Goal: Task Accomplishment & Management: Use online tool/utility

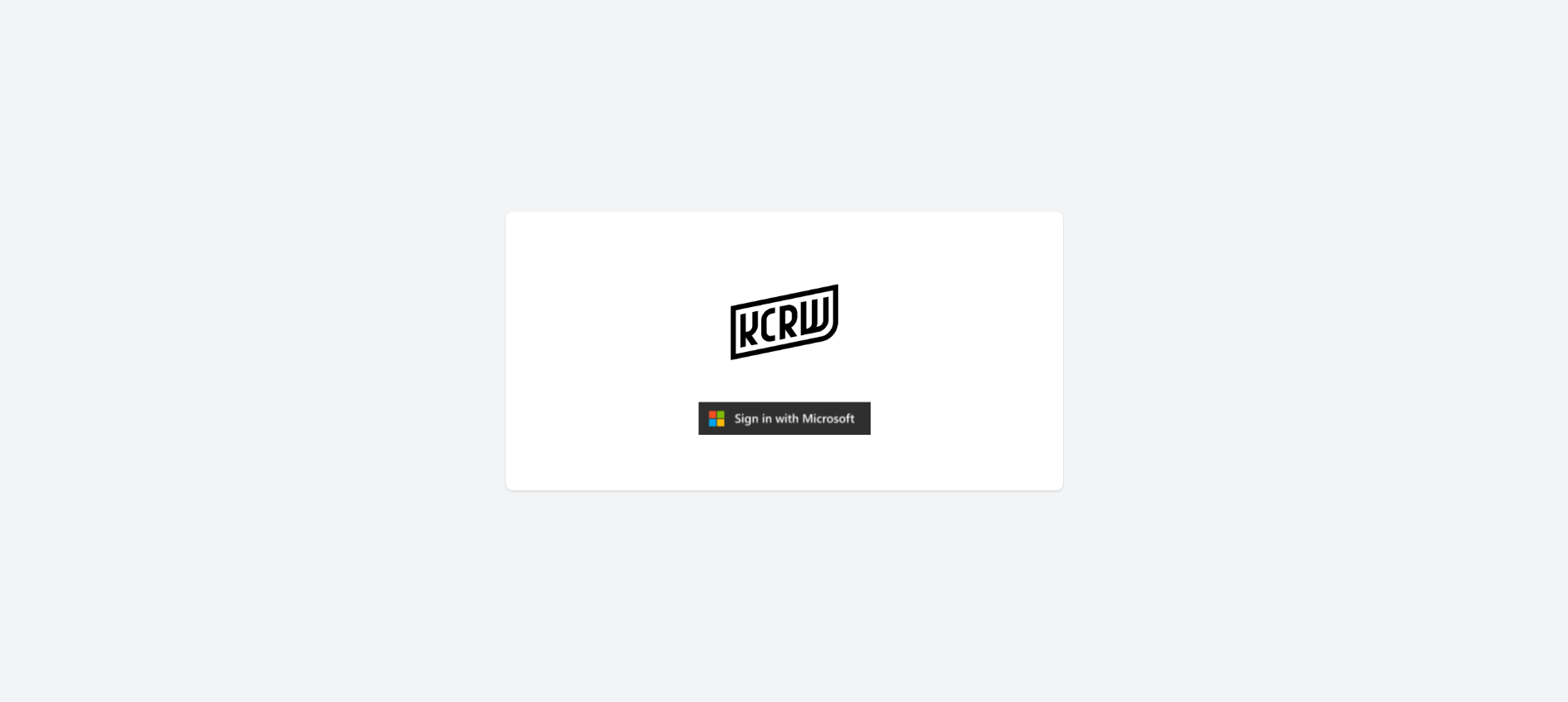
click at [804, 426] on img "submit" at bounding box center [784, 418] width 173 height 33
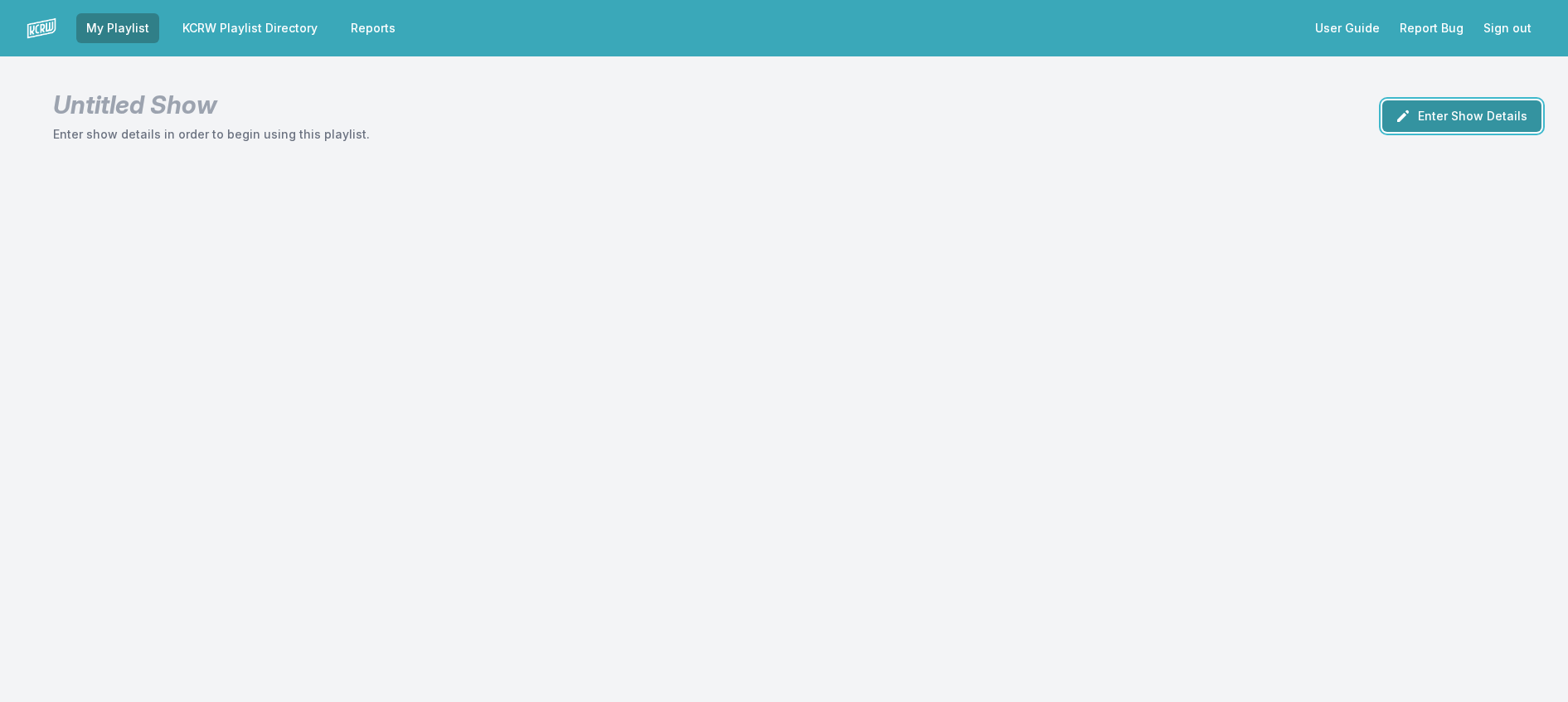
click at [1442, 118] on button "Enter Show Details" at bounding box center [1462, 116] width 159 height 31
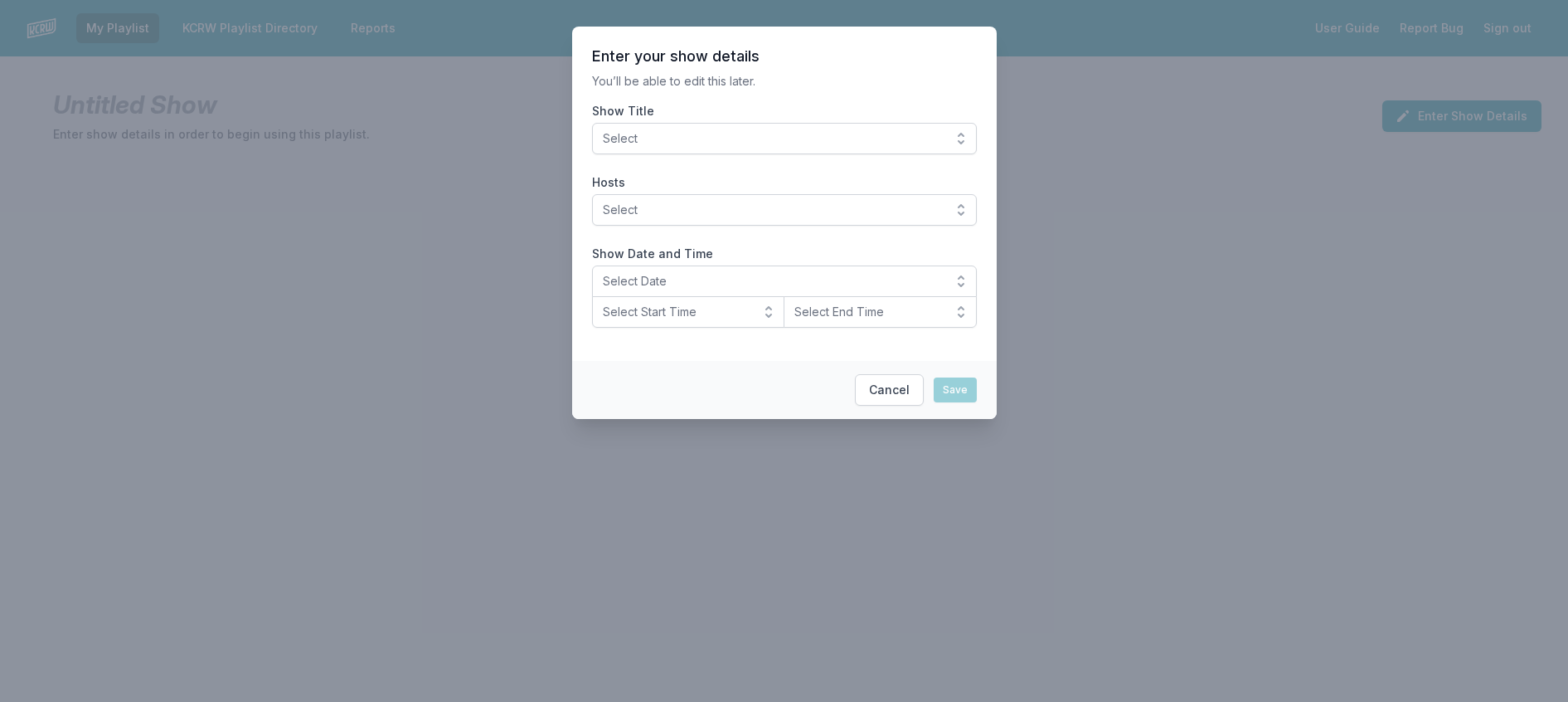
click at [603, 147] on span "Select" at bounding box center [773, 138] width 340 height 17
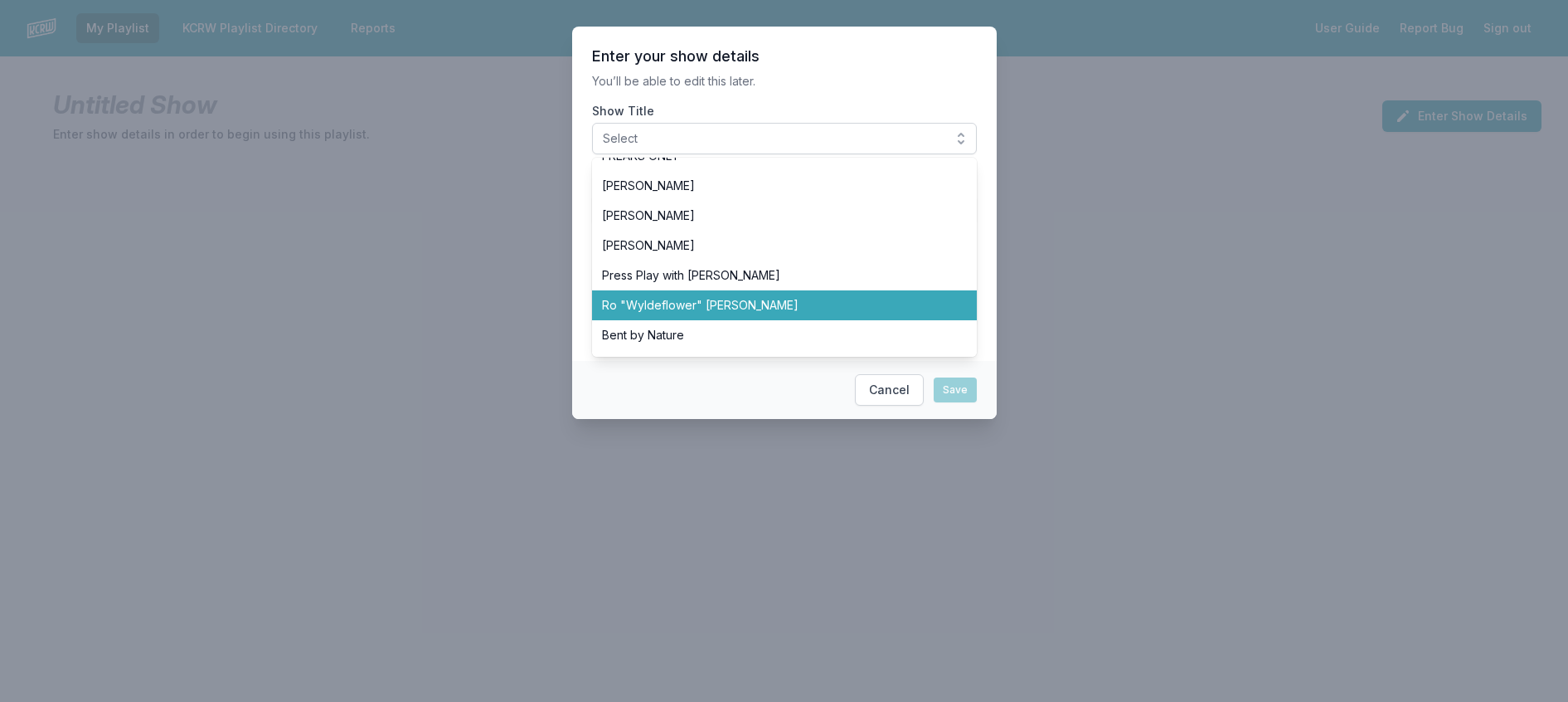
scroll to position [498, 0]
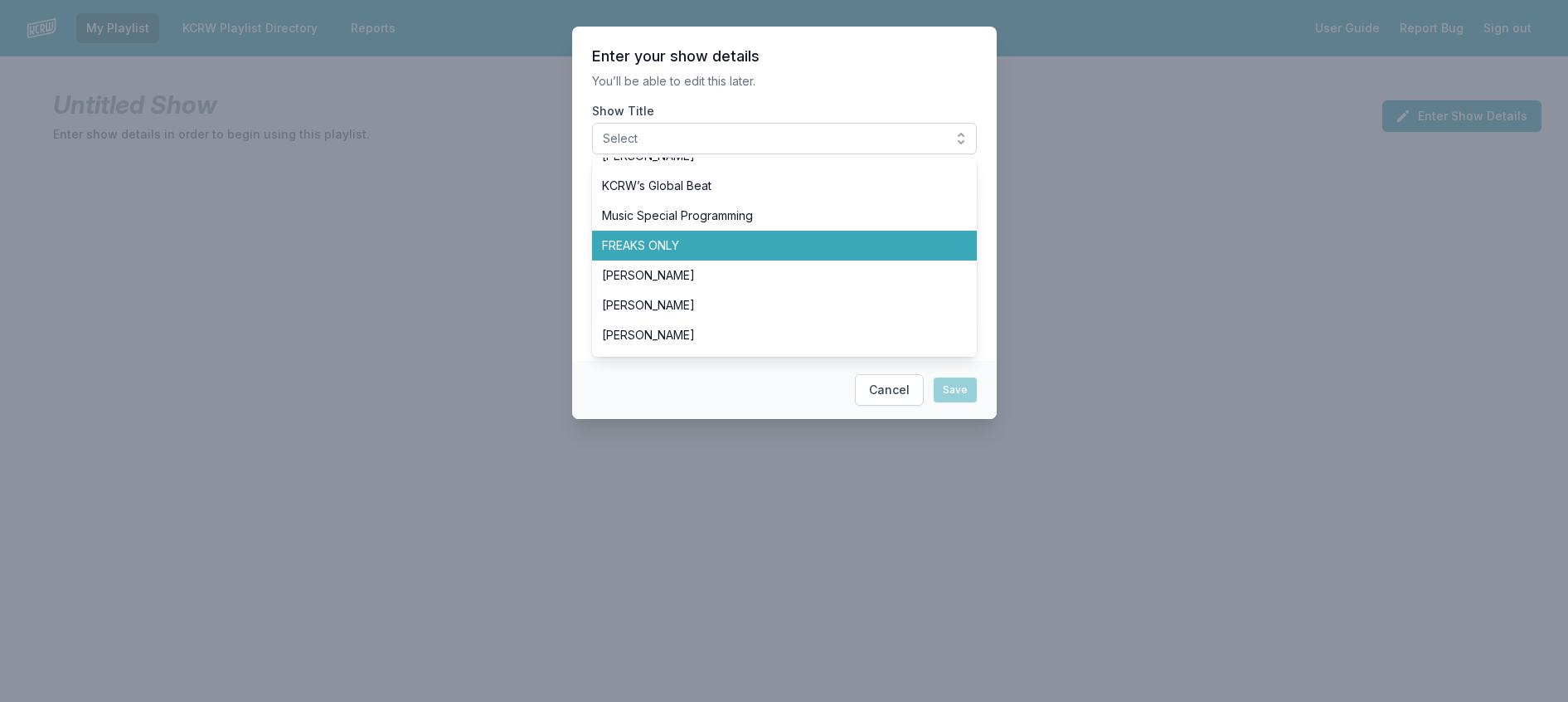
click at [643, 261] on li "FREAKS ONLY" at bounding box center [784, 245] width 384 height 29
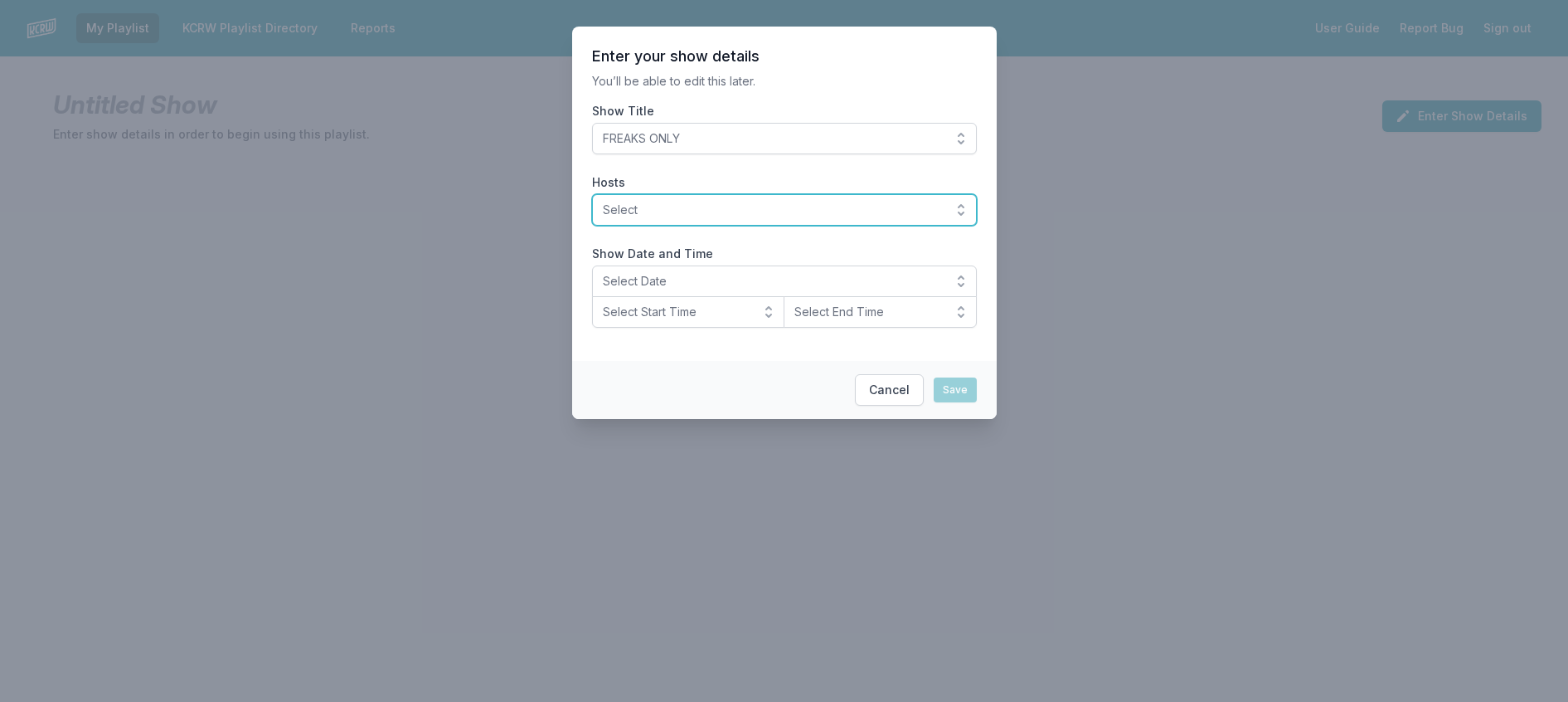
click at [742, 218] on span "Select" at bounding box center [773, 210] width 340 height 17
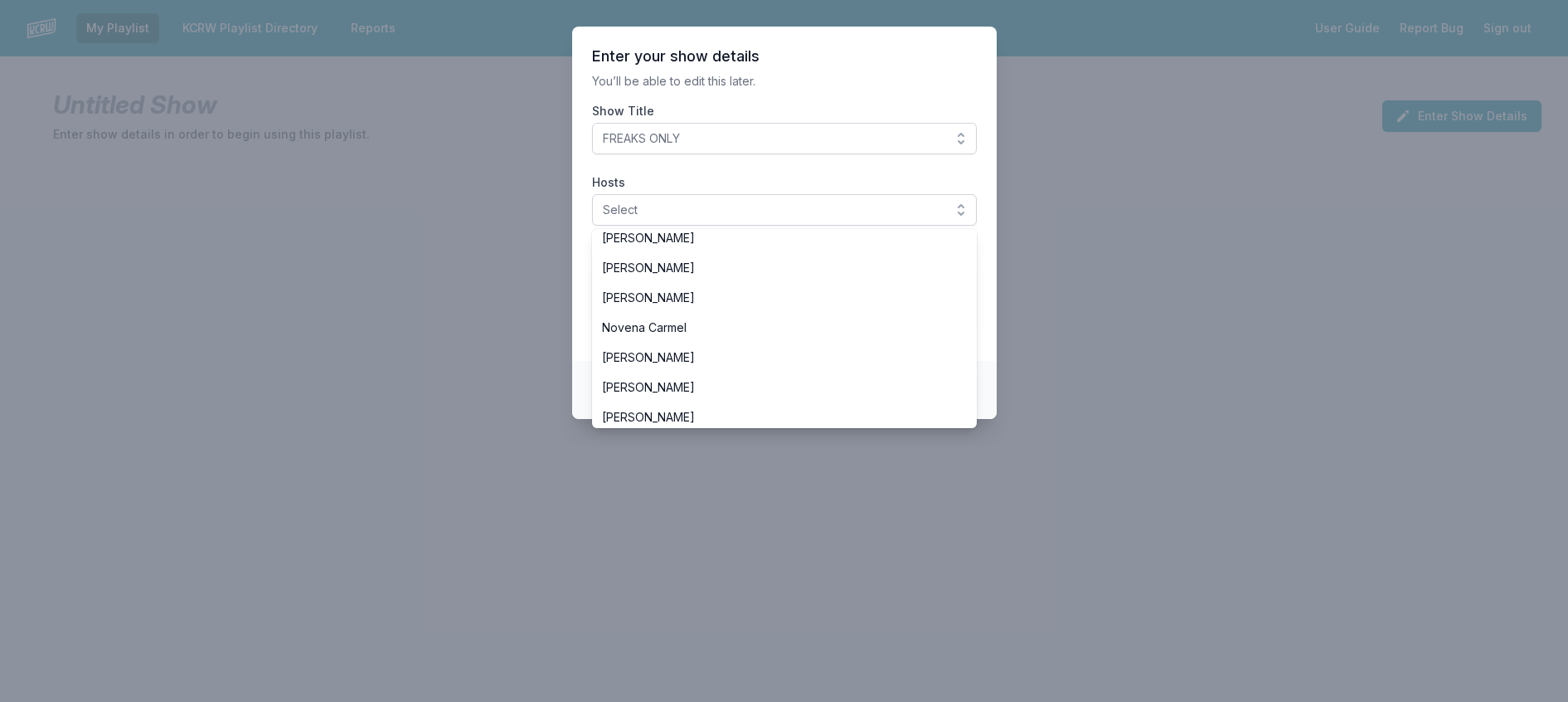
scroll to position [580, 0]
click at [711, 182] on span "[PERSON_NAME]" at bounding box center [775, 174] width 345 height 17
click at [842, 87] on p "You’ll be able to edit this later." at bounding box center [784, 80] width 384 height 17
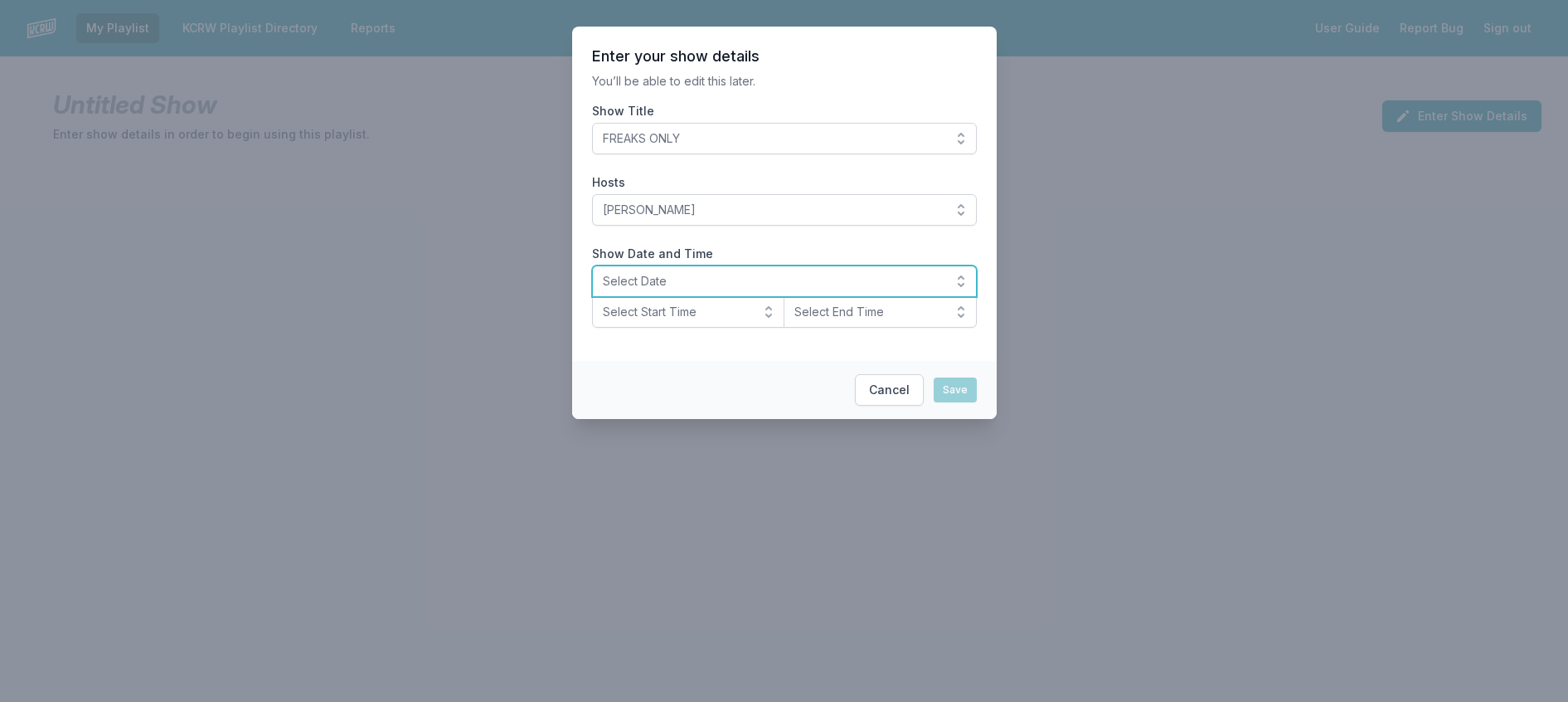
click at [650, 289] on span "Select Date" at bounding box center [773, 280] width 340 height 17
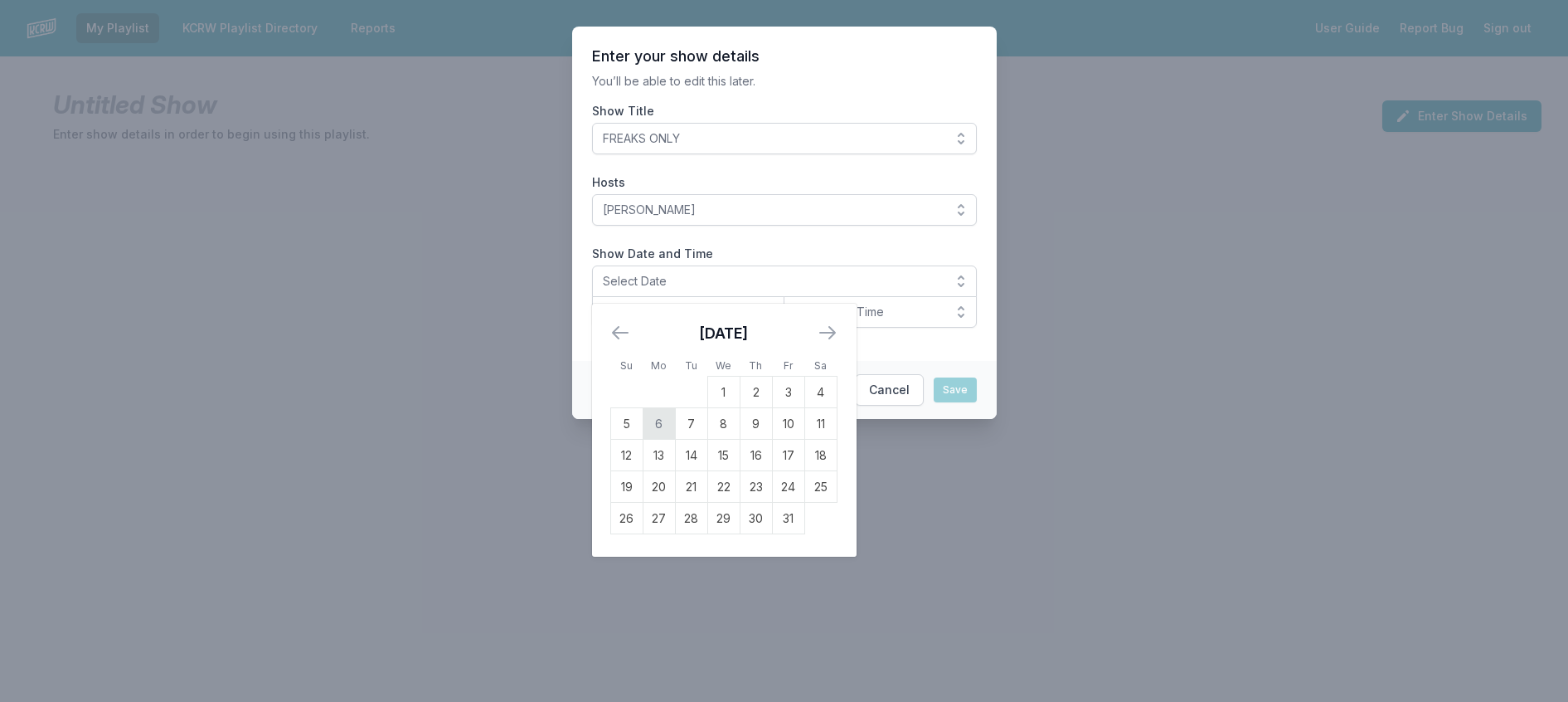
click at [643, 439] on td "6" at bounding box center [659, 424] width 32 height 31
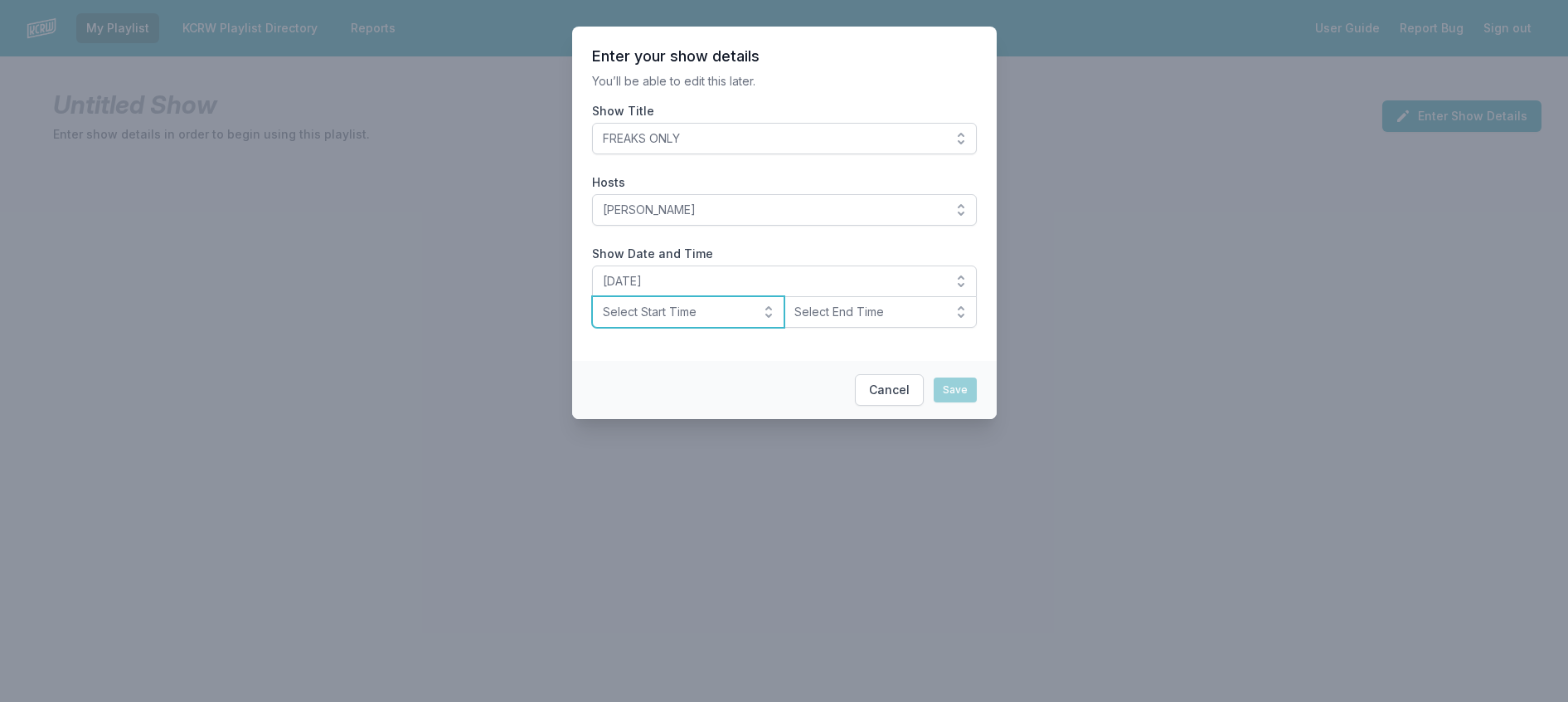
click at [652, 320] on span "Select Start Time" at bounding box center [677, 312] width 148 height 17
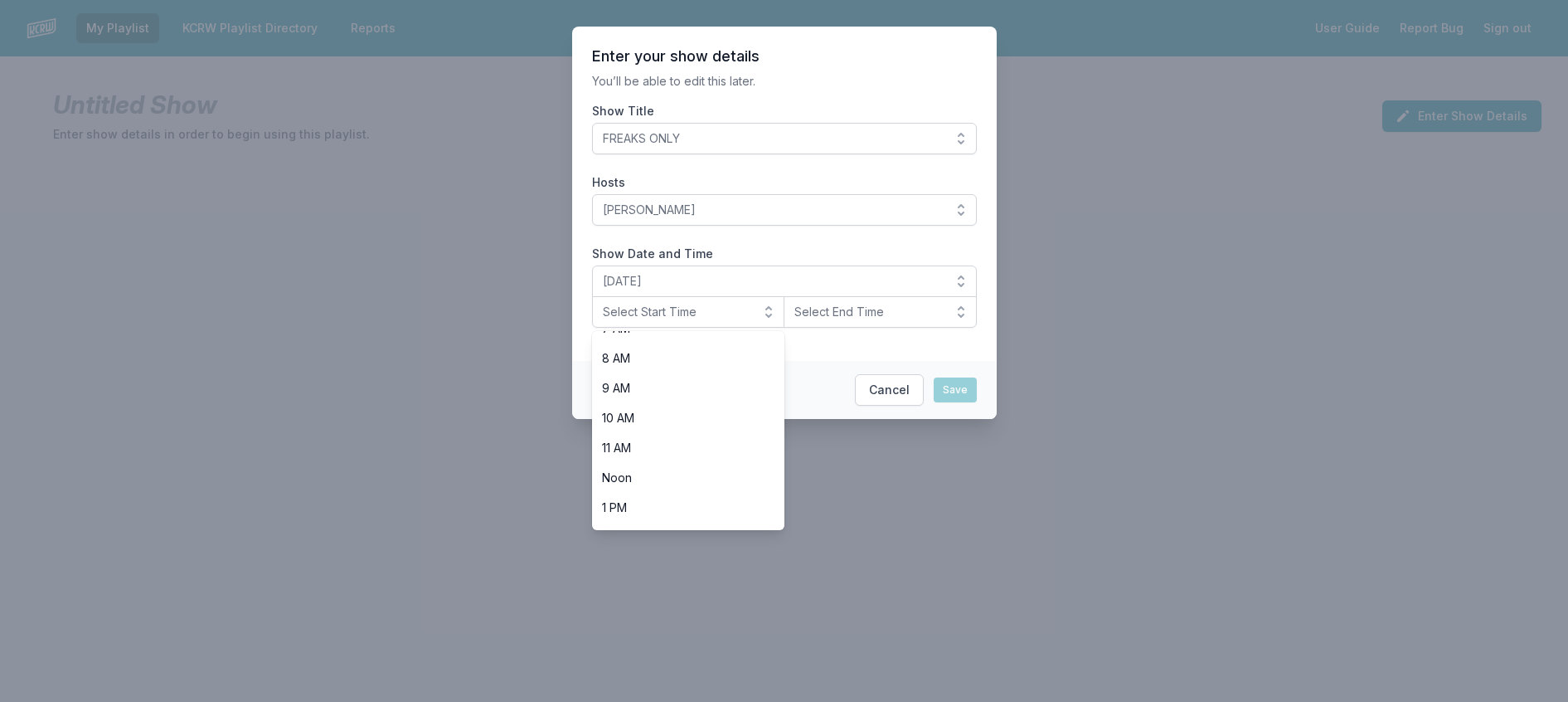
scroll to position [589, 0]
click at [650, 430] on span "8 PM" at bounding box center [679, 422] width 153 height 17
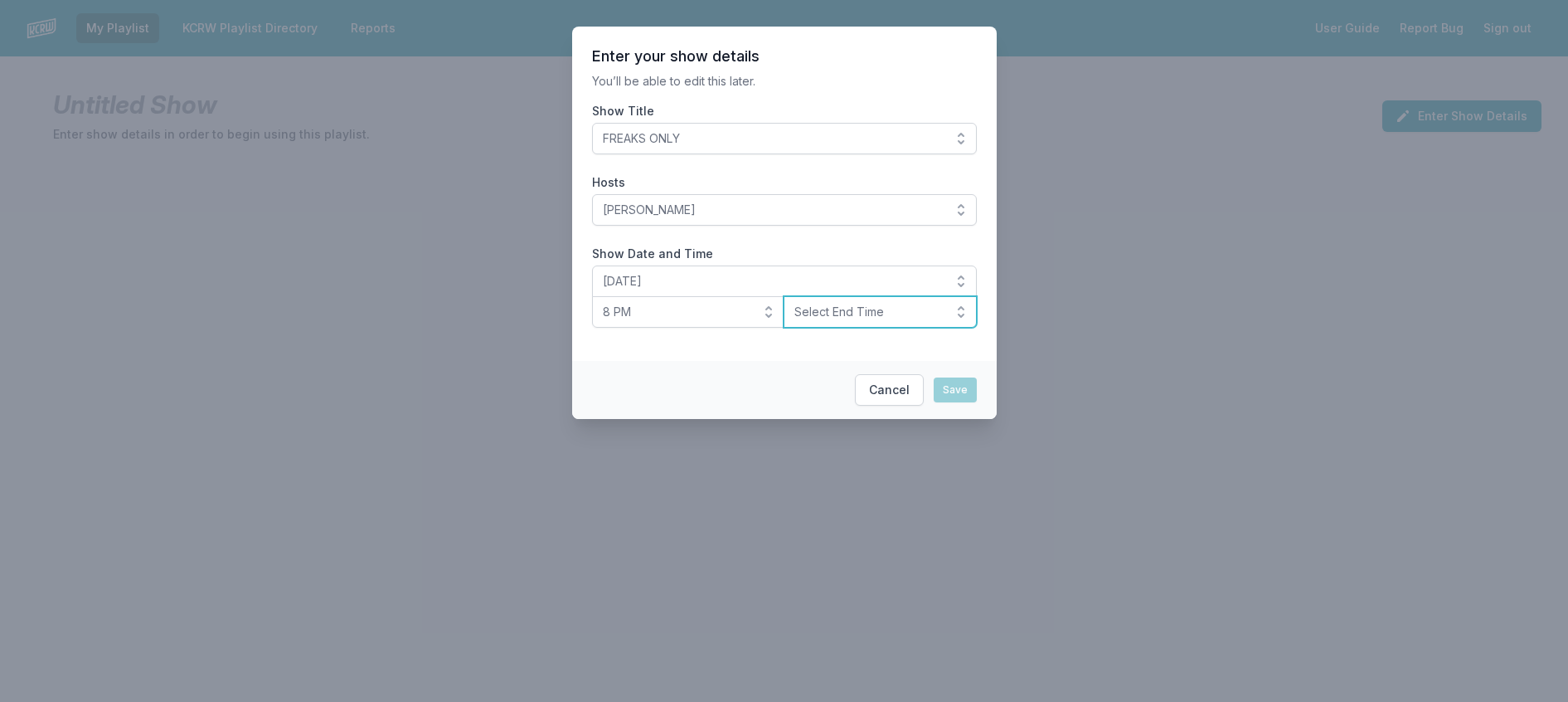
click at [825, 320] on span "Select End Time" at bounding box center [868, 312] width 148 height 17
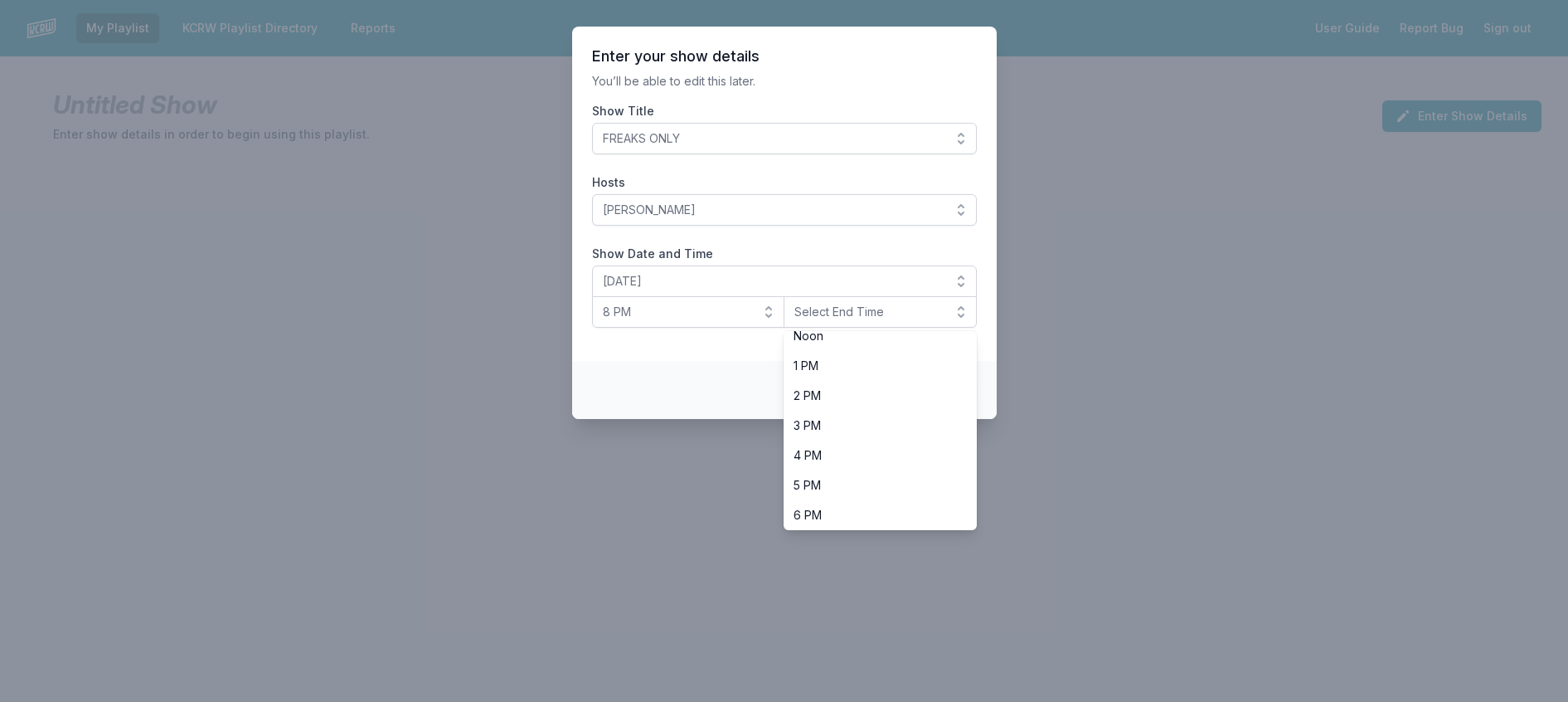
scroll to position [580, 0]
click at [838, 490] on span "10 PM" at bounding box center [870, 481] width 153 height 17
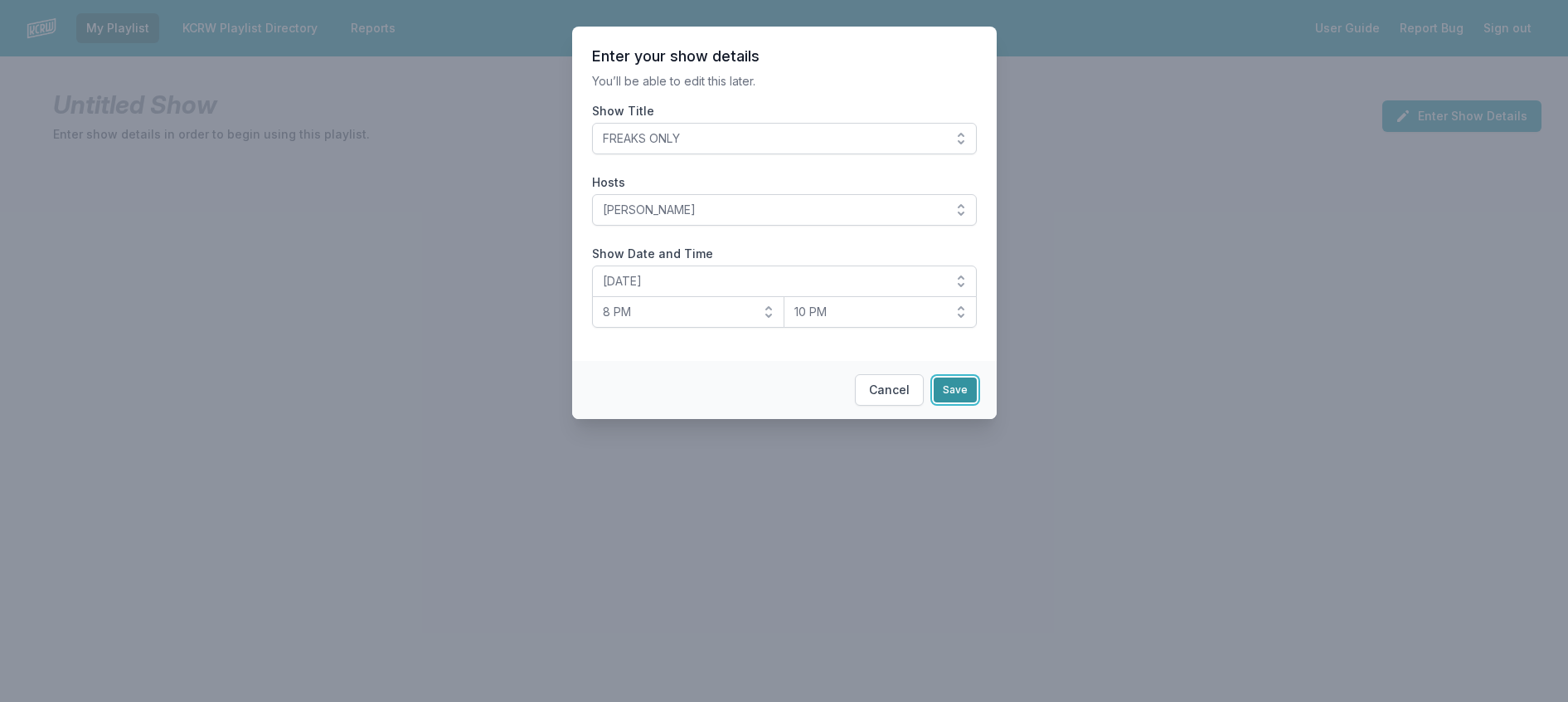
click at [977, 402] on button "Save" at bounding box center [955, 389] width 43 height 25
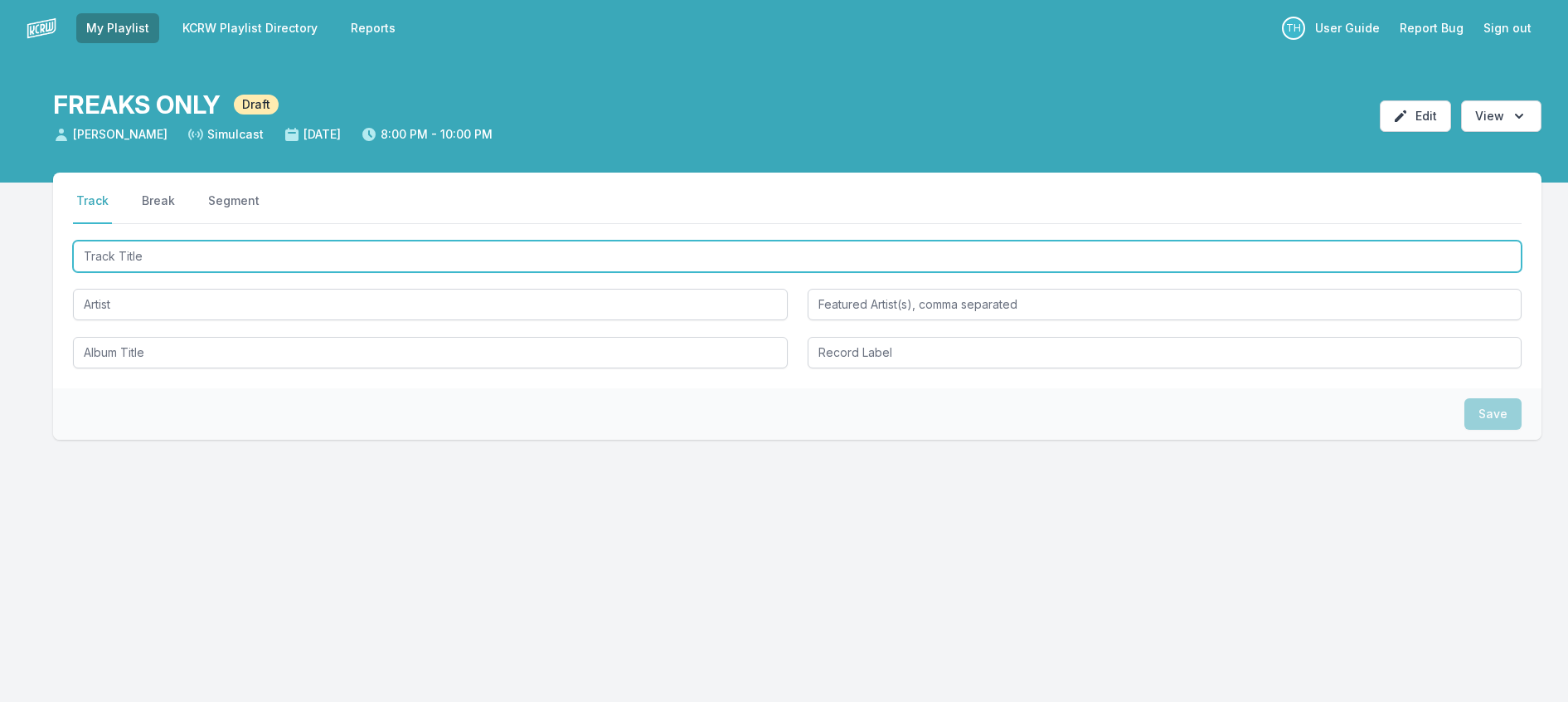
click at [209, 272] on input "Track Title" at bounding box center [797, 256] width 1449 height 31
type input "Sinus Node"
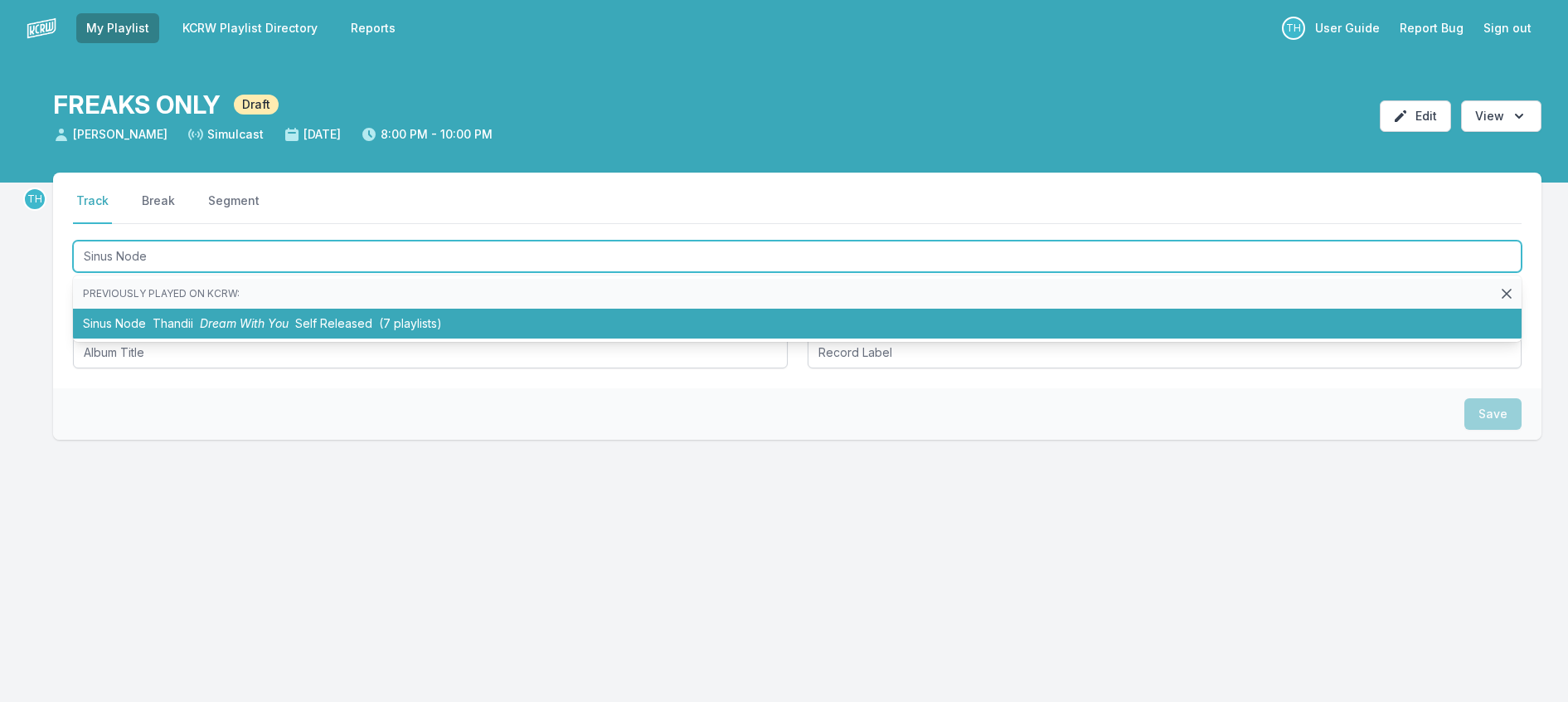
click at [234, 330] on span "Dream With You" at bounding box center [244, 323] width 89 height 14
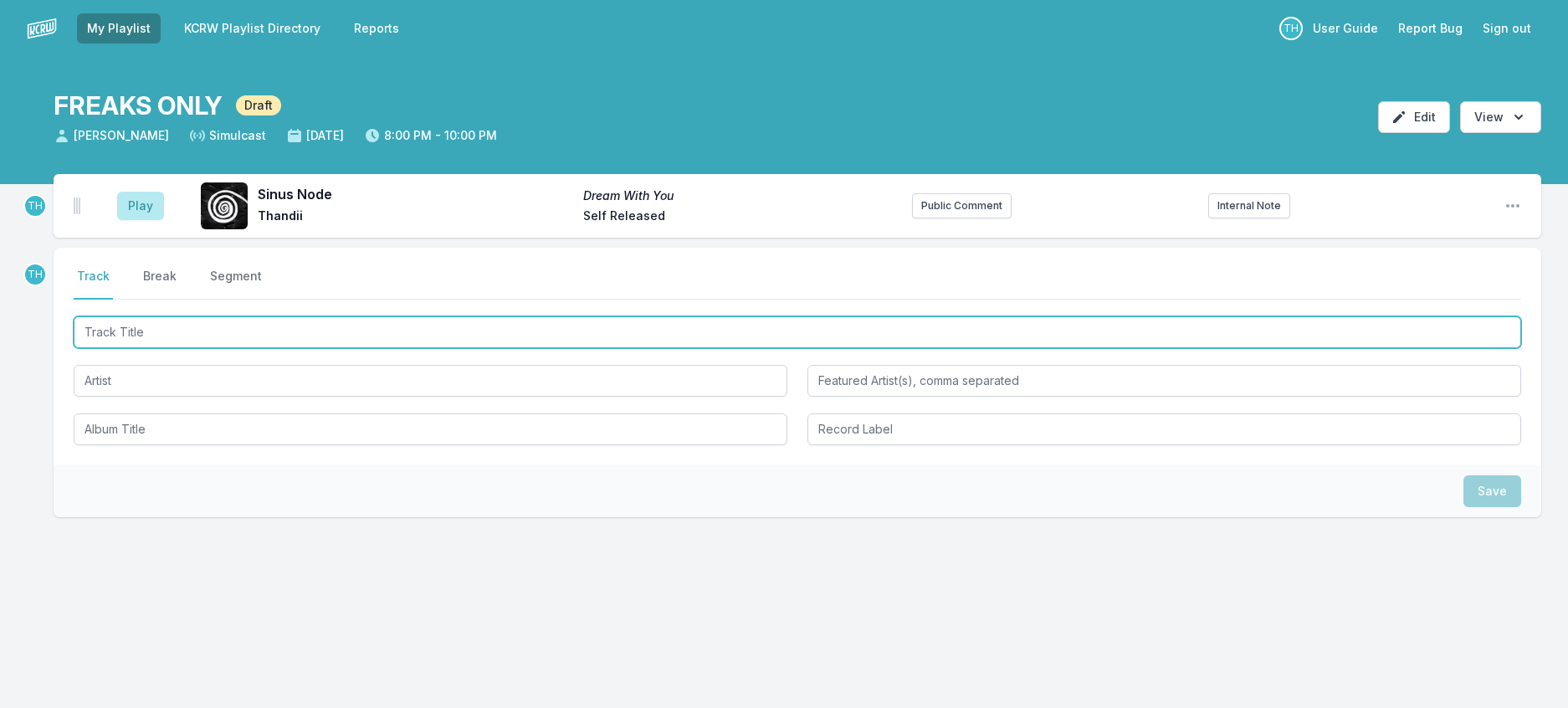
click at [285, 348] on input "Track Title" at bounding box center [796, 332] width 1447 height 32
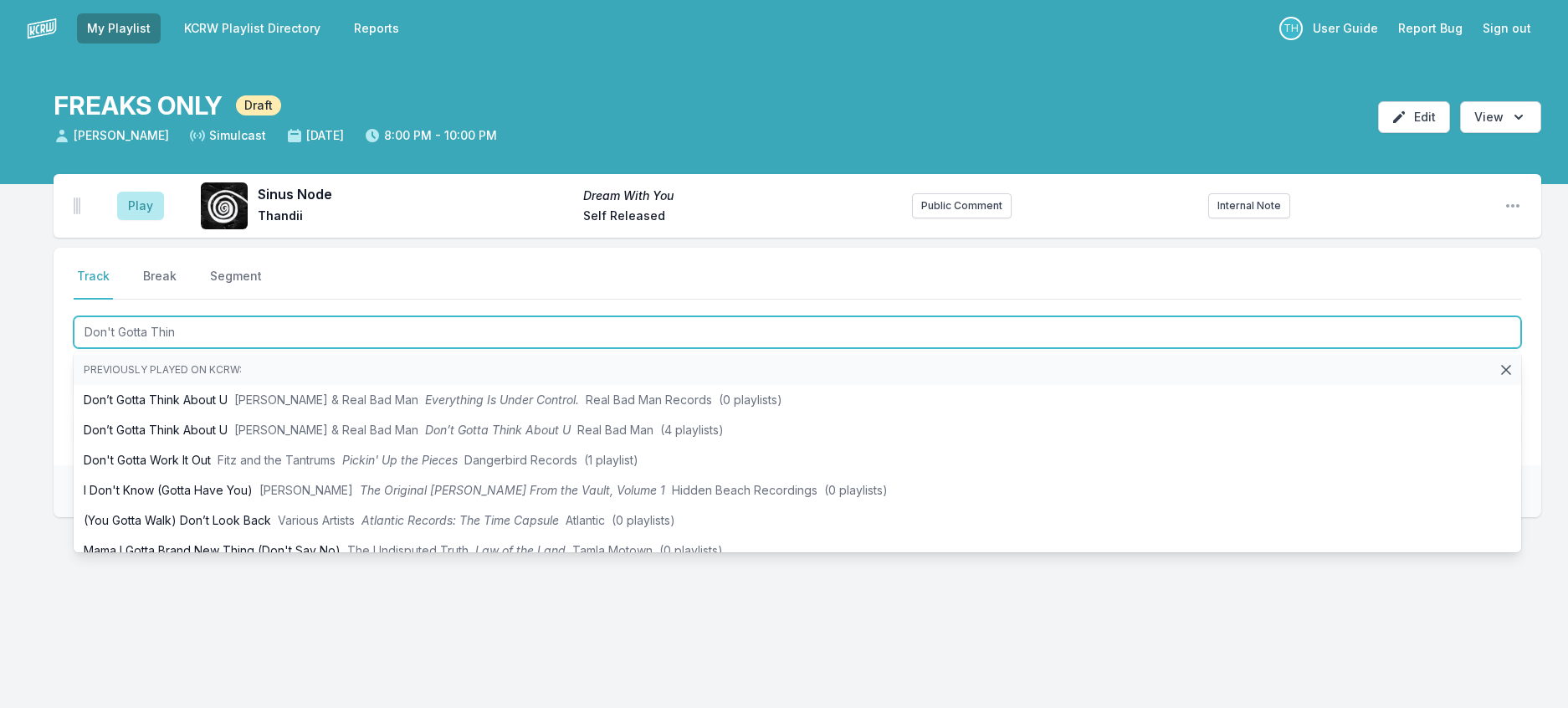
type input "Don't Gotta Think"
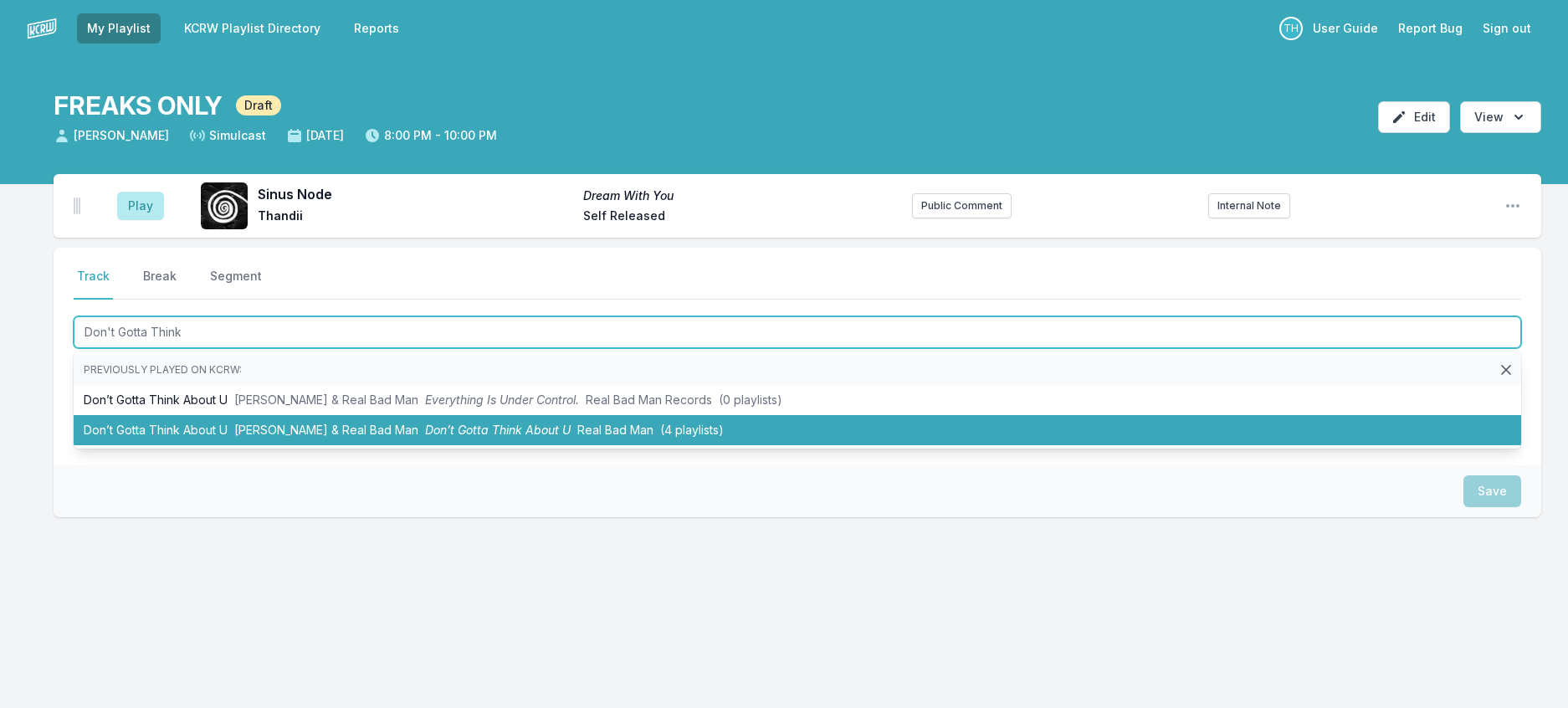
click at [653, 437] on span "Real Bad Man" at bounding box center [615, 429] width 76 height 14
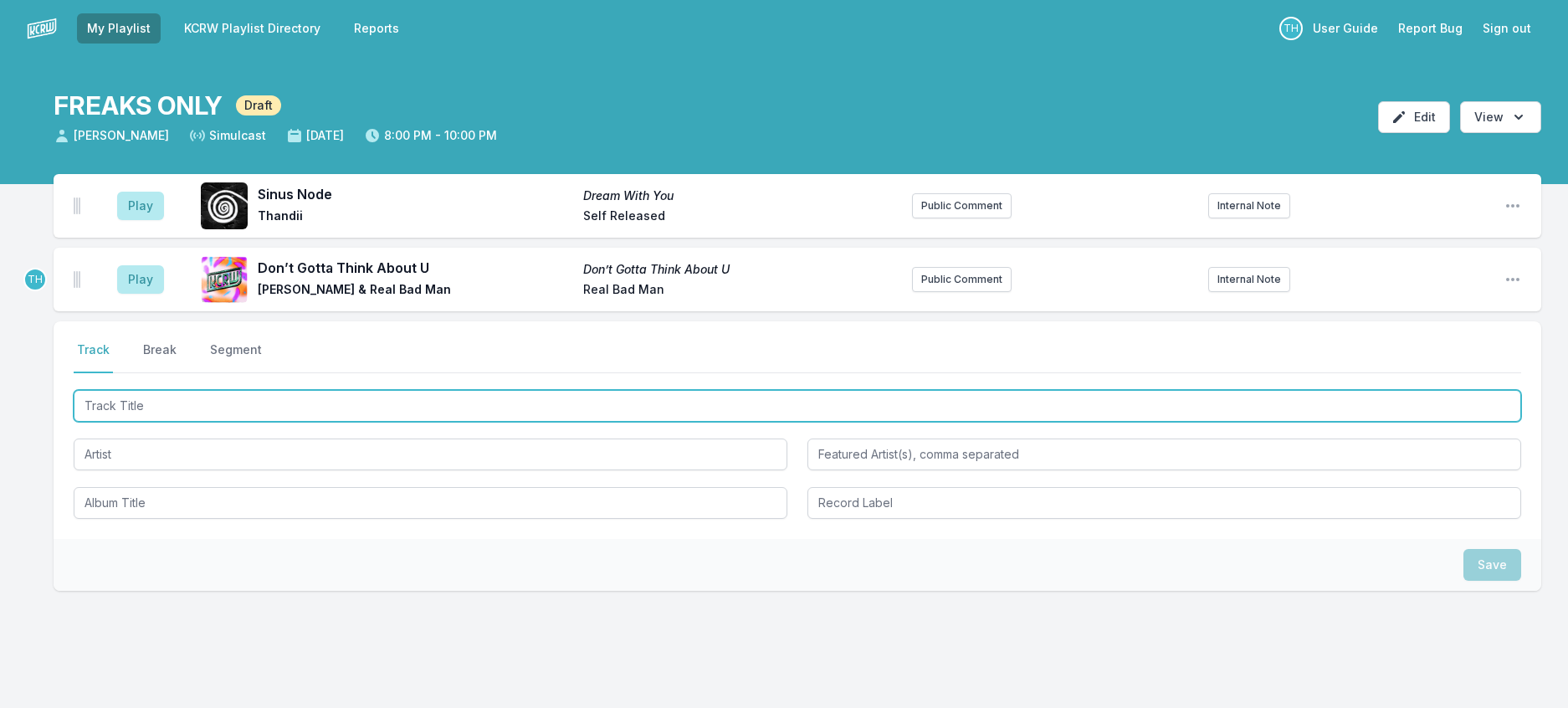
click at [500, 421] on input "Track Title" at bounding box center [796, 405] width 1447 height 32
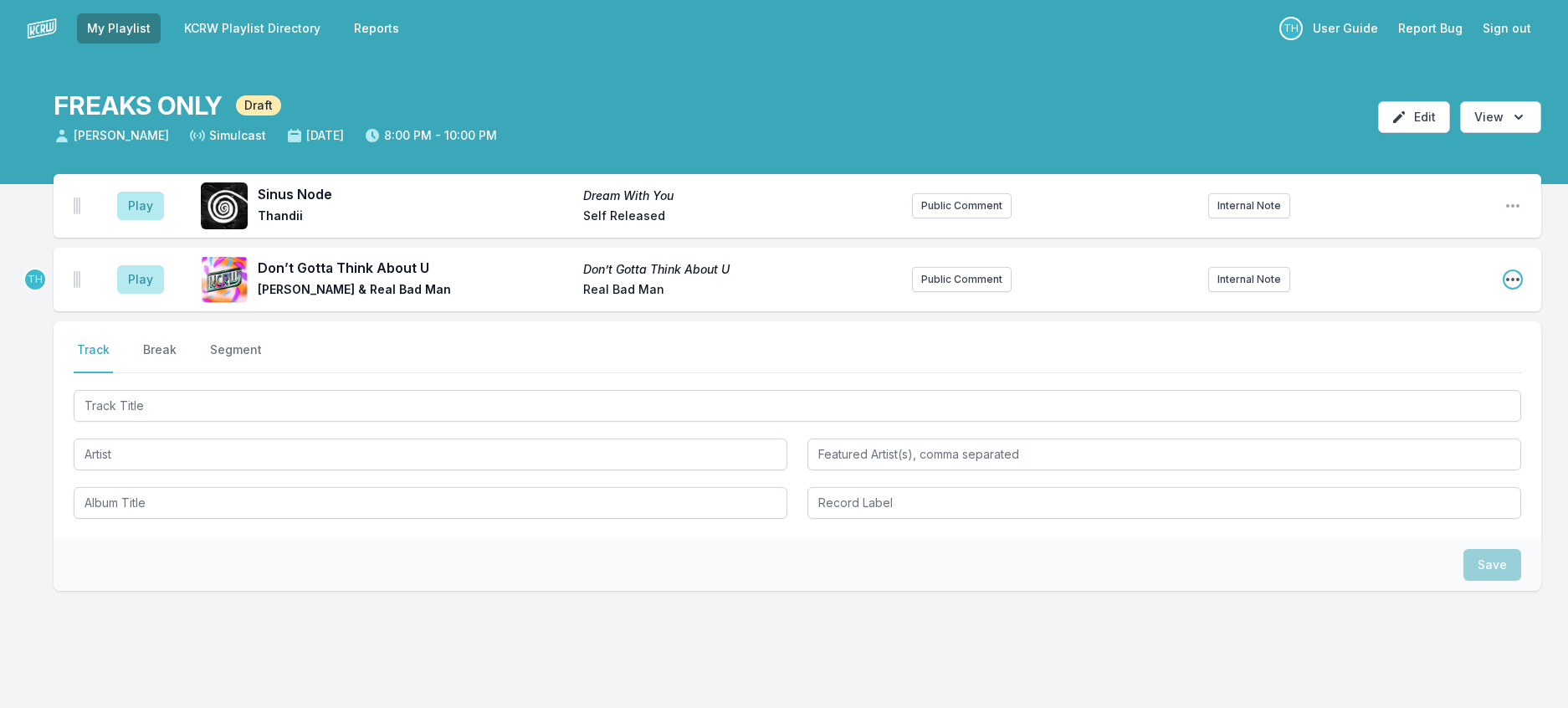
click at [1509, 288] on icon "Open playlist item options" at bounding box center [1513, 279] width 17 height 17
click at [1370, 388] on button "Delete Entry" at bounding box center [1427, 373] width 187 height 30
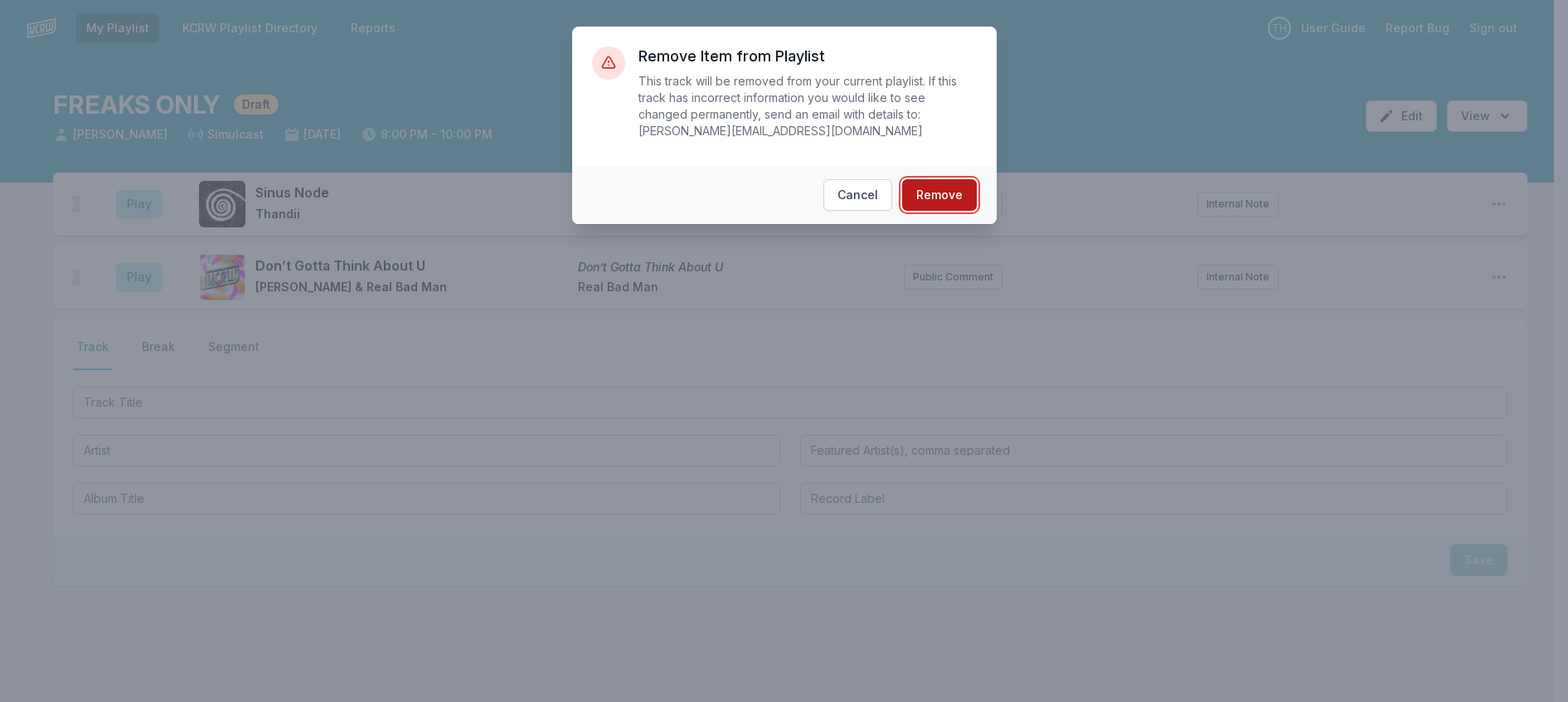
drag, startPoint x: 976, startPoint y: 187, endPoint x: 960, endPoint y: 194, distance: 17.5
click at [973, 190] on button "Remove" at bounding box center [939, 195] width 75 height 31
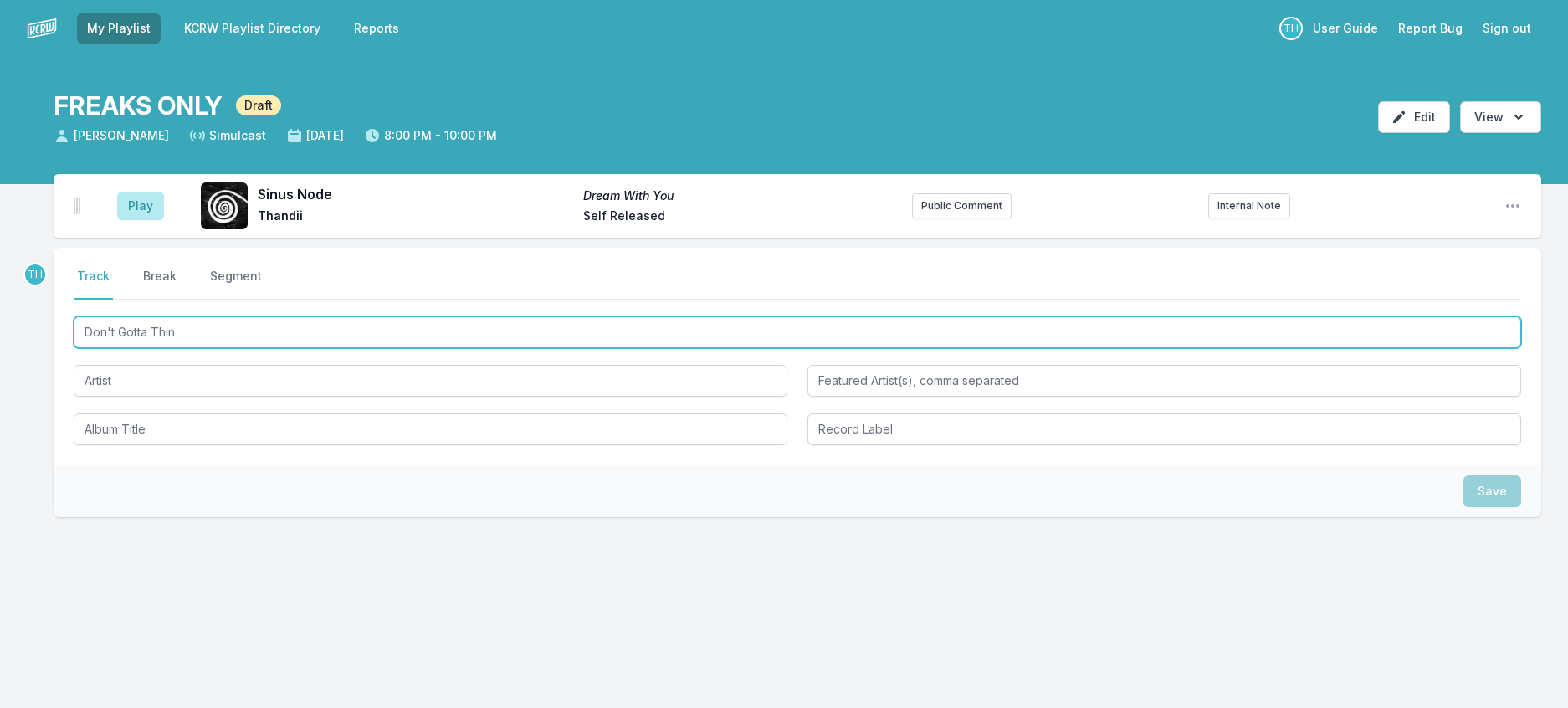
type input "Don't Gotta Think"
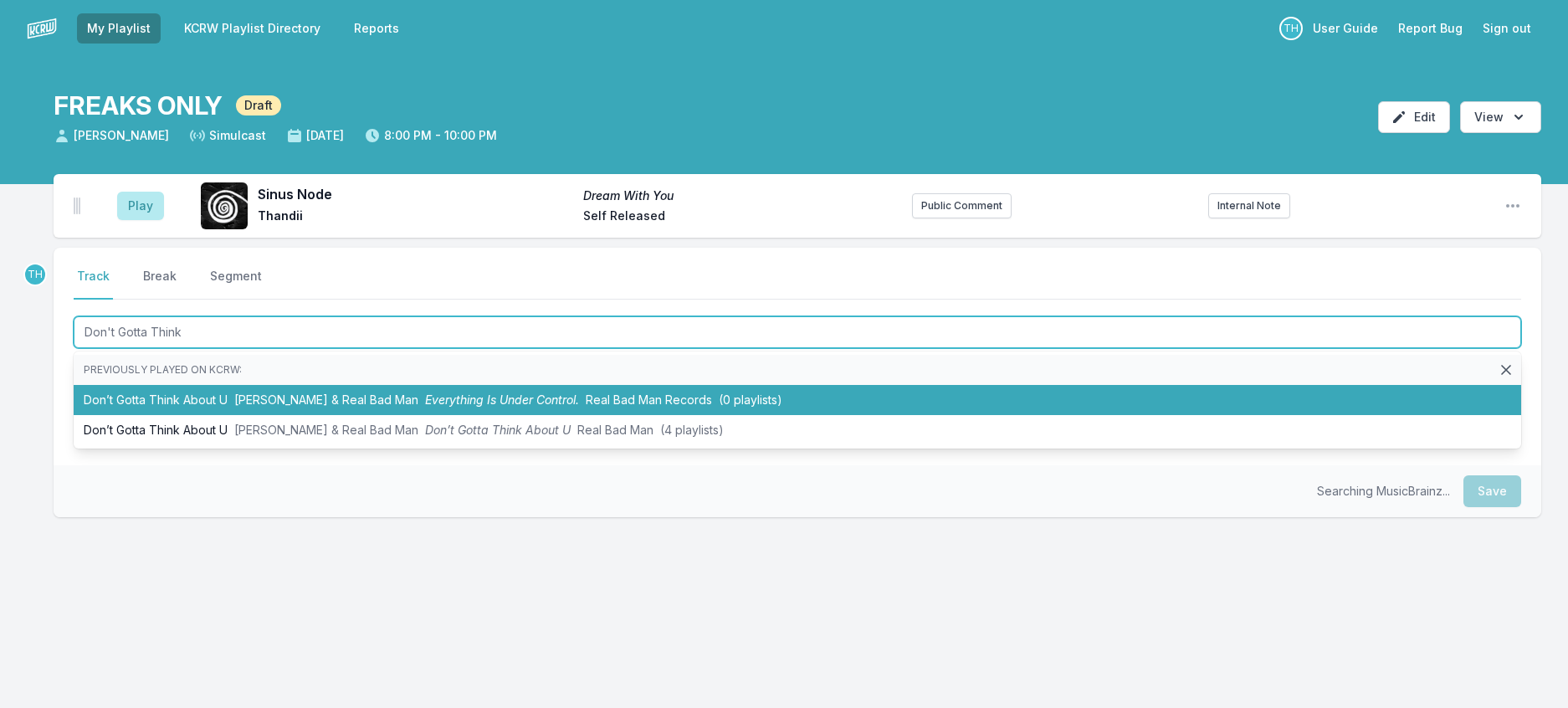
click at [647, 406] on span "Real Bad Man Records" at bounding box center [649, 399] width 127 height 14
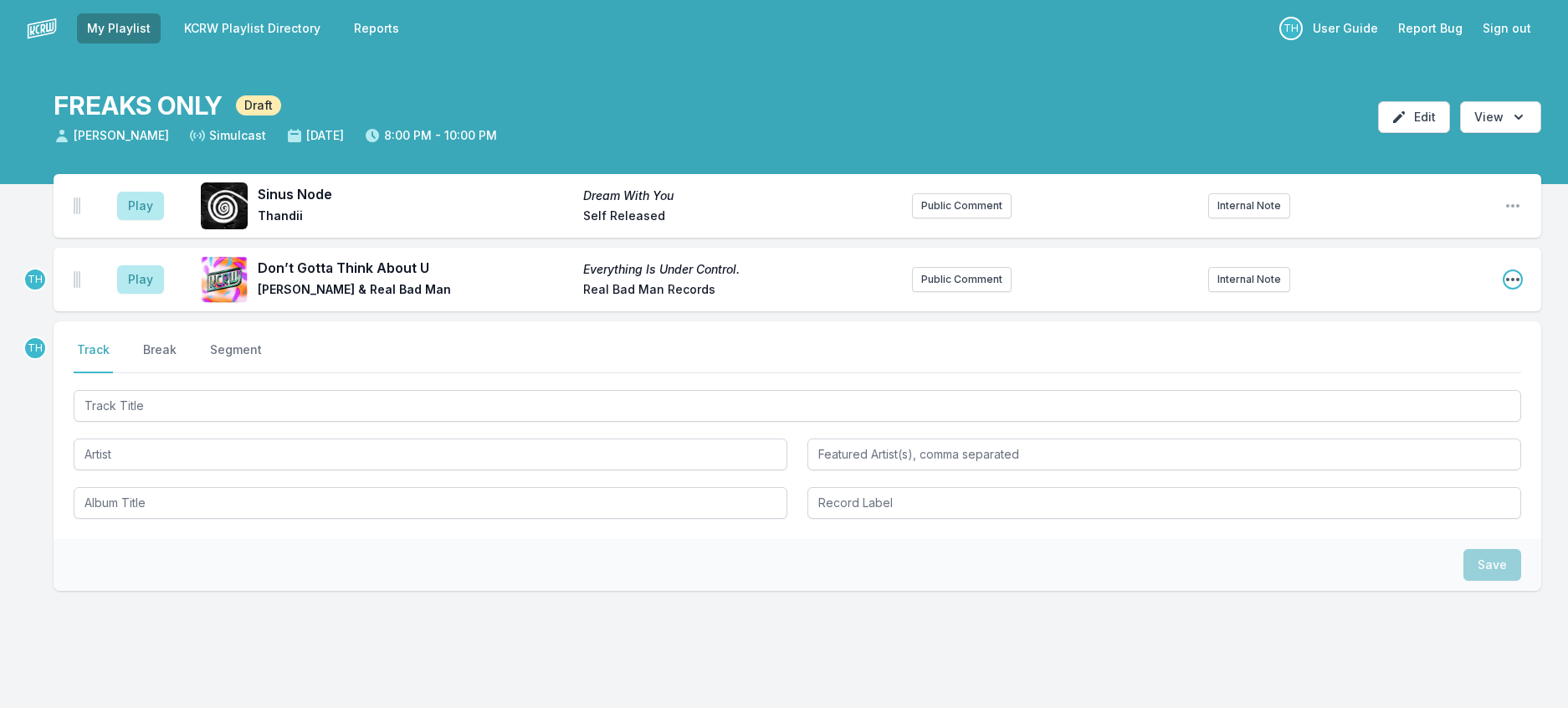
click at [1505, 288] on icon "Open playlist item options" at bounding box center [1513, 279] width 17 height 17
click at [1403, 358] on button "Edit Track Details" at bounding box center [1427, 343] width 187 height 30
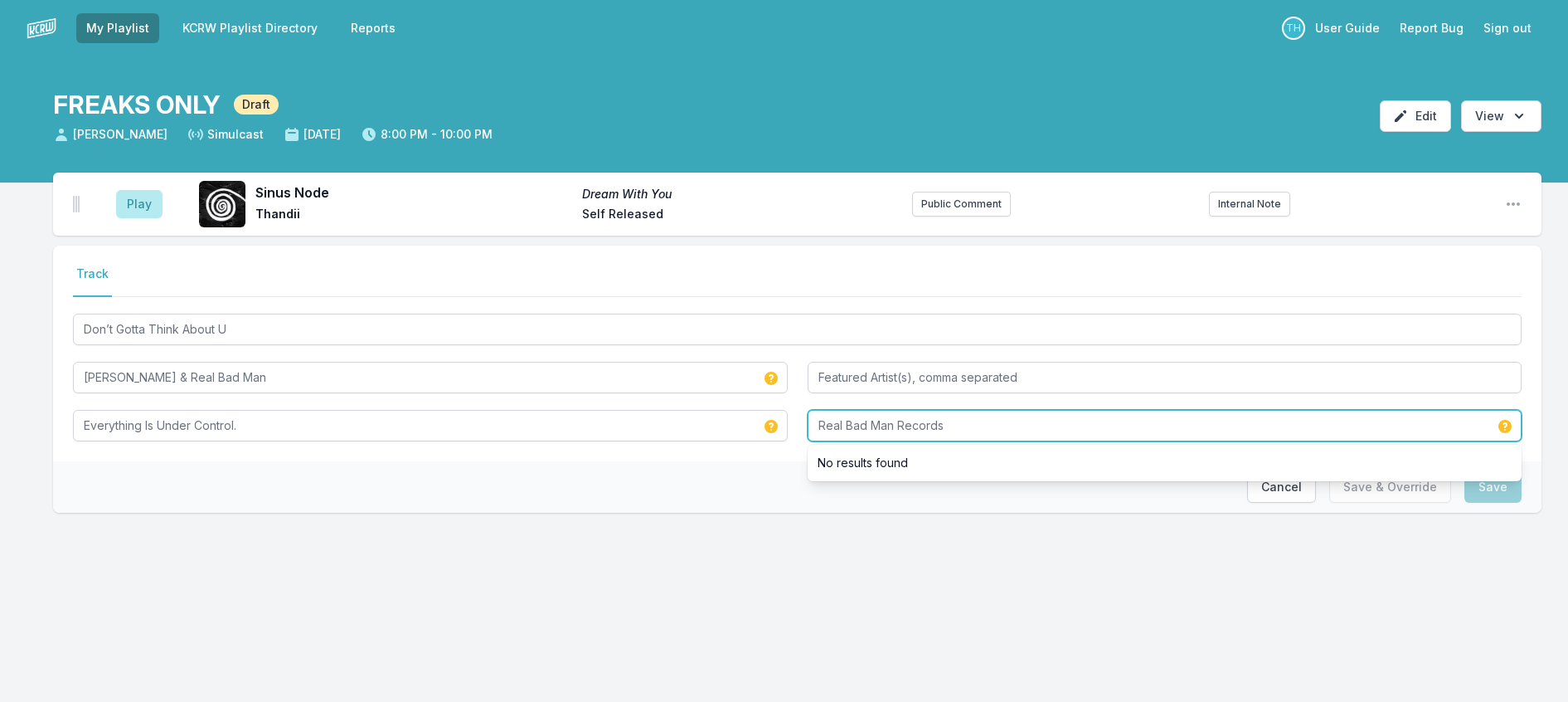
drag, startPoint x: 901, startPoint y: 477, endPoint x: 1246, endPoint y: 492, distance: 345.3
click at [1246, 441] on input "Real Bad Man Records" at bounding box center [1165, 426] width 715 height 31
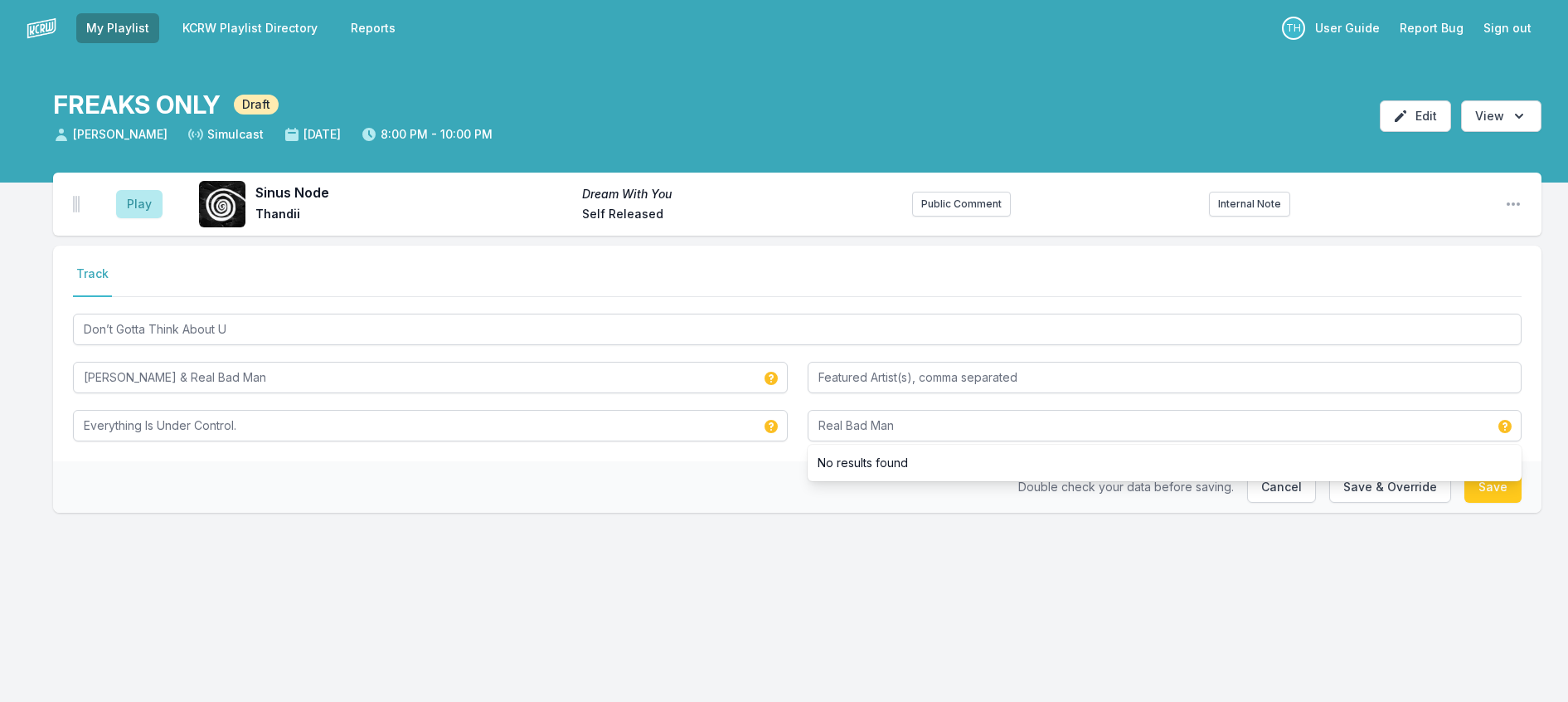
drag, startPoint x: 765, startPoint y: 529, endPoint x: 1336, endPoint y: 529, distance: 571.0
click at [767, 513] on div "Double check your data before saving. Cancel Save & Override Save" at bounding box center [797, 486] width 1489 height 51
click at [1344, 503] on button "Save & Override" at bounding box center [1391, 486] width 122 height 31
type input "Real Bad Man Records"
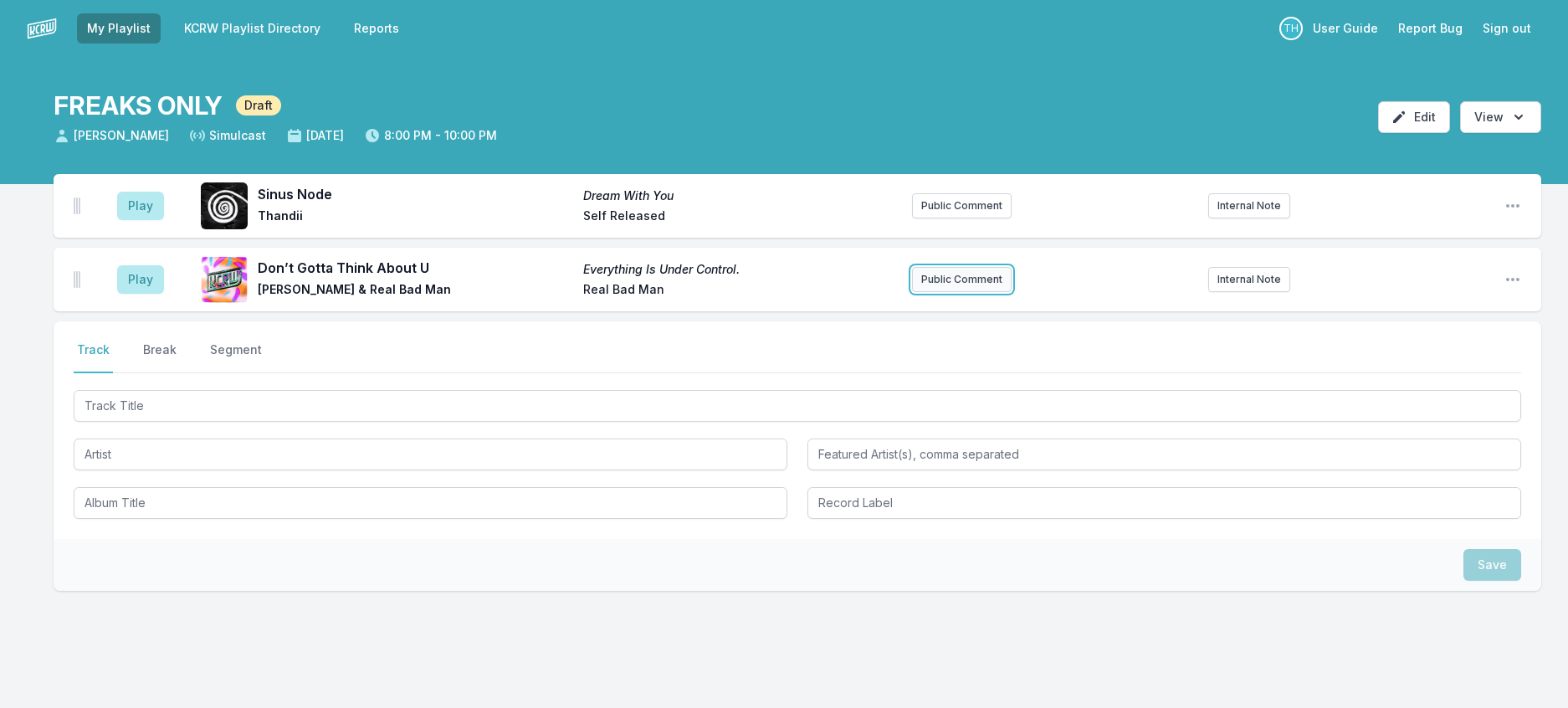
click at [996, 292] on button "Public Comment" at bounding box center [962, 279] width 100 height 25
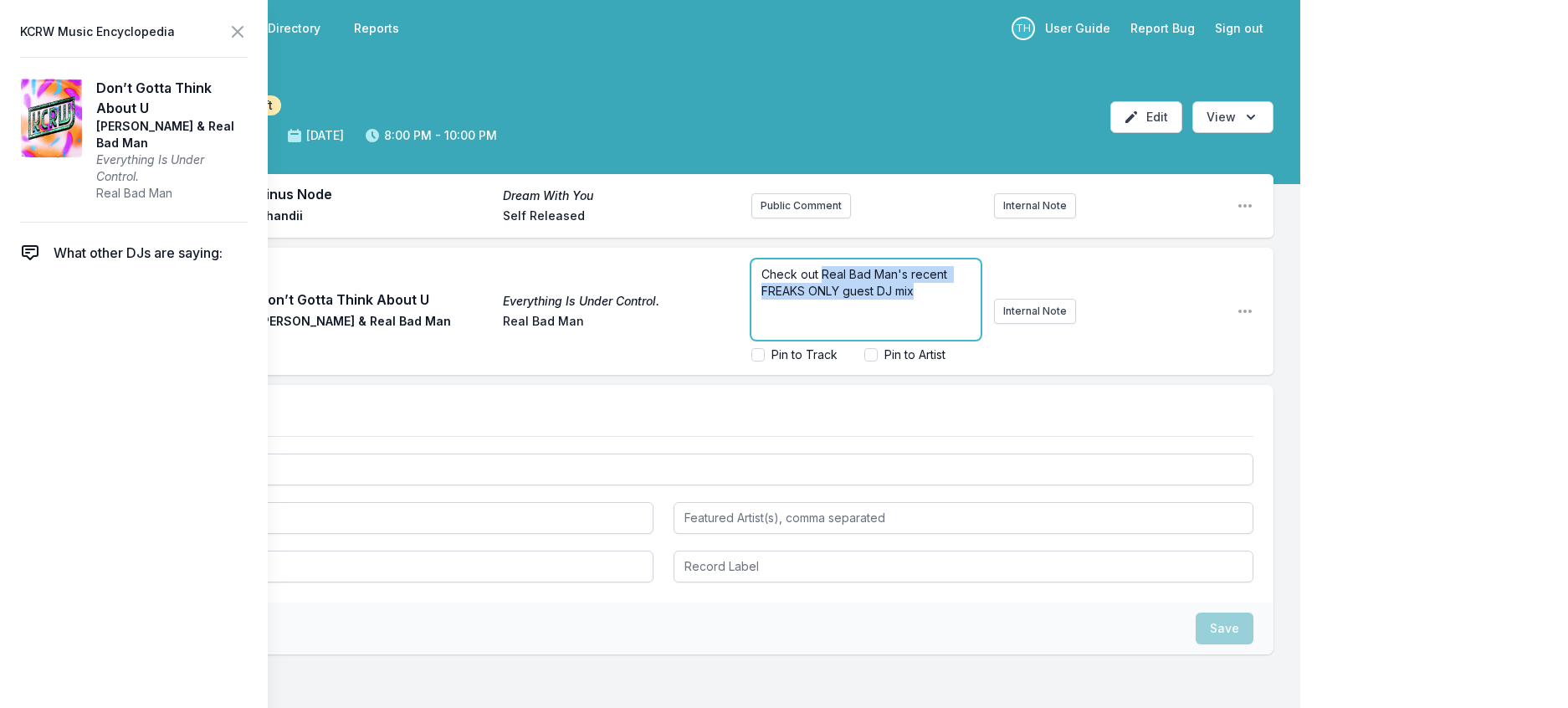
drag, startPoint x: 771, startPoint y: 347, endPoint x: 802, endPoint y: 311, distance: 47.5
click at [802, 300] on p "Check out Real Bad Man's recent FREAKS ONLY guest DJ mix" at bounding box center [866, 283] width 209 height 34
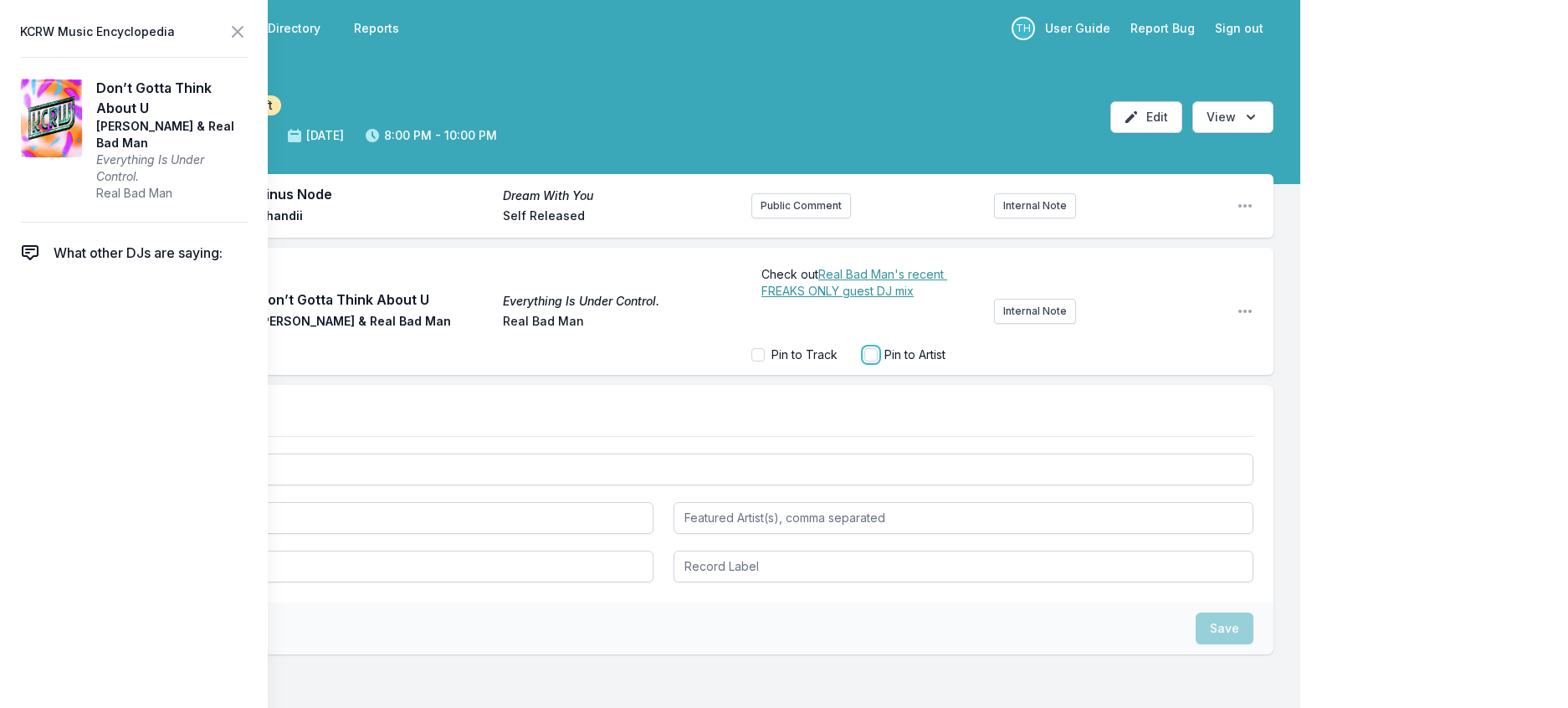
click at [865, 361] on input "Pin to Artist" at bounding box center [872, 355] width 14 height 14
checkbox input "true"
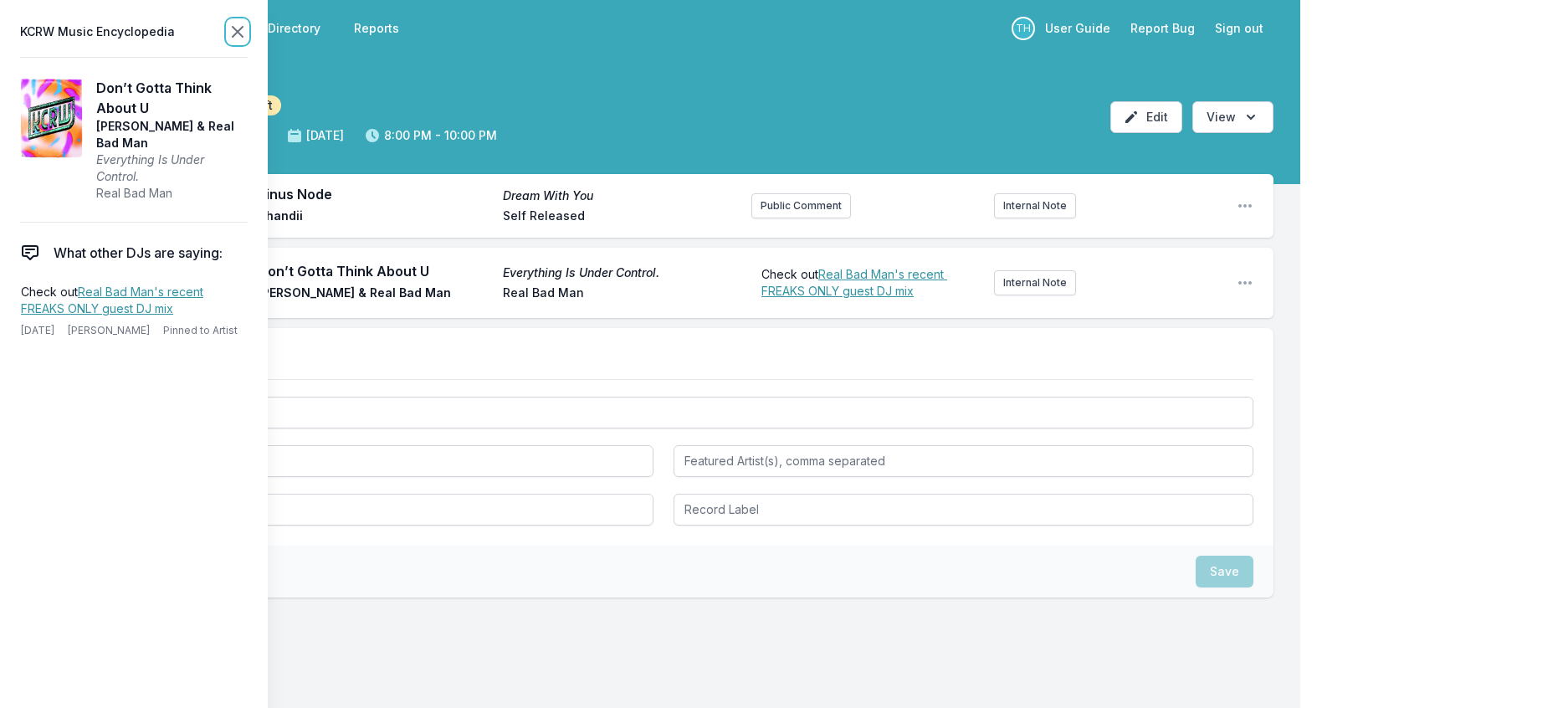
click at [242, 36] on icon at bounding box center [237, 32] width 10 height 10
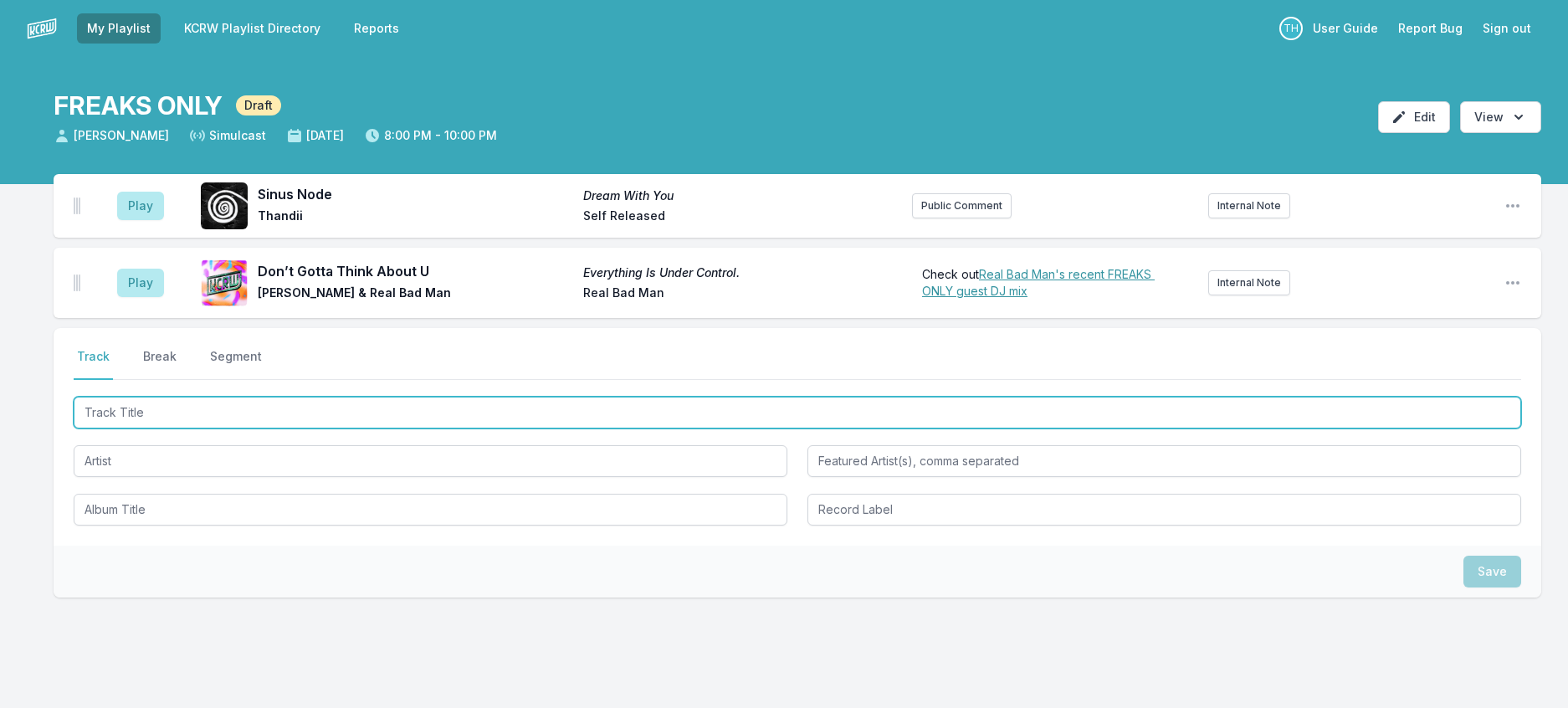
click at [324, 428] on input "Track Title" at bounding box center [796, 412] width 1447 height 32
type input "Go On"
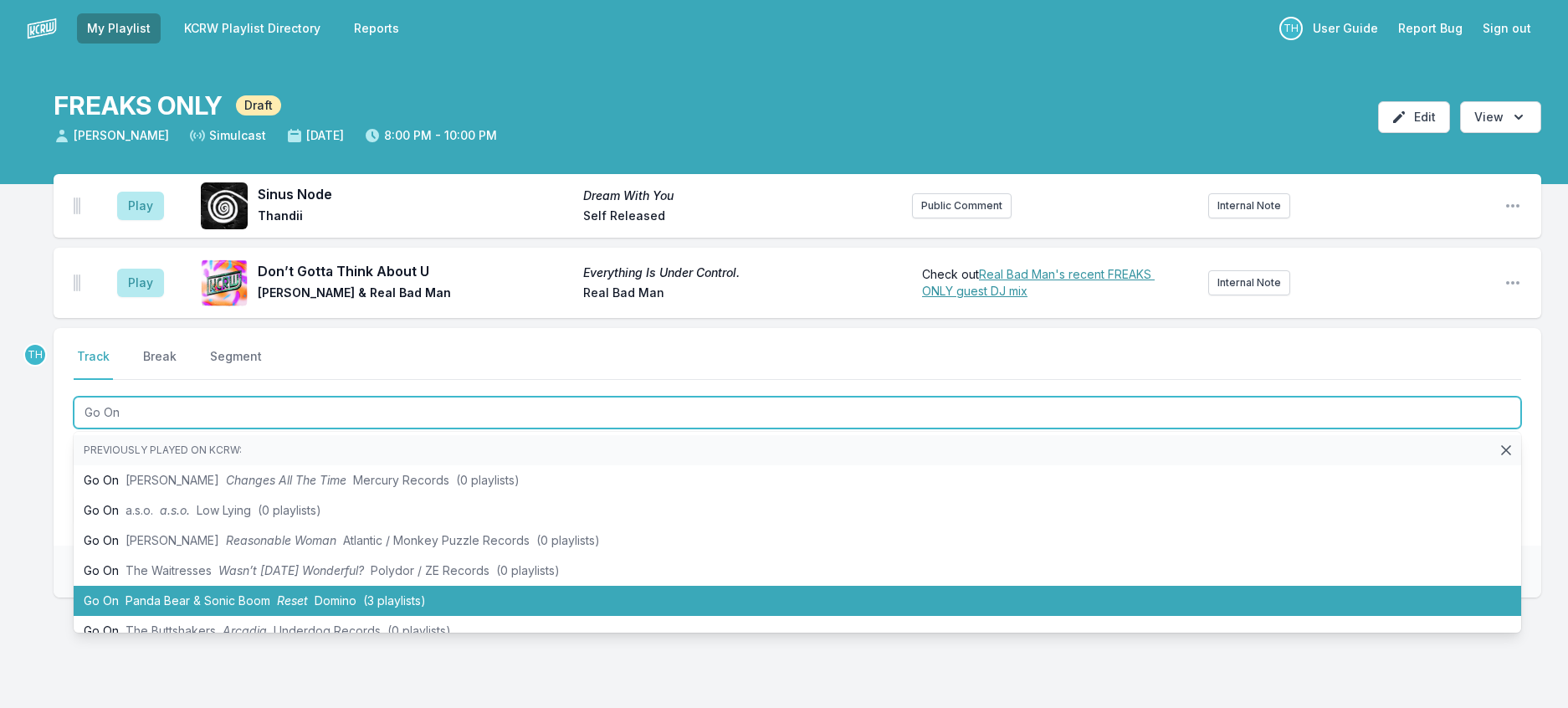
click at [313, 616] on li "Go On Panda Bear & Sonic Boom Reset Domino (3 playlists)" at bounding box center [796, 600] width 1447 height 30
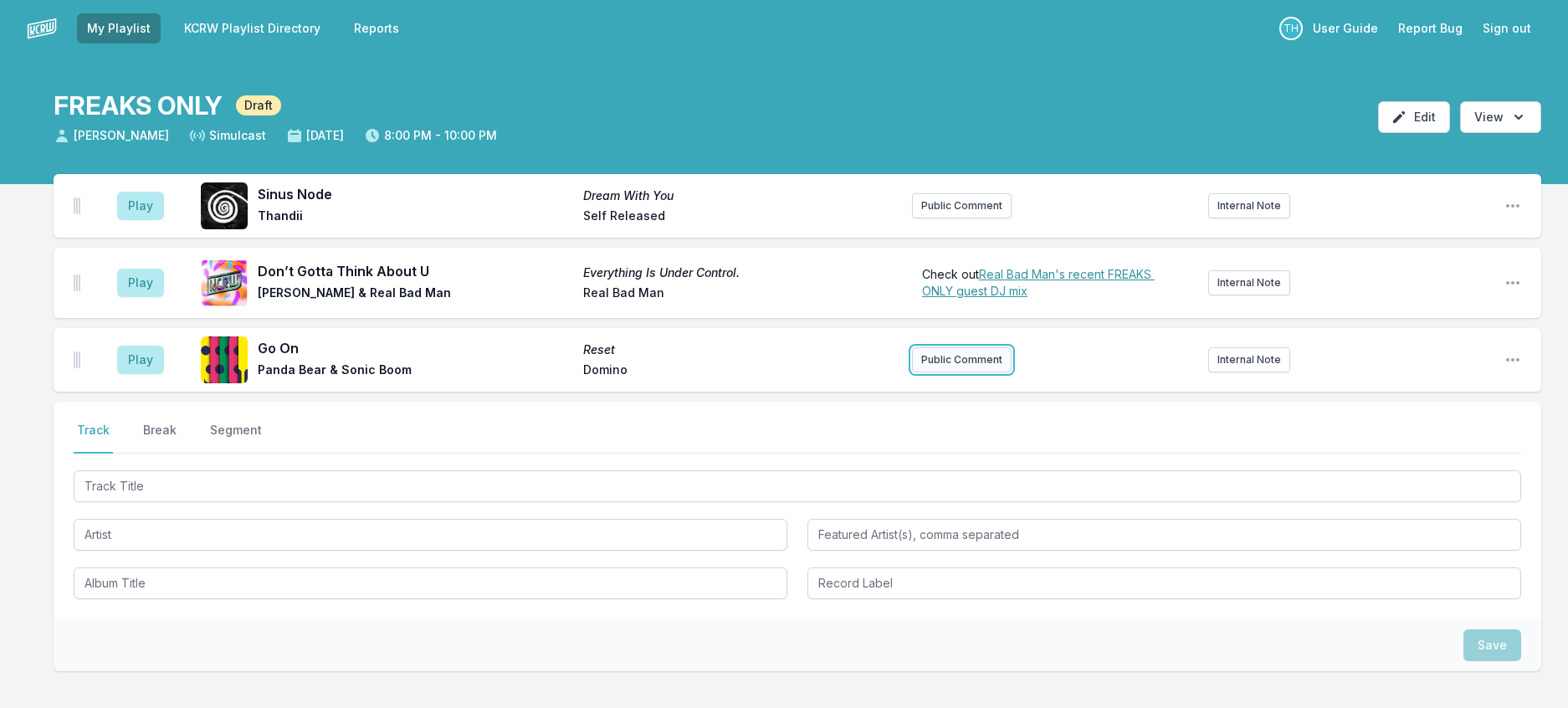
click at [986, 372] on button "Public Comment" at bounding box center [962, 359] width 100 height 25
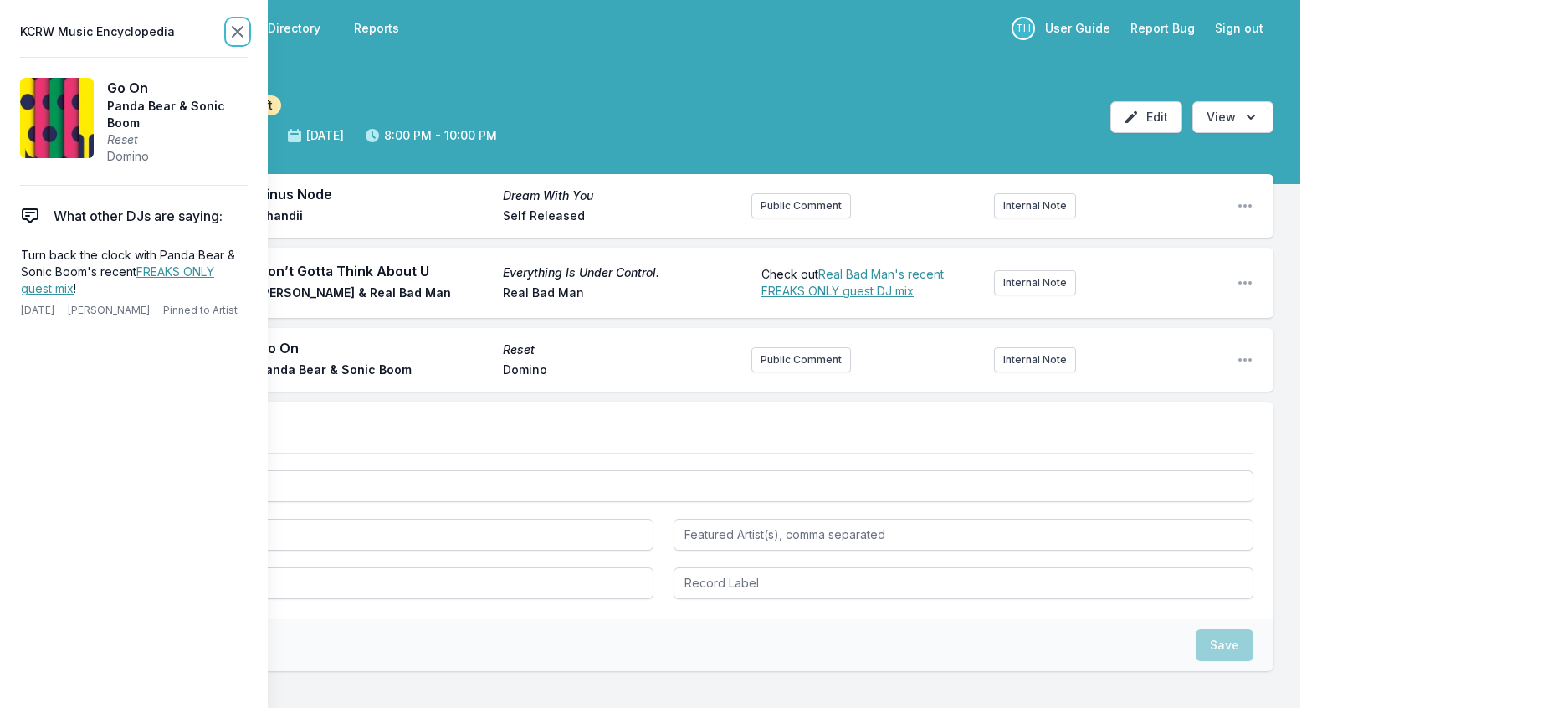
click at [247, 36] on icon at bounding box center [237, 32] width 20 height 20
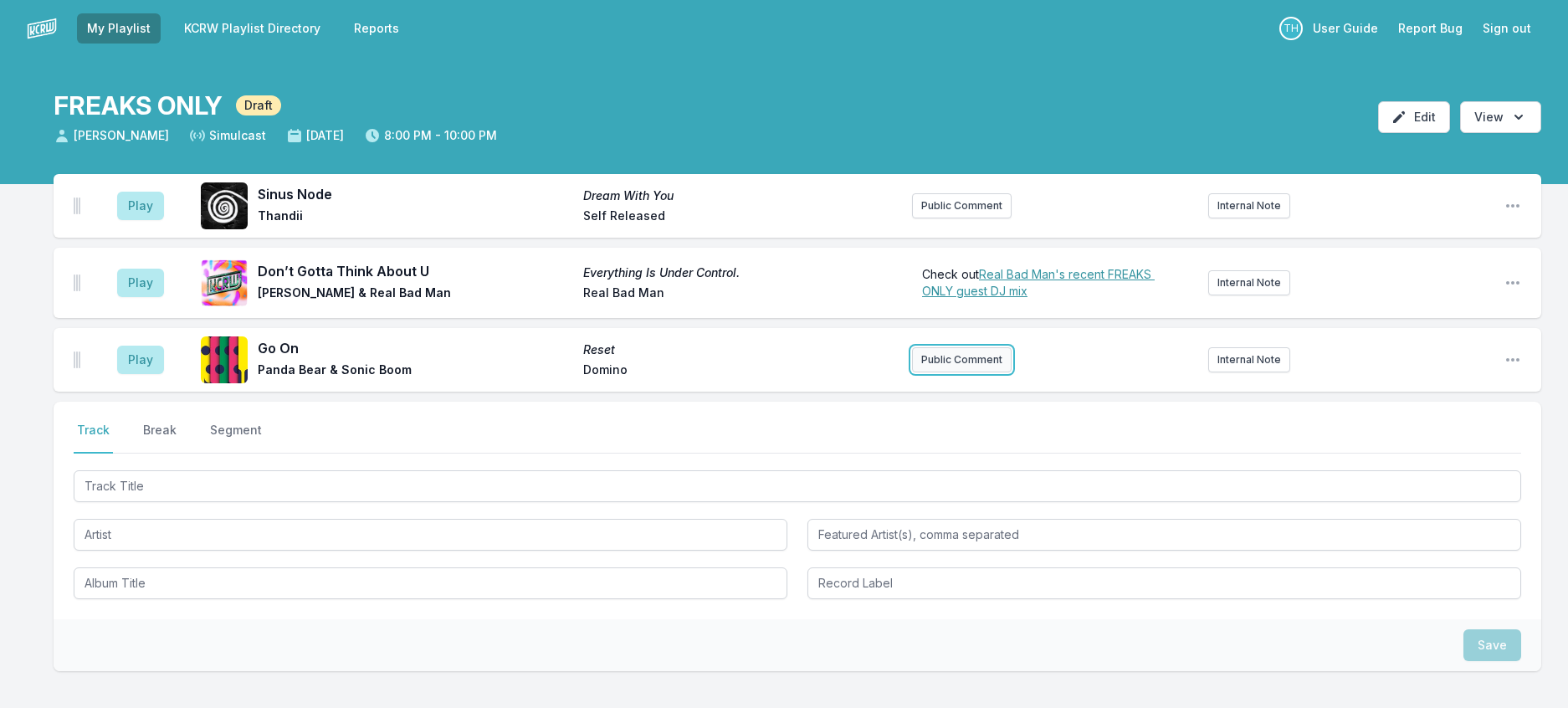
click at [991, 372] on button "Public Comment" at bounding box center [962, 359] width 100 height 25
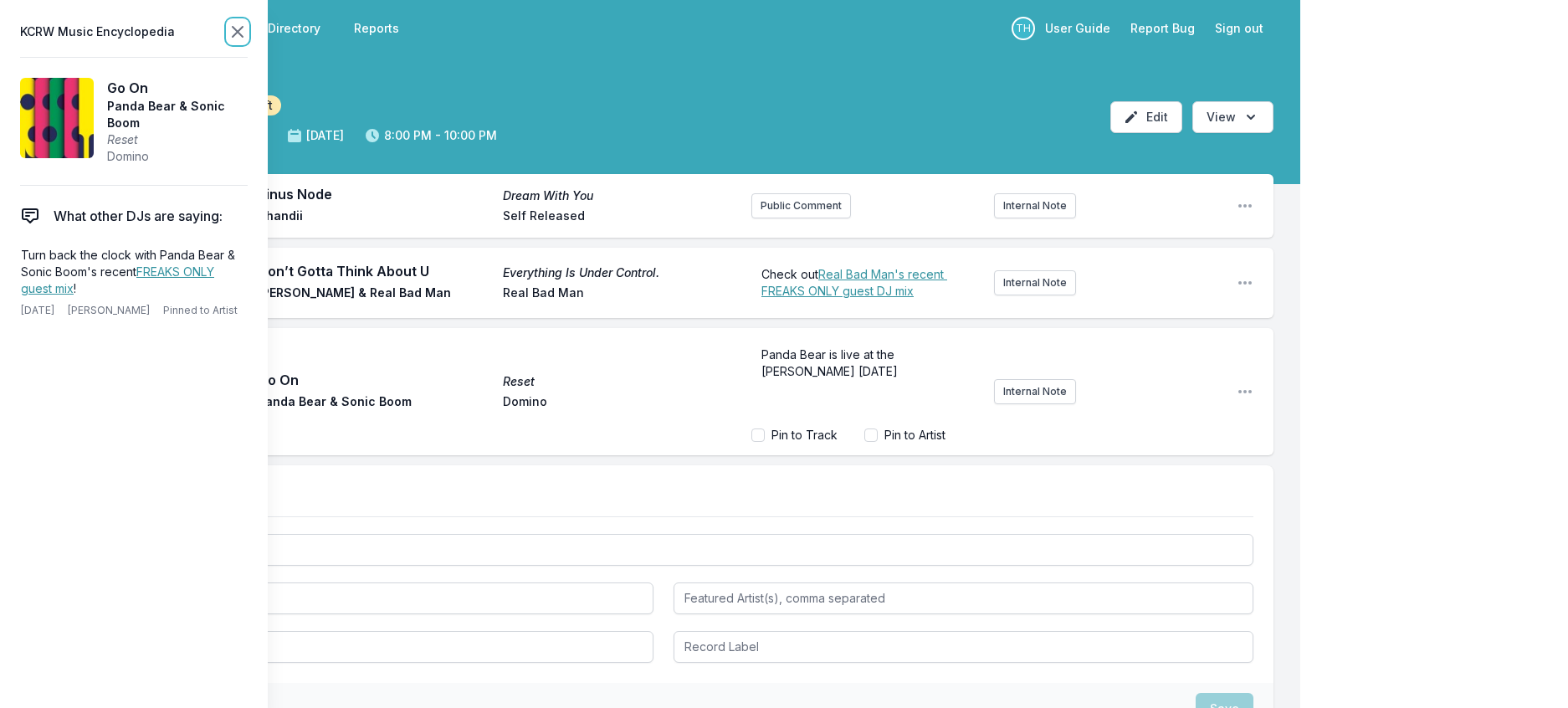
click at [247, 35] on icon at bounding box center [237, 32] width 20 height 20
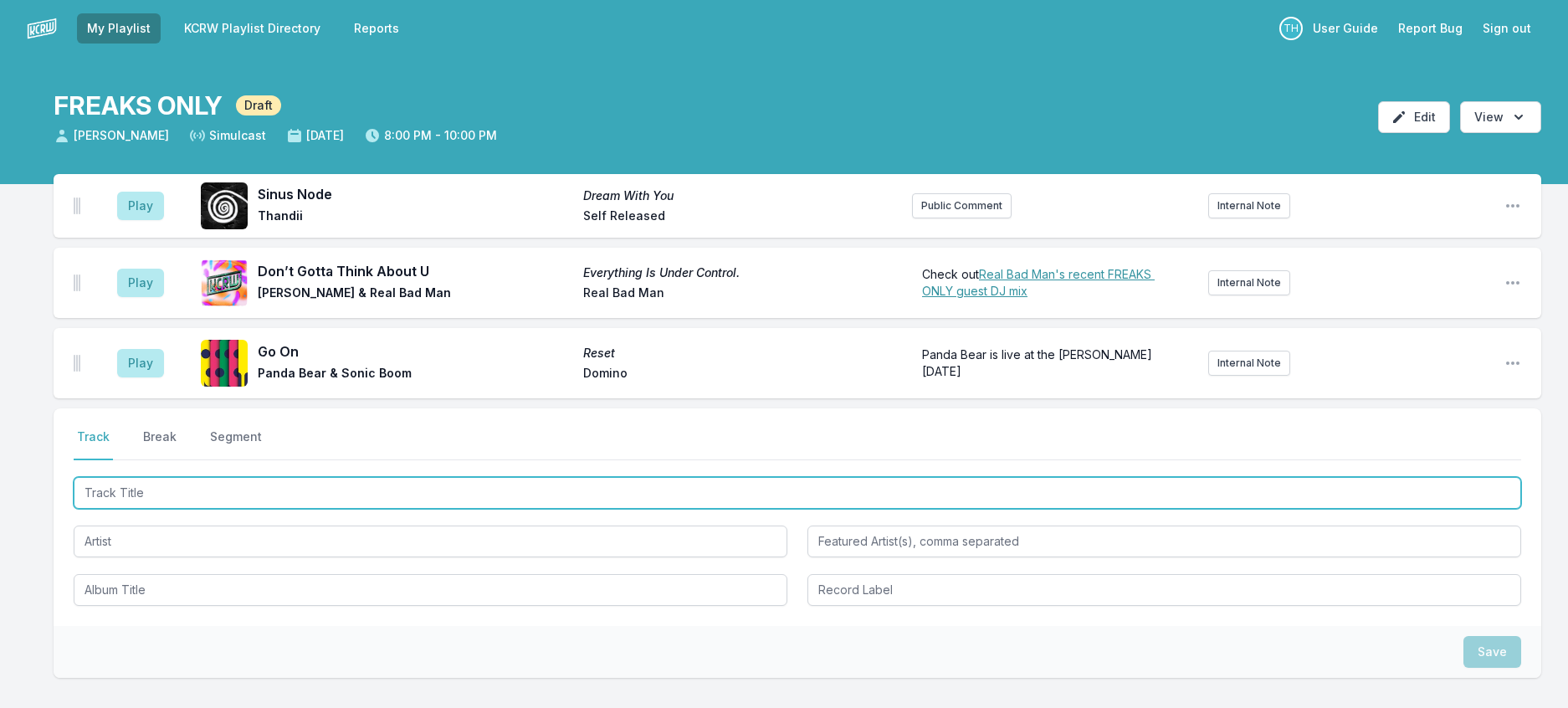
click at [204, 508] on input "Track Title" at bounding box center [796, 492] width 1447 height 32
type input "c"
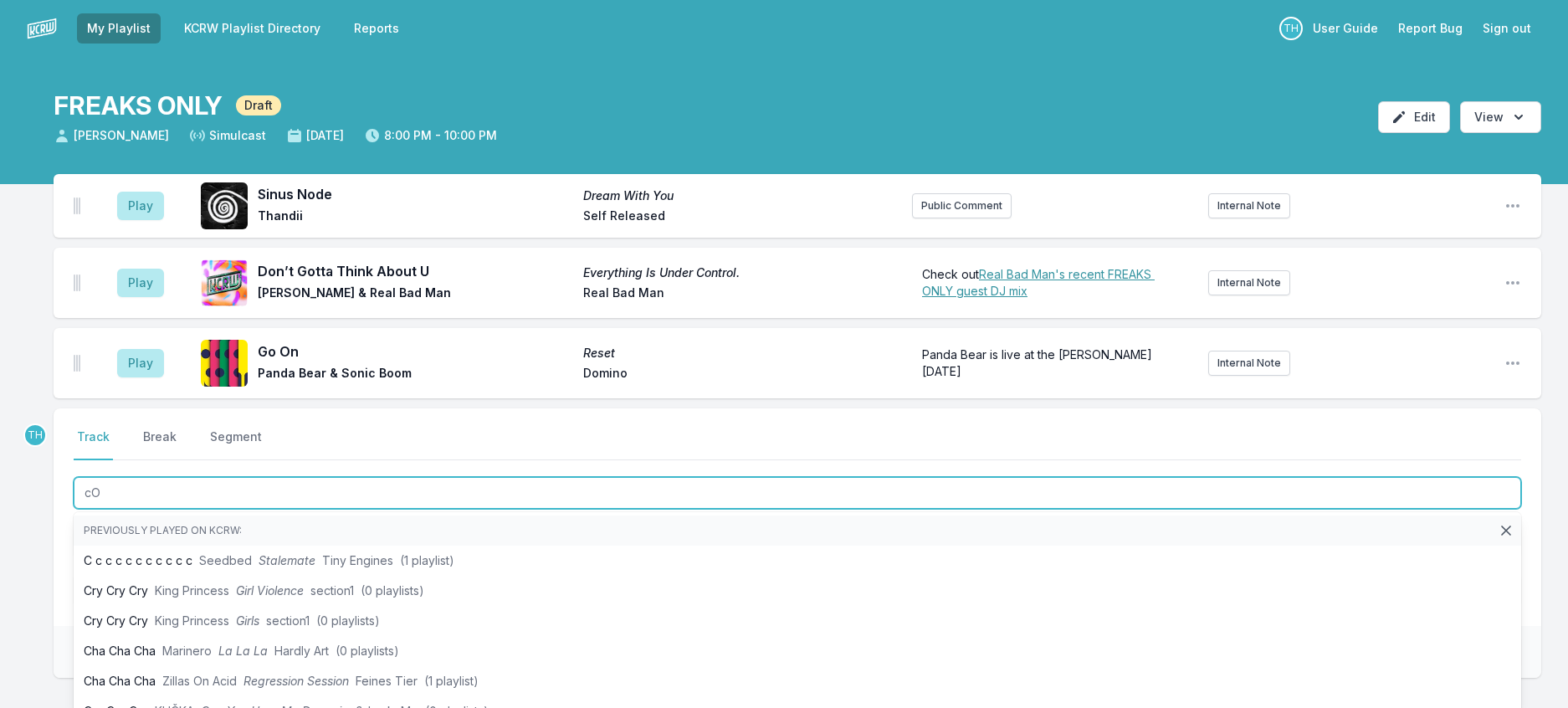
type input "c"
type input "Country Song"
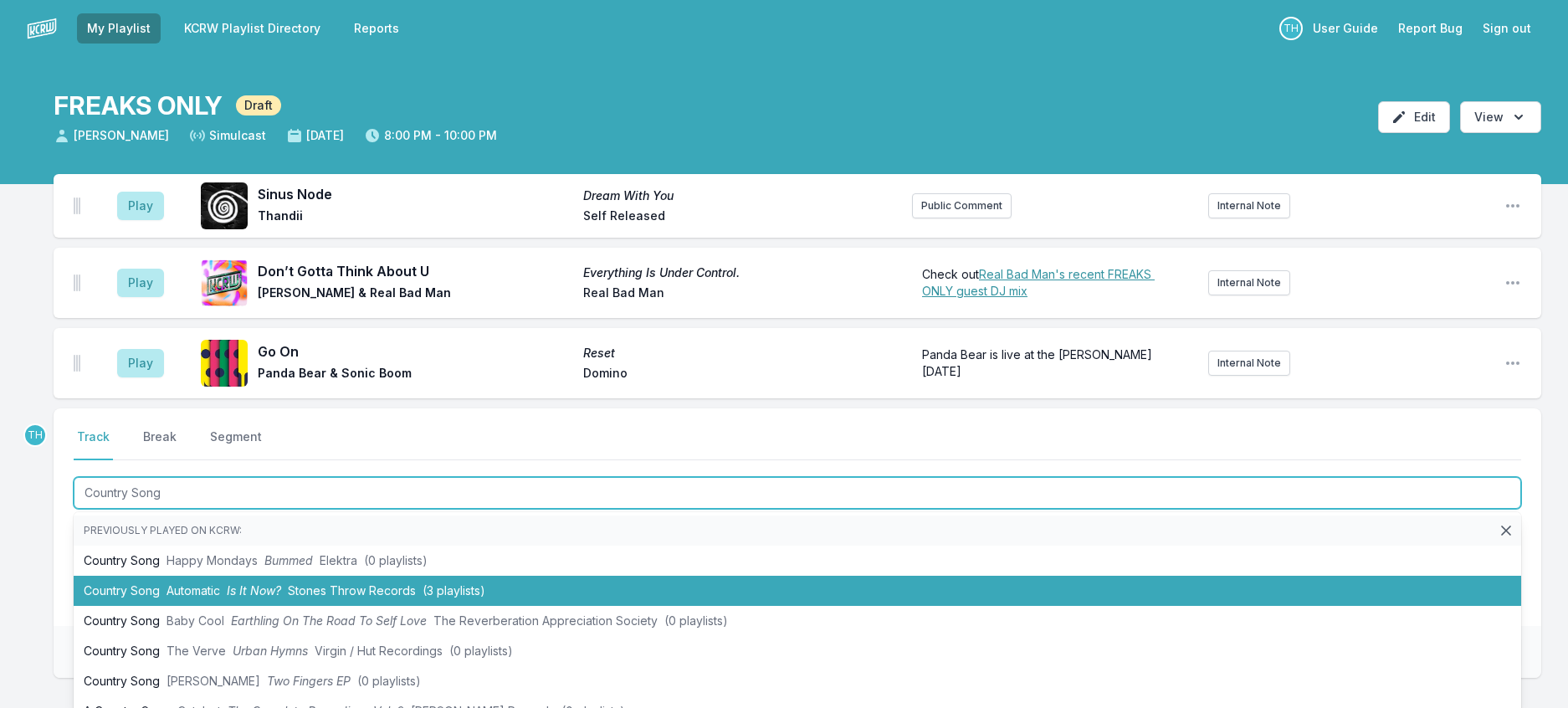
click at [399, 605] on li "Country Song Automatic Is It Now? Stones Throw Records (3 playlists)" at bounding box center [796, 590] width 1447 height 30
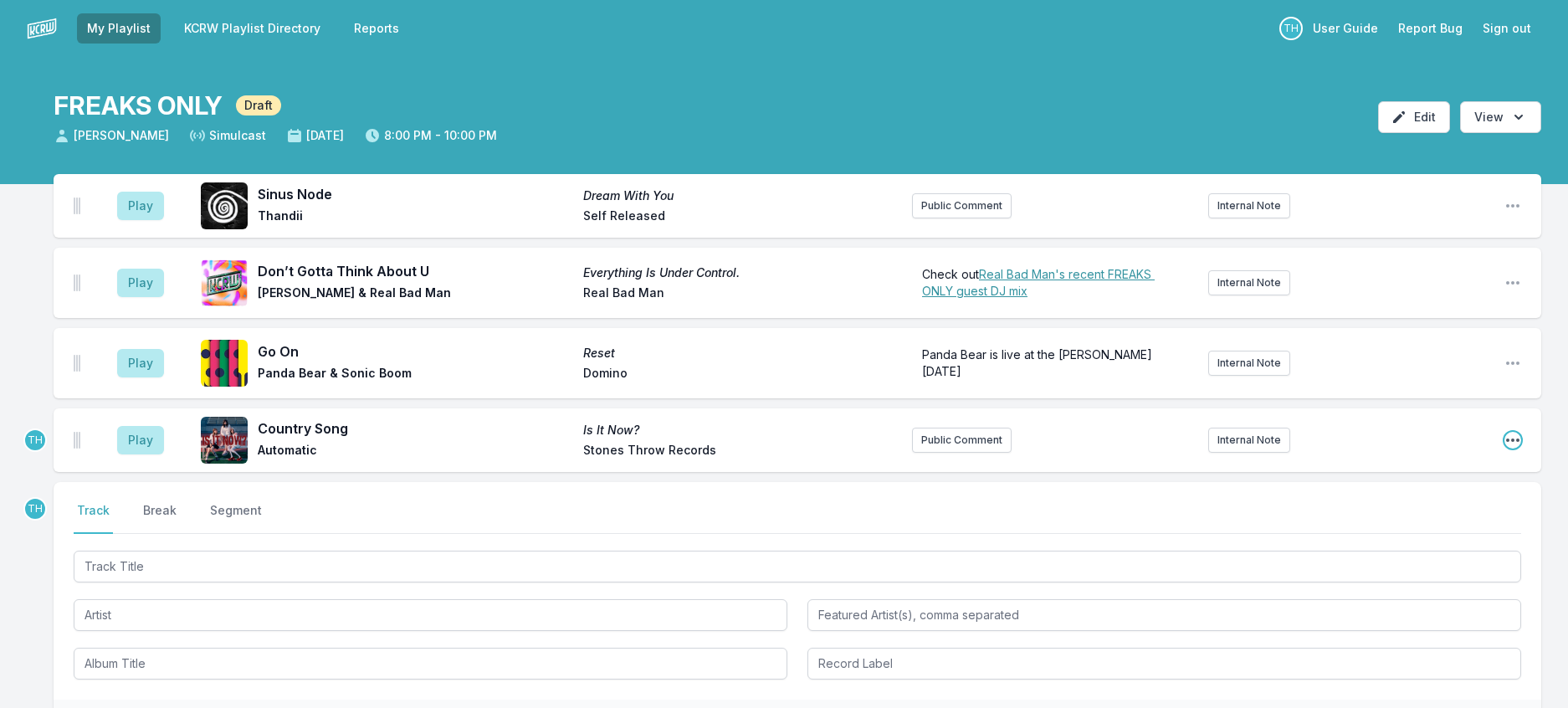
click at [1507, 442] on icon "Open playlist item options" at bounding box center [1514, 439] width 14 height 3
click at [1451, 518] on button "Edit Track Details" at bounding box center [1427, 503] width 187 height 30
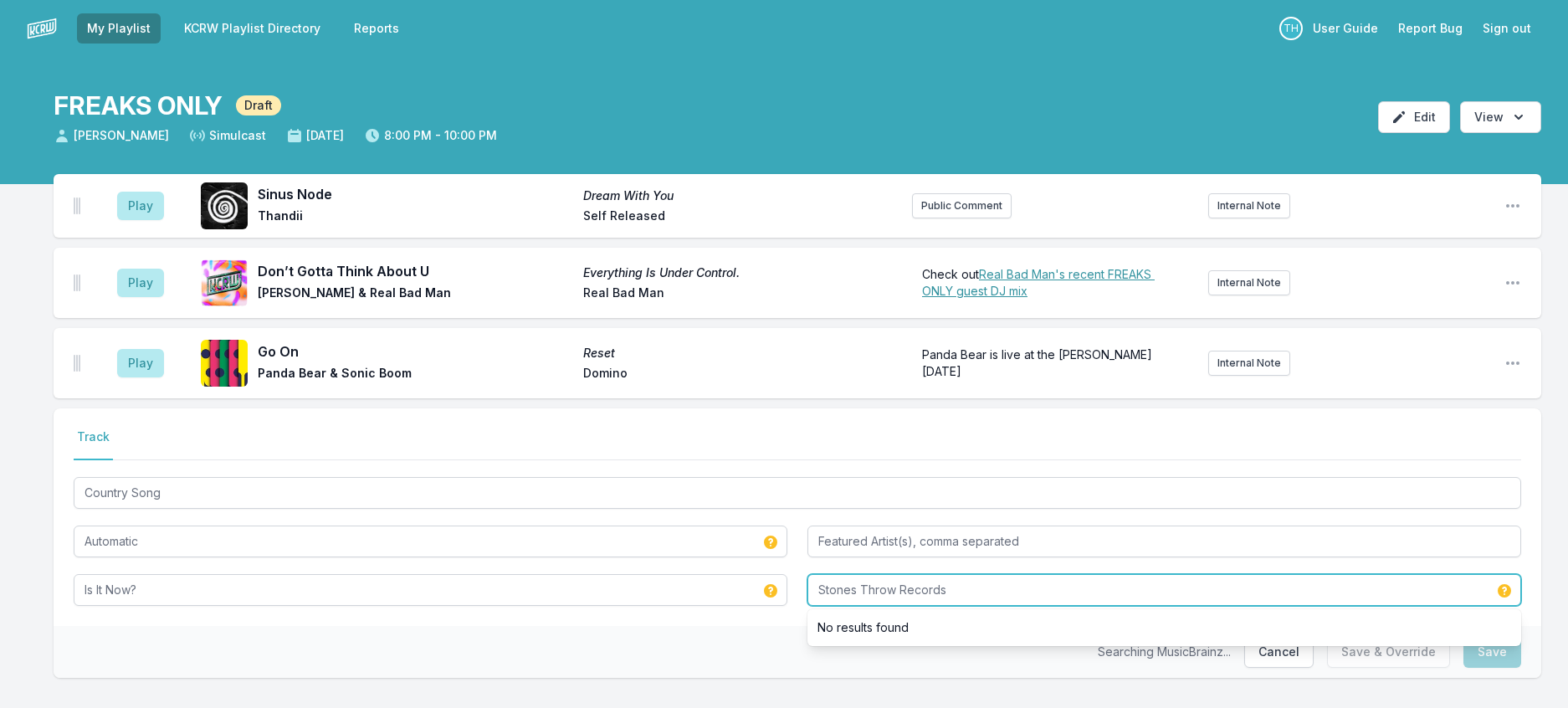
drag, startPoint x: 909, startPoint y: 663, endPoint x: 1165, endPoint y: 658, distance: 256.0
click at [1165, 605] on input "Stones Throw Records" at bounding box center [1163, 589] width 713 height 32
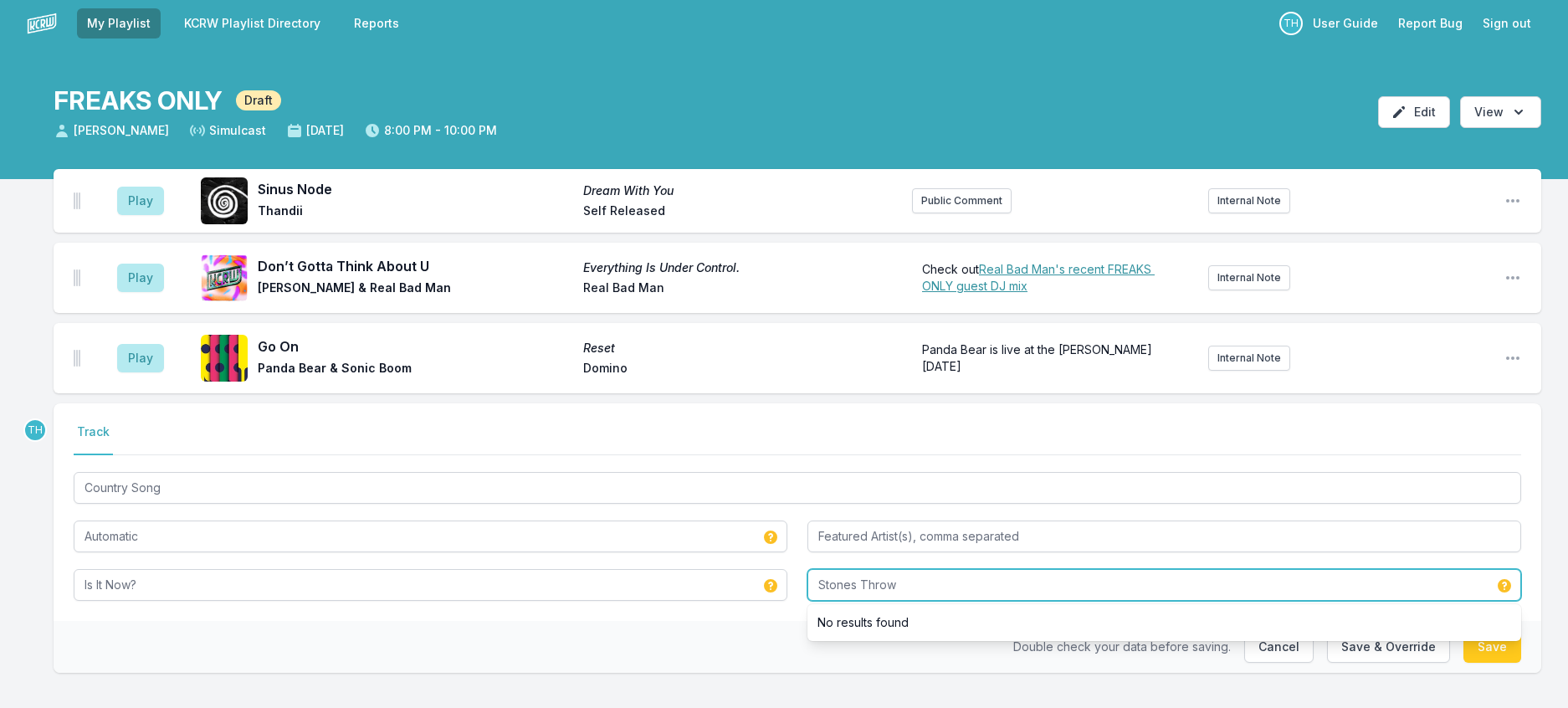
scroll to position [114, 0]
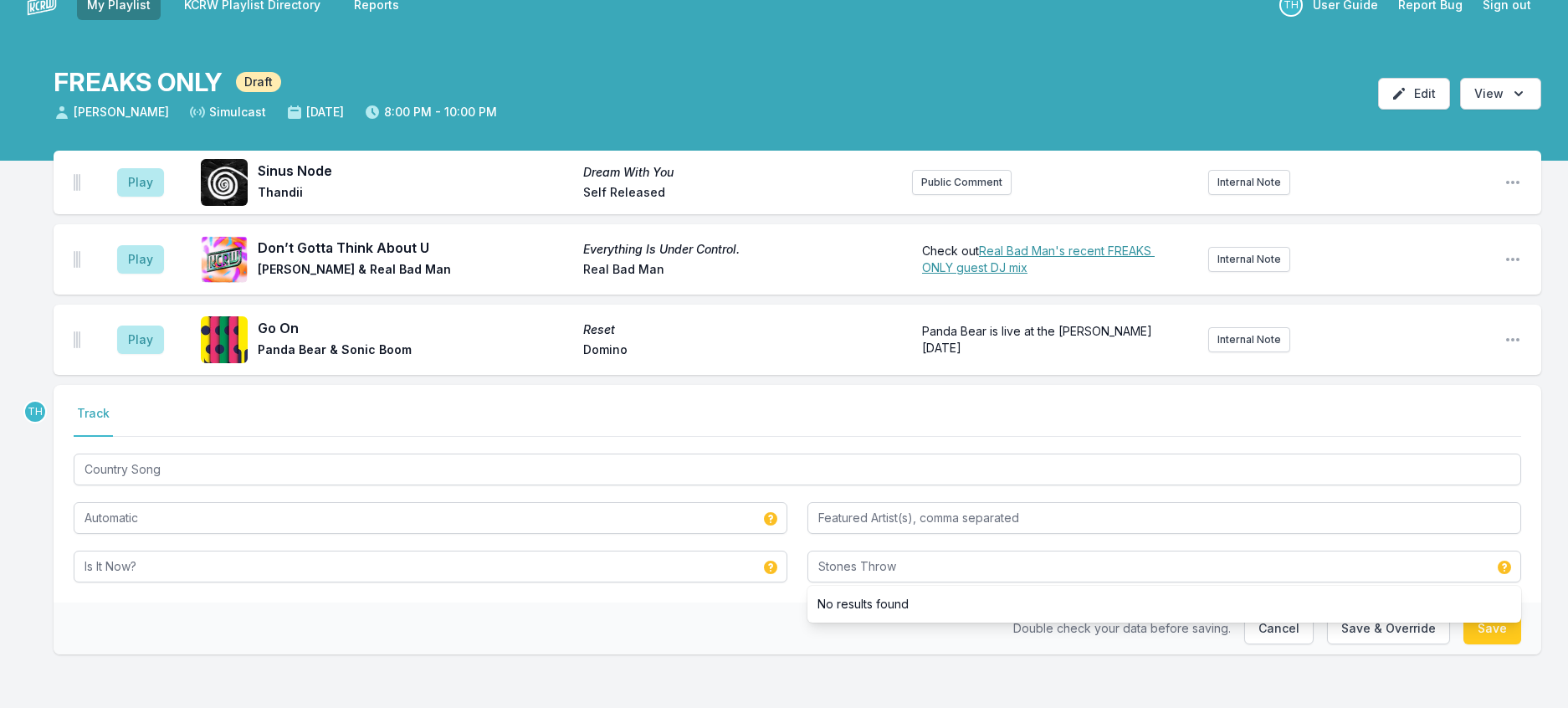
click at [703, 602] on div "Double check your data before saving. Cancel Save & Override Save" at bounding box center [797, 628] width 1488 height 51
click at [1344, 614] on button "Save & Override" at bounding box center [1388, 628] width 123 height 32
type input "Stones Throw Records"
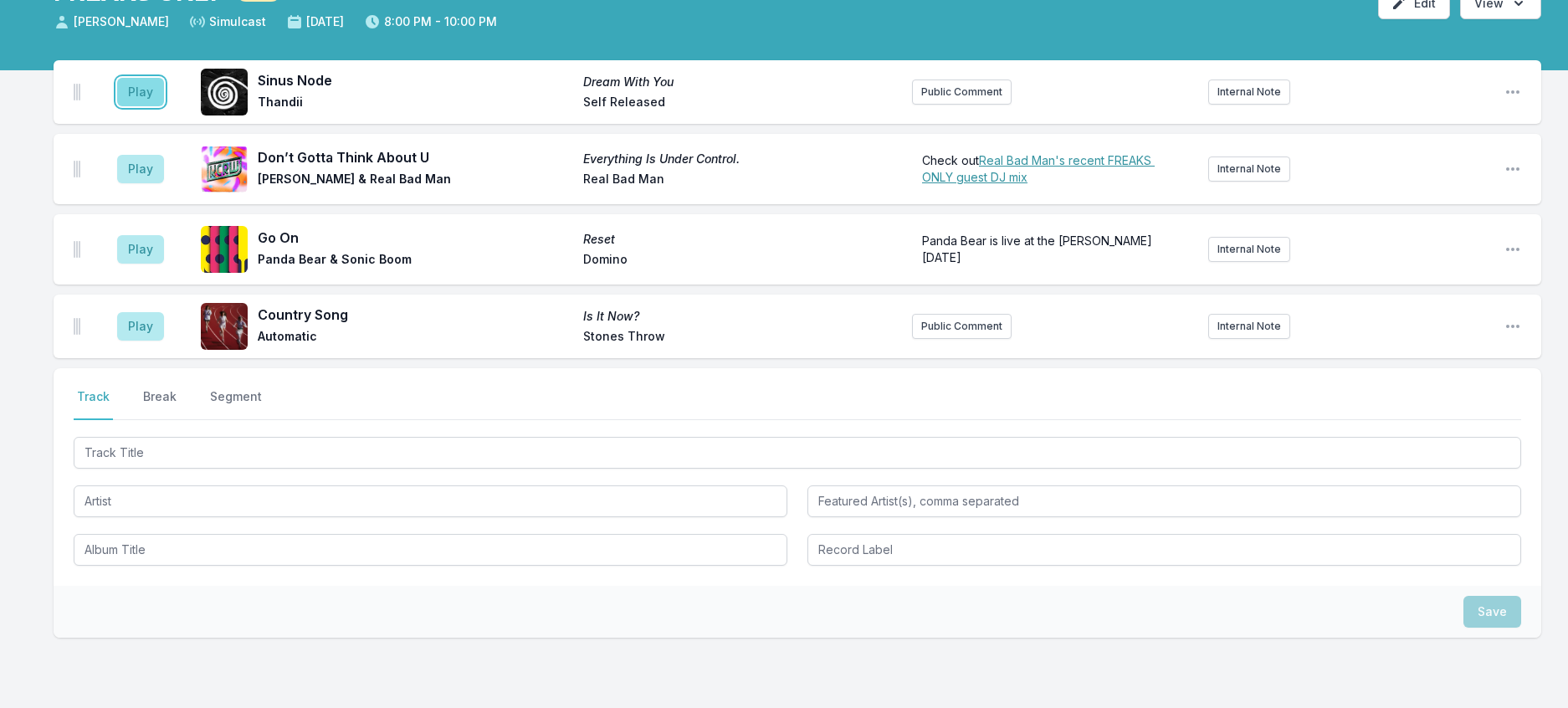
click at [138, 106] on button "Play" at bounding box center [139, 92] width 46 height 29
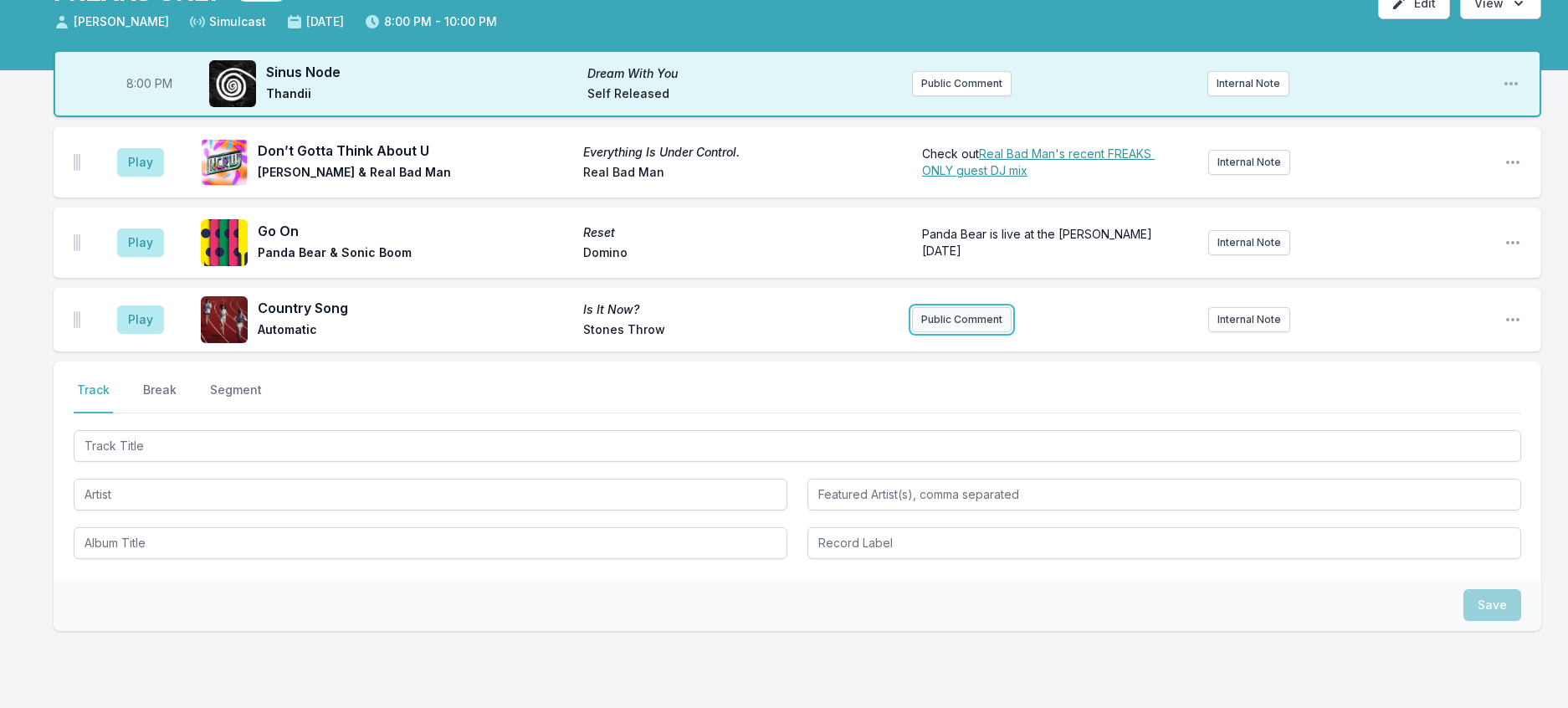
click at [994, 332] on button "Public Comment" at bounding box center [962, 318] width 100 height 25
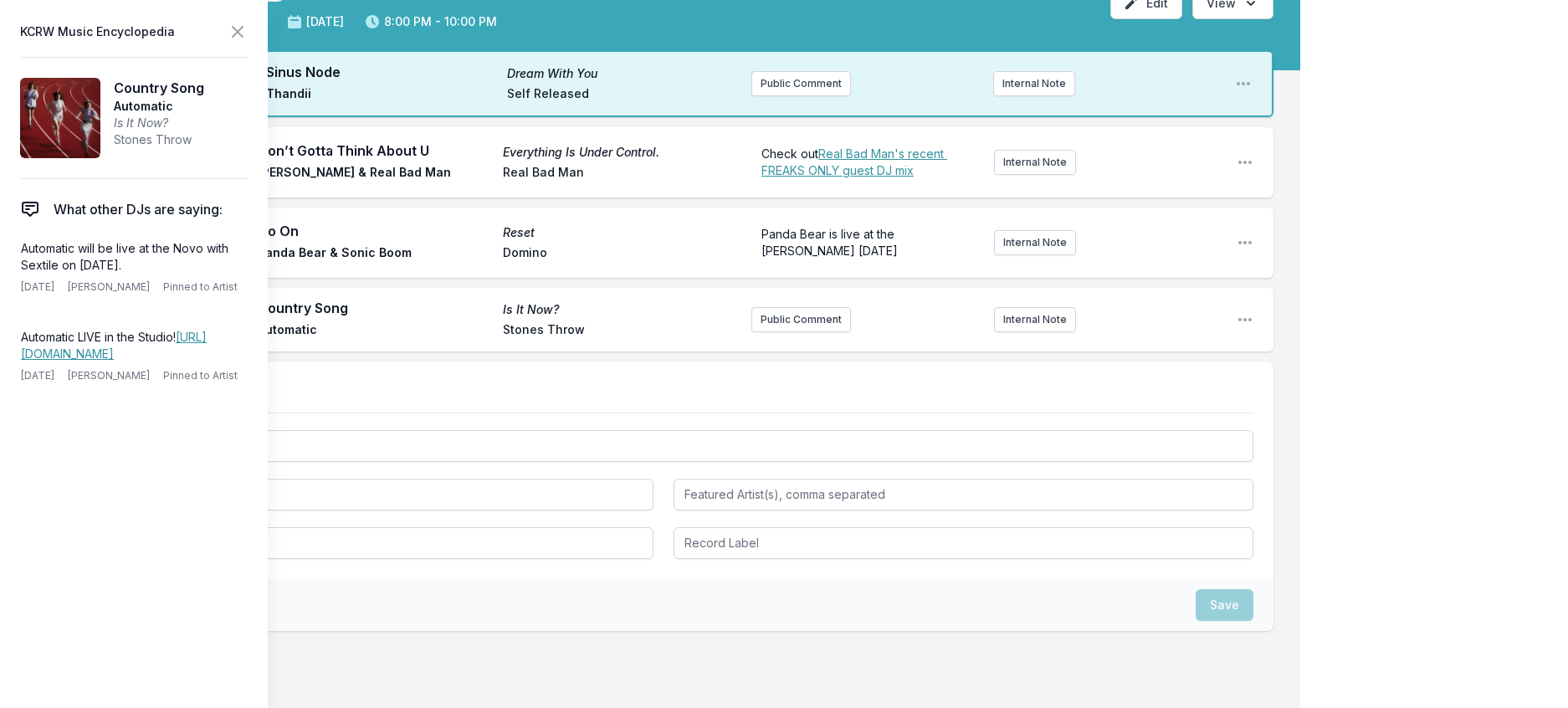
drag, startPoint x: 106, startPoint y: 297, endPoint x: 14, endPoint y: 279, distance: 93.7
click at [14, 279] on aside "KCRW Music Encyclopedia Country Song Automatic Is It Now? Stones Throw What oth…" at bounding box center [134, 354] width 268 height 708
copy p "Automatic will be live at the Novo with Sextile on October 11th."
click at [789, 332] on button "Public Comment" at bounding box center [801, 318] width 100 height 25
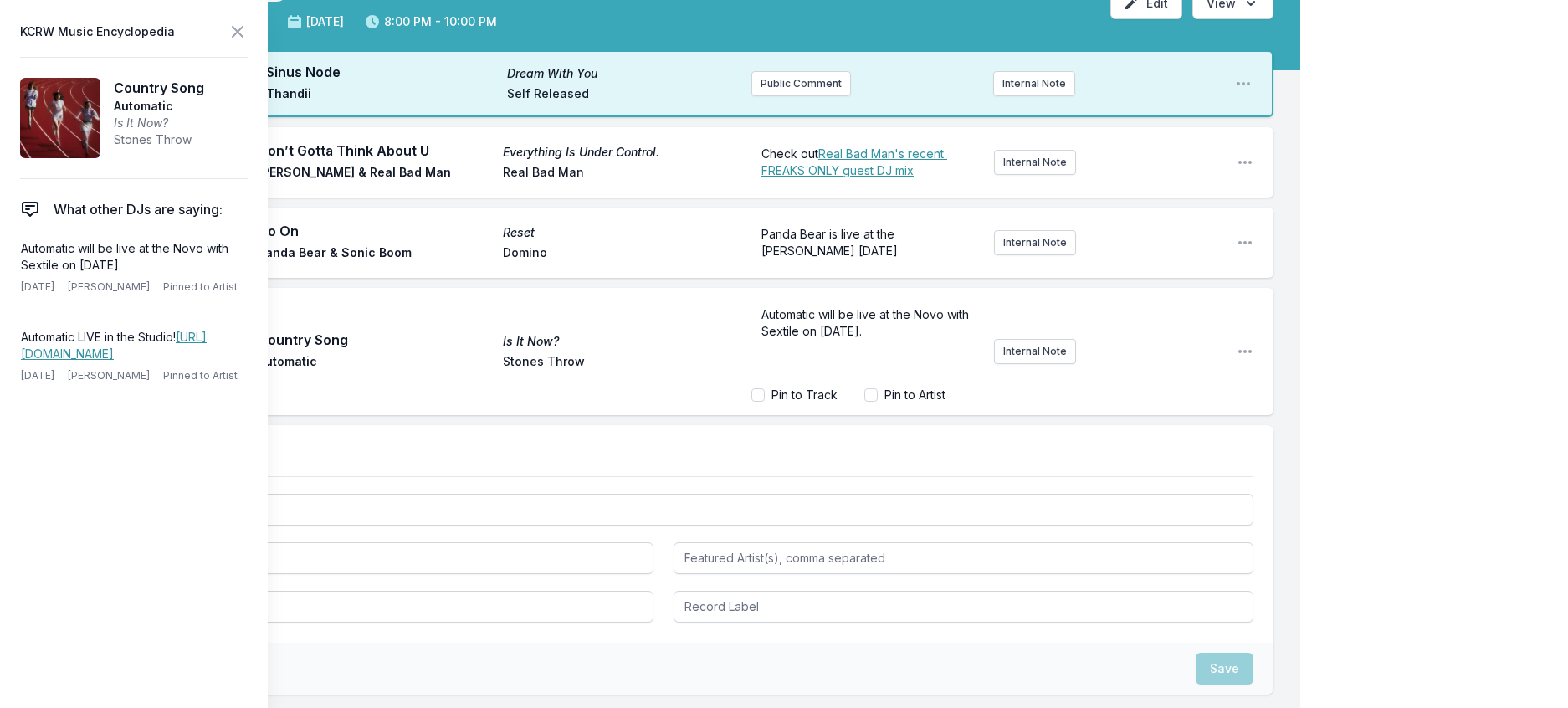
drag, startPoint x: 827, startPoint y: 399, endPoint x: 1071, endPoint y: 433, distance: 246.4
click at [1071, 409] on div "Automatic will be live at the Novo with Sextile on October 11th. Pin to Track P…" at bounding box center [987, 351] width 472 height 117
click at [247, 30] on icon at bounding box center [237, 32] width 20 height 20
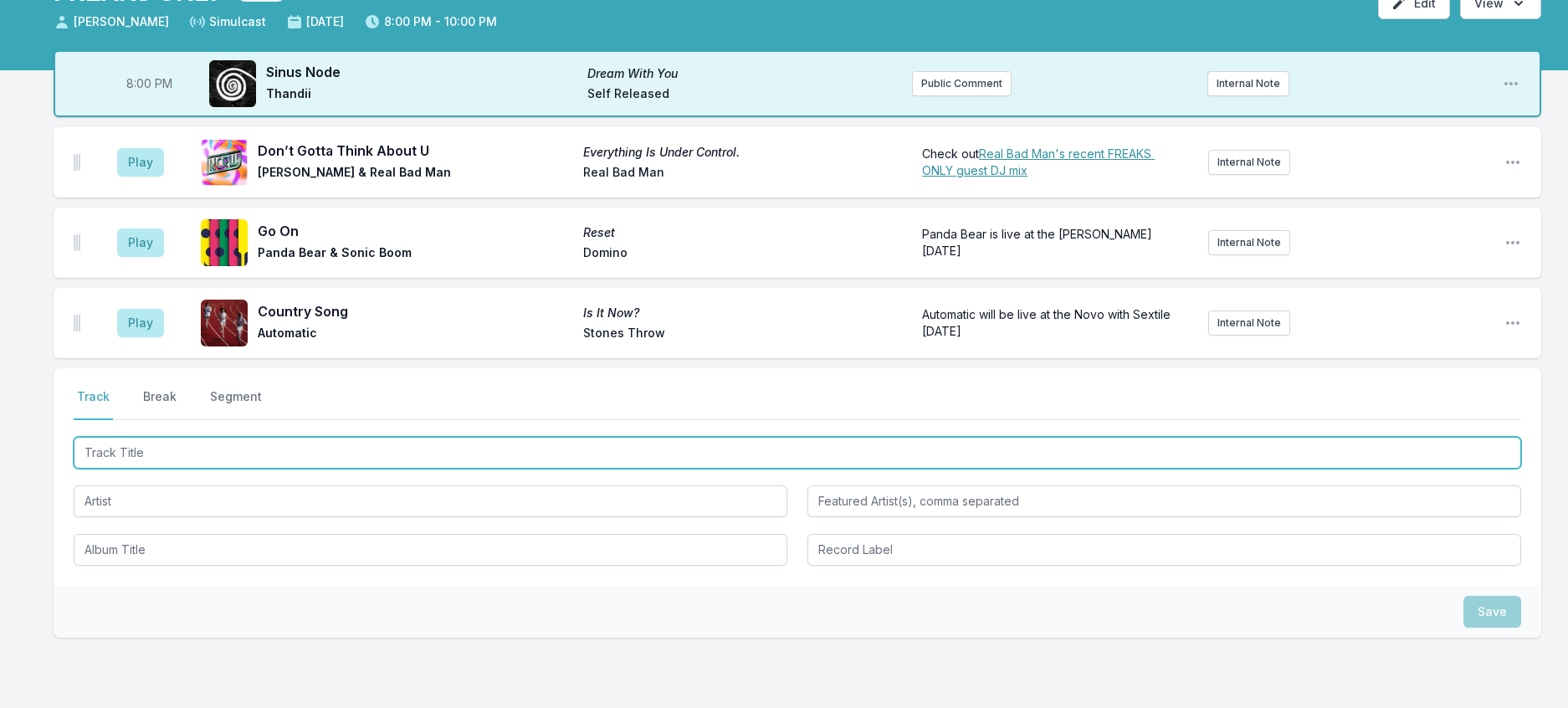
click at [359, 469] on input "Track Title" at bounding box center [796, 453] width 1447 height 32
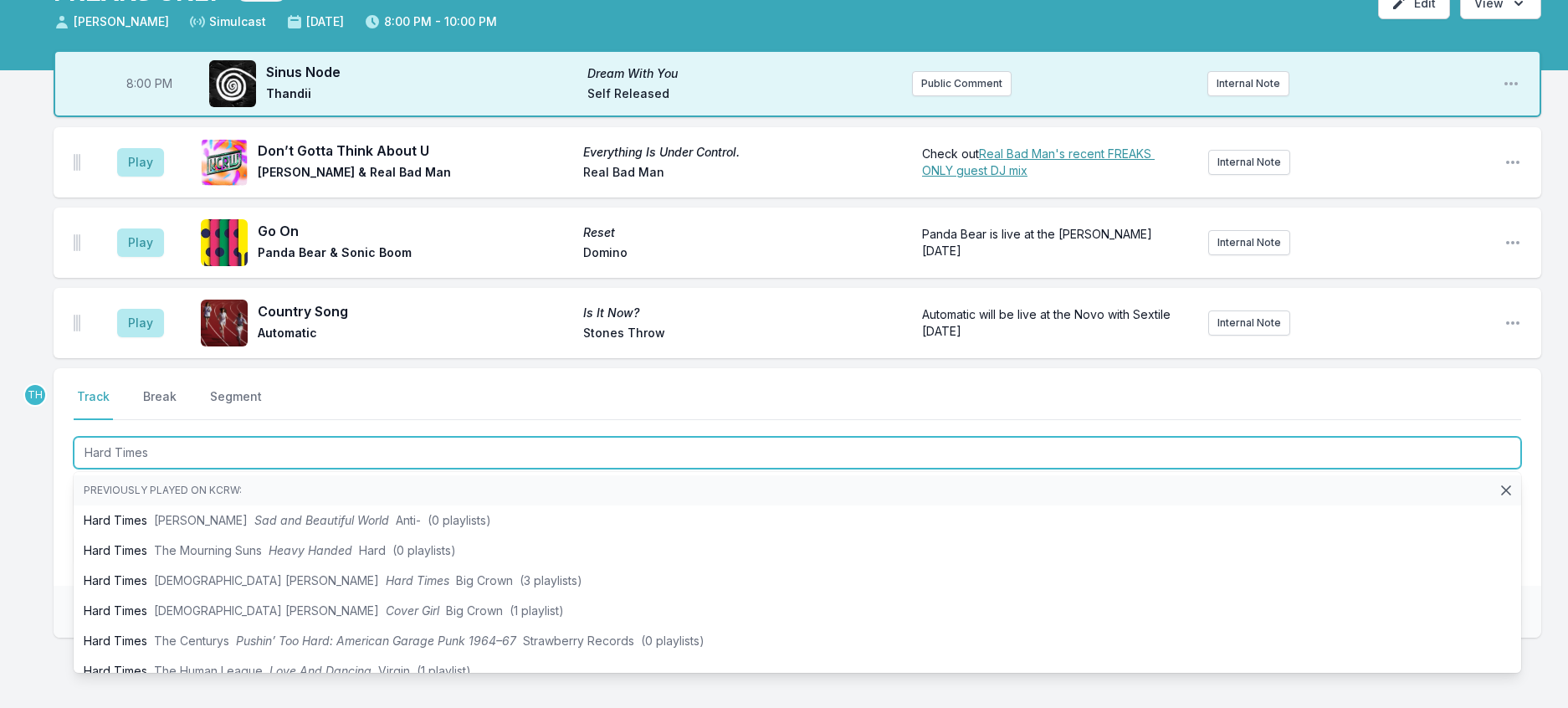
type input "Hard Times"
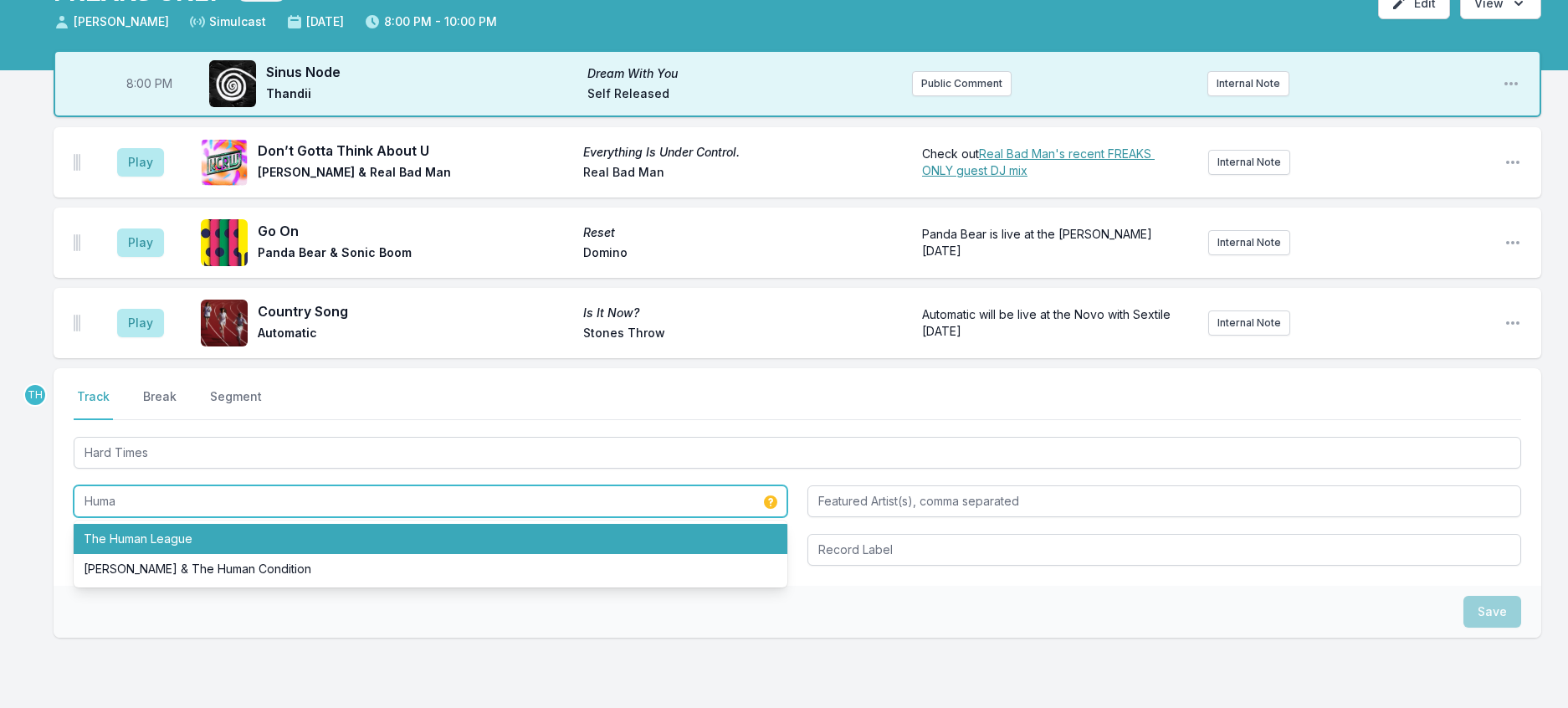
click at [198, 554] on li "The Human League" at bounding box center [429, 538] width 713 height 30
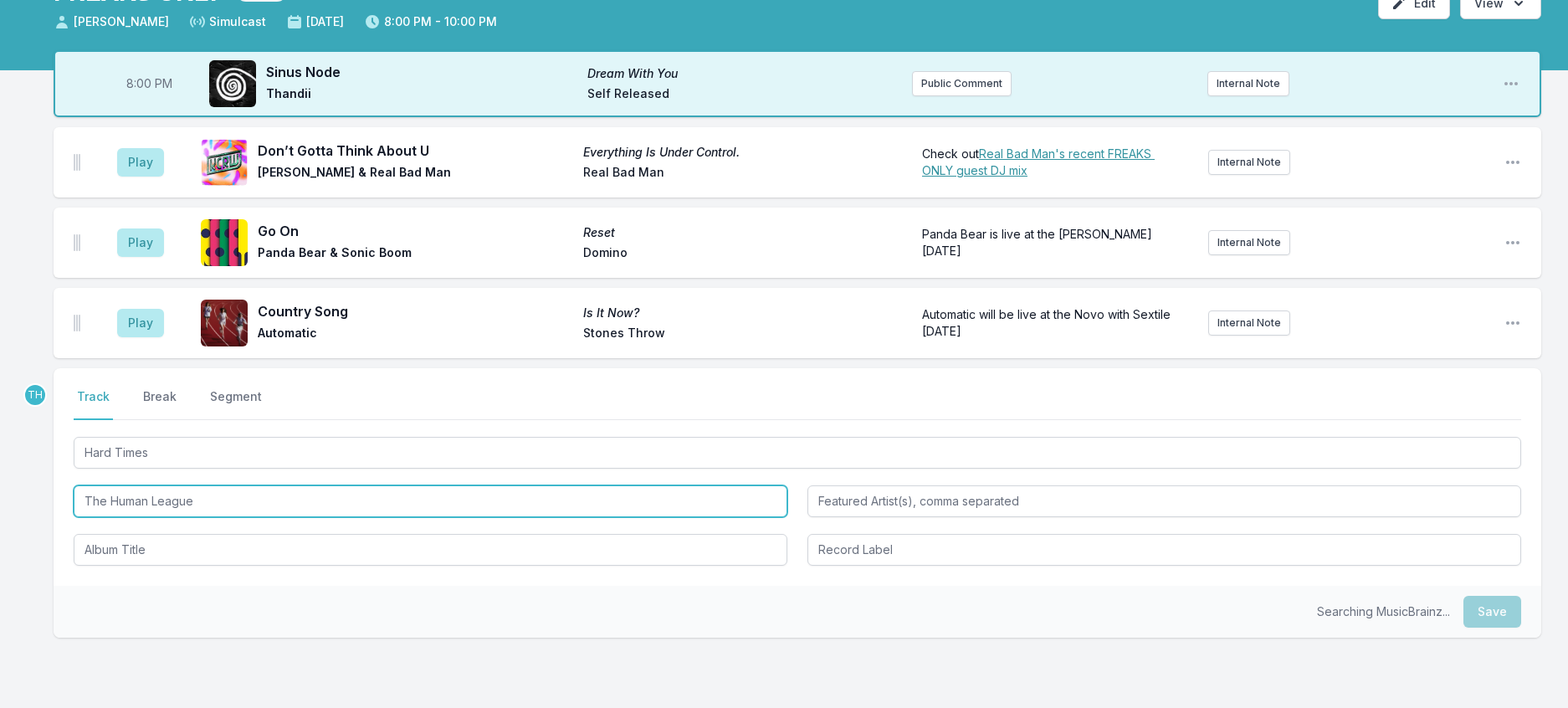
type input "The Human League"
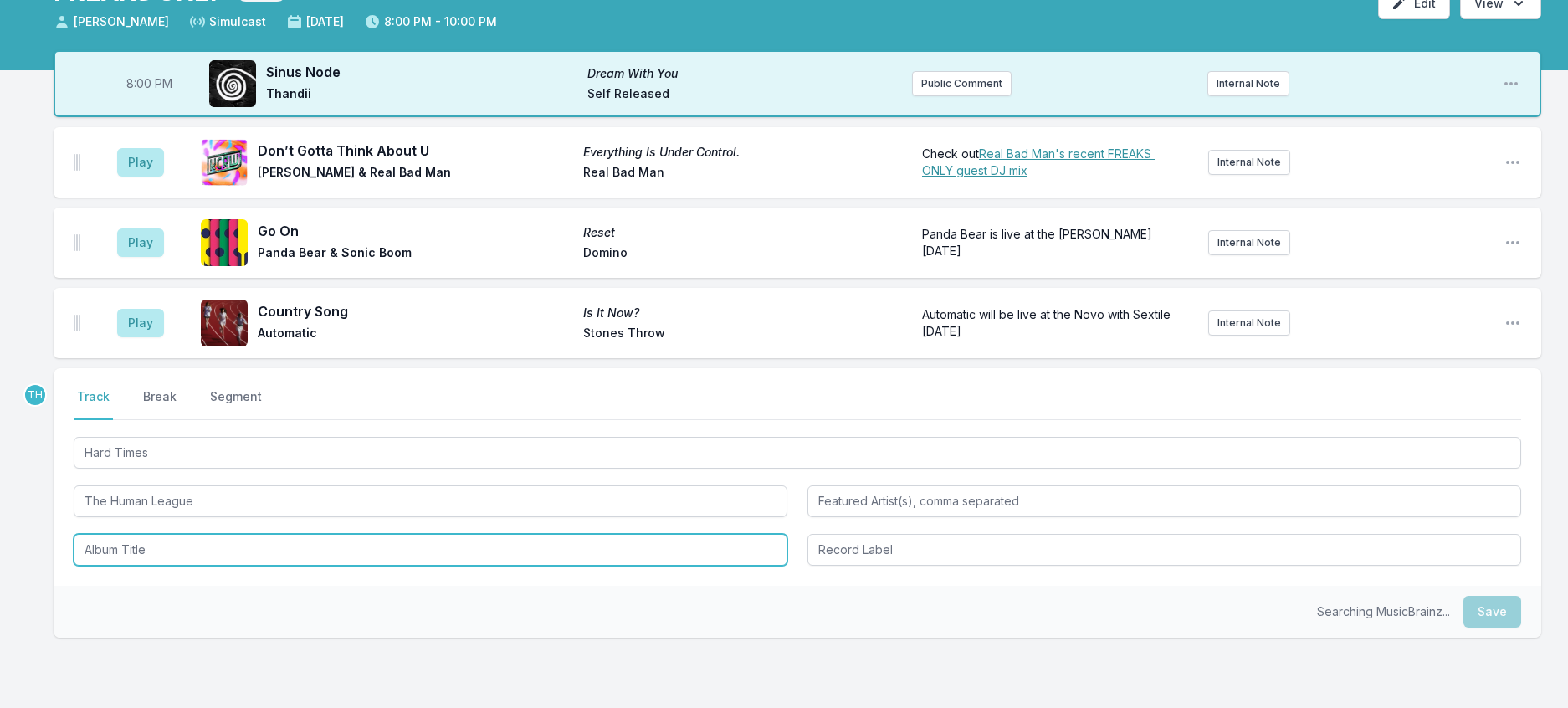
click at [204, 566] on input "Album Title" at bounding box center [429, 550] width 713 height 32
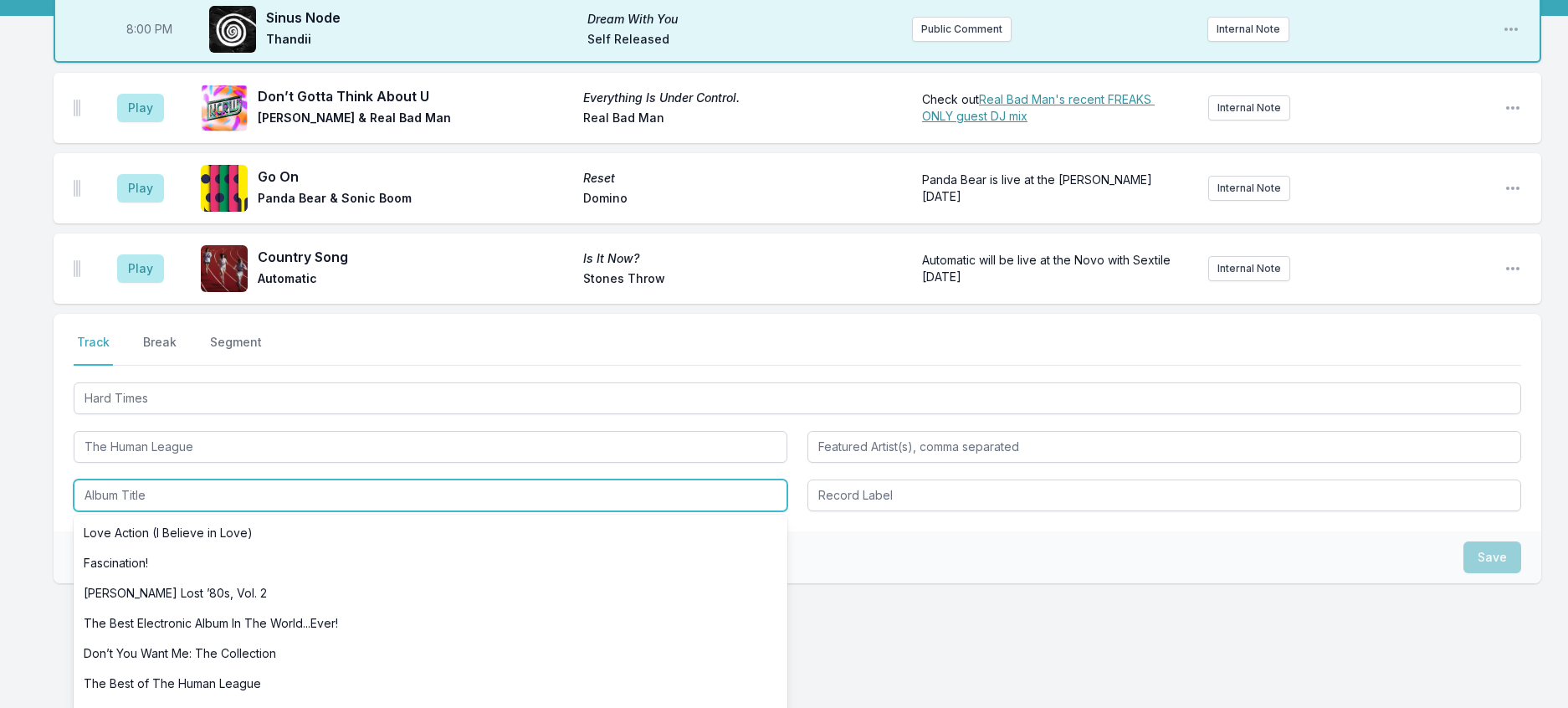
scroll to position [198, 0]
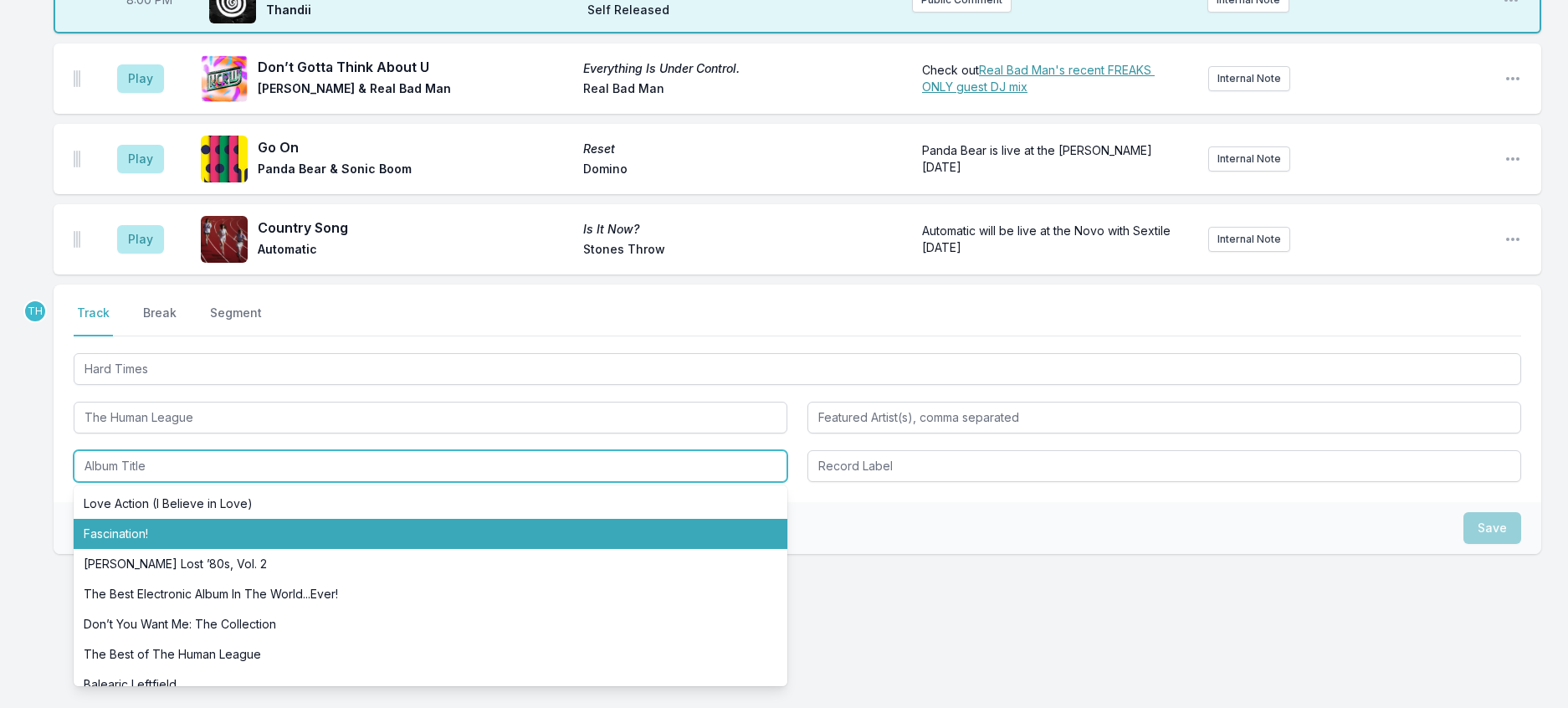
drag, startPoint x: 161, startPoint y: 627, endPoint x: 497, endPoint y: 599, distance: 337.2
click at [165, 549] on li "Fascination!" at bounding box center [429, 533] width 713 height 30
type input "Fascination!"
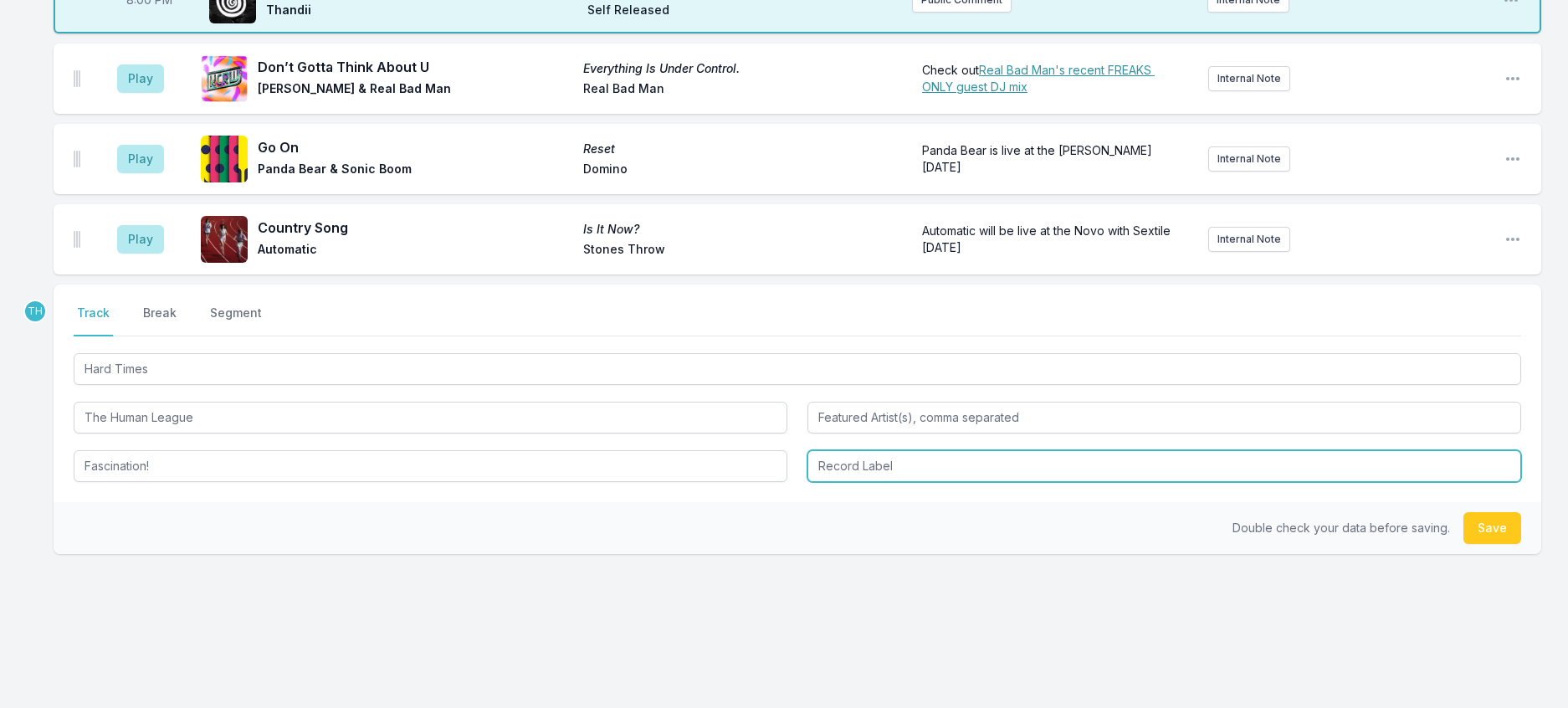
click at [854, 482] on input "Record Label" at bounding box center [1163, 466] width 713 height 32
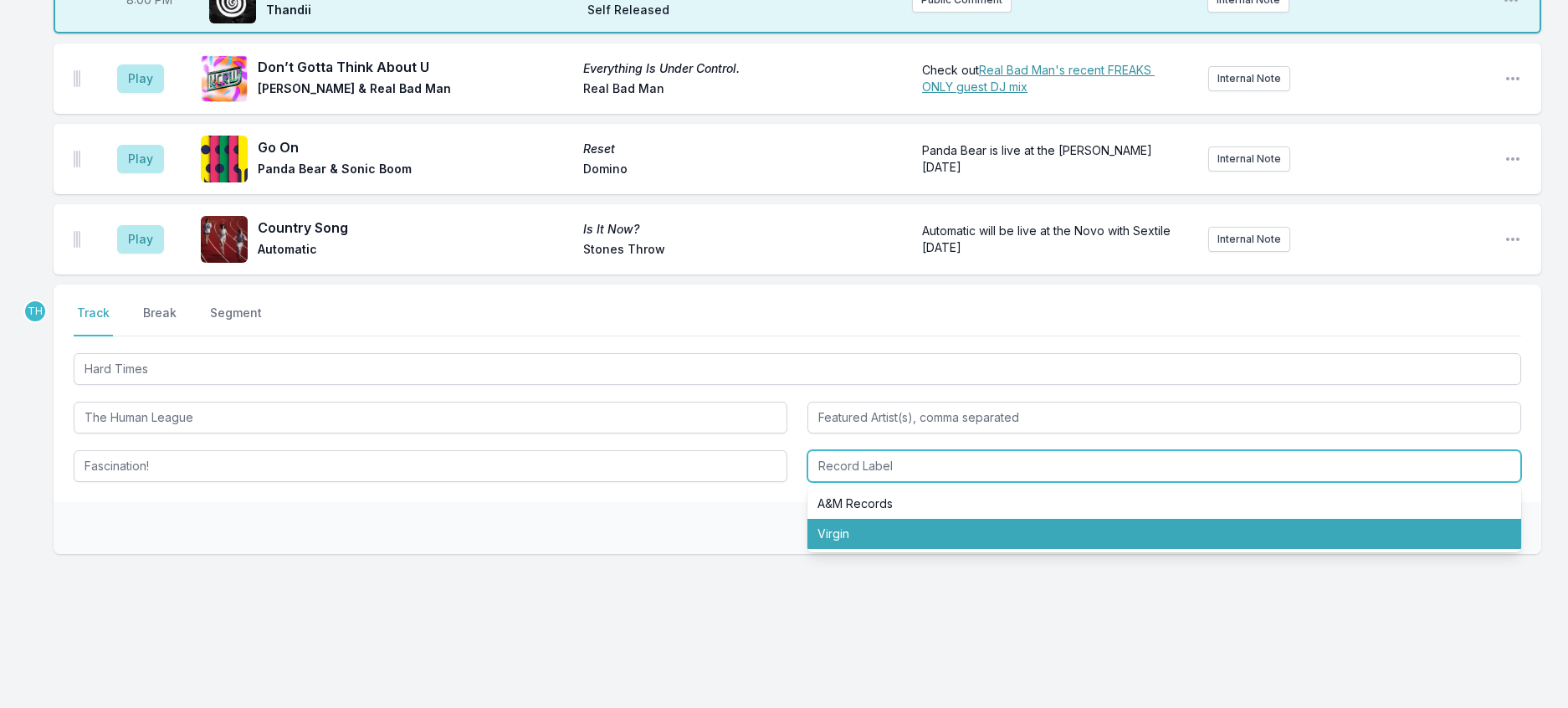
click at [875, 549] on li "Virgin" at bounding box center [1163, 533] width 713 height 30
type input "Virgin"
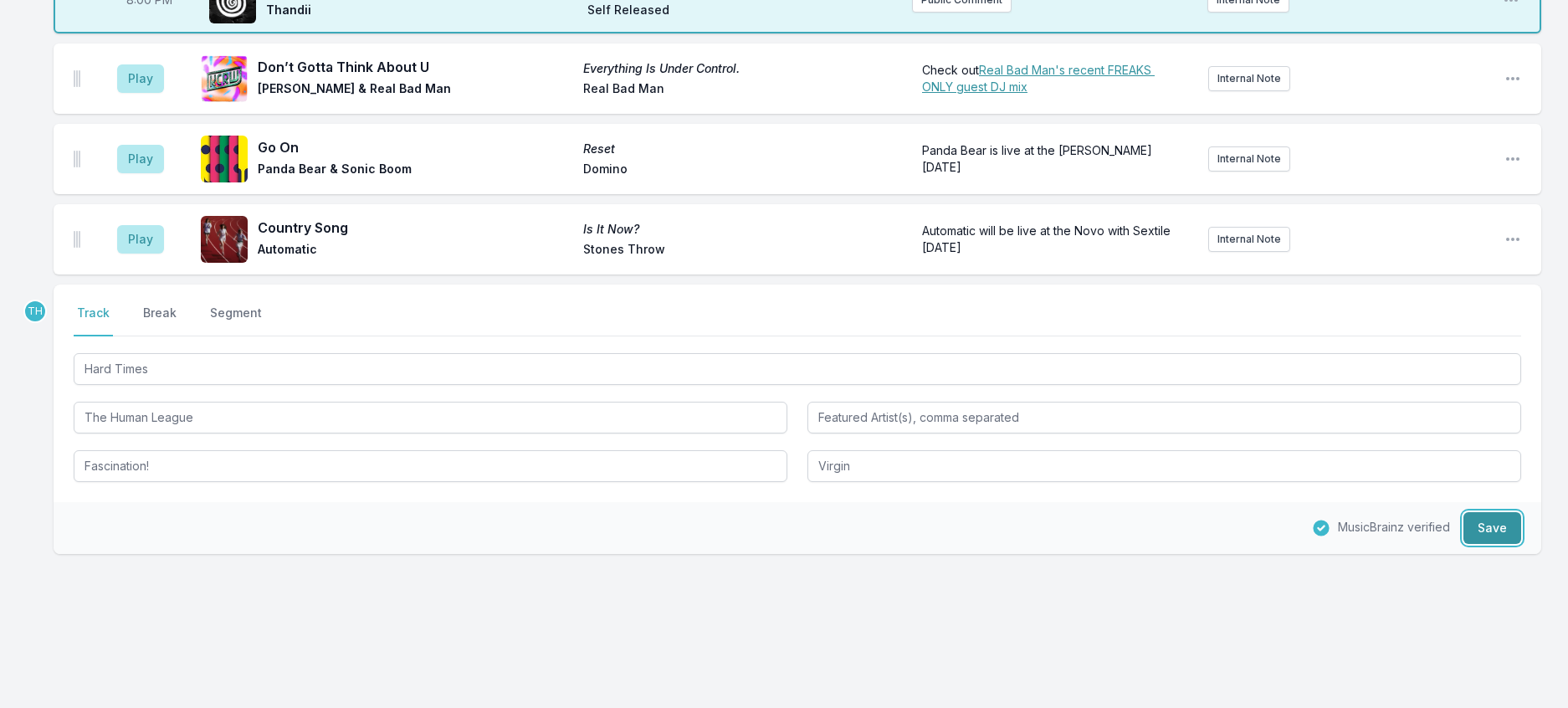
click at [1496, 544] on button "Save" at bounding box center [1492, 528] width 57 height 32
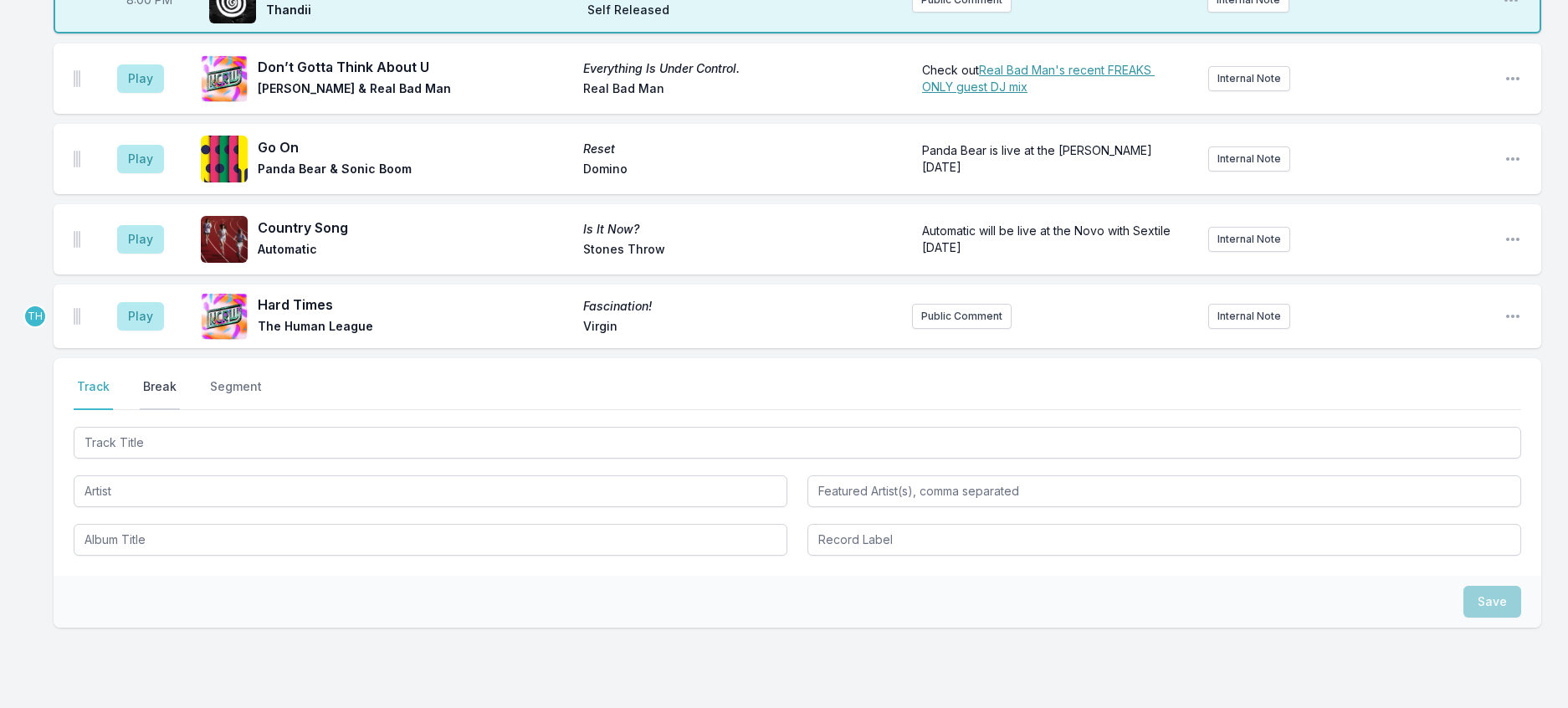
click at [180, 409] on button "Break" at bounding box center [159, 394] width 41 height 32
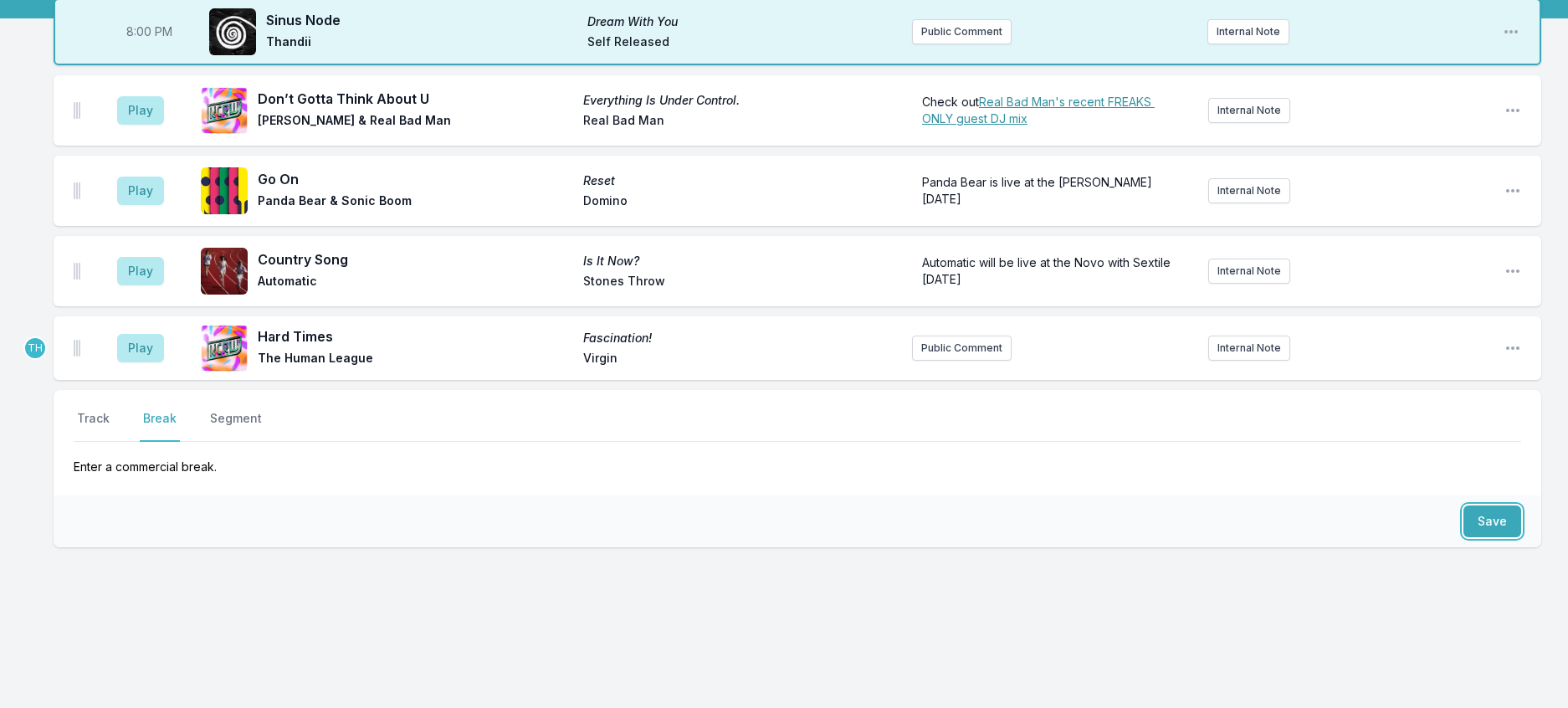
drag, startPoint x: 1512, startPoint y: 570, endPoint x: 1339, endPoint y: 545, distance: 174.8
click at [1511, 537] on button "Save" at bounding box center [1492, 521] width 57 height 32
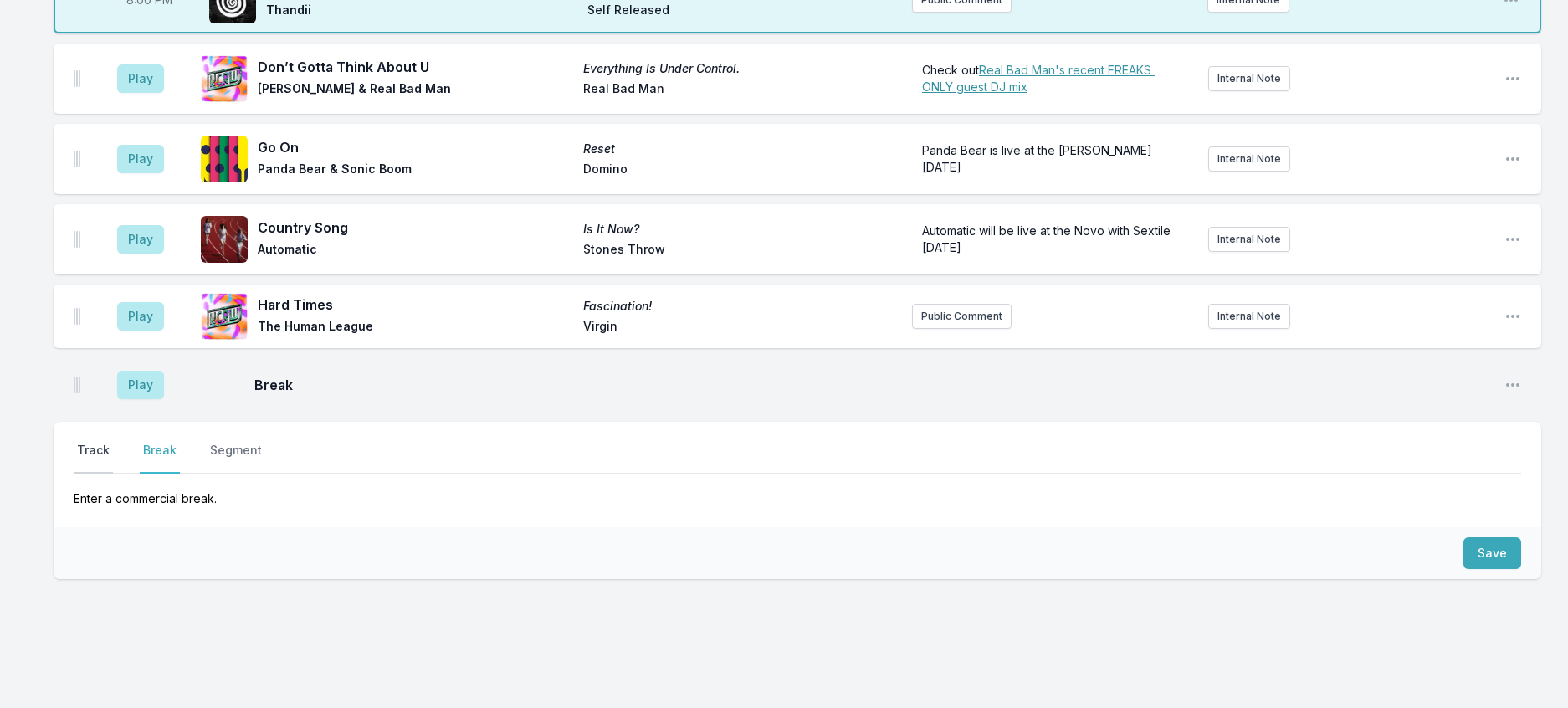
click at [113, 474] on button "Track" at bounding box center [93, 458] width 40 height 32
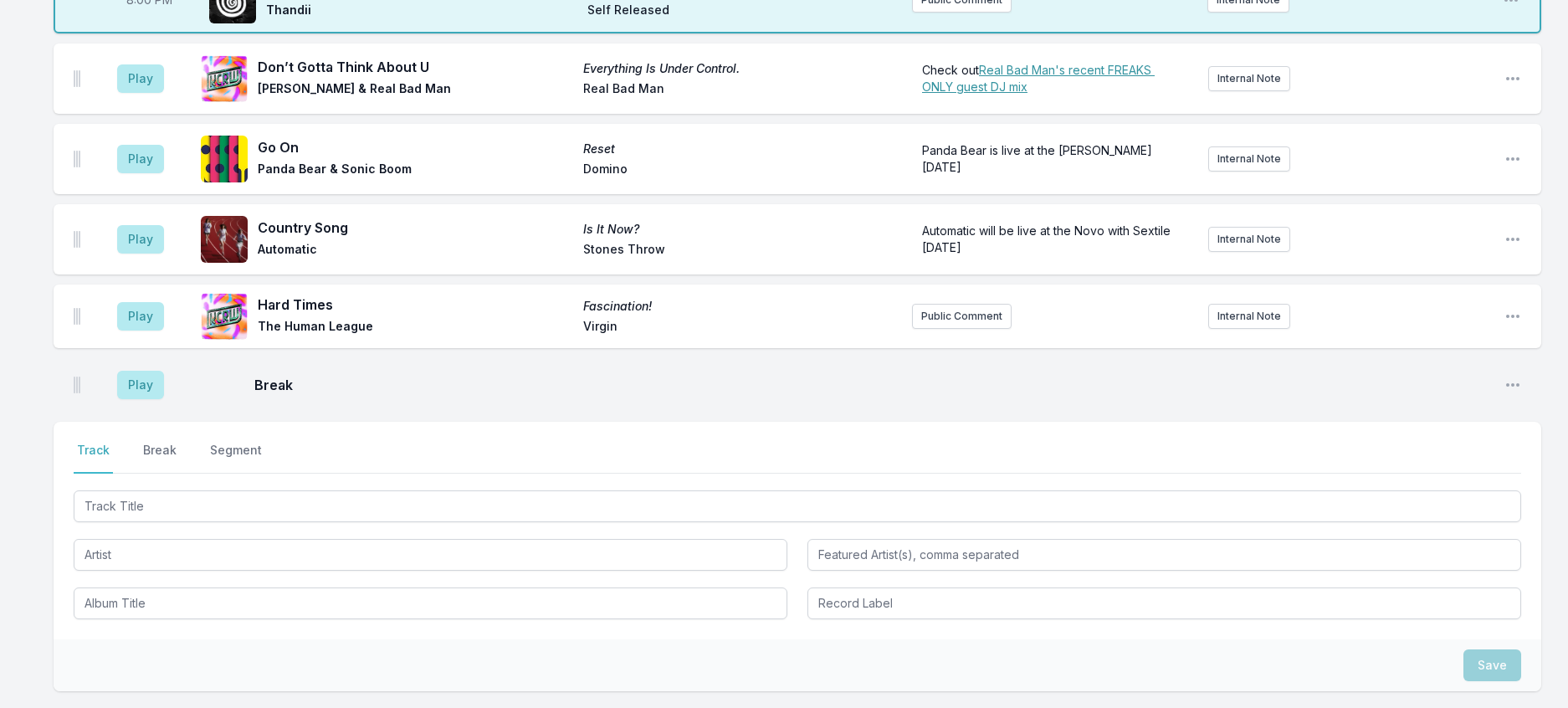
drag, startPoint x: 138, startPoint y: 574, endPoint x: 199, endPoint y: 573, distance: 61.0
click at [138, 522] on div at bounding box center [796, 504] width 1447 height 36
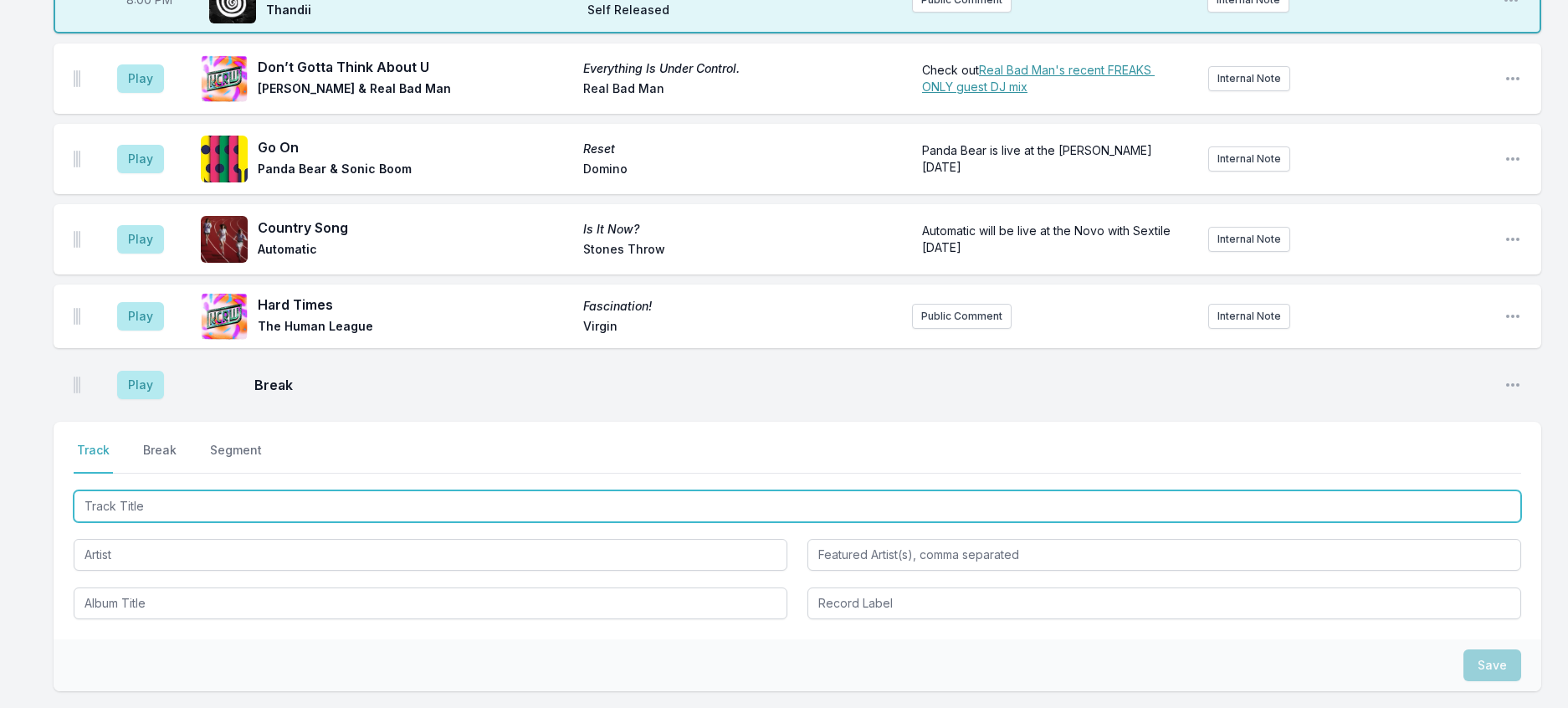
click at [258, 522] on input "Track Title" at bounding box center [796, 506] width 1447 height 32
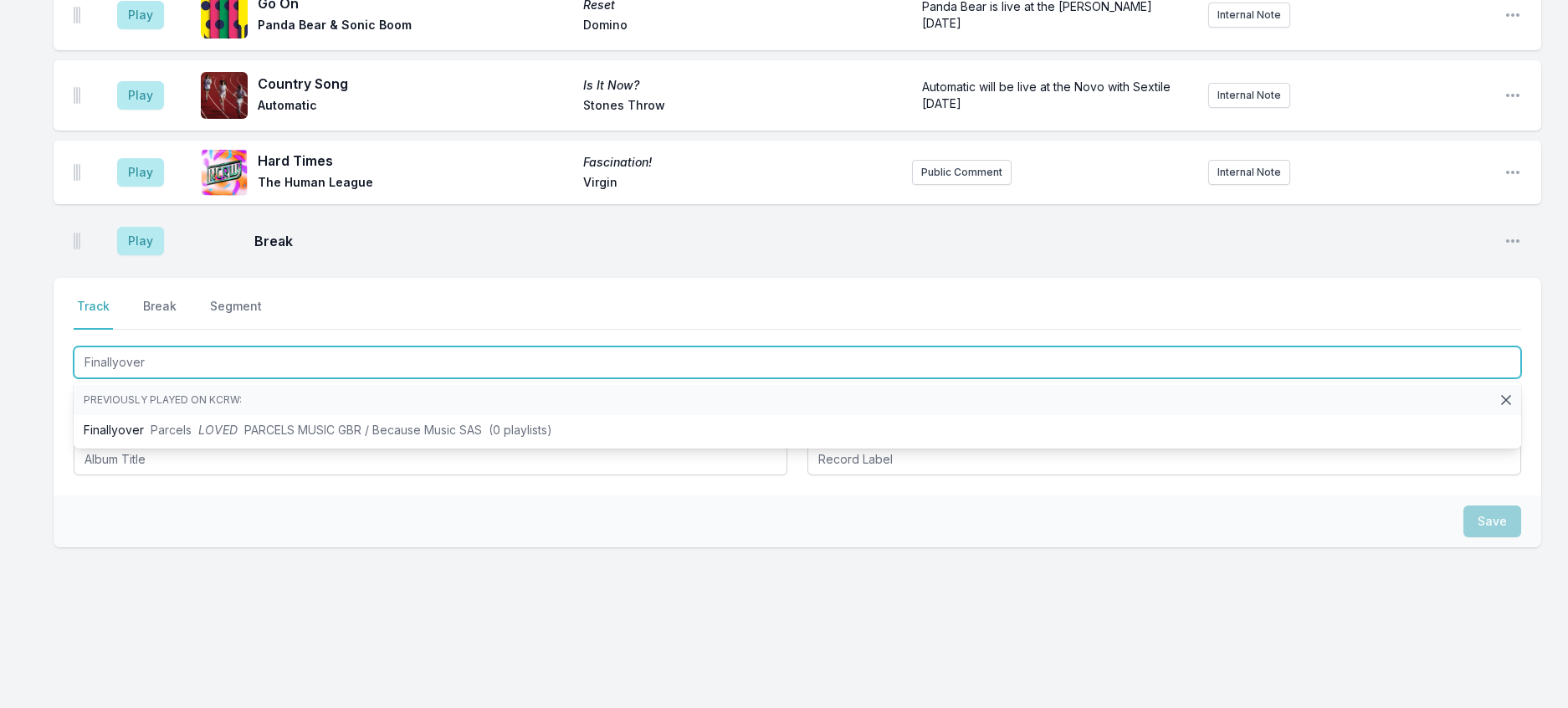
scroll to position [448, 0]
type input "Finallyover"
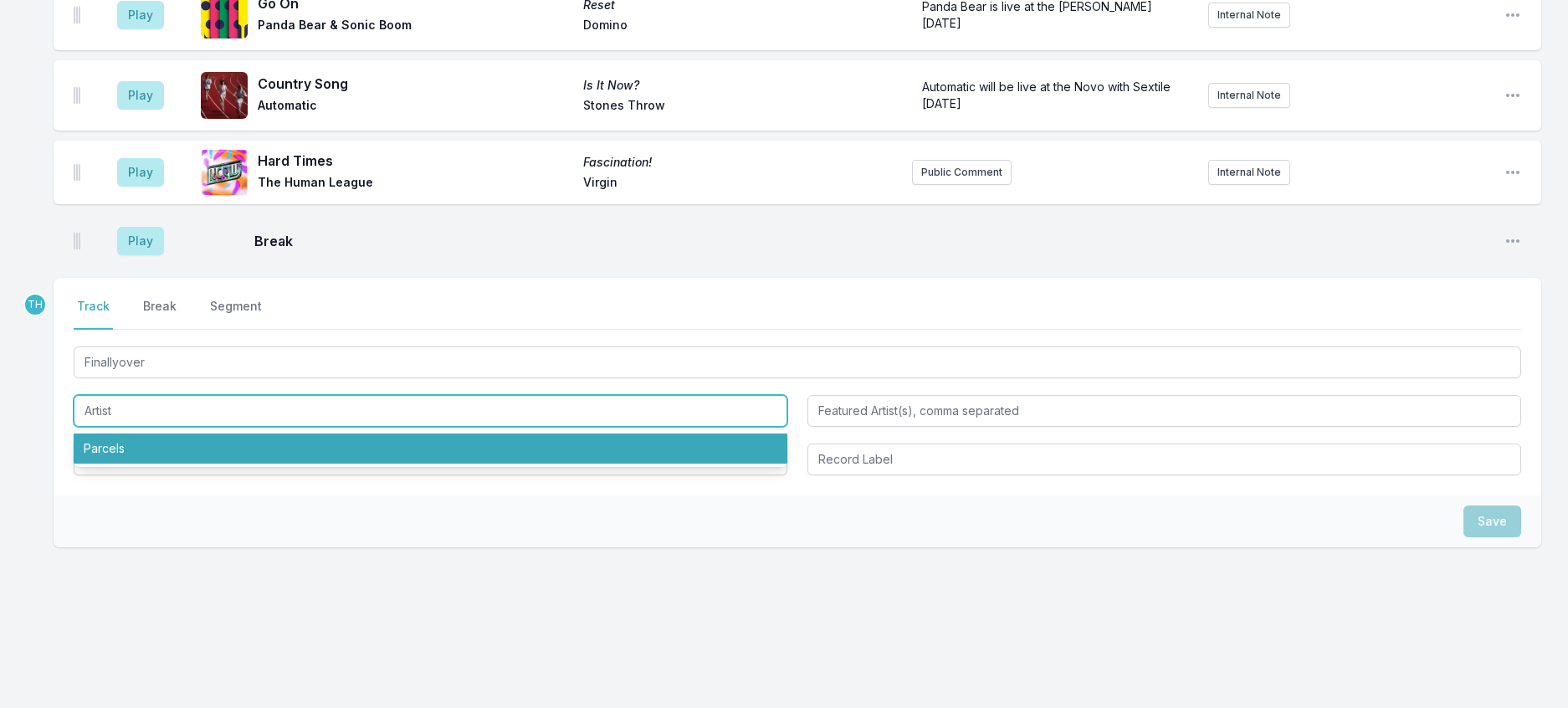
click at [333, 433] on li "Parcels" at bounding box center [429, 448] width 713 height 30
type input "Parcels"
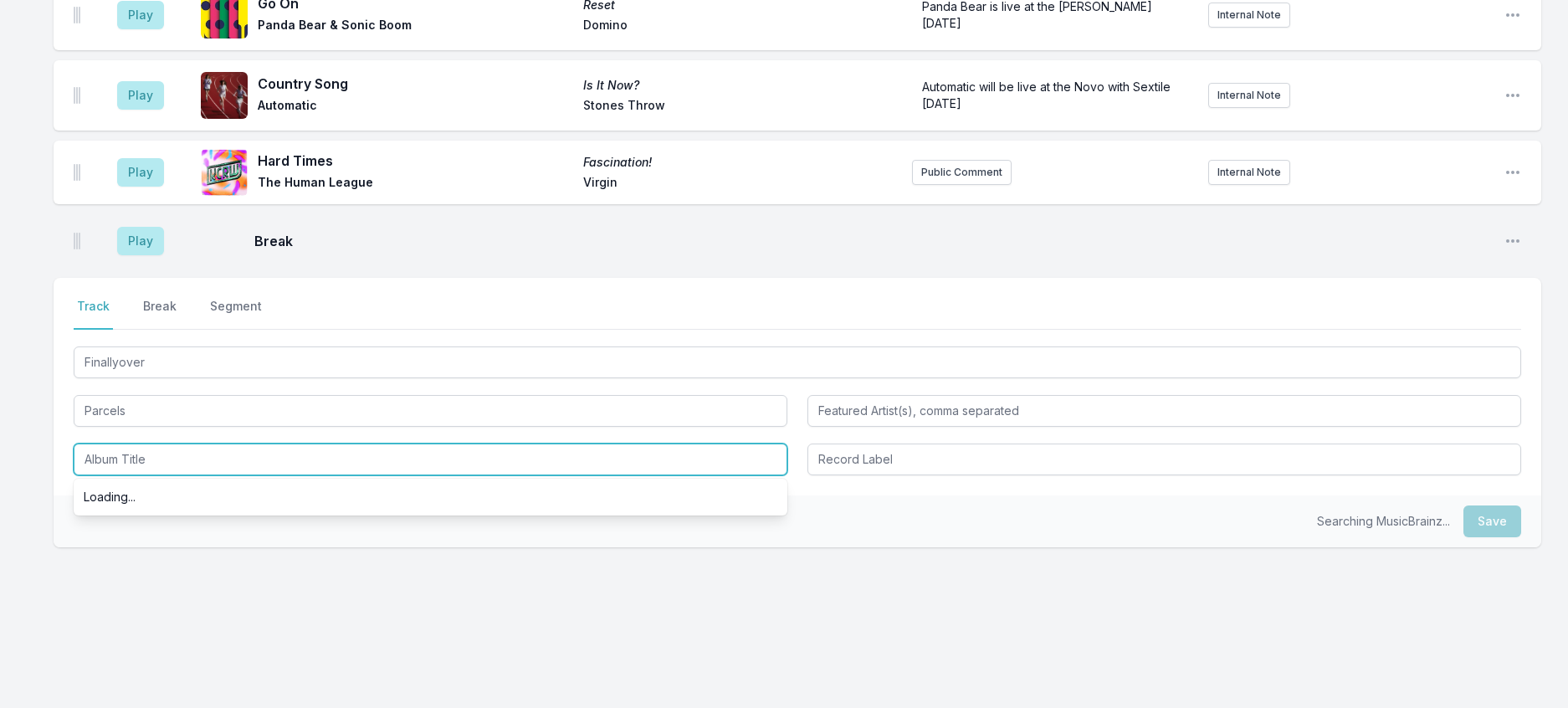
click at [209, 455] on input "Album Title" at bounding box center [429, 459] width 713 height 32
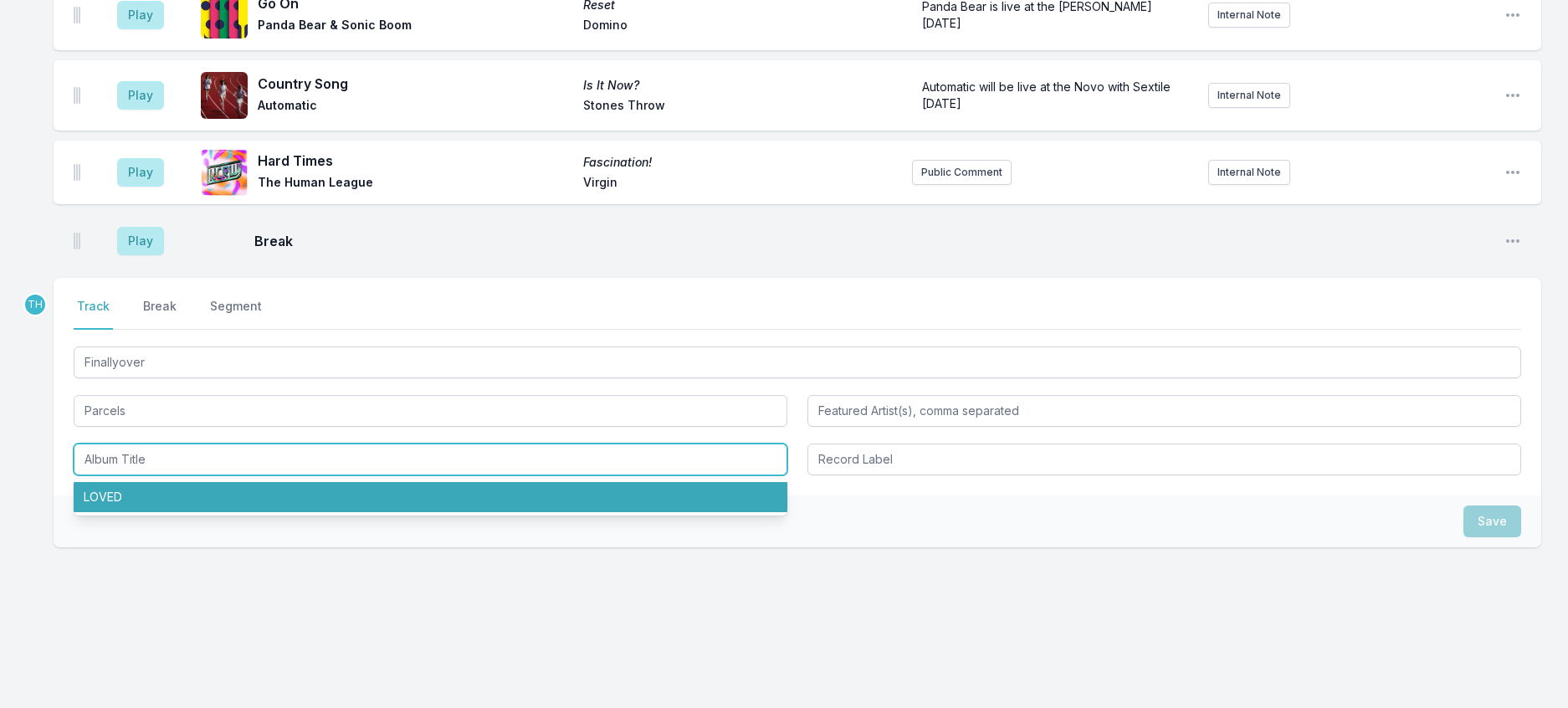
click at [160, 486] on li "LOVED" at bounding box center [429, 496] width 713 height 30
type input "LOVED"
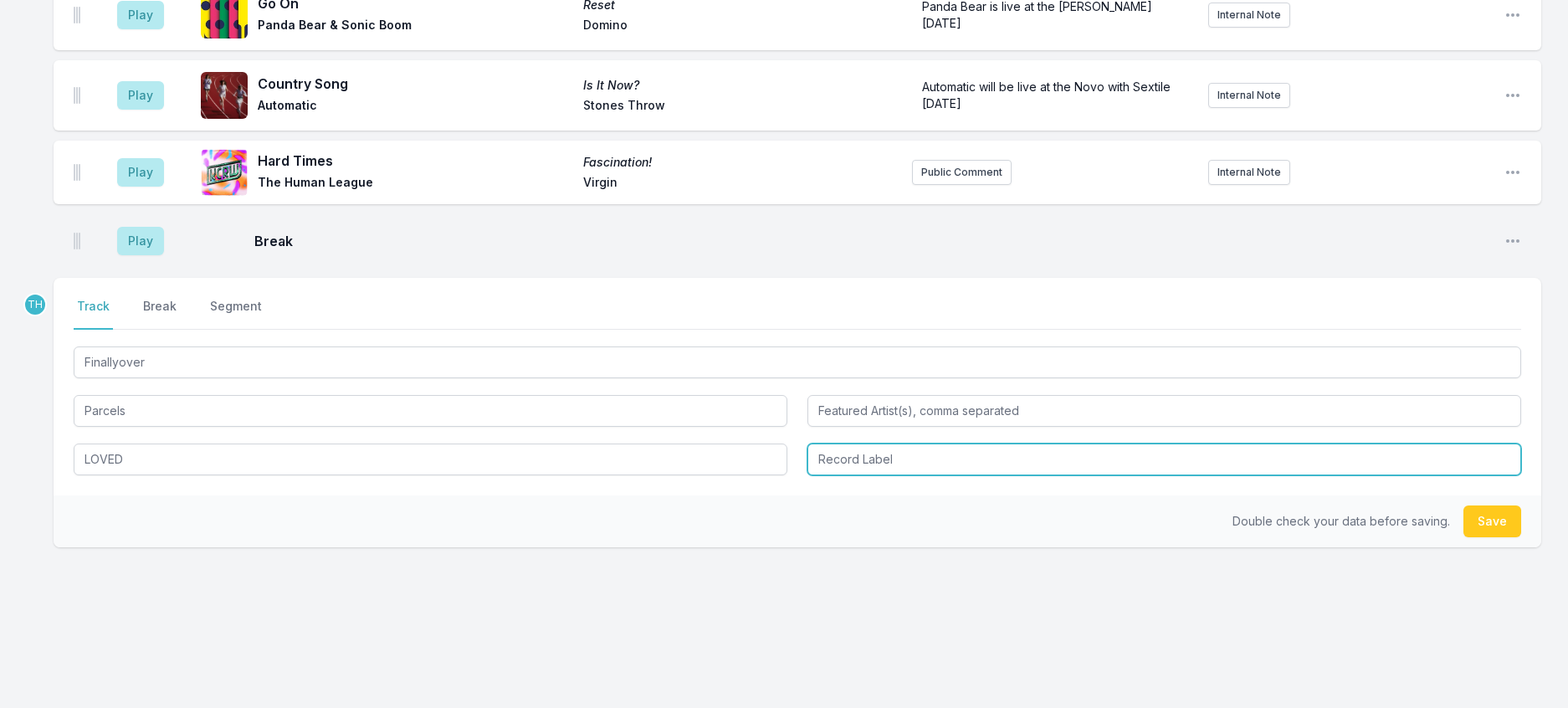
click at [836, 459] on input "Record Label" at bounding box center [1163, 459] width 713 height 32
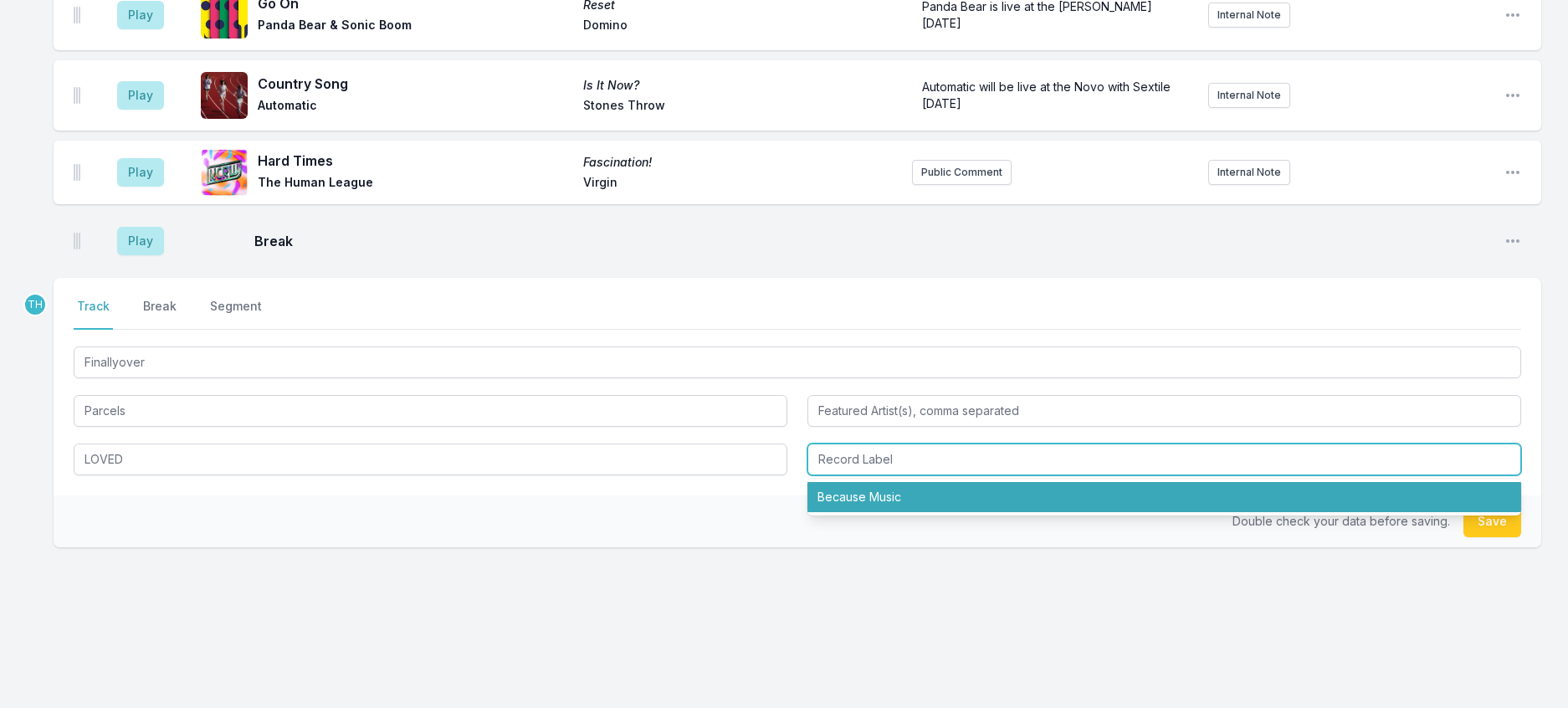
click at [872, 482] on li "Because Music" at bounding box center [1163, 496] width 713 height 30
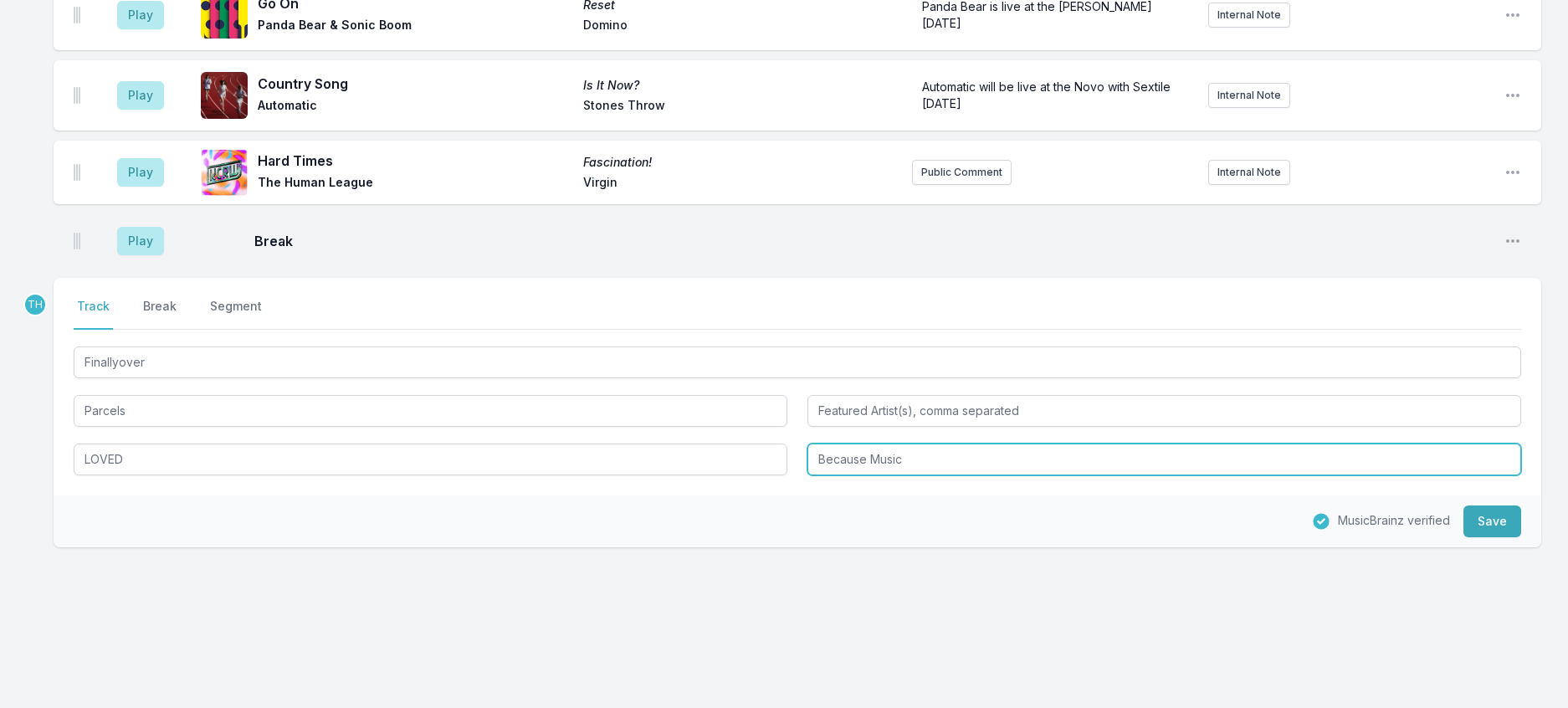
drag, startPoint x: 872, startPoint y: 452, endPoint x: 1271, endPoint y: 467, distance: 399.3
click at [1271, 467] on input "Because Music" at bounding box center [1163, 459] width 713 height 32
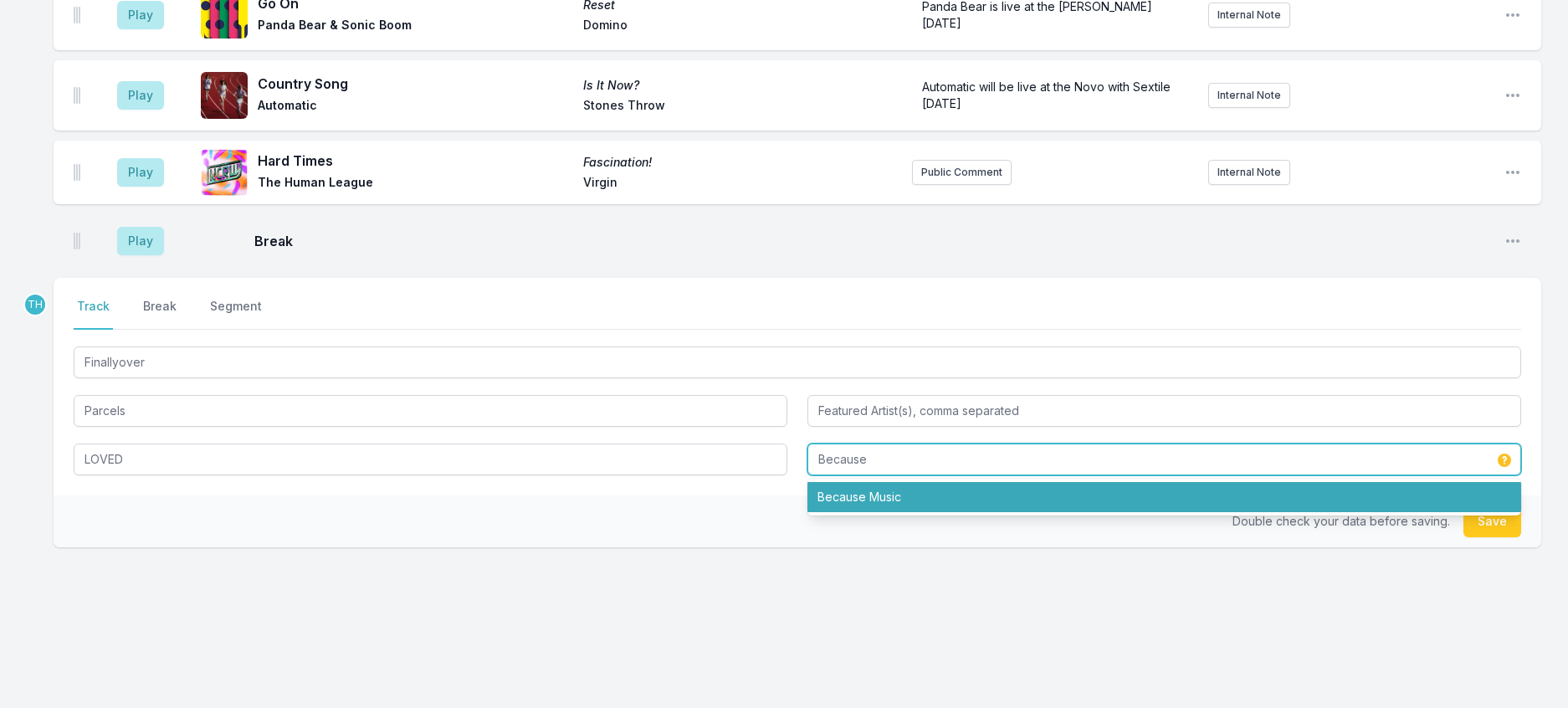
type input "Because"
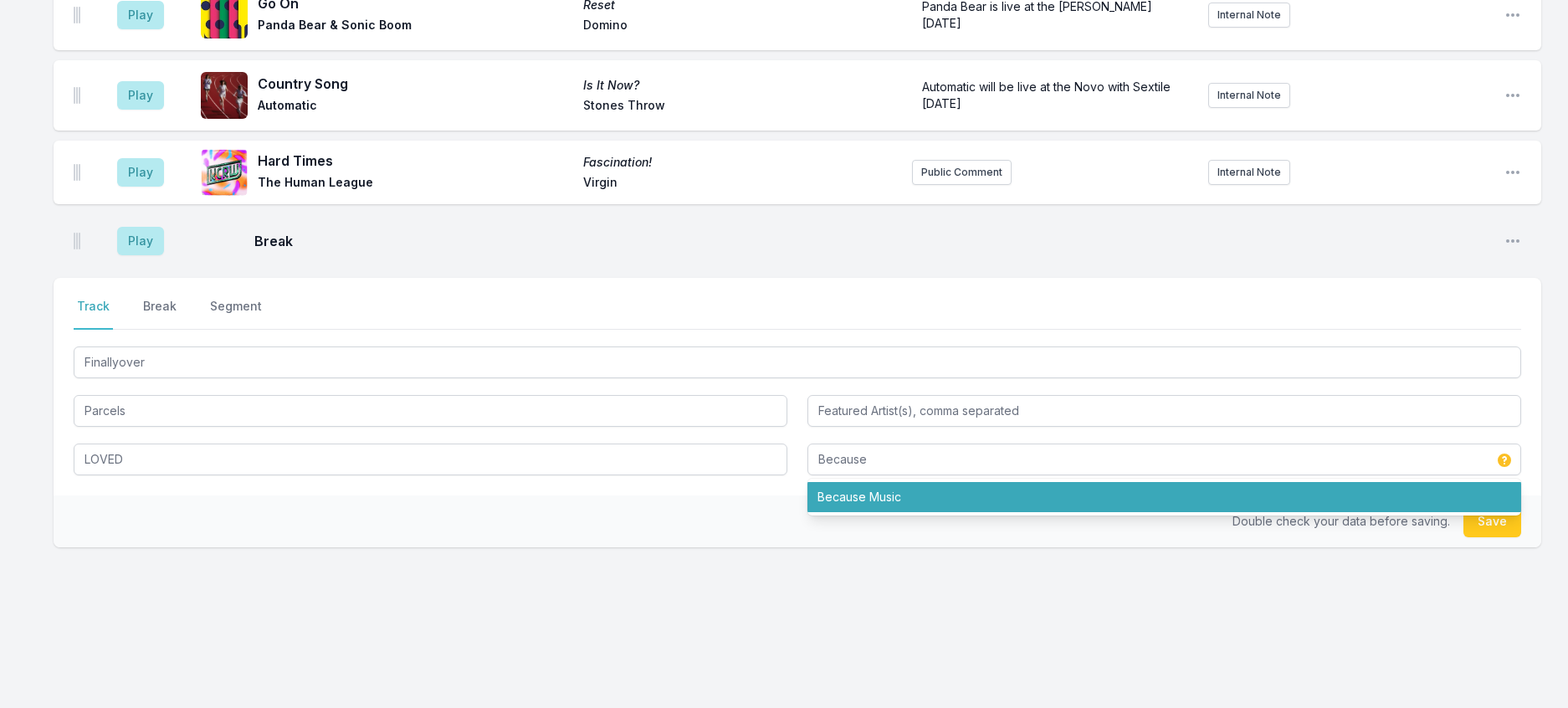
click at [717, 495] on div "Double check your data before saving. Save" at bounding box center [797, 521] width 1488 height 51
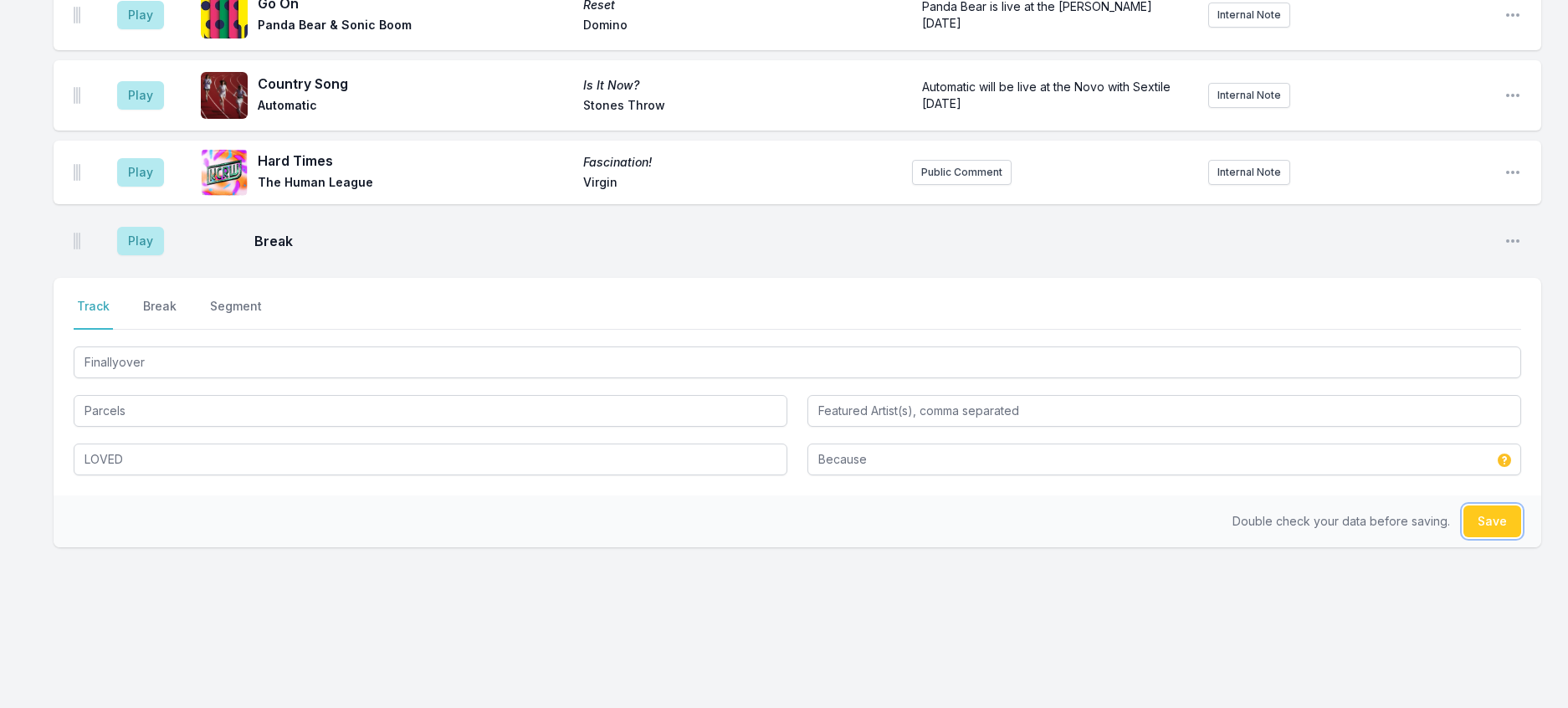
drag, startPoint x: 1480, startPoint y: 516, endPoint x: 1389, endPoint y: 492, distance: 94.1
click at [1479, 516] on button "Save" at bounding box center [1492, 521] width 57 height 32
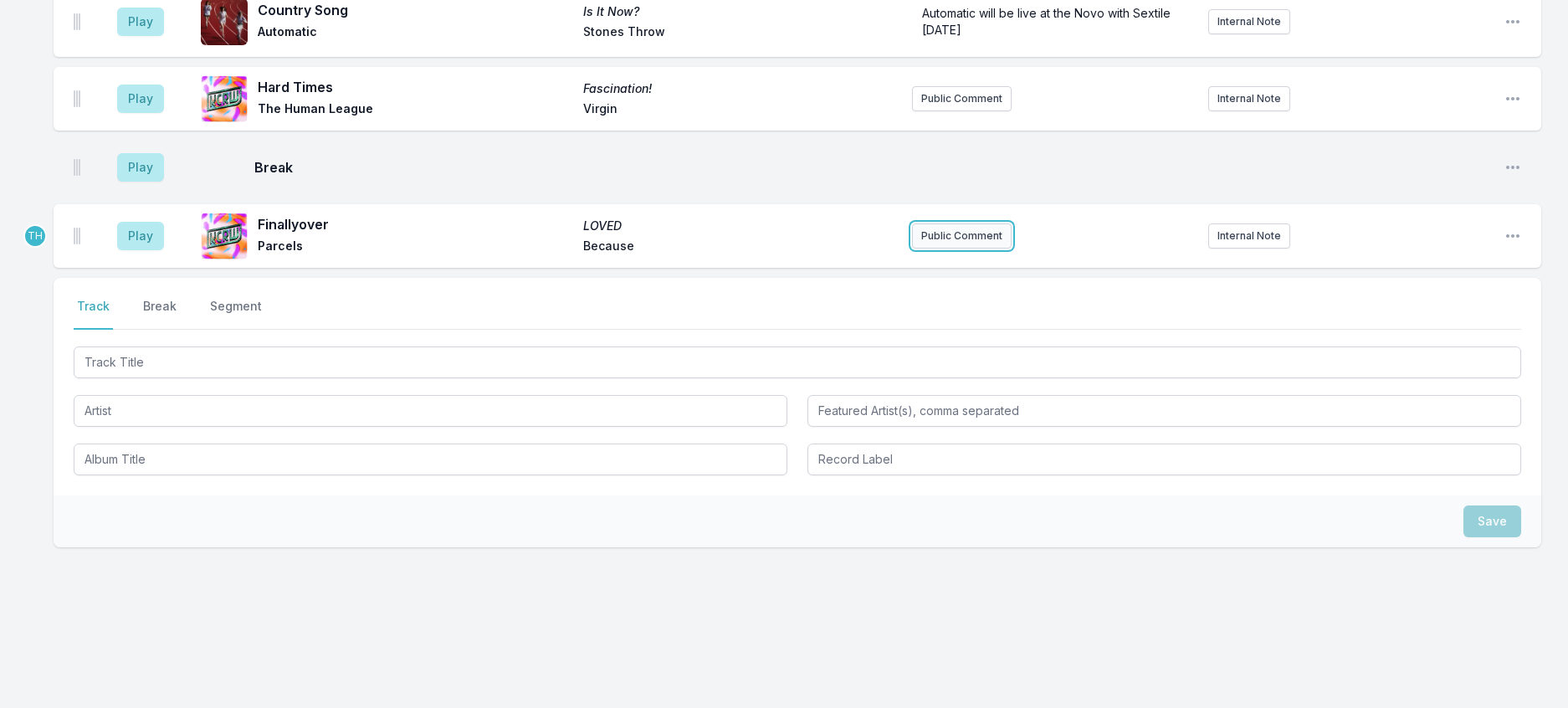
click at [949, 223] on button "Public Comment" at bounding box center [962, 235] width 100 height 25
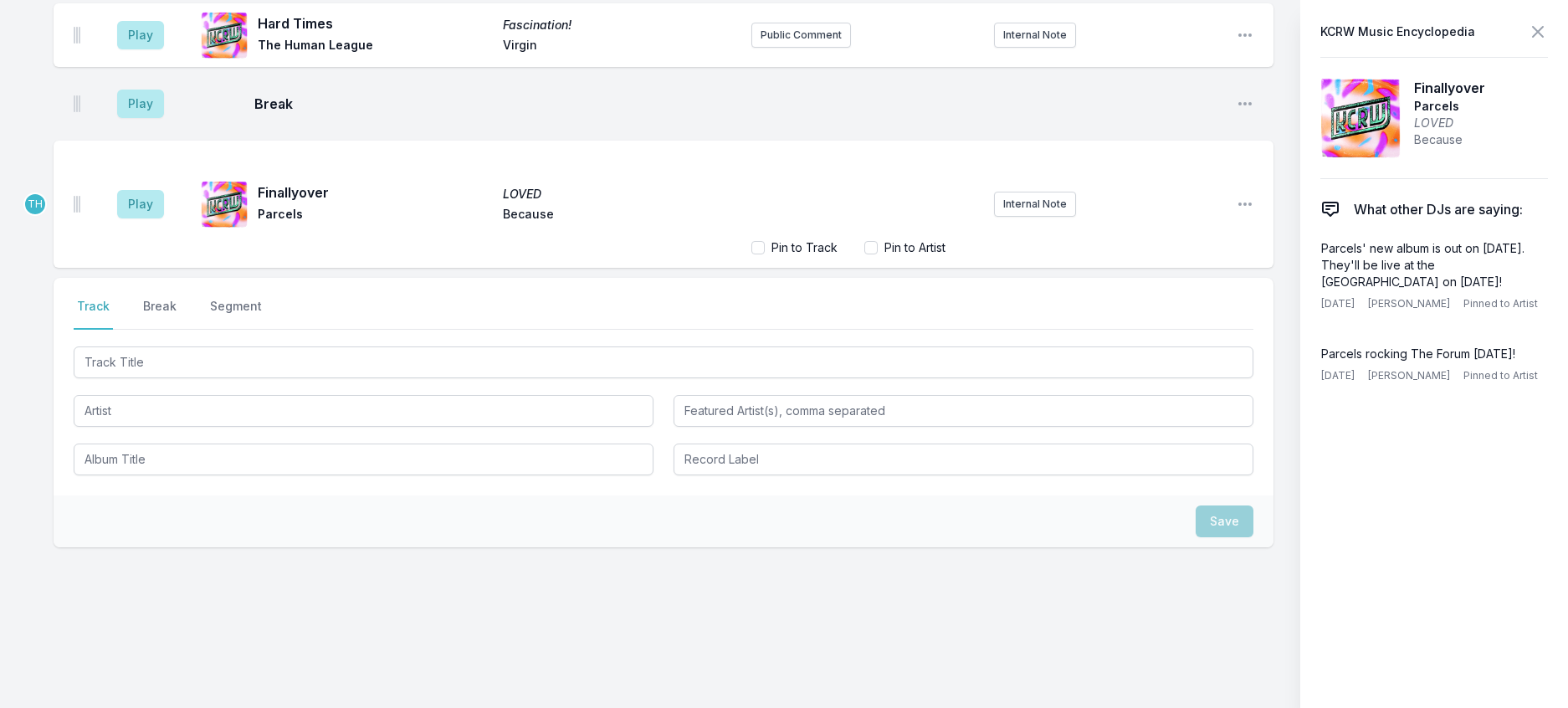
scroll to position [603, 0]
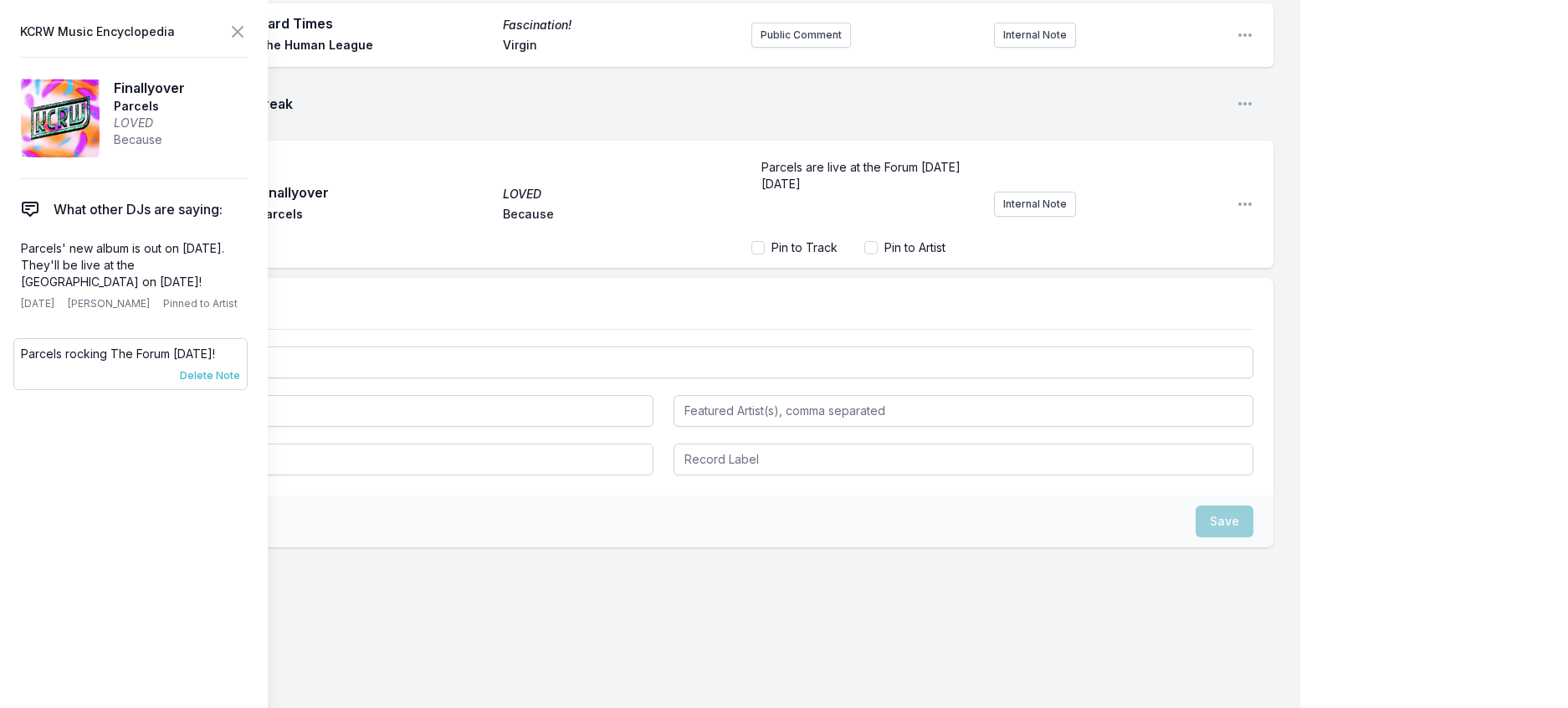
click at [240, 383] on span "Delete Note" at bounding box center [210, 376] width 60 height 14
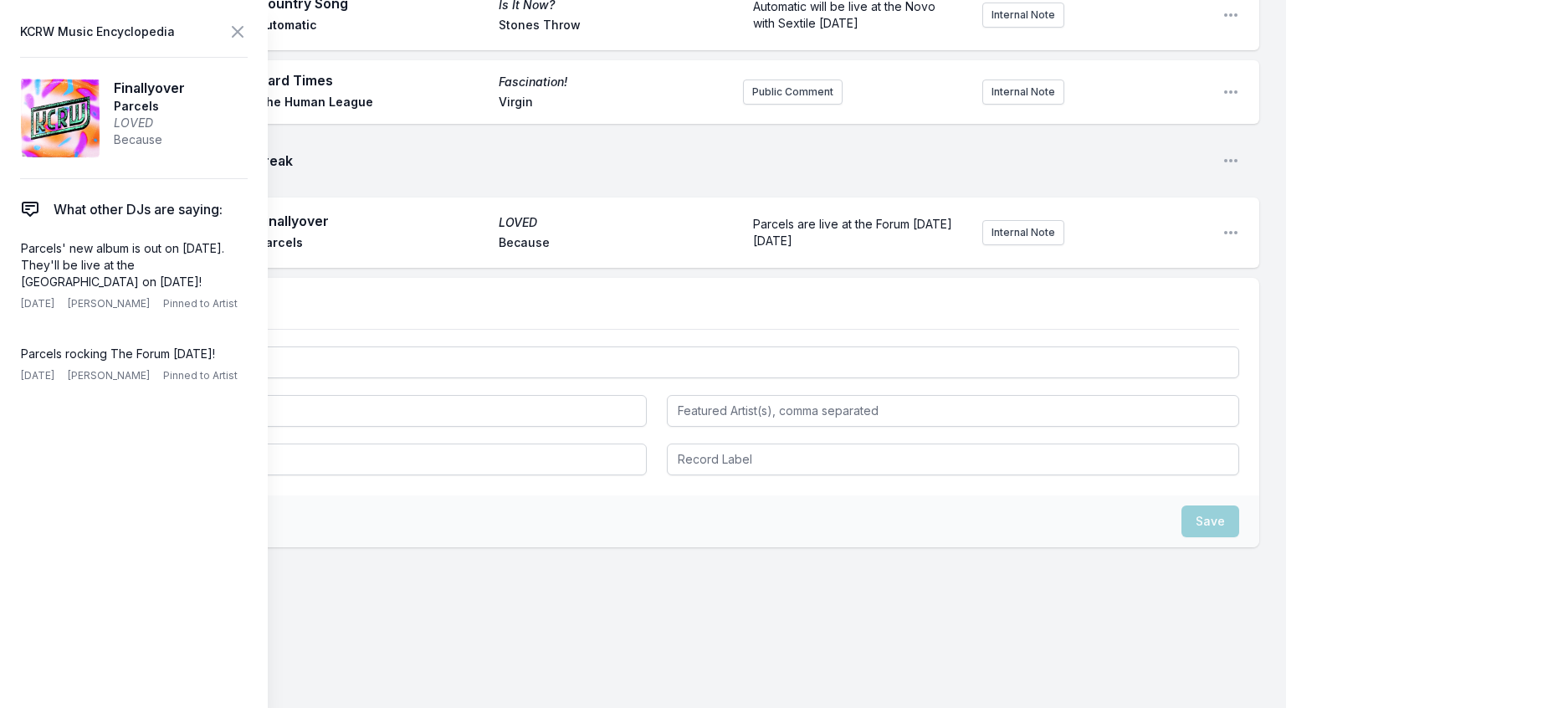
scroll to position [520, 0]
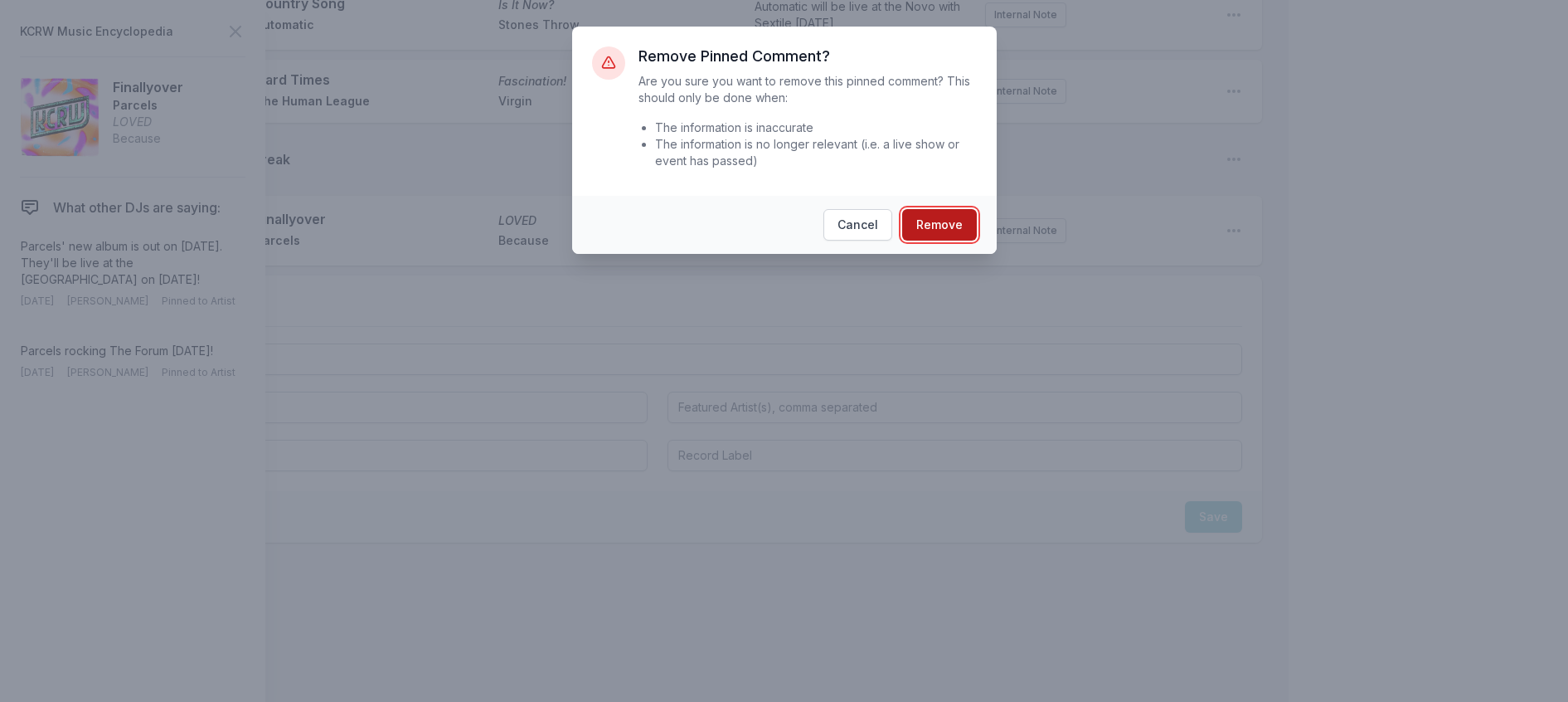
click at [977, 240] on button "Remove" at bounding box center [939, 225] width 75 height 31
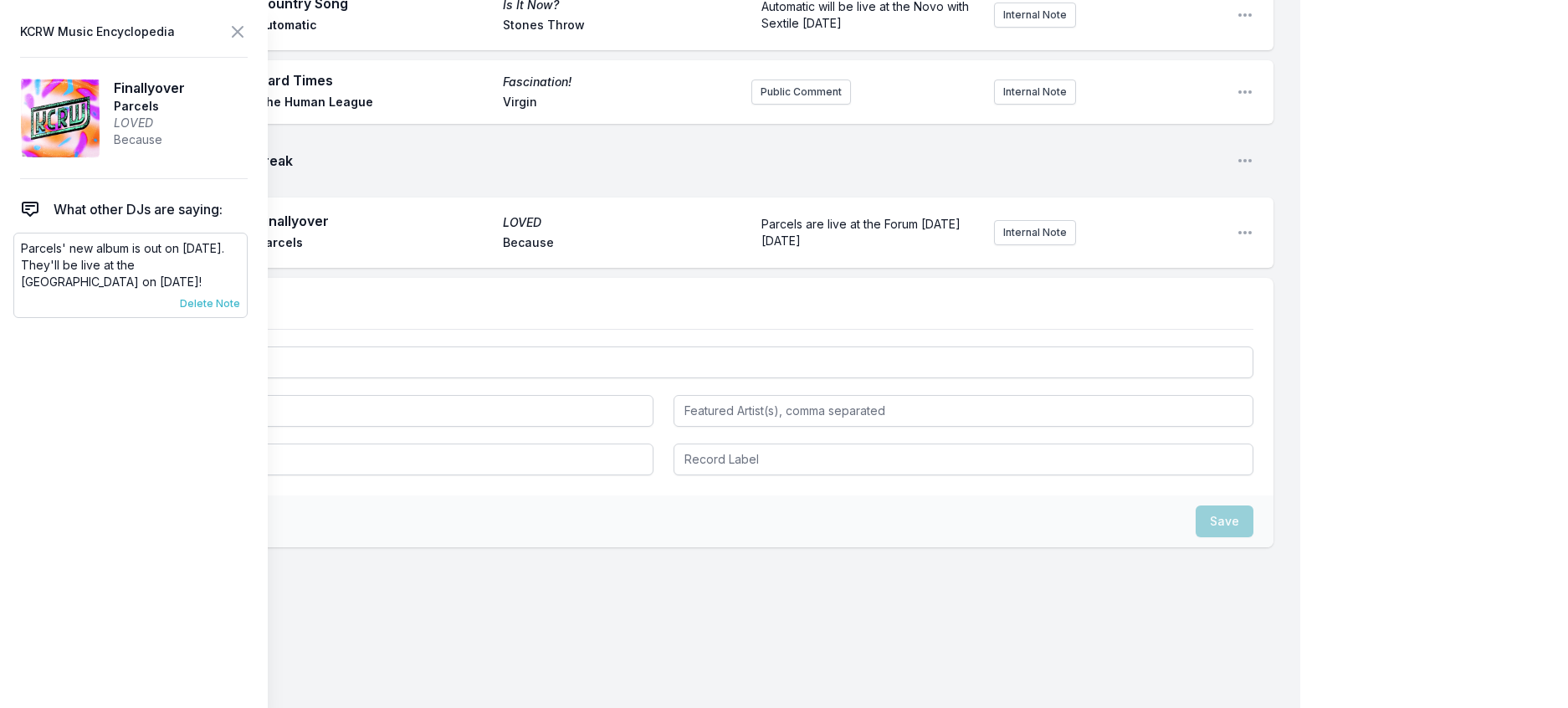
click at [240, 310] on span "Delete Note" at bounding box center [210, 304] width 60 height 14
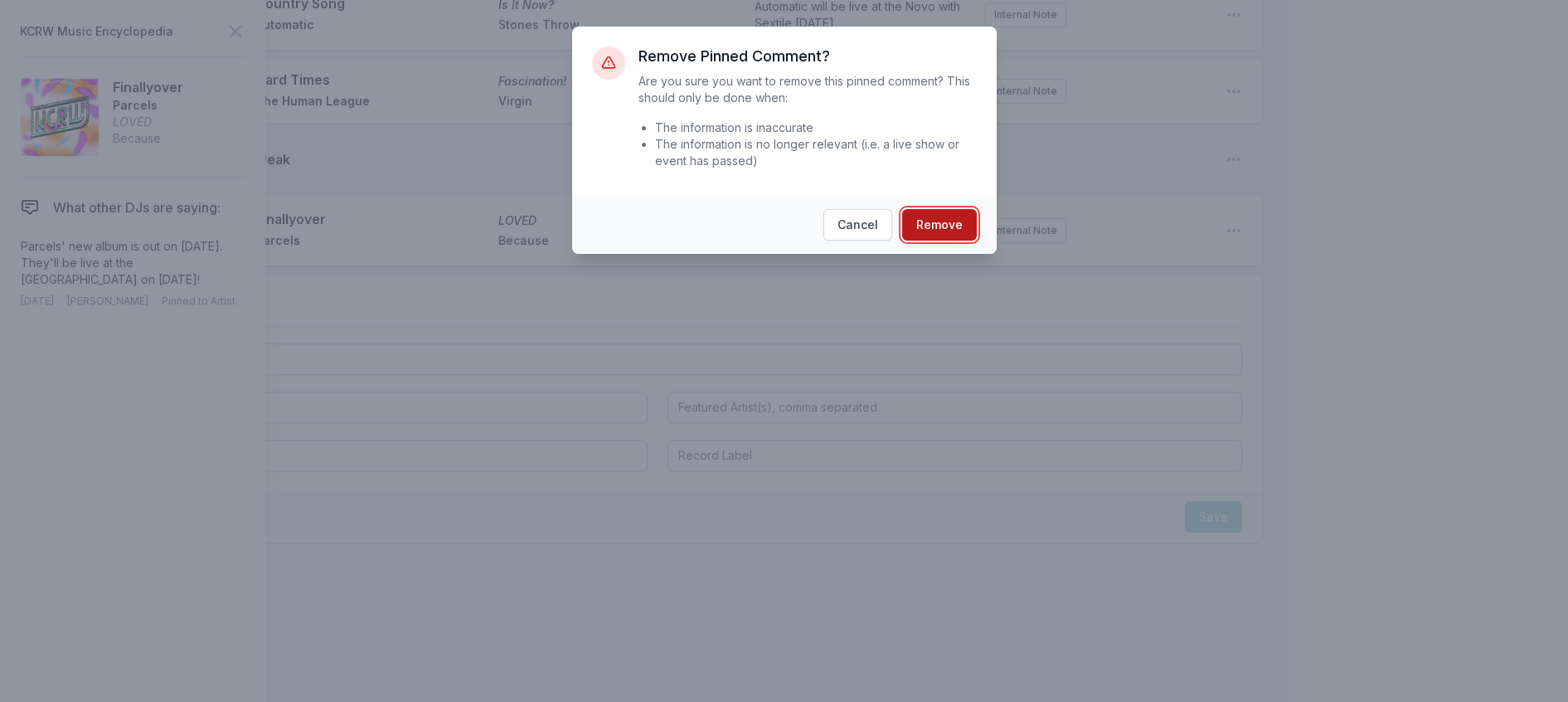
click at [961, 239] on button "Remove" at bounding box center [939, 225] width 75 height 31
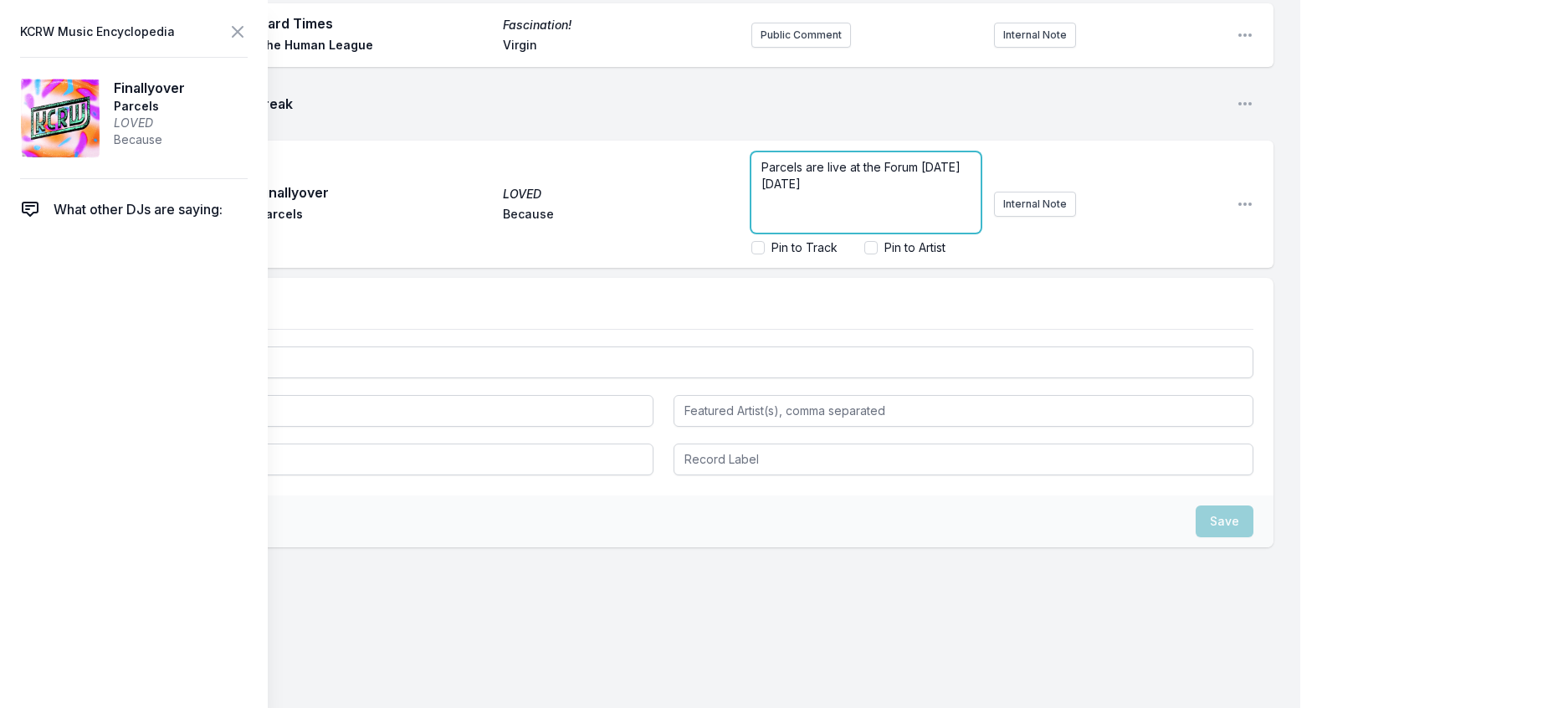
scroll to position [565, 0]
click at [865, 254] on input "Pin to Artist" at bounding box center [872, 248] width 14 height 14
checkbox input "true"
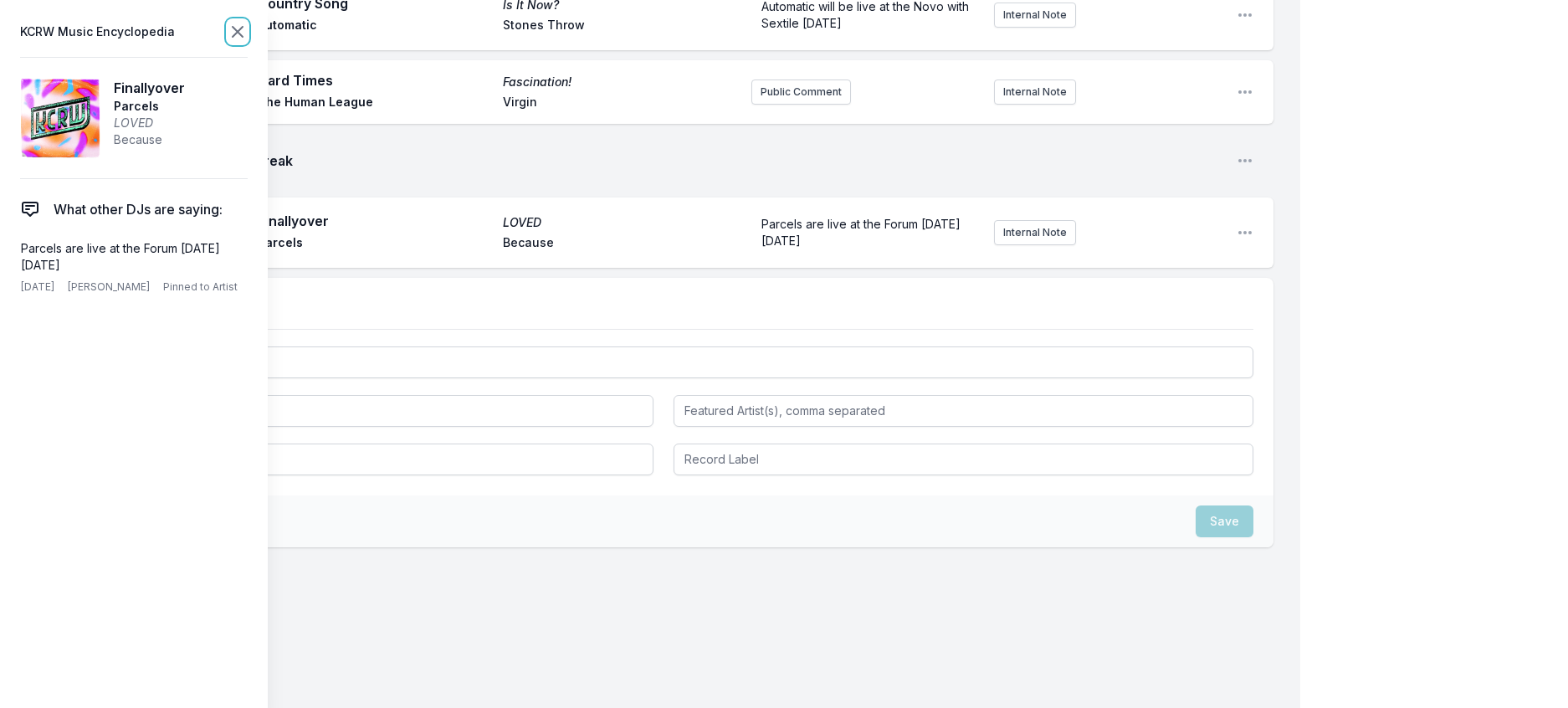
scroll to position [501, 0]
click at [247, 36] on icon at bounding box center [237, 32] width 20 height 20
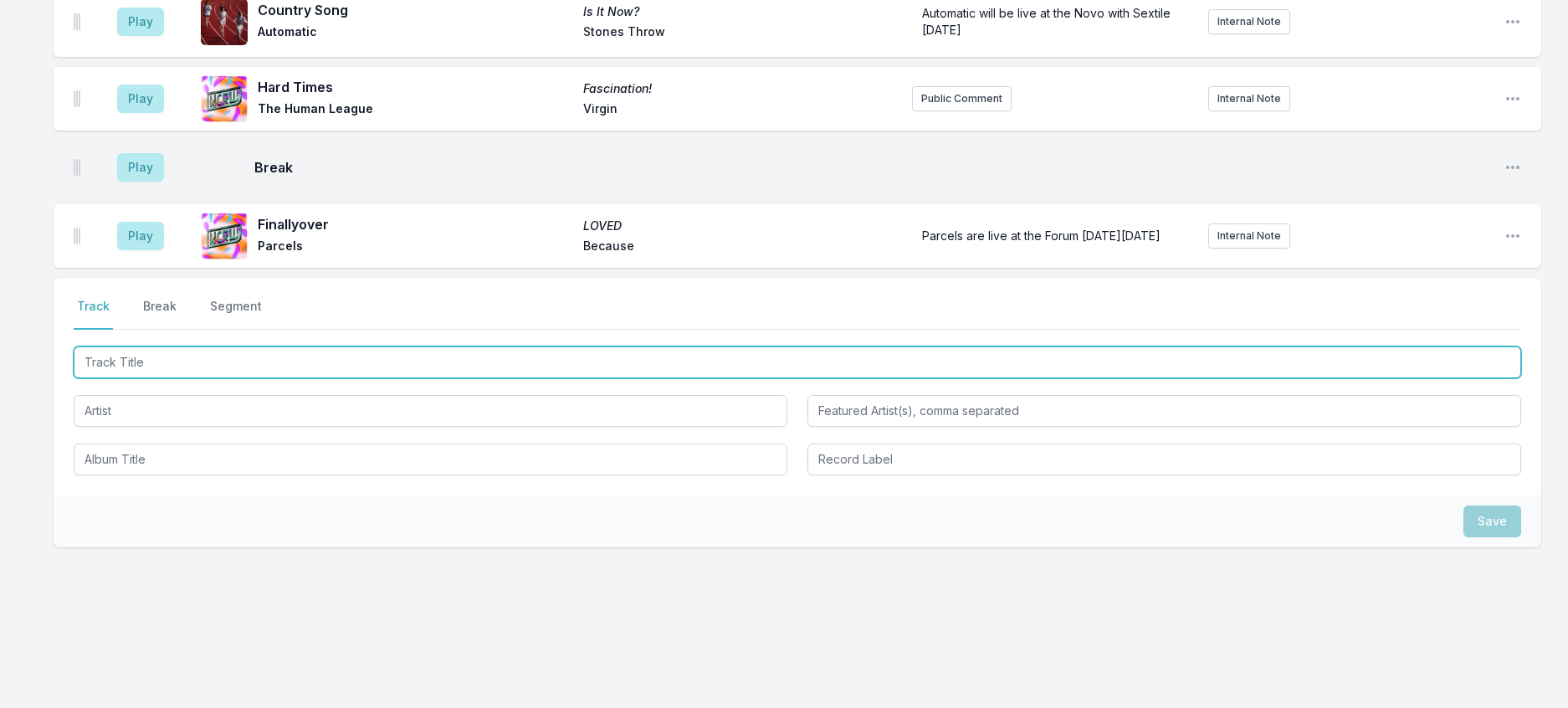
click at [259, 378] on input "Track Title" at bounding box center [796, 362] width 1447 height 32
type input "Carry Me Away"
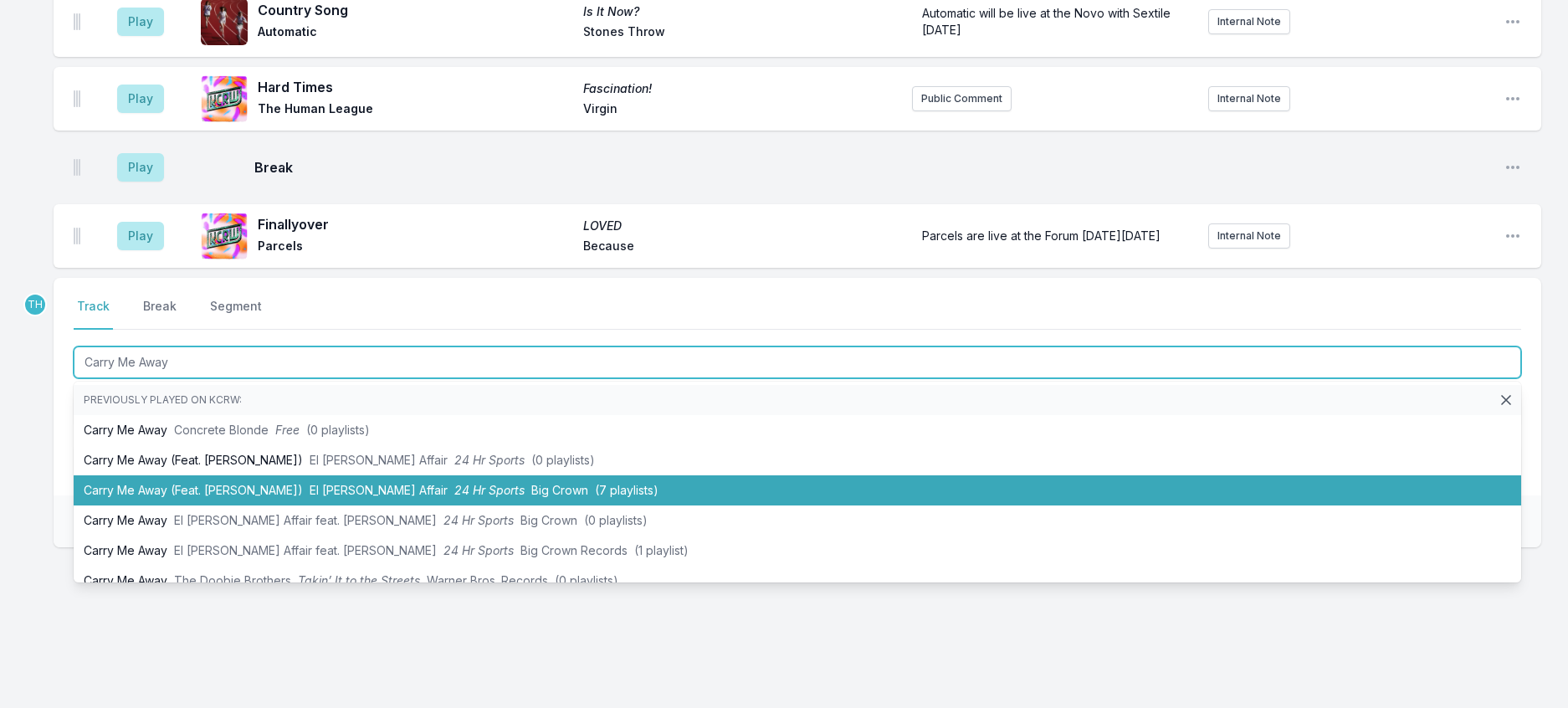
click at [308, 505] on li "Carry Me Away (Feat. Norah Jones) El Michels Affair 24 Hr Sports Big Crown (7 p…" at bounding box center [796, 489] width 1447 height 30
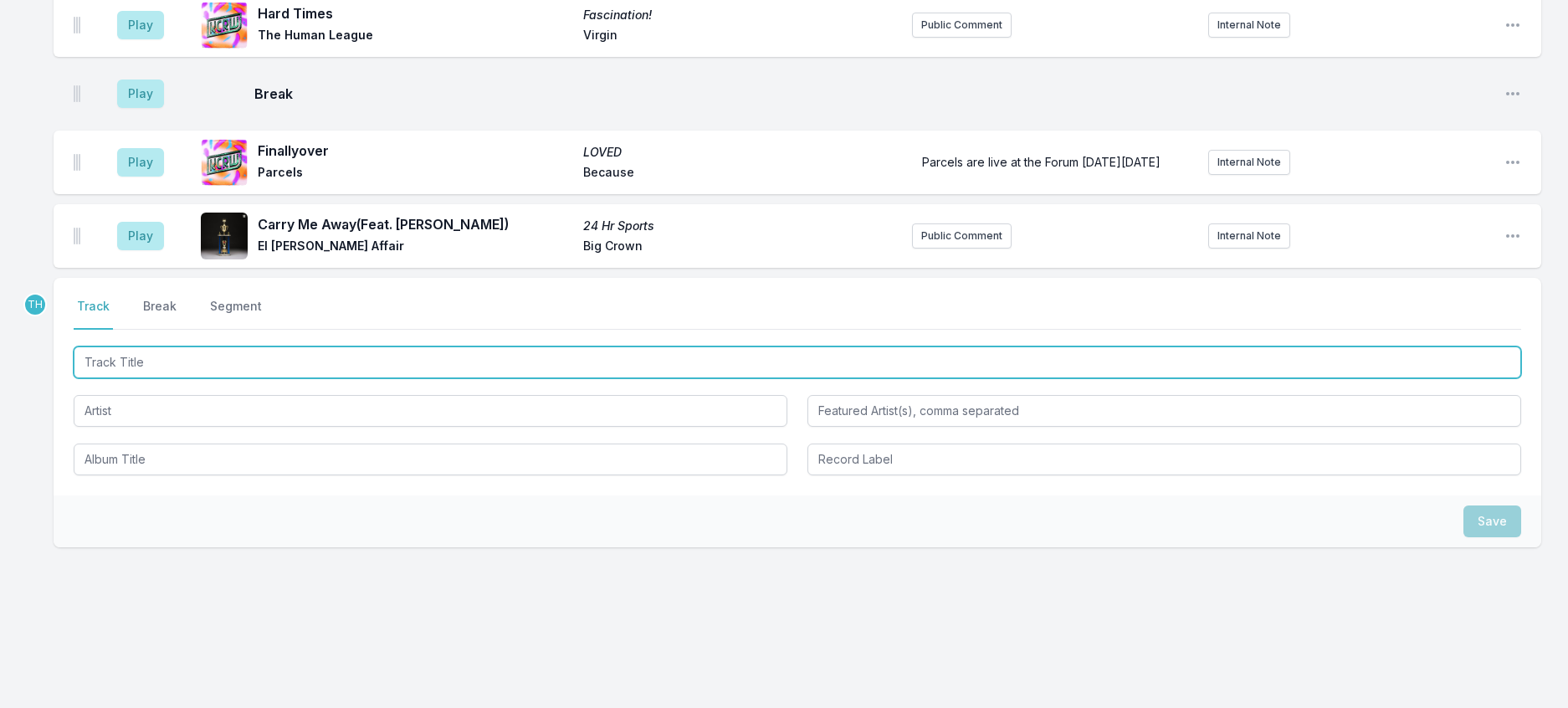
scroll to position [583, 0]
click at [577, 378] on input "Track Title" at bounding box center [796, 362] width 1447 height 32
type input "Vale a Pena"
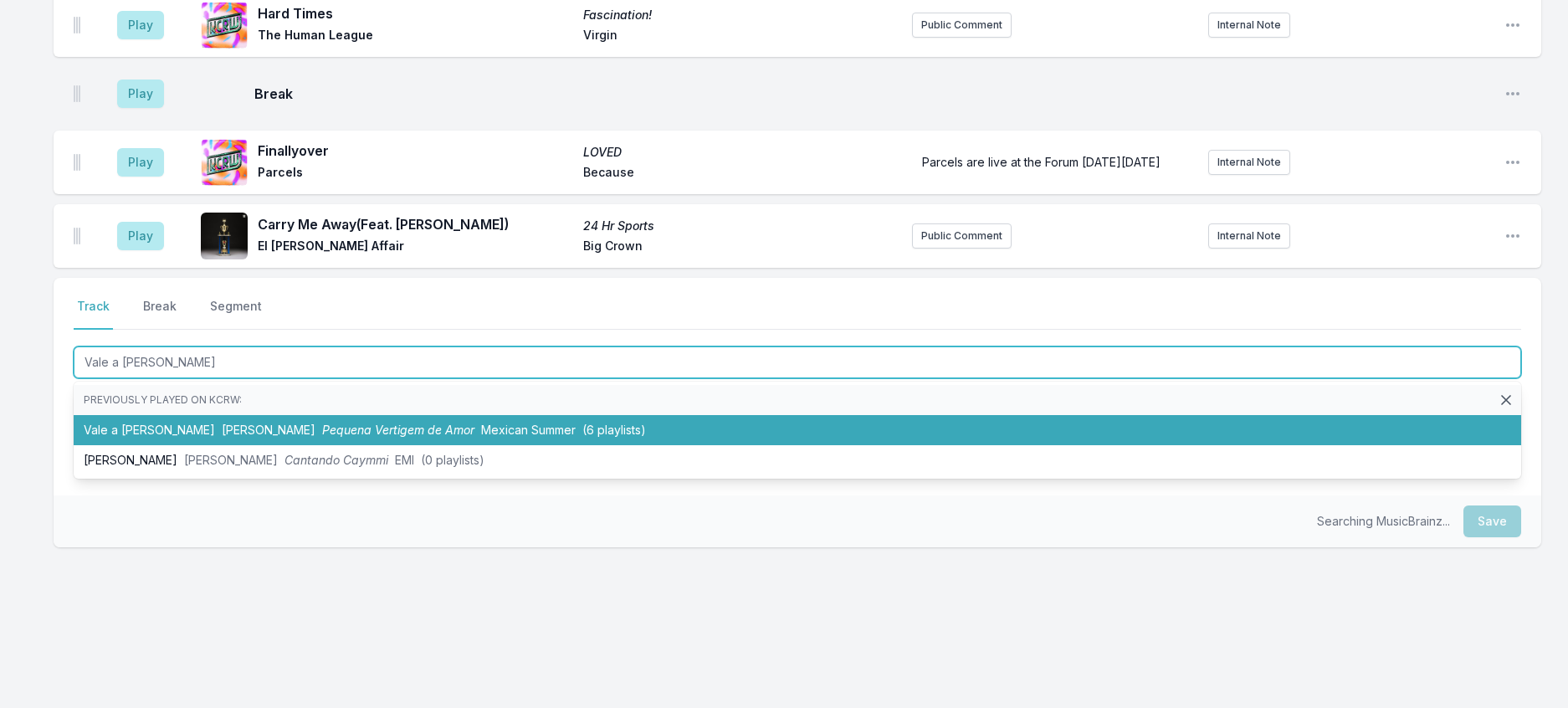
click at [400, 445] on li "Vale a Pena Sessa Pequena Vertigem de Amor Mexican Summer (6 playlists)" at bounding box center [796, 430] width 1447 height 30
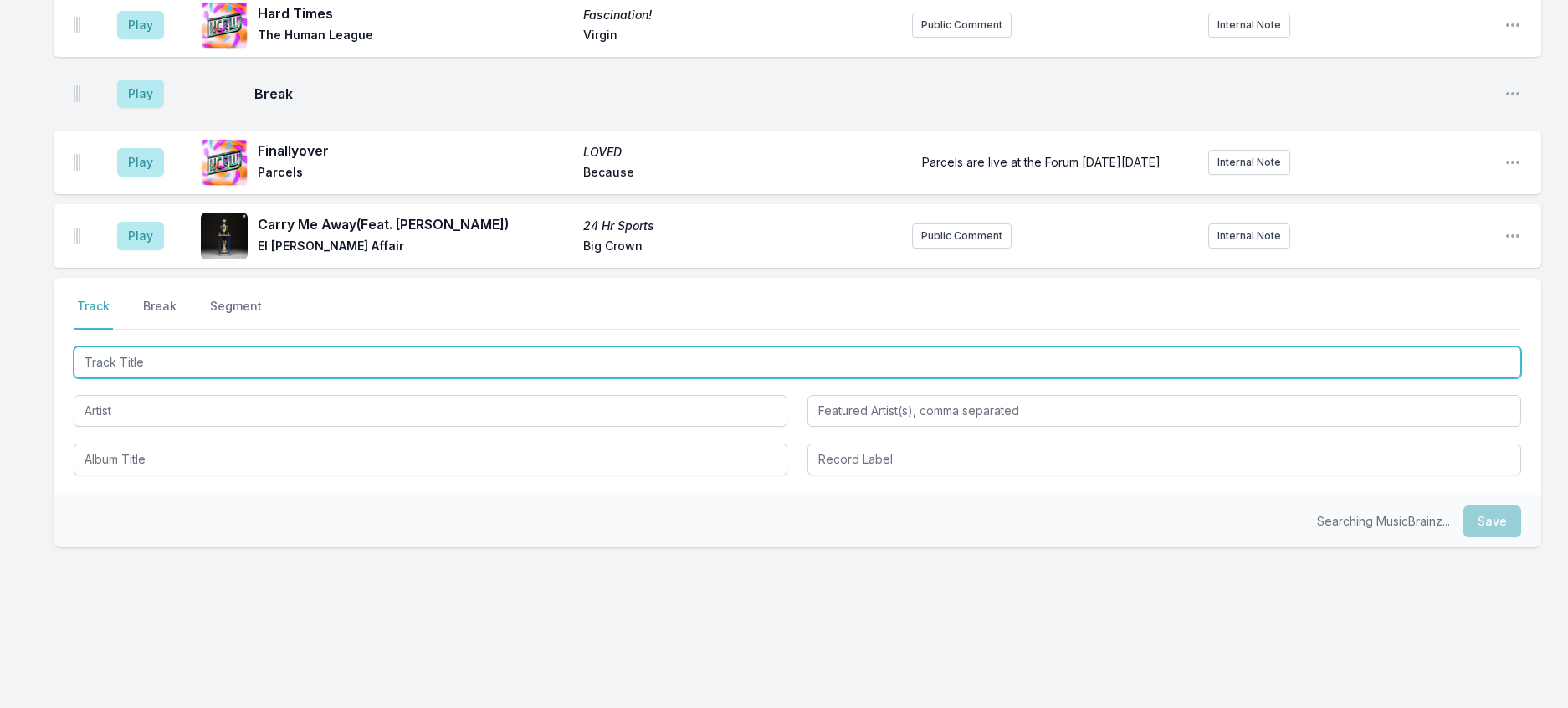
scroll to position [666, 0]
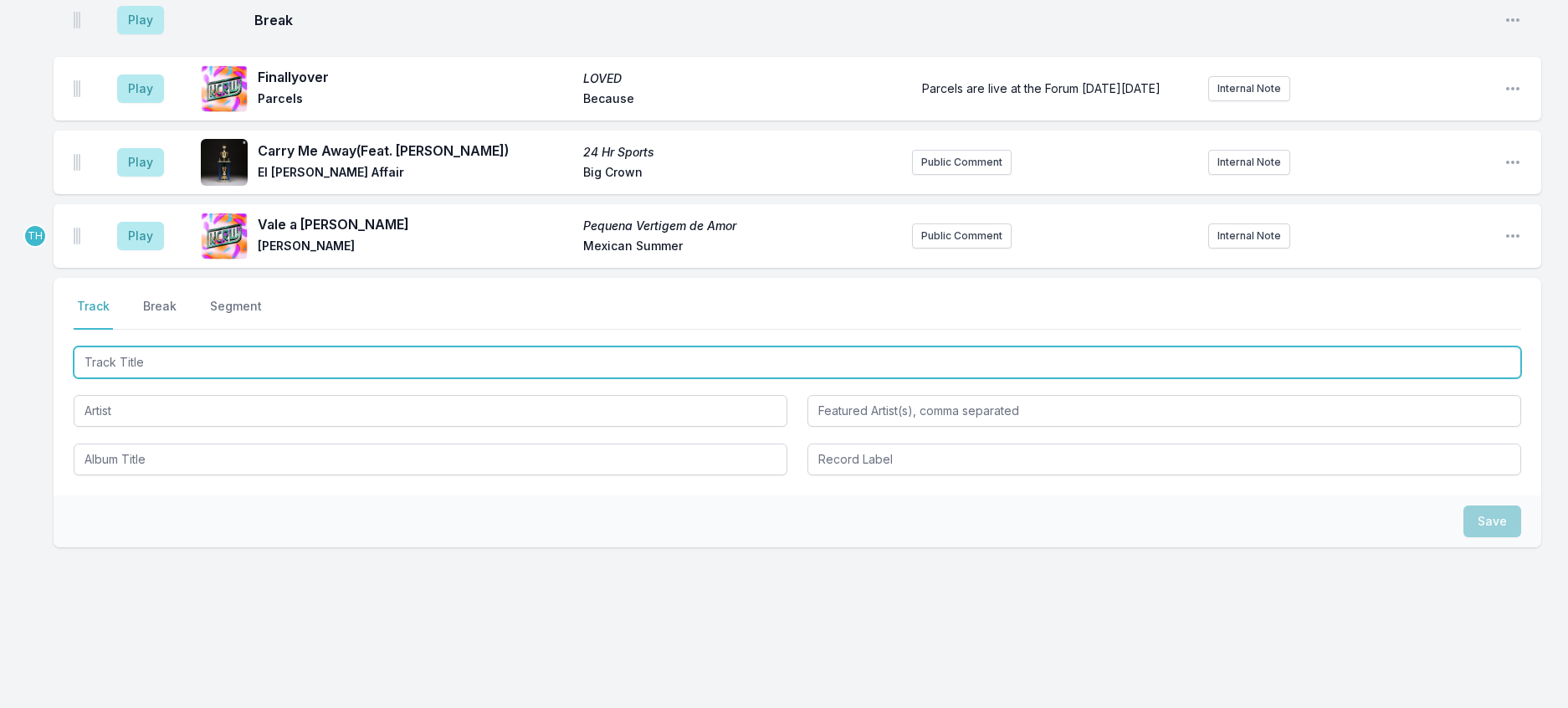
click at [391, 378] on input "Track Title" at bounding box center [796, 362] width 1447 height 32
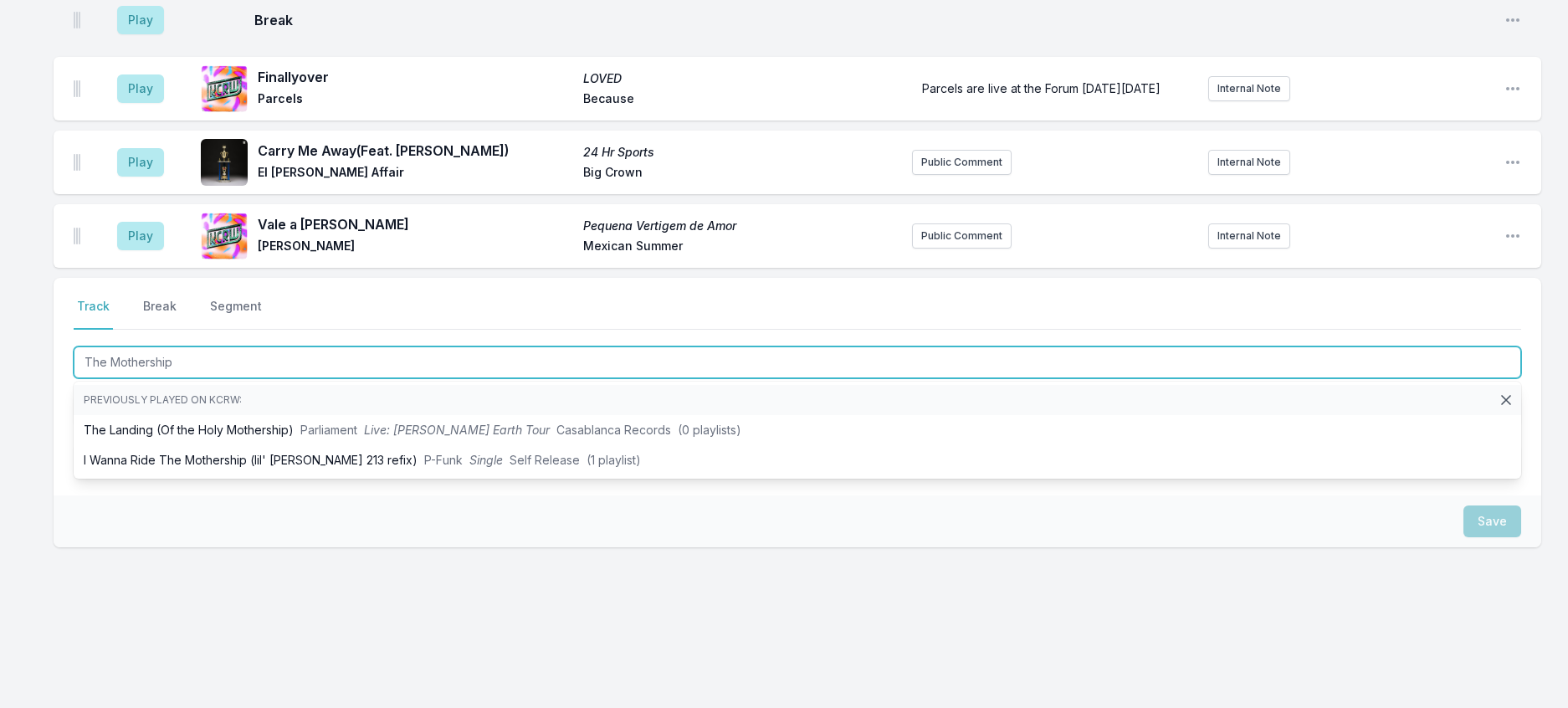
type input "The Mothership"
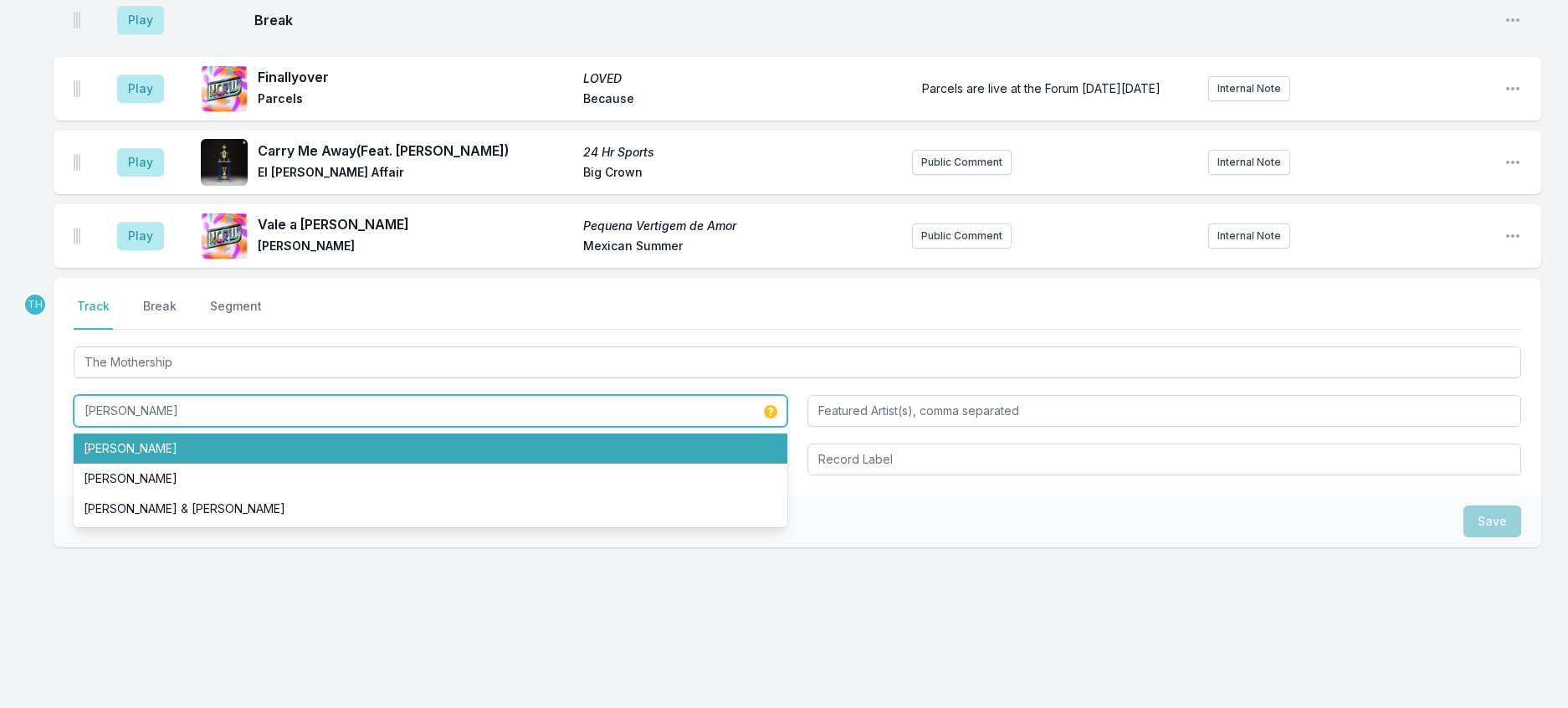
click at [183, 464] on li "Alexandra Savior" at bounding box center [429, 448] width 713 height 30
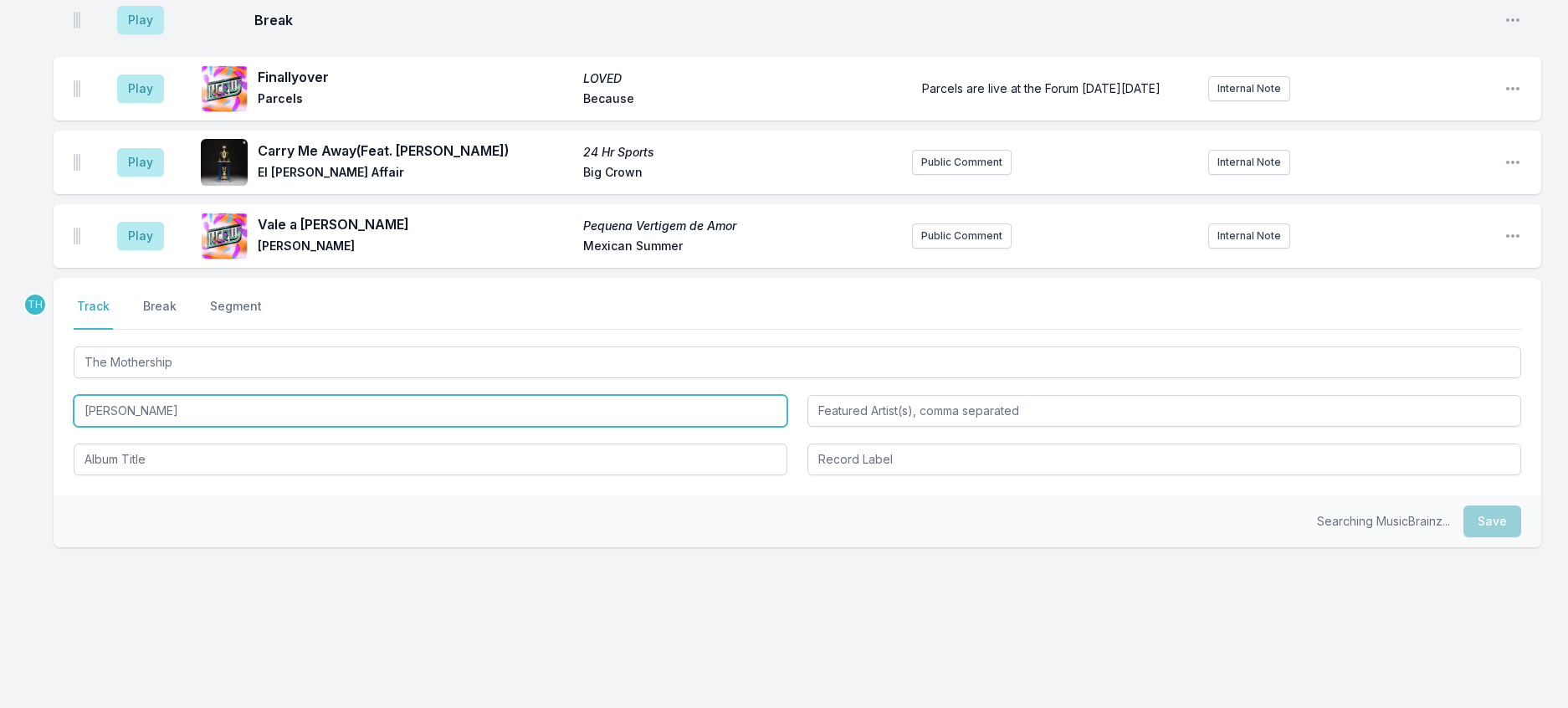
type input "Alexandra Savior"
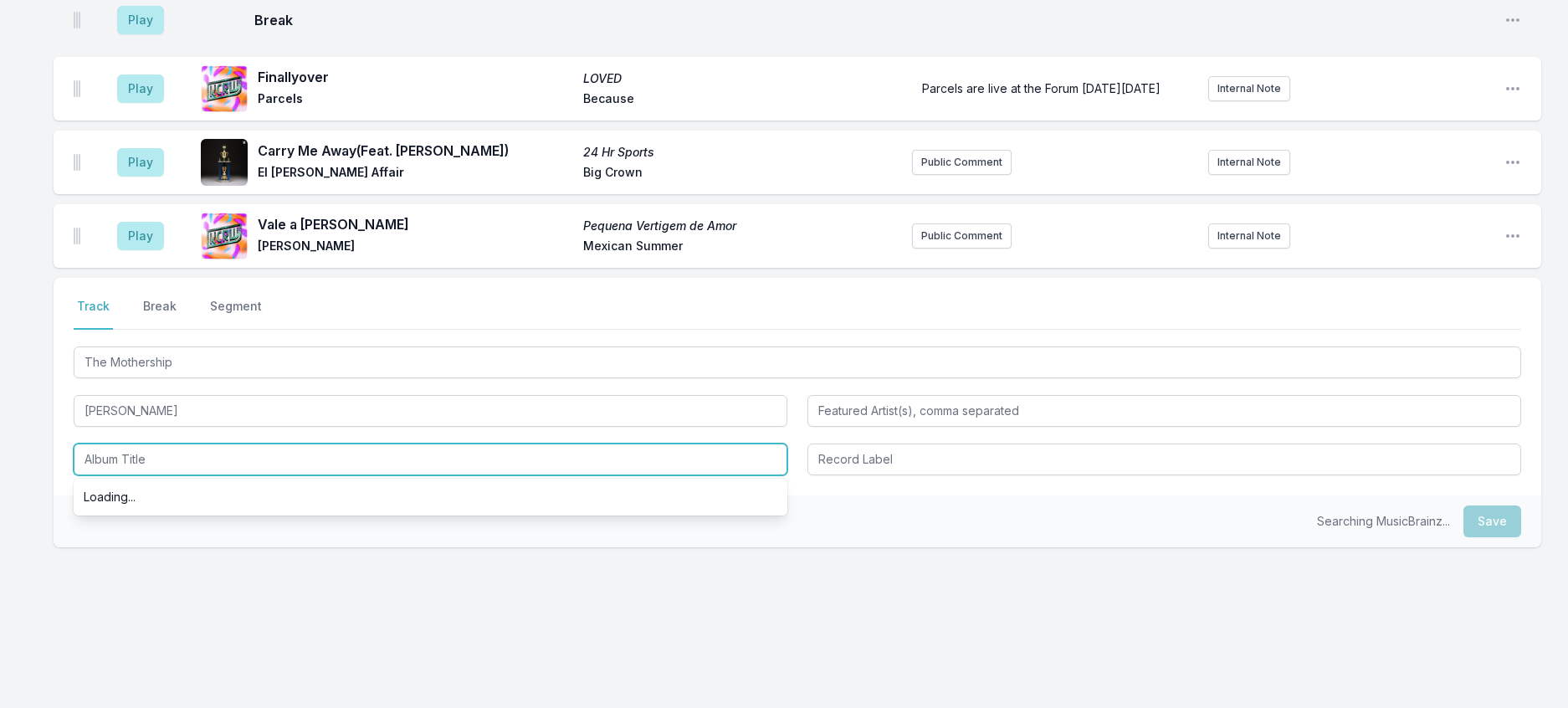
click at [173, 475] on input "Album Title" at bounding box center [429, 459] width 713 height 32
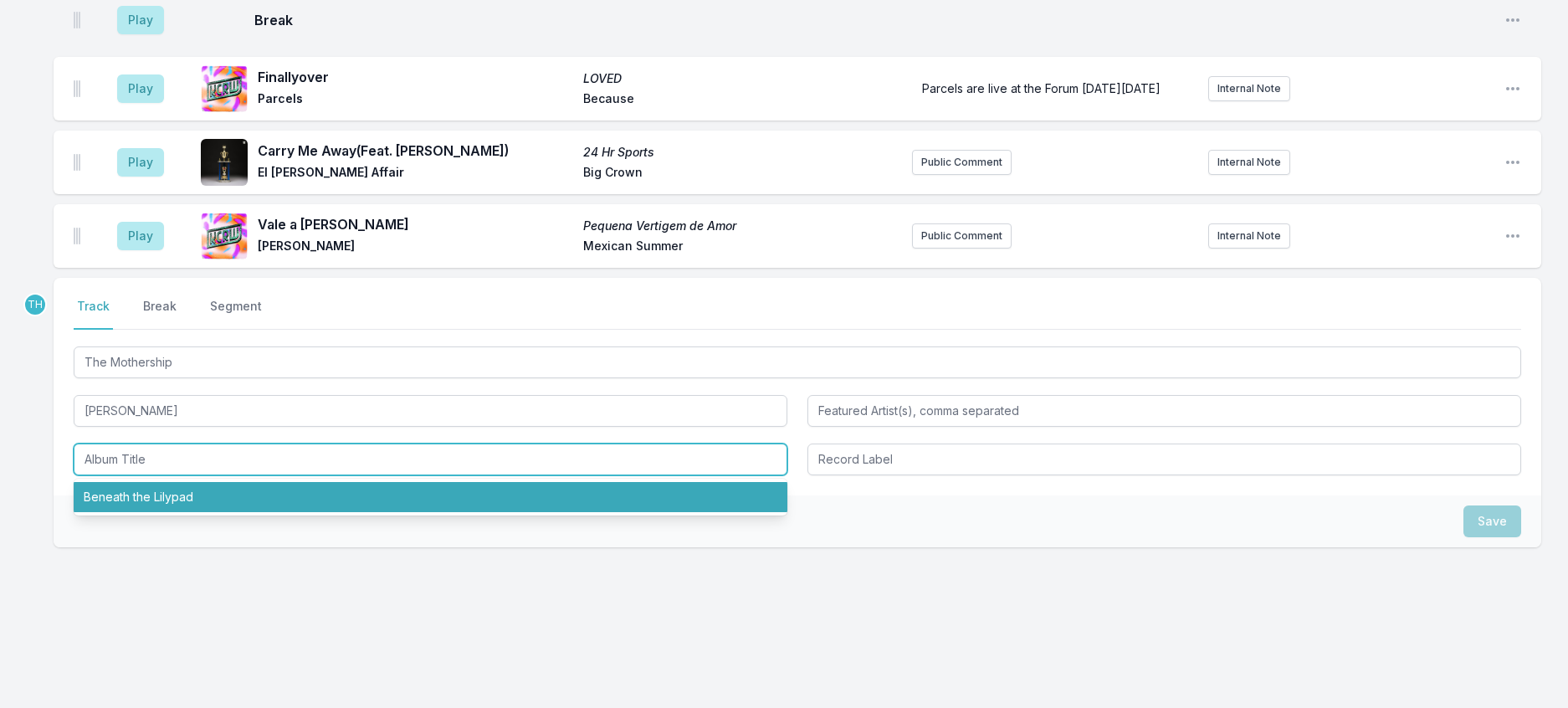
click at [163, 512] on li "Beneath the Lilypad" at bounding box center [429, 496] width 713 height 30
type input "Beneath the Lilypad"
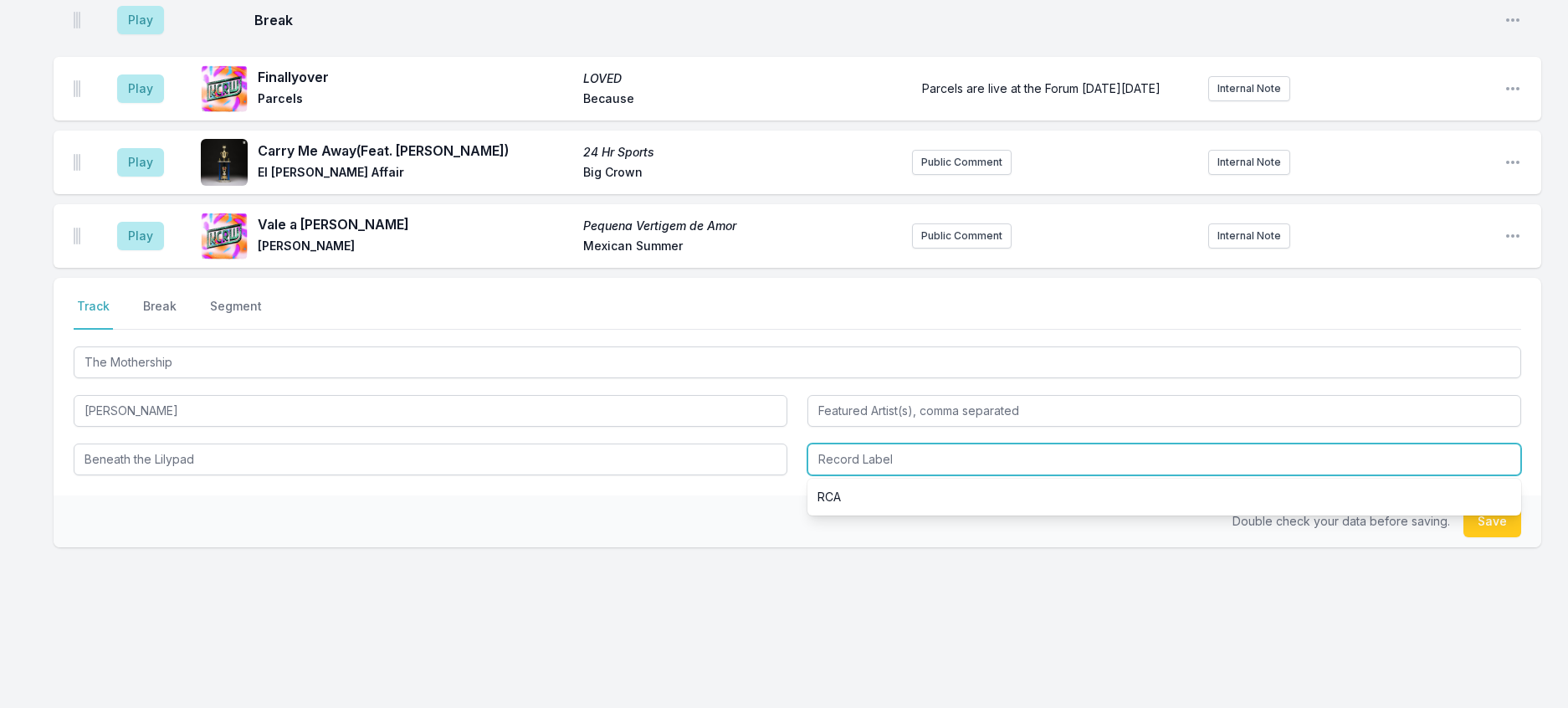
click at [882, 475] on input "Record Label" at bounding box center [1163, 459] width 713 height 32
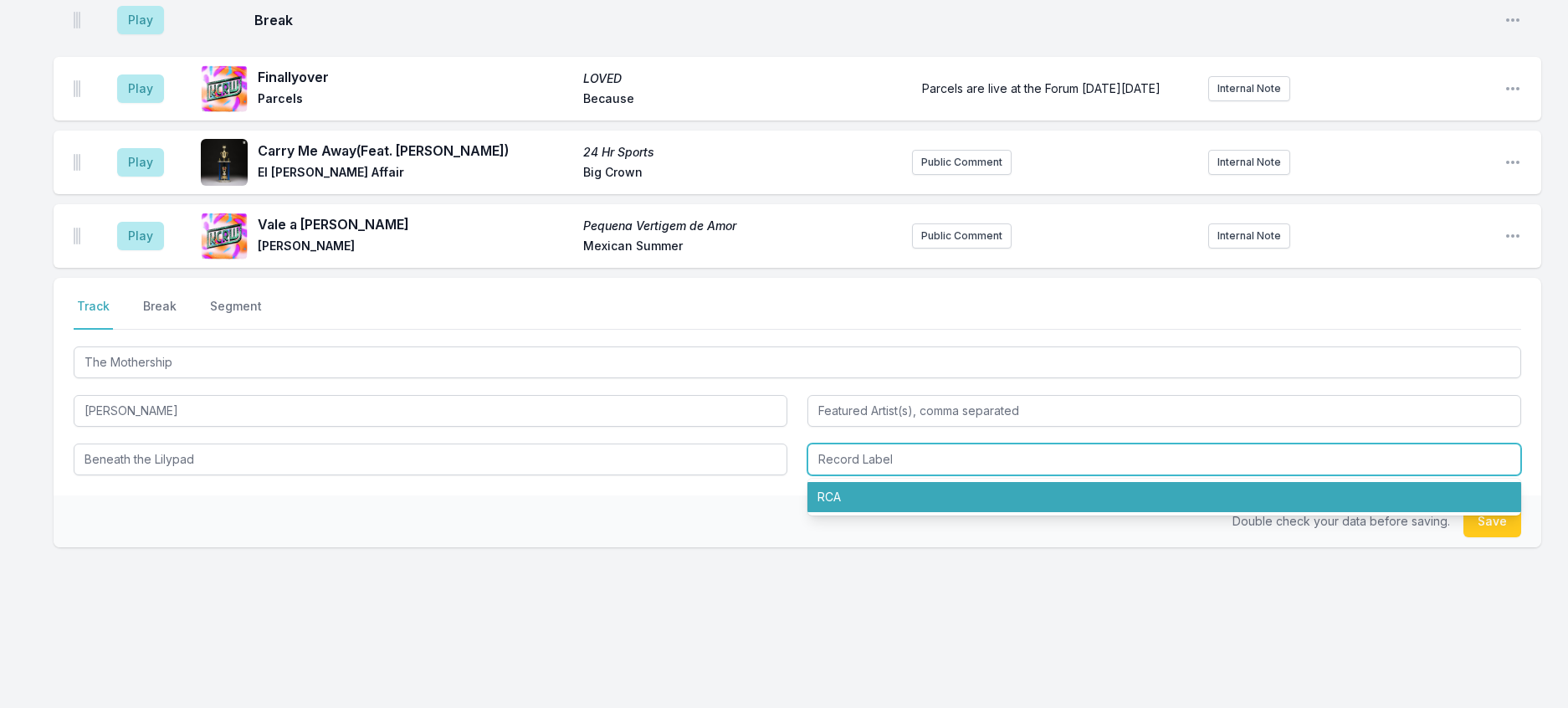
click at [861, 512] on li "RCA" at bounding box center [1163, 496] width 713 height 30
type input "RCA"
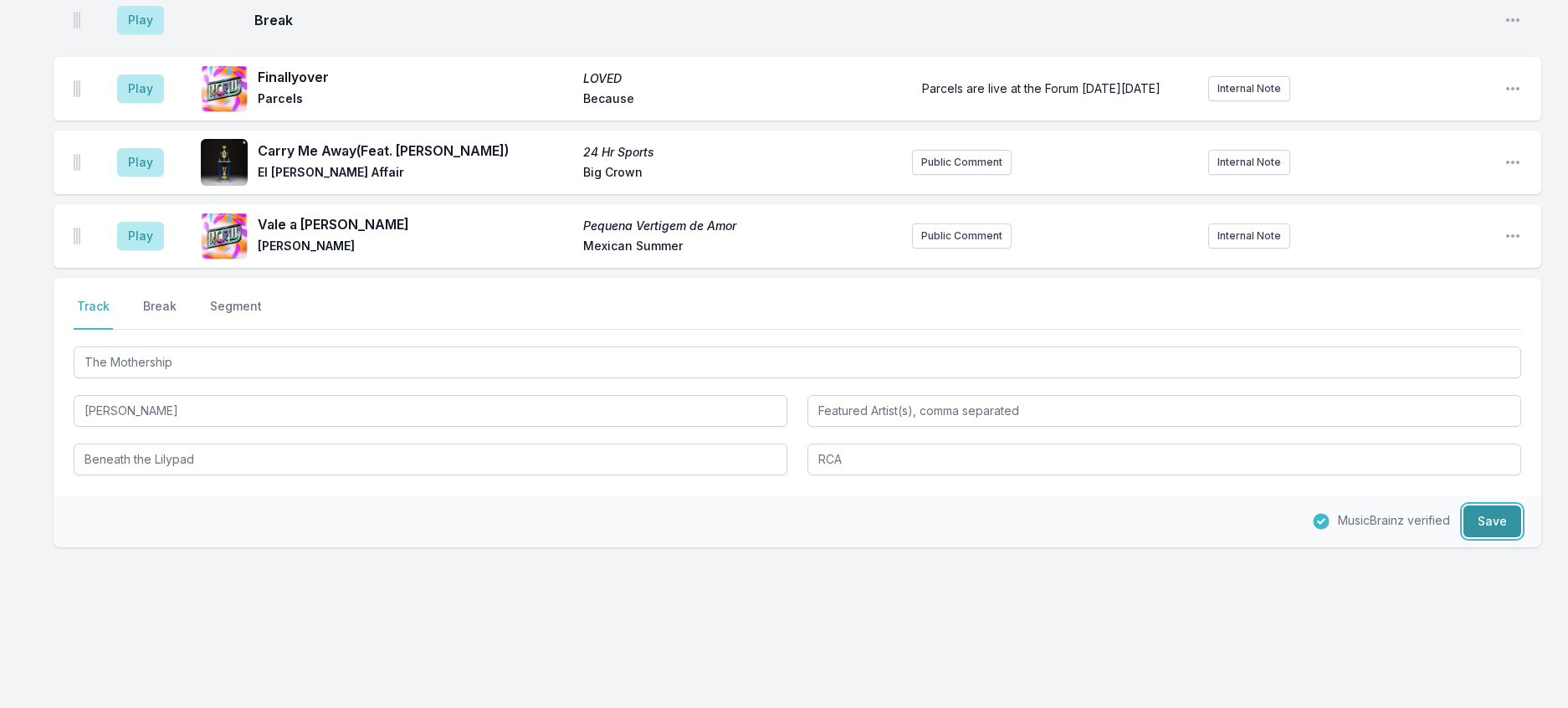
click at [1491, 537] on button "Save" at bounding box center [1492, 521] width 57 height 32
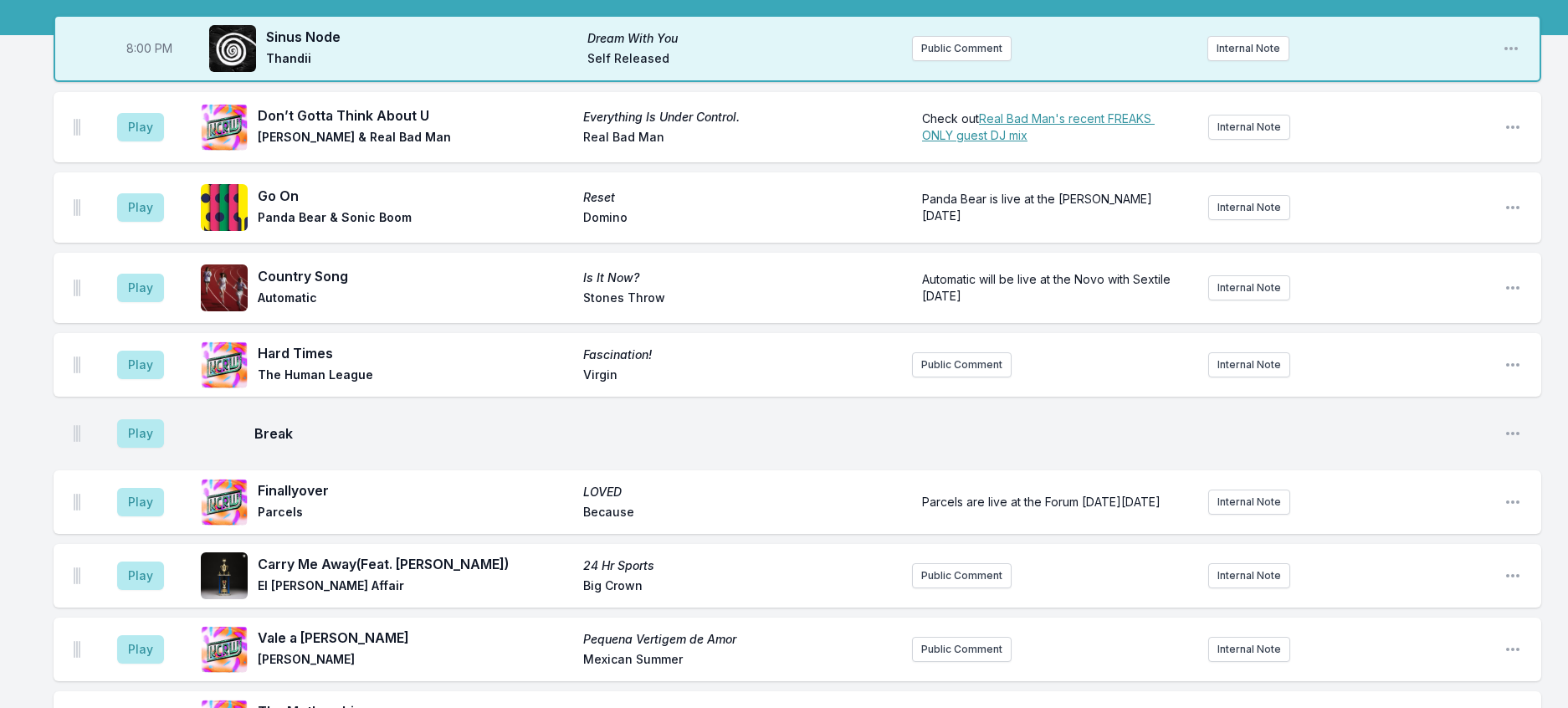
scroll to position [0, 0]
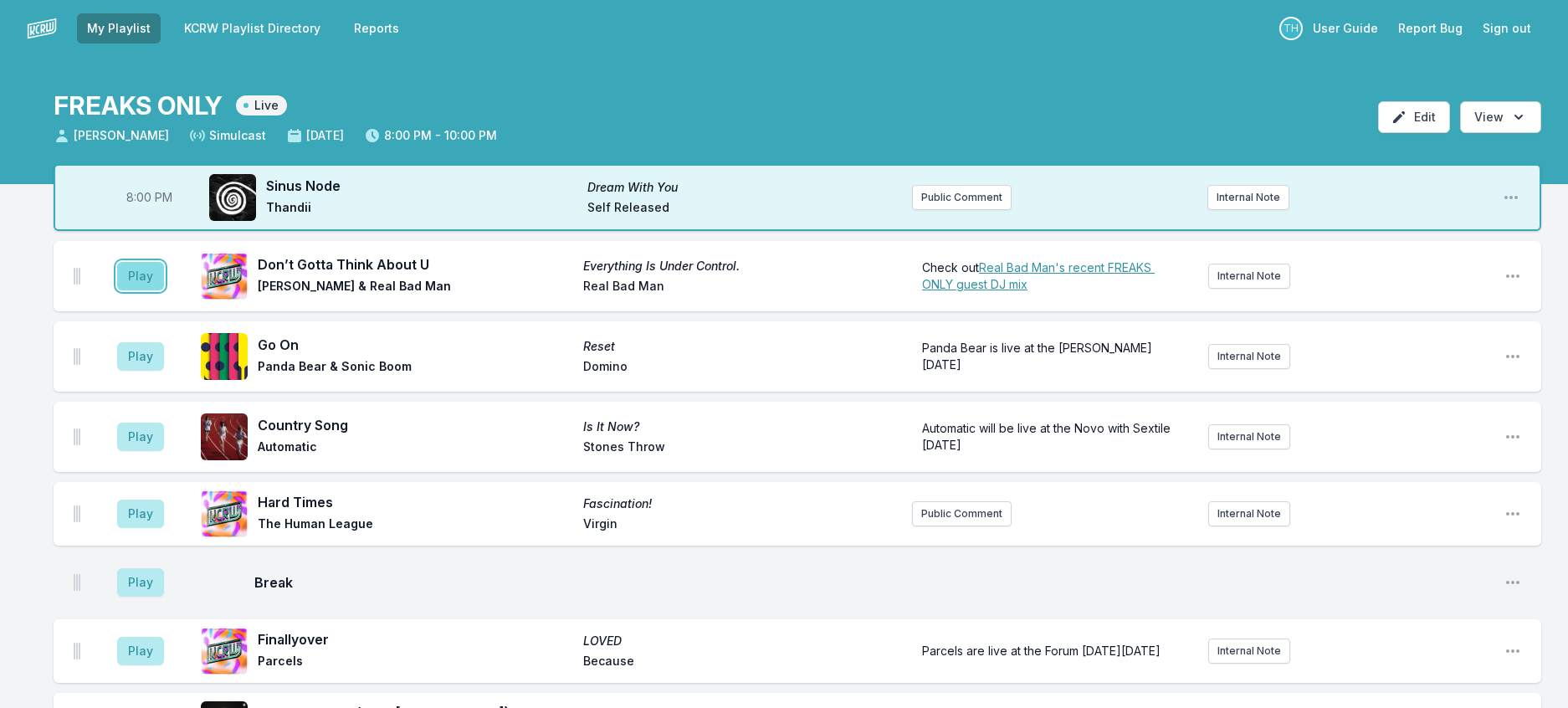
click at [164, 291] on button "Play" at bounding box center [139, 276] width 46 height 29
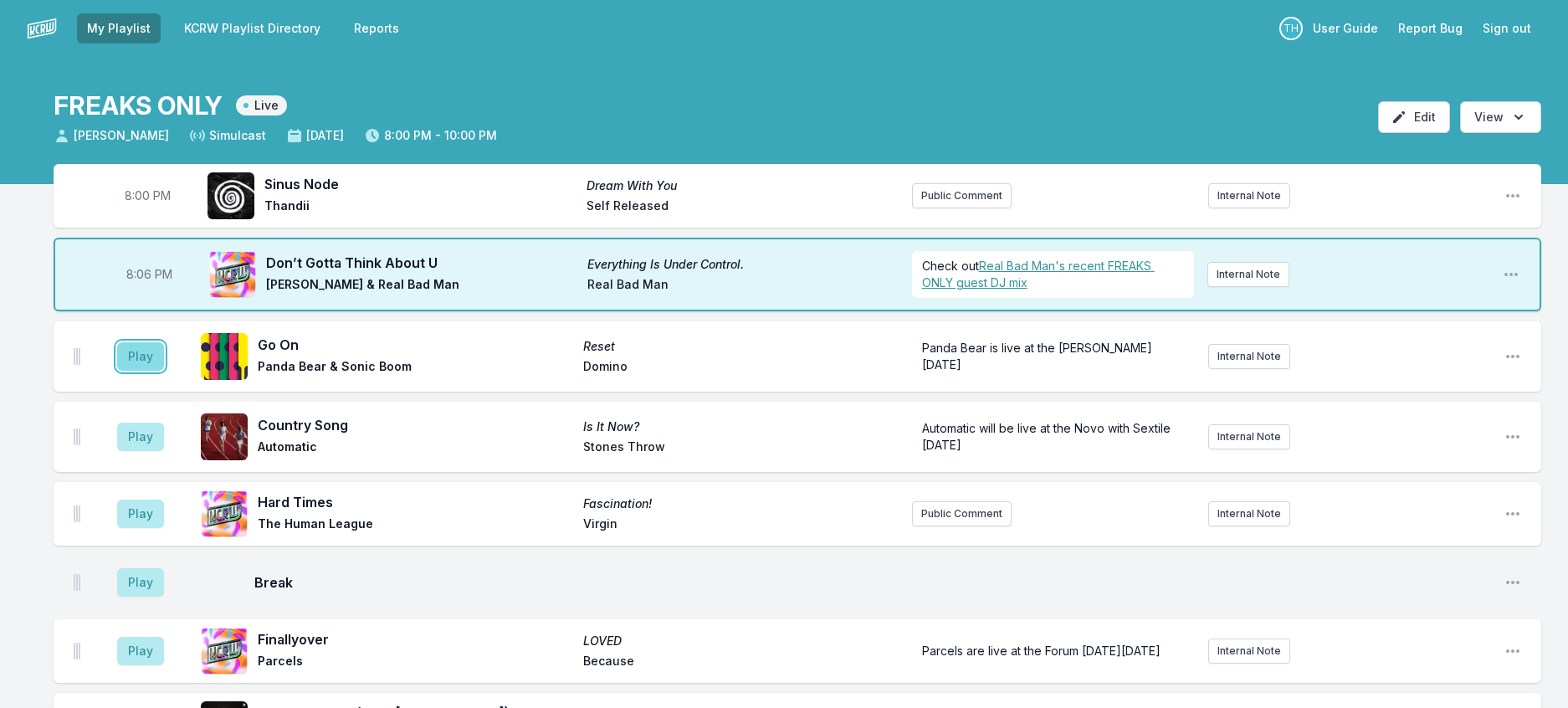
drag, startPoint x: 156, startPoint y: 391, endPoint x: 176, endPoint y: 387, distance: 20.4
click at [161, 371] on button "Play" at bounding box center [139, 356] width 46 height 29
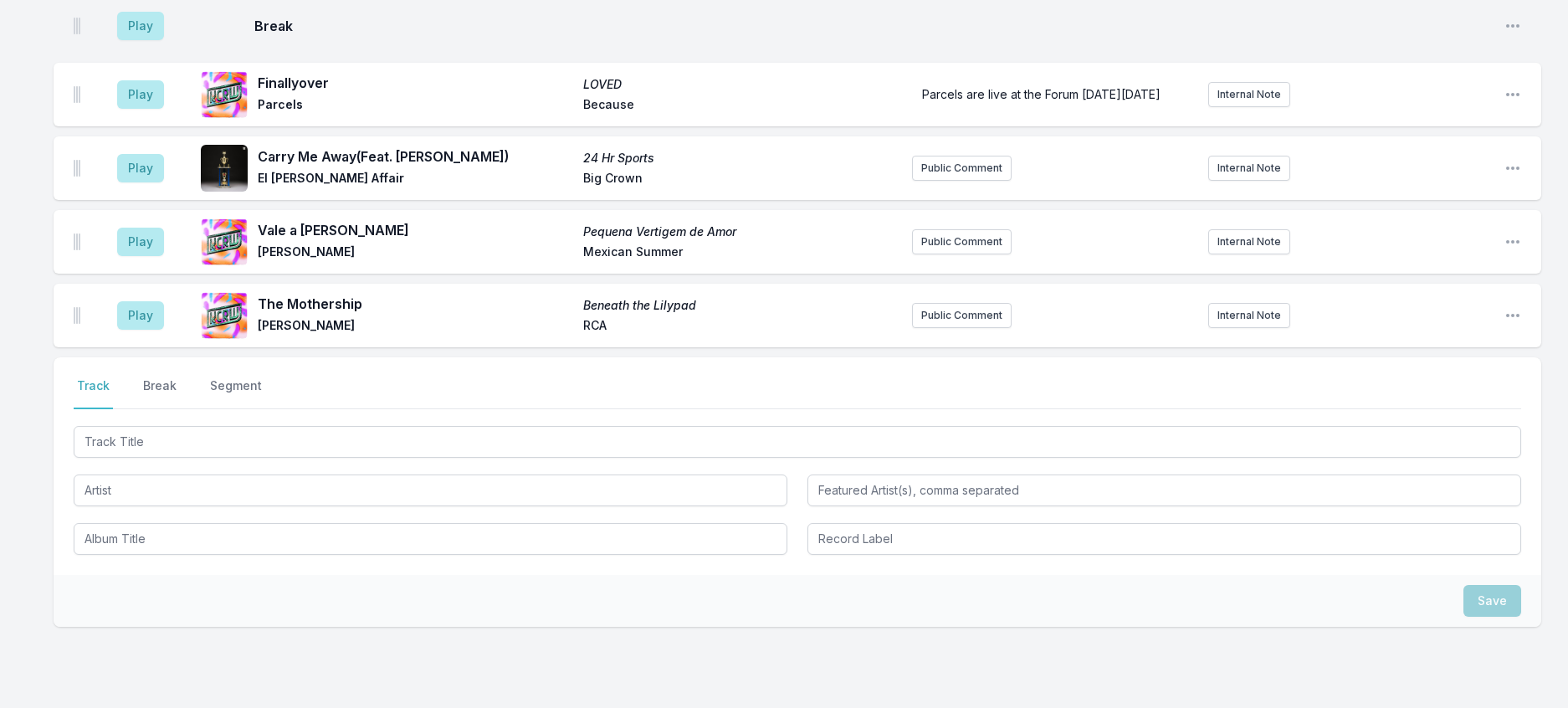
scroll to position [585, 0]
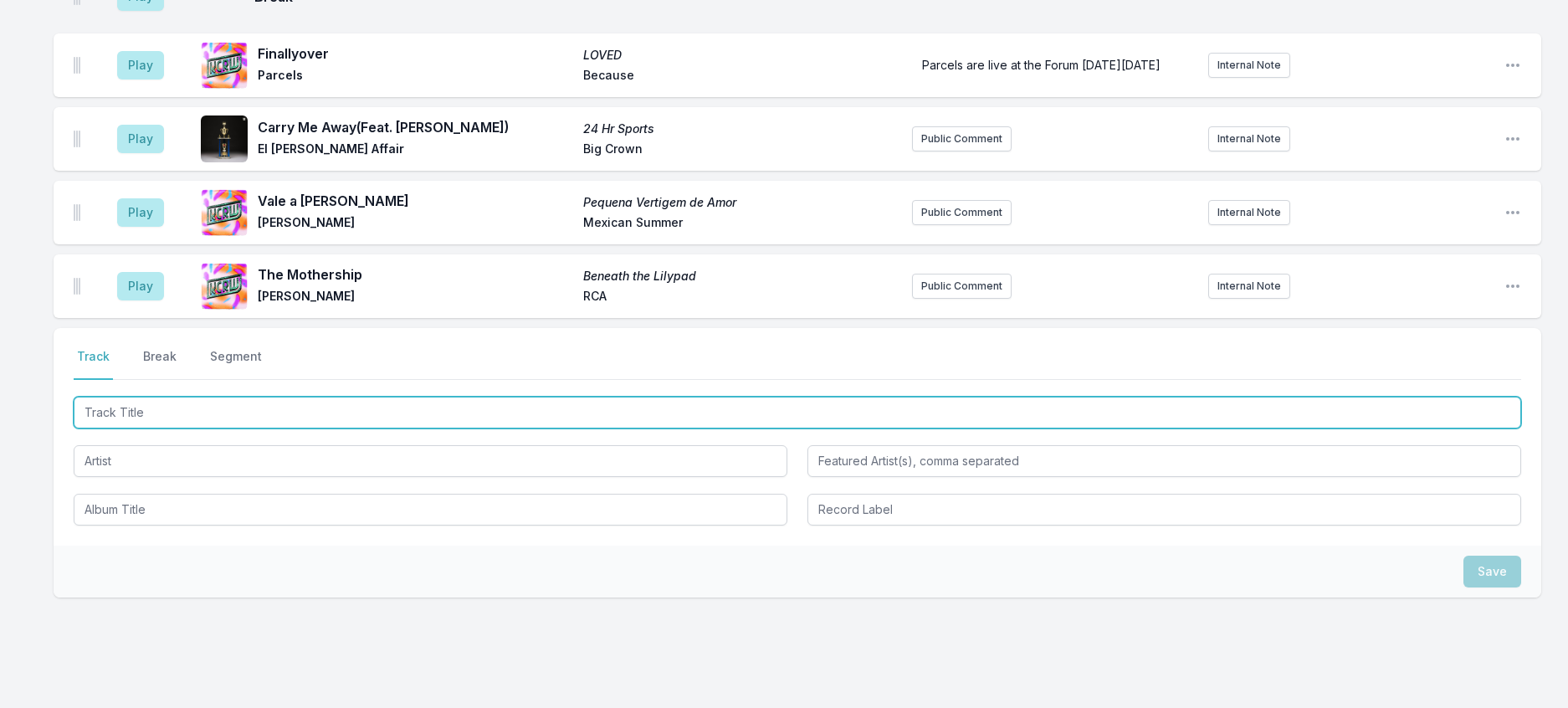
click at [260, 428] on input "Track Title" at bounding box center [796, 412] width 1447 height 32
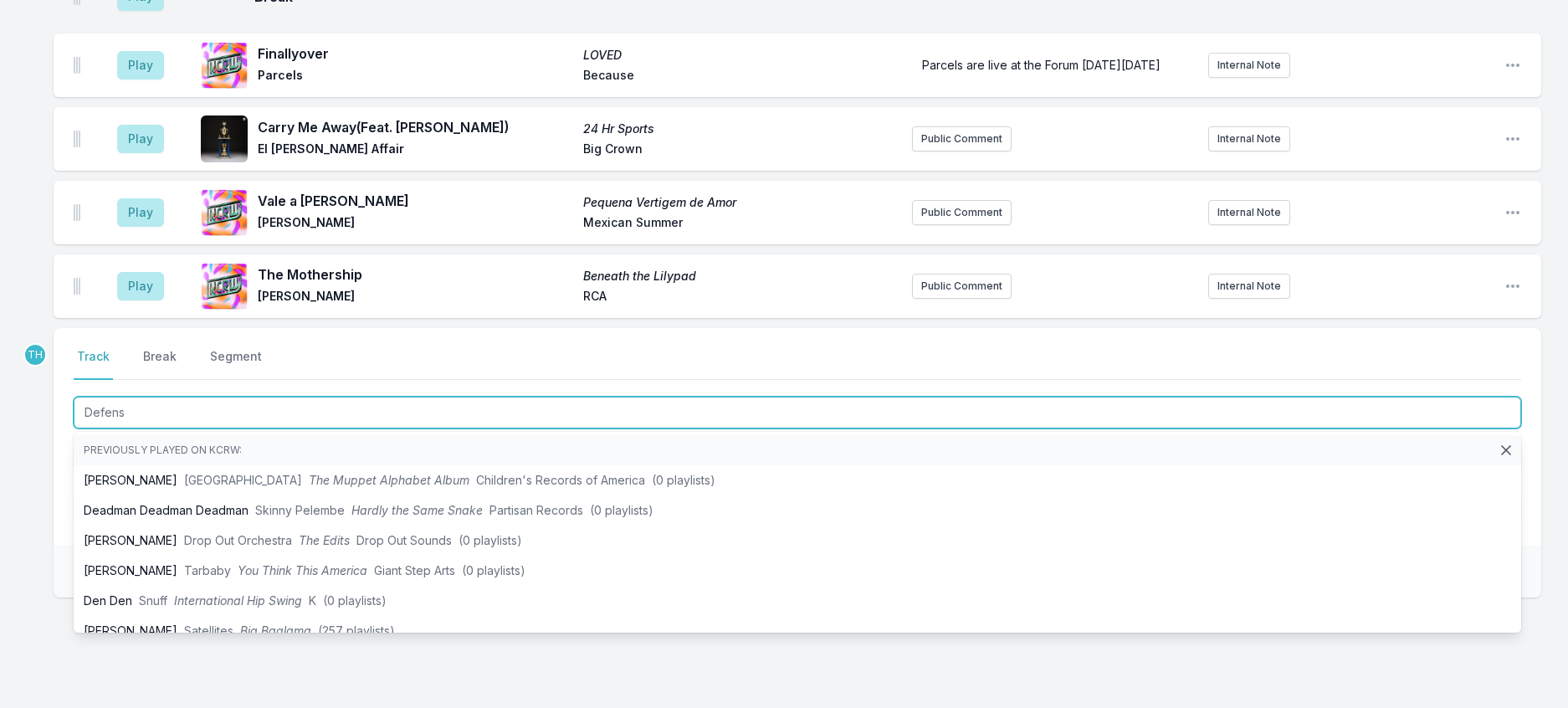
type input "Defense"
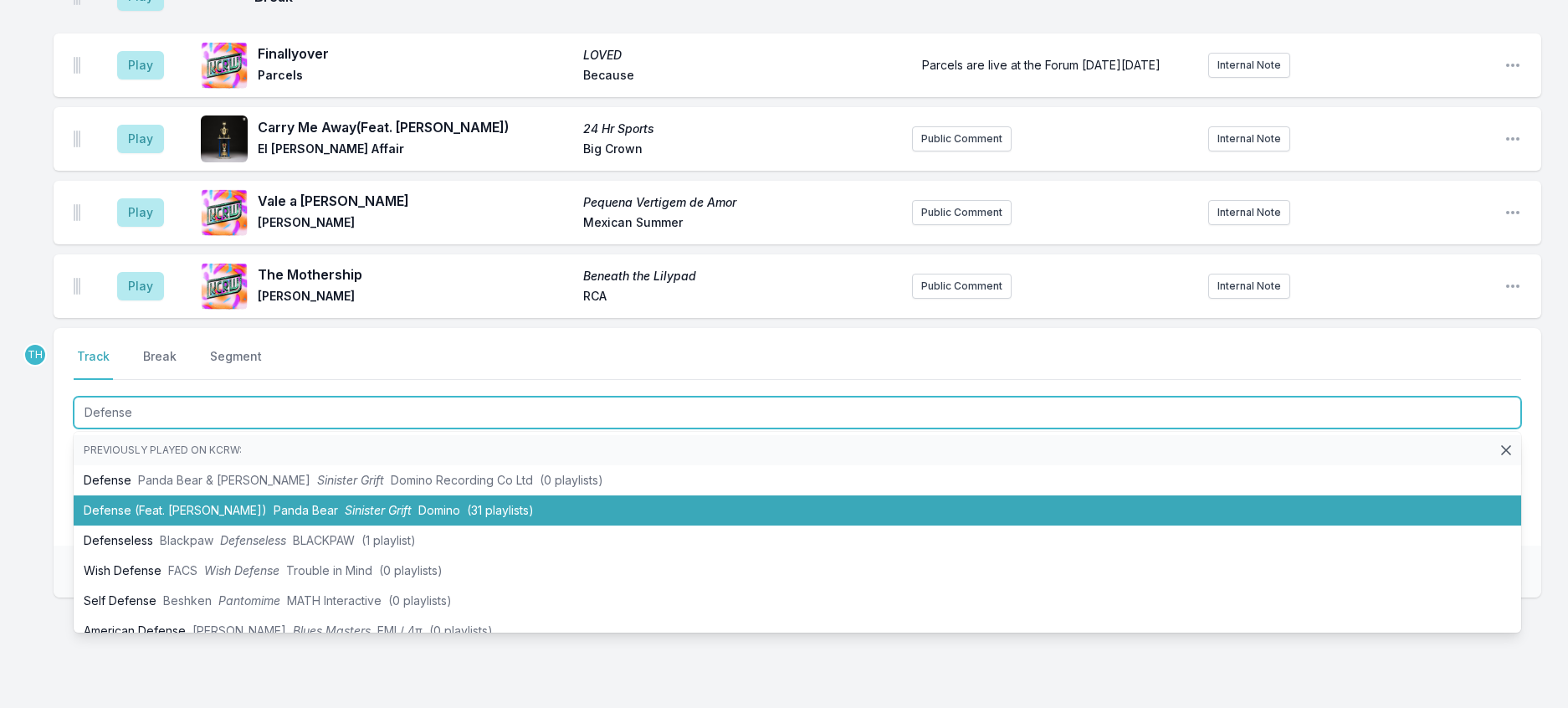
click at [373, 517] on span "Sinister Grift" at bounding box center [378, 509] width 67 height 14
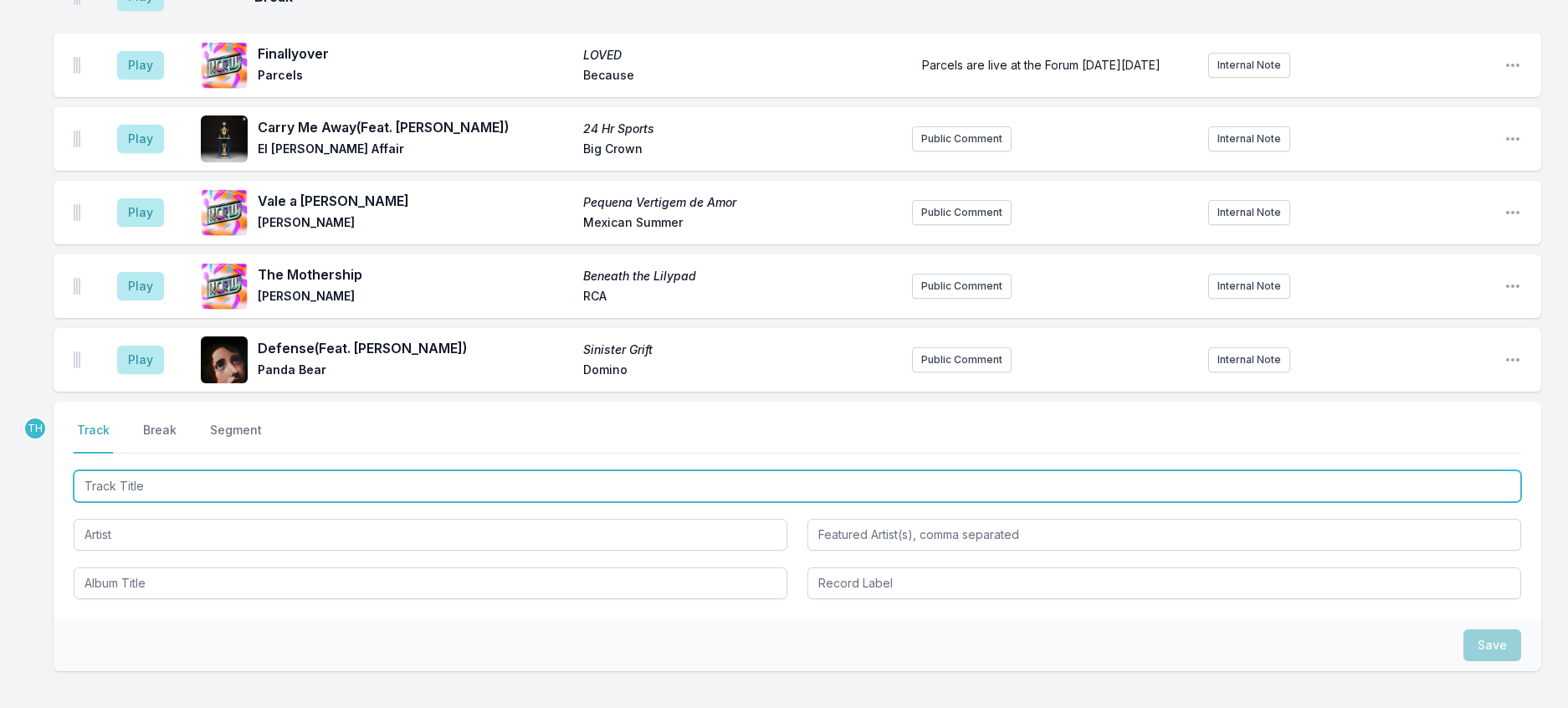
scroll to position [668, 0]
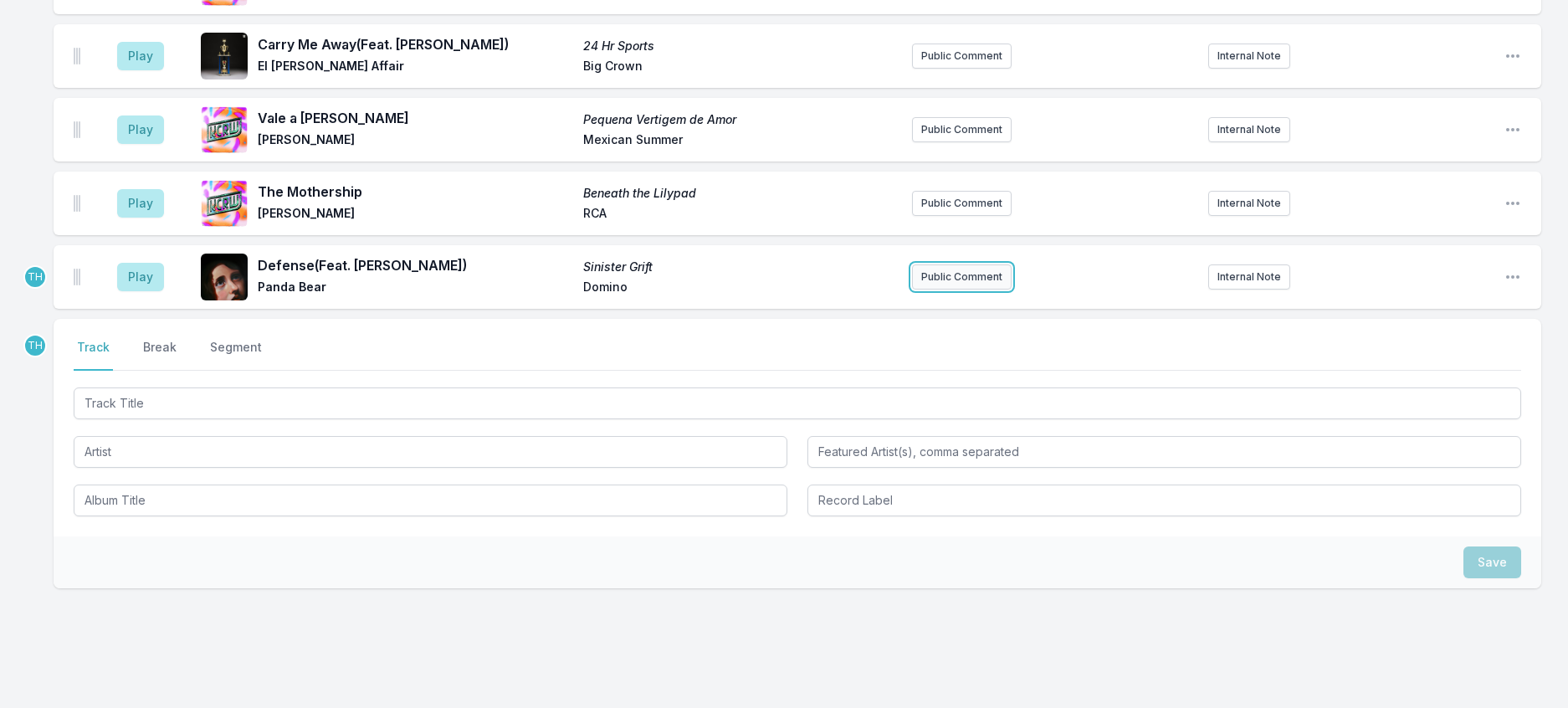
click at [969, 290] on button "Public Comment" at bounding box center [962, 276] width 100 height 25
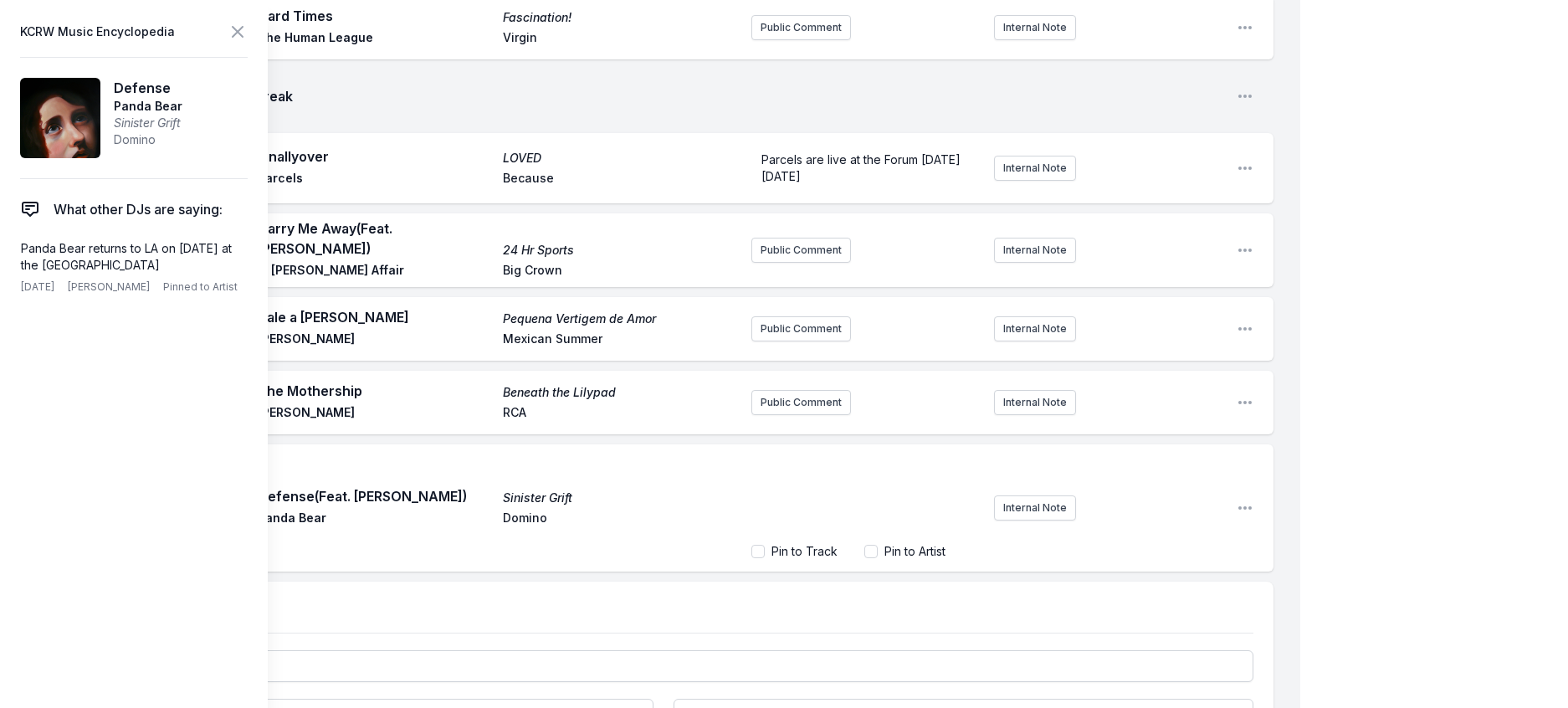
scroll to position [154, 0]
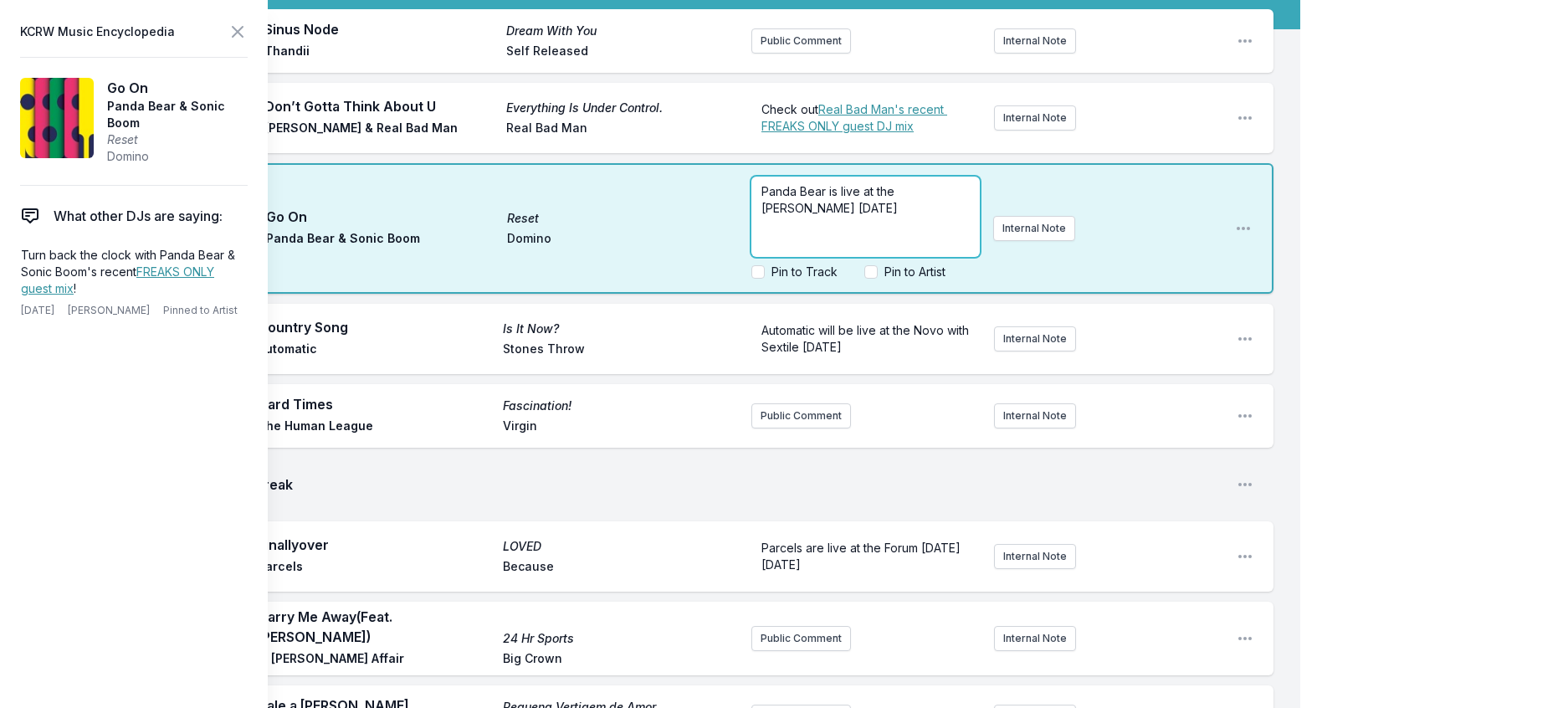
drag, startPoint x: 843, startPoint y: 269, endPoint x: 701, endPoint y: 241, distance: 144.7
drag, startPoint x: 843, startPoint y: 271, endPoint x: 710, endPoint y: 239, distance: 136.8
click at [710, 239] on div "8:09 PM Go On Reset Panda Bear & Sonic Boom Domino Panda Bear is live at the Fo…" at bounding box center [663, 228] width 1220 height 131
copy span "Panda Bear is live at the Fonda TOMORROW"
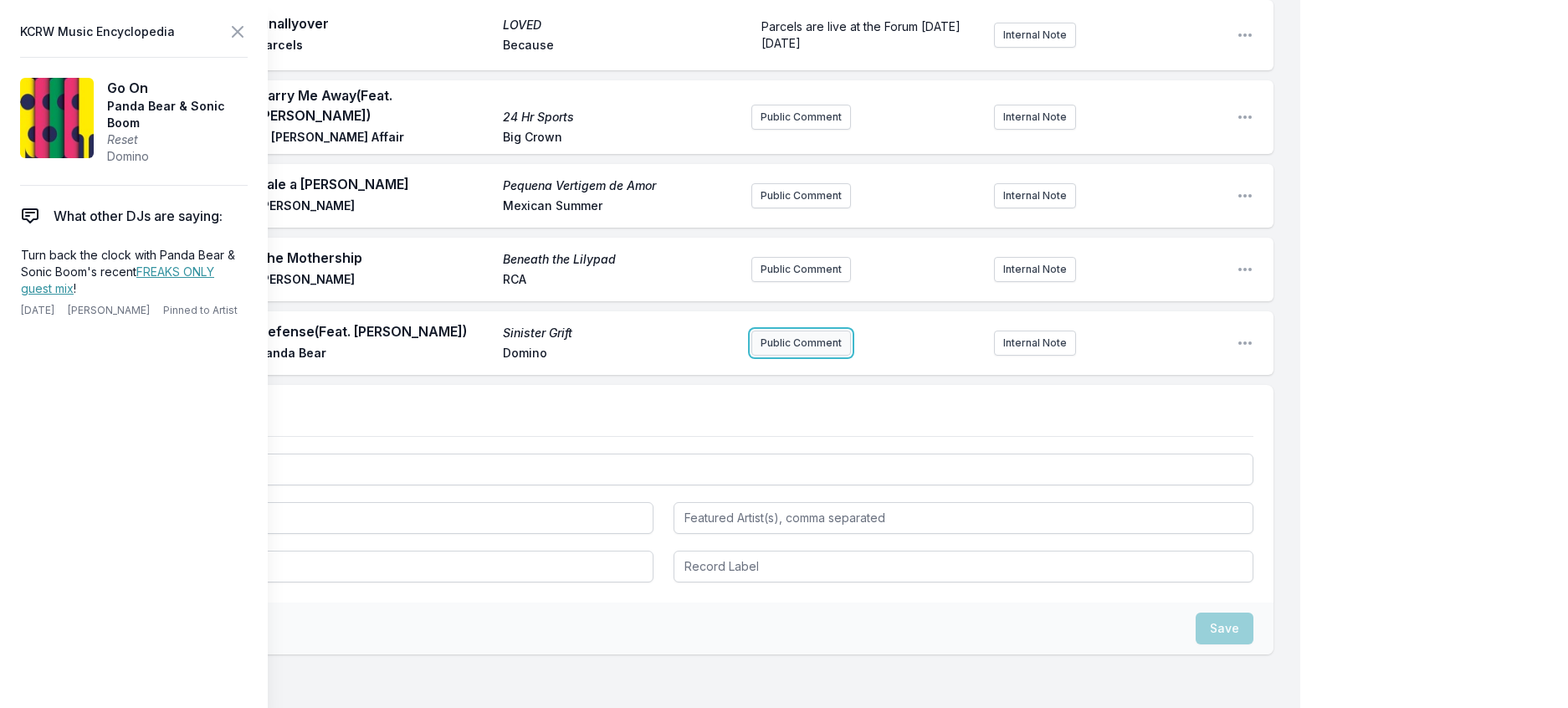
click at [800, 355] on button "Public Comment" at bounding box center [801, 342] width 100 height 25
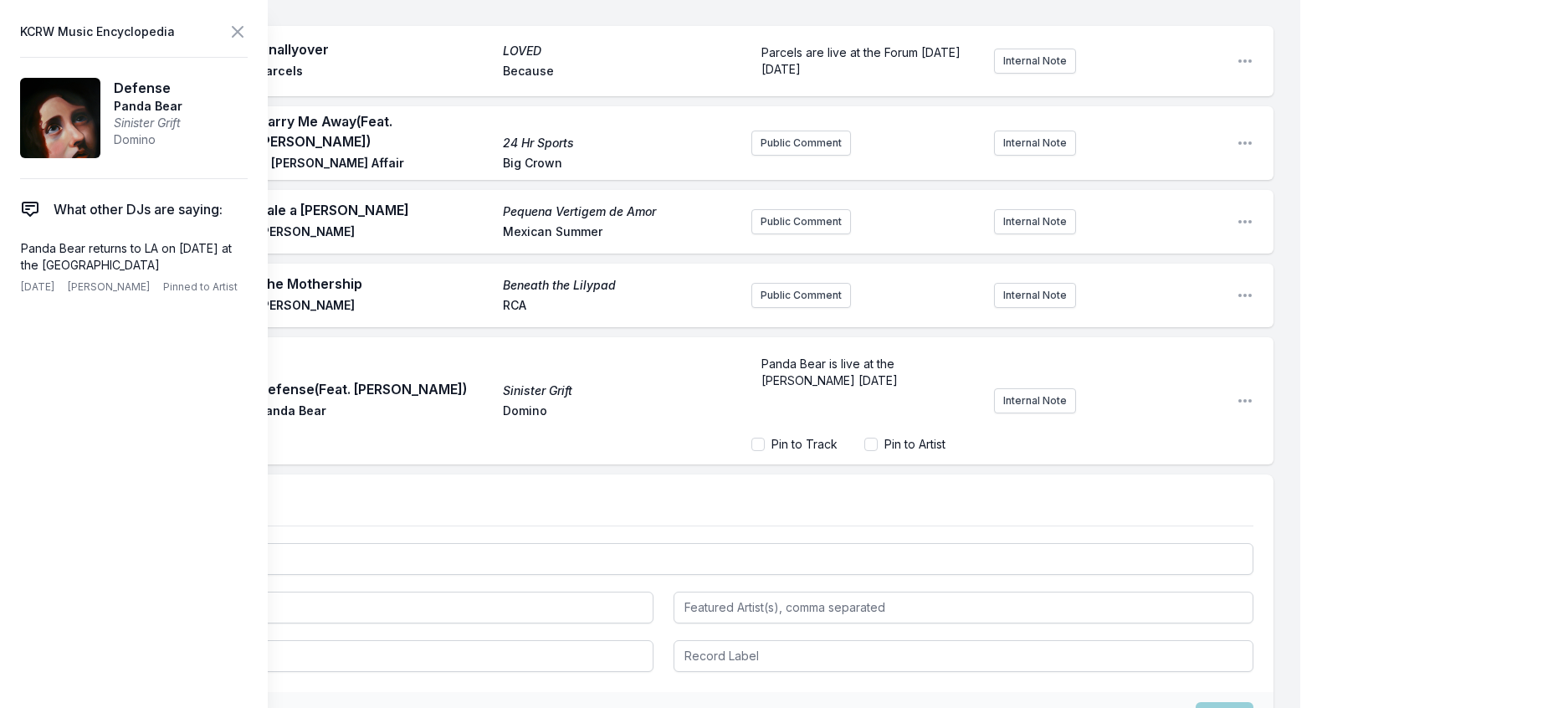
scroll to position [246, 0]
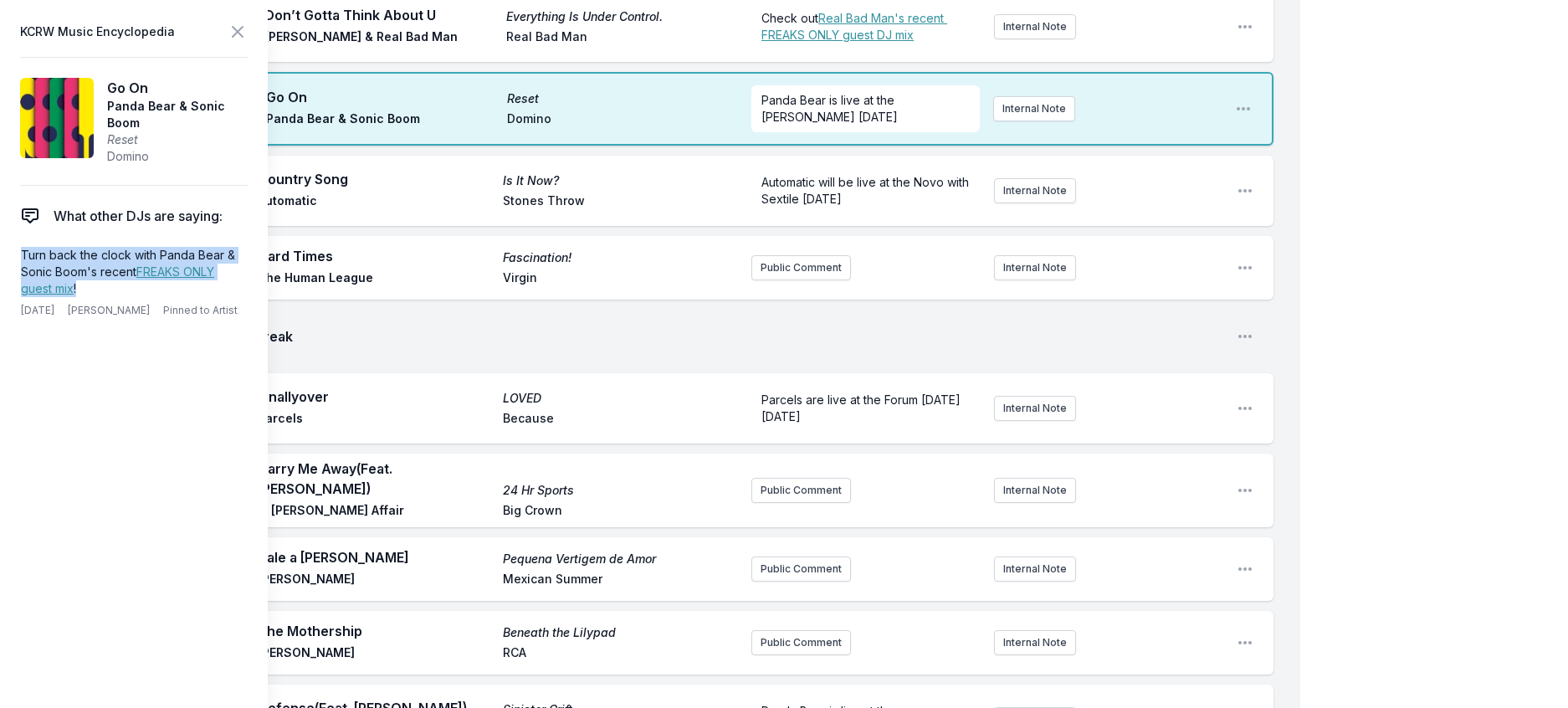
drag, startPoint x: 109, startPoint y: 328, endPoint x: 4, endPoint y: 289, distance: 112.0
click at [4, 289] on aside "KCRW Music Encyclopedia Go On Panda Bear & Sonic Boom Reset Domino What other D…" at bounding box center [134, 354] width 268 height 708
copy p "Turn back the clock with Panda Bear & Sonic Boom's recent FREAKS ONLY guest mix…"
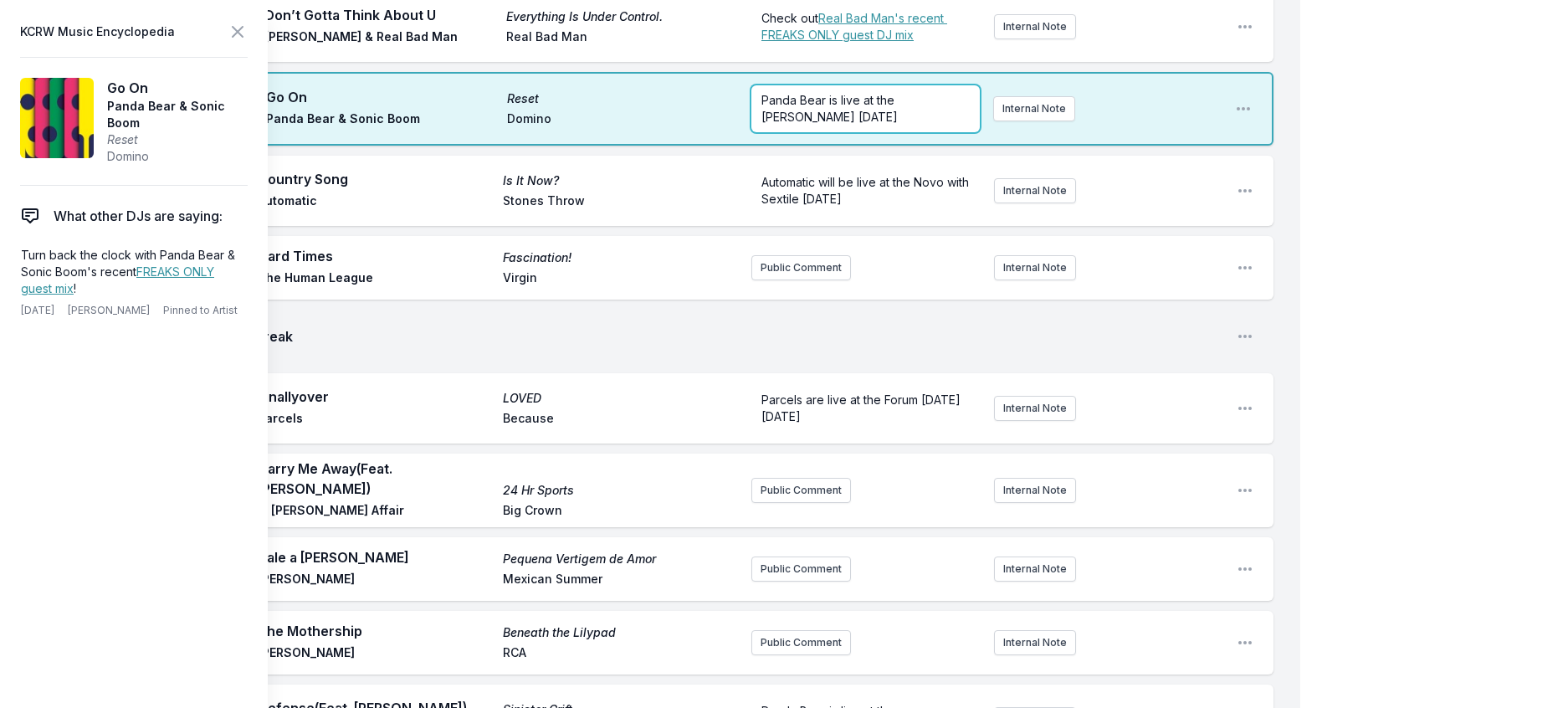
click at [858, 126] on p "Panda Bear is live at the Fonda TOMORROW" at bounding box center [866, 109] width 209 height 34
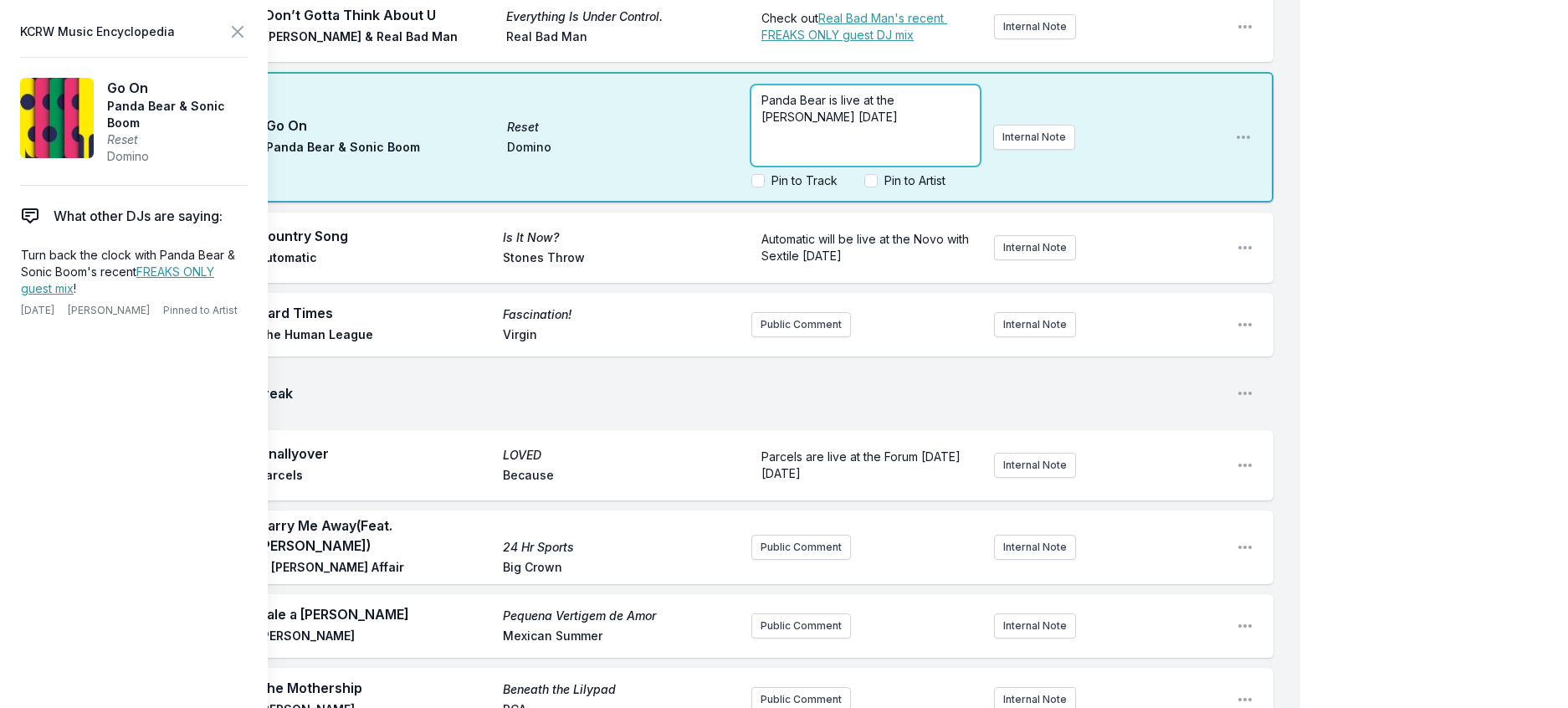
click at [846, 126] on p "Panda Bear is live at the Fonda TOMORROW" at bounding box center [866, 109] width 209 height 34
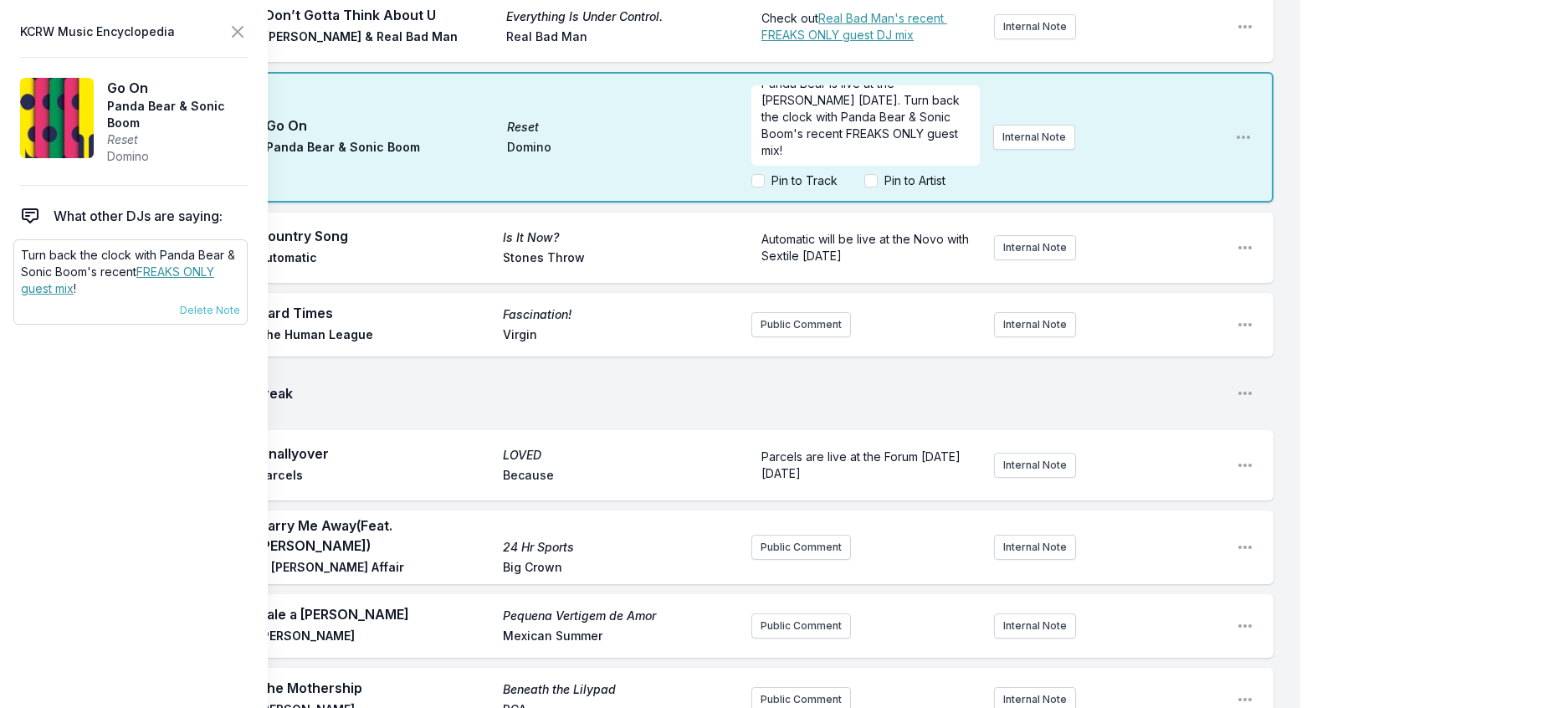
click at [198, 296] on link "FREAKS ONLY guest mix" at bounding box center [117, 279] width 193 height 31
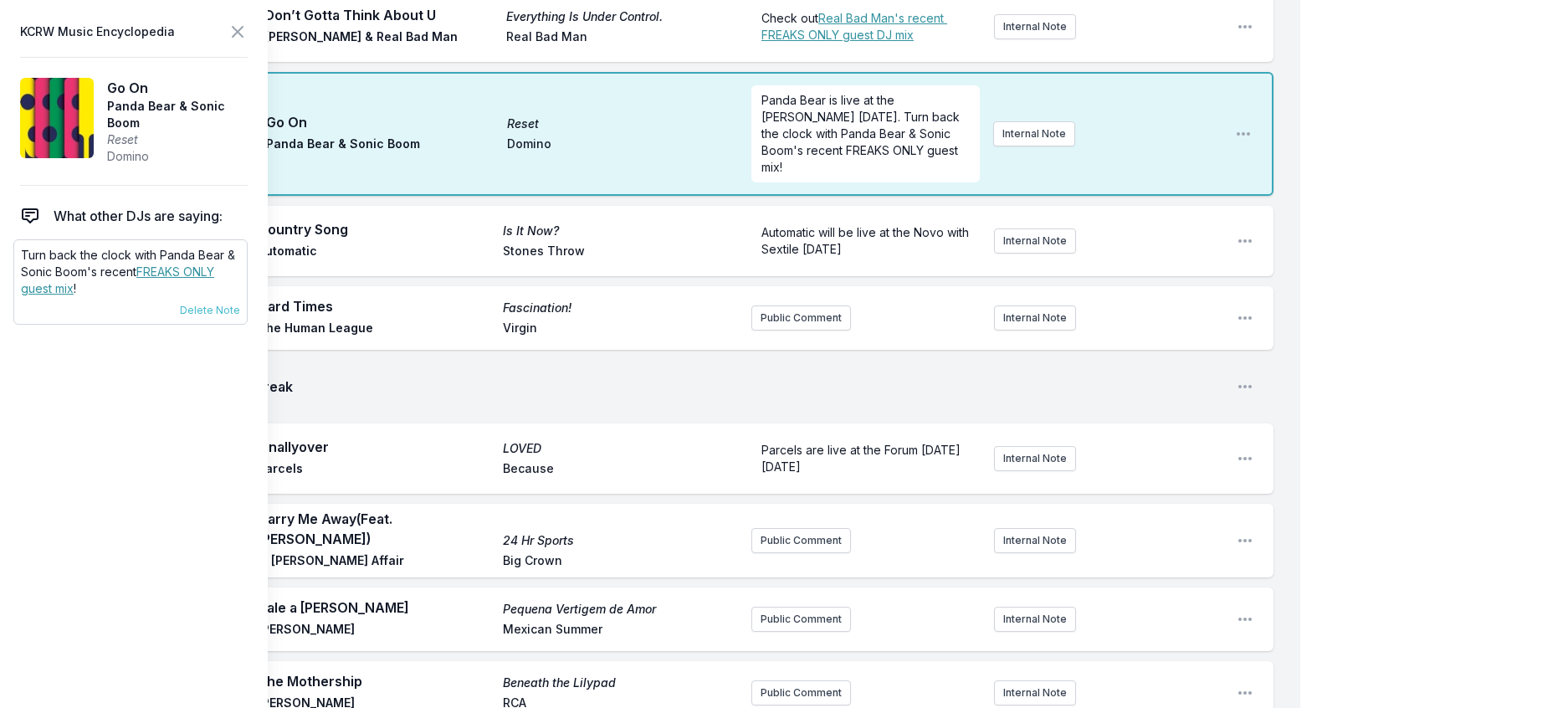
scroll to position [0, 0]
click at [839, 176] on p "Panda Bear is live at the Fonda TOMORROW. Turn back the clock with Panda Bear &…" at bounding box center [866, 133] width 209 height 84
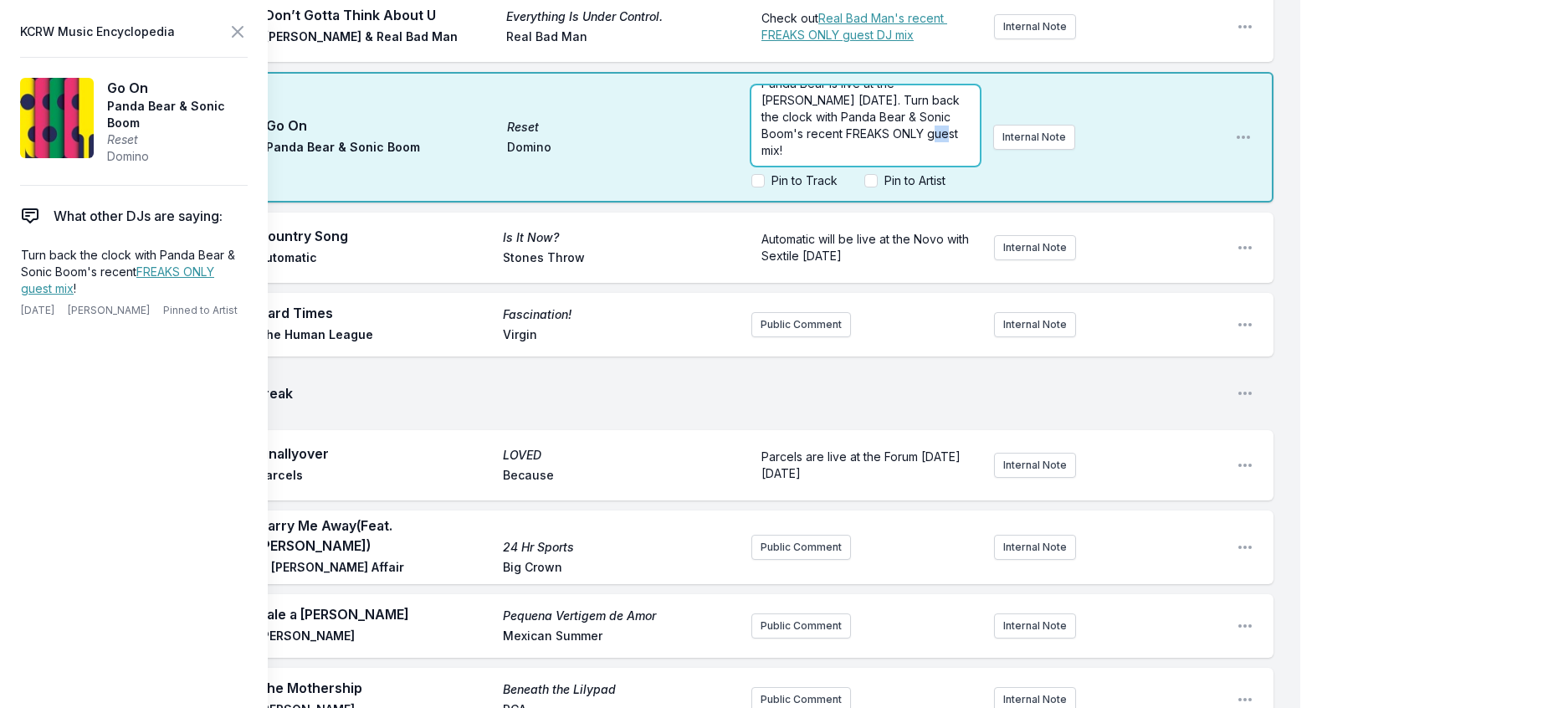
scroll to position [19, 0]
drag, startPoint x: 889, startPoint y: 220, endPoint x: 822, endPoint y: 186, distance: 75.1
click at [822, 157] on span "Panda Bear is live at the Fonda TOMORROW. Turn back the clock with Panda Bear &…" at bounding box center [863, 117] width 202 height 81
click at [914, 159] on p "Panda Bear is live at the Fonda TOMORROW. Turn back the clock with Panda Bear &…" at bounding box center [866, 117] width 209 height 84
drag, startPoint x: 906, startPoint y: 204, endPoint x: 870, endPoint y: 204, distance: 36.0
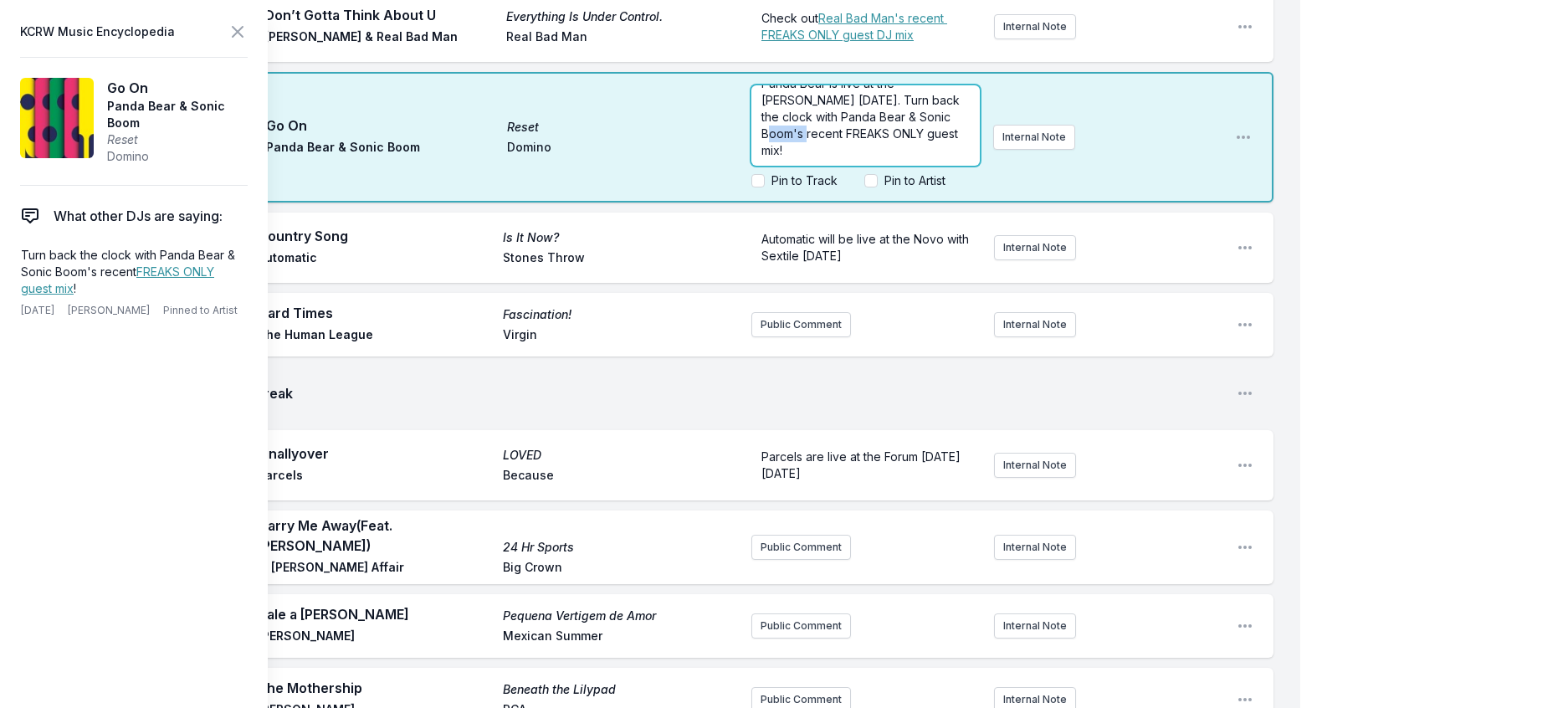
click at [870, 157] on span "Panda Bear is live at the Fonda TOMORROW. Turn back the clock with Panda Bear &…" at bounding box center [863, 117] width 202 height 81
drag, startPoint x: 889, startPoint y: 218, endPoint x: 859, endPoint y: 182, distance: 46.9
click at [859, 157] on span "Panda Bear is live at the Fonda TOMORROW. Turn back the clock with Panda Bear &…" at bounding box center [863, 125] width 202 height 64
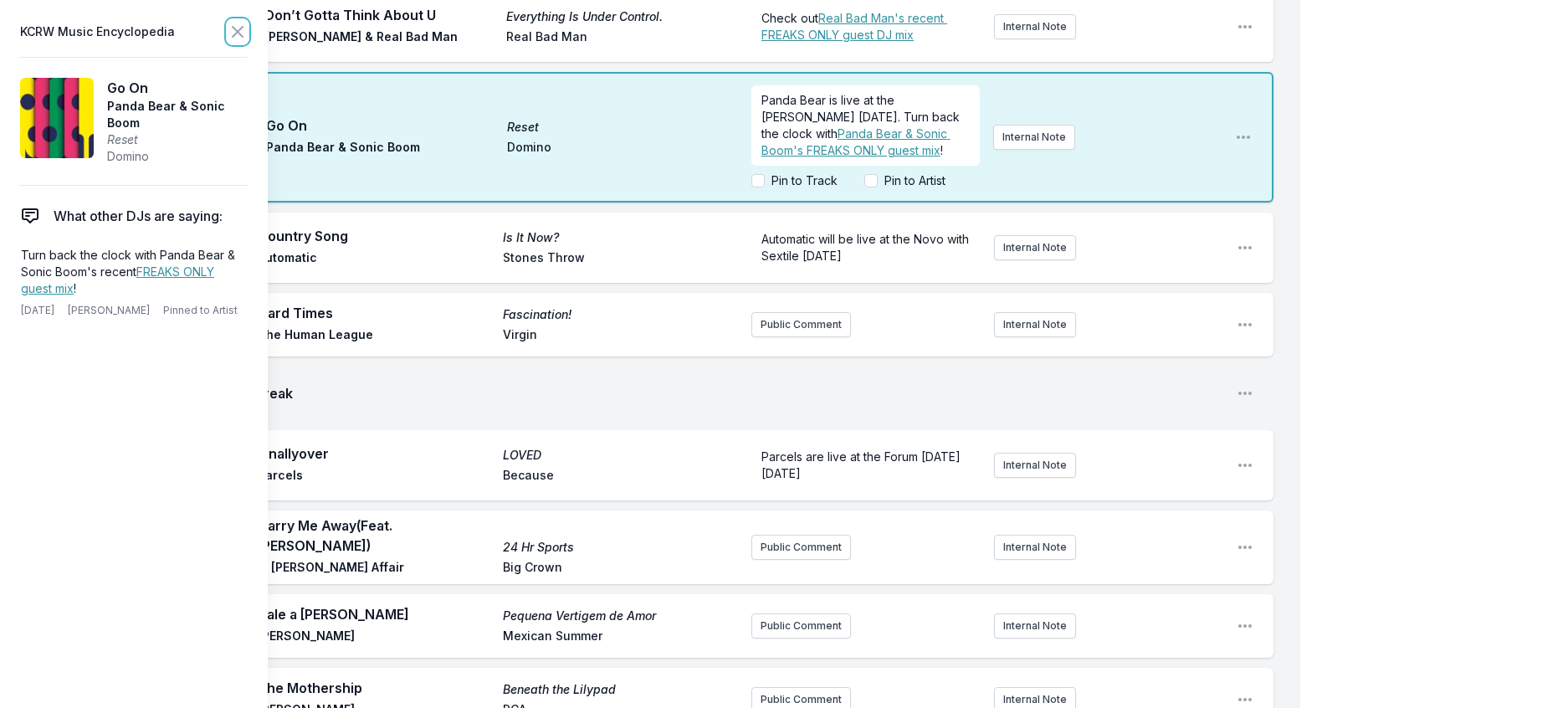
click at [242, 37] on icon at bounding box center [237, 32] width 10 height 10
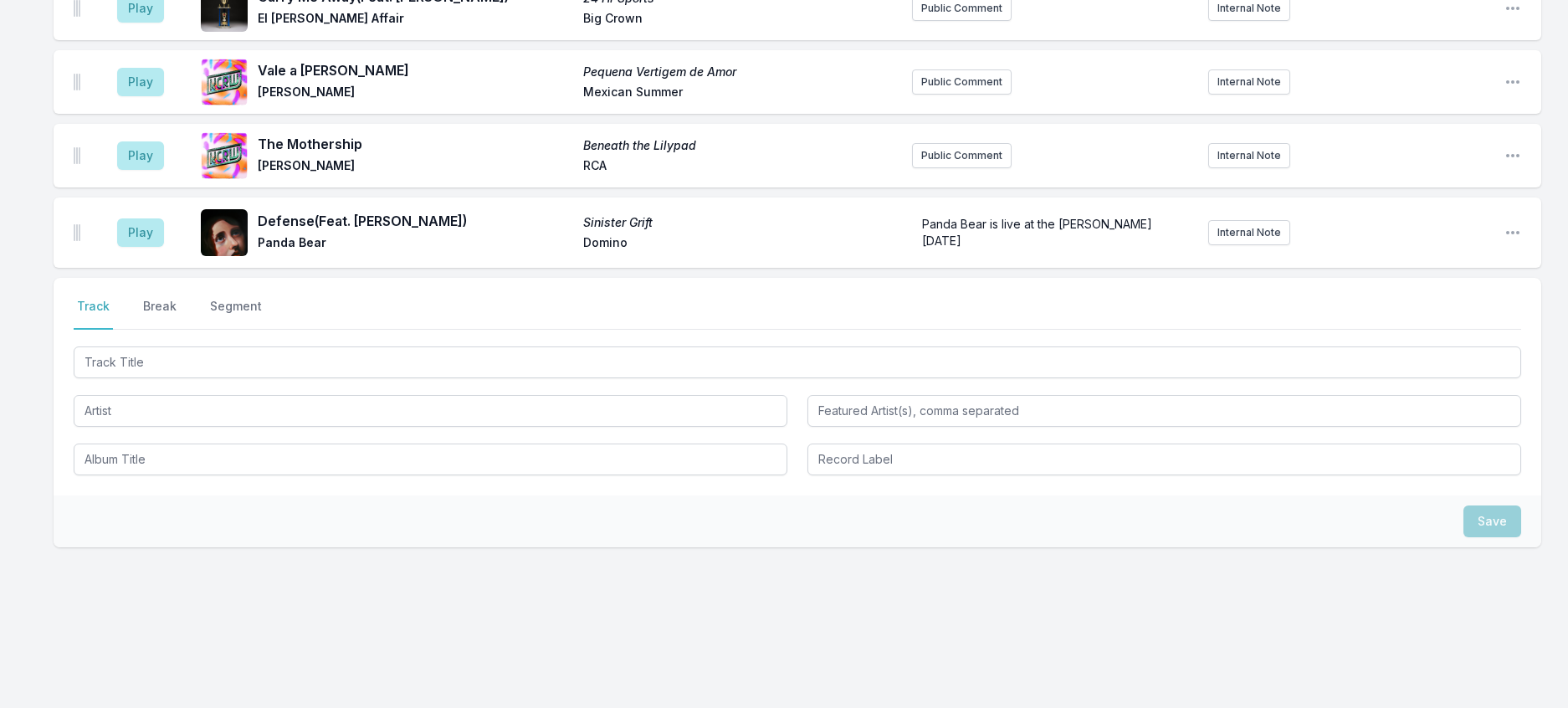
scroll to position [748, 0]
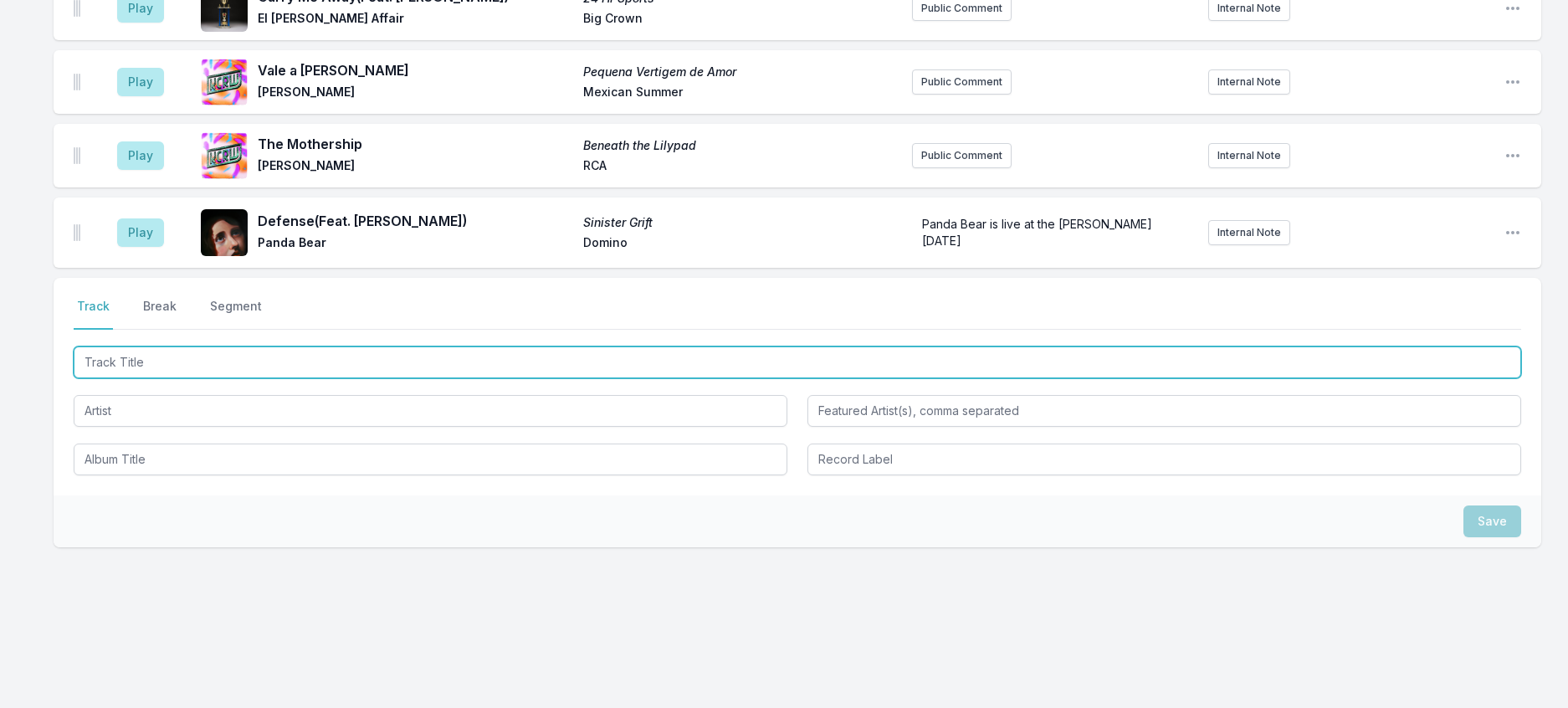
click at [285, 378] on input "Track Title" at bounding box center [796, 362] width 1447 height 32
type input "It's Change"
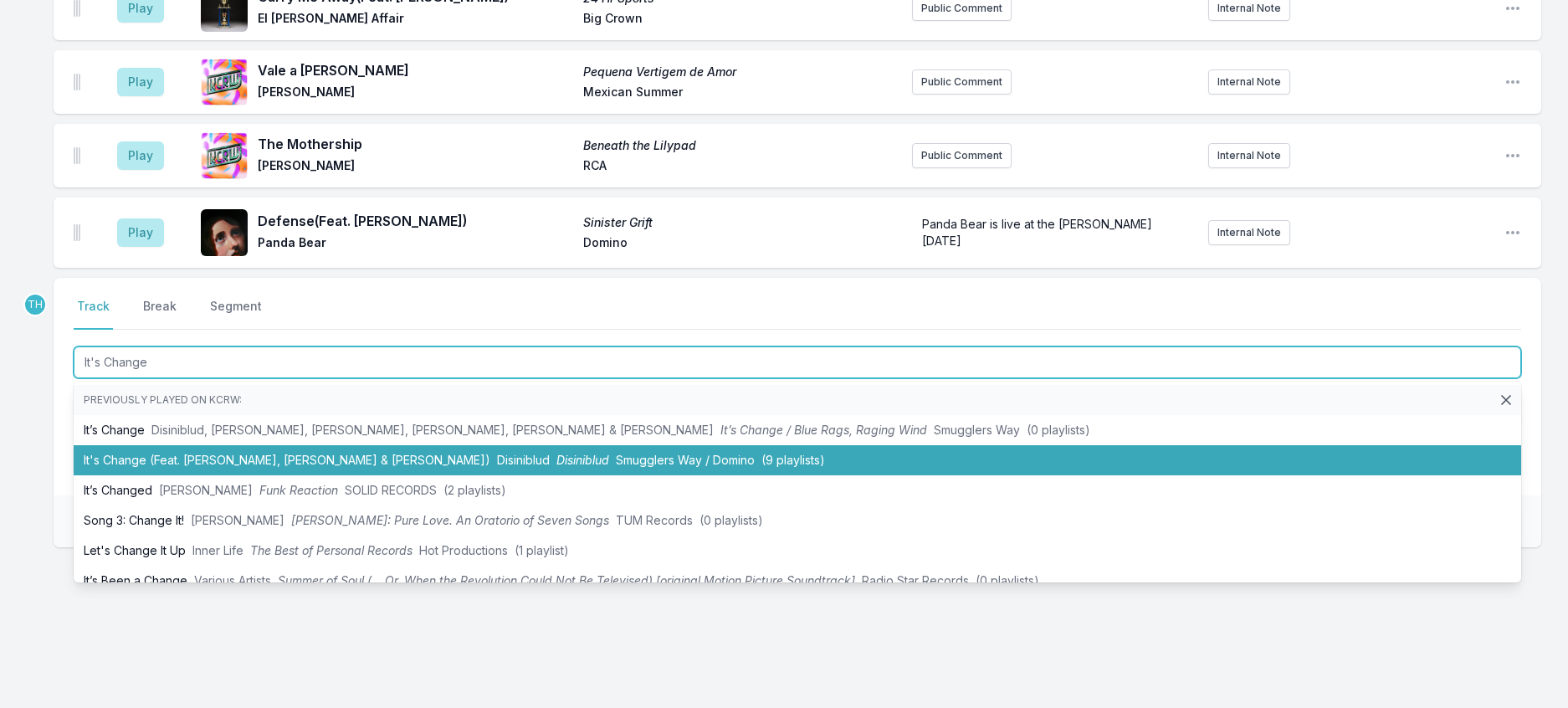
click at [341, 475] on li "It's Change (Feat. Willy Siegel, Katie Dey & Julianna Barwick) Disiniblud Disin…" at bounding box center [796, 460] width 1447 height 30
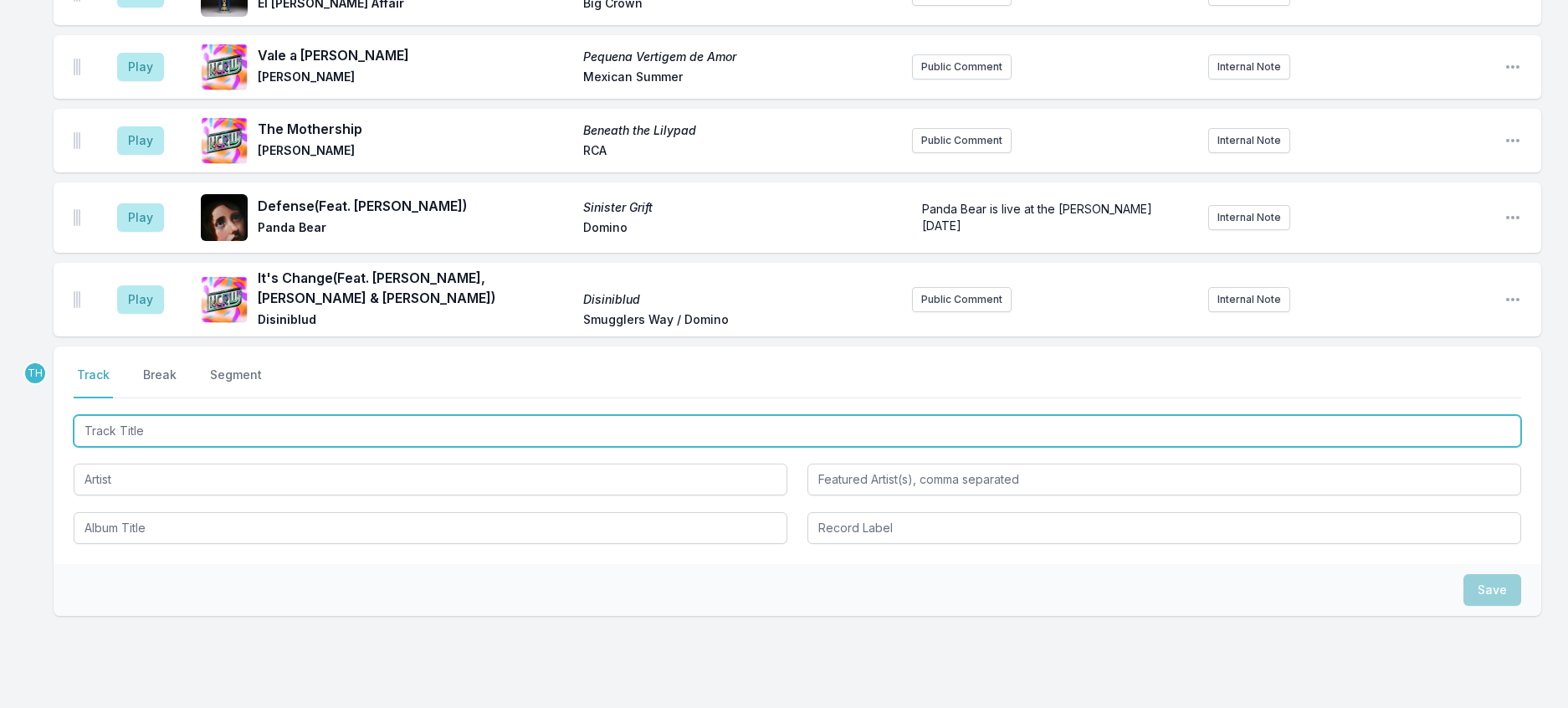
scroll to position [842, 0]
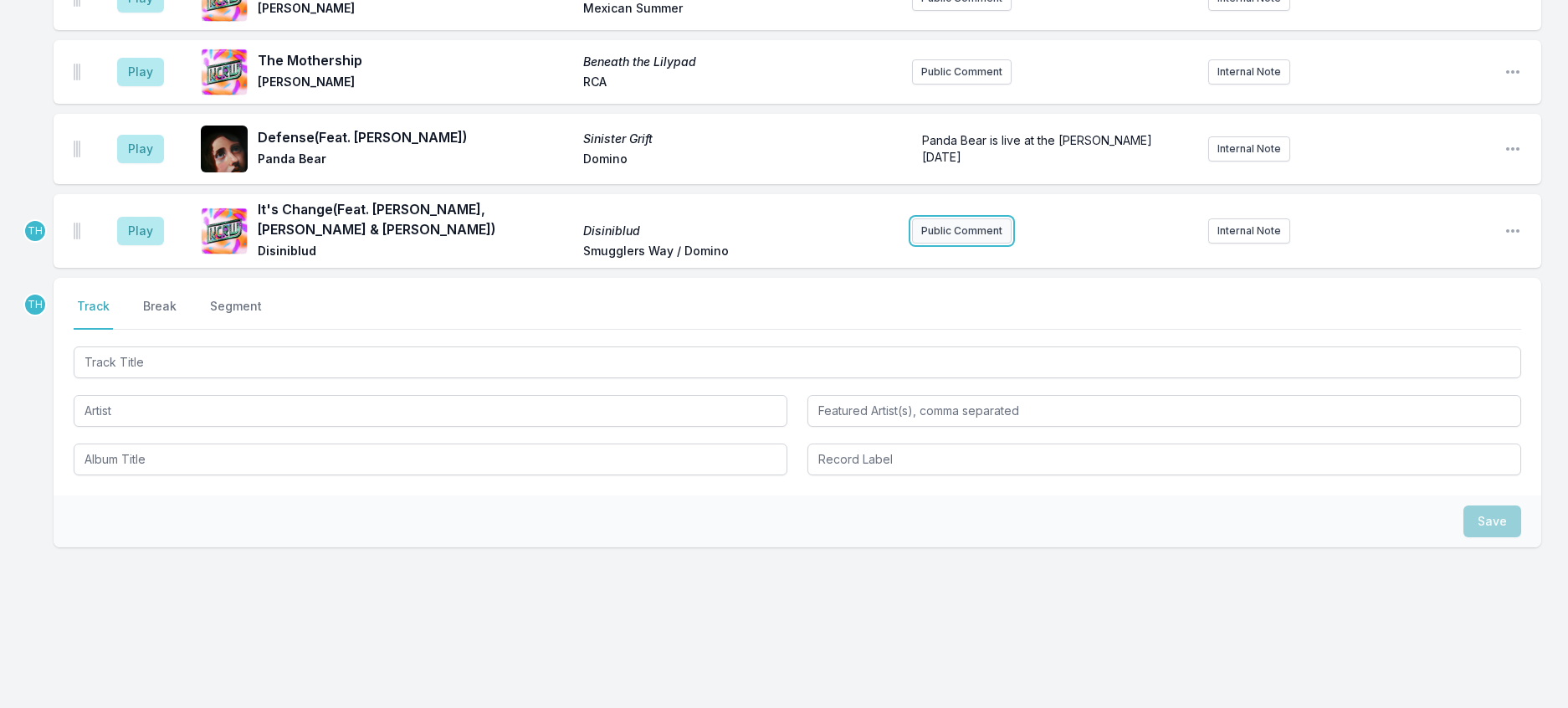
click at [947, 243] on button "Public Comment" at bounding box center [962, 230] width 100 height 25
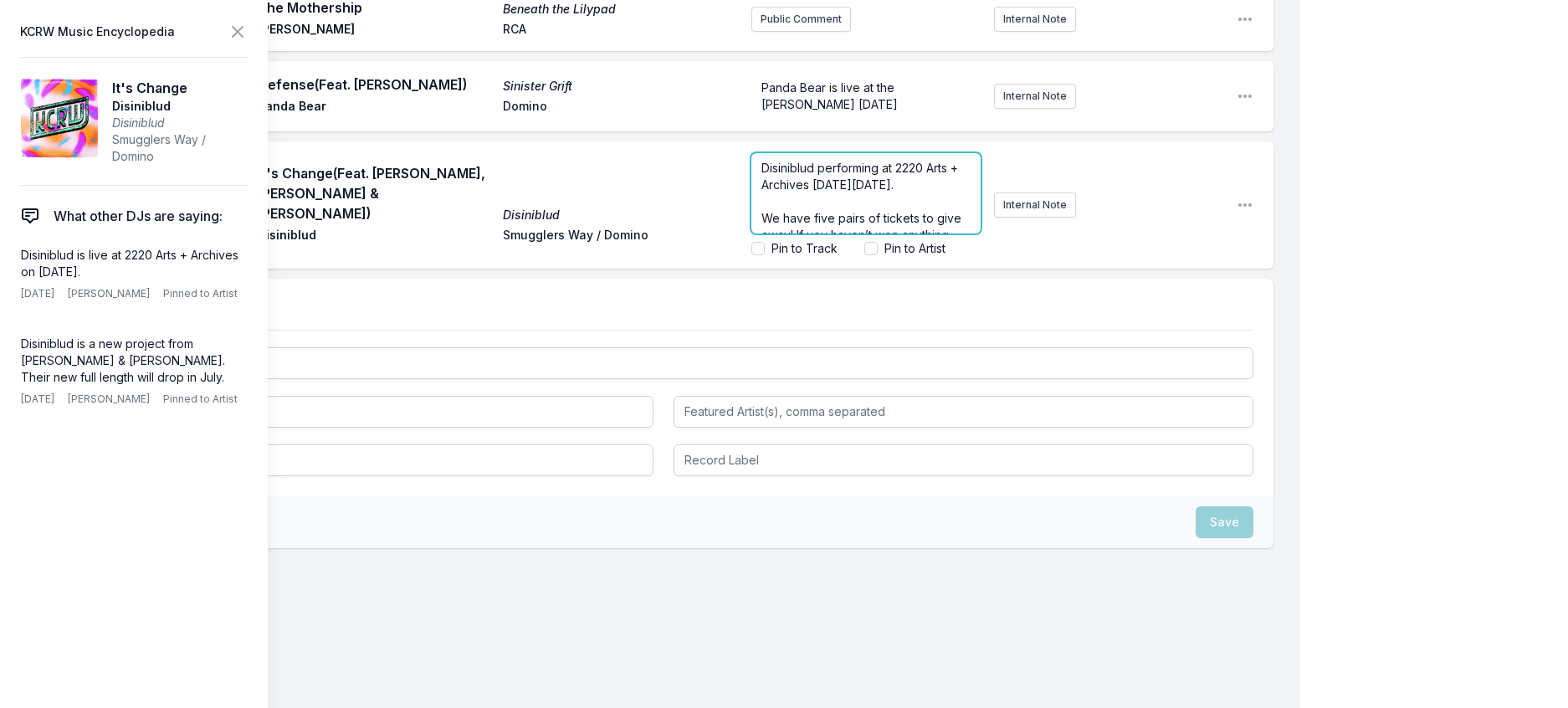
scroll to position [95, 0]
click at [858, 225] on span "We have five pairs of tickets to give away! If you haven’t won anything from us…" at bounding box center [866, 192] width 209 height 64
click at [795, 192] on span "Disiniblud performing at 2220 Arts + Archives on Friday, October 24." at bounding box center [862, 175] width 200 height 31
click at [793, 192] on span "Disinibludare performing at 2220 Arts + Archives on Friday, October 24." at bounding box center [867, 175] width 211 height 31
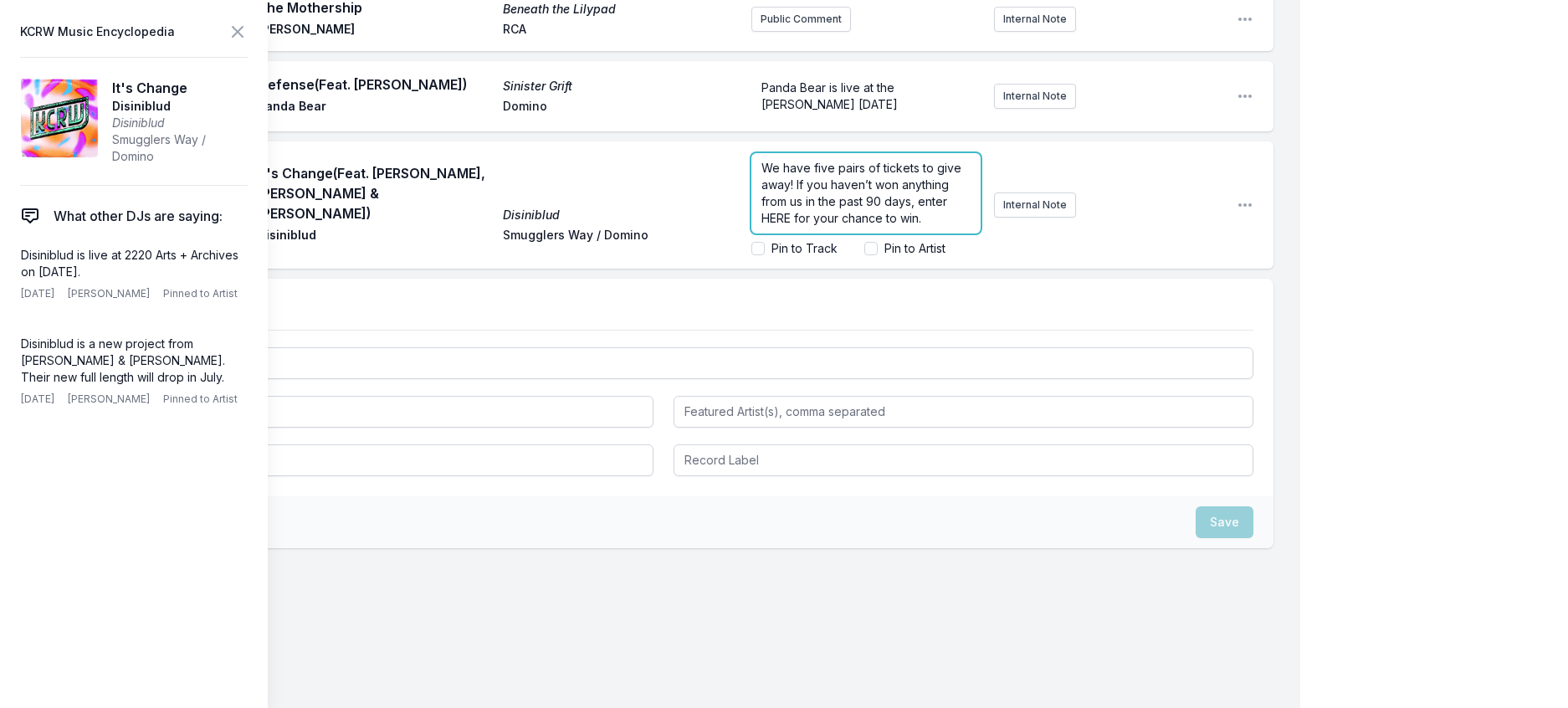
scroll to position [83, 0]
drag, startPoint x: 889, startPoint y: 388, endPoint x: 857, endPoint y: 385, distance: 32.1
click at [857, 225] on span "We have five pairs of tickets to give away! If you haven’t won anything from us…" at bounding box center [864, 192] width 204 height 64
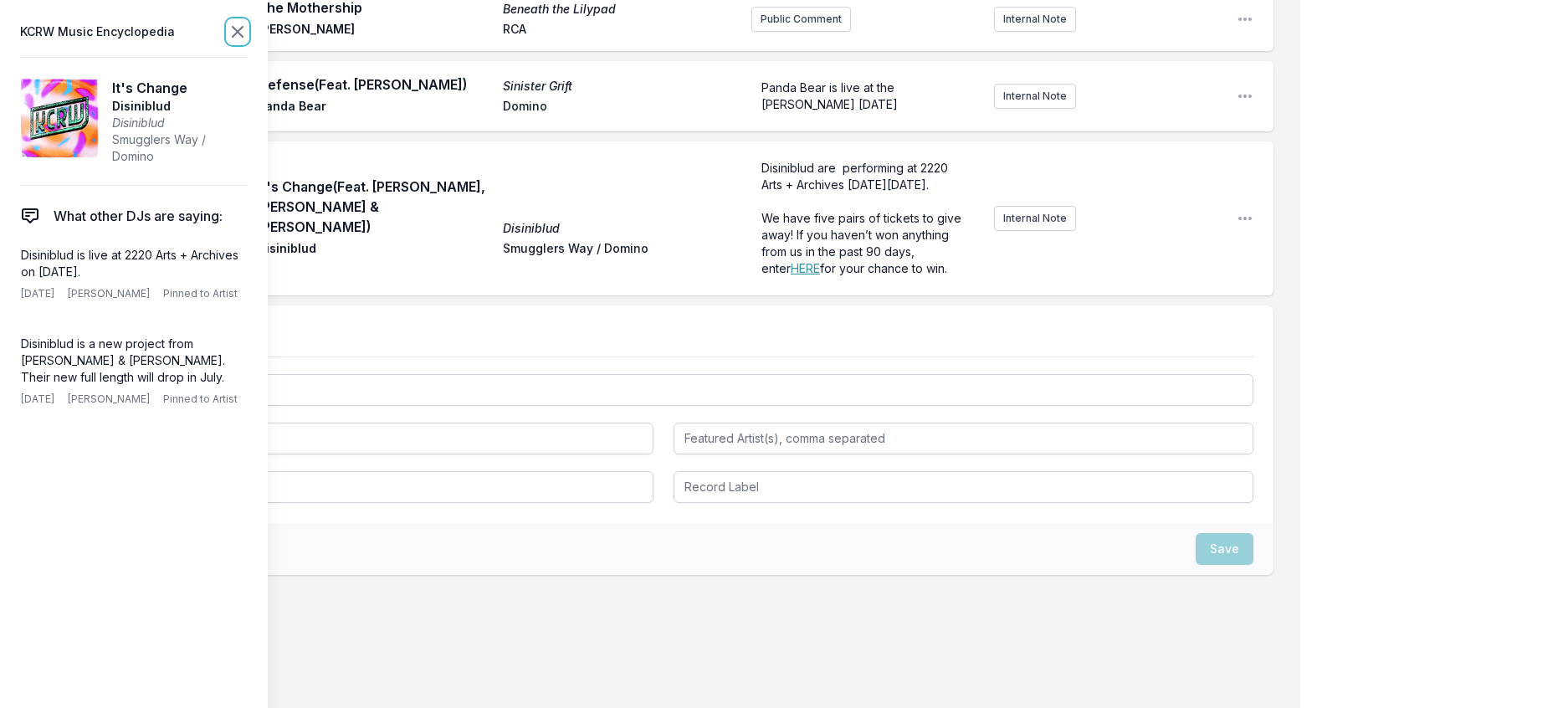
scroll to position [0, 0]
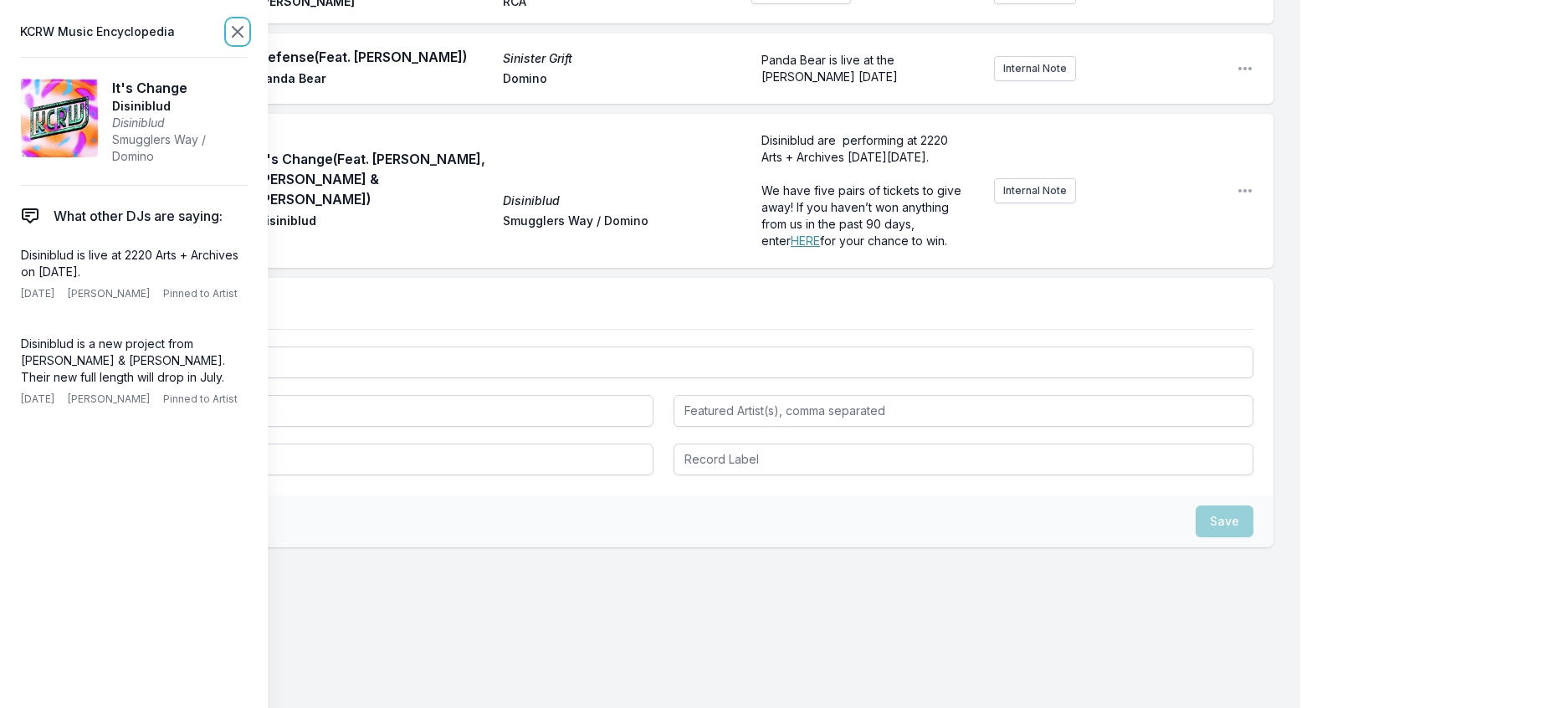
click at [247, 31] on icon at bounding box center [237, 32] width 20 height 20
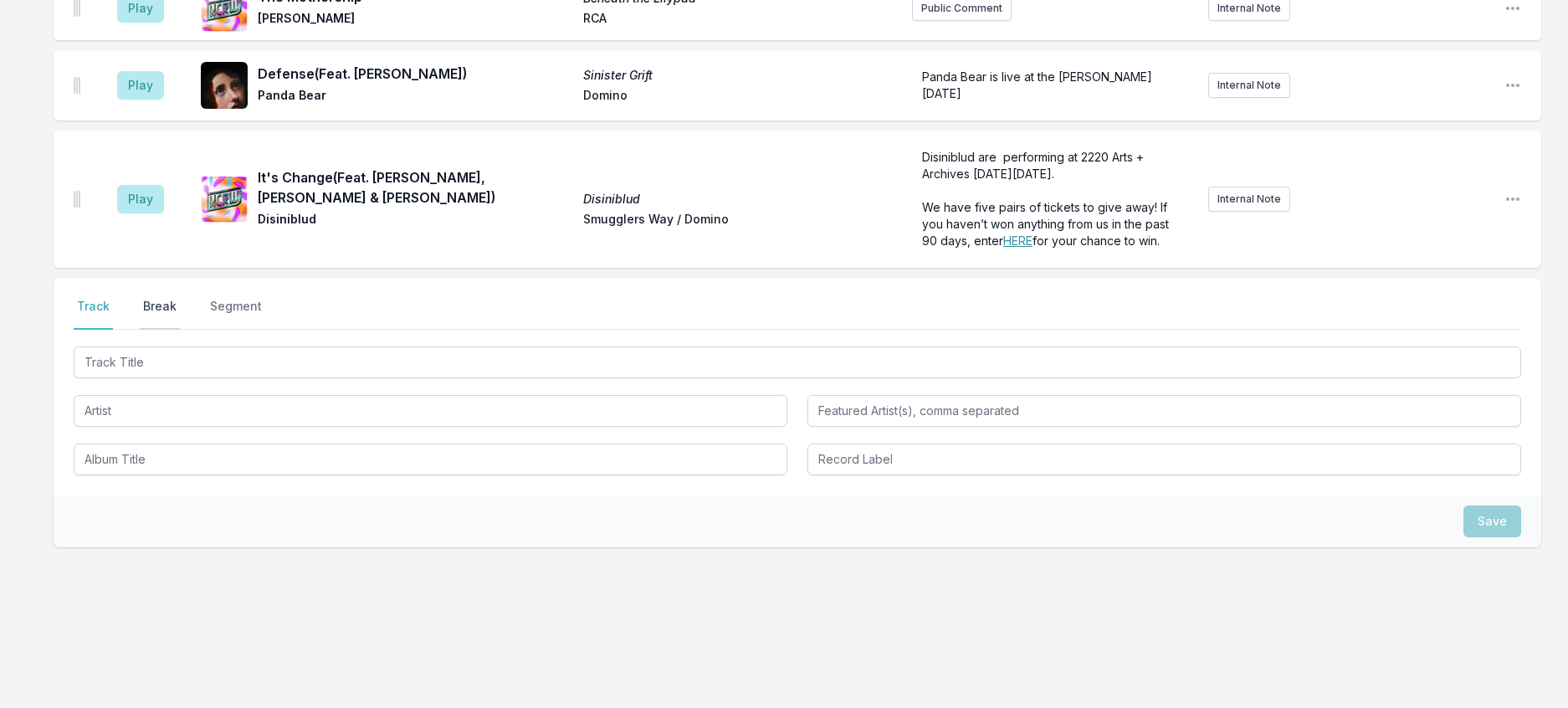
click at [179, 329] on button "Break" at bounding box center [159, 313] width 41 height 32
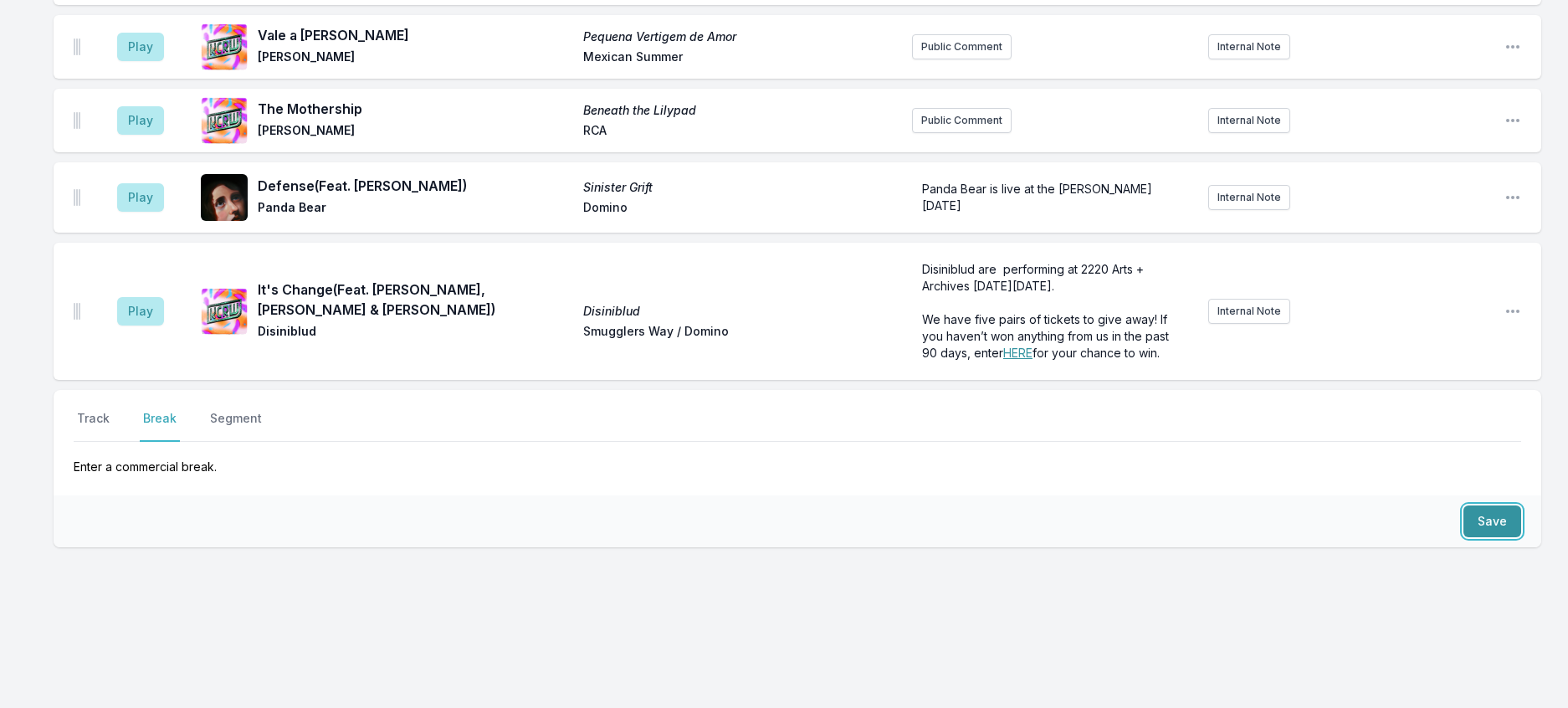
click at [1490, 521] on button "Save" at bounding box center [1492, 521] width 57 height 32
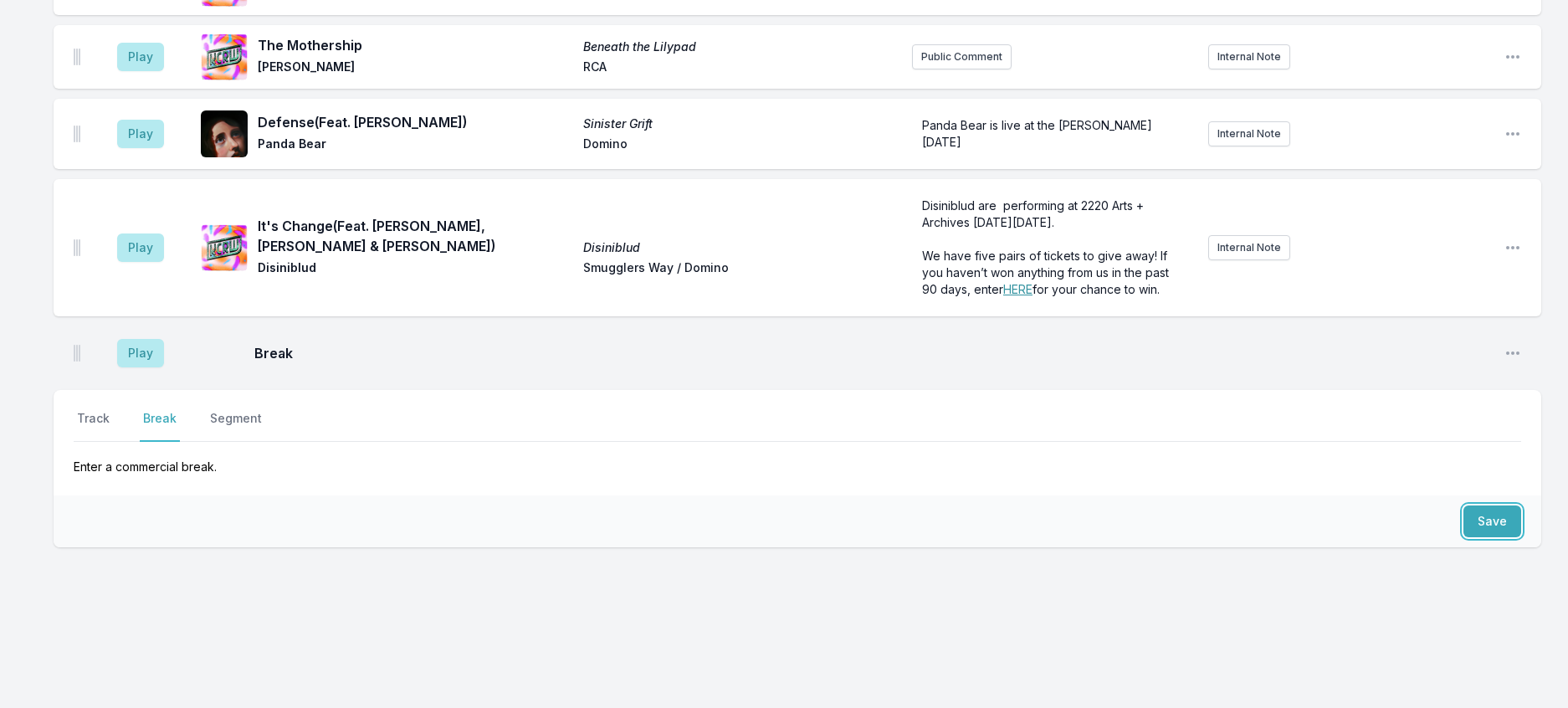
scroll to position [1041, 0]
click at [94, 409] on button "Track" at bounding box center [93, 425] width 40 height 32
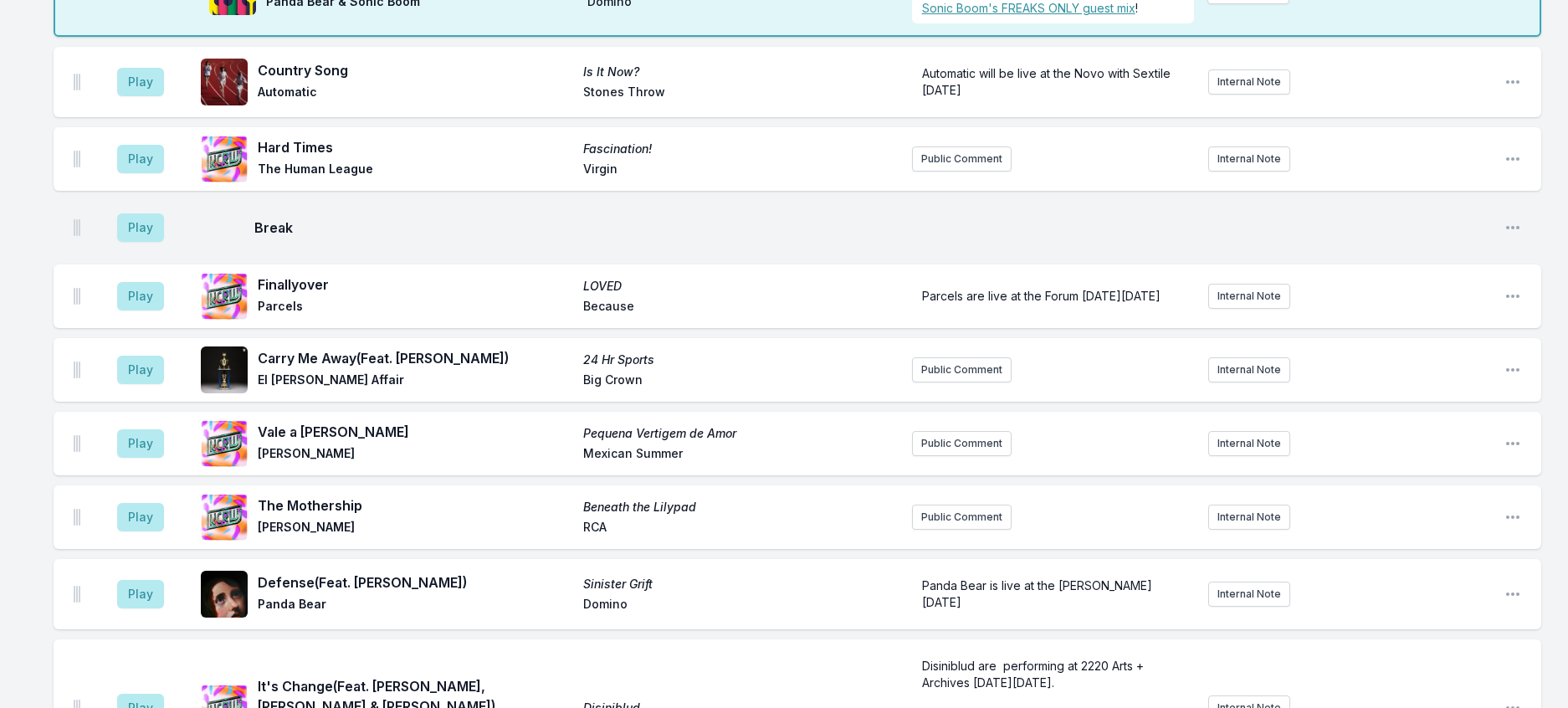
scroll to position [205, 0]
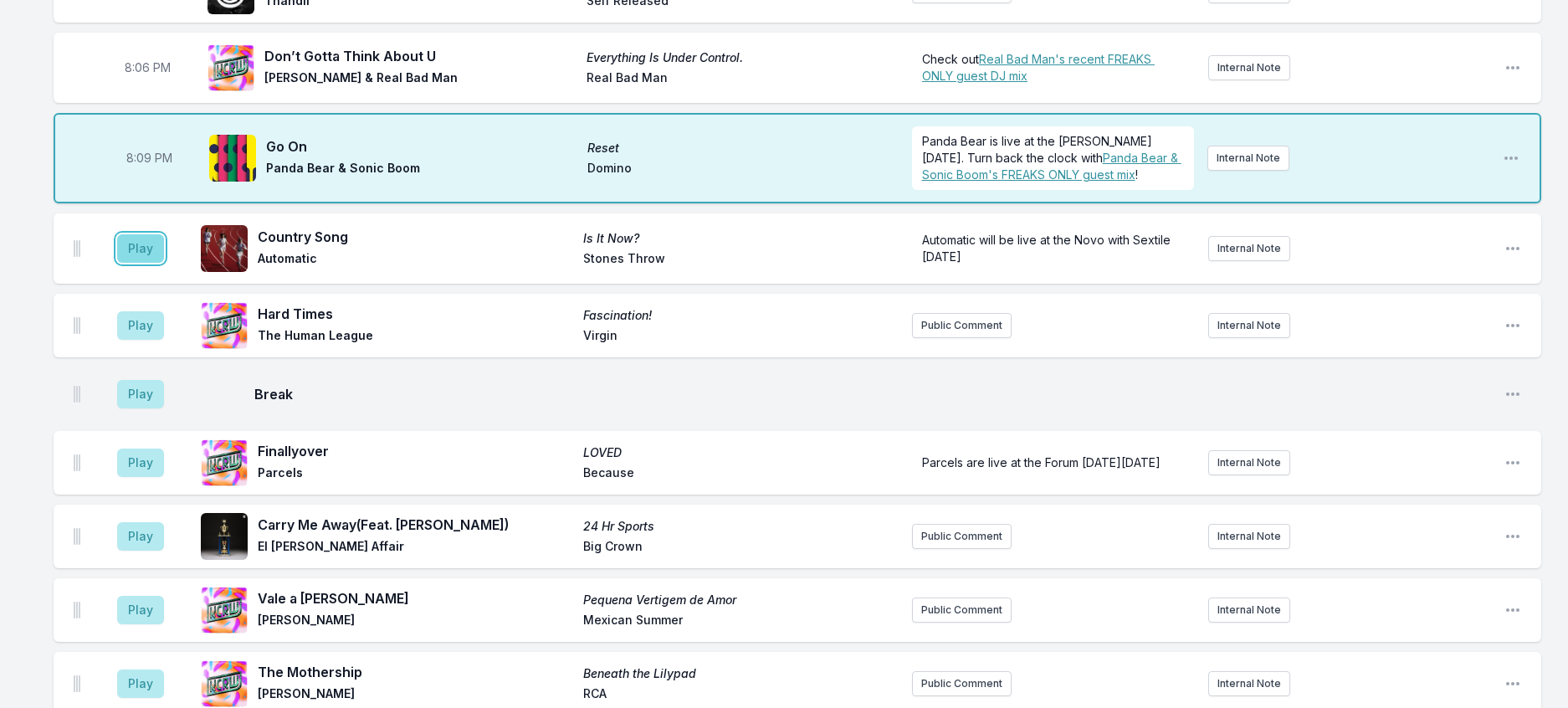
click at [164, 263] on button "Play" at bounding box center [139, 248] width 46 height 29
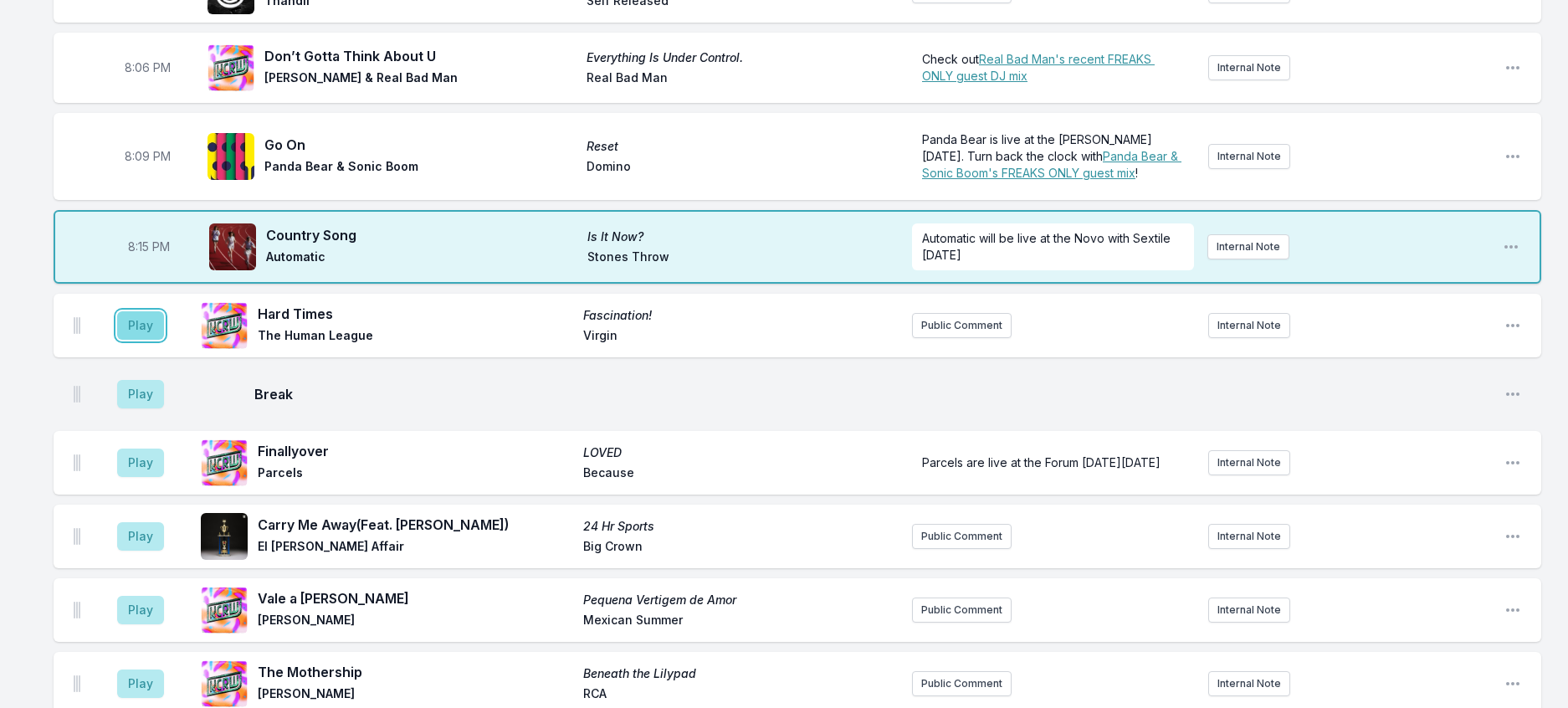
click at [143, 339] on button "Play" at bounding box center [139, 325] width 46 height 29
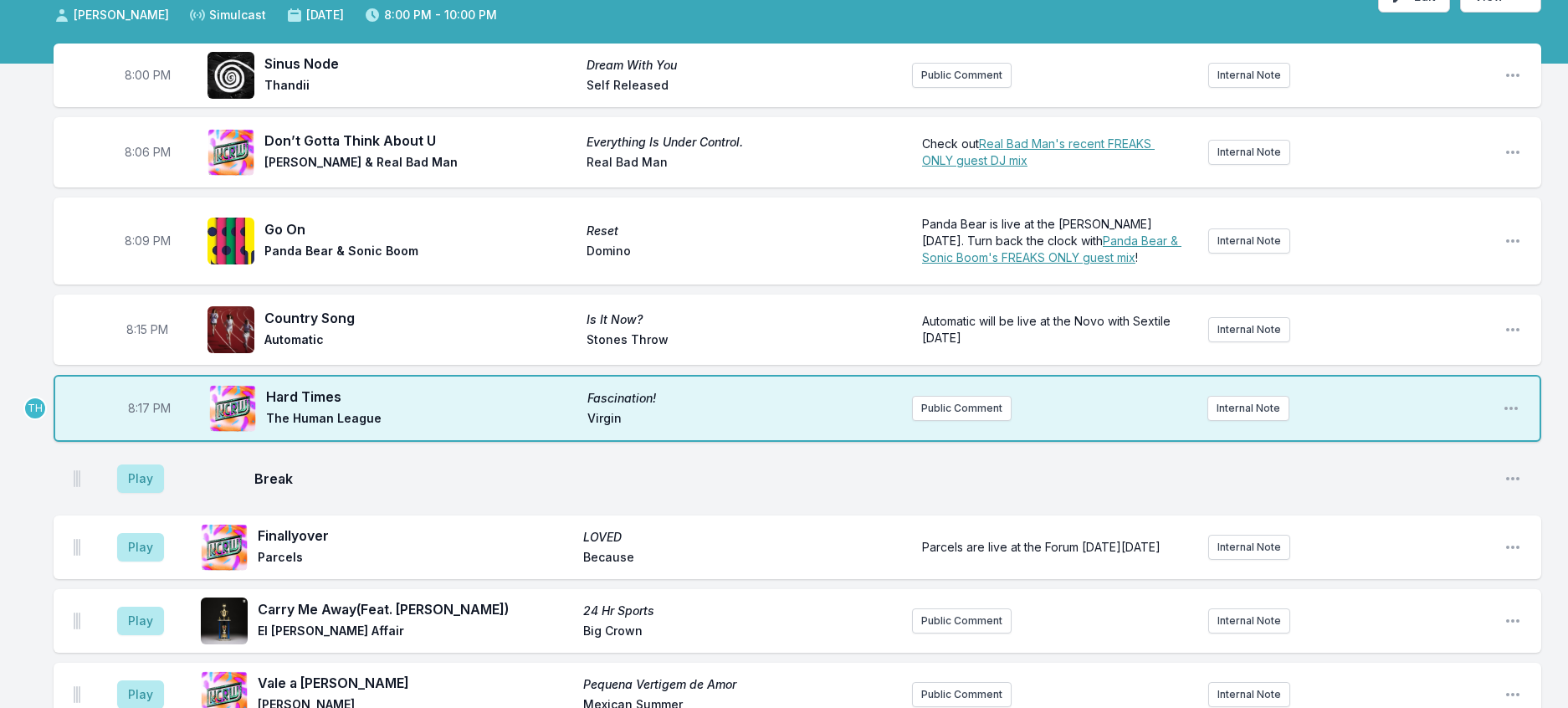
scroll to position [122, 0]
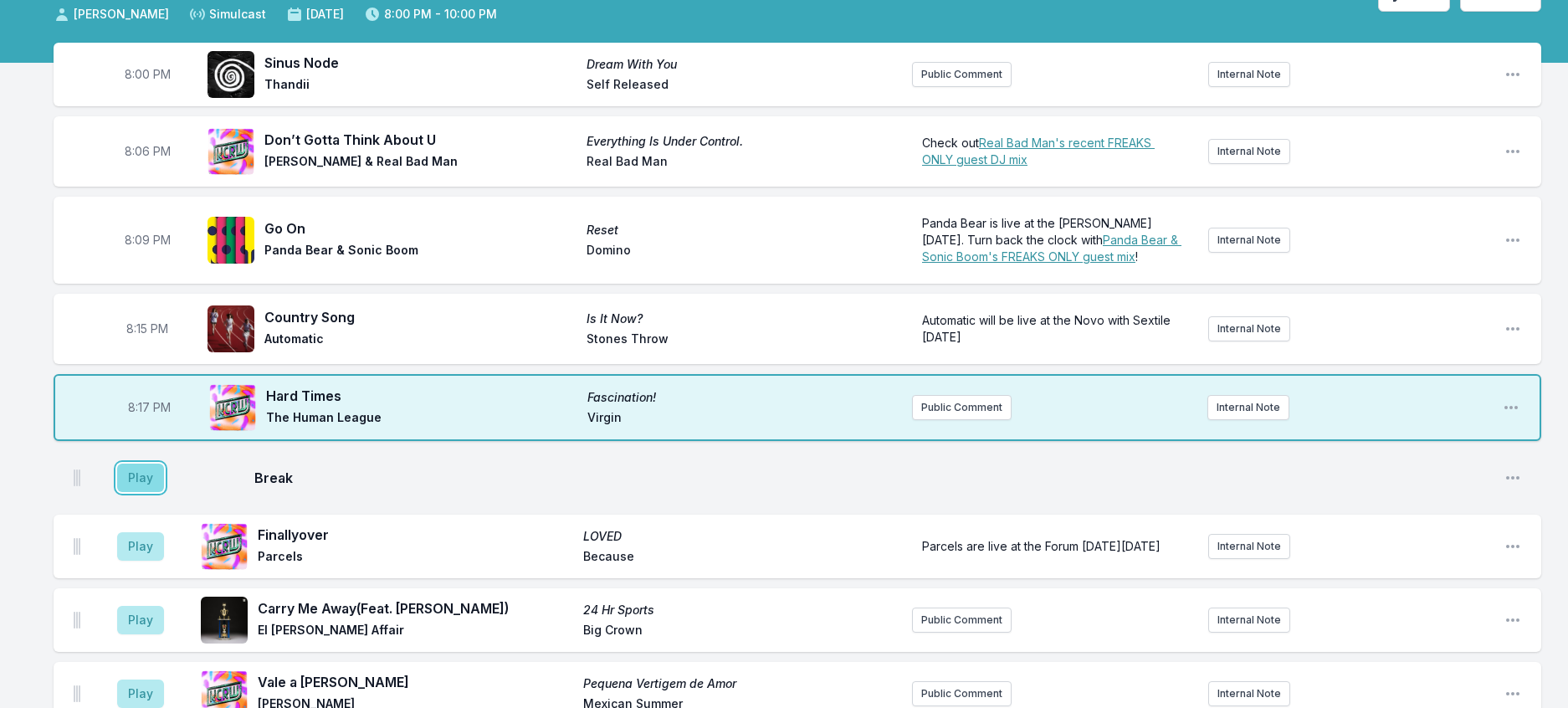
click at [160, 491] on button "Play" at bounding box center [139, 478] width 46 height 29
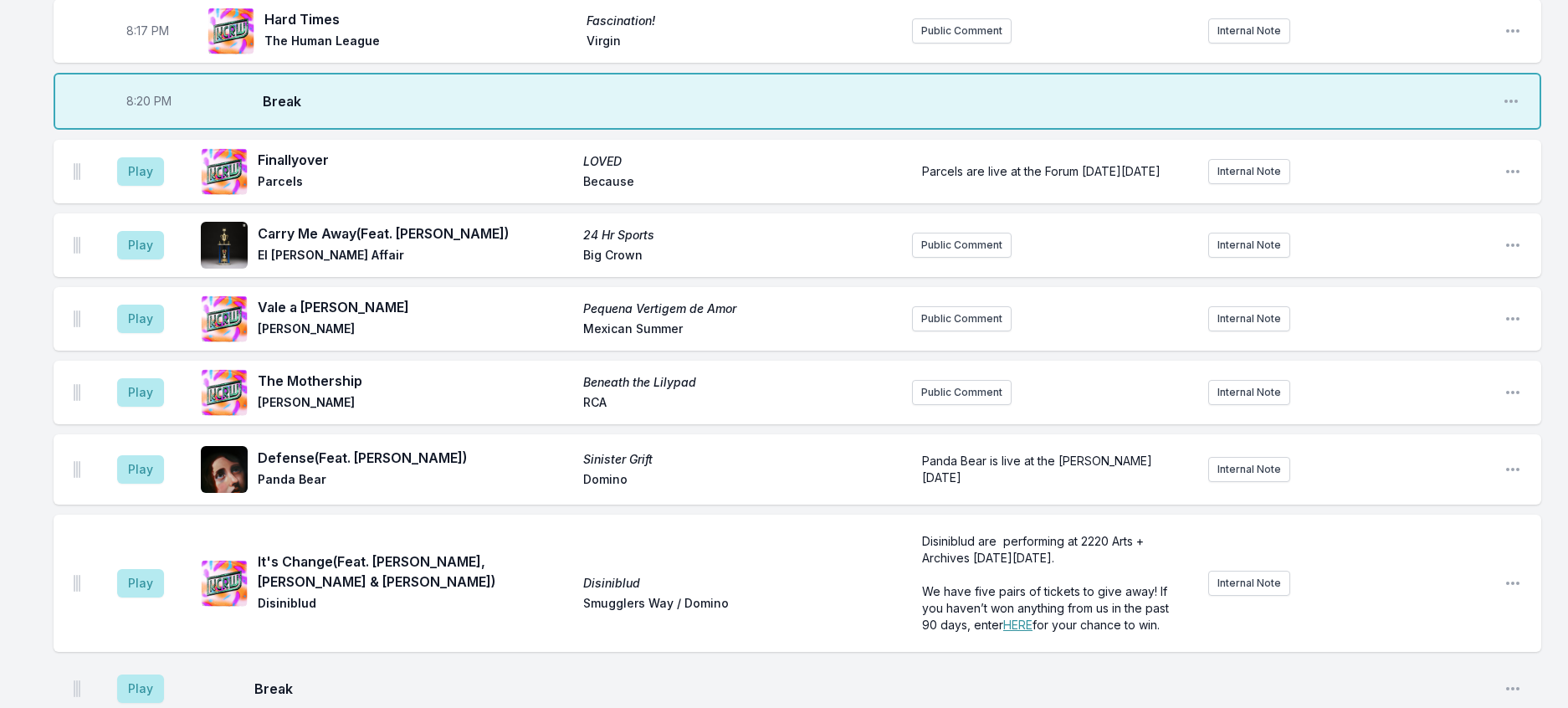
scroll to position [540, 0]
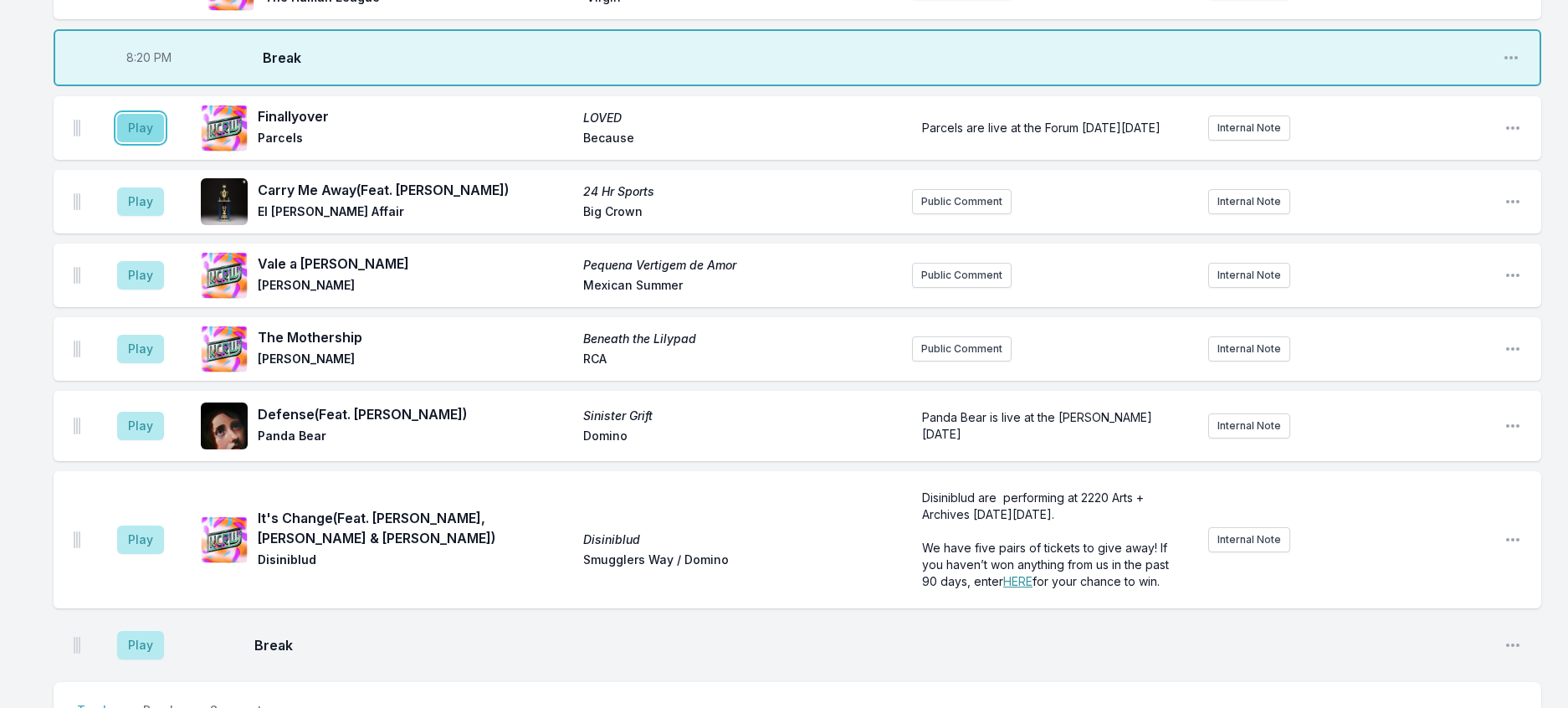
click at [164, 142] on button "Play" at bounding box center [139, 128] width 46 height 29
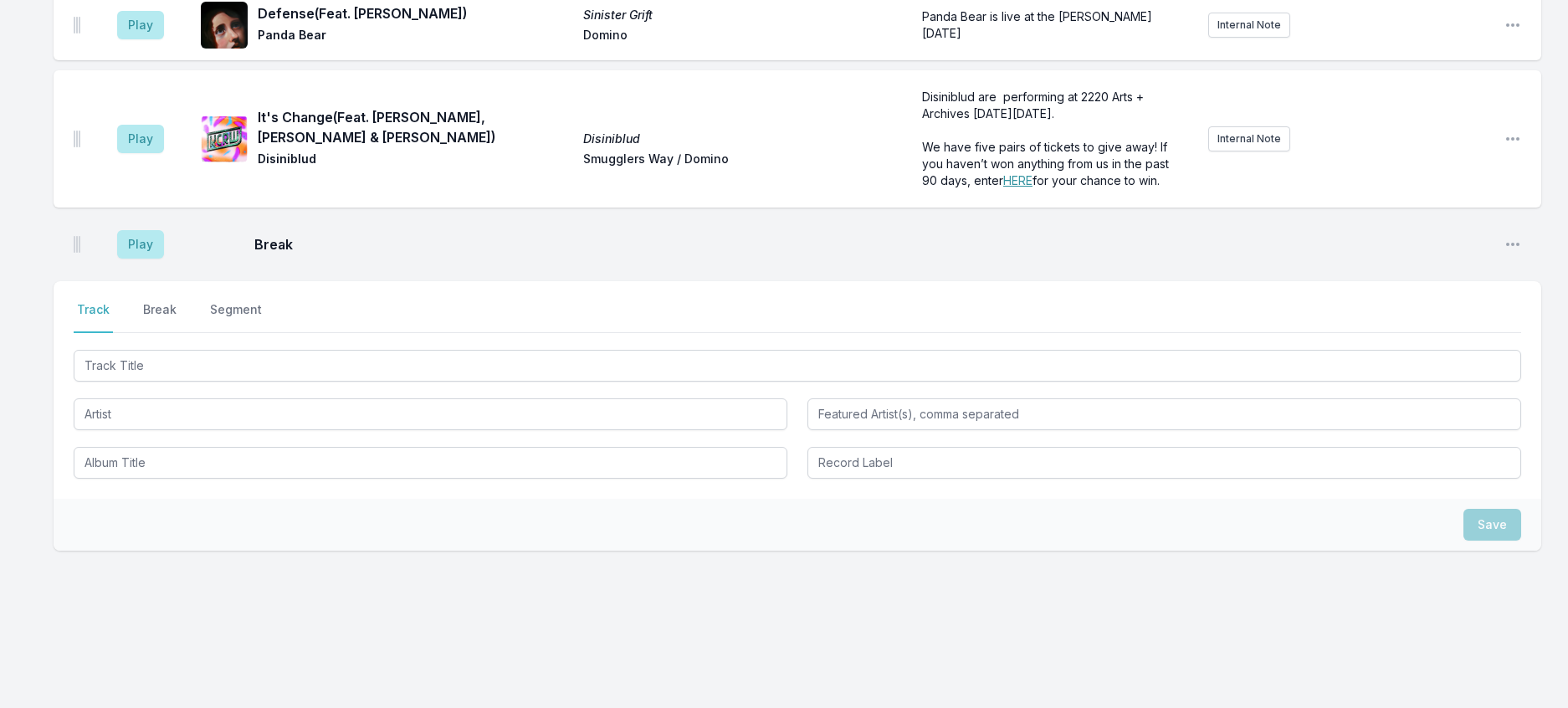
scroll to position [957, 0]
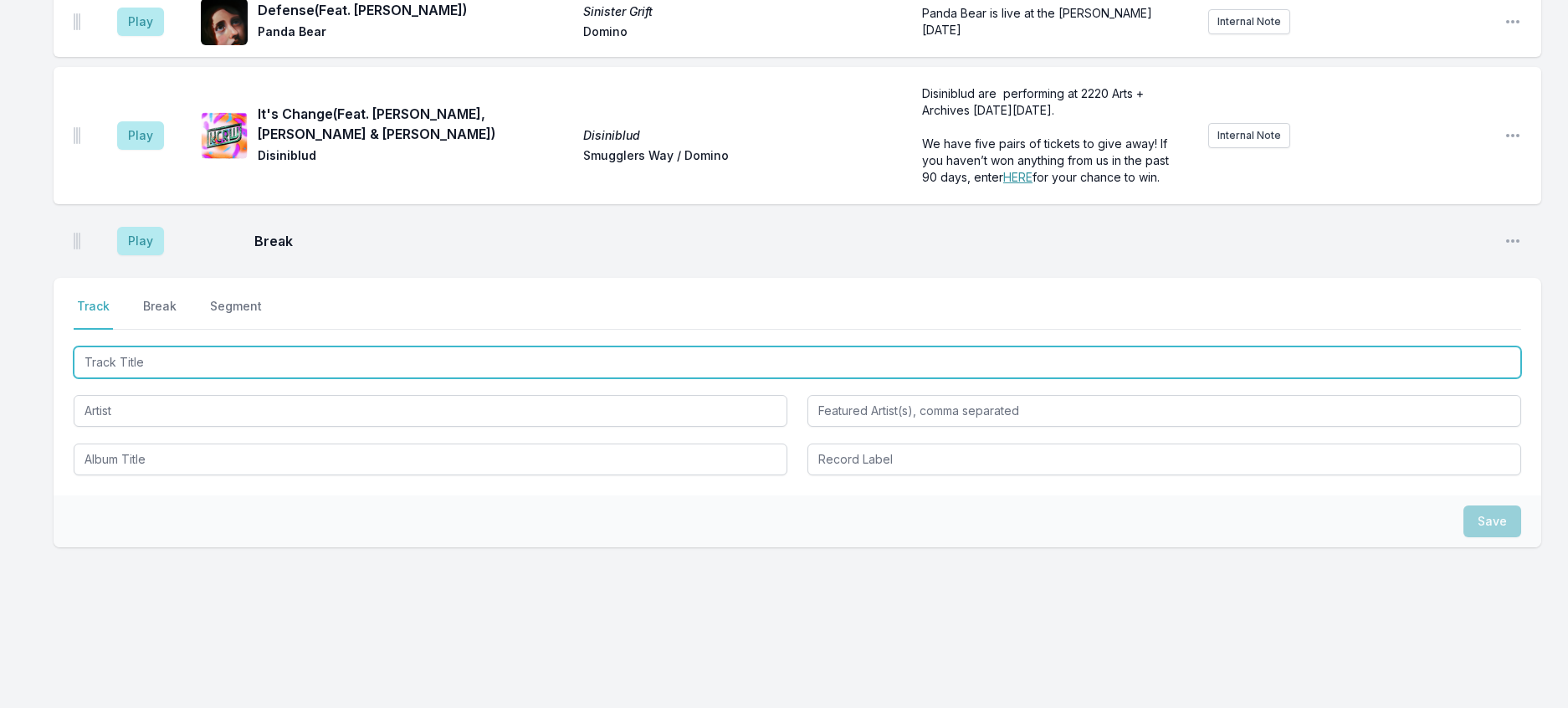
click at [220, 378] on input "Track Title" at bounding box center [796, 362] width 1447 height 32
type input "Pretty Promises"
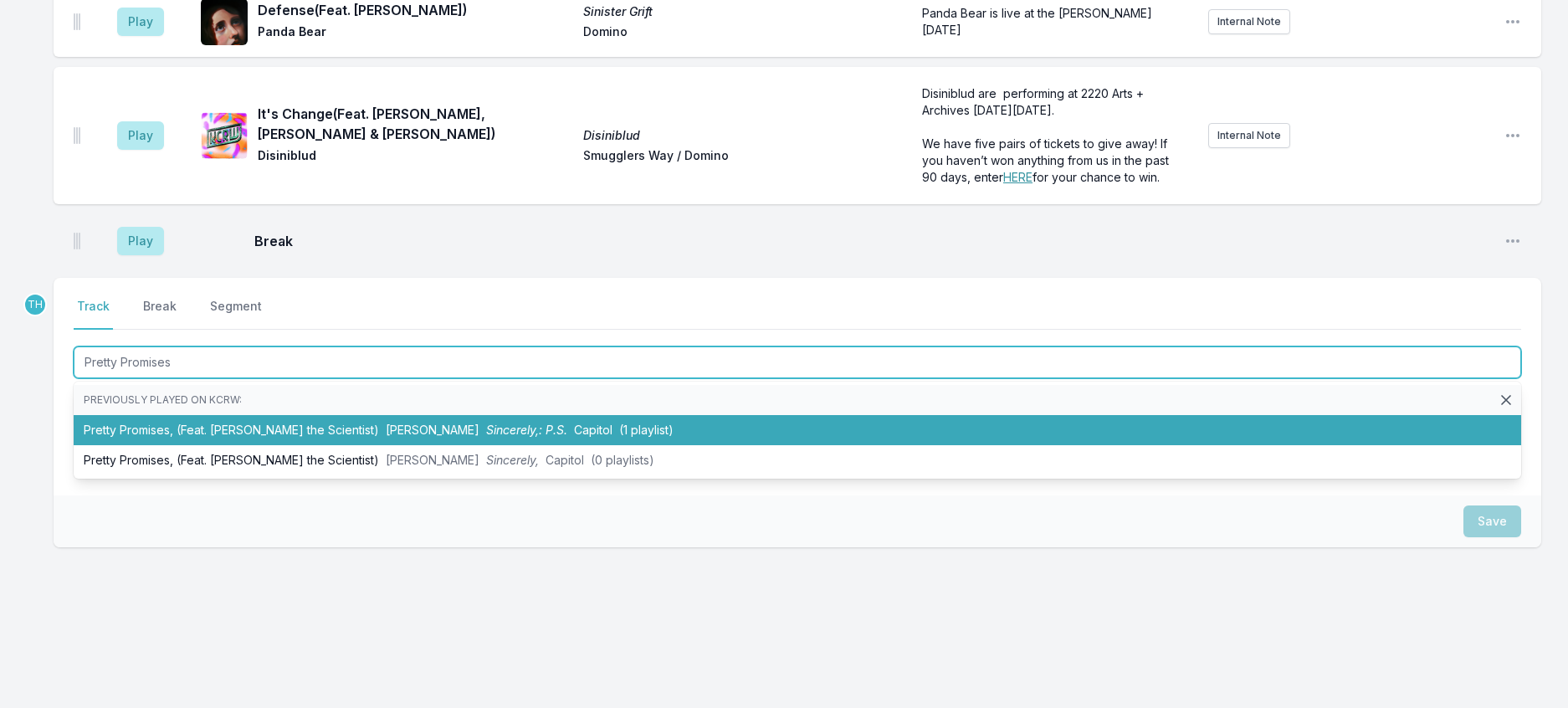
click at [307, 445] on li "Pretty Promises, (Feat. Mariah the Scientist) Kali Uchis Sincerely,: P.S. Capit…" at bounding box center [796, 430] width 1447 height 30
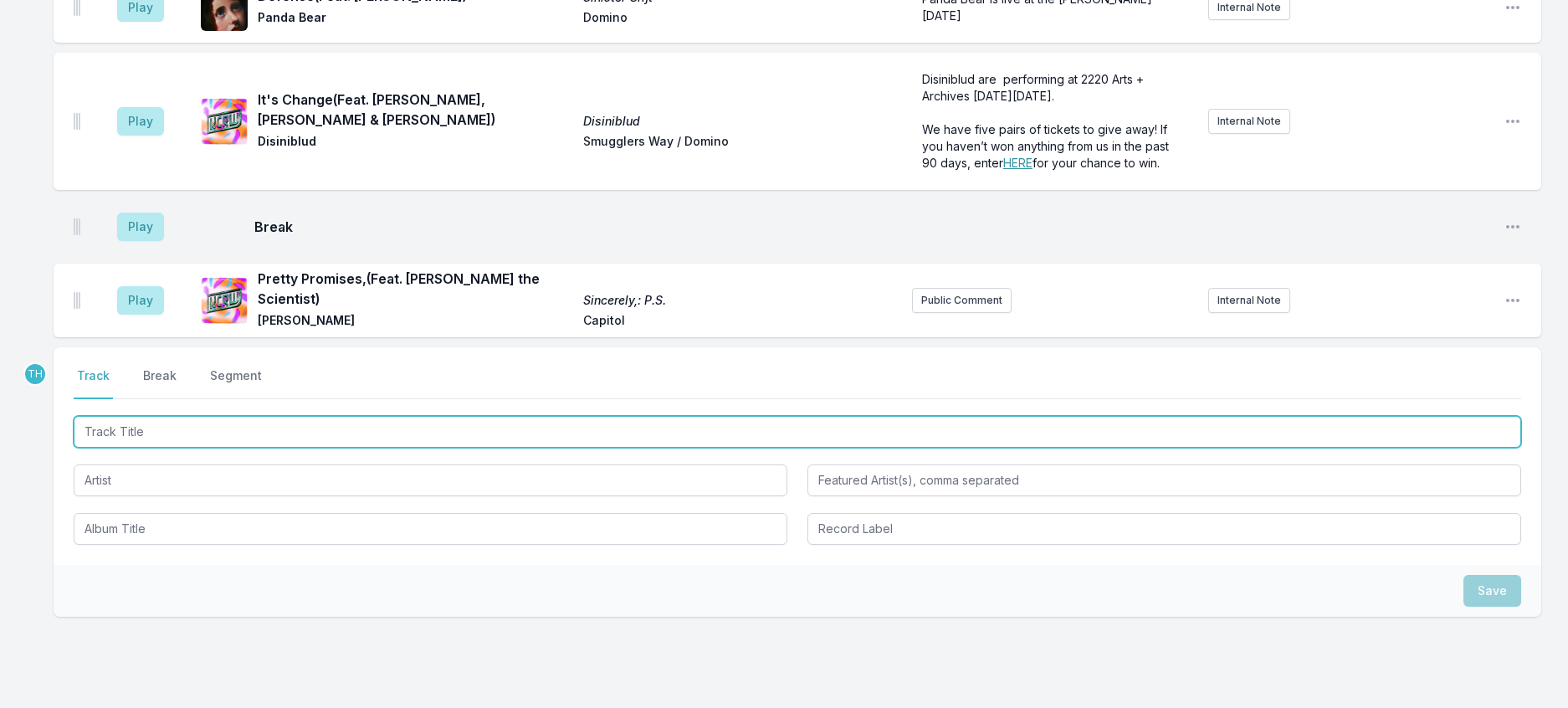
scroll to position [1052, 0]
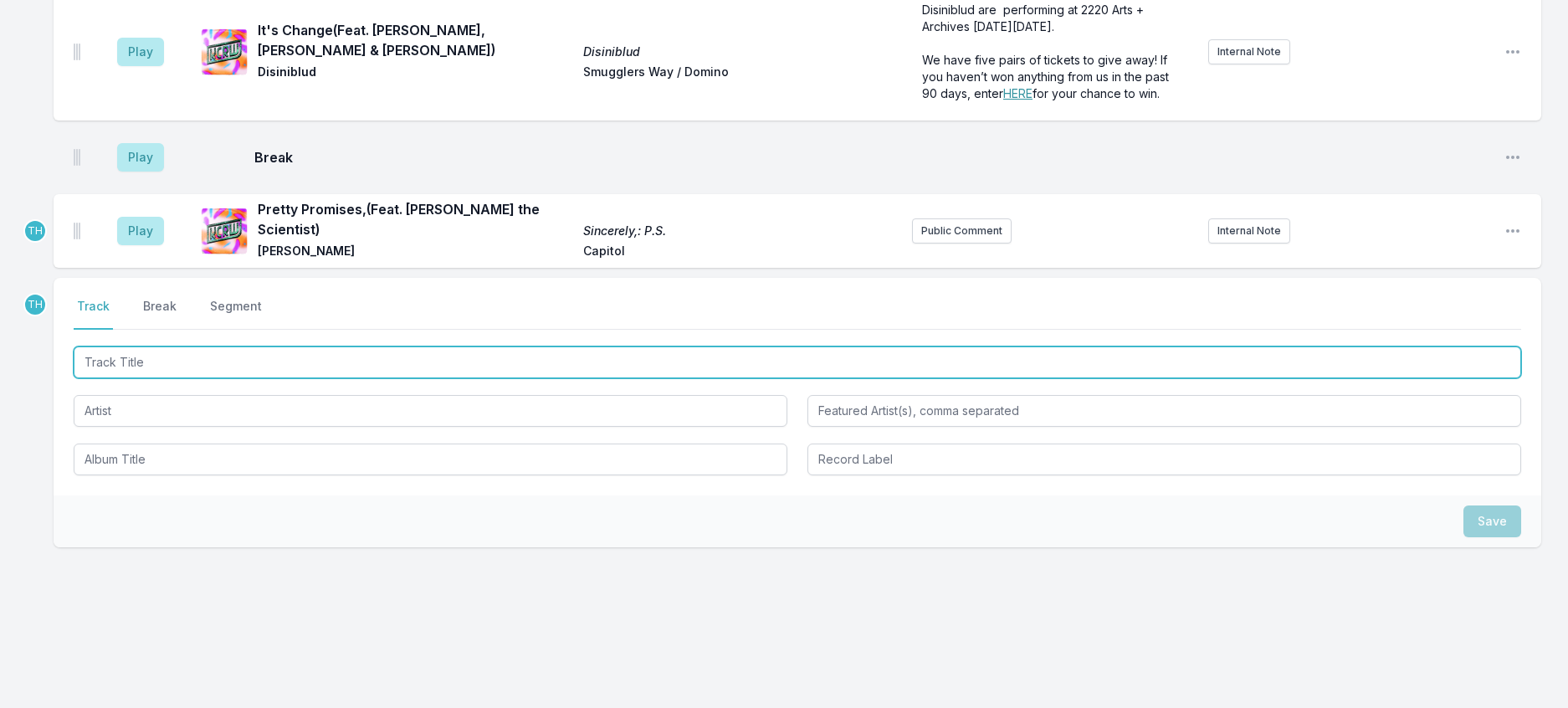
click at [328, 378] on input "Track Title" at bounding box center [796, 362] width 1447 height 32
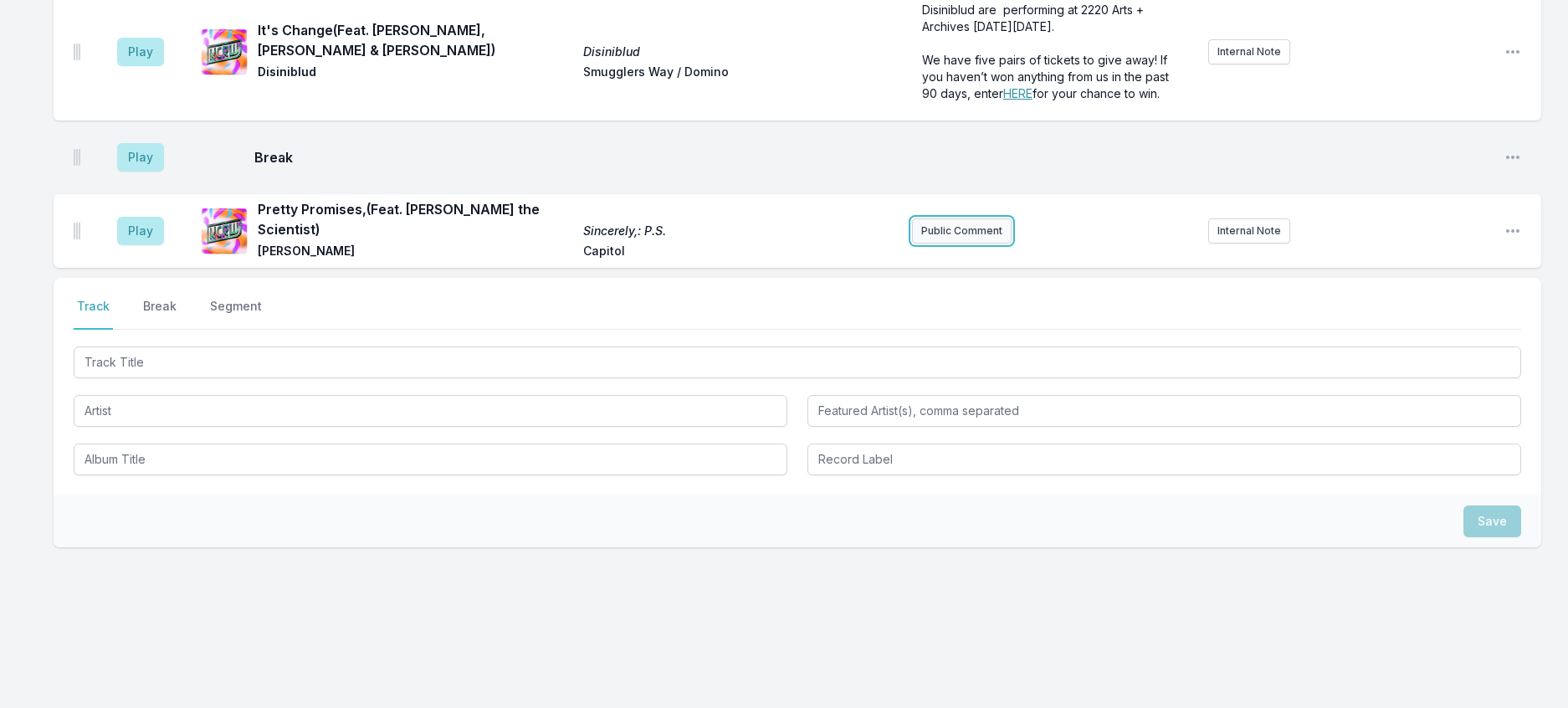
click at [967, 243] on button "Public Comment" at bounding box center [962, 230] width 100 height 25
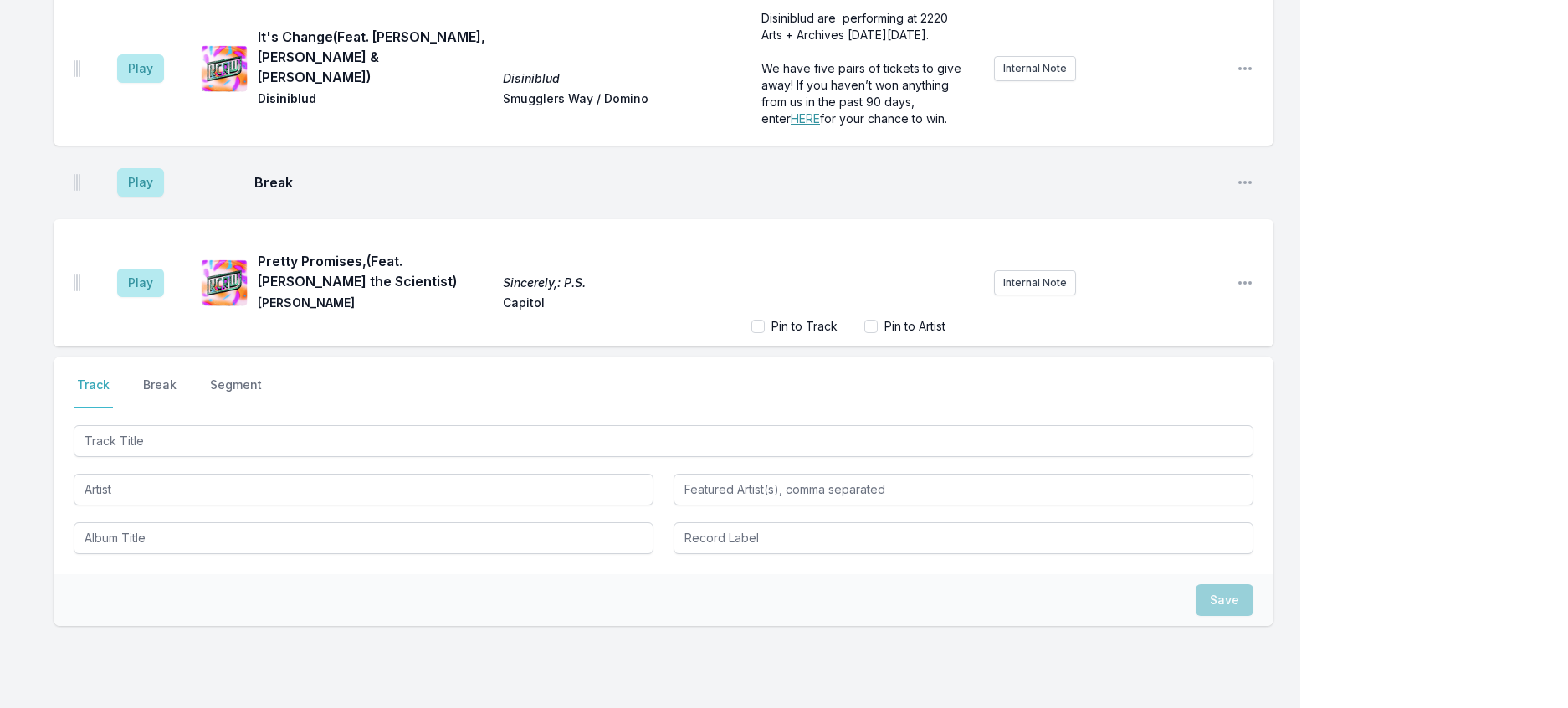
scroll to position [1112, 0]
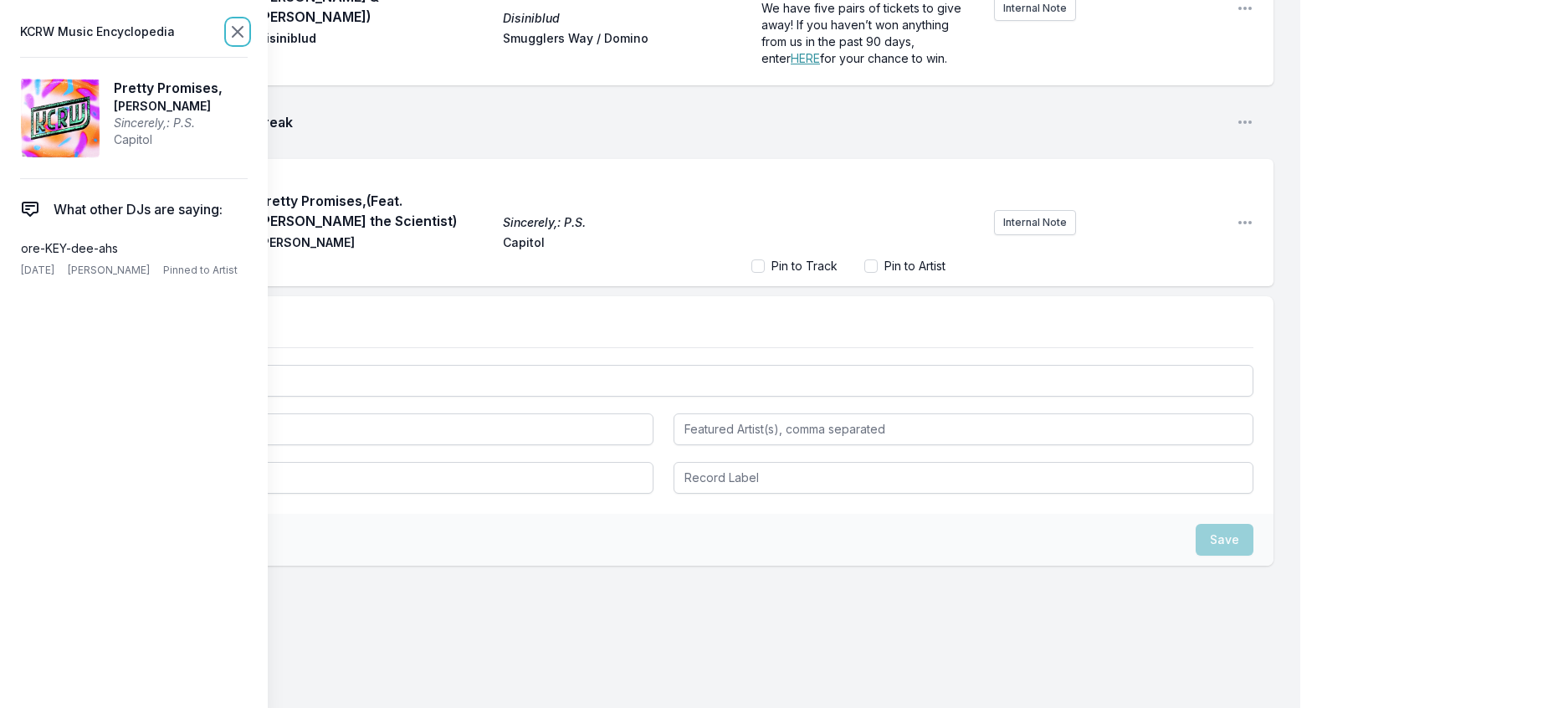
click at [242, 37] on icon at bounding box center [237, 32] width 10 height 10
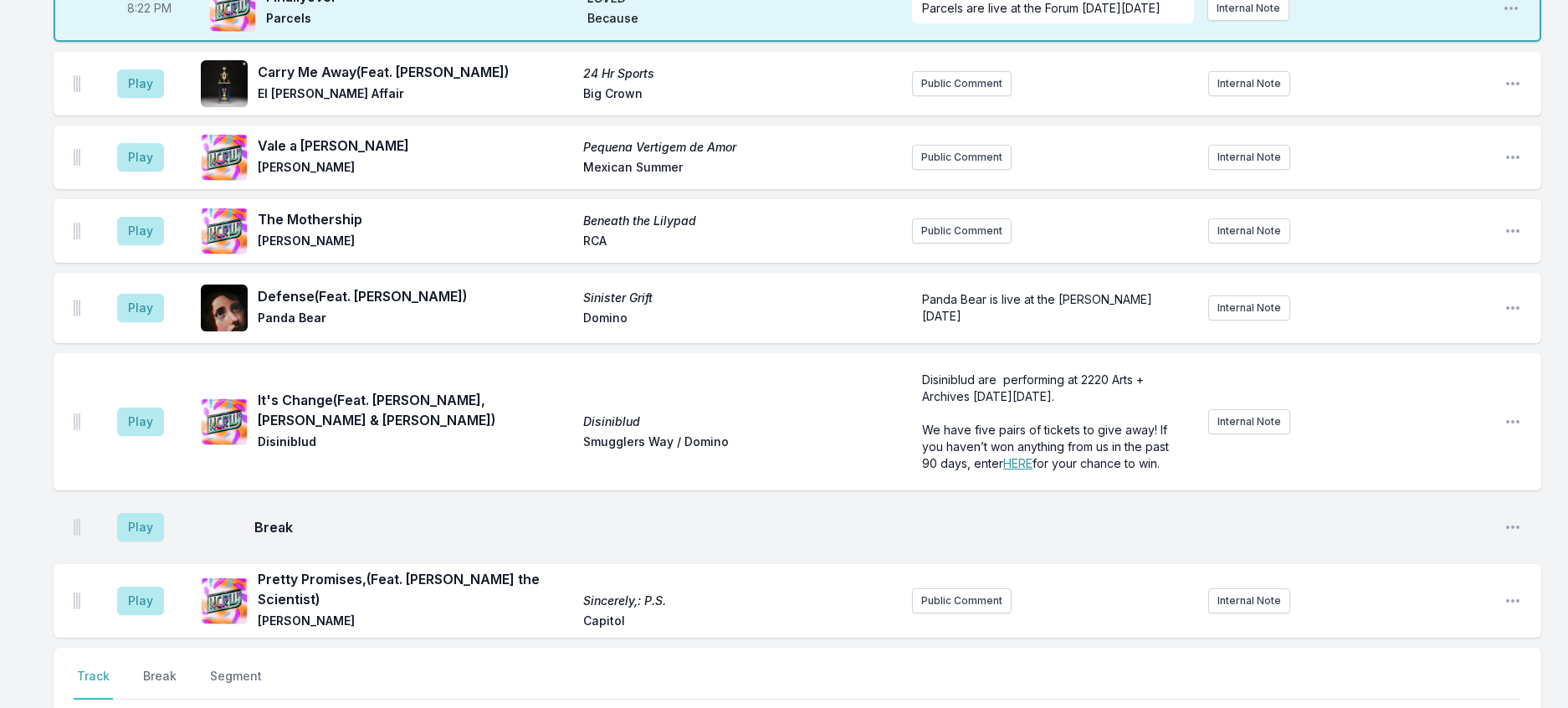
scroll to position [551, 0]
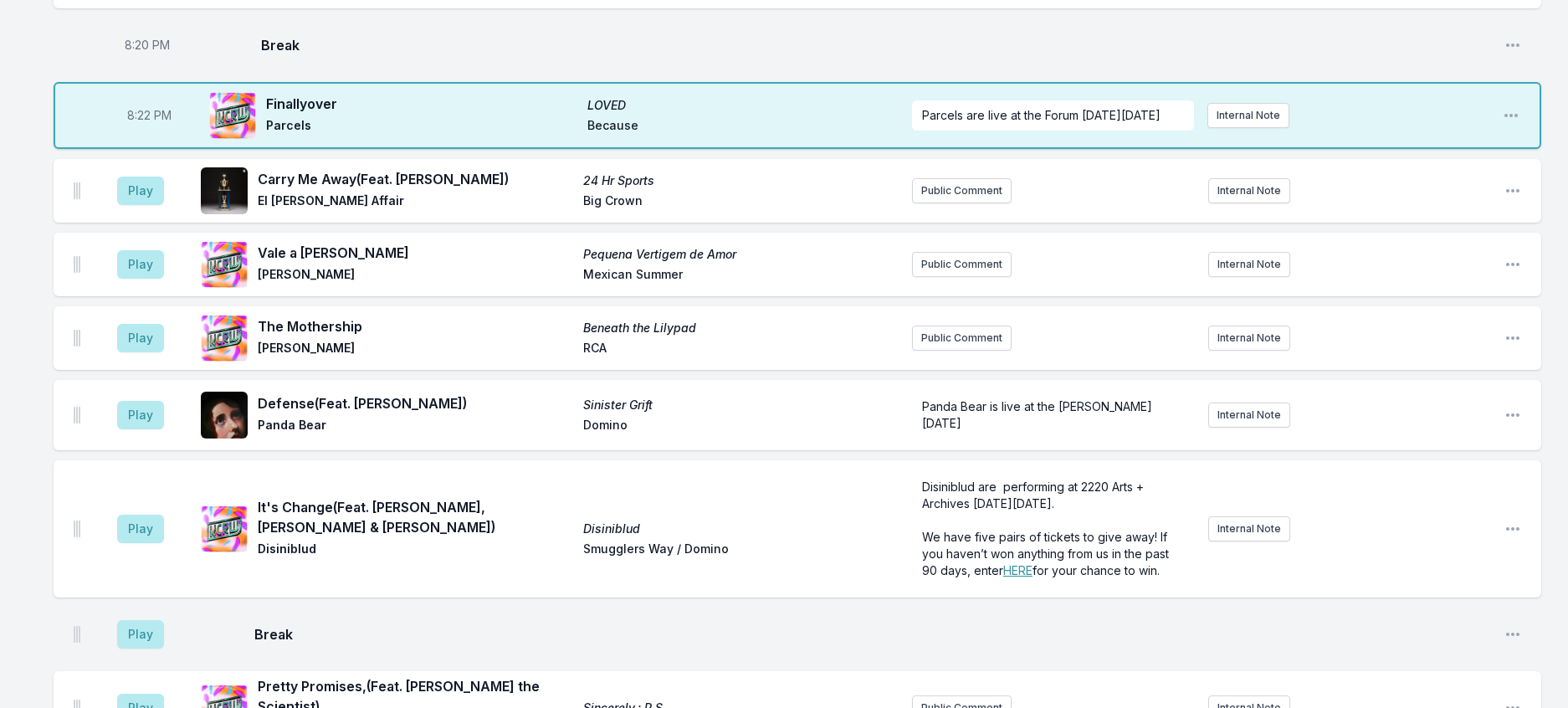
drag, startPoint x: 185, startPoint y: 303, endPoint x: 210, endPoint y: 289, distance: 28.7
click at [186, 218] on aside "Play" at bounding box center [140, 191] width 94 height 53
click at [155, 205] on button "Play" at bounding box center [139, 190] width 46 height 29
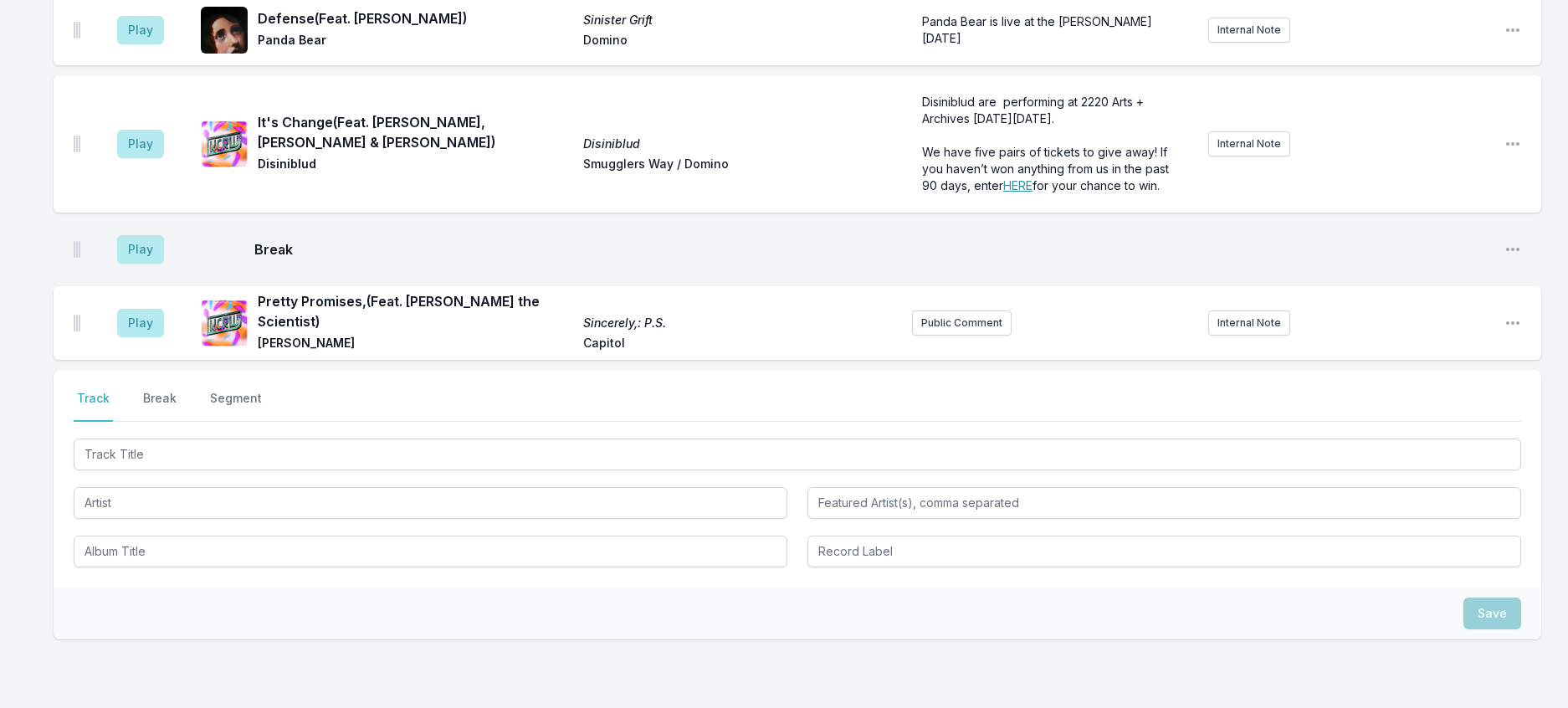
scroll to position [968, 0]
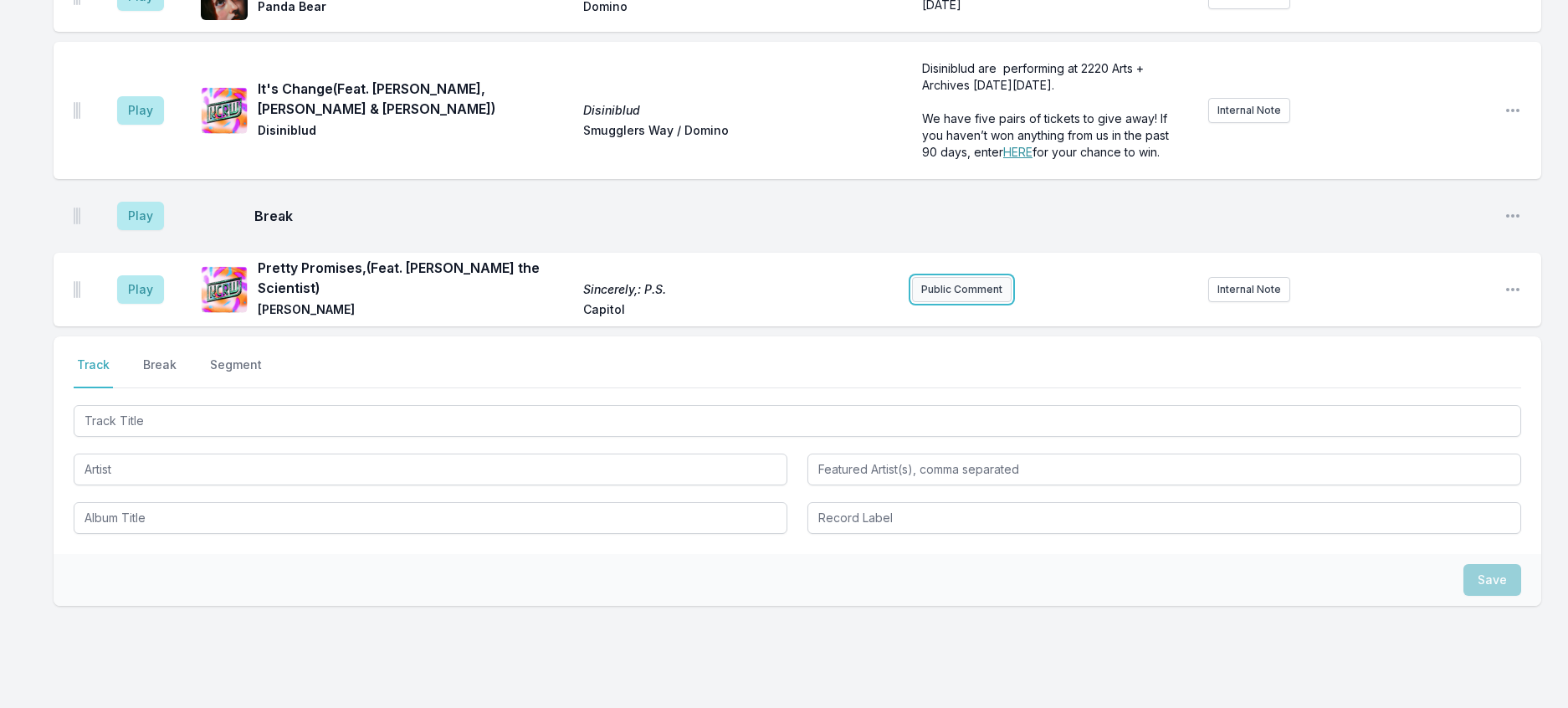
click at [953, 302] on button "Public Comment" at bounding box center [962, 289] width 100 height 25
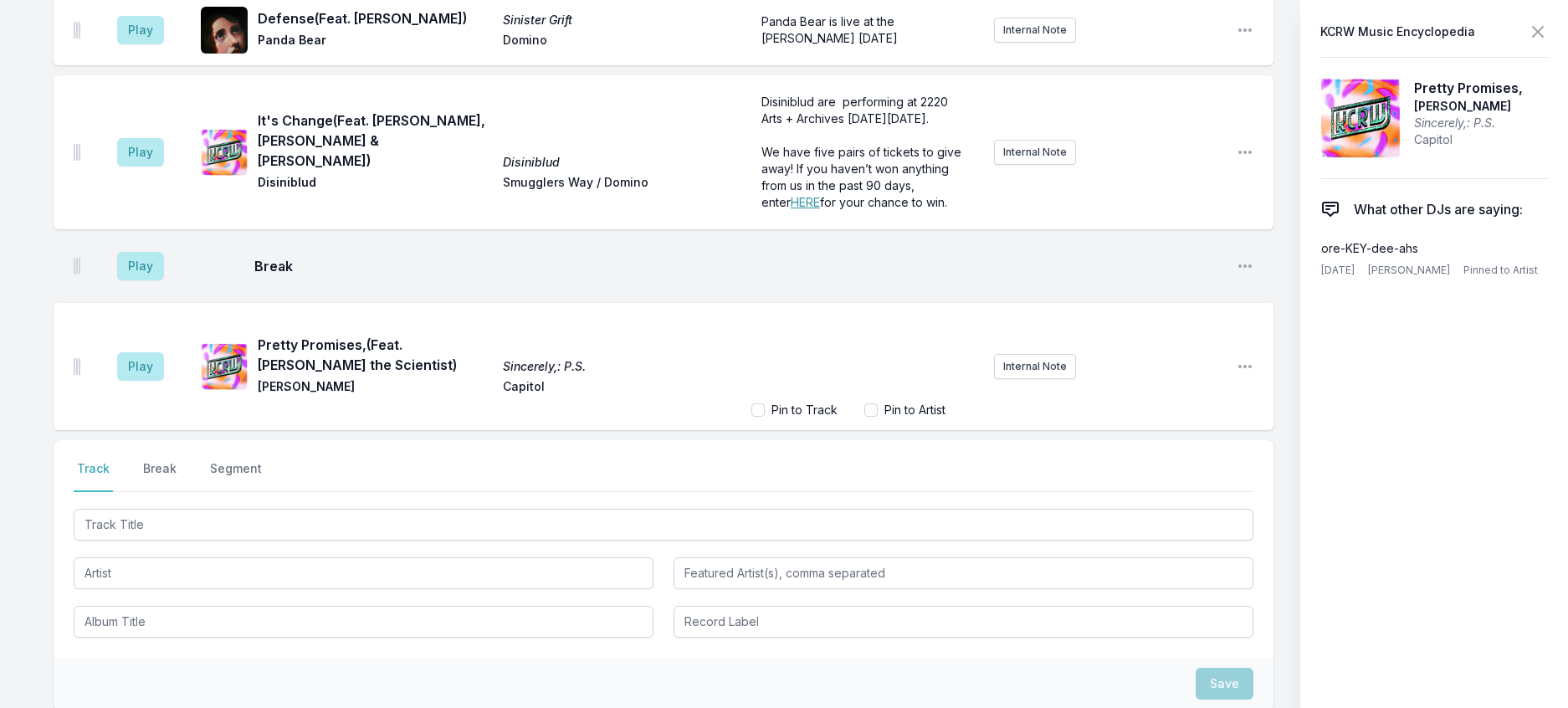
scroll to position [1028, 0]
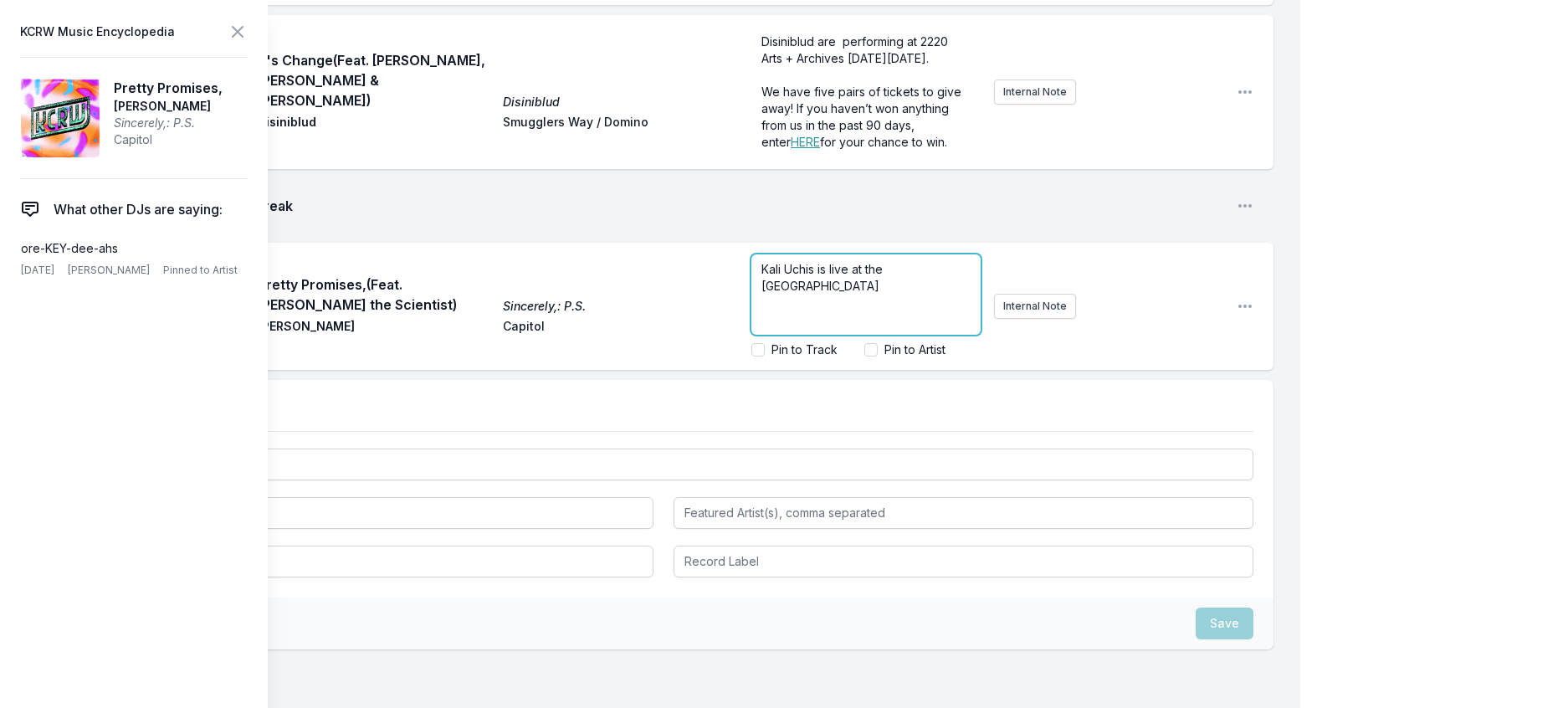
click at [930, 295] on p "Kali Uchis is live at the Yaama" at bounding box center [866, 278] width 209 height 34
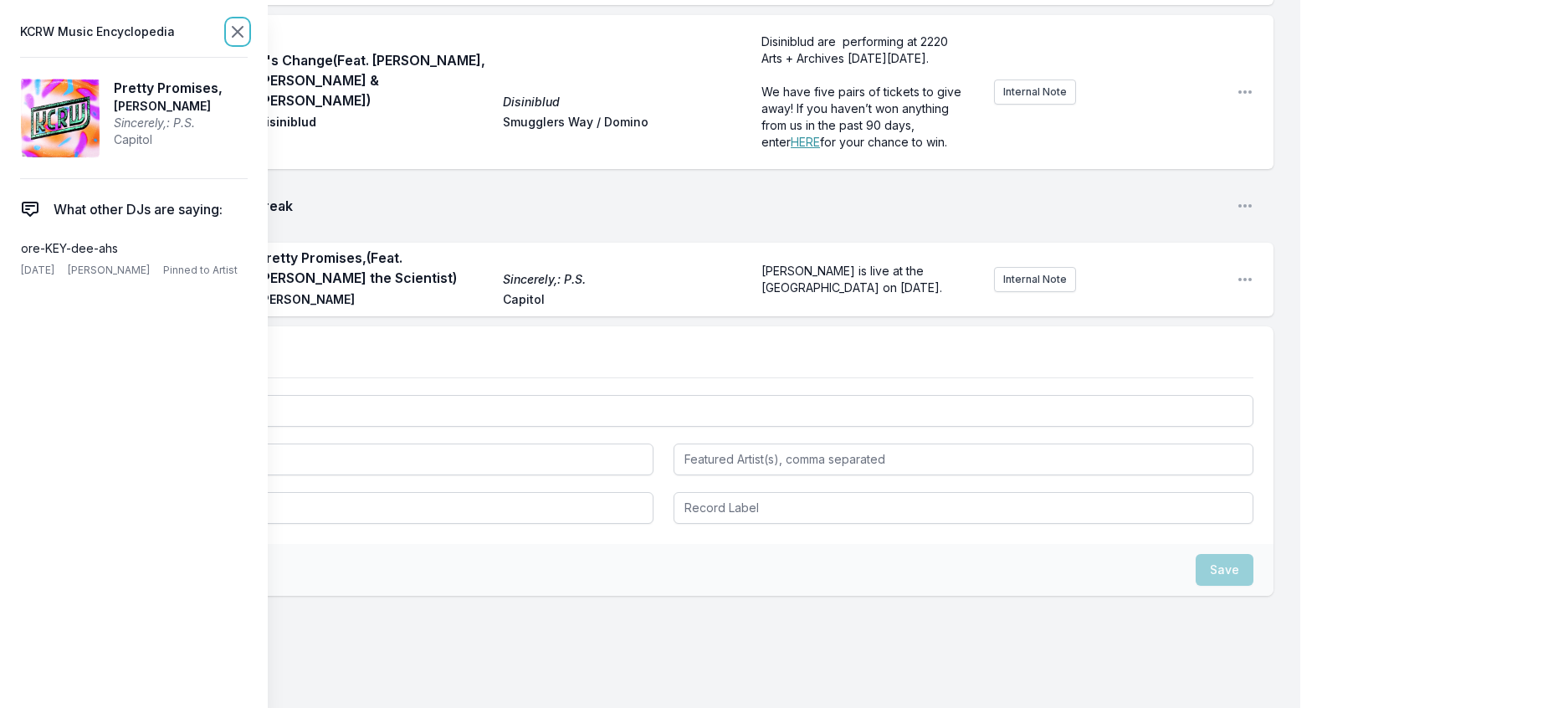
click at [247, 32] on icon at bounding box center [237, 32] width 20 height 20
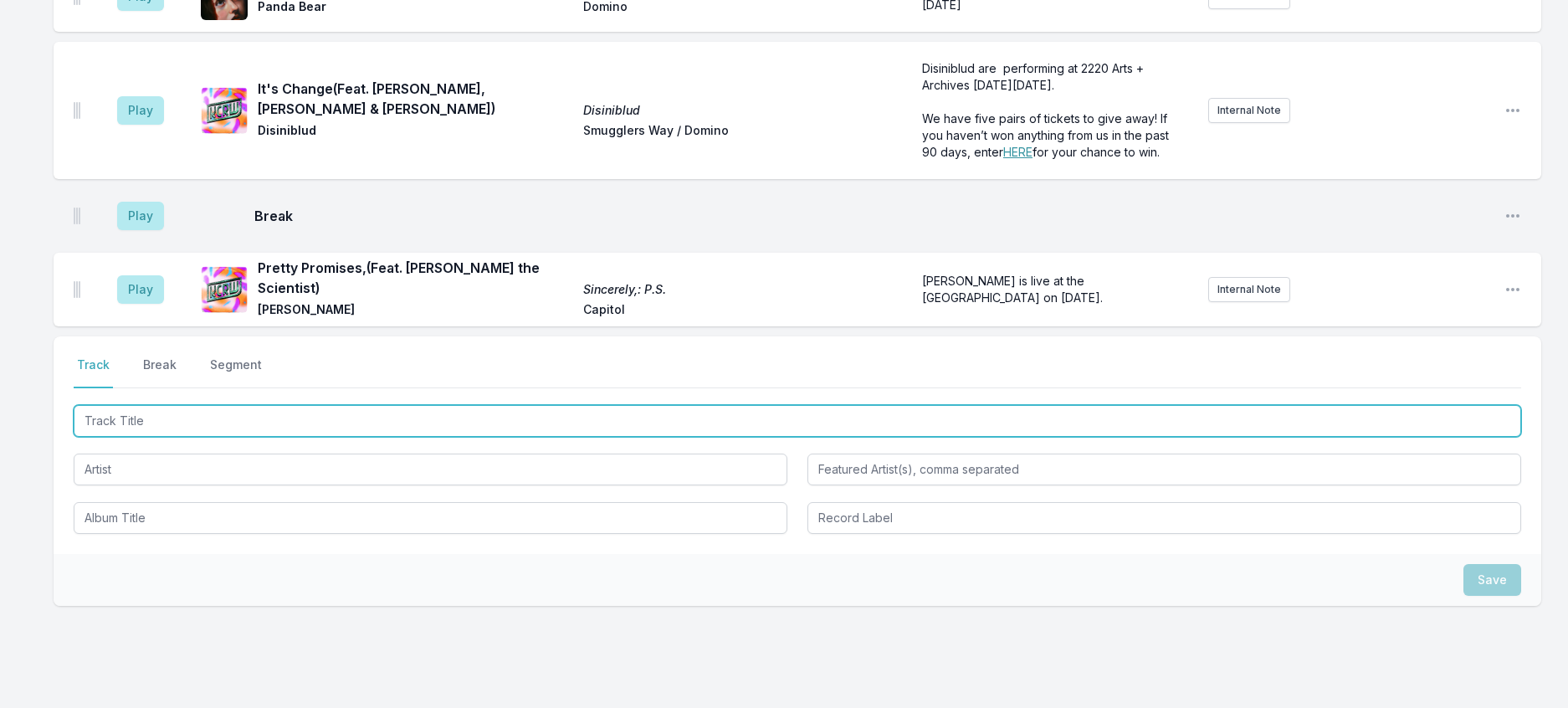
click at [207, 437] on input "Track Title" at bounding box center [796, 420] width 1447 height 32
type input "In The Stars"
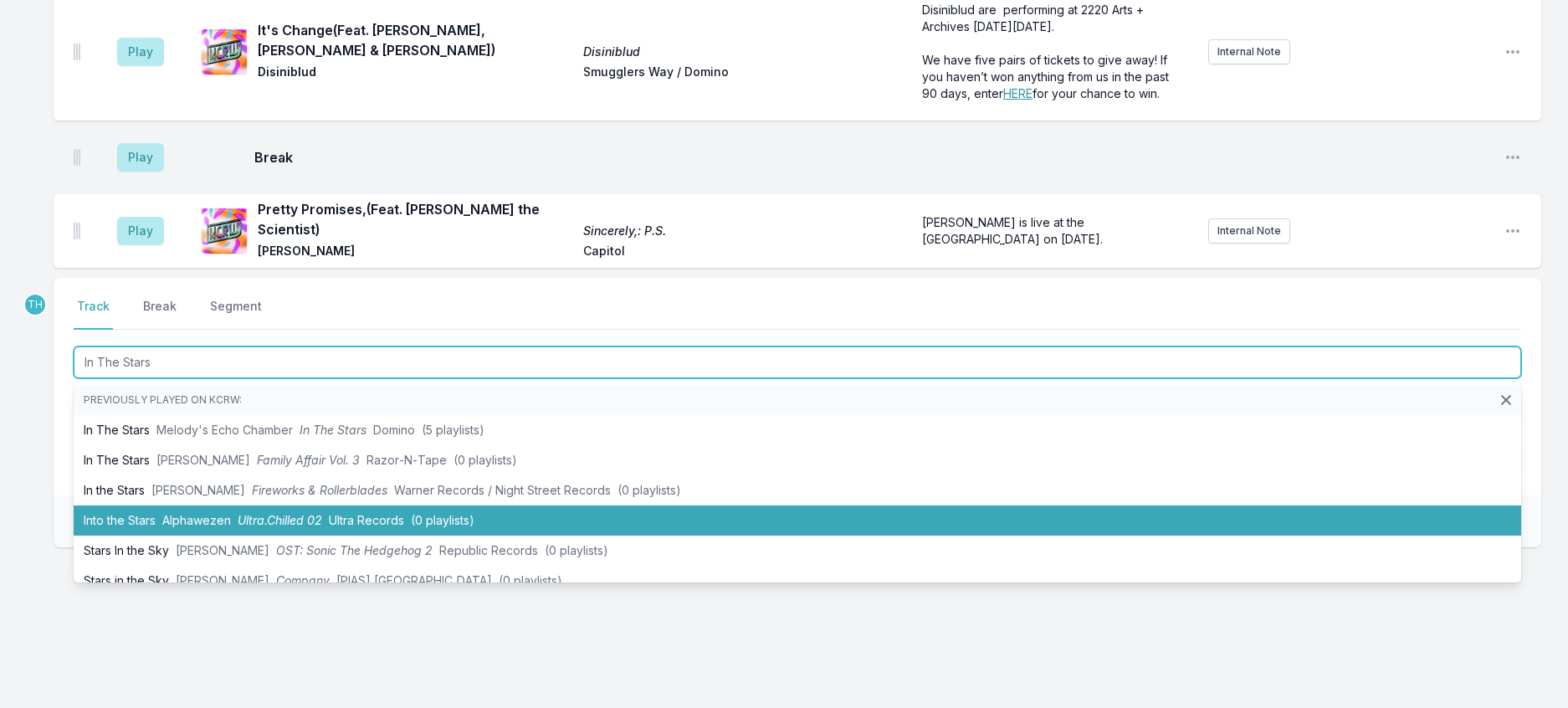
scroll to position [1219, 0]
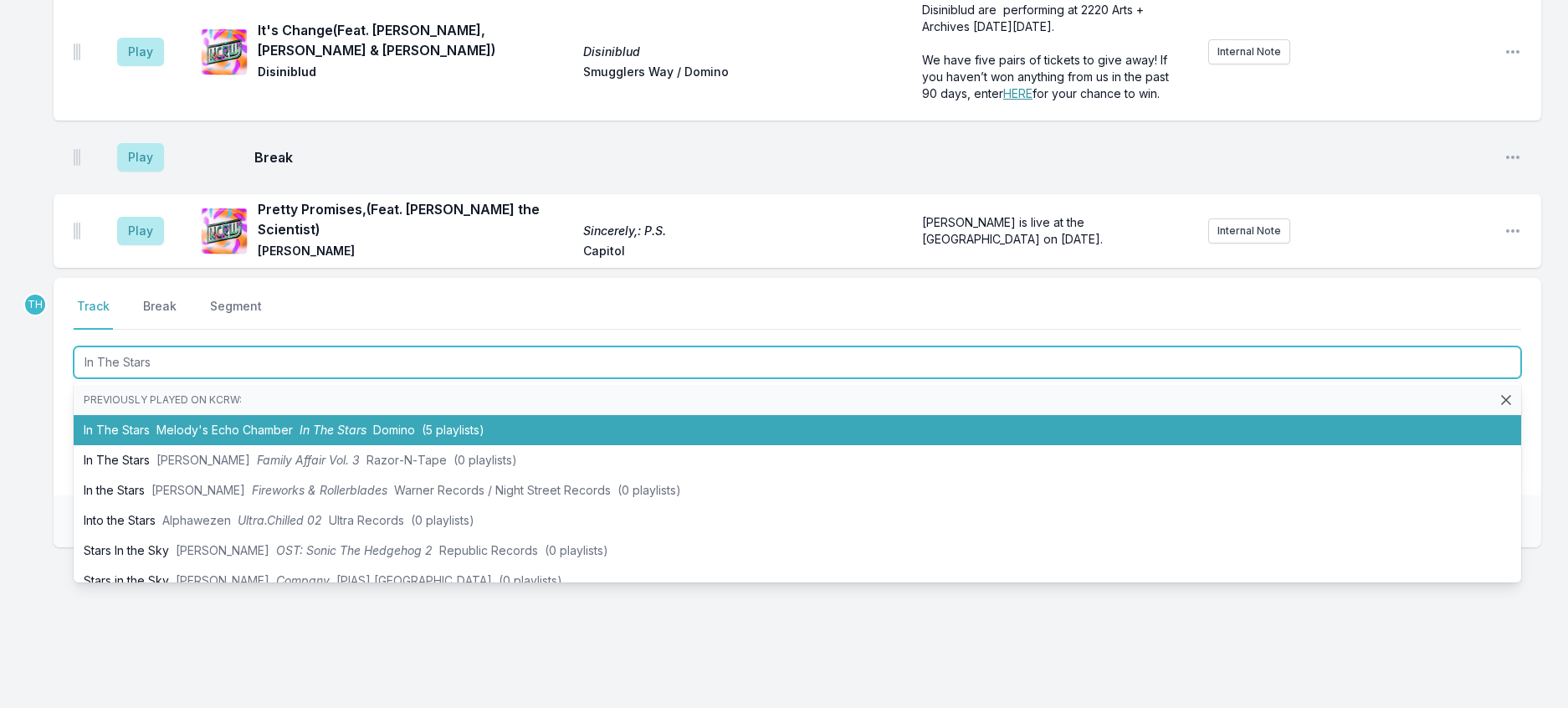
click at [366, 437] on span "In The Stars" at bounding box center [333, 429] width 67 height 14
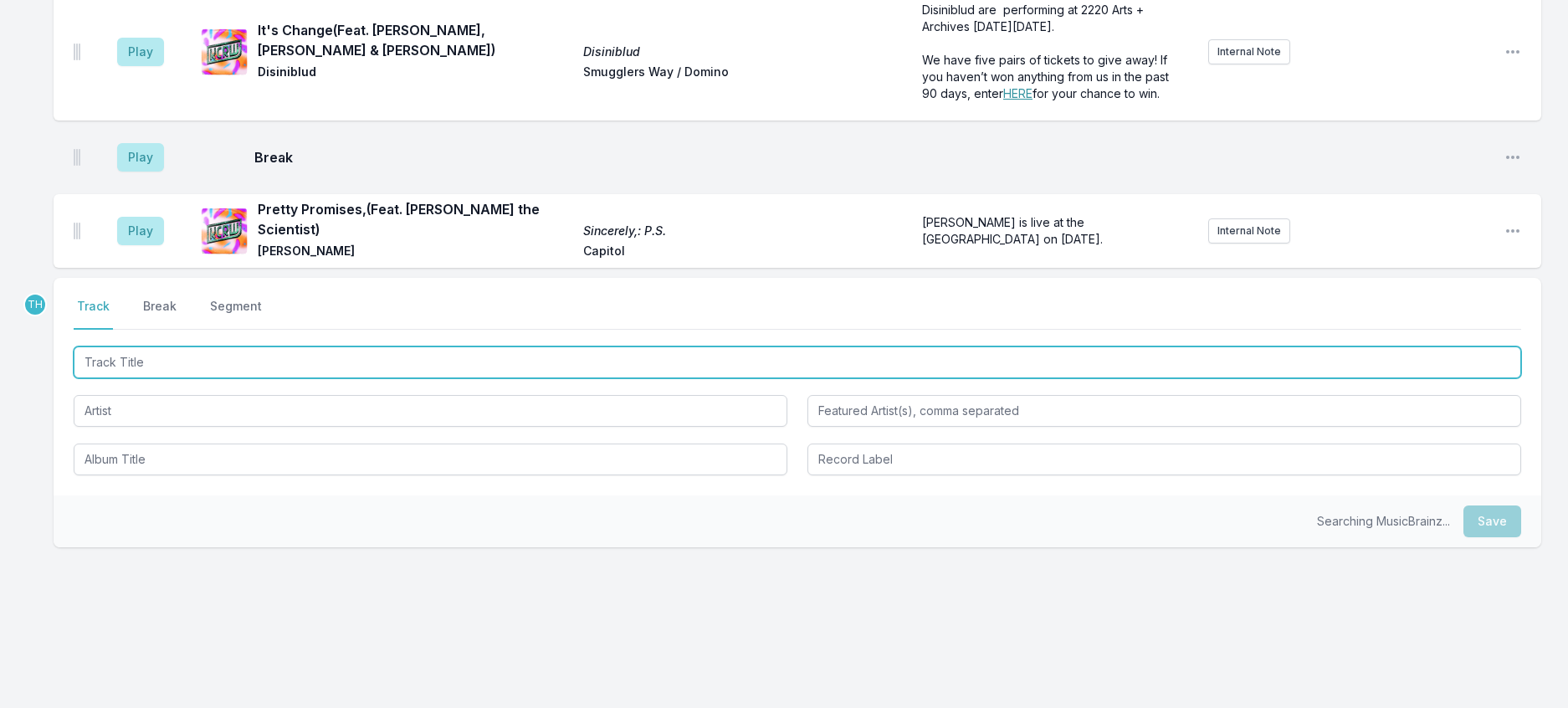
scroll to position [1302, 0]
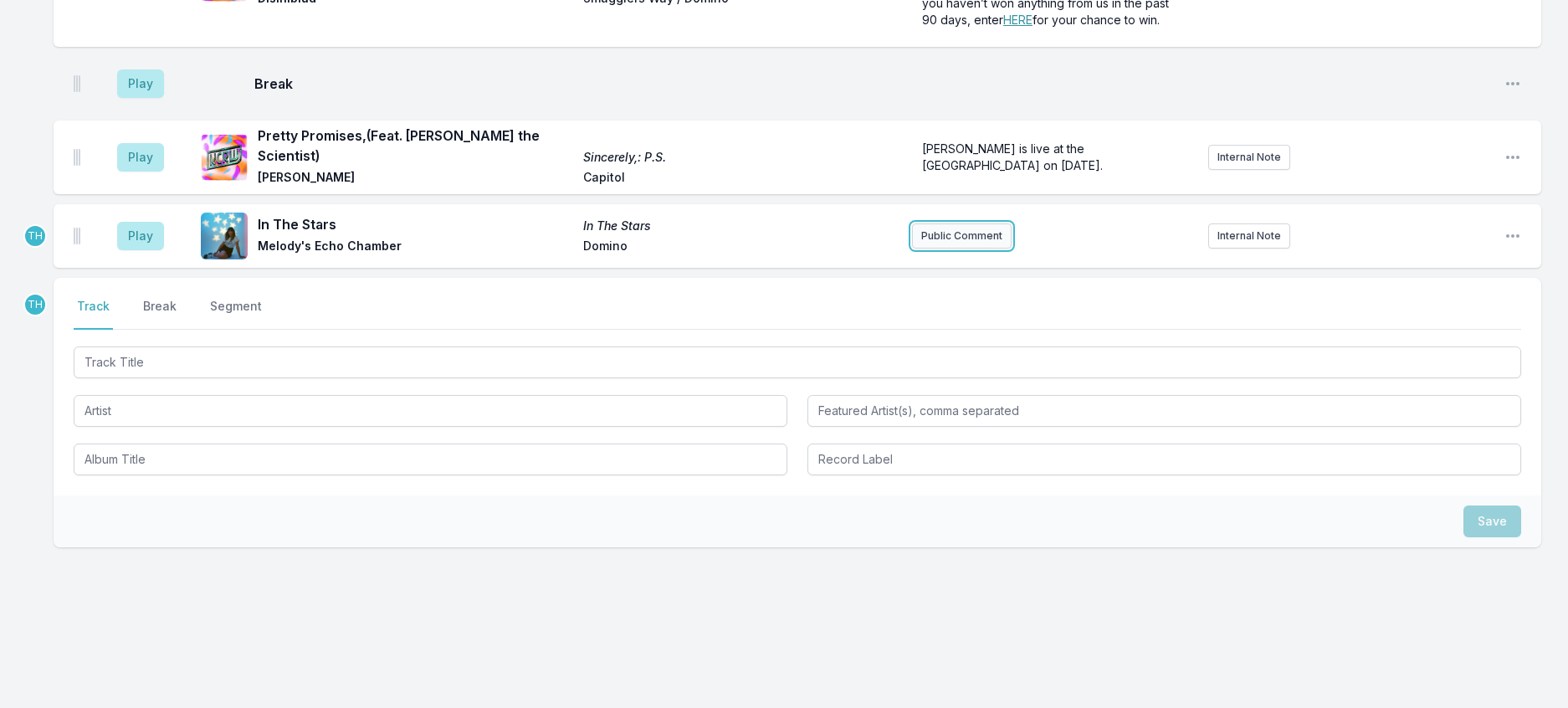
click at [944, 248] on button "Public Comment" at bounding box center [962, 235] width 100 height 25
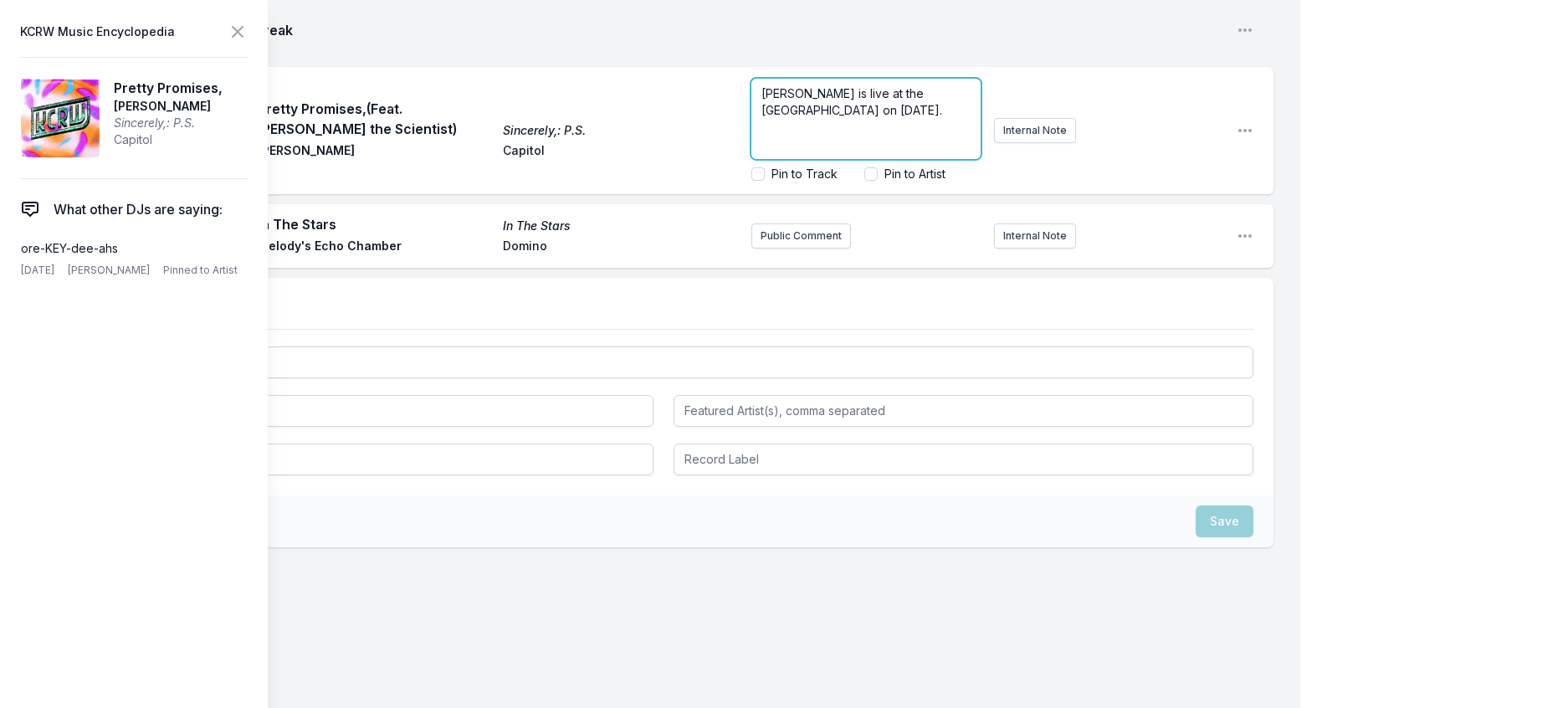
scroll to position [1362, 0]
click at [865, 181] on input "Pin to Artist" at bounding box center [872, 174] width 14 height 14
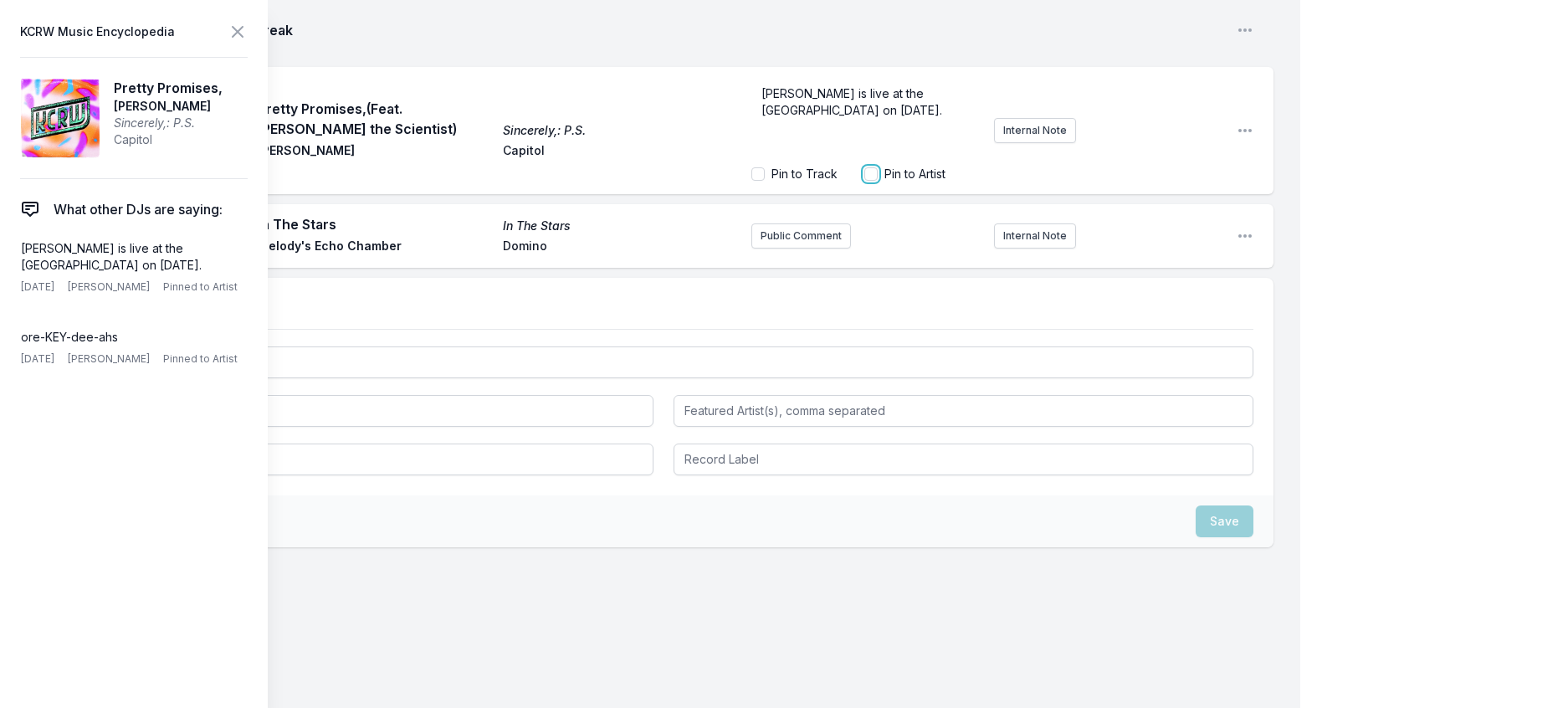
checkbox input "true"
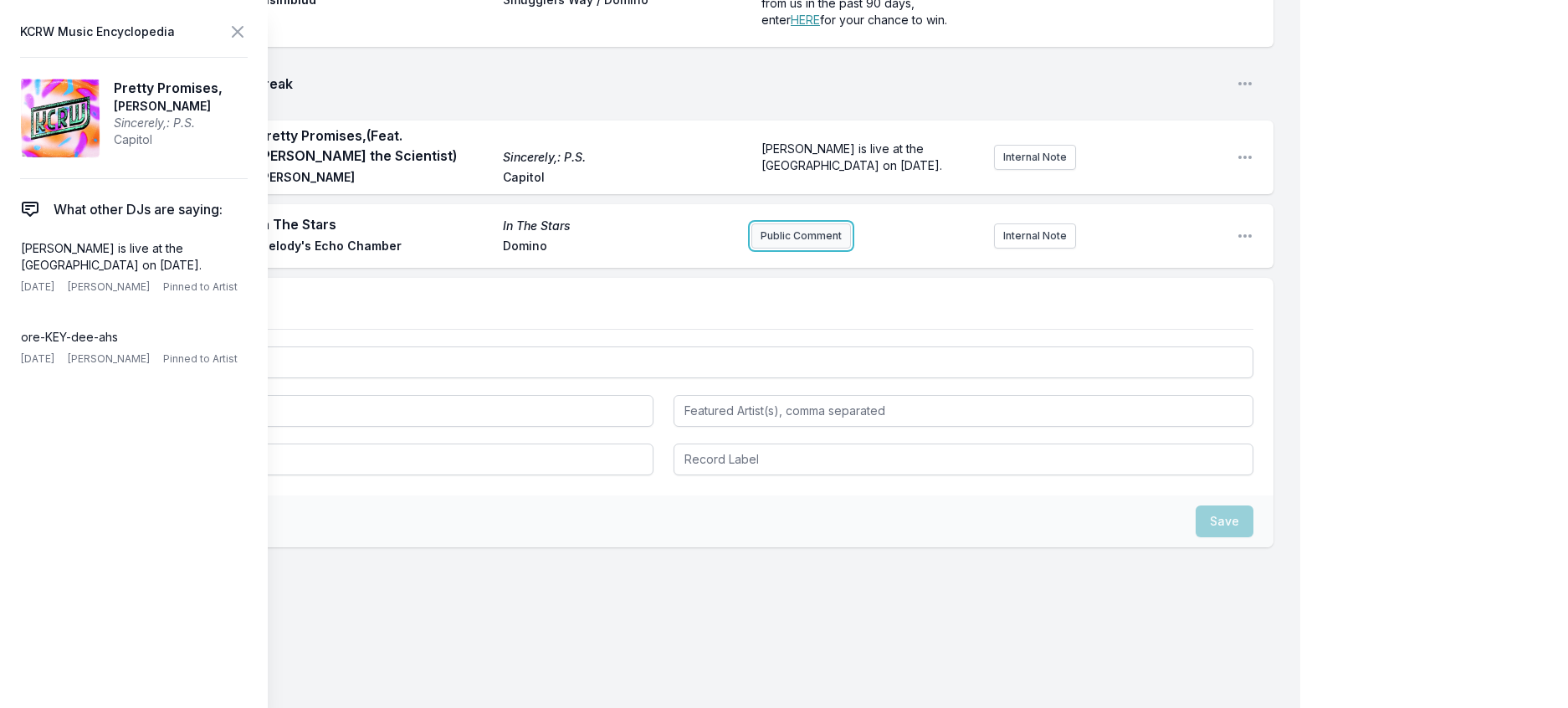
scroll to position [1373, 0]
click at [789, 248] on button "Public Comment" at bounding box center [801, 235] width 100 height 25
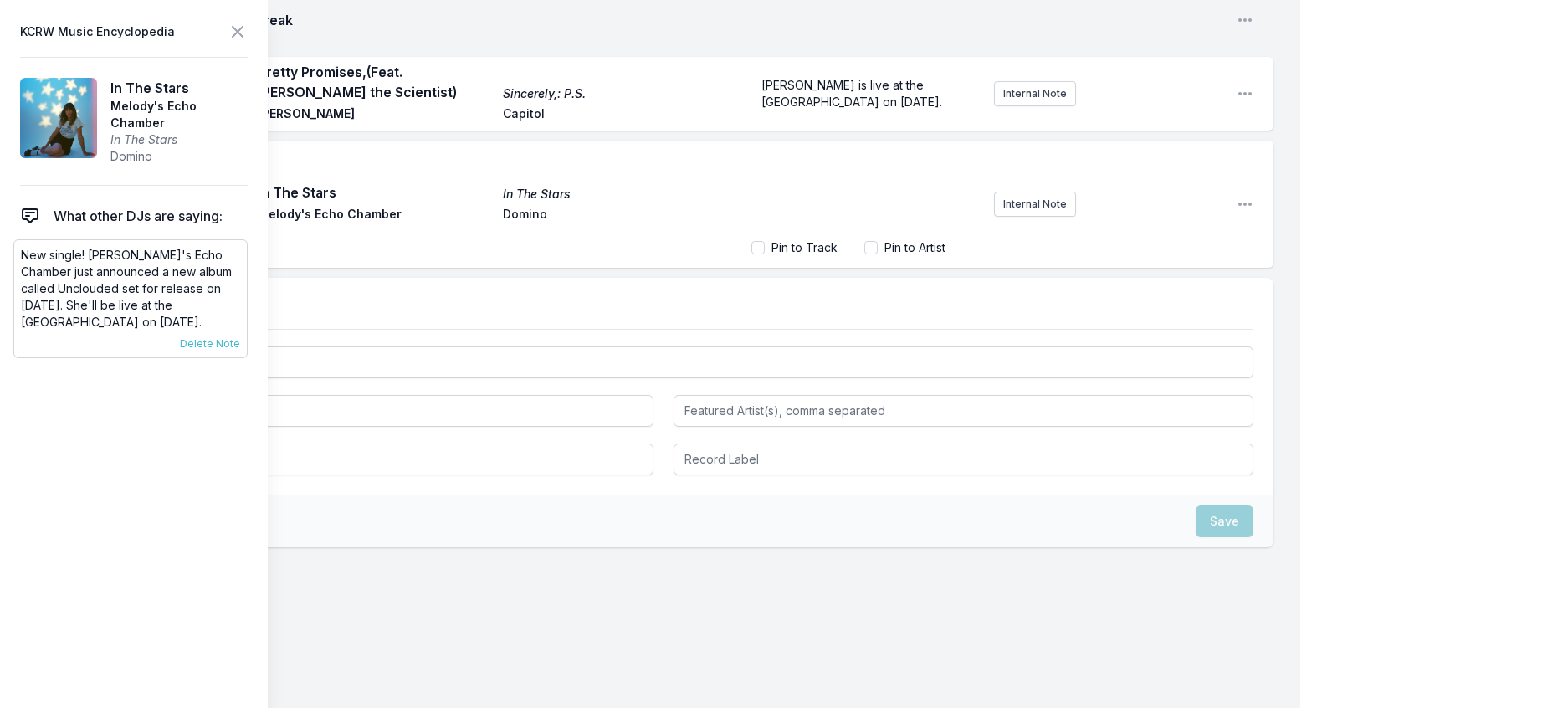
scroll to position [1301, 0]
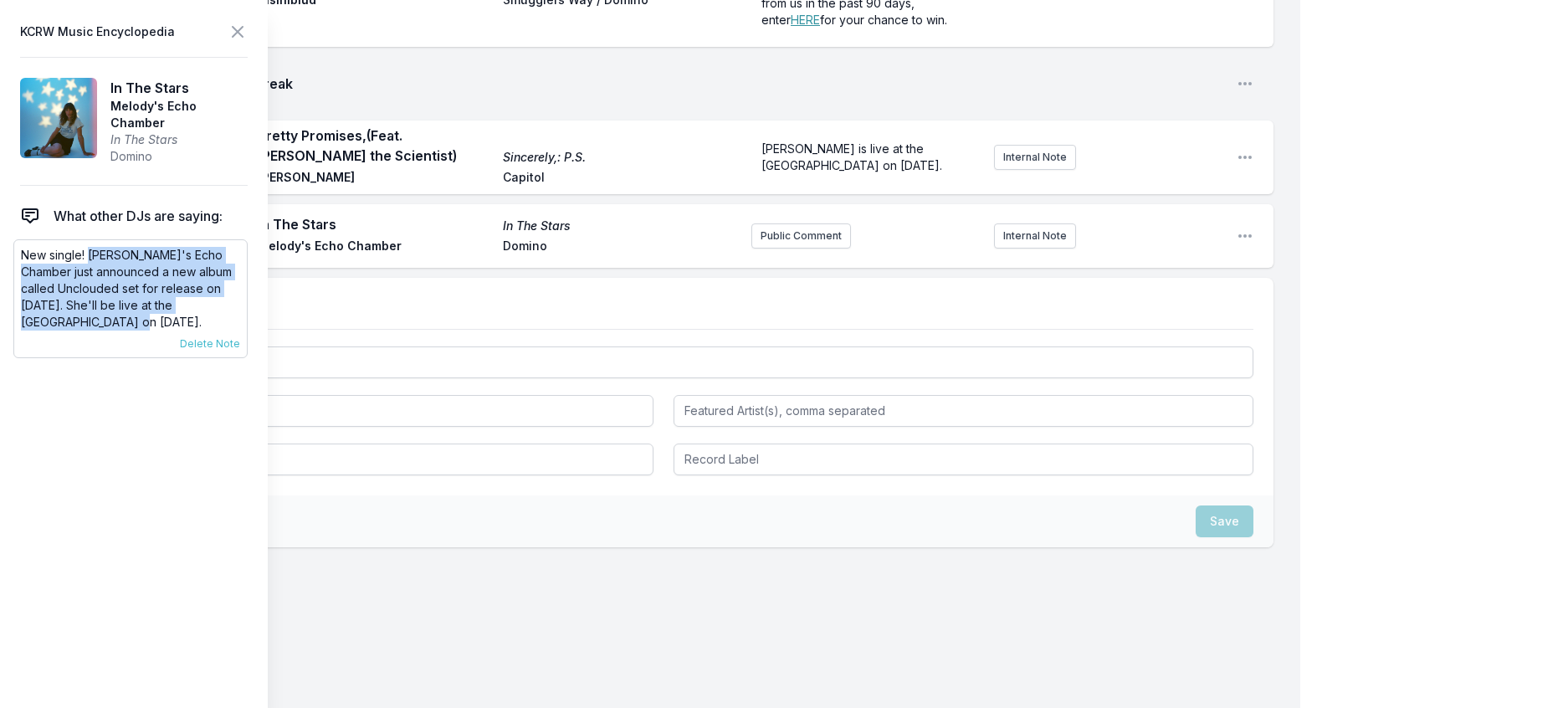
drag, startPoint x: 62, startPoint y: 368, endPoint x: 96, endPoint y: 278, distance: 96.2
click at [96, 278] on p "New single! Melody's Echo Chamber just announced a new album called Unclouded s…" at bounding box center [131, 289] width 220 height 84
copy p "Melody's Echo Chamber just announced a new album called Unclouded set for relea…"
click at [796, 248] on button "Public Comment" at bounding box center [801, 235] width 100 height 25
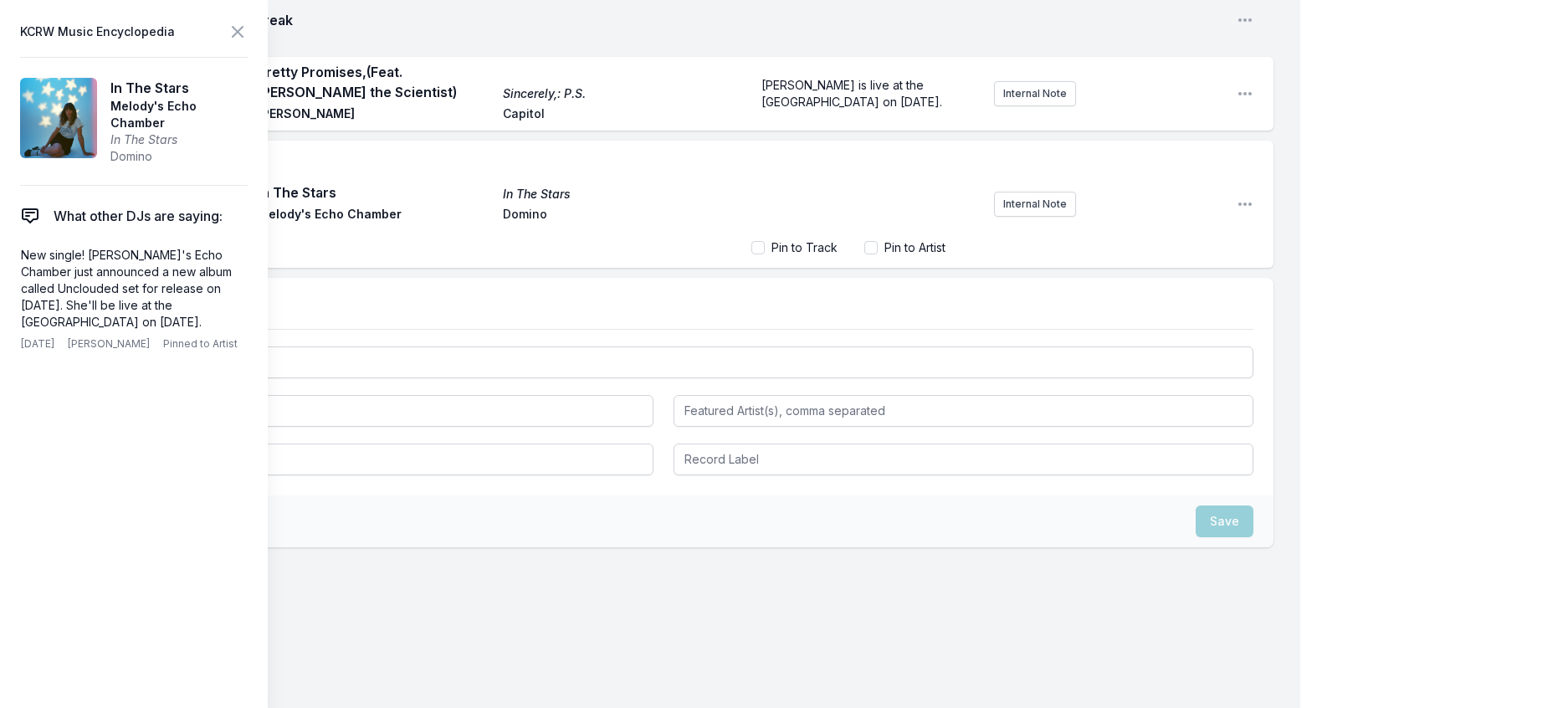
scroll to position [19, 0]
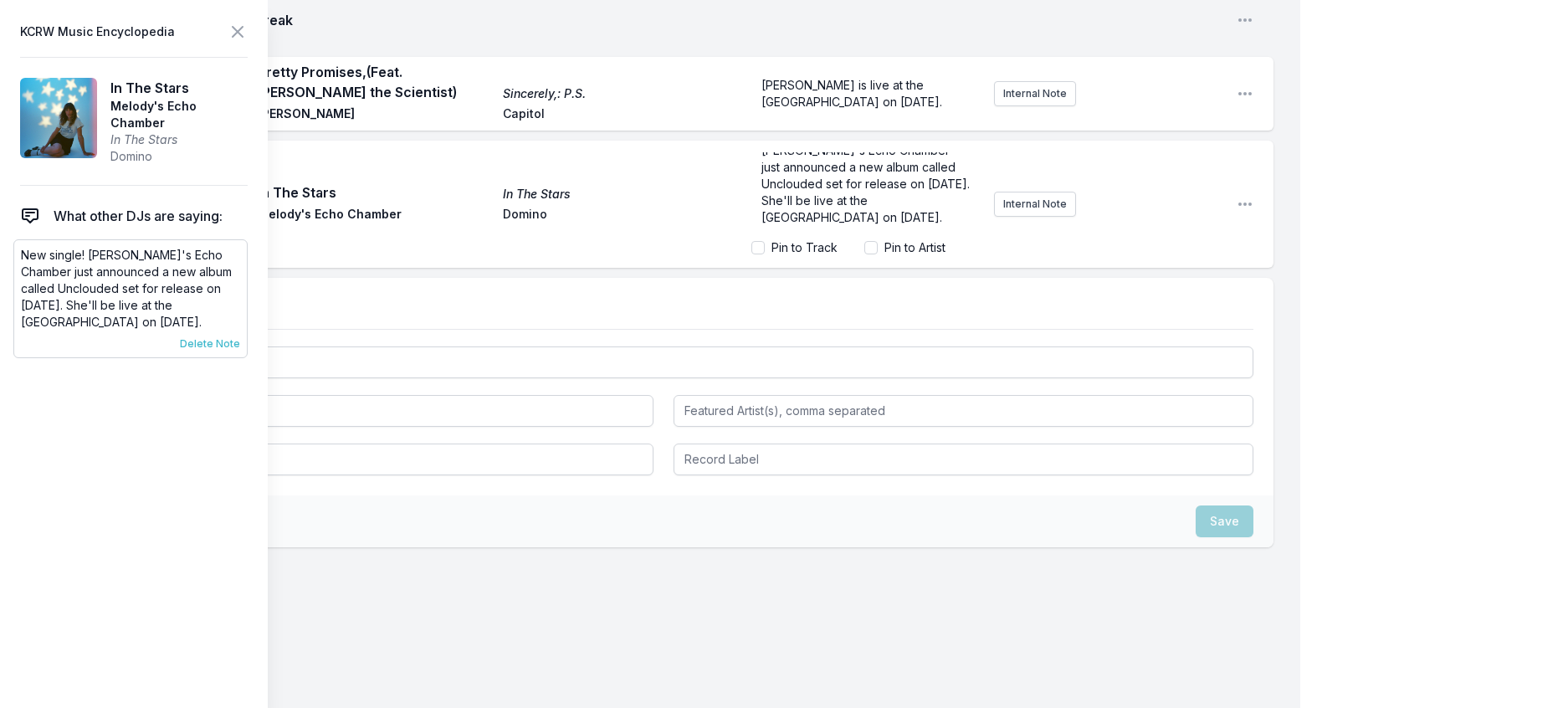
click at [222, 350] on span "Delete Note" at bounding box center [210, 344] width 60 height 14
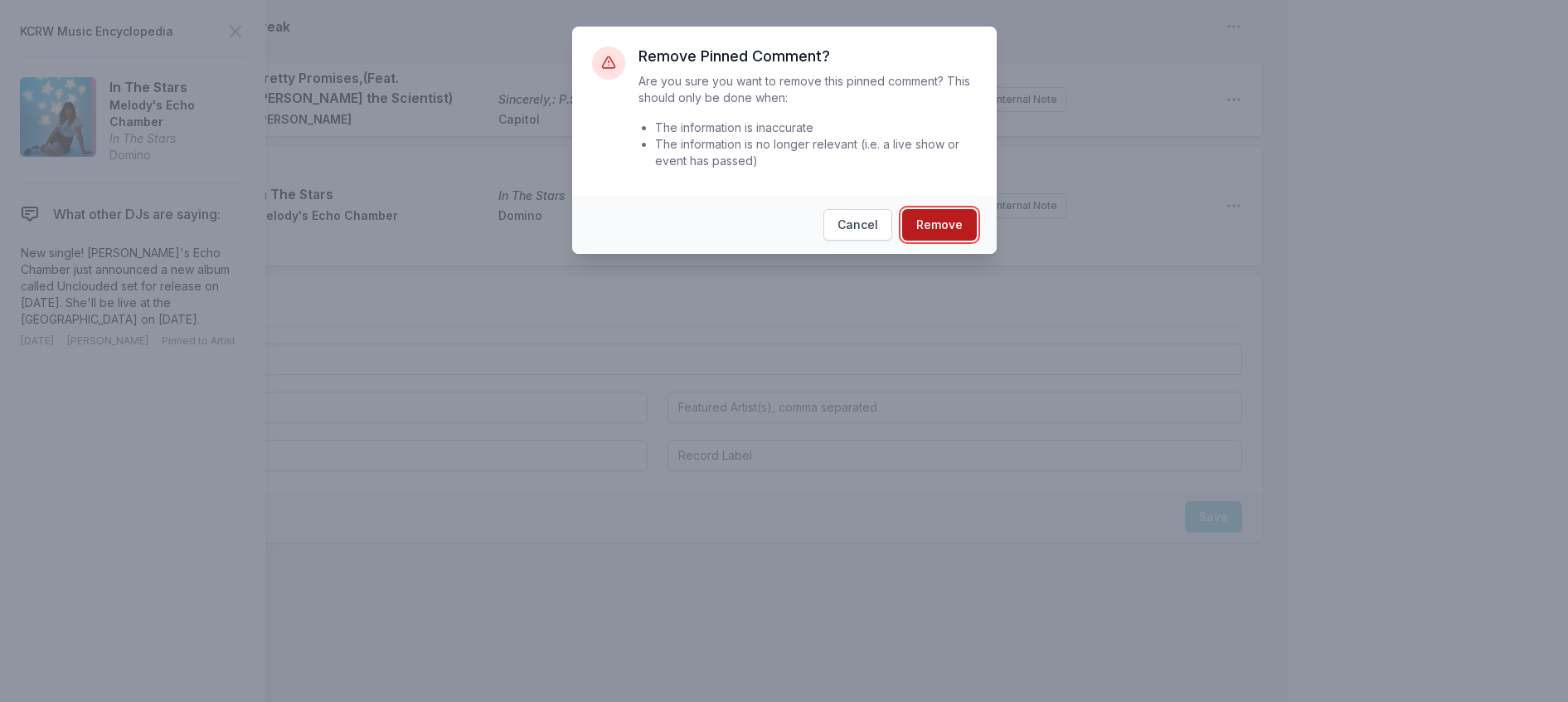
click at [948, 240] on button "Remove" at bounding box center [939, 225] width 75 height 31
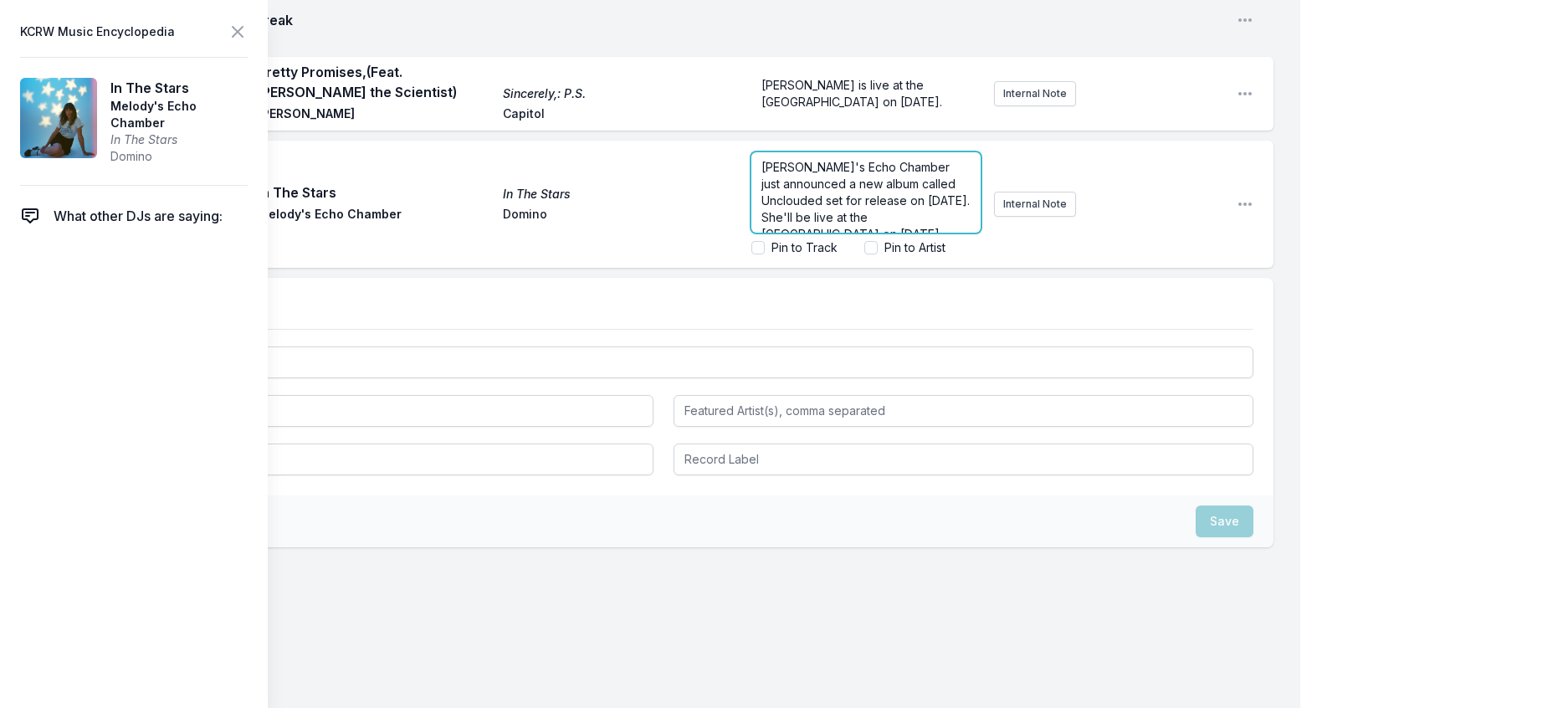
scroll to position [1354, 0]
click at [784, 241] on span "Melody's Echo Chamber just announced a new album called Unclouded set for relea…" at bounding box center [868, 201] width 212 height 81
drag, startPoint x: 803, startPoint y: 293, endPoint x: 887, endPoint y: 271, distance: 86.8
click at [887, 241] on span "Melody's Echo Chamber just announced a new album called Unclouded set for relea…" at bounding box center [868, 201] width 212 height 81
click at [865, 254] on input "Pin to Artist" at bounding box center [872, 248] width 14 height 14
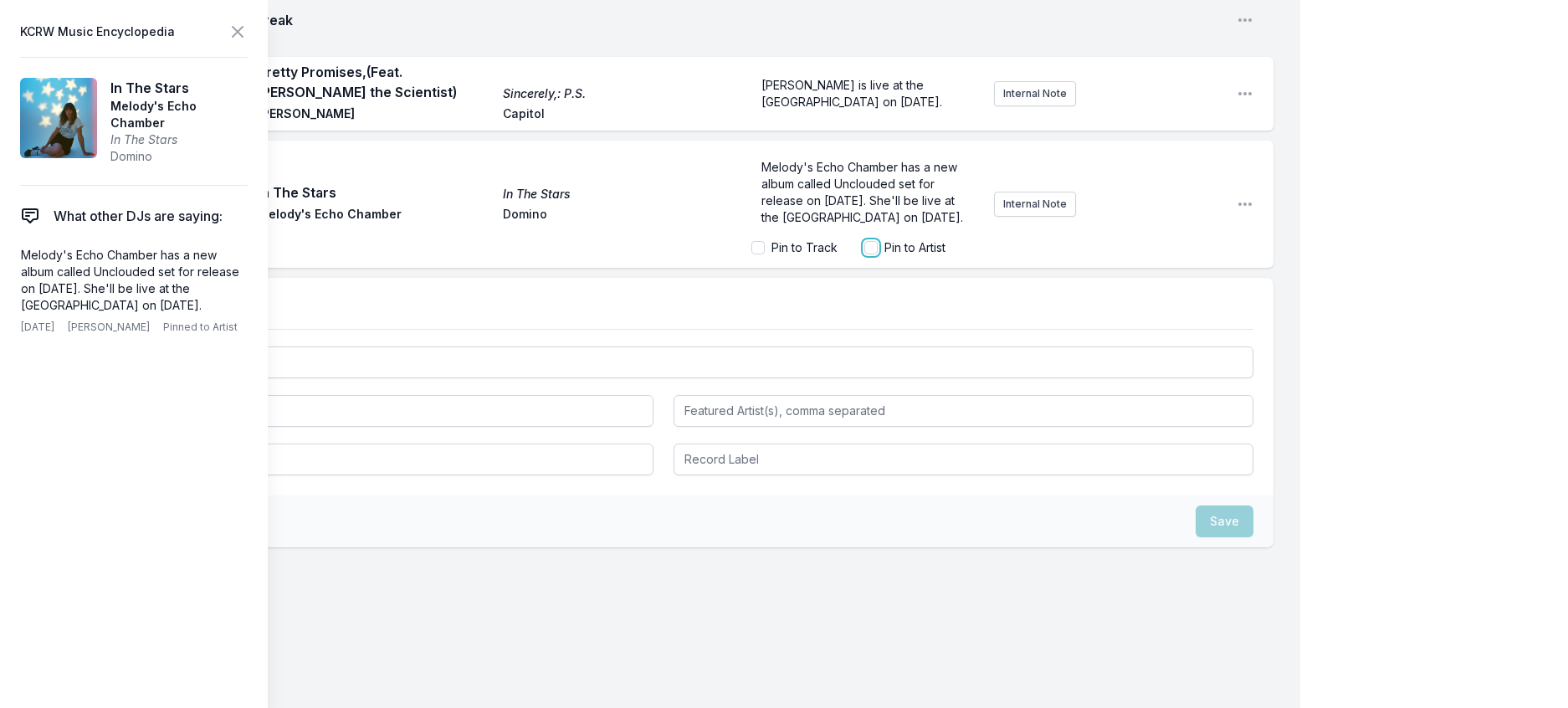
checkbox input "true"
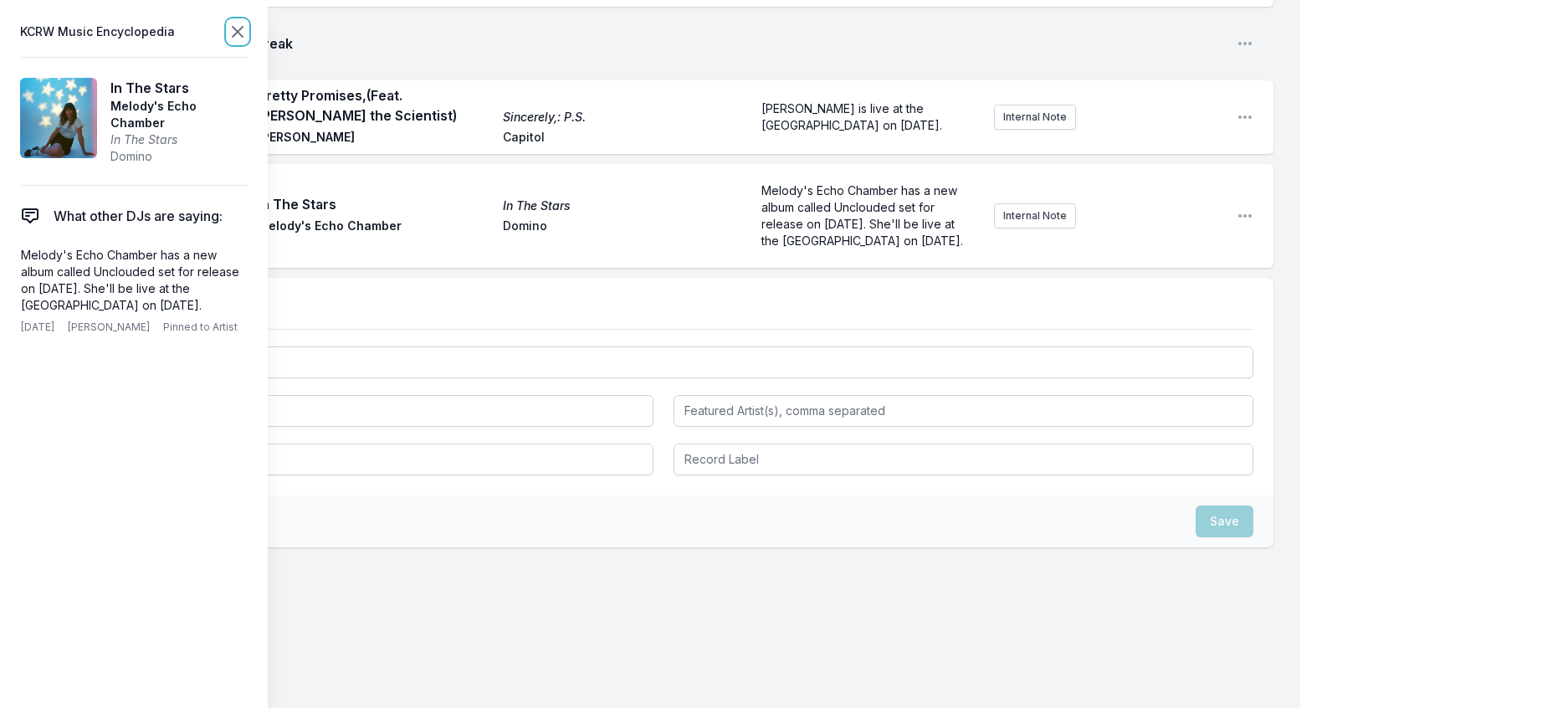
scroll to position [1347, 0]
click at [247, 36] on icon at bounding box center [237, 32] width 20 height 20
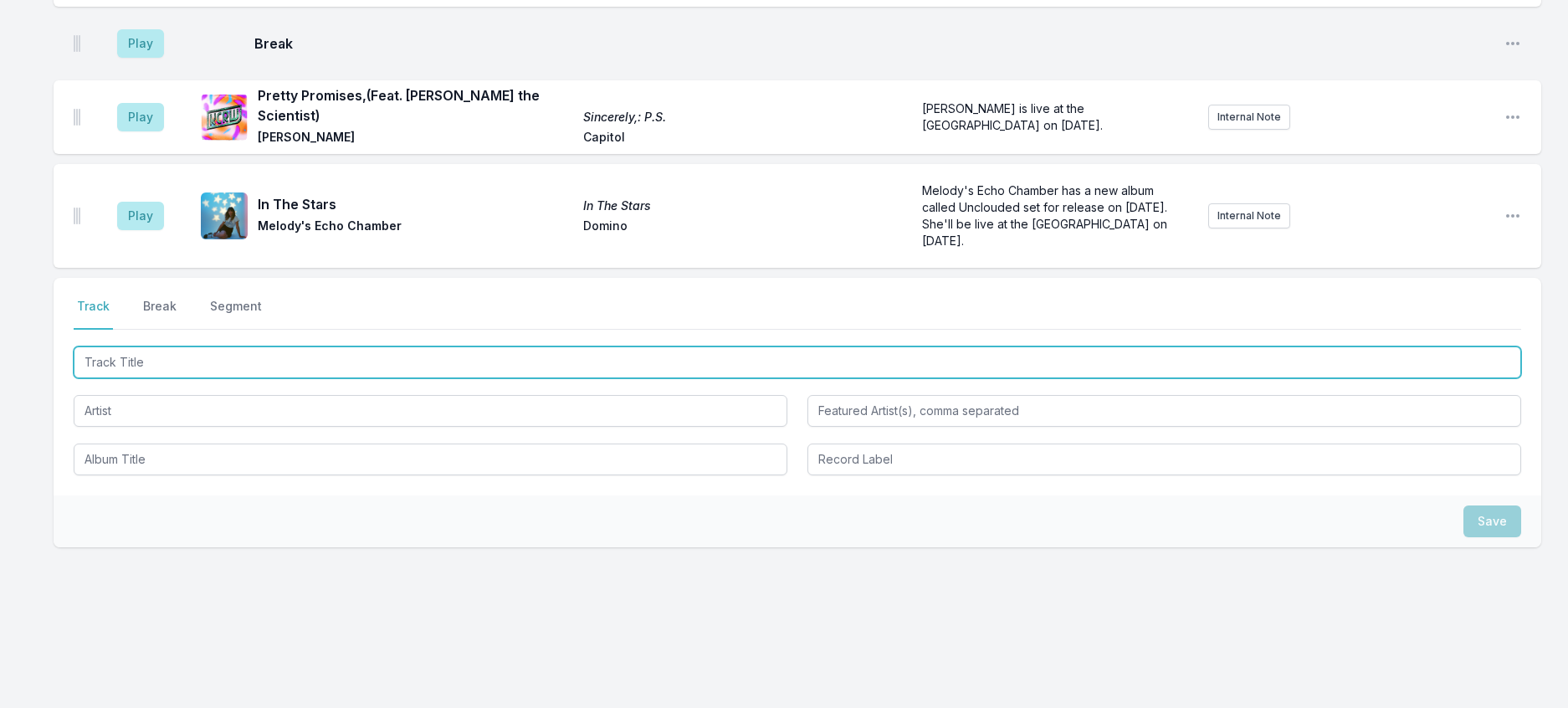
click at [285, 378] on input "Track Title" at bounding box center [796, 362] width 1447 height 32
type input "Company"
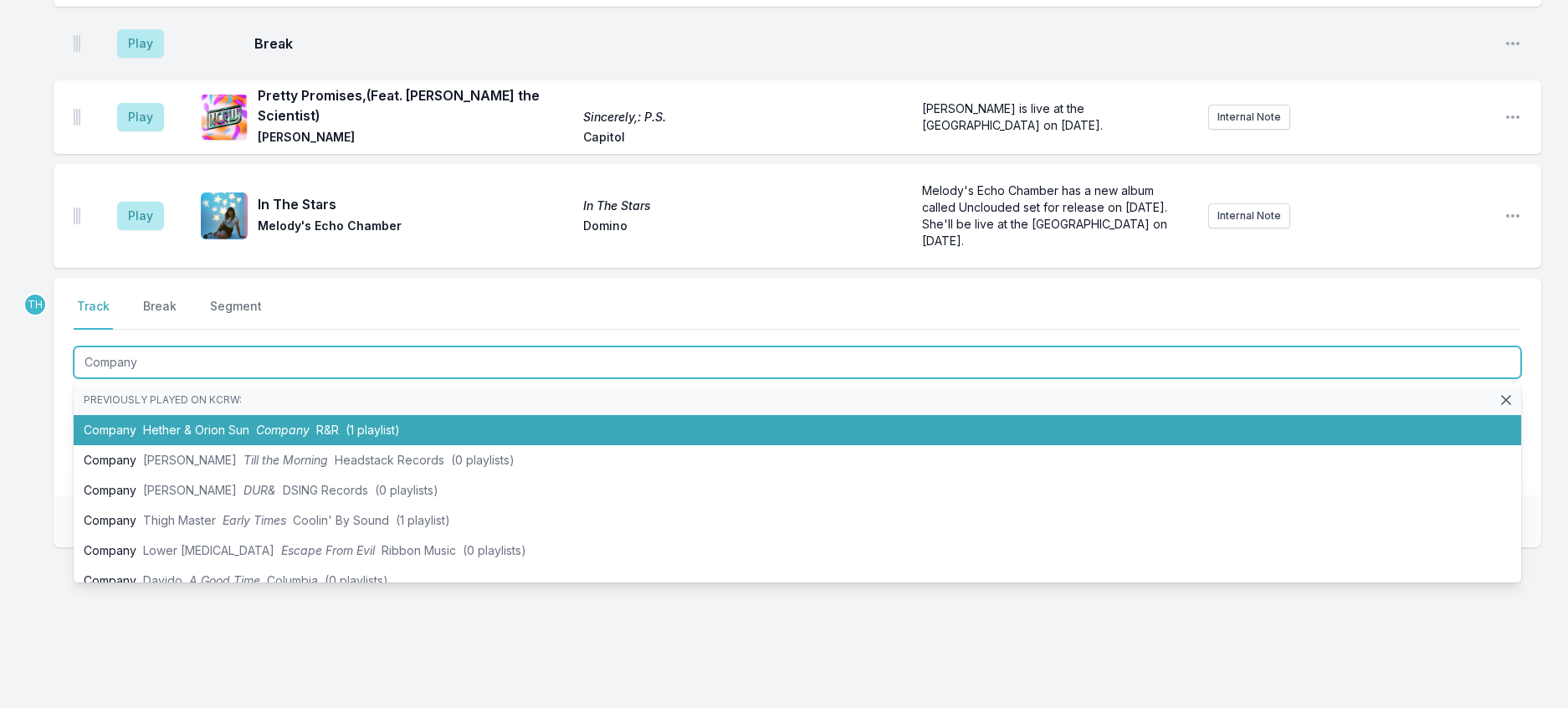
click at [271, 445] on li "Company Hether & Orion Sun Company R&R (1 playlist)" at bounding box center [796, 430] width 1447 height 30
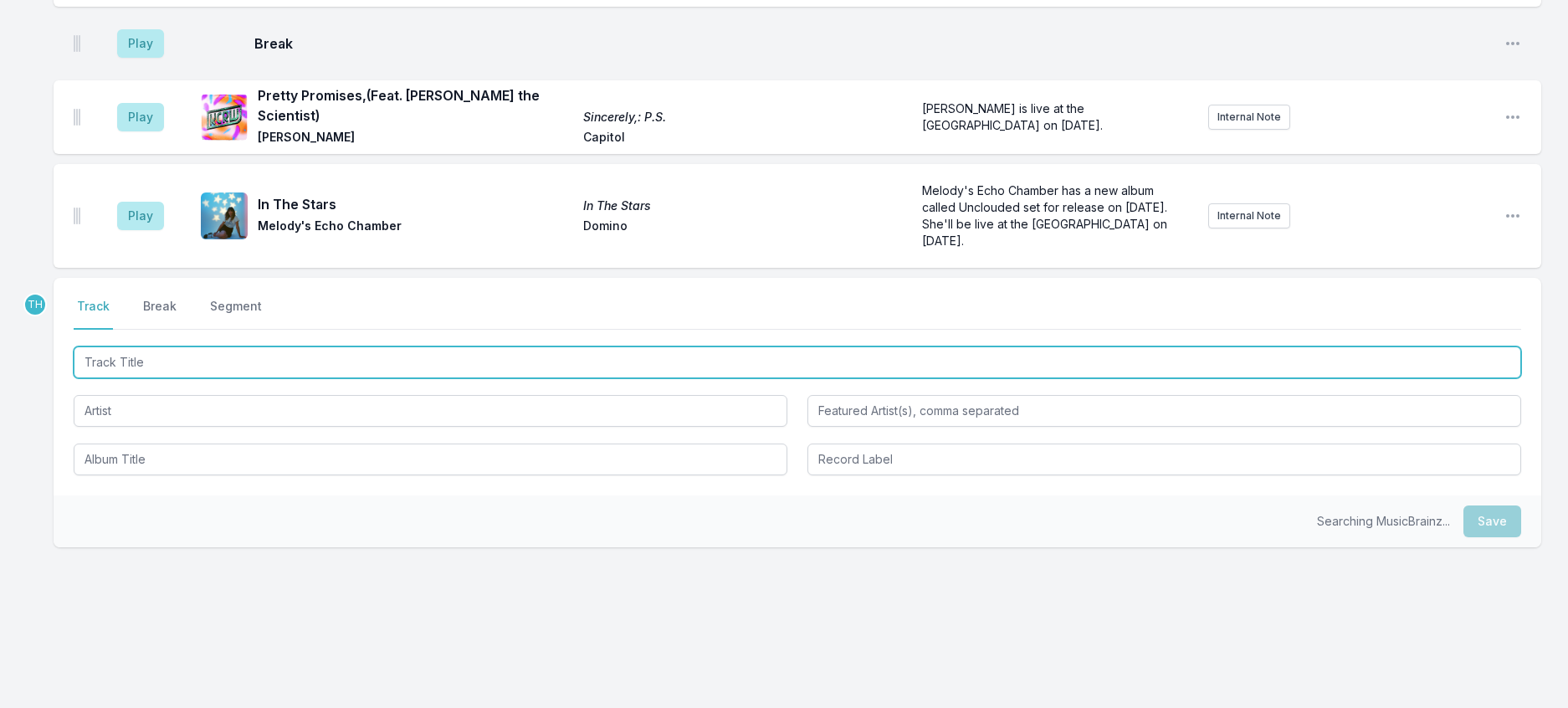
scroll to position [1430, 0]
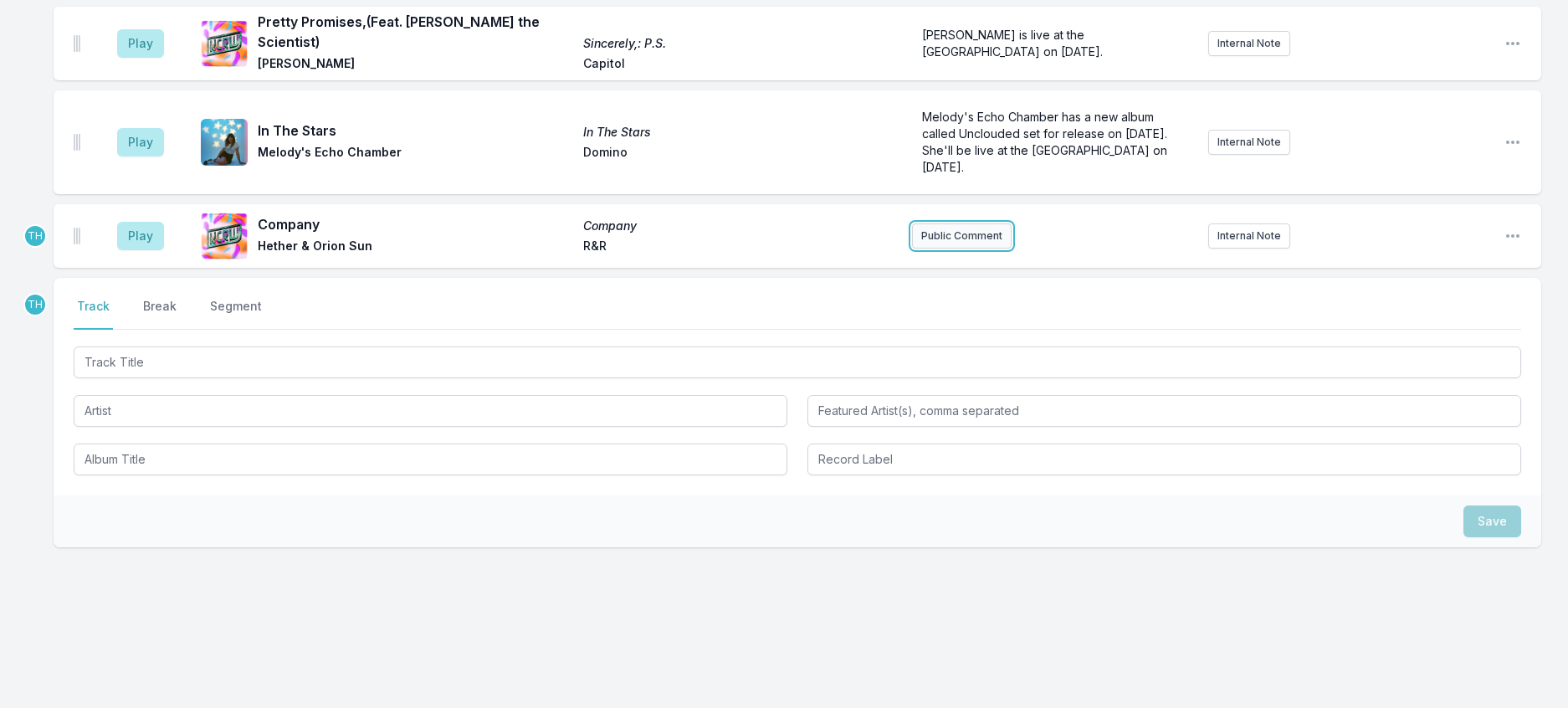
click at [971, 245] on button "Public Comment" at bounding box center [962, 235] width 100 height 25
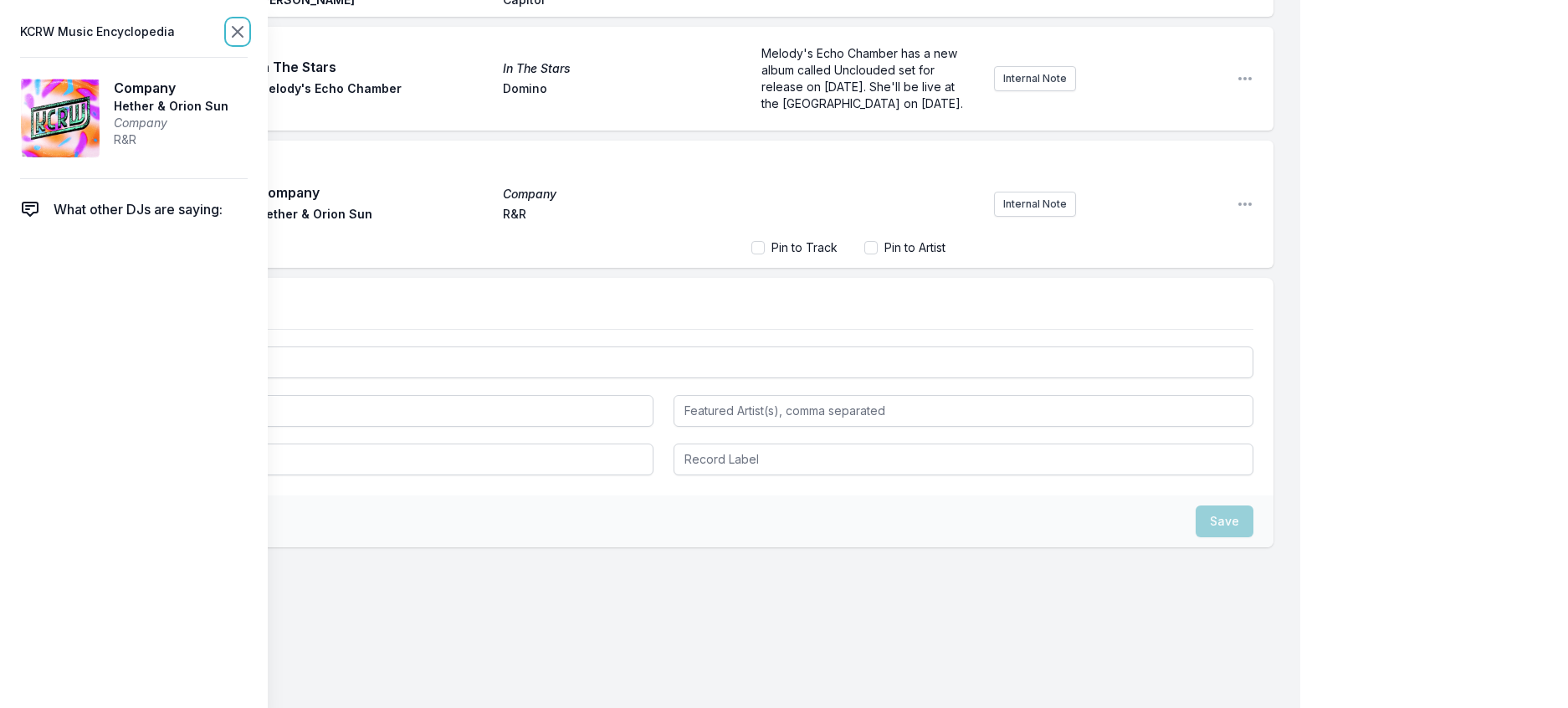
click at [247, 42] on icon at bounding box center [237, 32] width 20 height 20
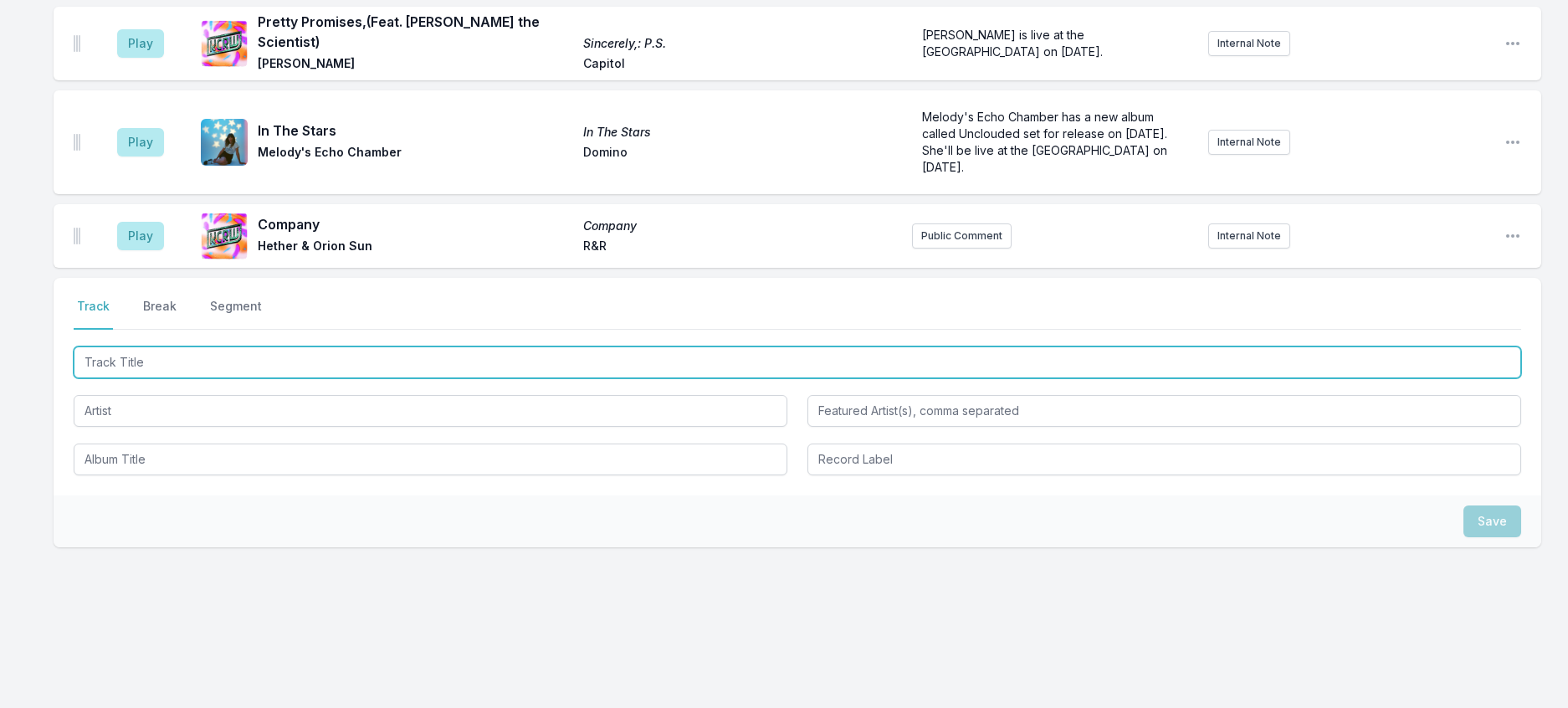
click at [282, 378] on input "Track Title" at bounding box center [796, 362] width 1447 height 32
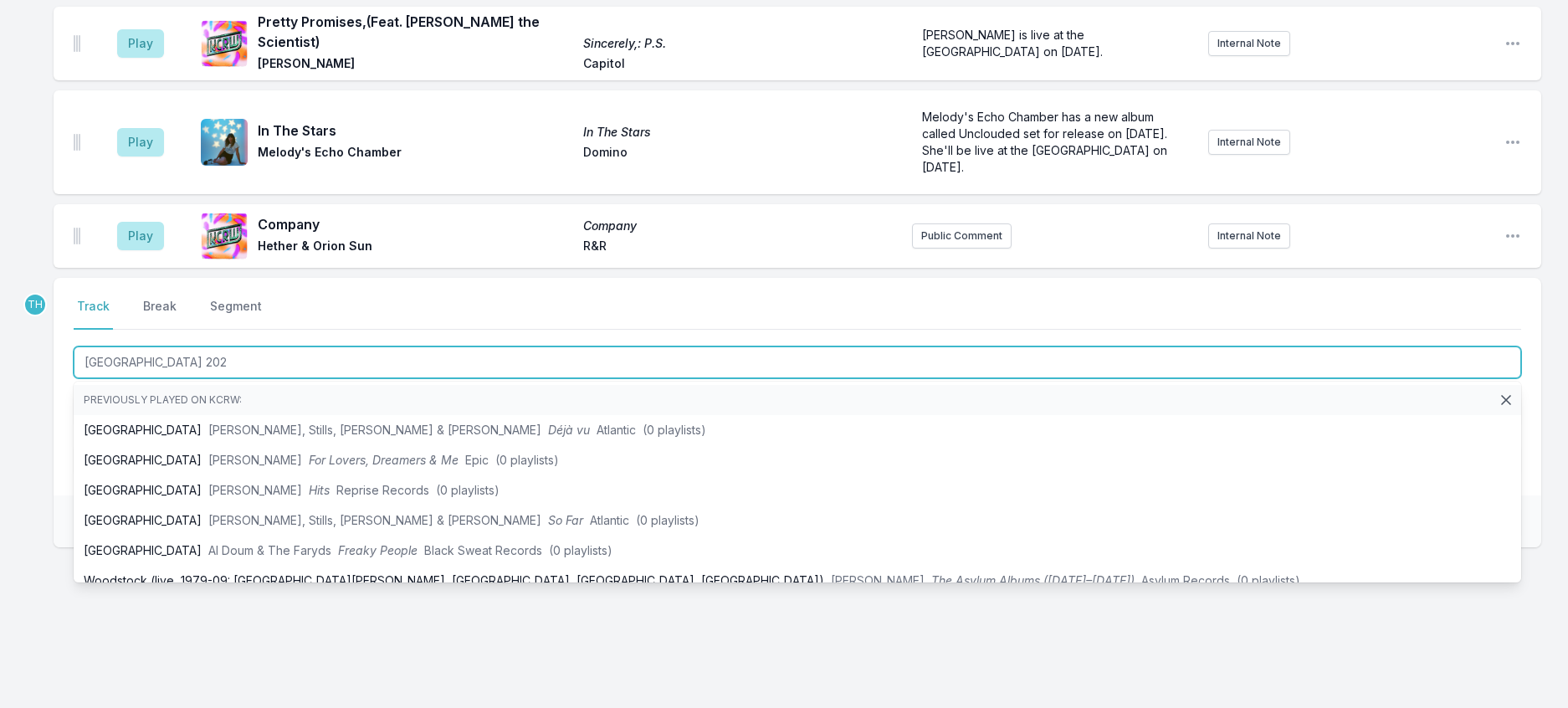
type input "Woodstock 2029"
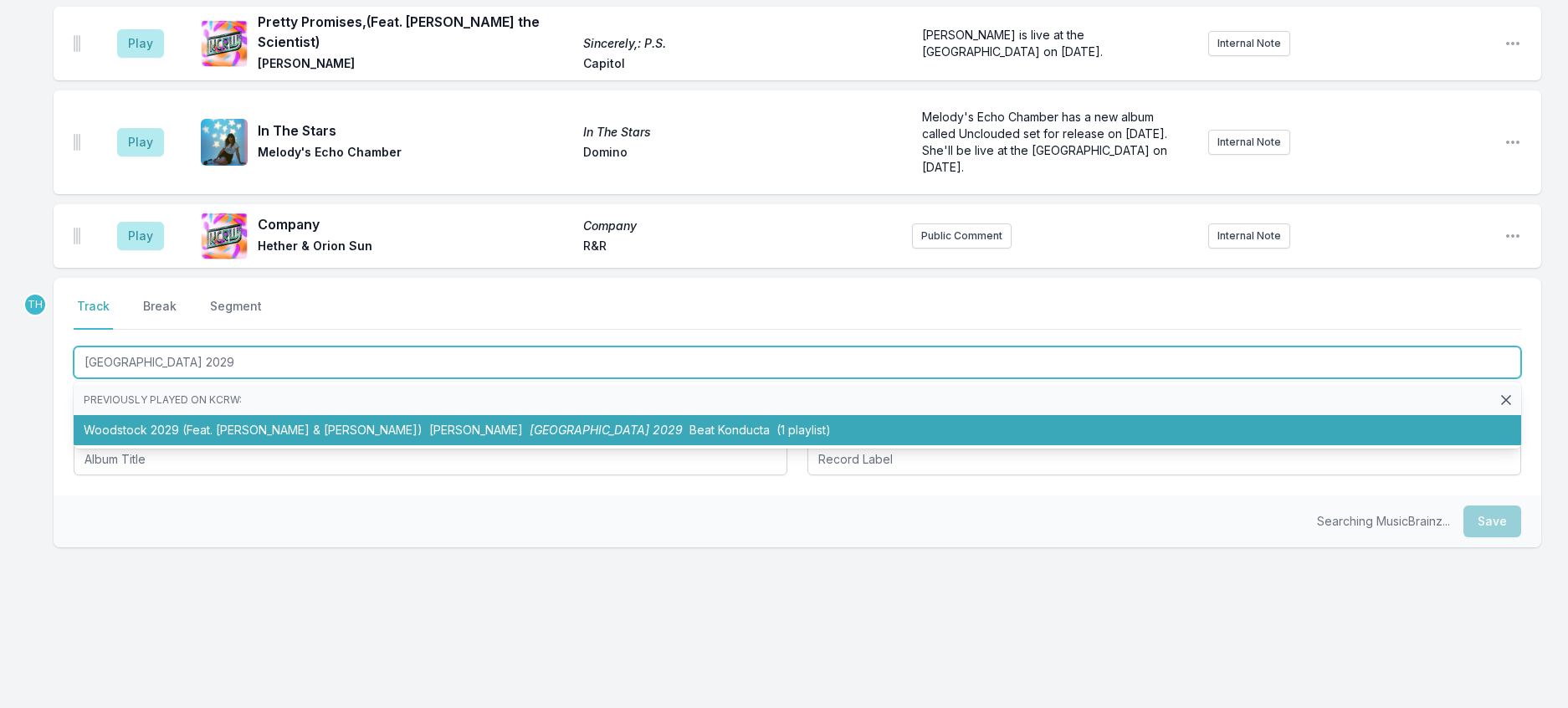
click at [316, 445] on li "Woodstock 2029 (Feat. Jay Electronica & Wiz Khalifa) Droogie Otis Woodstock 202…" at bounding box center [796, 430] width 1447 height 30
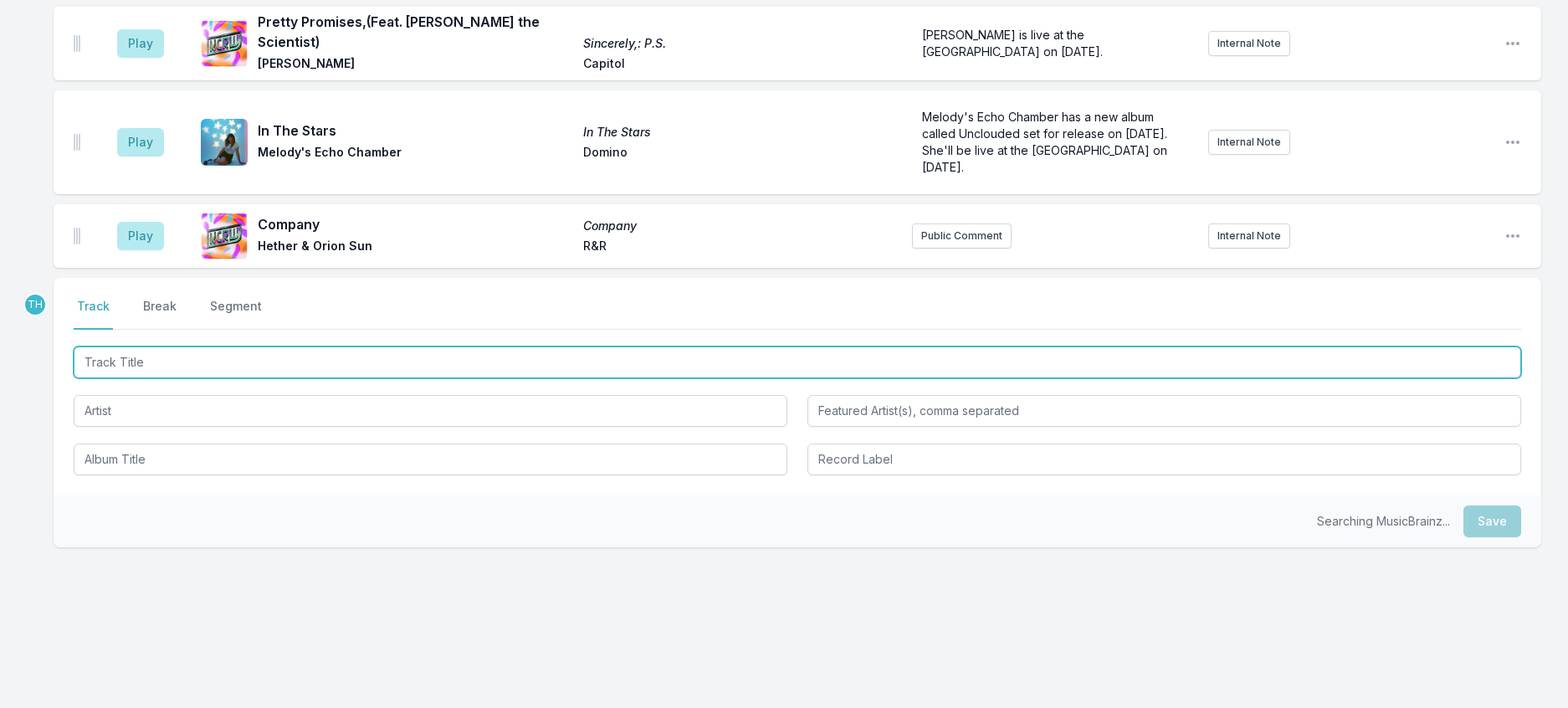
scroll to position [1523, 0]
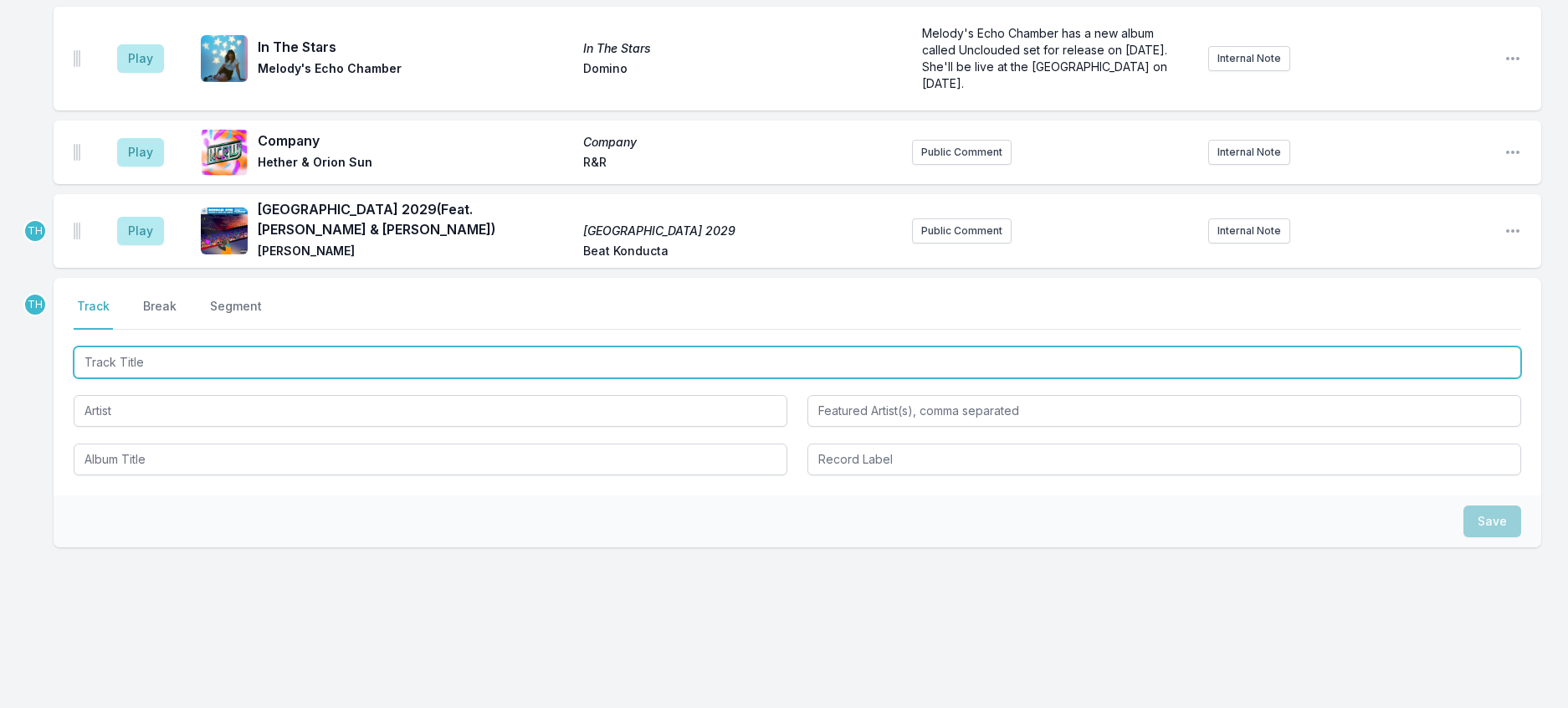
click at [432, 378] on input "Track Title" at bounding box center [796, 362] width 1447 height 32
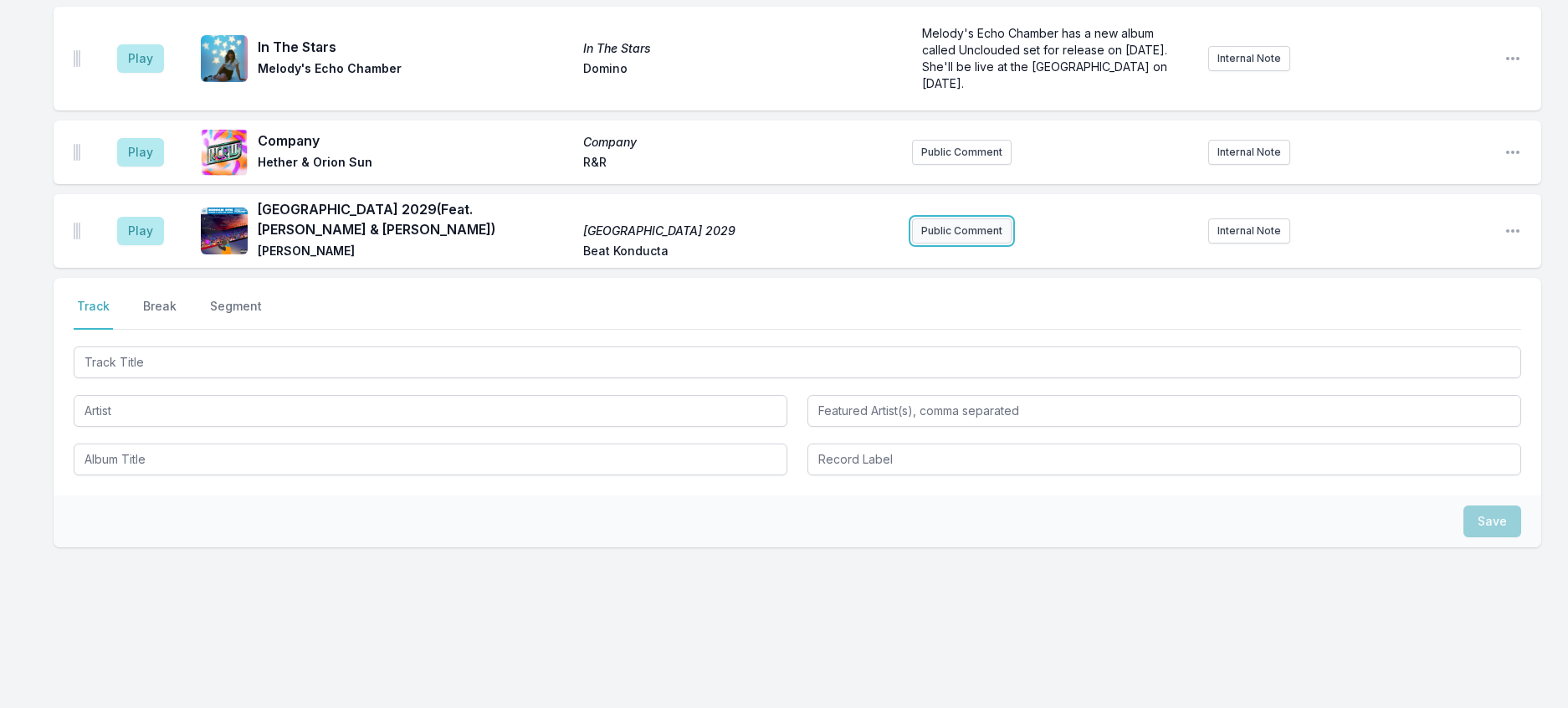
click at [929, 243] on button "Public Comment" at bounding box center [962, 230] width 100 height 25
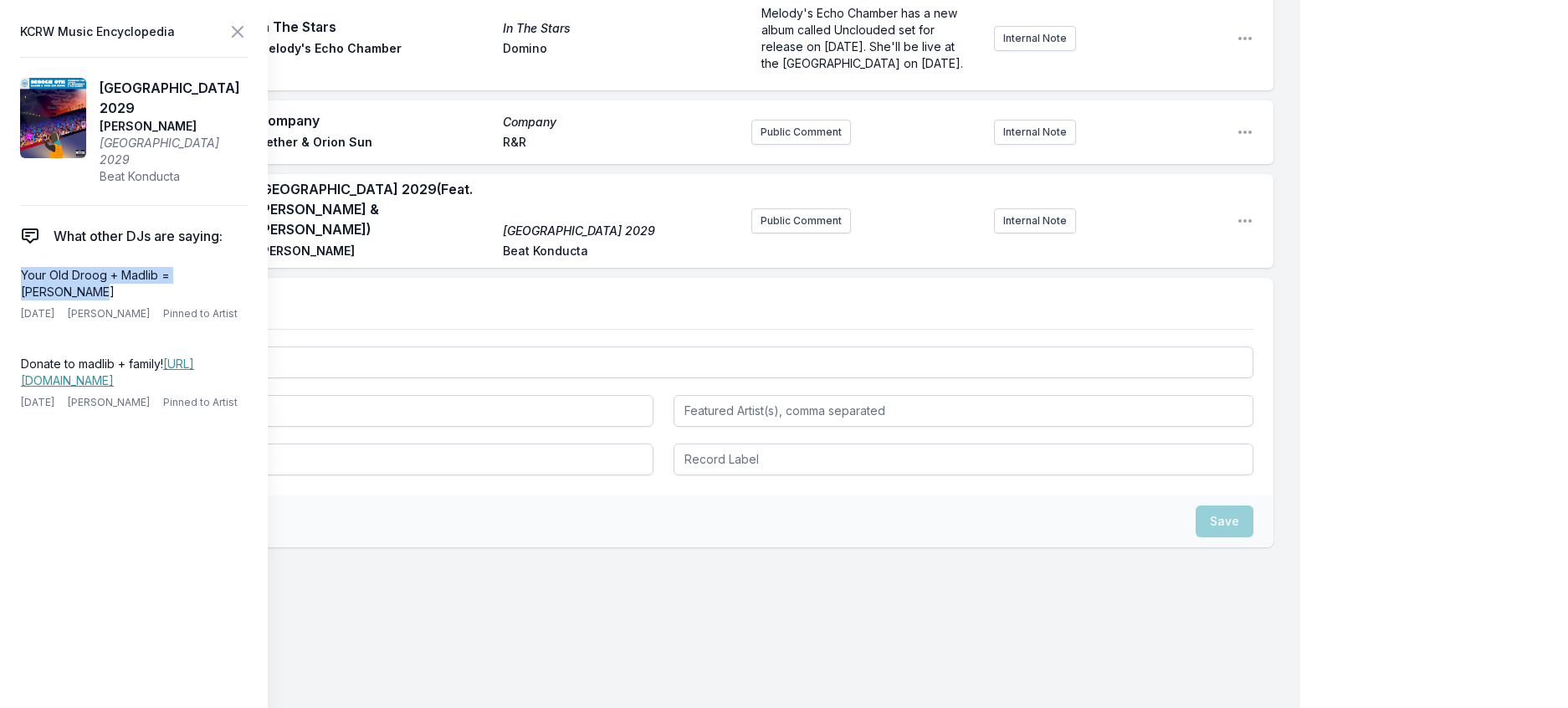
drag, startPoint x: 265, startPoint y: 278, endPoint x: 14, endPoint y: 285, distance: 251.1
click at [14, 285] on aside "KCRW Music Encyclopedia Woodstock 2029 Droogie Otis Woodstock 2029 Beat Konduct…" at bounding box center [134, 354] width 268 height 708
click at [752, 233] on button "Public Comment" at bounding box center [801, 221] width 100 height 25
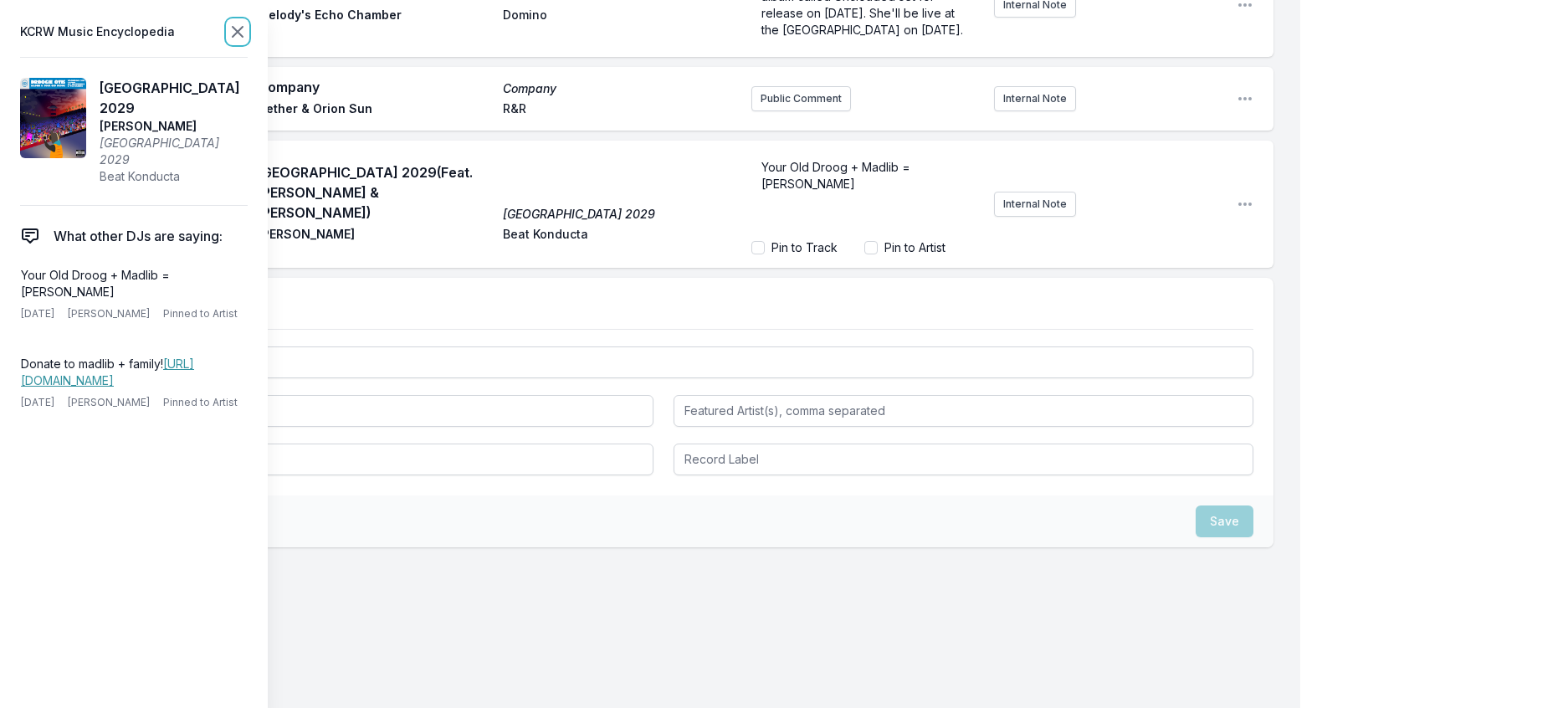
click at [247, 26] on icon at bounding box center [237, 32] width 20 height 20
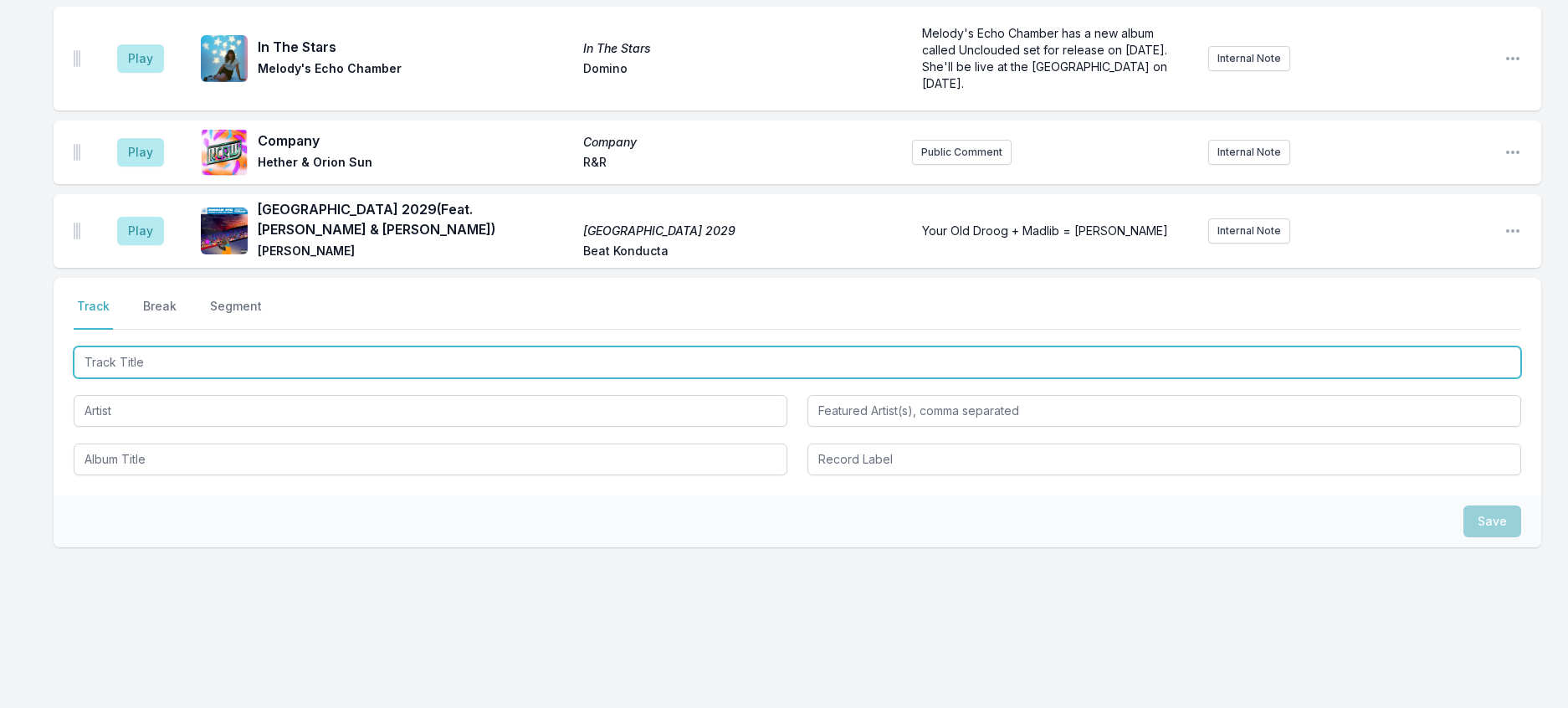
click at [208, 378] on input "Track Title" at bounding box center [796, 362] width 1447 height 32
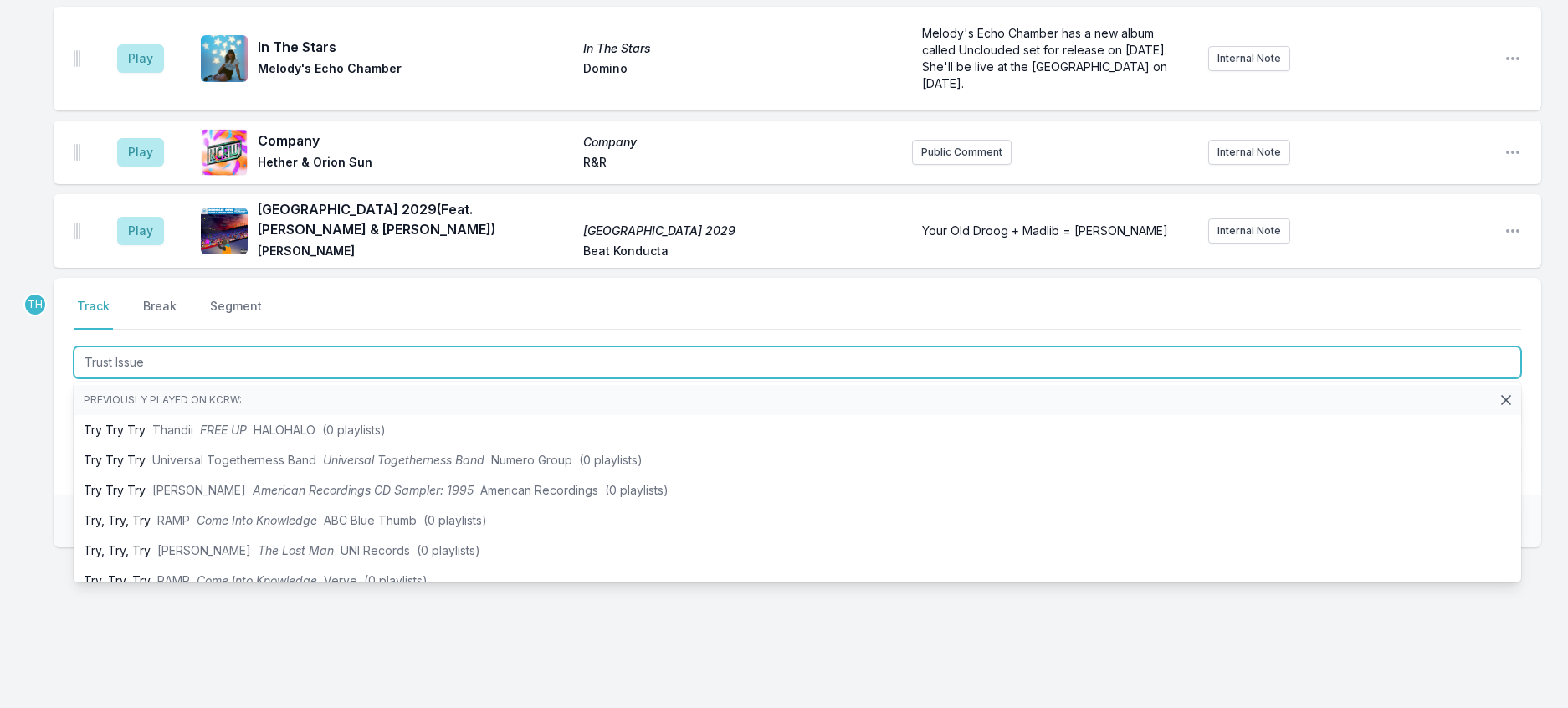
type input "Trust Issues"
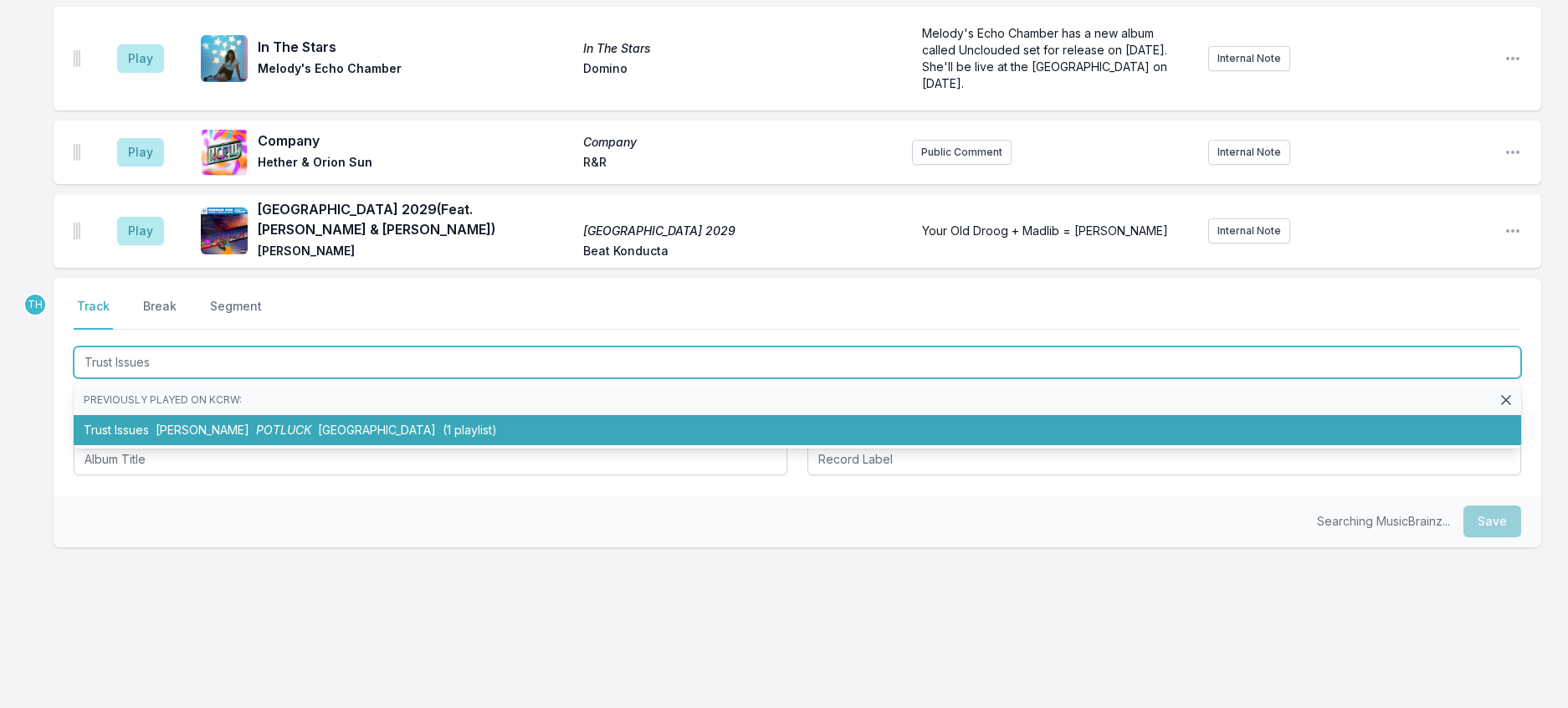
click at [283, 445] on li "Trust Issues Bruiser Wolf POTLUCK Fake Shore Drive (1 playlist)" at bounding box center [796, 430] width 1447 height 30
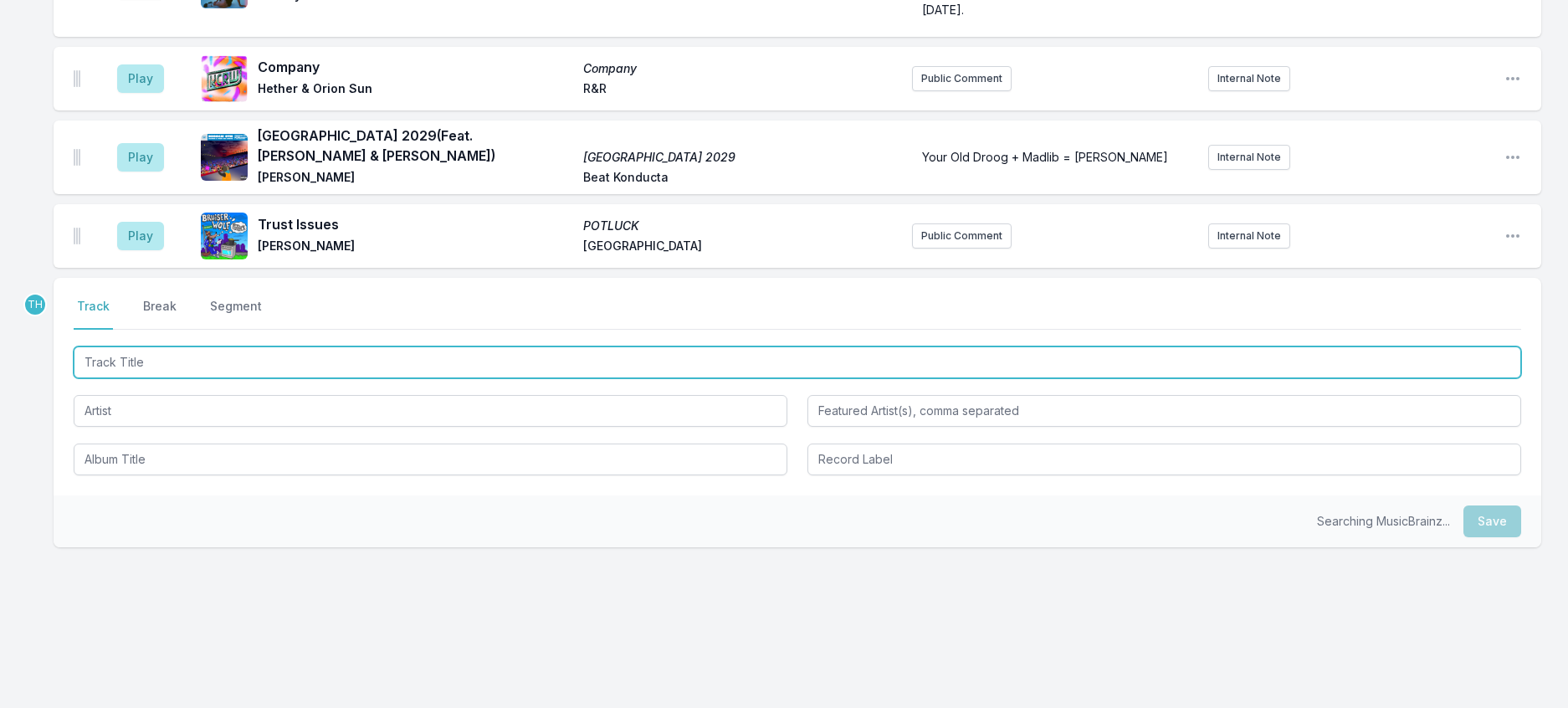
scroll to position [1606, 0]
click at [384, 378] on input "Track Title" at bounding box center [796, 362] width 1447 height 32
type input "Future Memories"
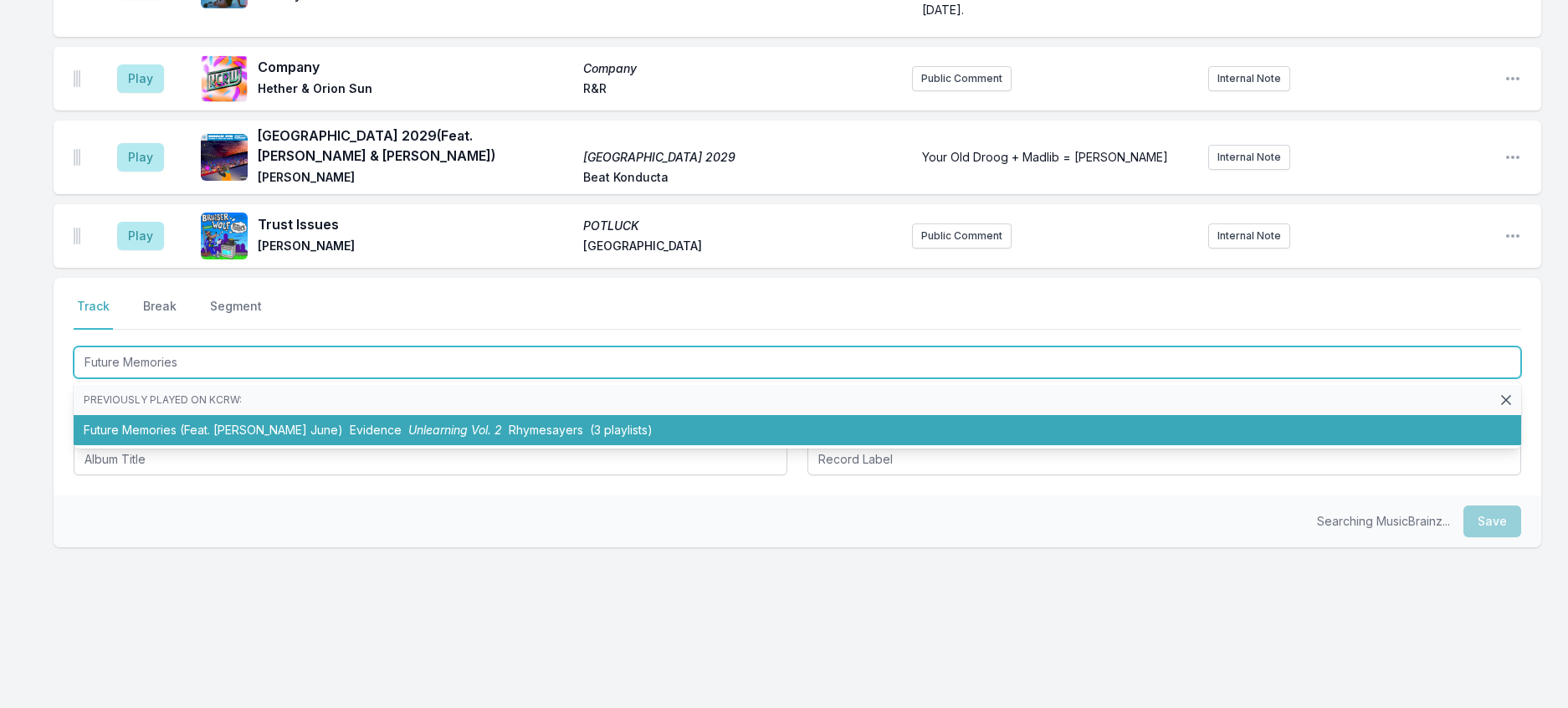
click at [352, 437] on span "Evidence" at bounding box center [376, 429] width 51 height 14
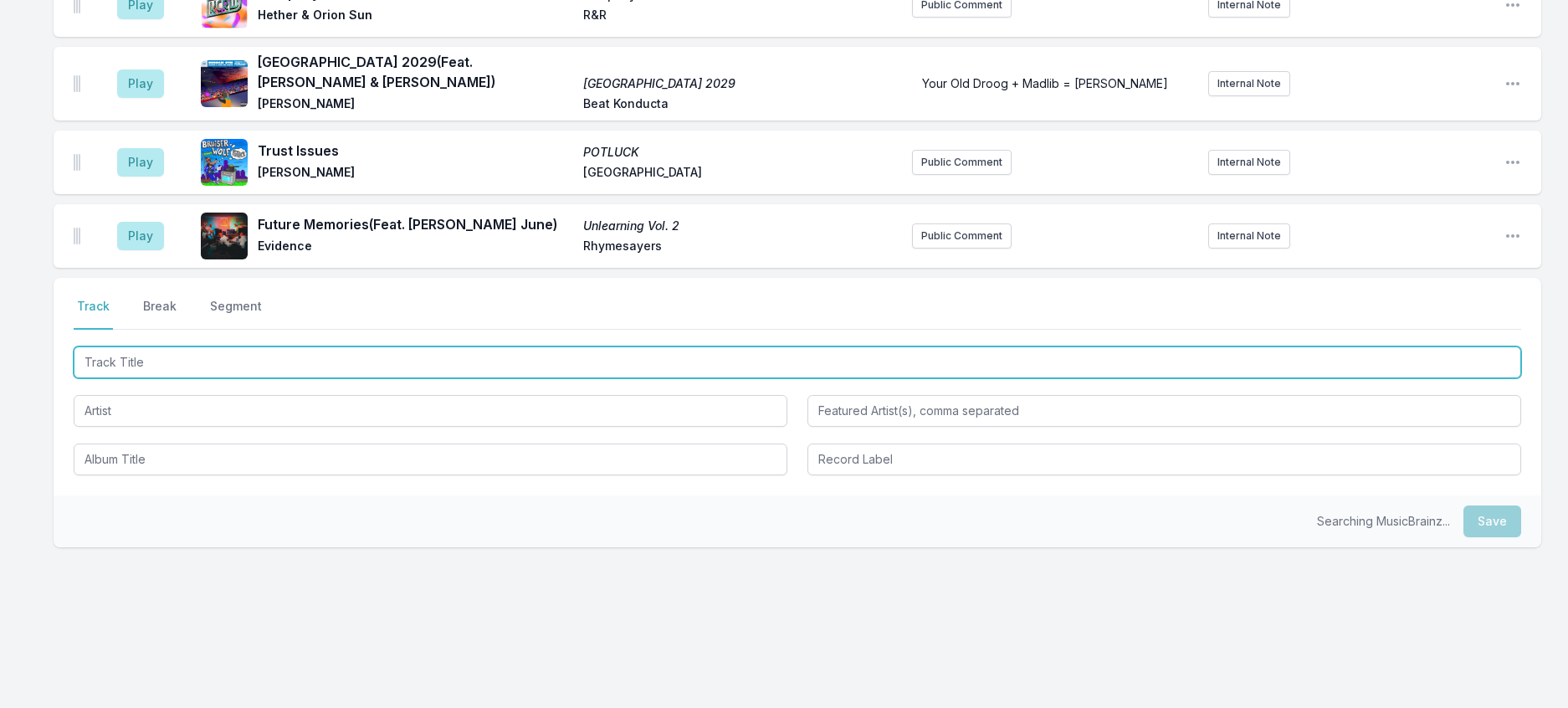
scroll to position [1689, 0]
click at [376, 378] on input "Track Title" at bounding box center [796, 362] width 1447 height 32
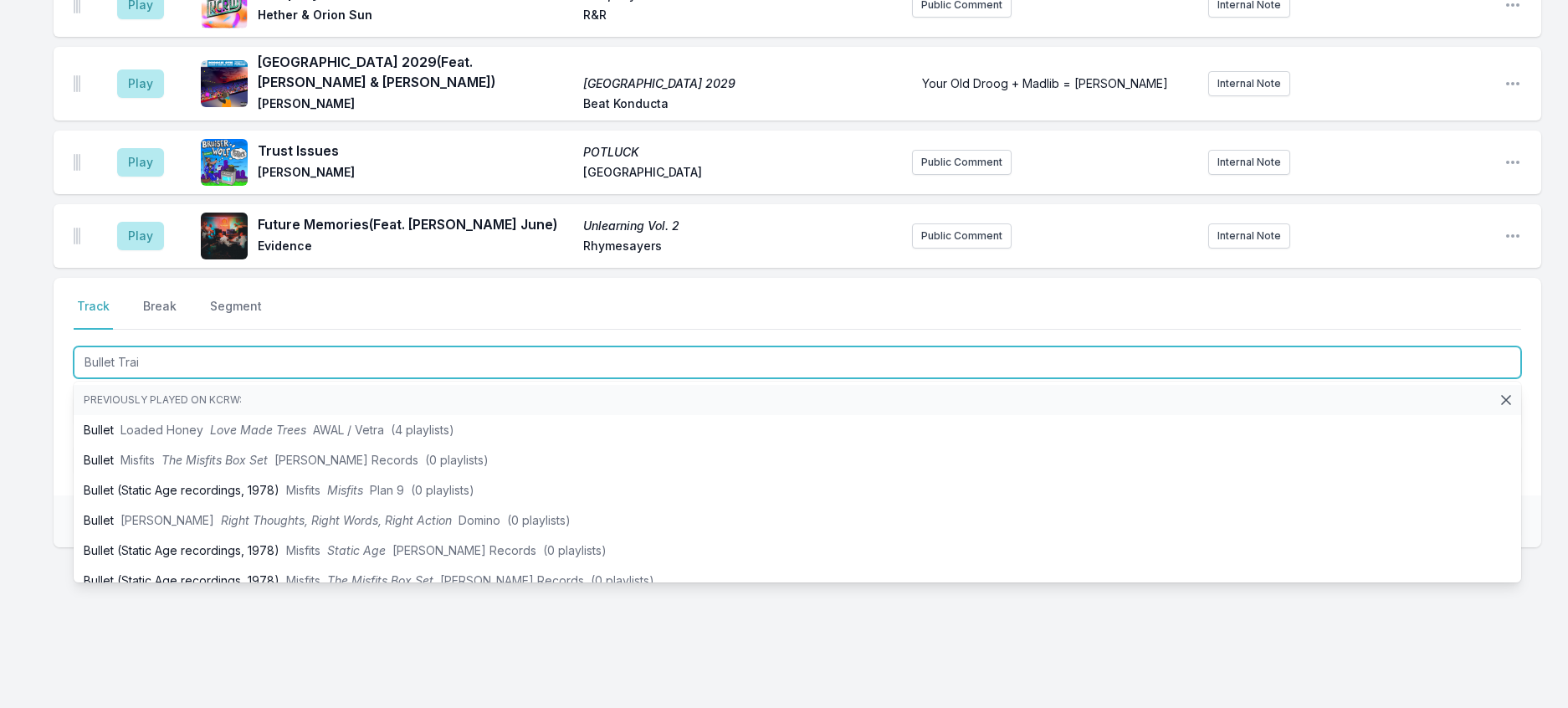
type input "Bullet Train"
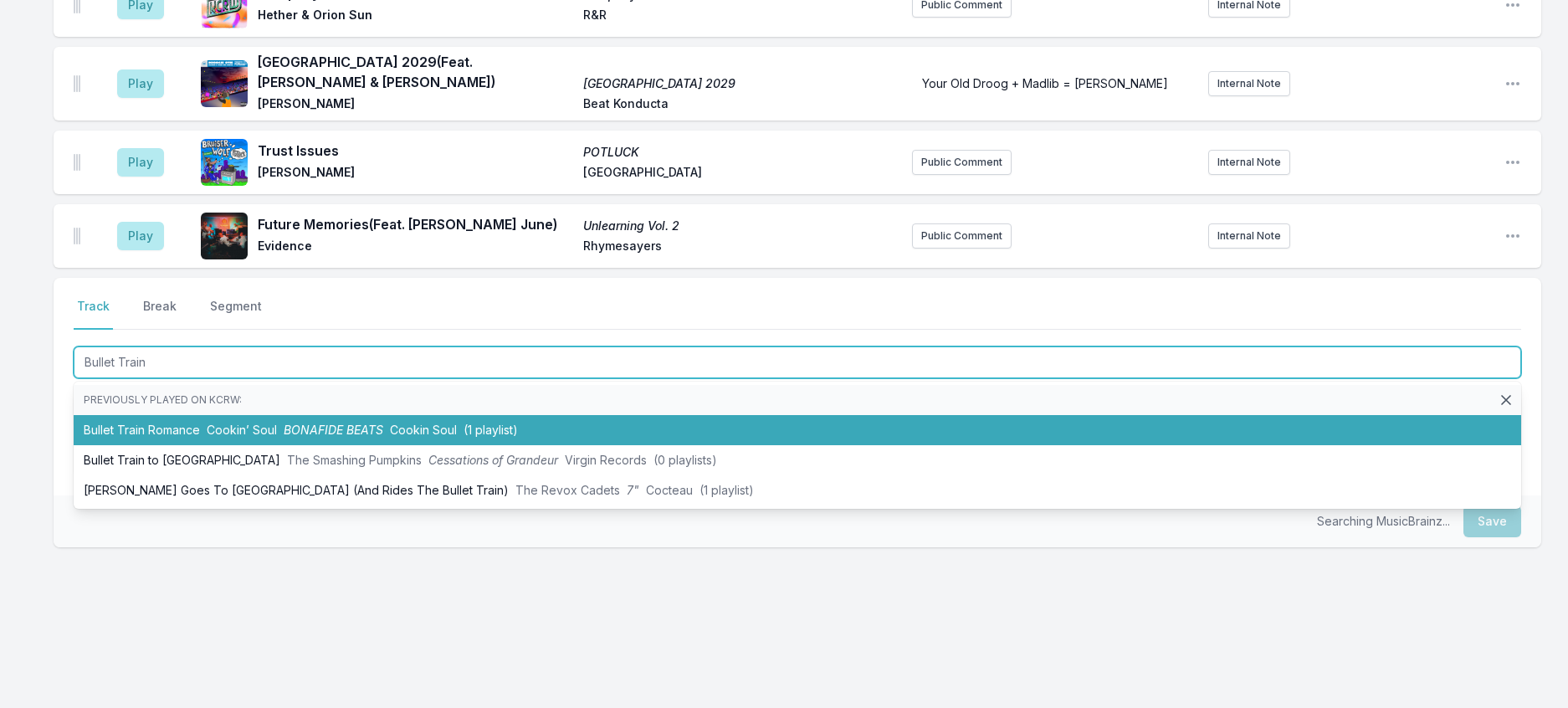
click at [366, 437] on span "BONAFIDE BEATS" at bounding box center [333, 429] width 100 height 14
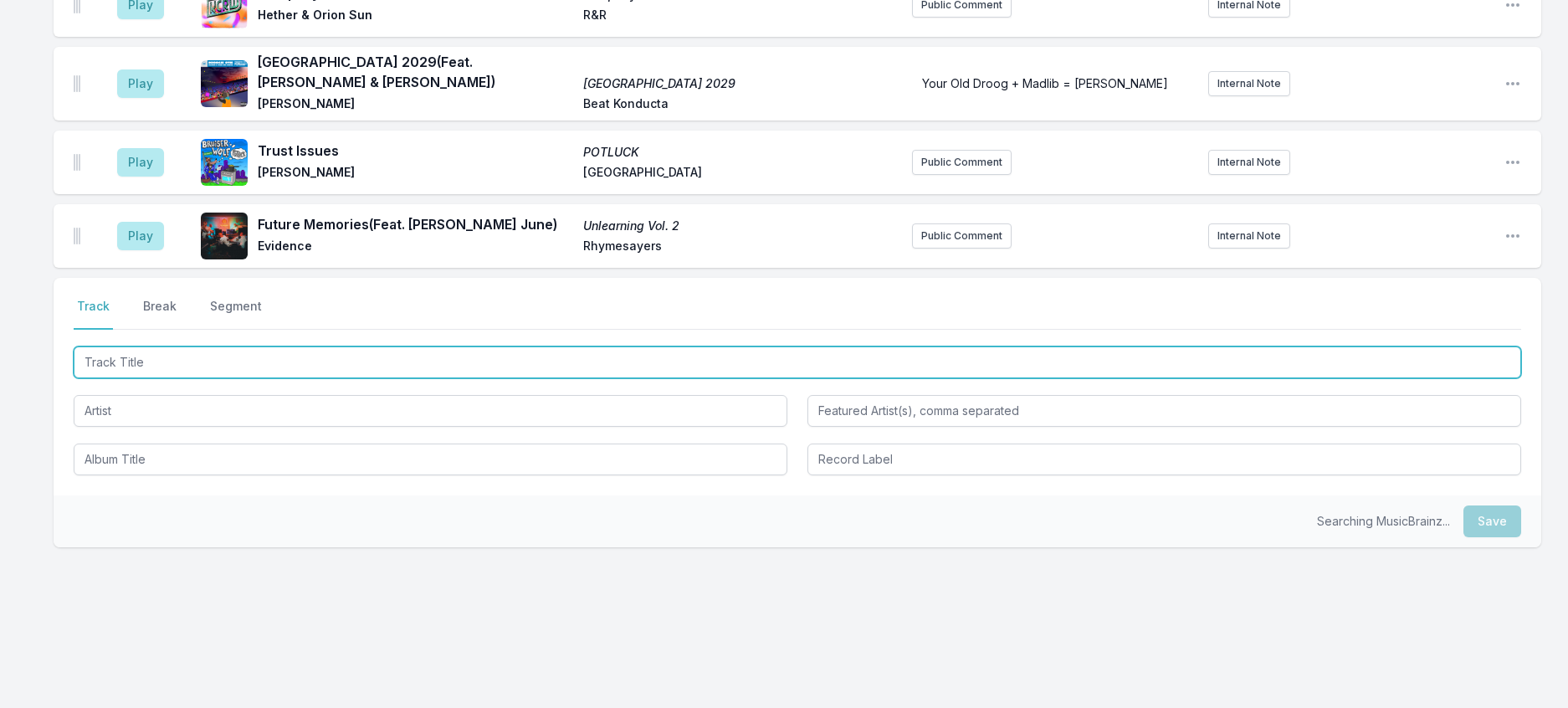
scroll to position [1771, 0]
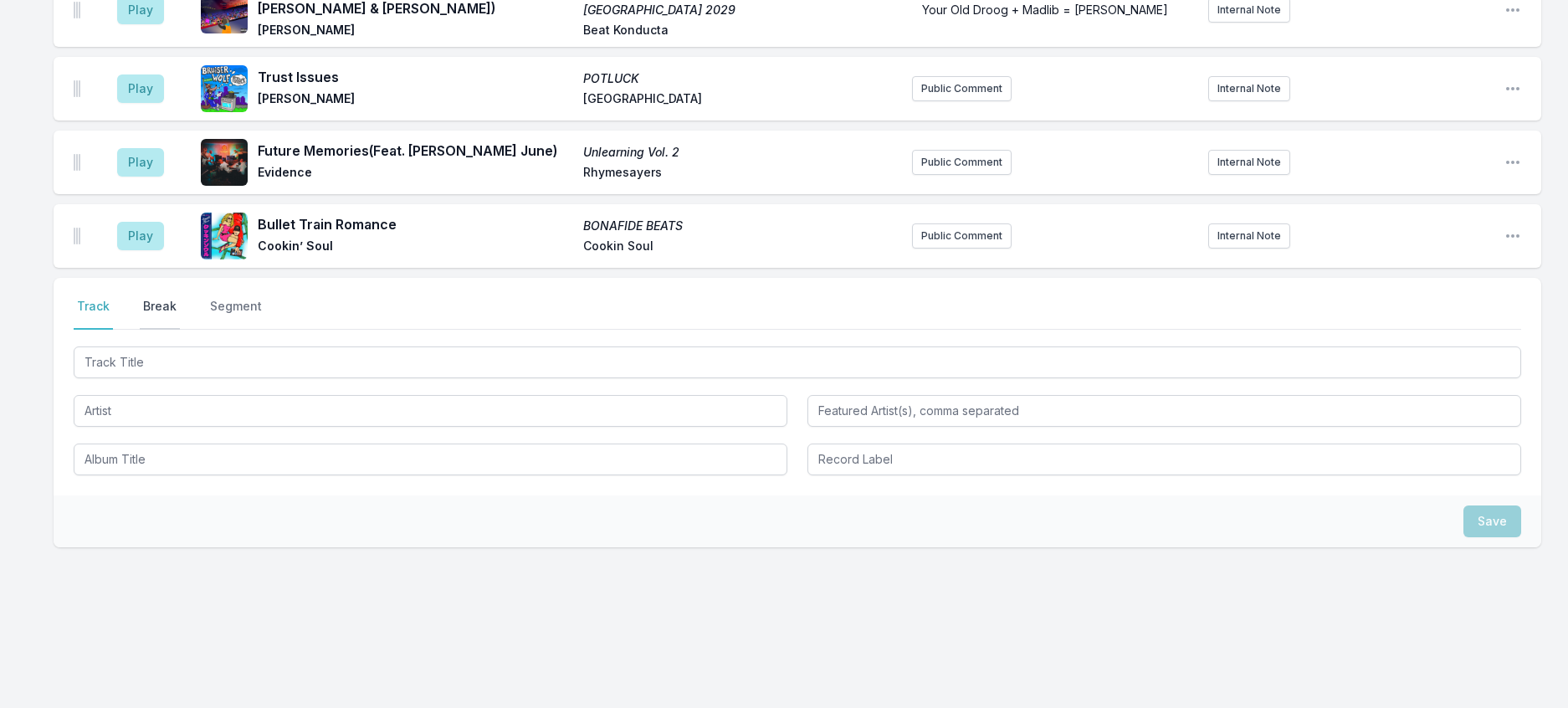
click at [180, 321] on button "Break" at bounding box center [159, 313] width 41 height 32
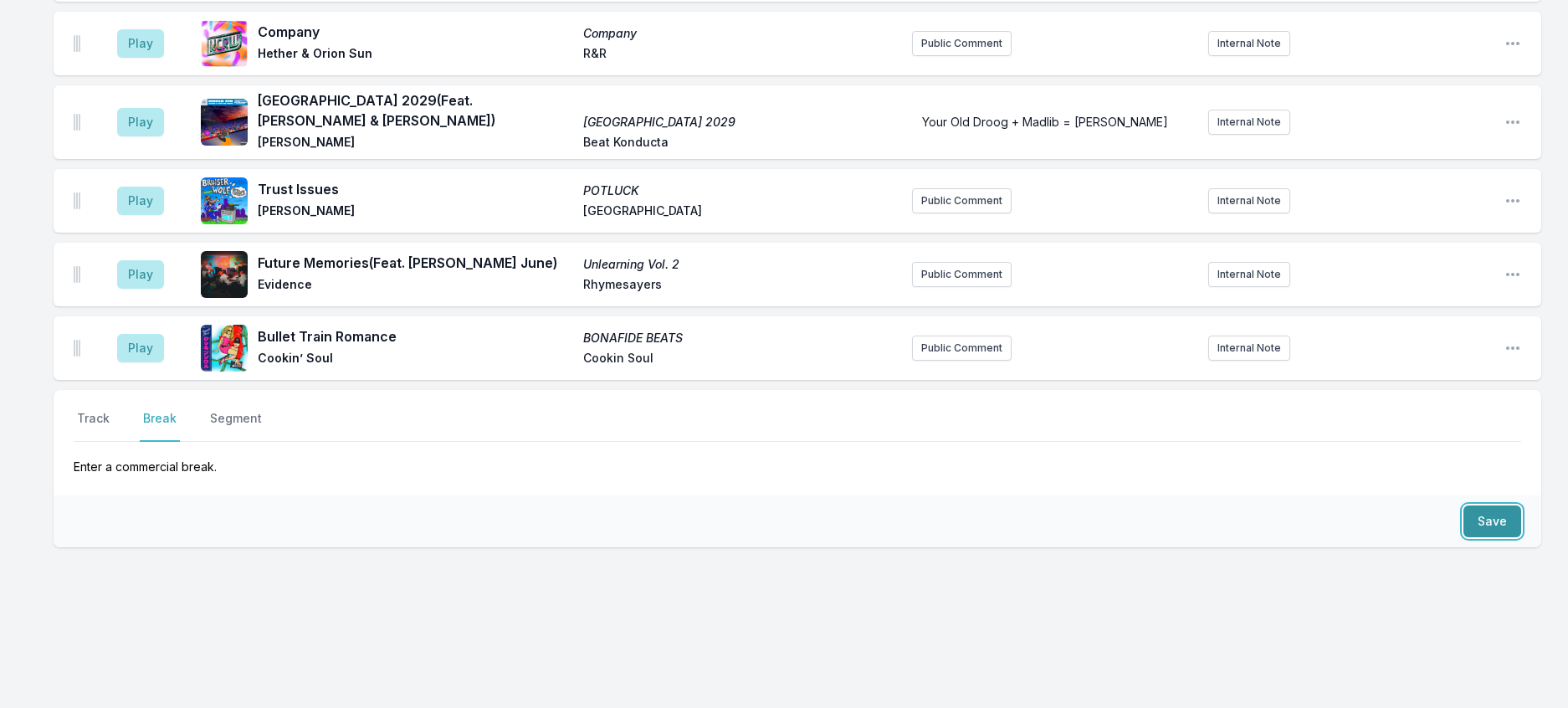
click at [1474, 505] on button "Save" at bounding box center [1492, 521] width 57 height 32
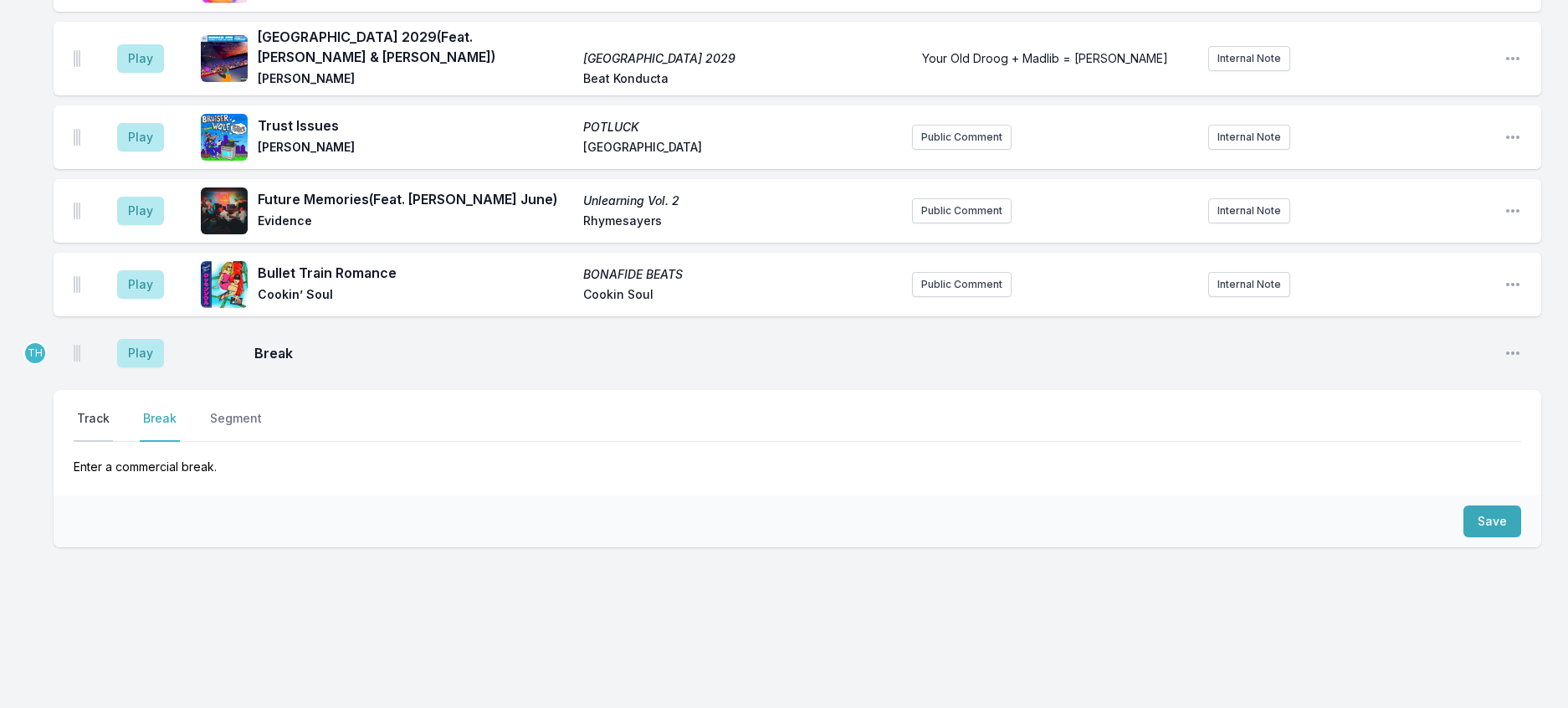
click at [113, 409] on button "Track" at bounding box center [93, 425] width 40 height 32
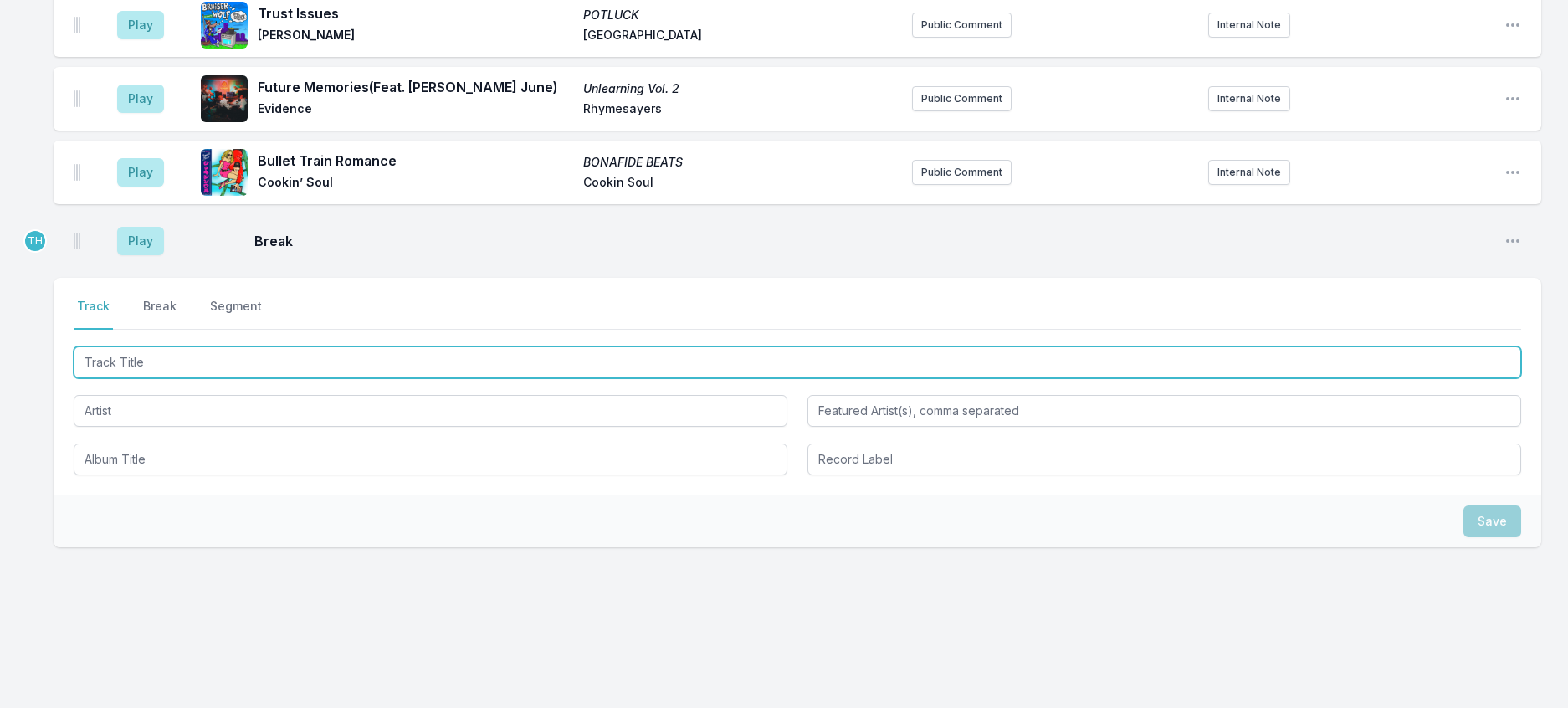
click at [166, 378] on input "Track Title" at bounding box center [796, 362] width 1447 height 32
type input "Le Grand Sole"
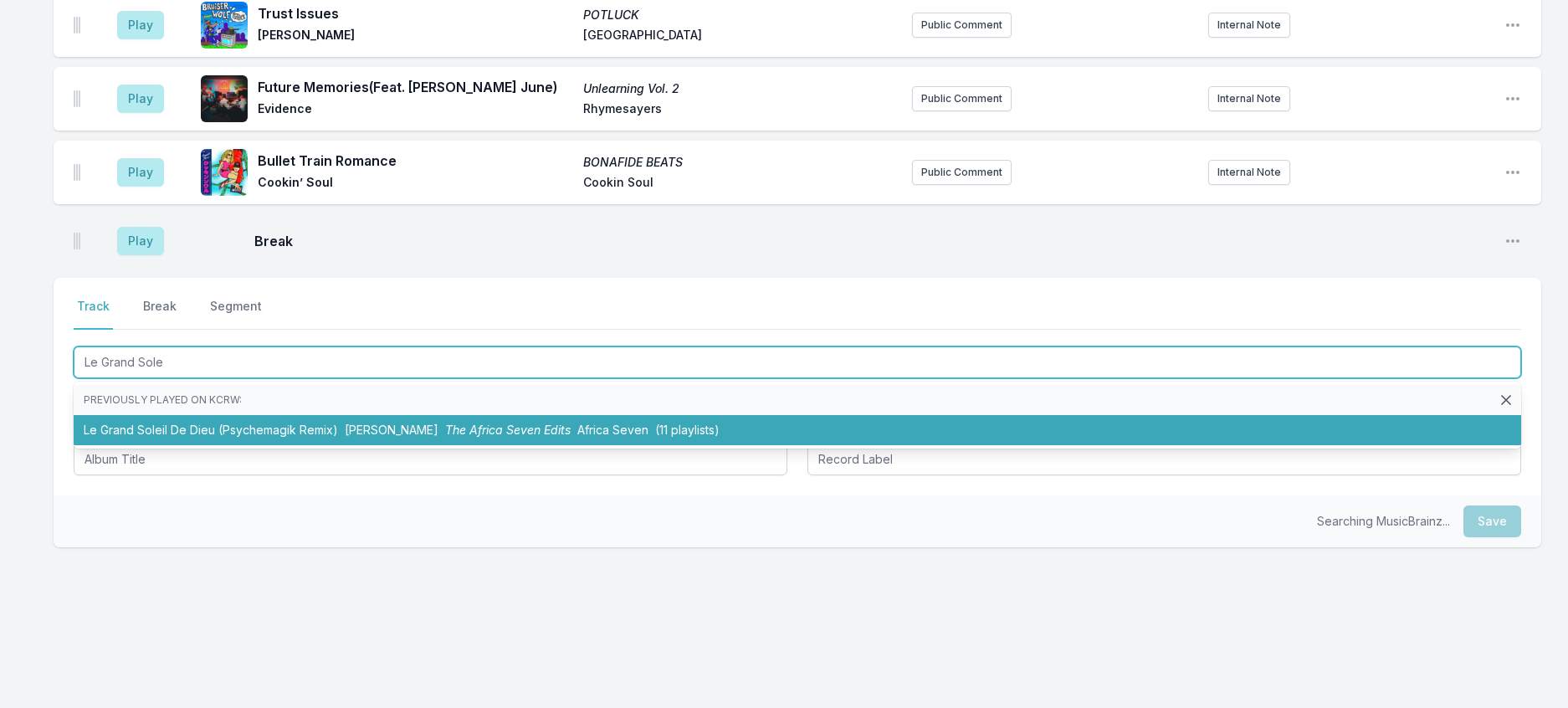
click at [280, 445] on li "Le Grand Soleil De Dieu (Psychemagik Remix) Francis Bebey The Africa Seven Edit…" at bounding box center [796, 430] width 1447 height 30
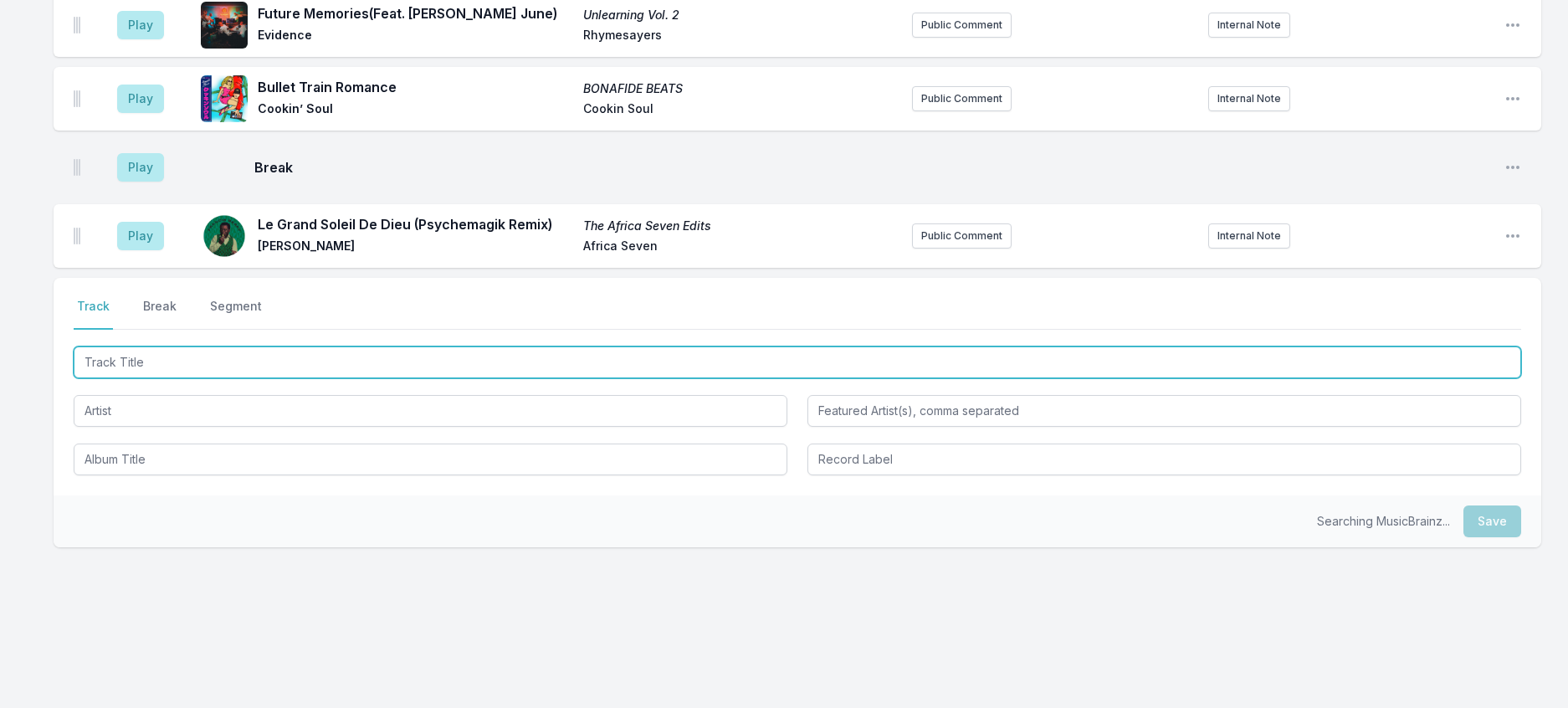
scroll to position [1881, 0]
click at [345, 378] on input "Track Title" at bounding box center [796, 362] width 1447 height 32
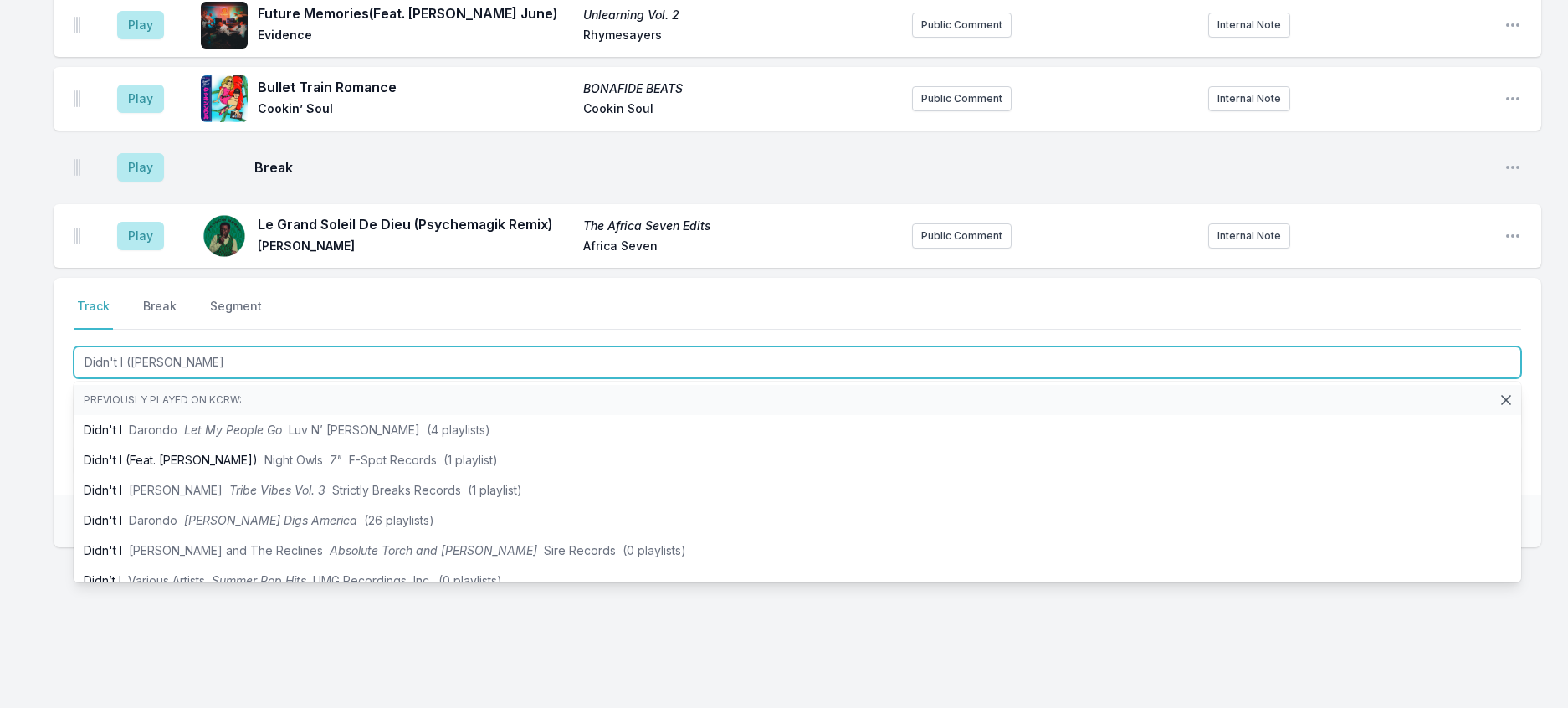
type input "Didn't I (Johnn"
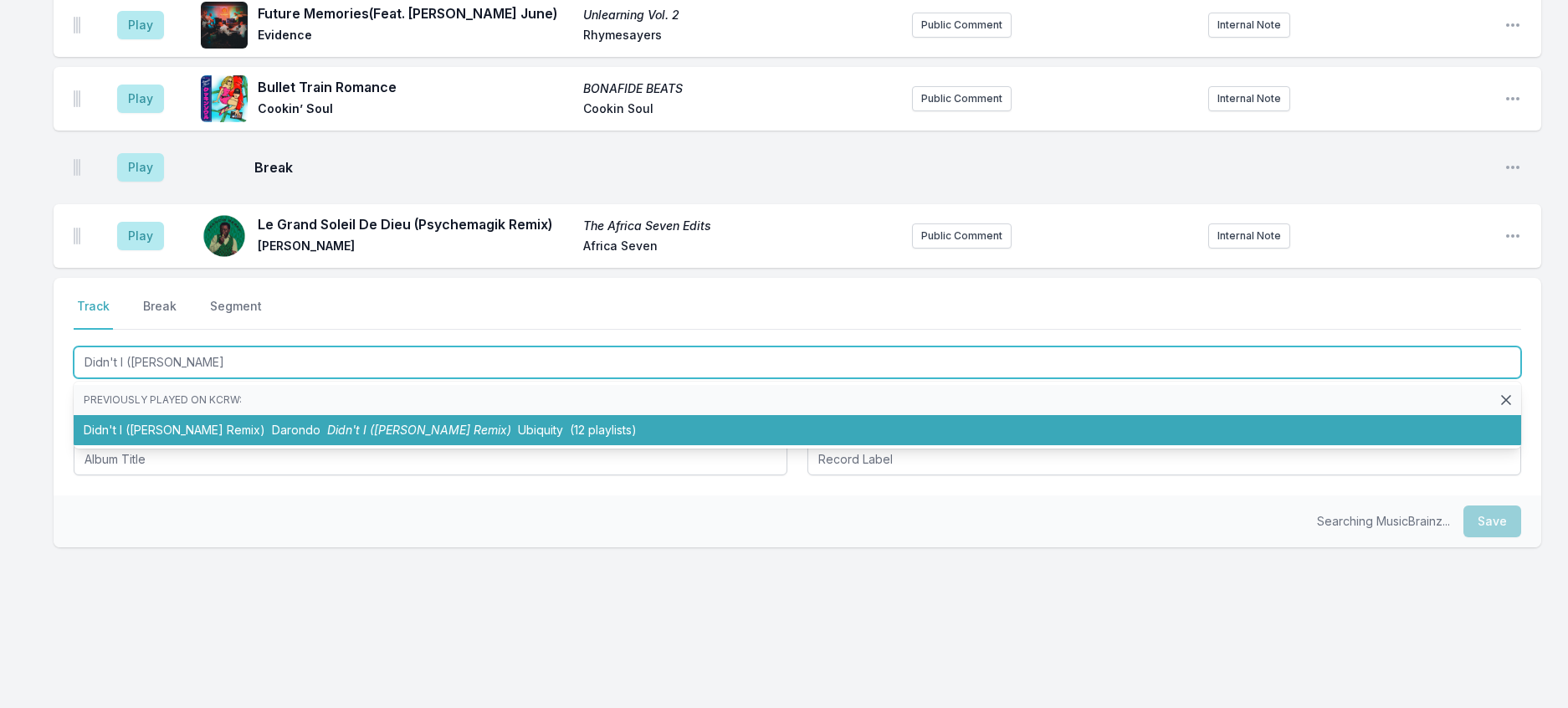
click at [294, 445] on li "Didn't I (Johnny Bolzan Remix) Darondo Didn't I (Johnny Bolzan Remix) Ubiquity …" at bounding box center [796, 430] width 1447 height 30
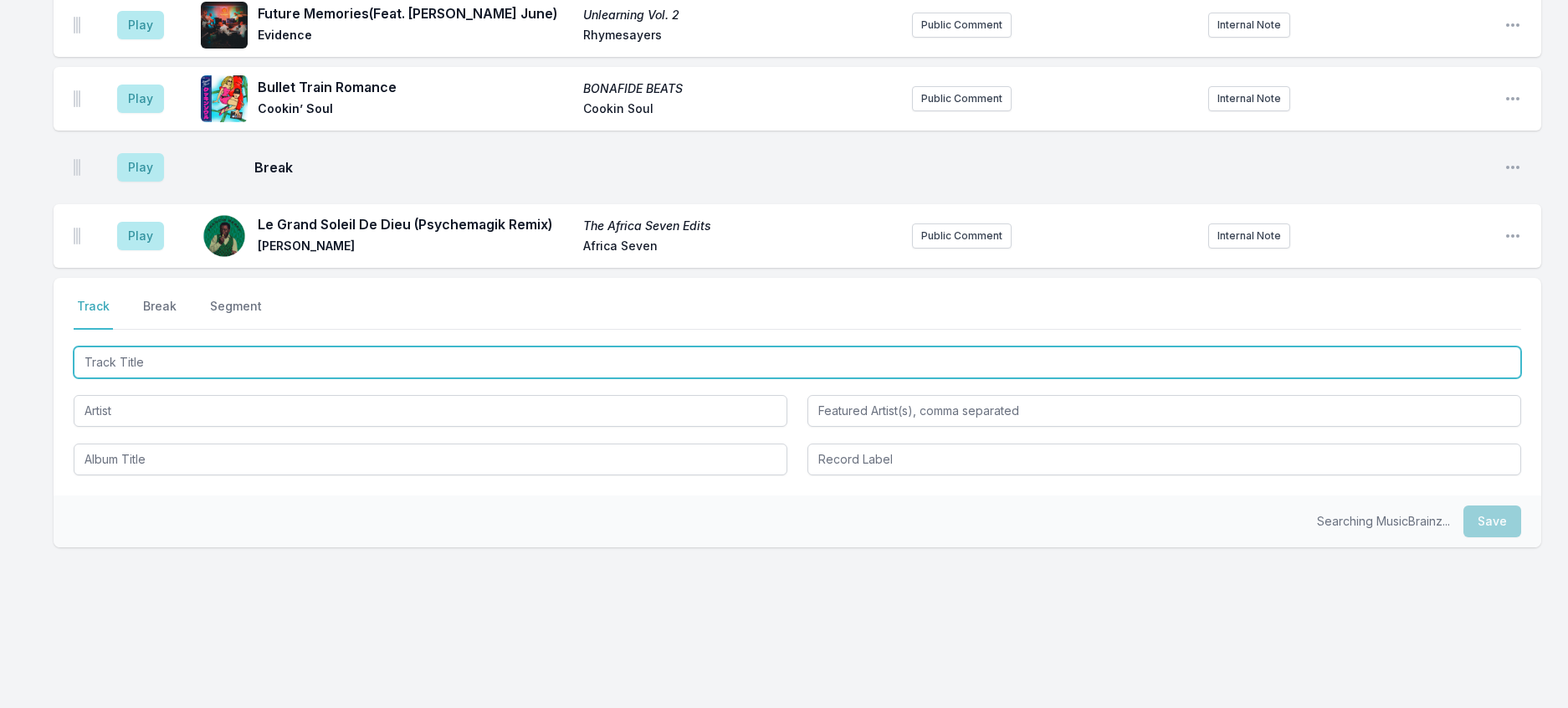
scroll to position [1964, 0]
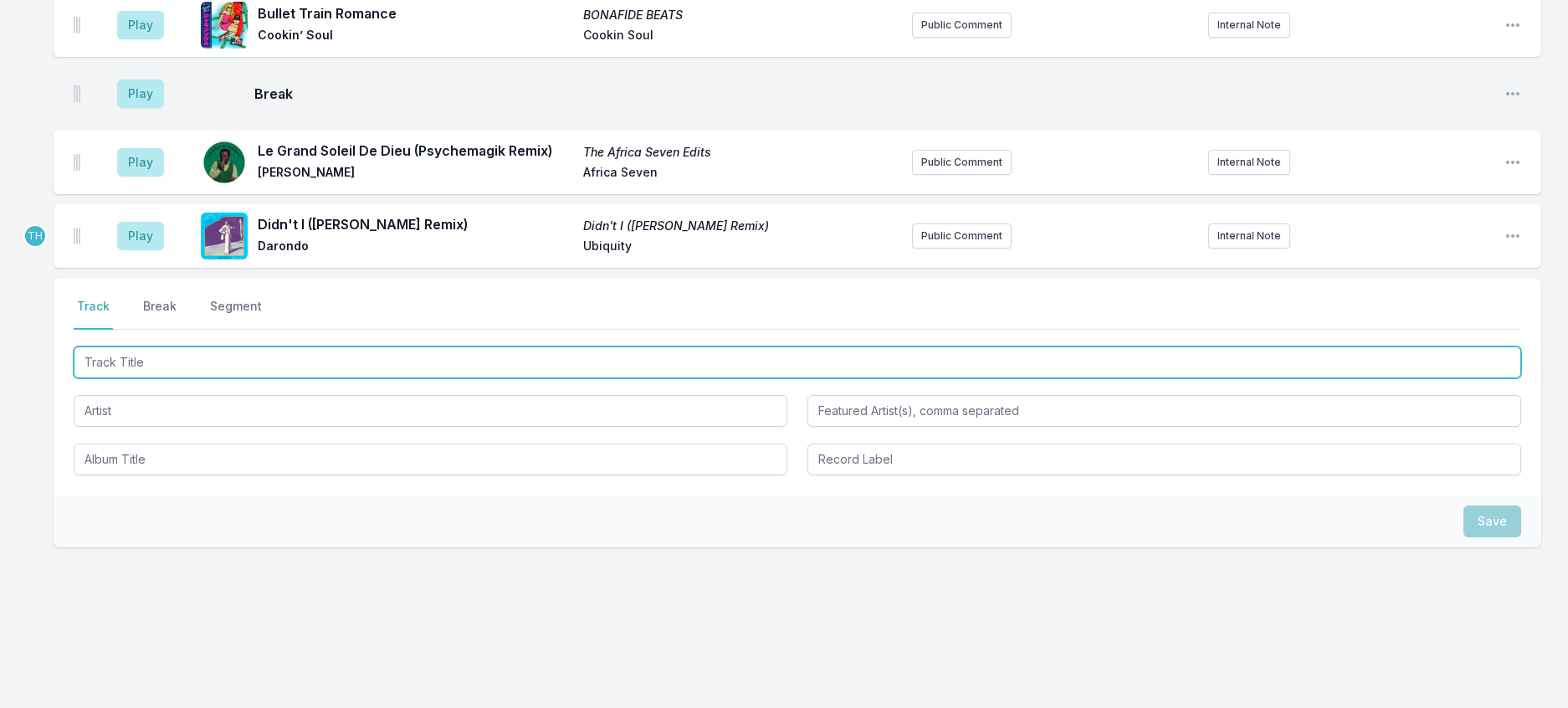
click at [341, 378] on input "Track Title" at bounding box center [796, 362] width 1447 height 32
type input "h"
type input "Harvest Moon"
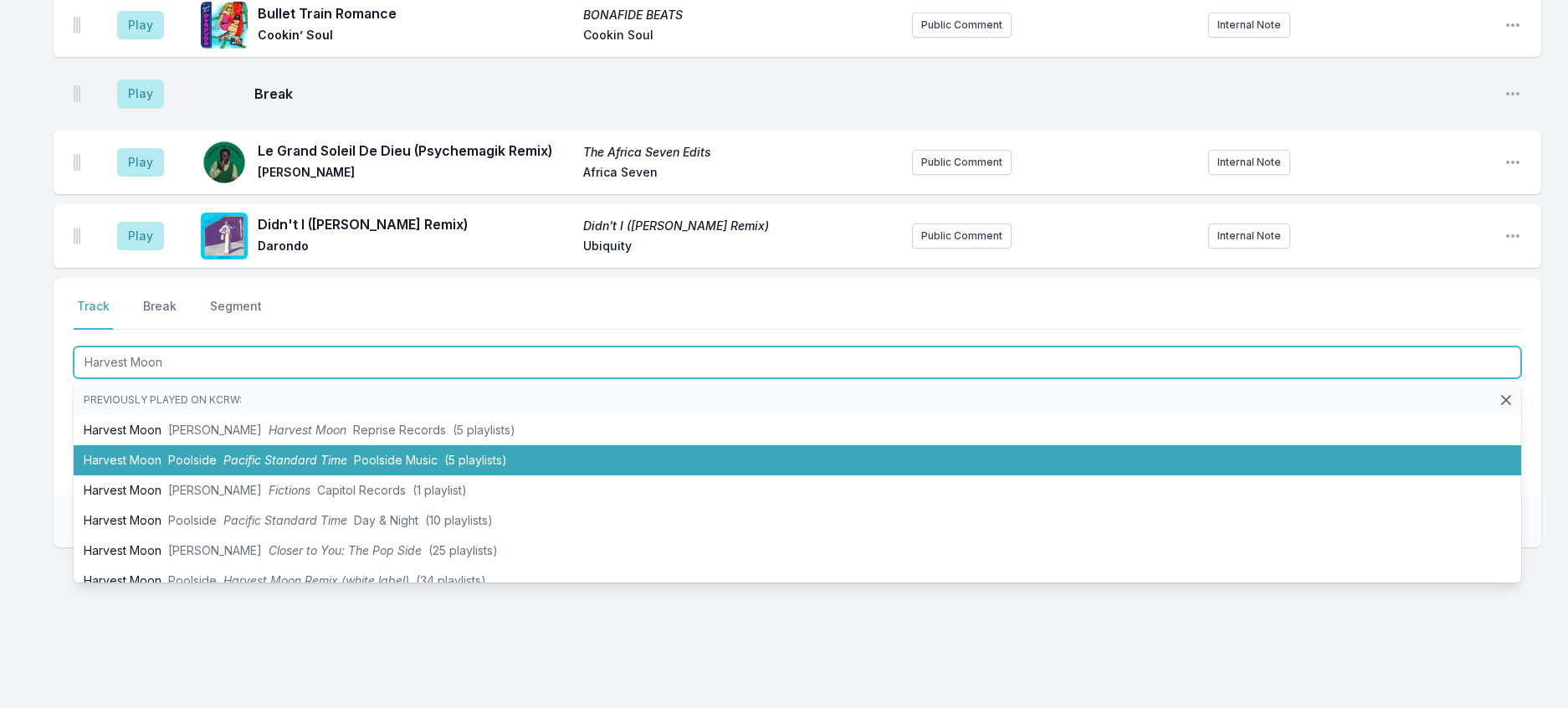
click at [323, 475] on li "Harvest Moon Poolside Pacific Standard Time Poolside Music (5 playlists)" at bounding box center [796, 460] width 1447 height 30
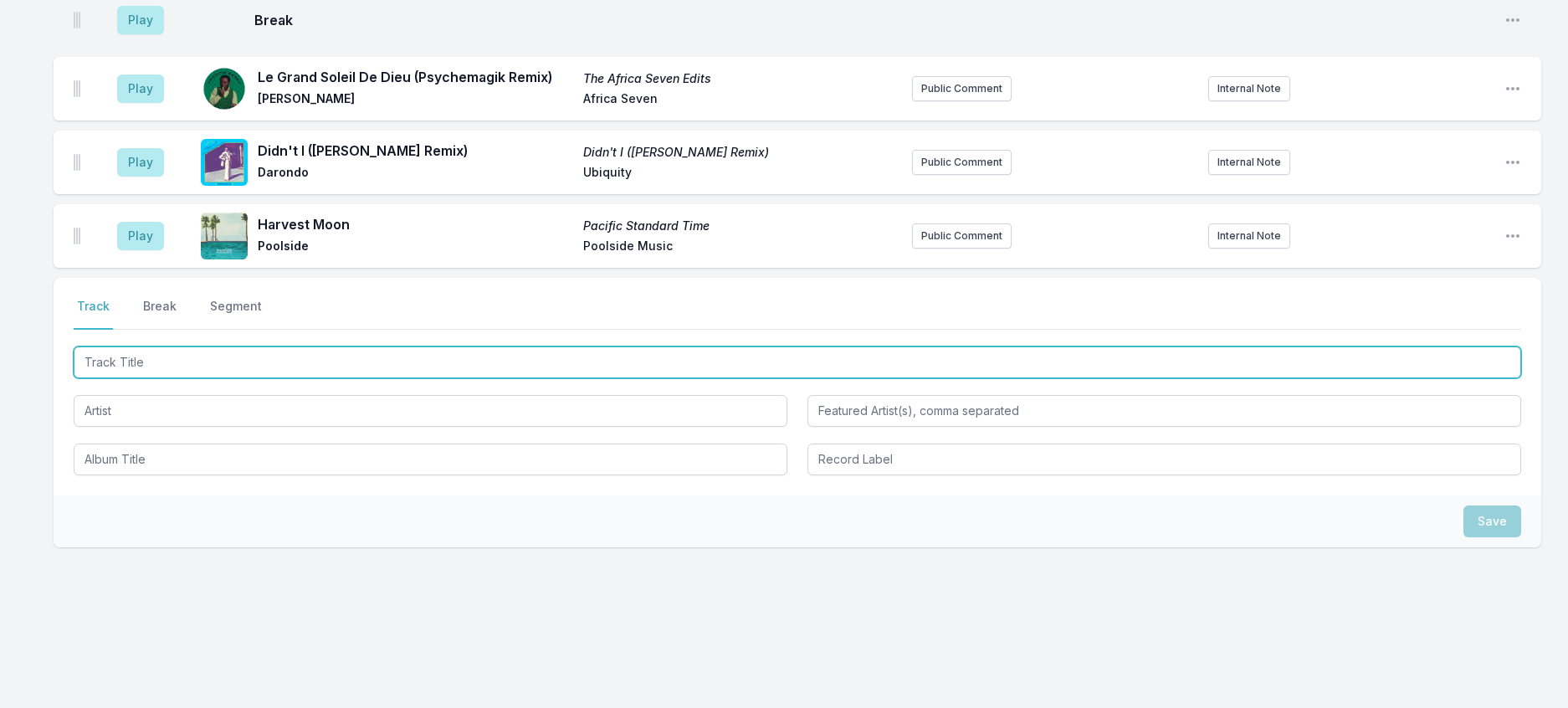
scroll to position [2047, 0]
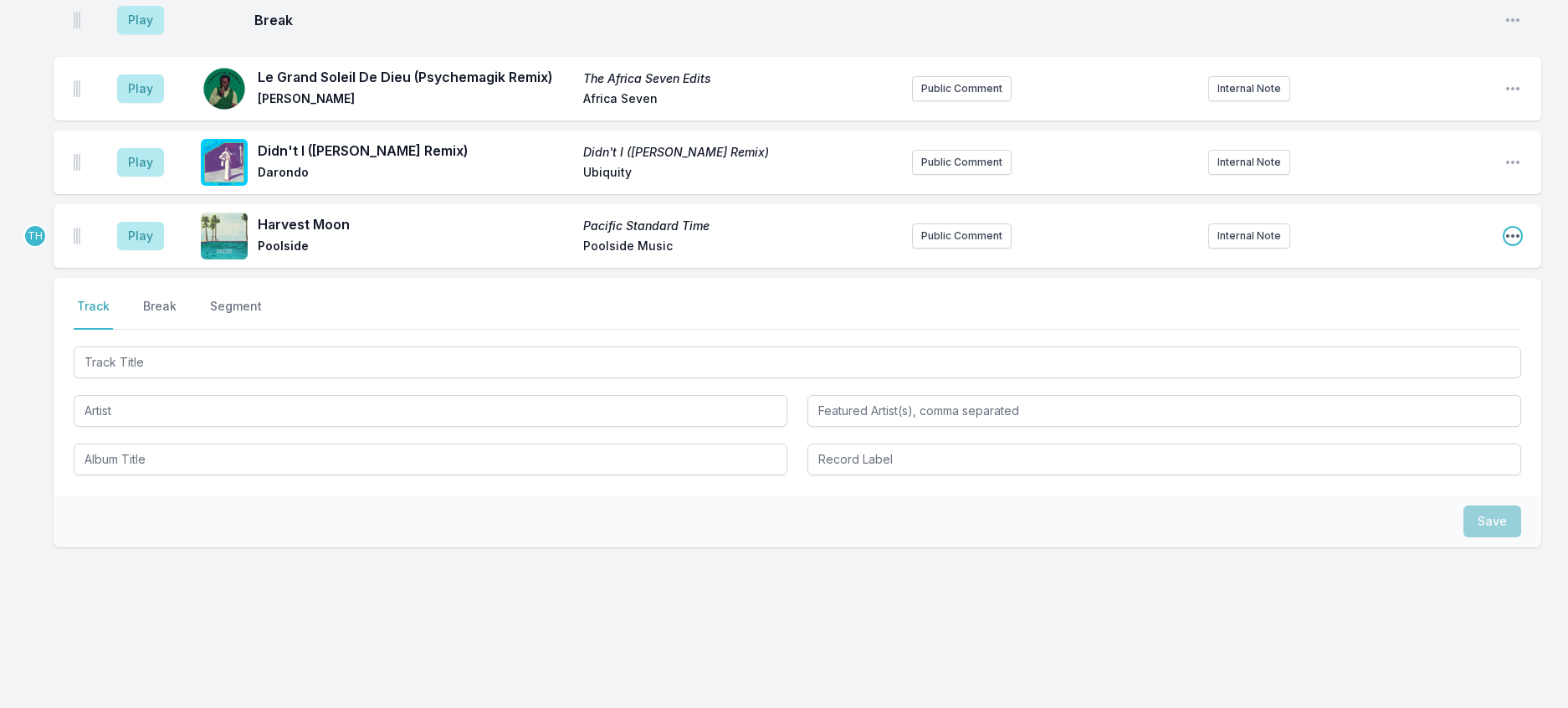
click at [1505, 244] on icon "Open playlist item options" at bounding box center [1513, 235] width 17 height 17
click at [1409, 314] on button "Edit Track Details" at bounding box center [1427, 300] width 187 height 30
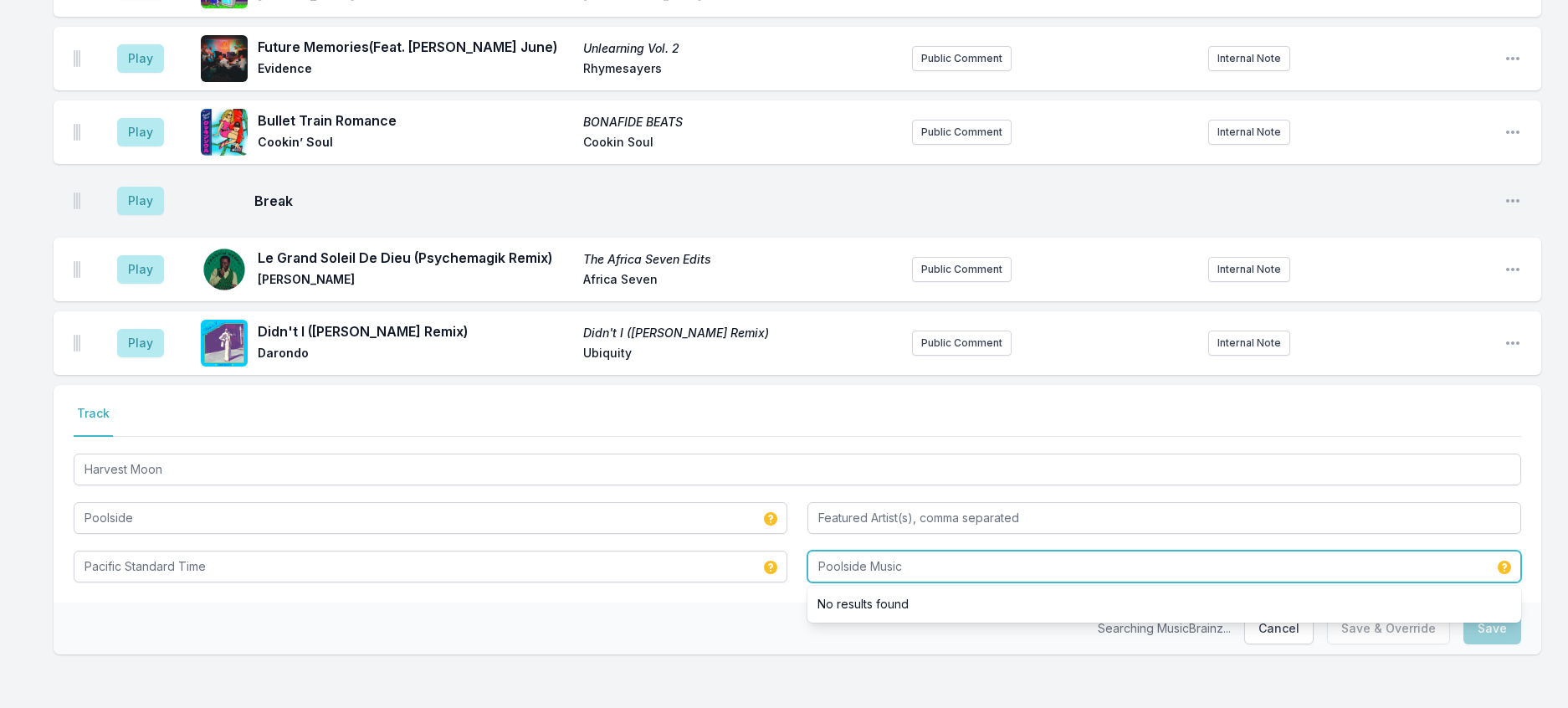
drag, startPoint x: 1016, startPoint y: 539, endPoint x: 709, endPoint y: 523, distance: 307.4
click at [709, 523] on div "Harvest Moon Poolside Pacific Standard Time Poolside Music No results found" at bounding box center [796, 516] width 1447 height 133
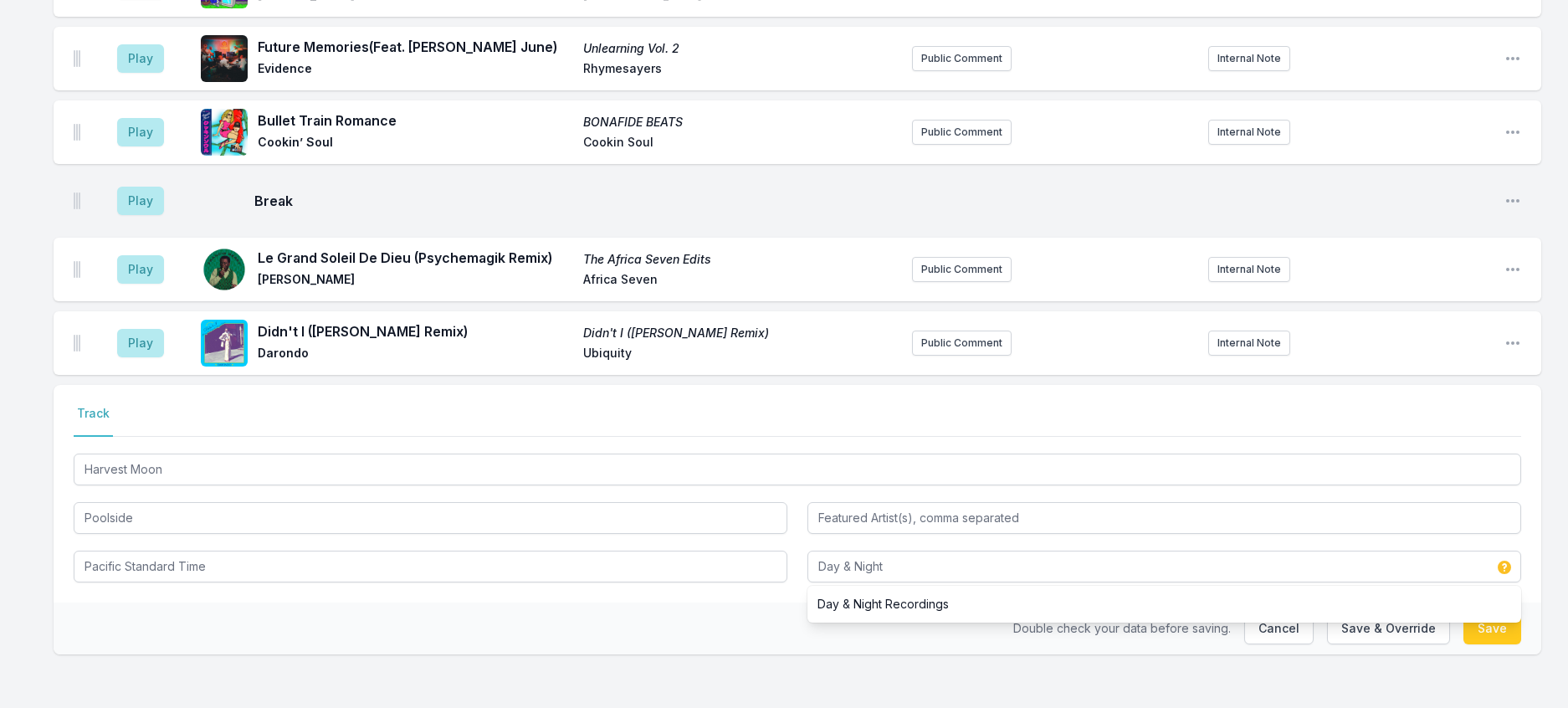
click at [616, 644] on div "Double check your data before saving. Cancel Save & Override Save" at bounding box center [797, 628] width 1488 height 51
click at [1385, 621] on button "Save & Override" at bounding box center [1388, 628] width 123 height 32
type input "Poolside Music"
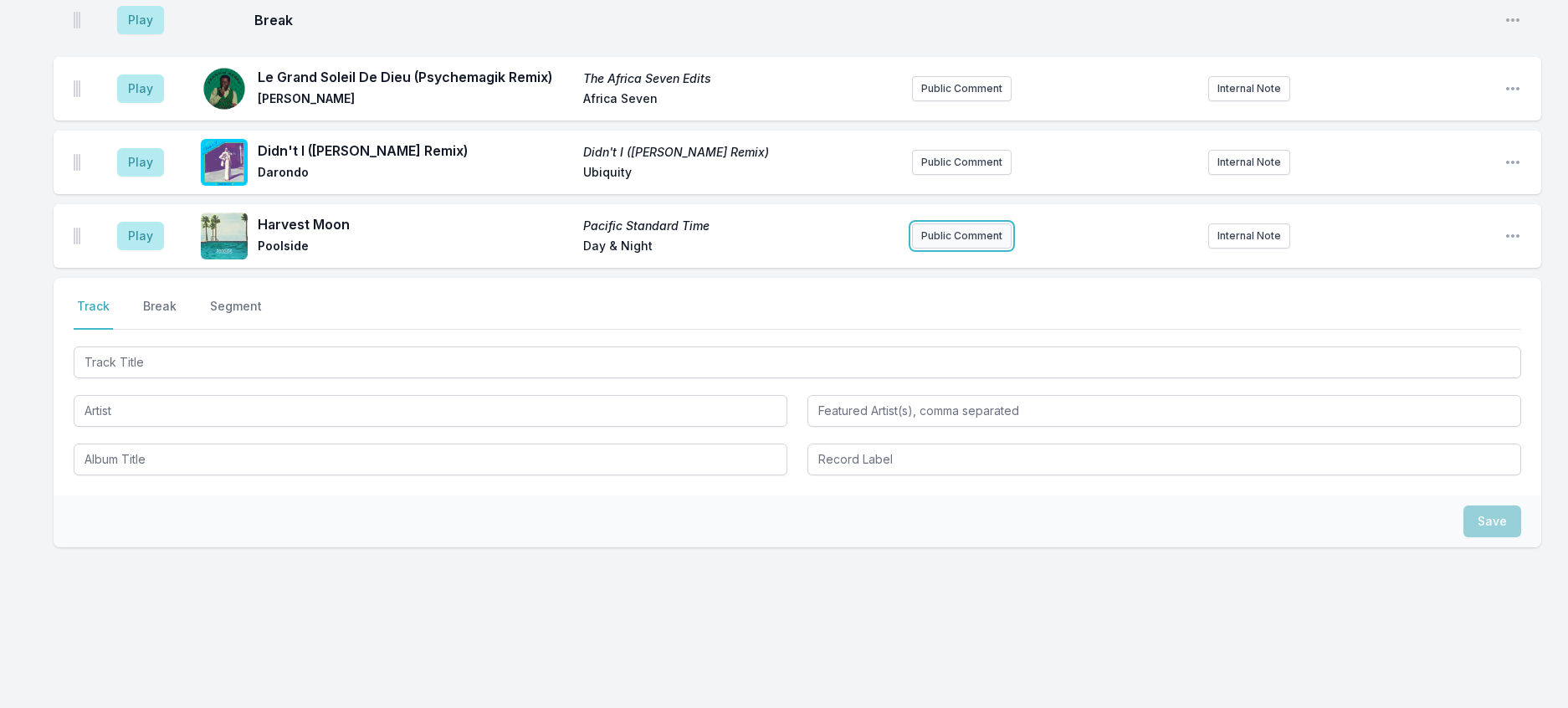
click at [930, 248] on button "Public Comment" at bounding box center [962, 235] width 100 height 25
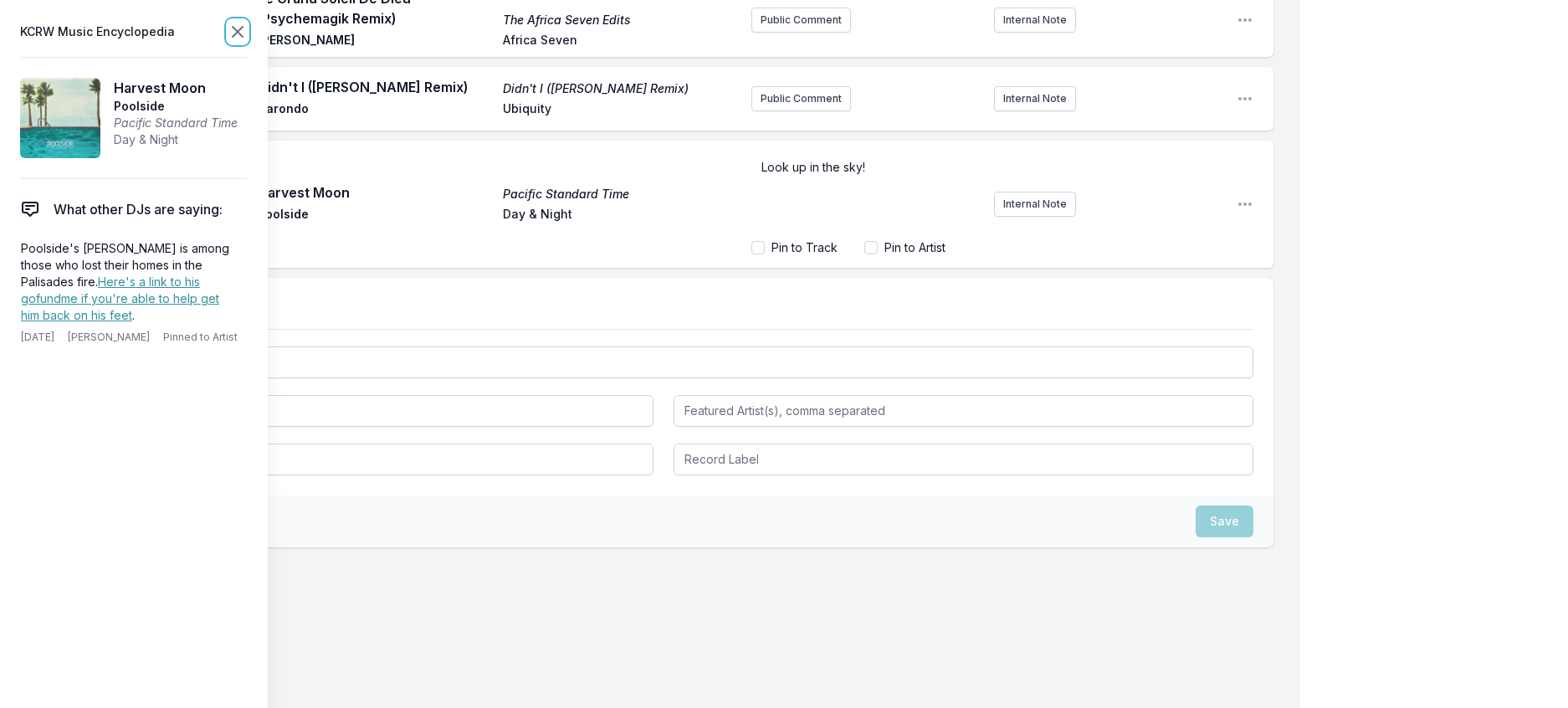
click at [247, 42] on icon at bounding box center [237, 32] width 20 height 20
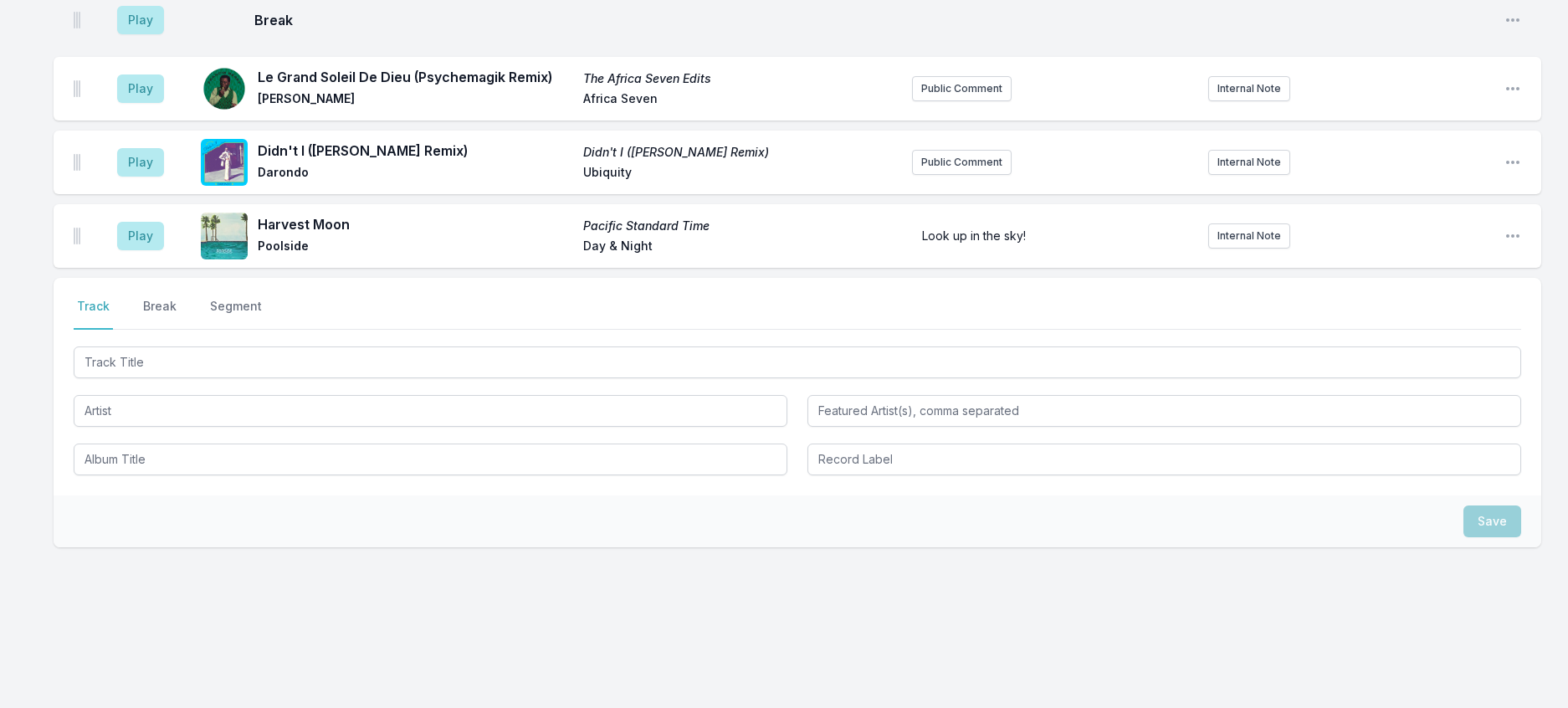
scroll to position [1969, 0]
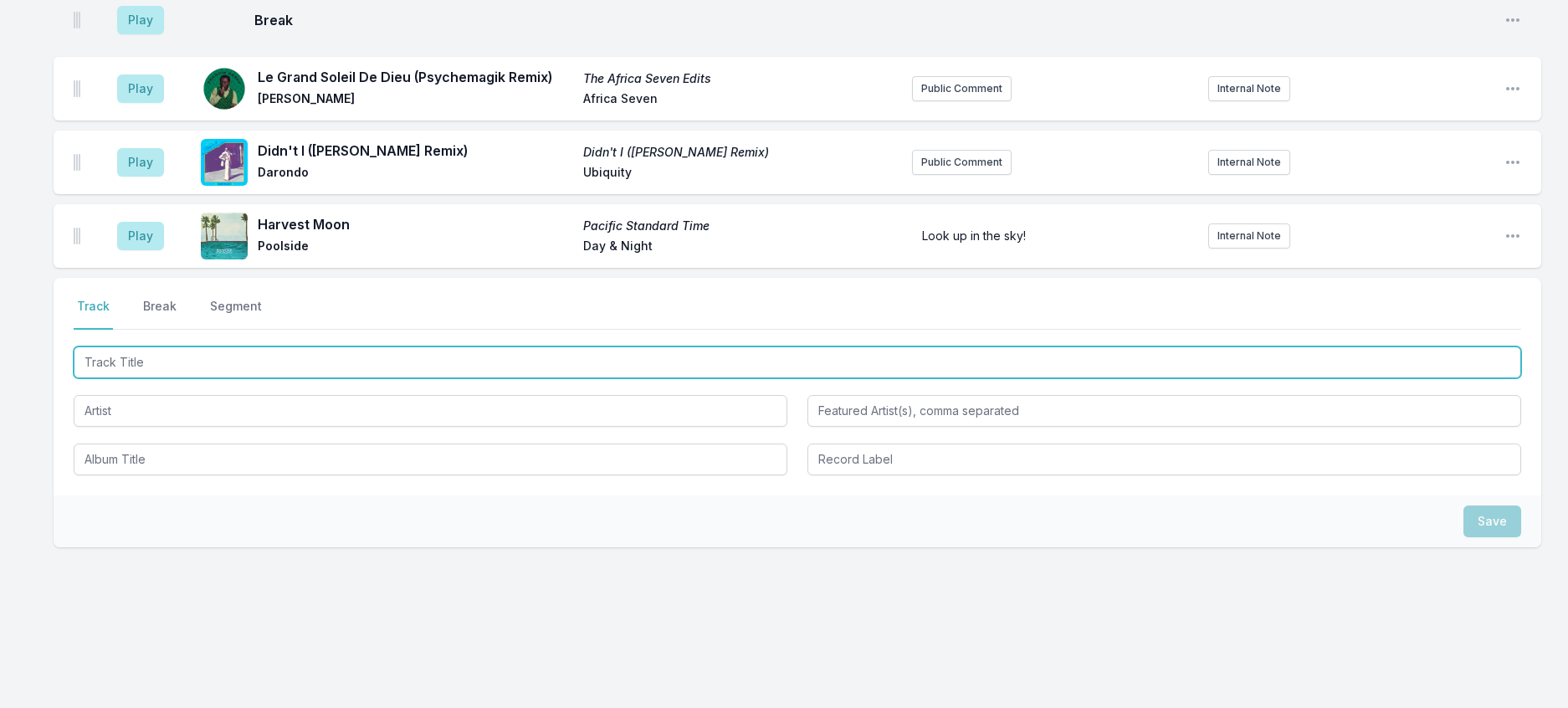
click at [276, 378] on input "Track Title" at bounding box center [796, 362] width 1447 height 32
type input "My Melody"
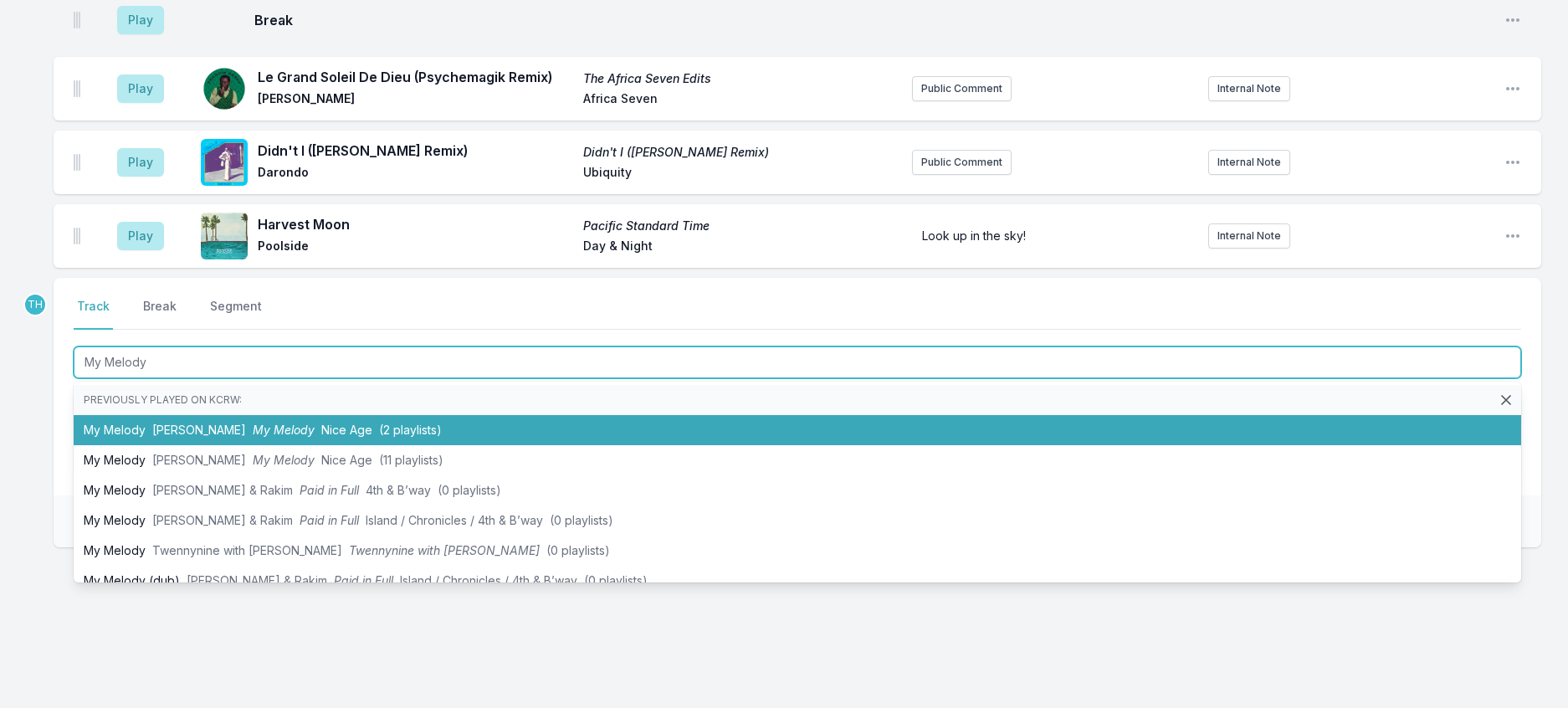
click at [280, 437] on span "My Melody" at bounding box center [283, 429] width 62 height 14
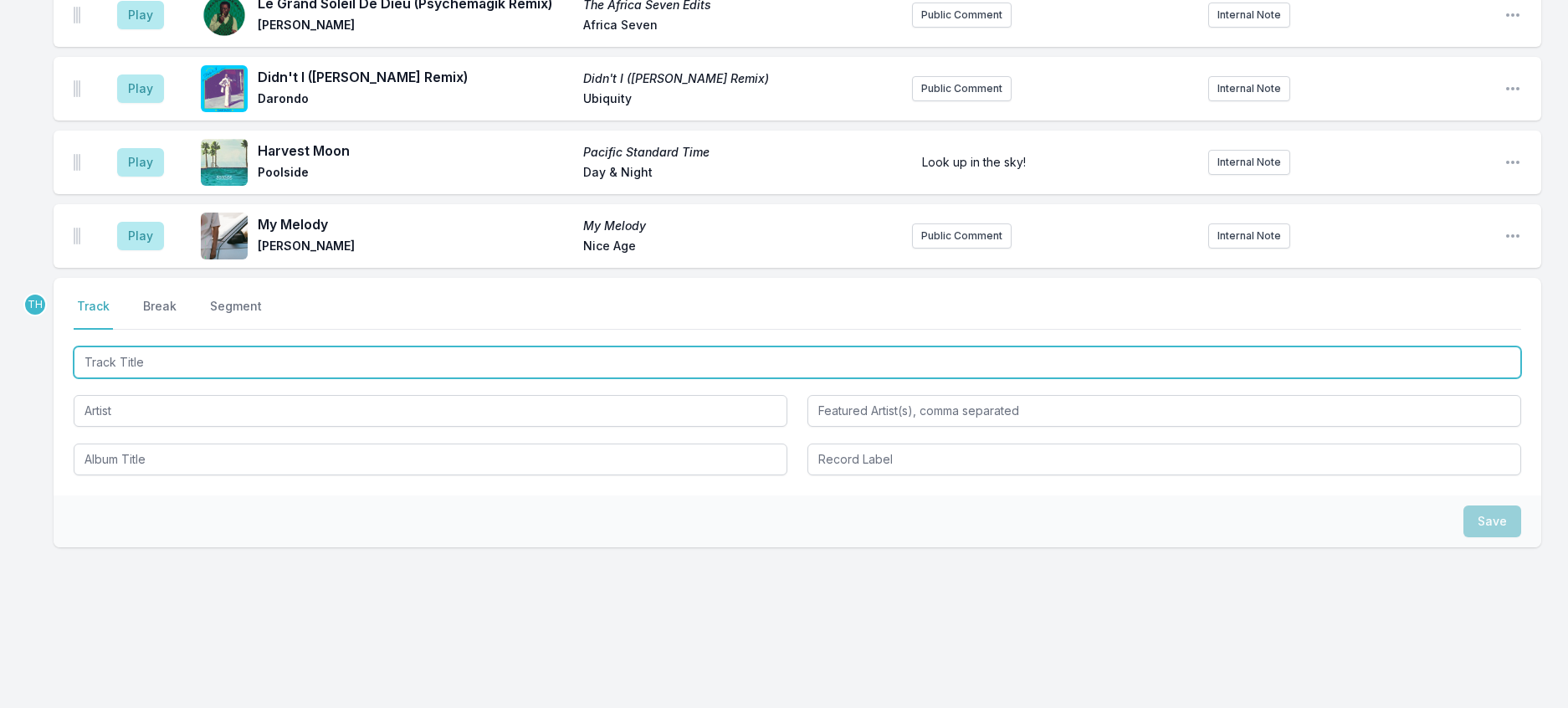
scroll to position [2052, 0]
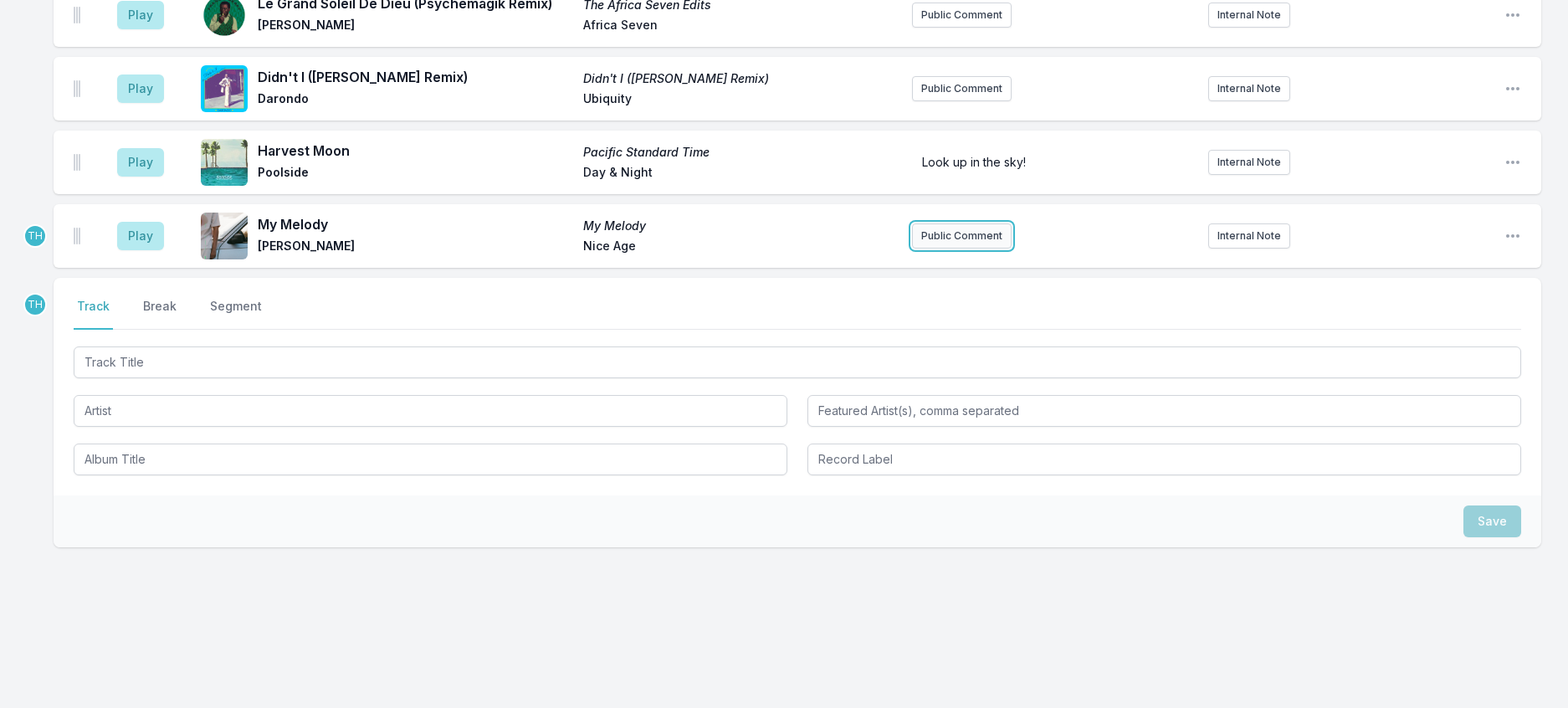
click at [980, 248] on button "Public Comment" at bounding box center [962, 235] width 100 height 25
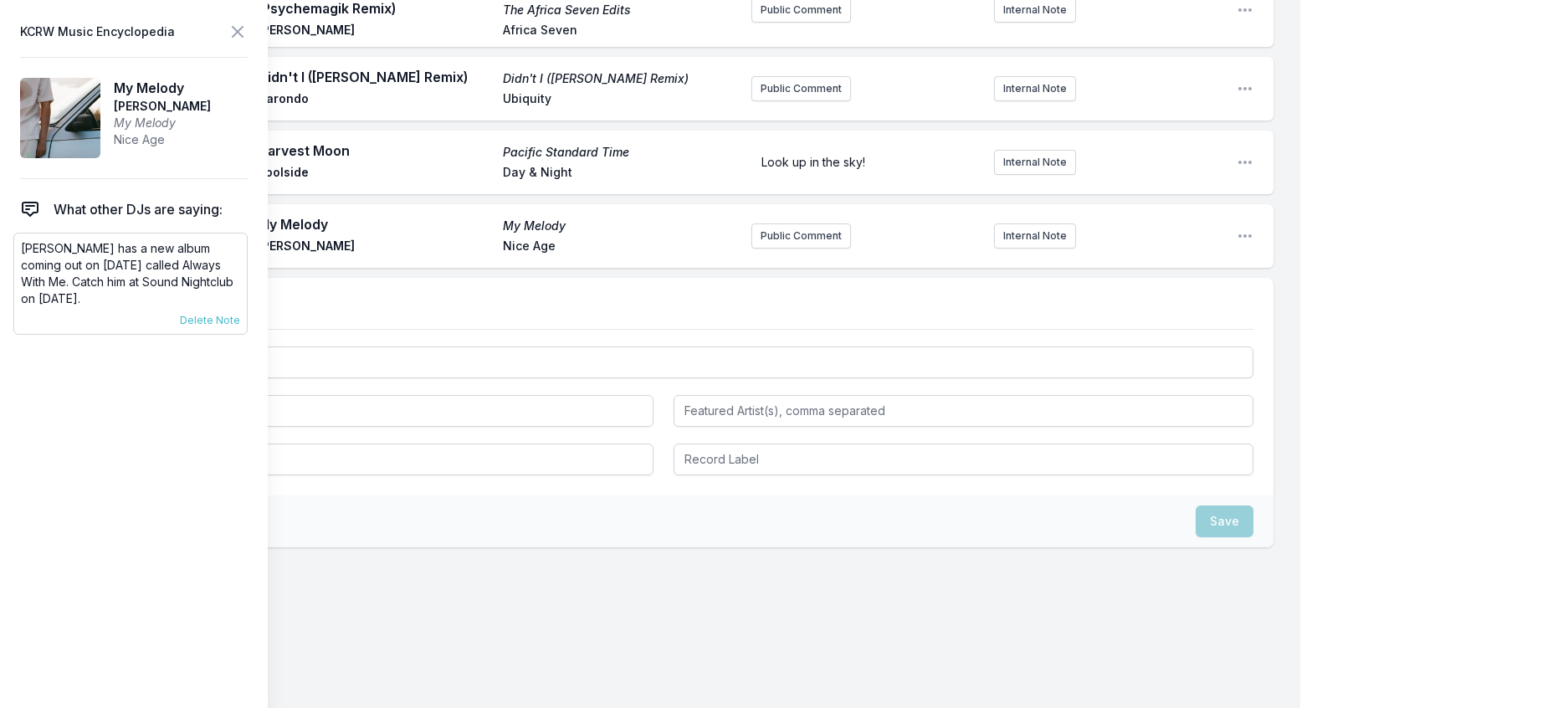
drag, startPoint x: 137, startPoint y: 343, endPoint x: 19, endPoint y: 276, distance: 135.7
click at [19, 276] on div "TEED has a new album coming out on December 5th called Always With Me. Catch hi…" at bounding box center [131, 283] width 234 height 102
copy p "TEED has a new album coming out on December 5th called Always With Me. Catch hi…"
click at [784, 248] on button "Public Comment" at bounding box center [801, 235] width 100 height 25
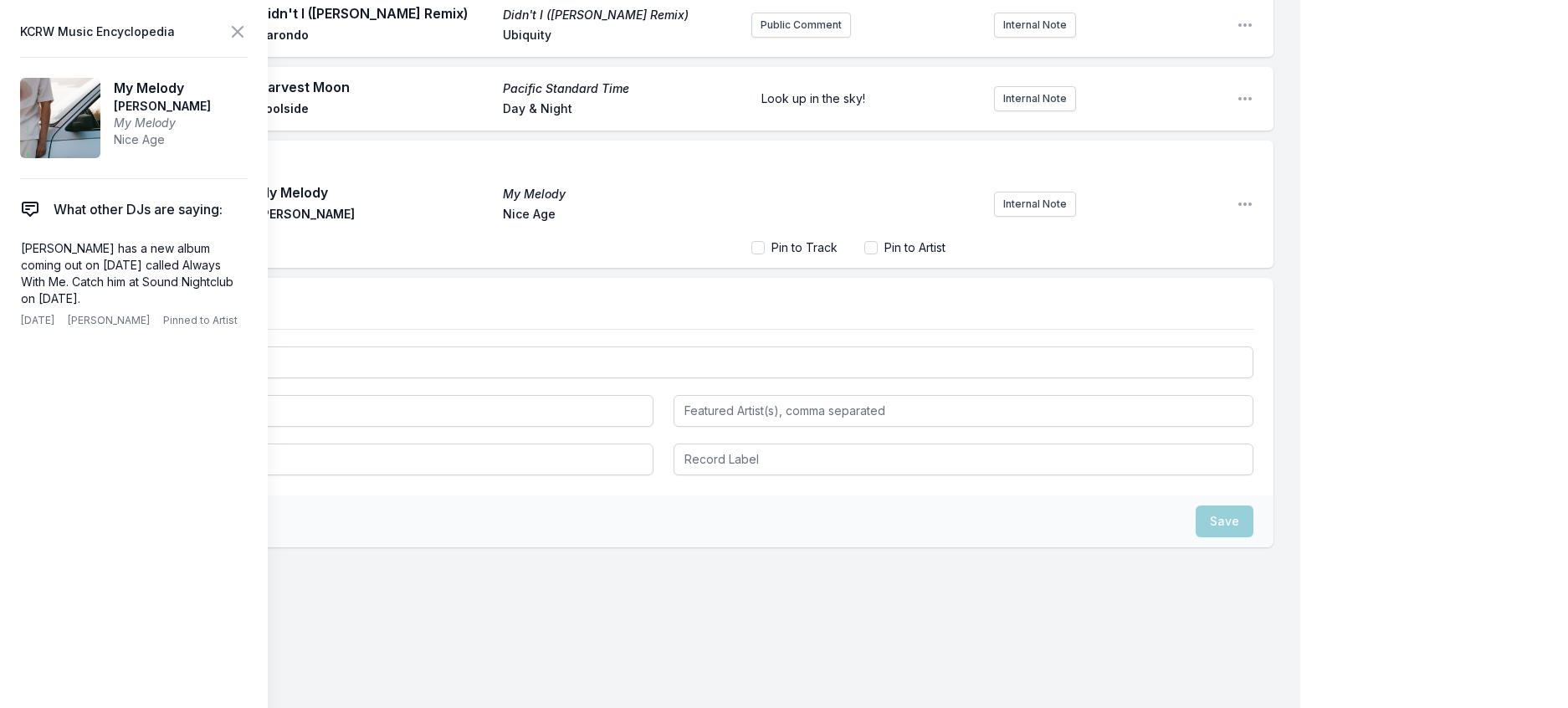
scroll to position [19, 0]
click at [247, 41] on icon at bounding box center [237, 32] width 20 height 20
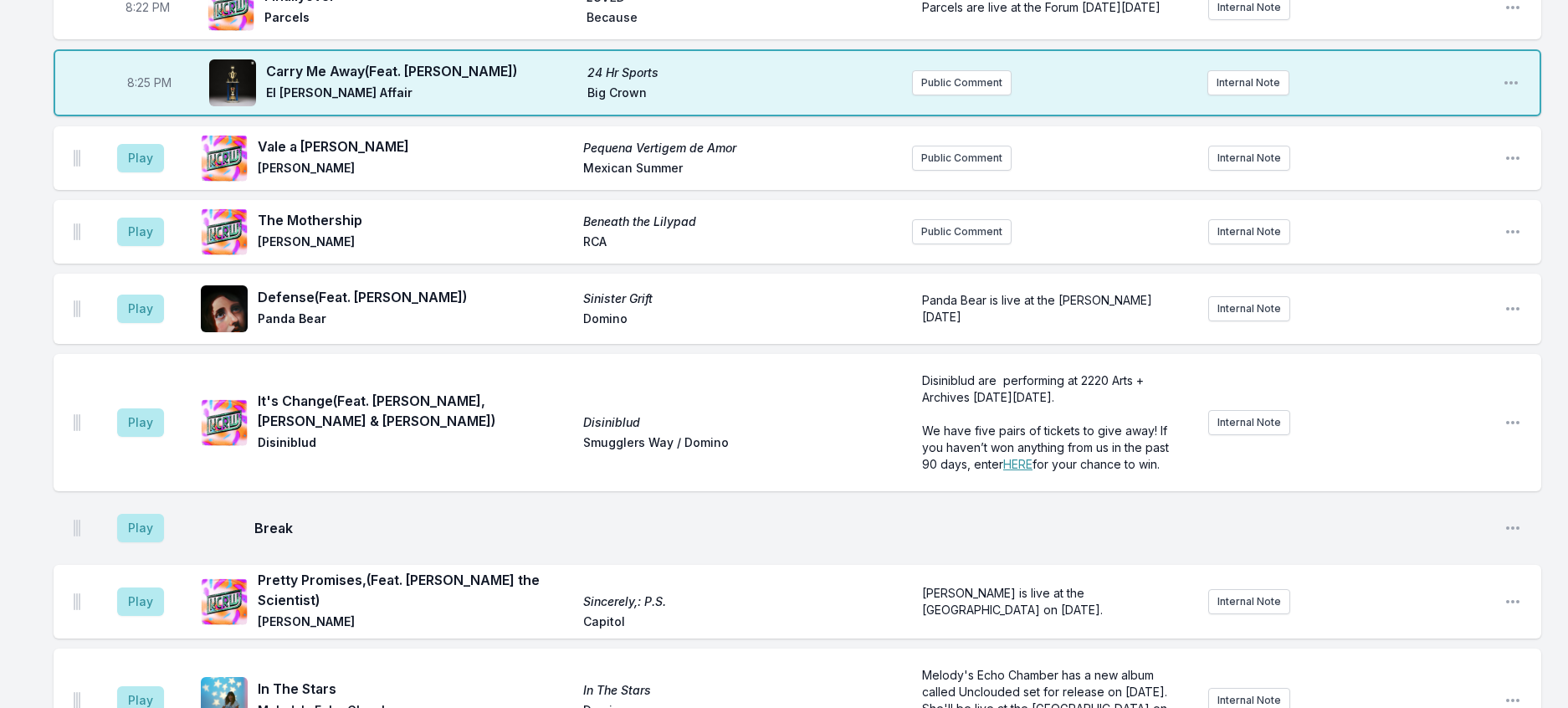
scroll to position [610, 0]
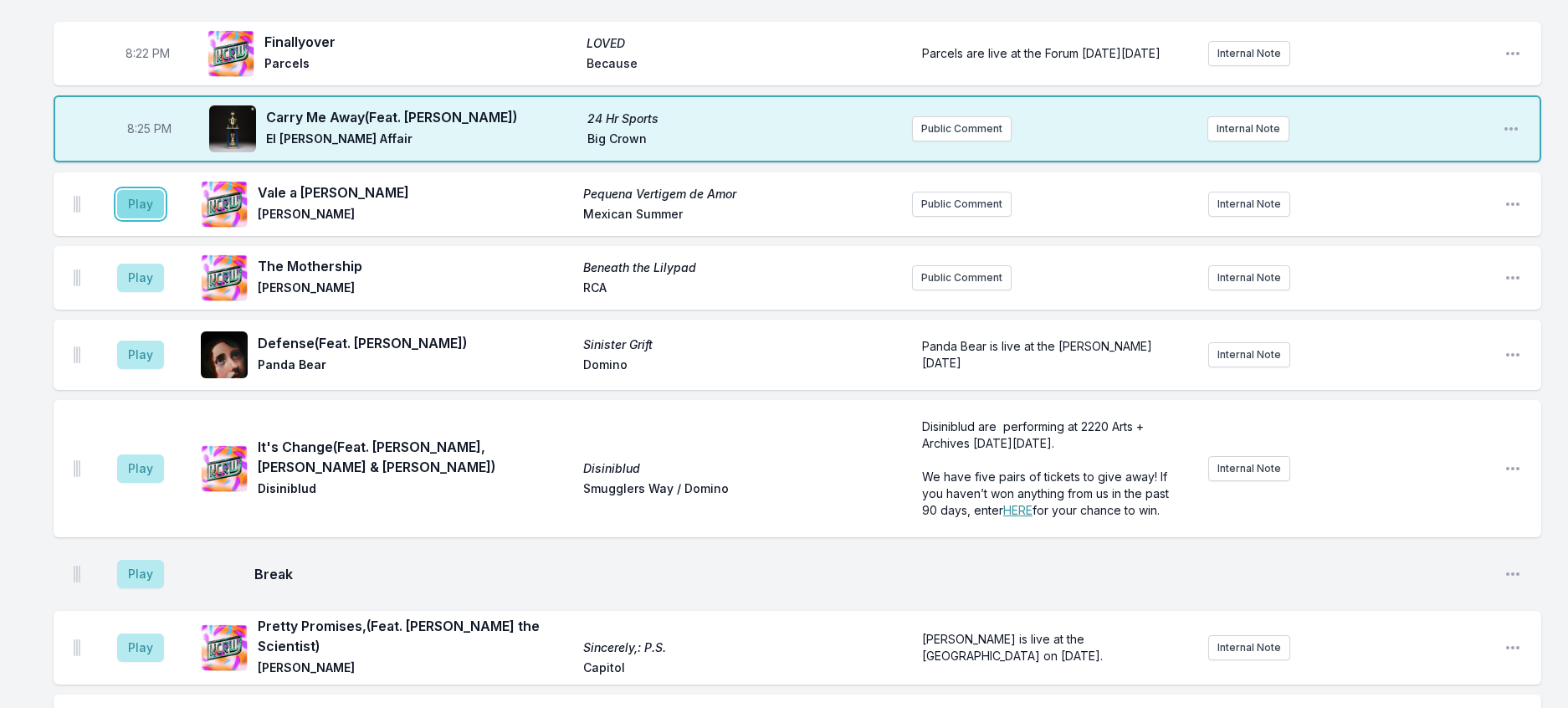
click at [149, 219] on button "Play" at bounding box center [139, 204] width 46 height 29
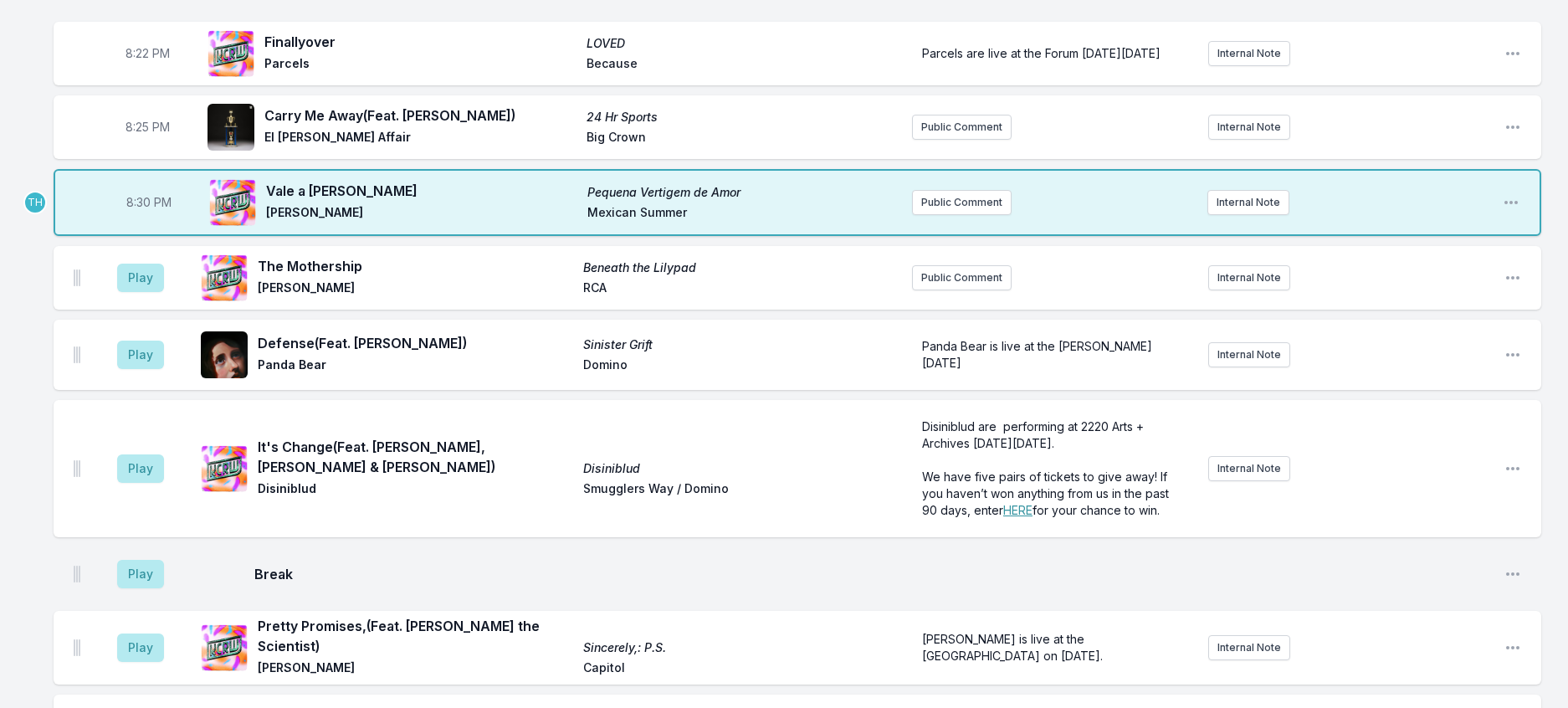
click at [160, 211] on span "8:30 PM" at bounding box center [149, 202] width 46 height 17
click at [157, 219] on input "20:30" at bounding box center [148, 203] width 94 height 32
type input "20:28"
click at [160, 292] on button "Play" at bounding box center [139, 277] width 46 height 29
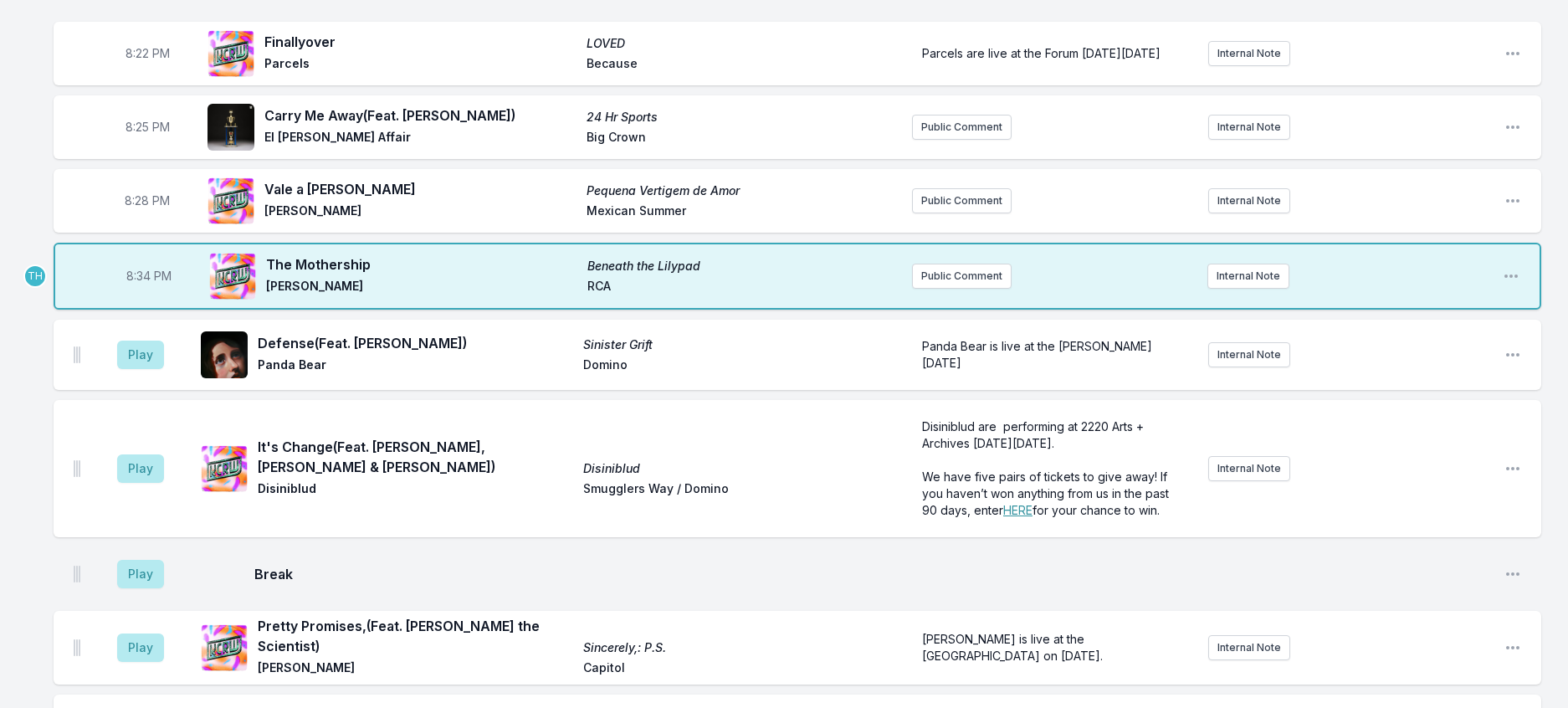
click at [149, 285] on span "8:34 PM" at bounding box center [149, 276] width 46 height 17
click at [149, 292] on input "20:34" at bounding box center [148, 276] width 94 height 32
type input "20:31"
click at [149, 369] on button "Play" at bounding box center [139, 354] width 46 height 29
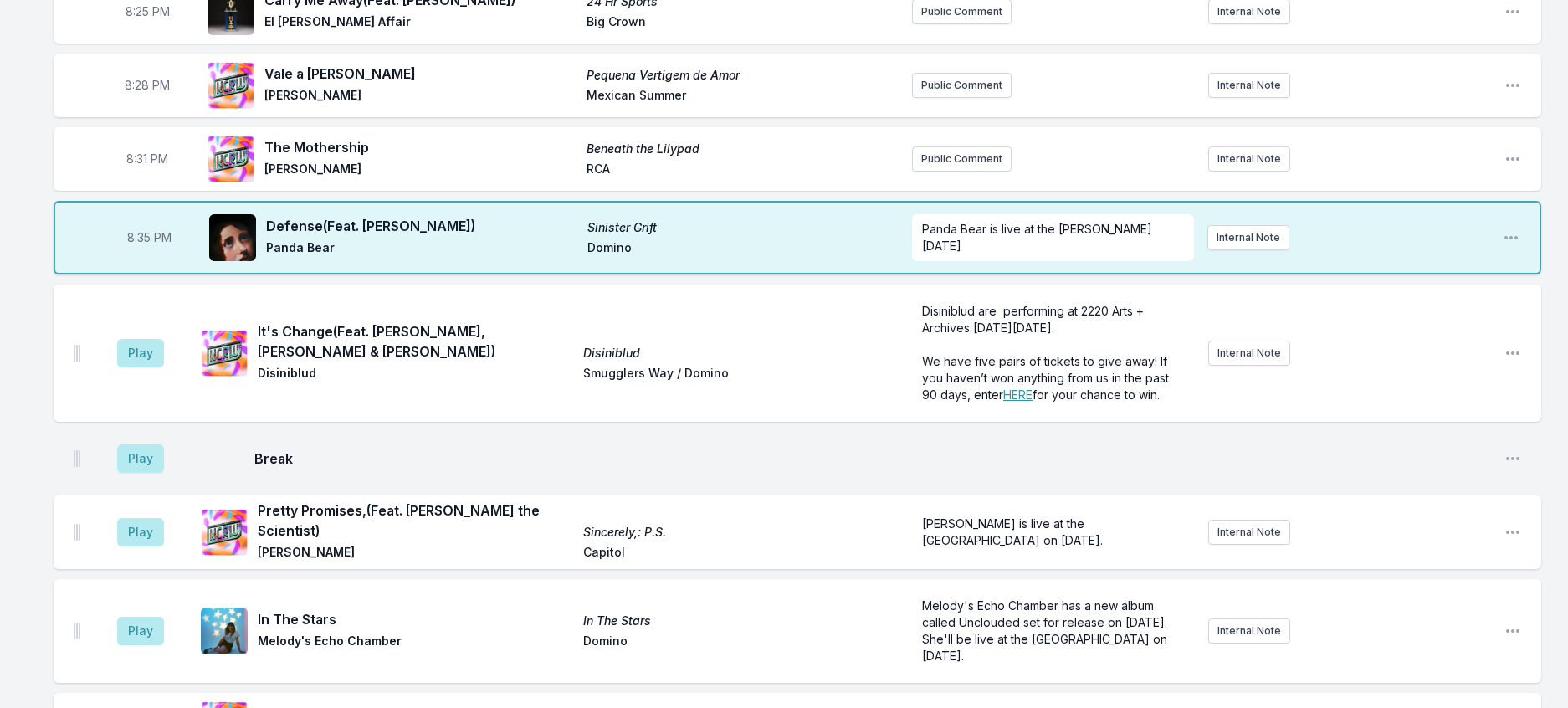
scroll to position [778, 0]
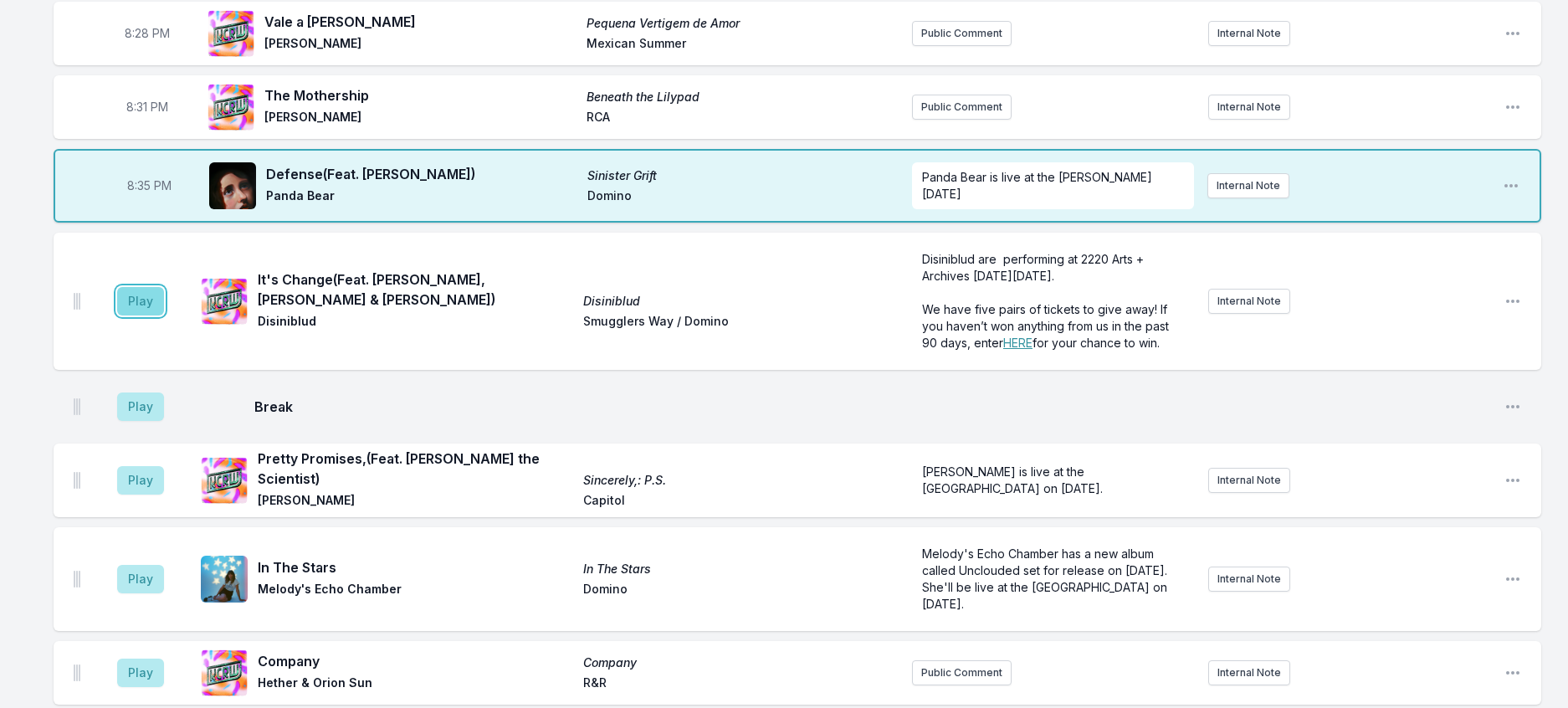
click at [156, 315] on button "Play" at bounding box center [139, 301] width 46 height 29
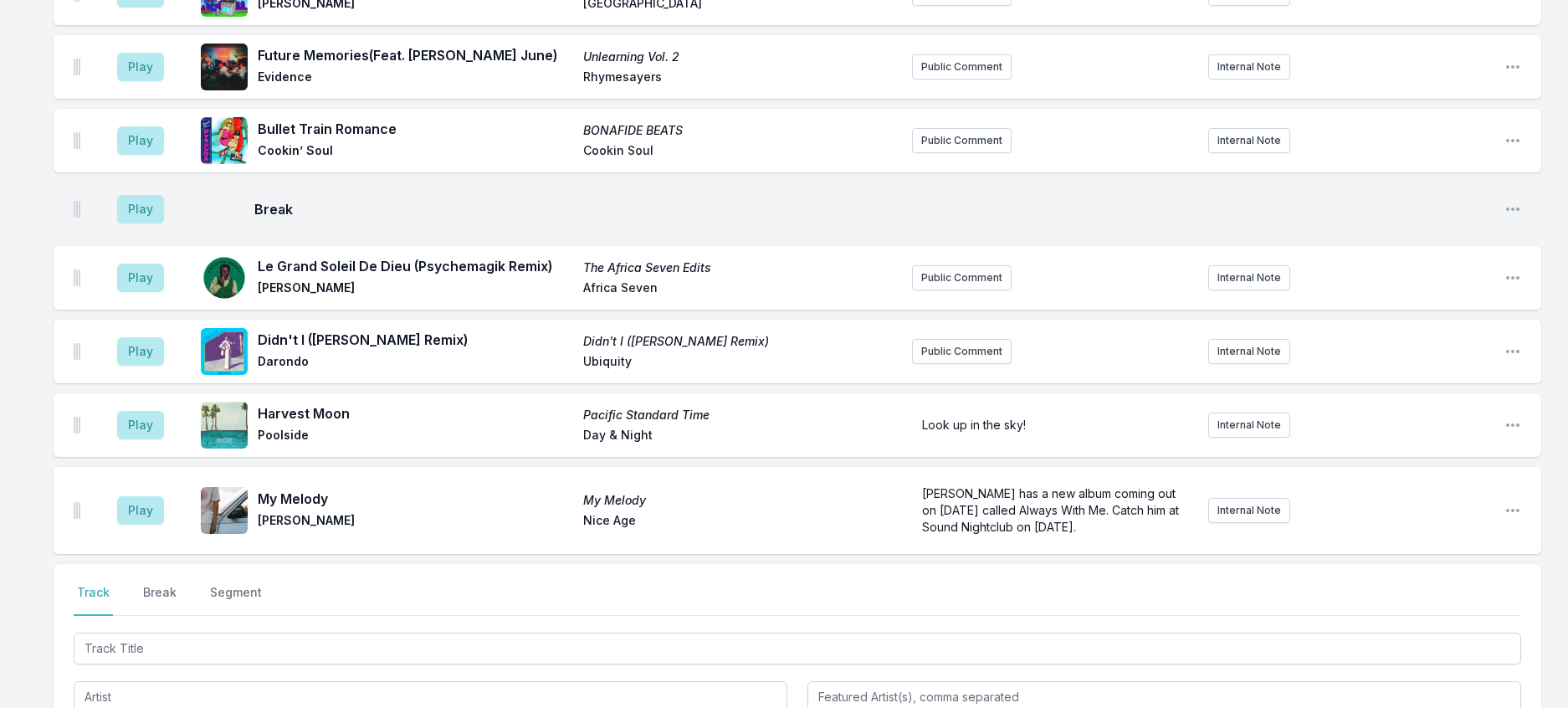
scroll to position [2116, 0]
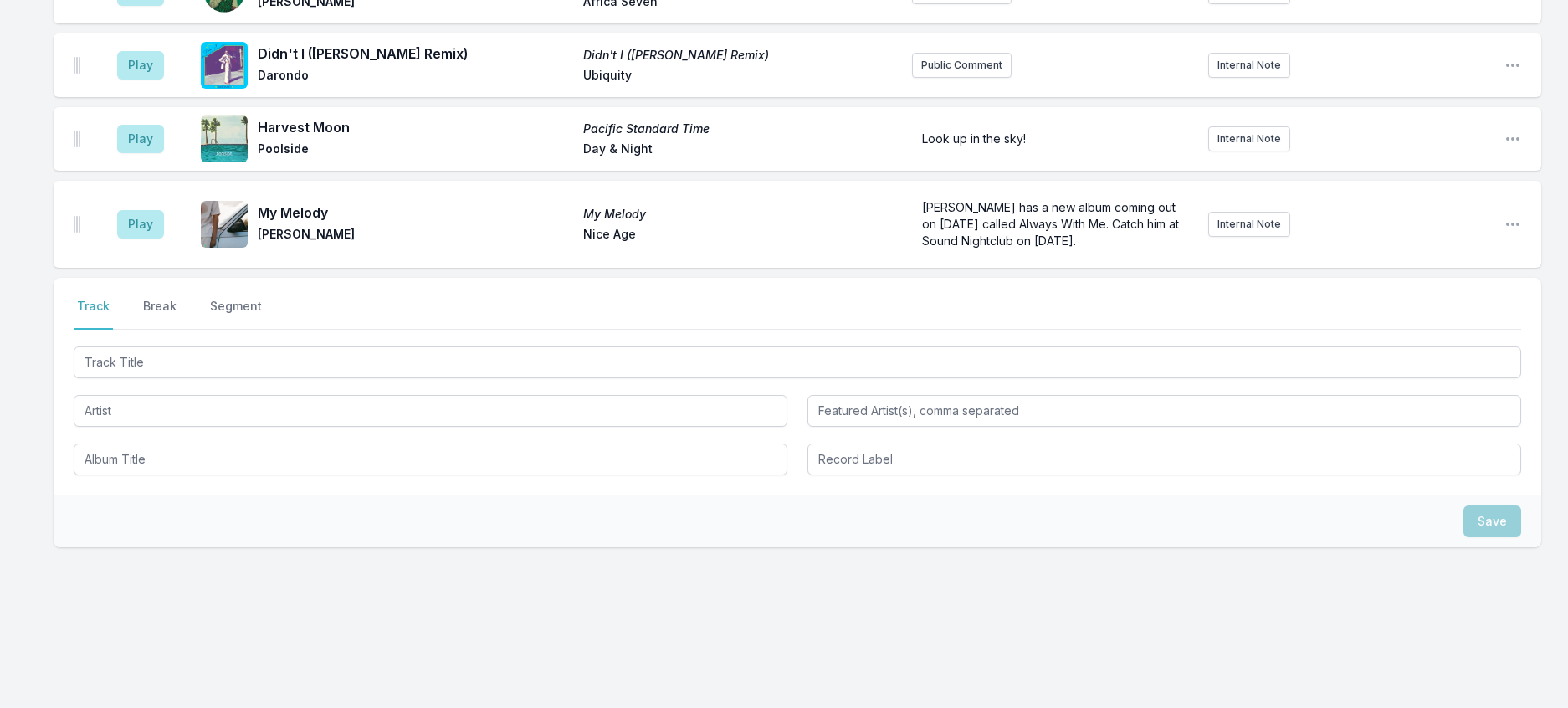
click at [291, 475] on div at bounding box center [796, 409] width 1447 height 133
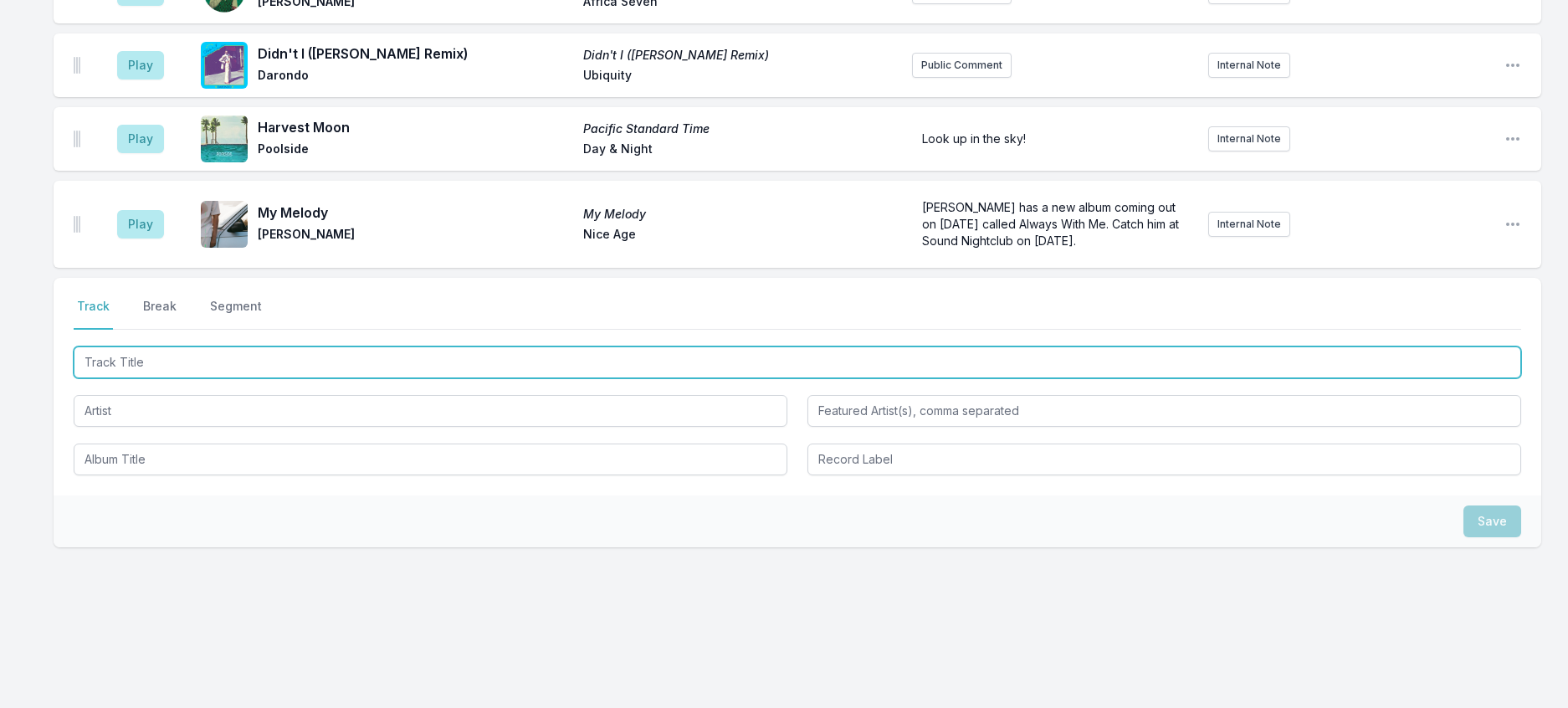
click at [291, 378] on input "Track Title" at bounding box center [796, 362] width 1447 height 32
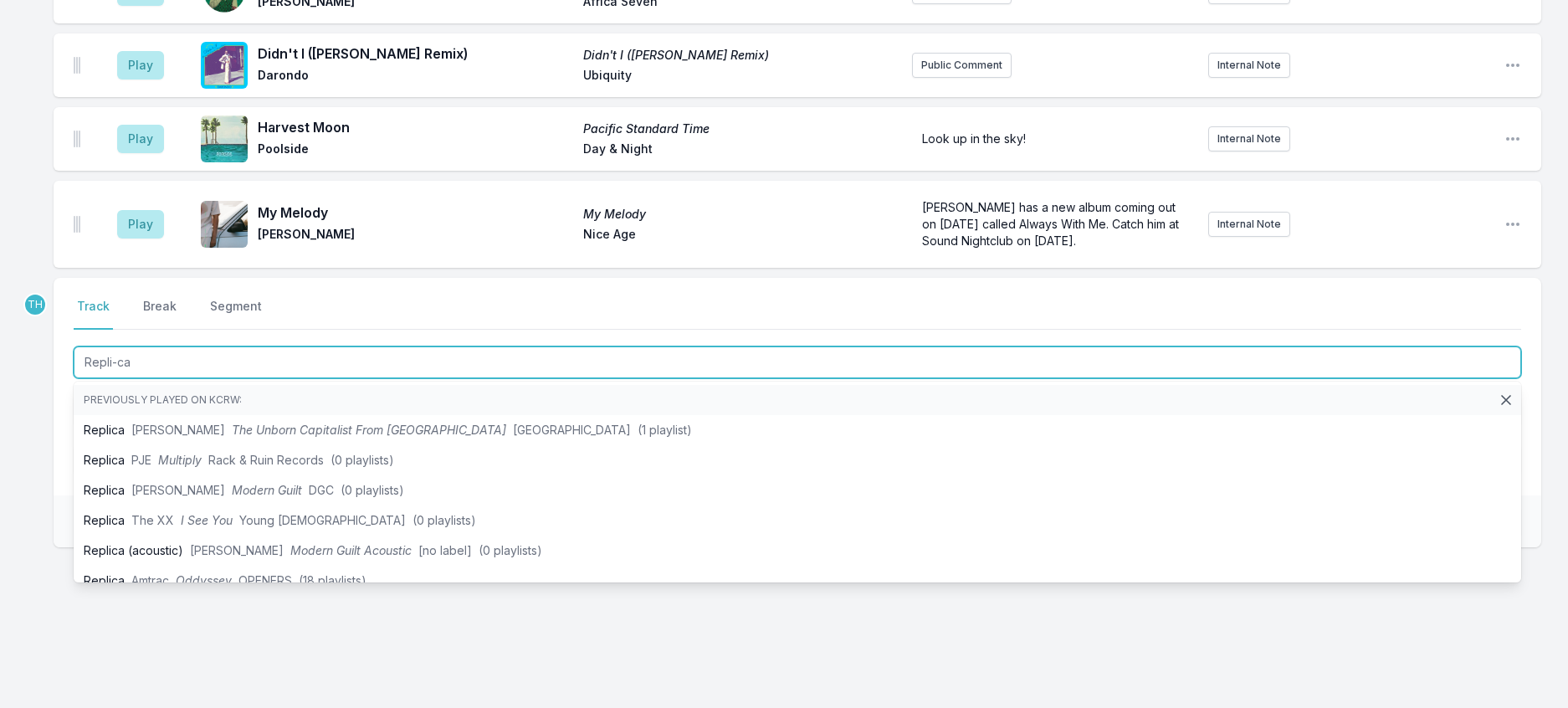
type input "Repli-can"
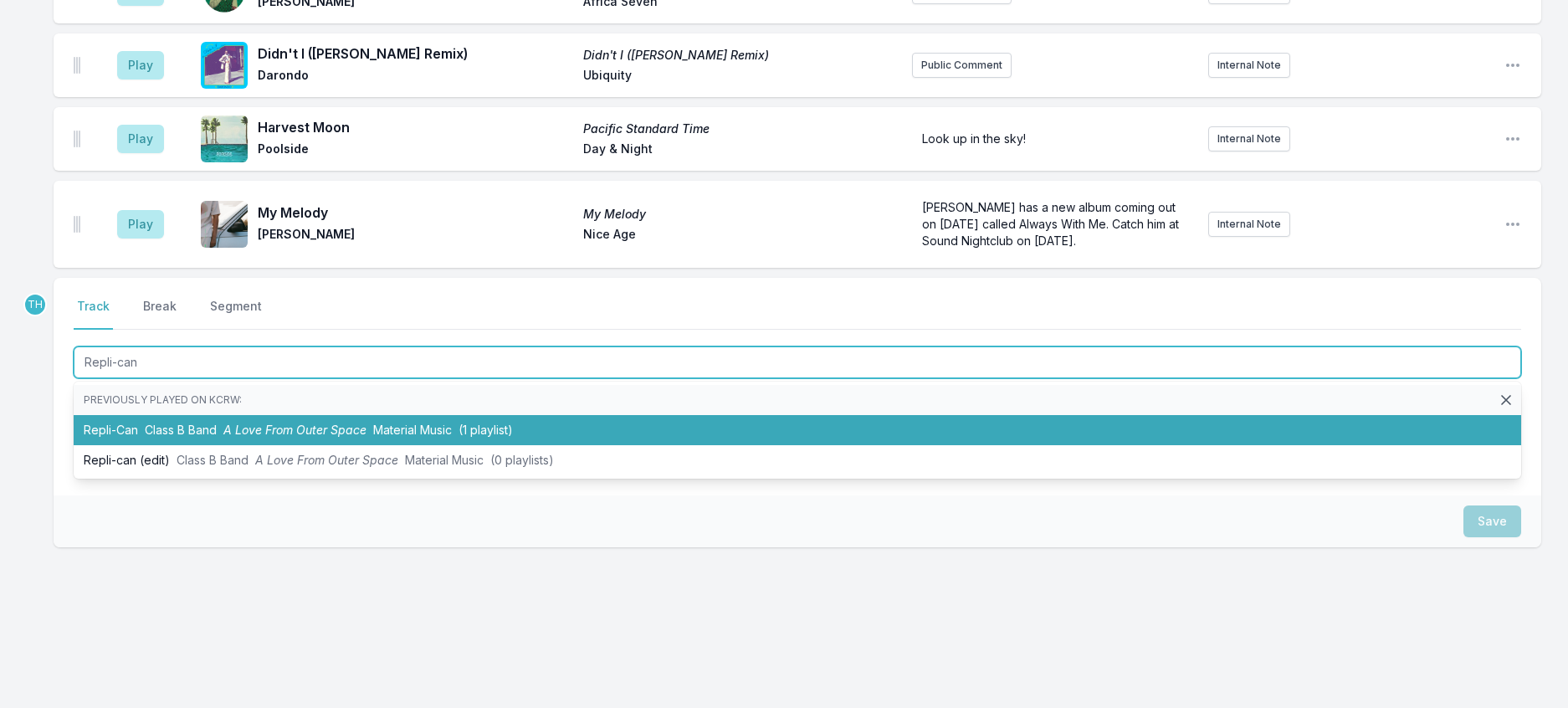
click at [391, 445] on li "Repli-Can Class B Band A Love From Outer Space Material Music (1 playlist)" at bounding box center [796, 430] width 1447 height 30
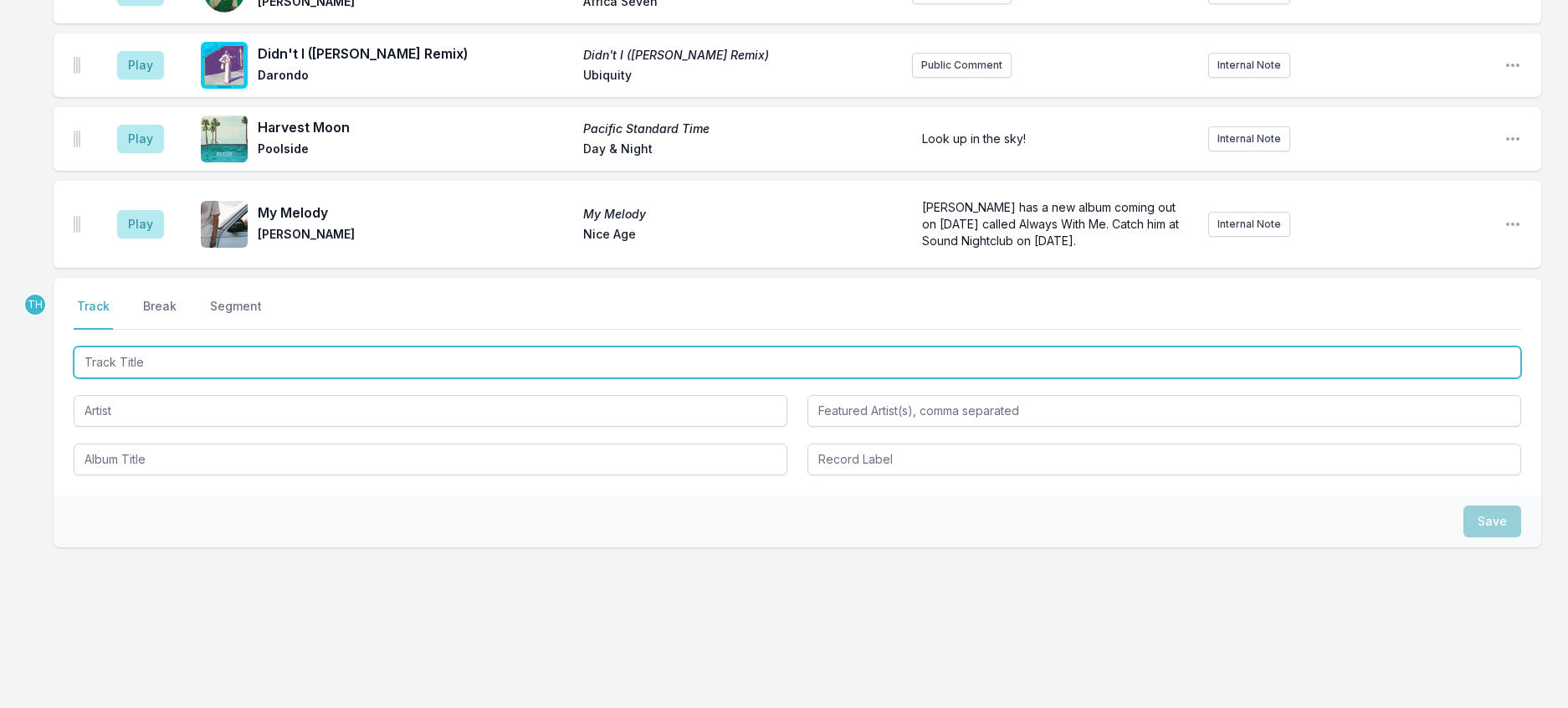
scroll to position [2199, 0]
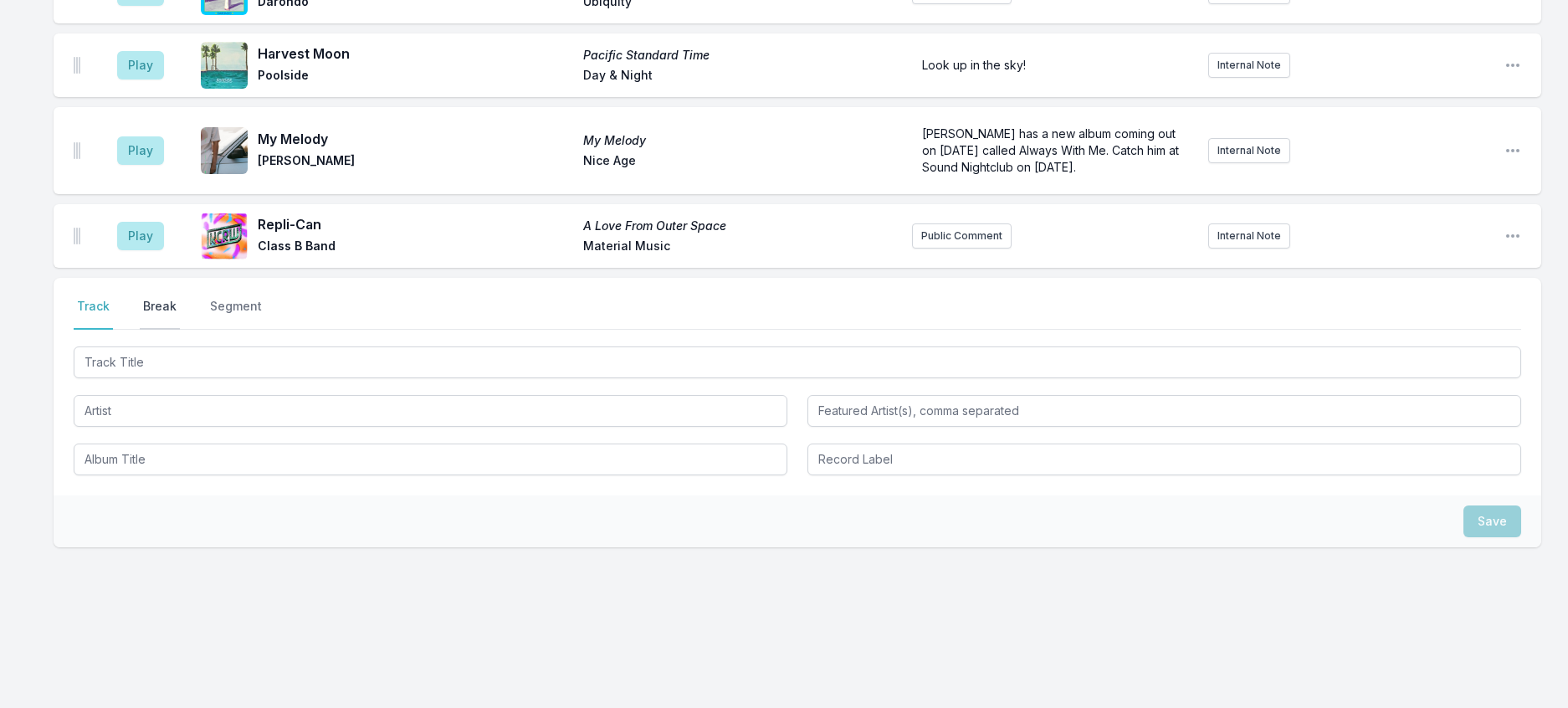
click at [171, 329] on button "Break" at bounding box center [159, 313] width 41 height 32
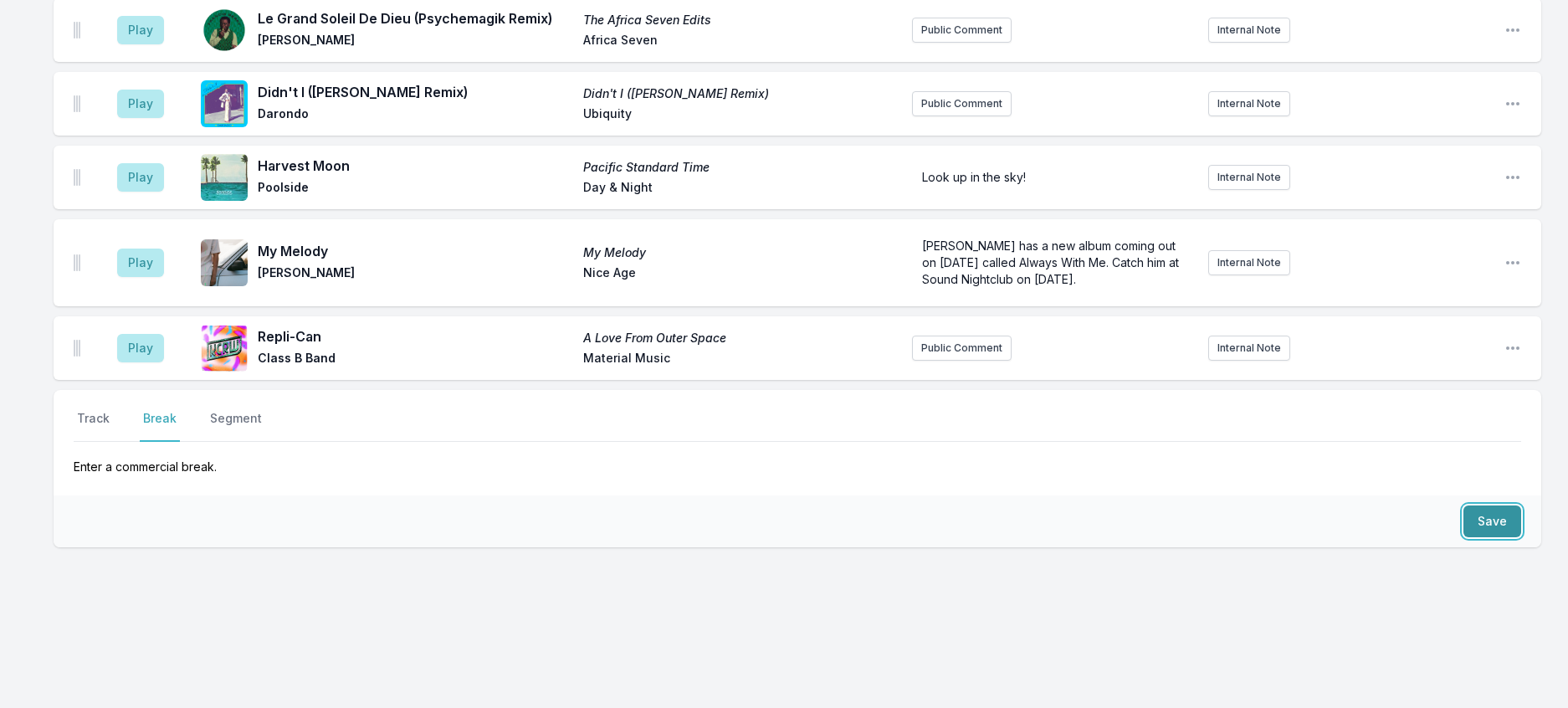
click at [1483, 537] on button "Save" at bounding box center [1492, 521] width 57 height 32
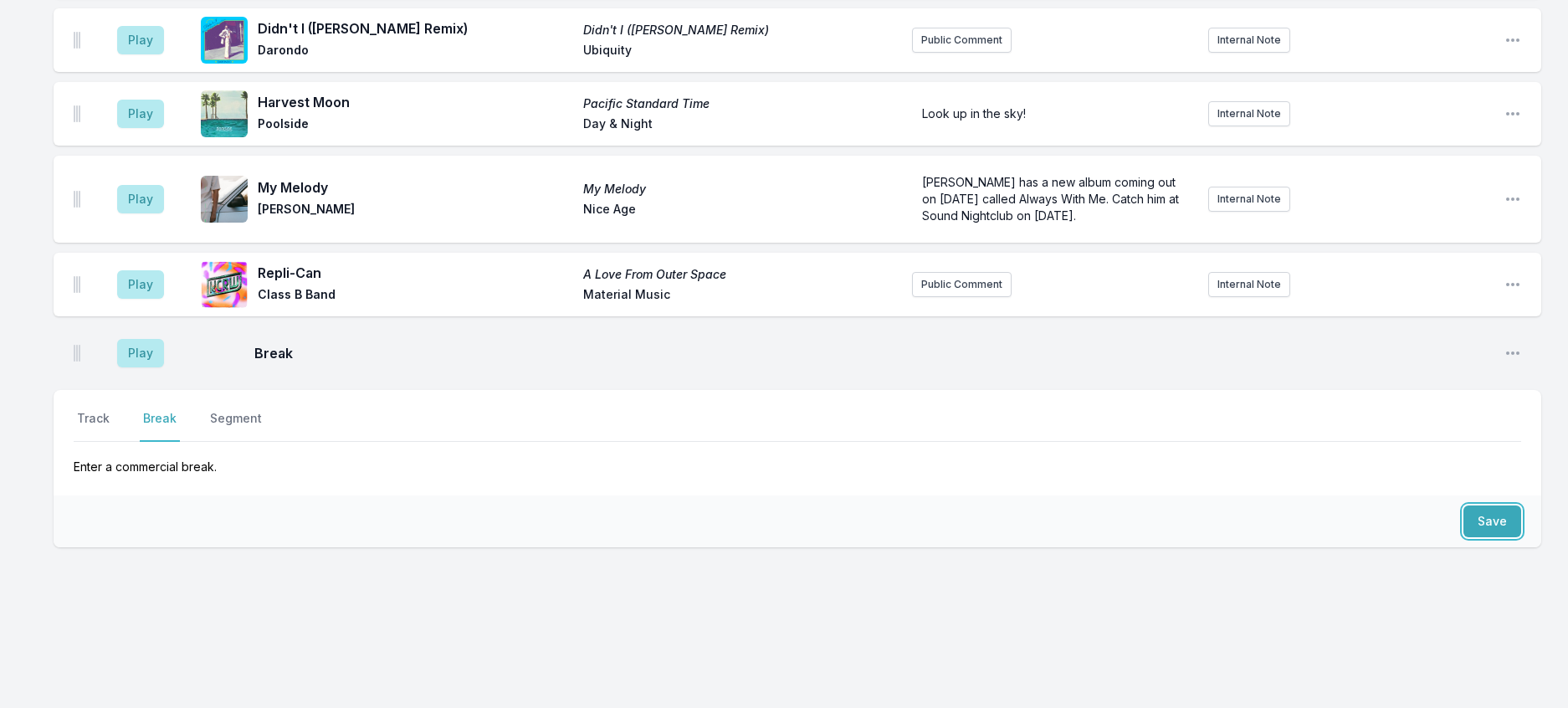
scroll to position [2270, 0]
click at [91, 442] on button "Track" at bounding box center [93, 425] width 40 height 32
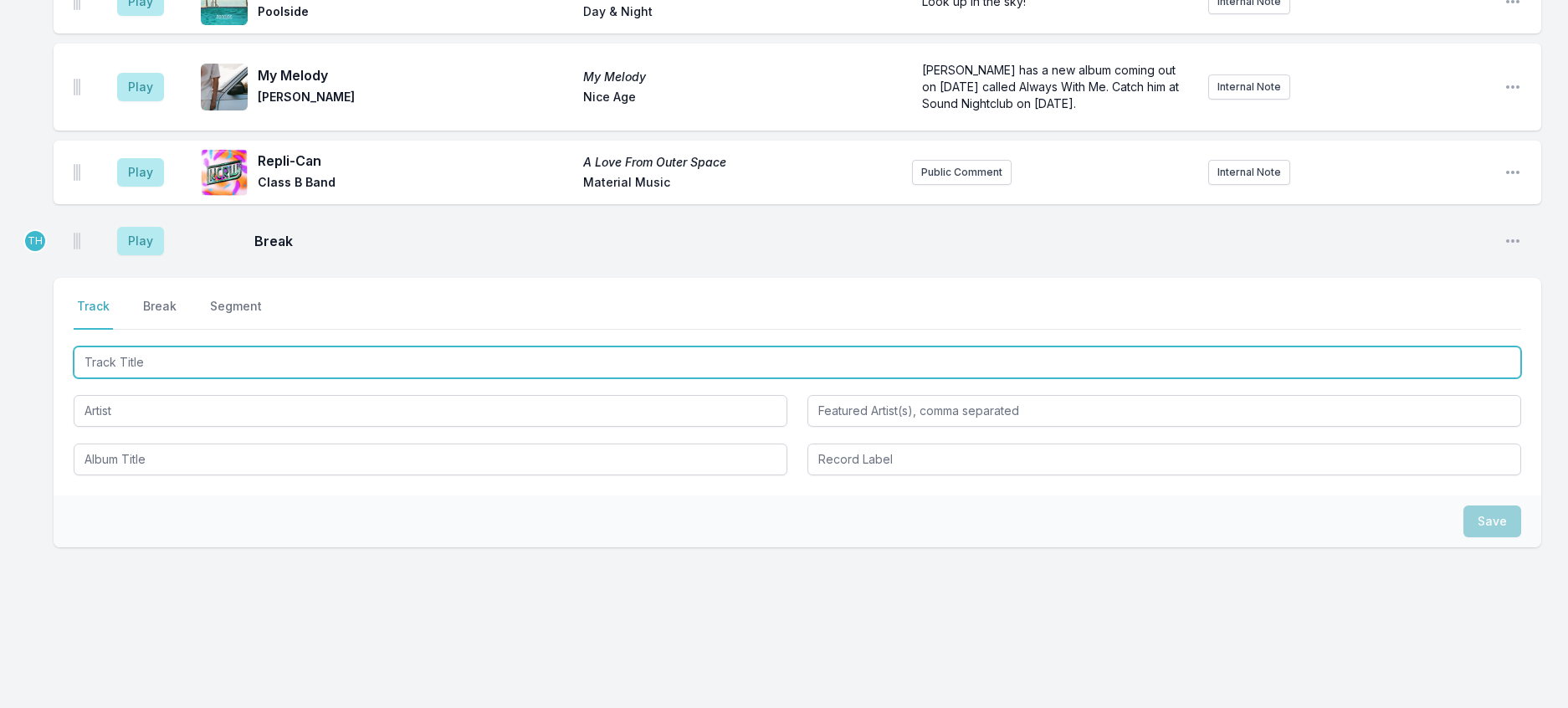
click at [161, 378] on input "Track Title" at bounding box center [796, 362] width 1447 height 32
type input "Not There (Jacques Greene Remix)"
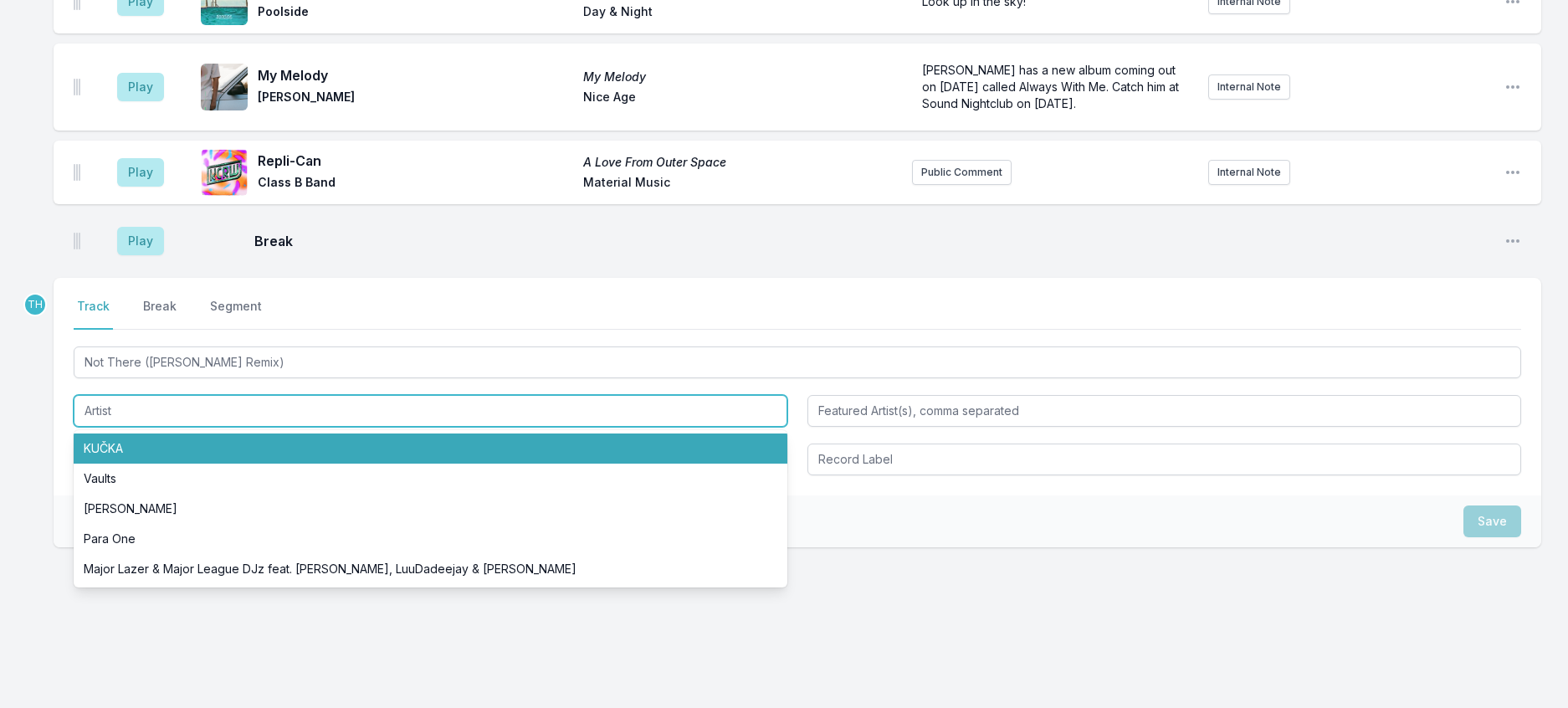
click at [128, 464] on li "KUČKA" at bounding box center [429, 448] width 713 height 30
type input "KUČKA"
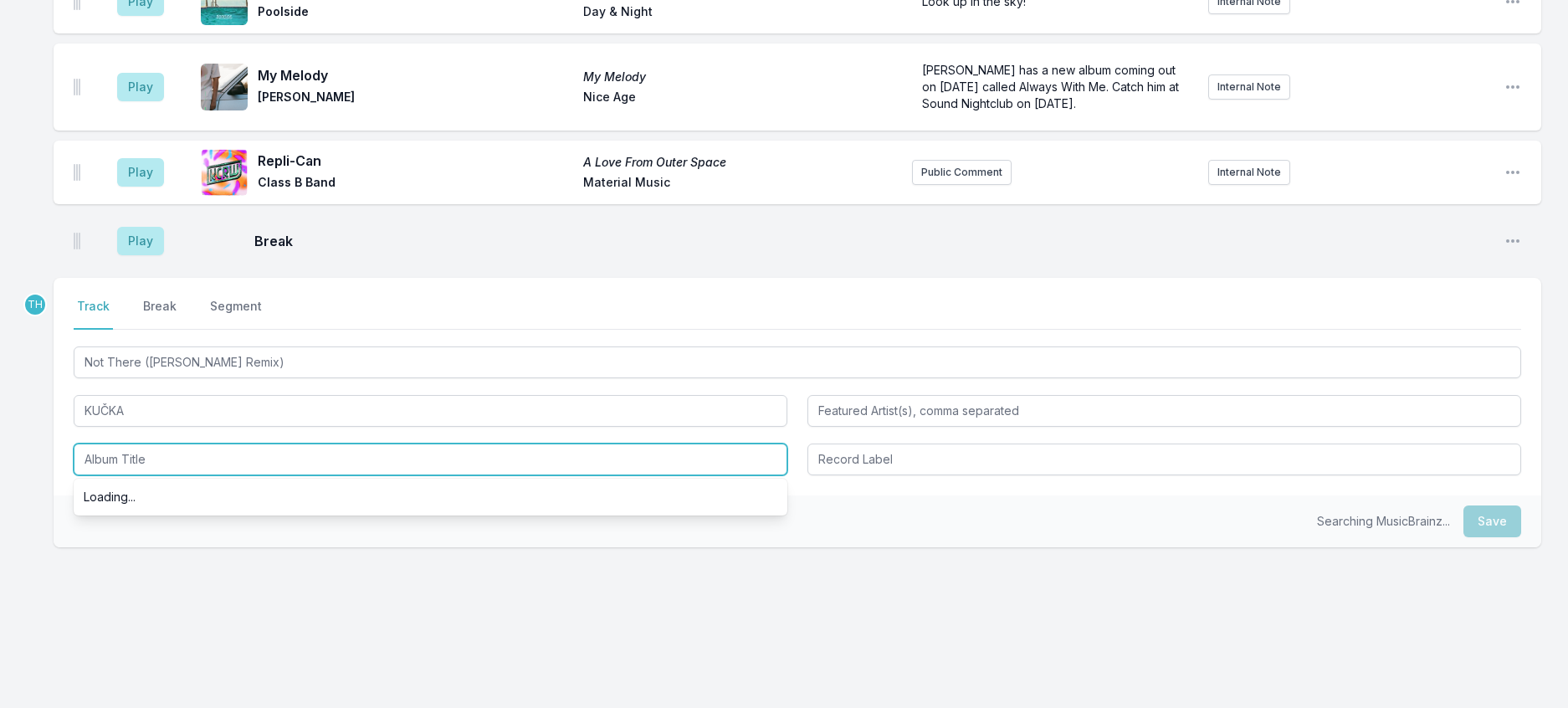
click at [137, 475] on input "Album Title" at bounding box center [429, 459] width 713 height 32
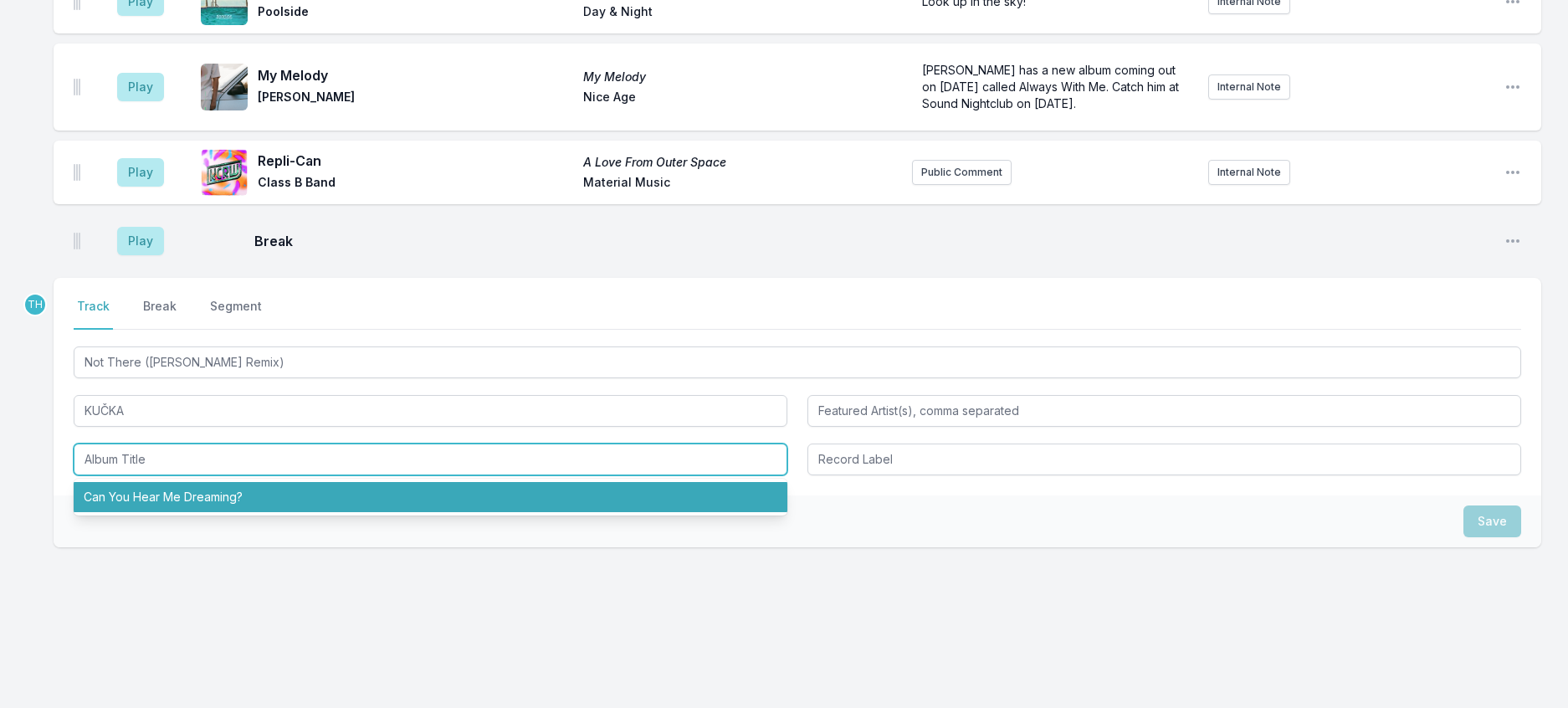
click at [141, 512] on li "Can You Hear Me Dreaming?" at bounding box center [429, 496] width 713 height 30
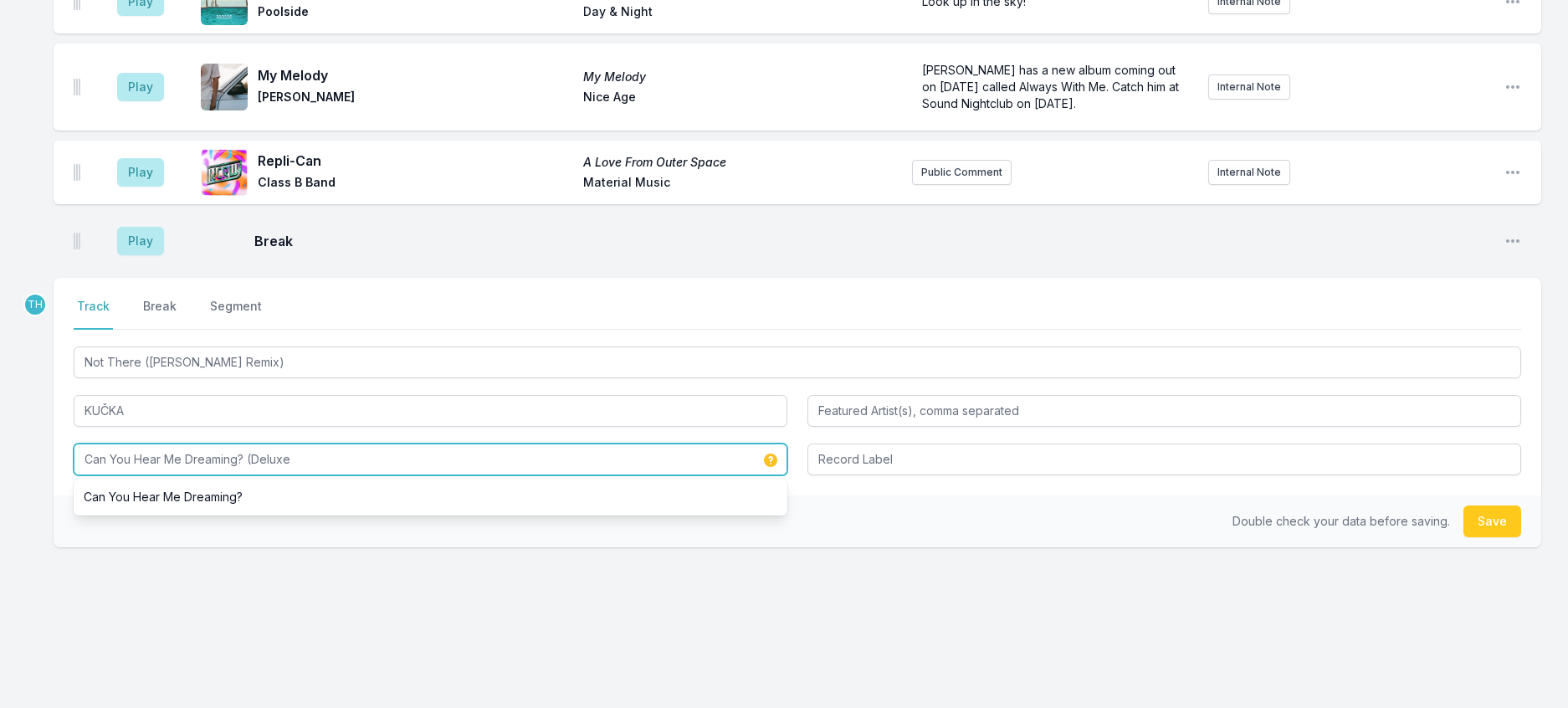
type input "Can You Hear Me Dreaming? (Deluxe)"
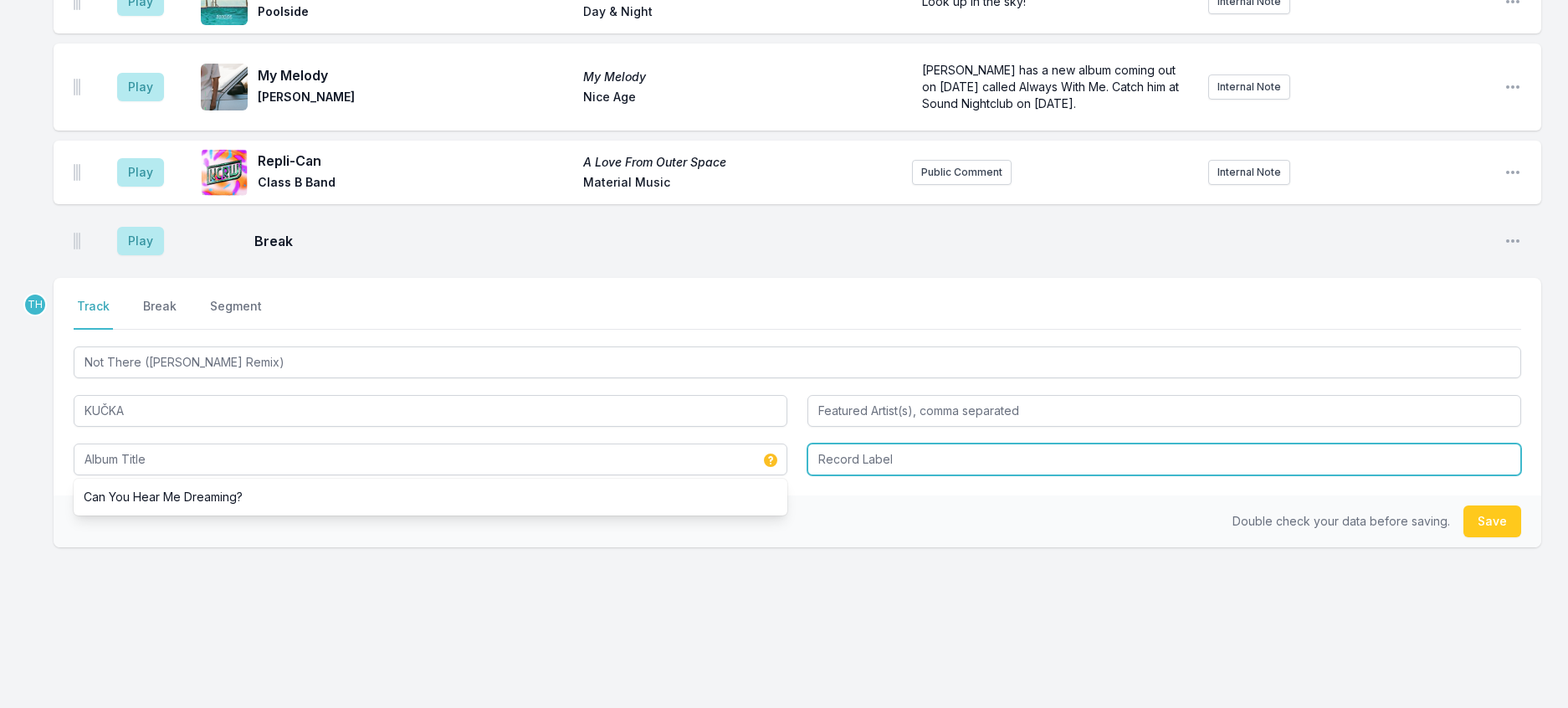
type input "Can You Hear Me Dreaming? (Deluxe)"
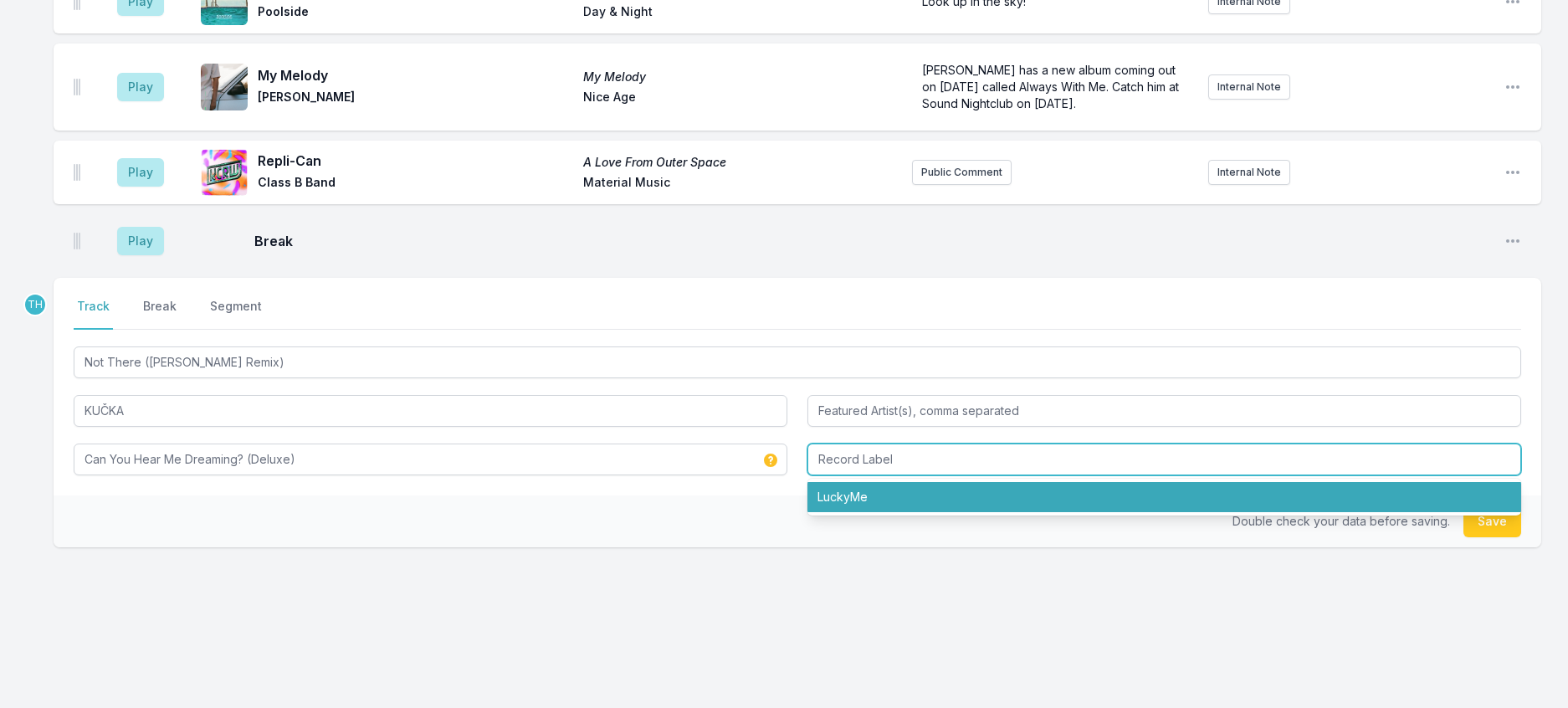
drag, startPoint x: 850, startPoint y: 651, endPoint x: 920, endPoint y: 643, distance: 70.5
click at [850, 512] on li "LuckyMe" at bounding box center [1163, 496] width 713 height 30
type input "LuckyMe"
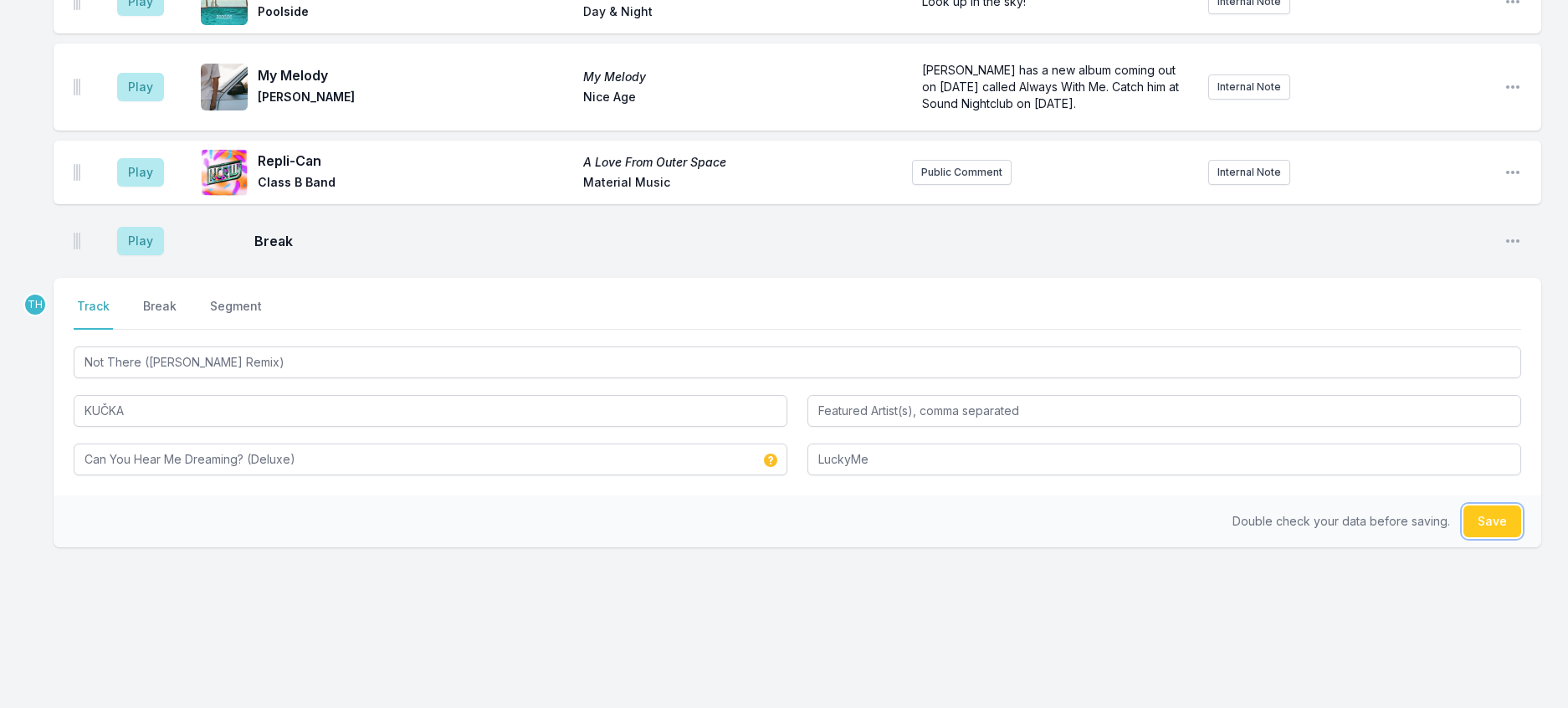
click at [1488, 537] on button "Save" at bounding box center [1492, 521] width 57 height 32
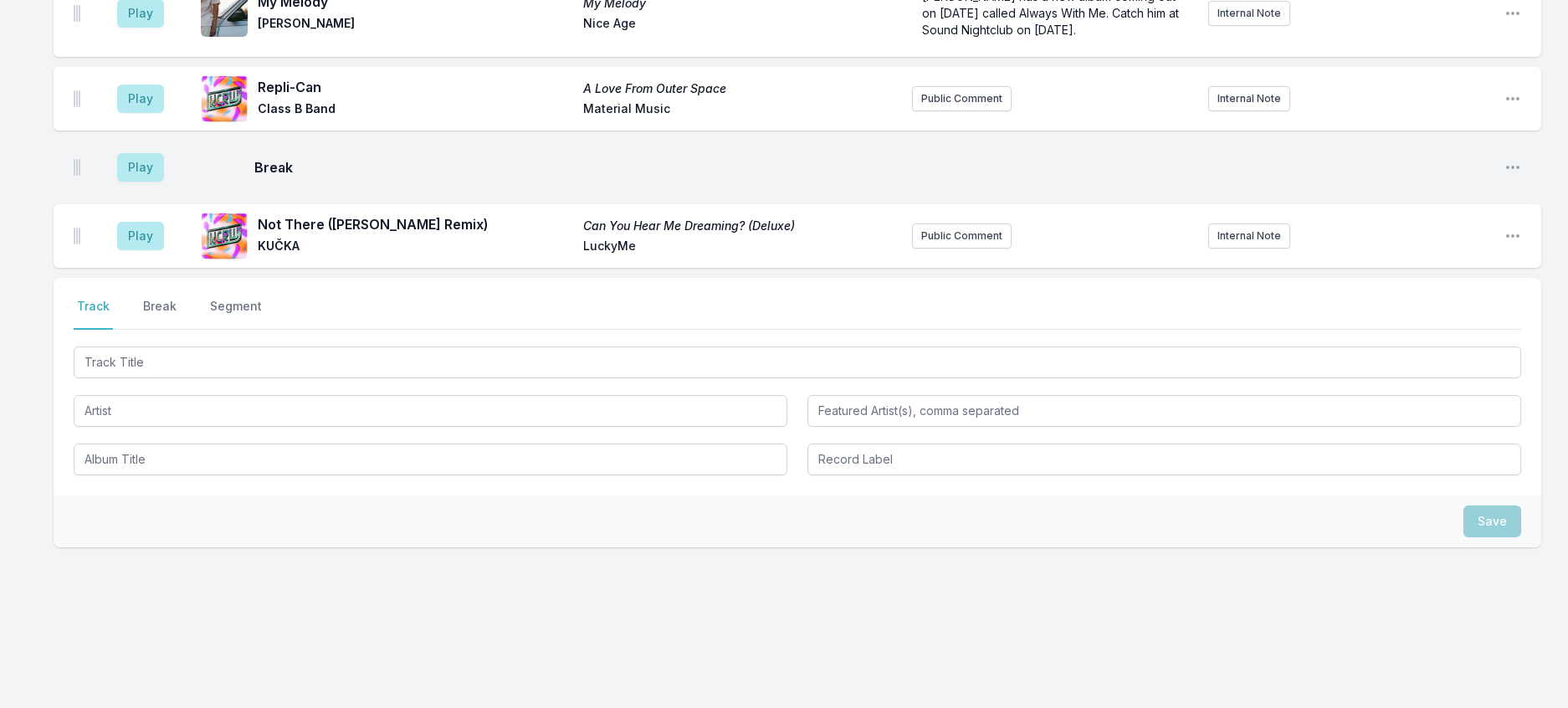
scroll to position [2353, 0]
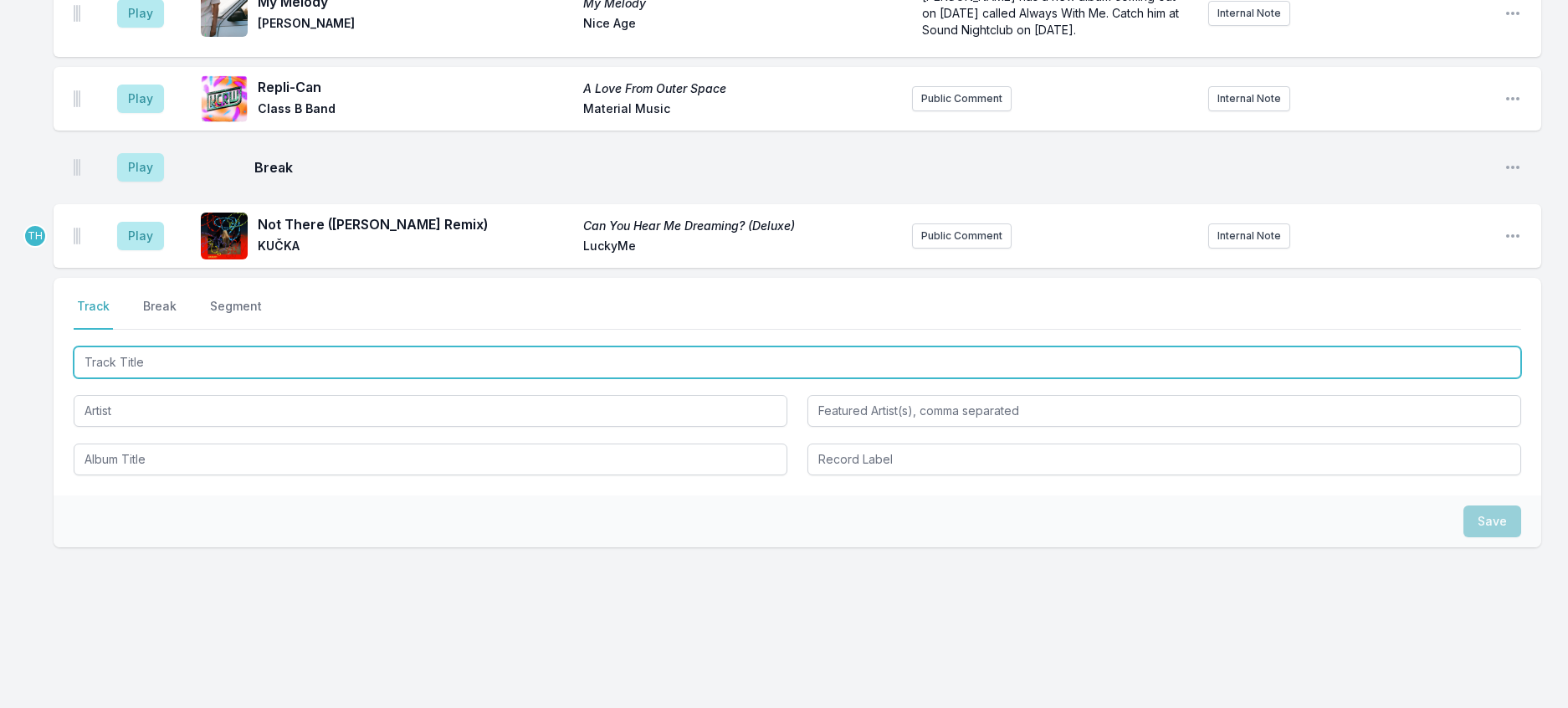
click at [371, 378] on input "Track Title" at bounding box center [796, 362] width 1447 height 32
type input "New Euphoria"
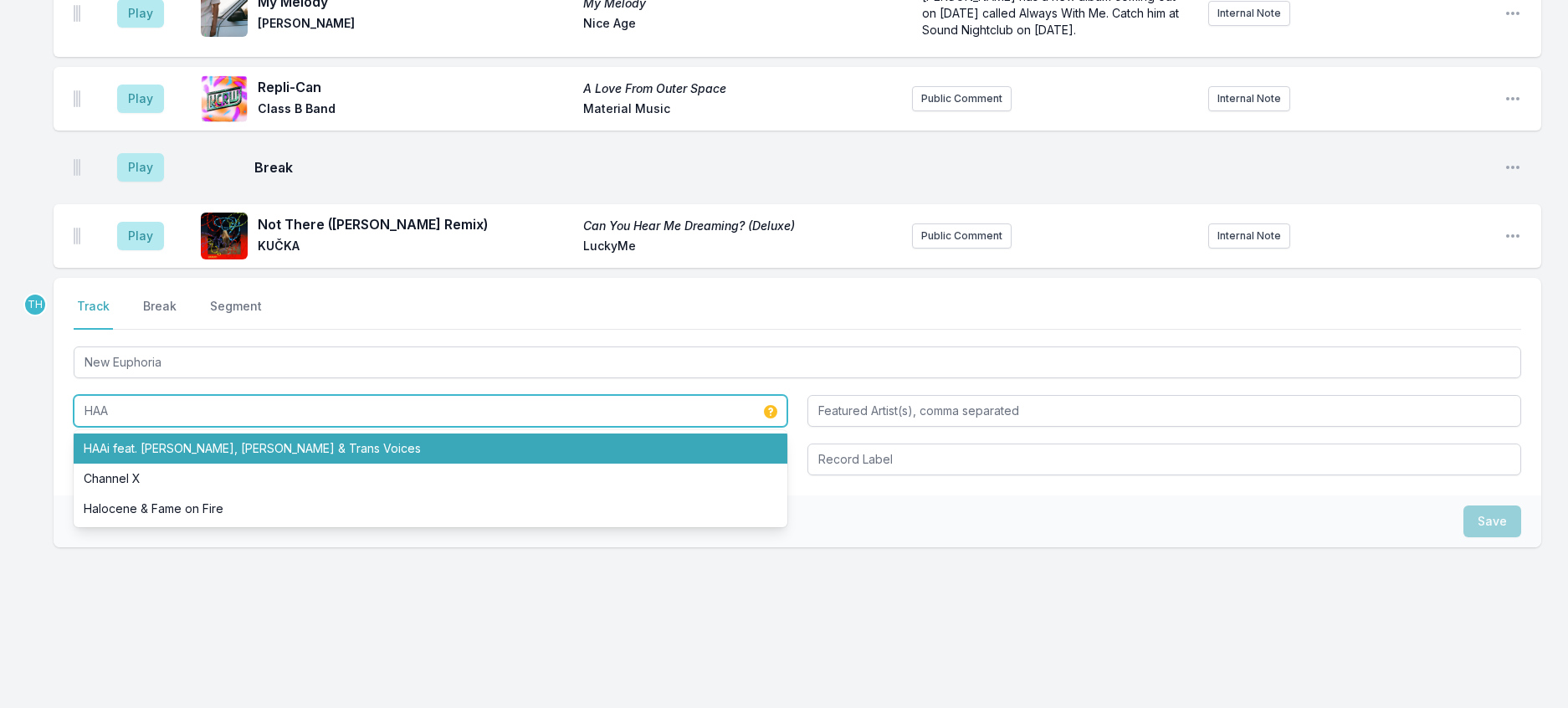
click at [232, 464] on li "HAAi feat. Alexis Taylor, ILA & Trans Voices" at bounding box center [429, 448] width 713 height 30
type input "HAAi"
type input "Alexis Taylor, ILA & Trans Voices"
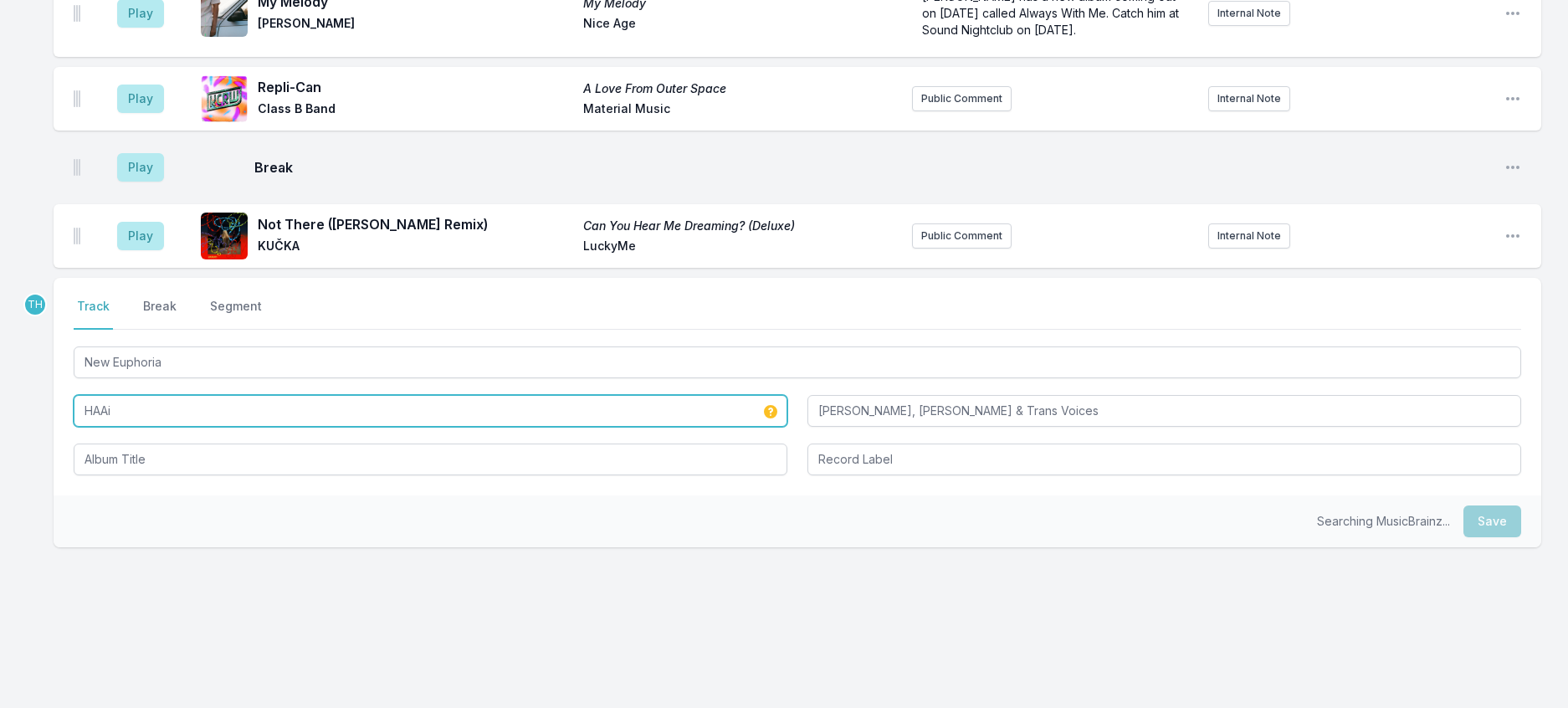
type input "HAAi"
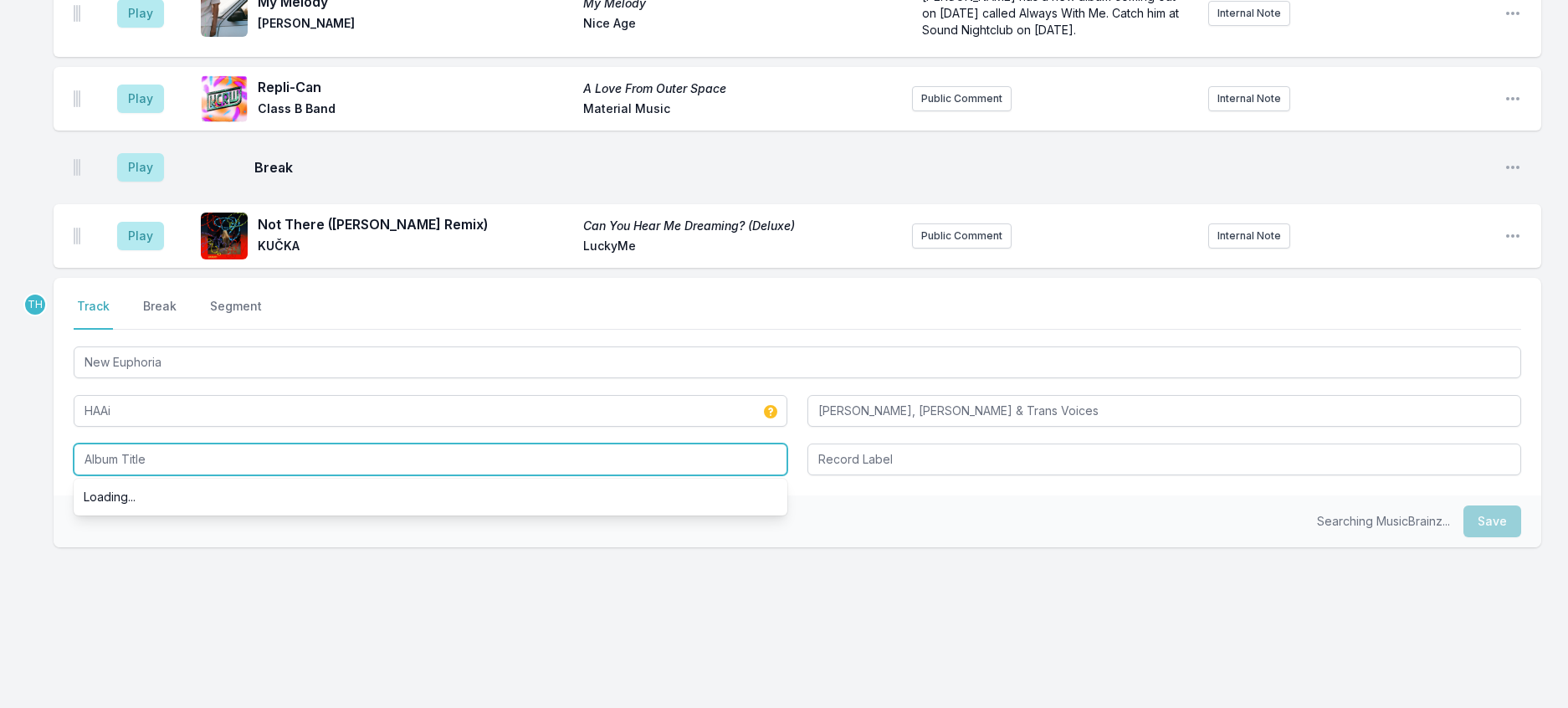
click at [483, 475] on input "Album Title" at bounding box center [429, 459] width 713 height 32
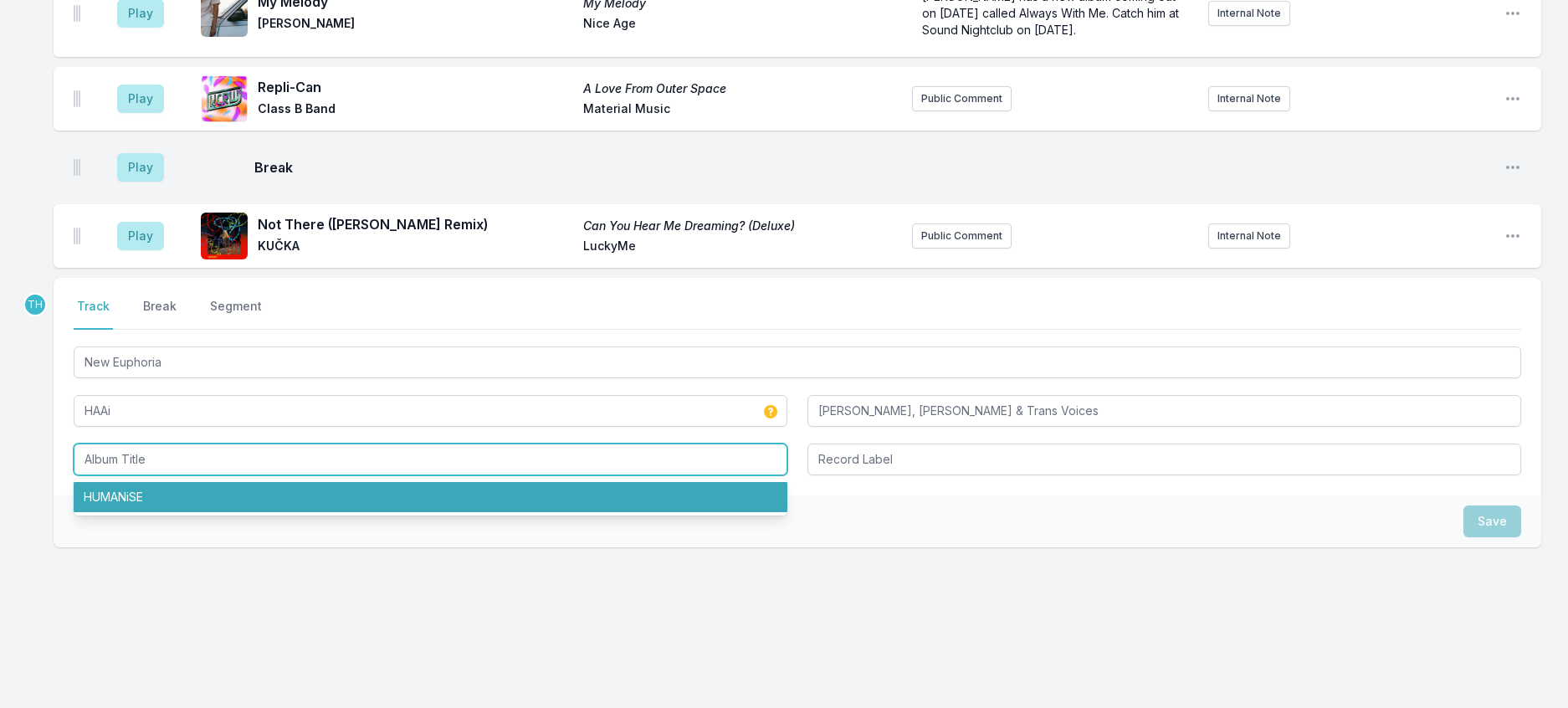
click at [187, 512] on li "HUMANiSE" at bounding box center [429, 496] width 713 height 30
type input "HUMANiSE"
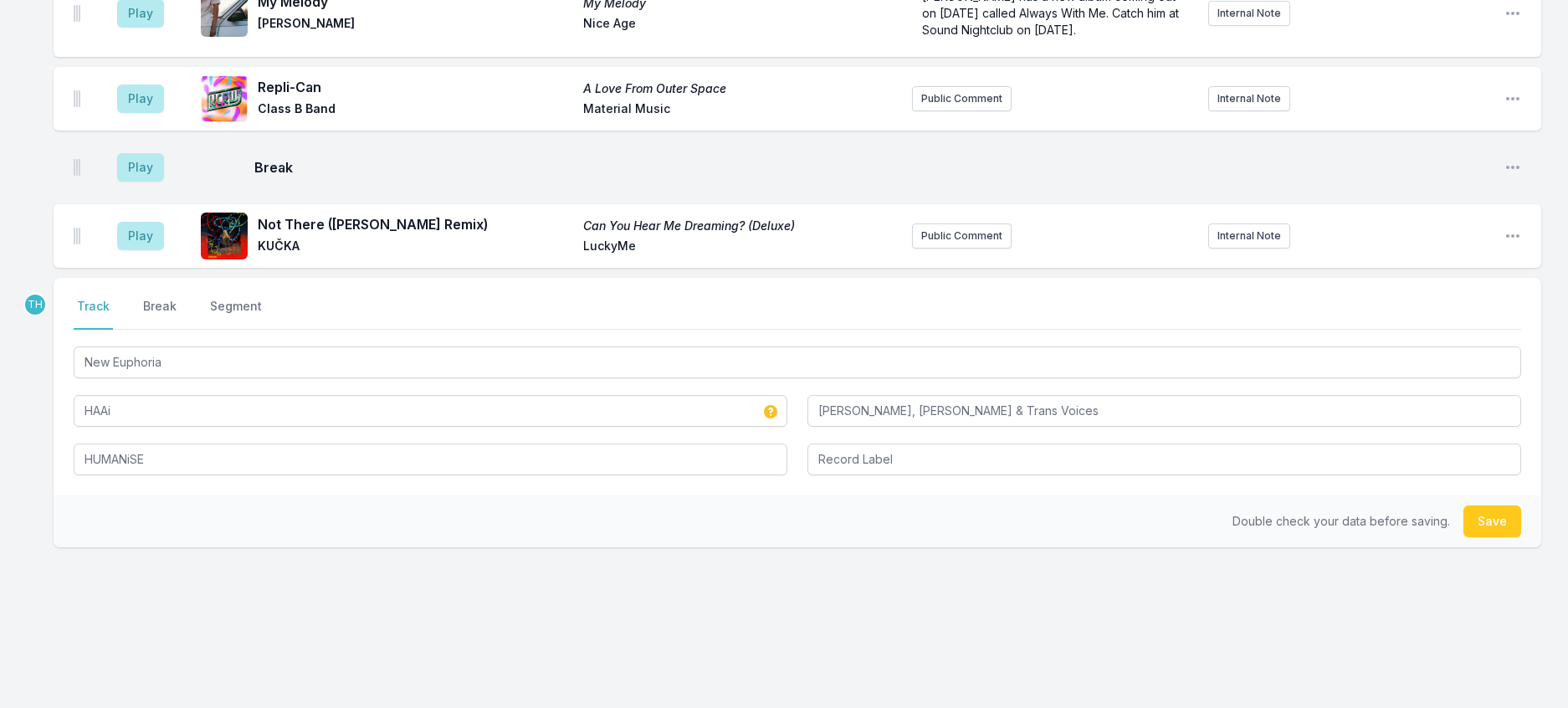
click at [907, 495] on div "Select a tab Track Break Segment Track Break Segment New Euphoria HAAi Alexis T…" at bounding box center [797, 387] width 1488 height 218
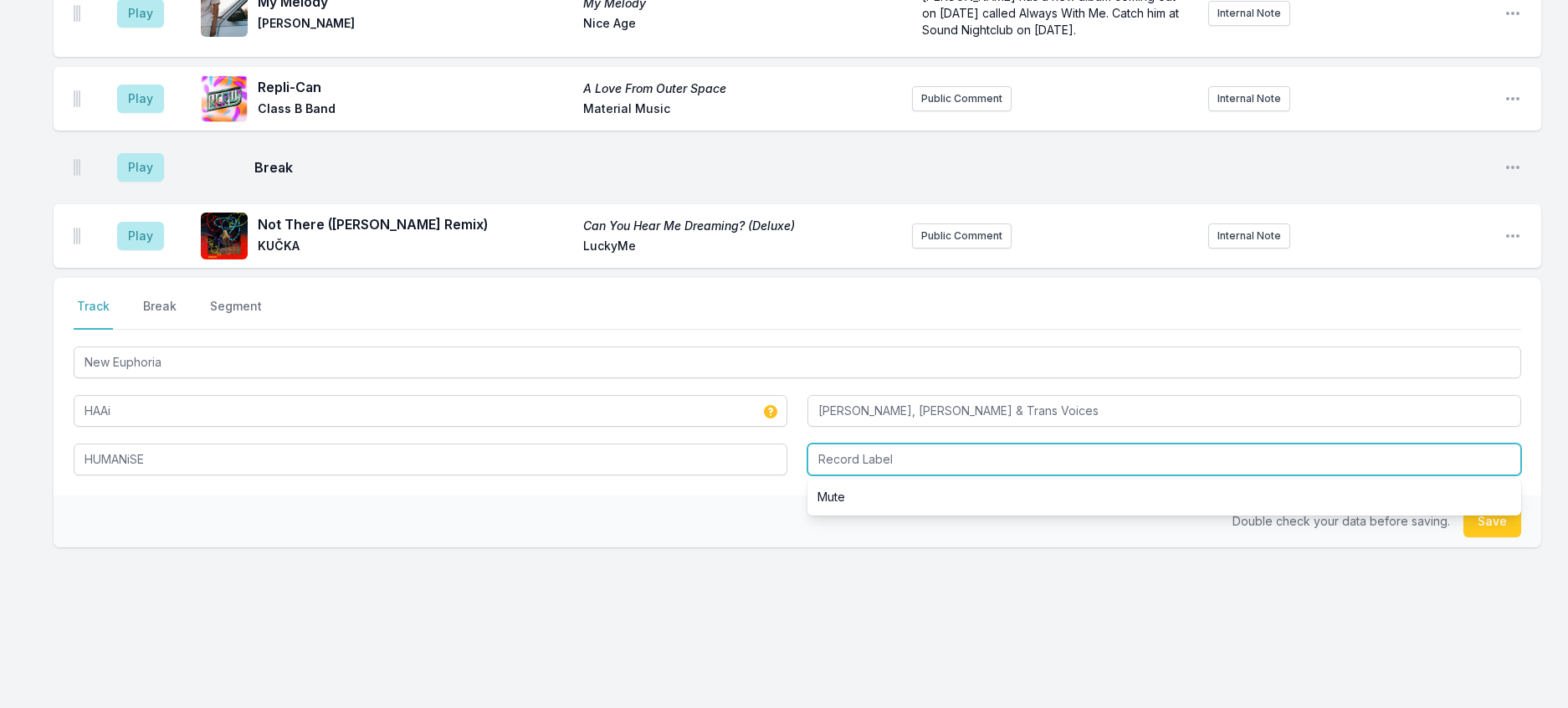
click at [903, 475] on input "Record Label" at bounding box center [1163, 459] width 713 height 32
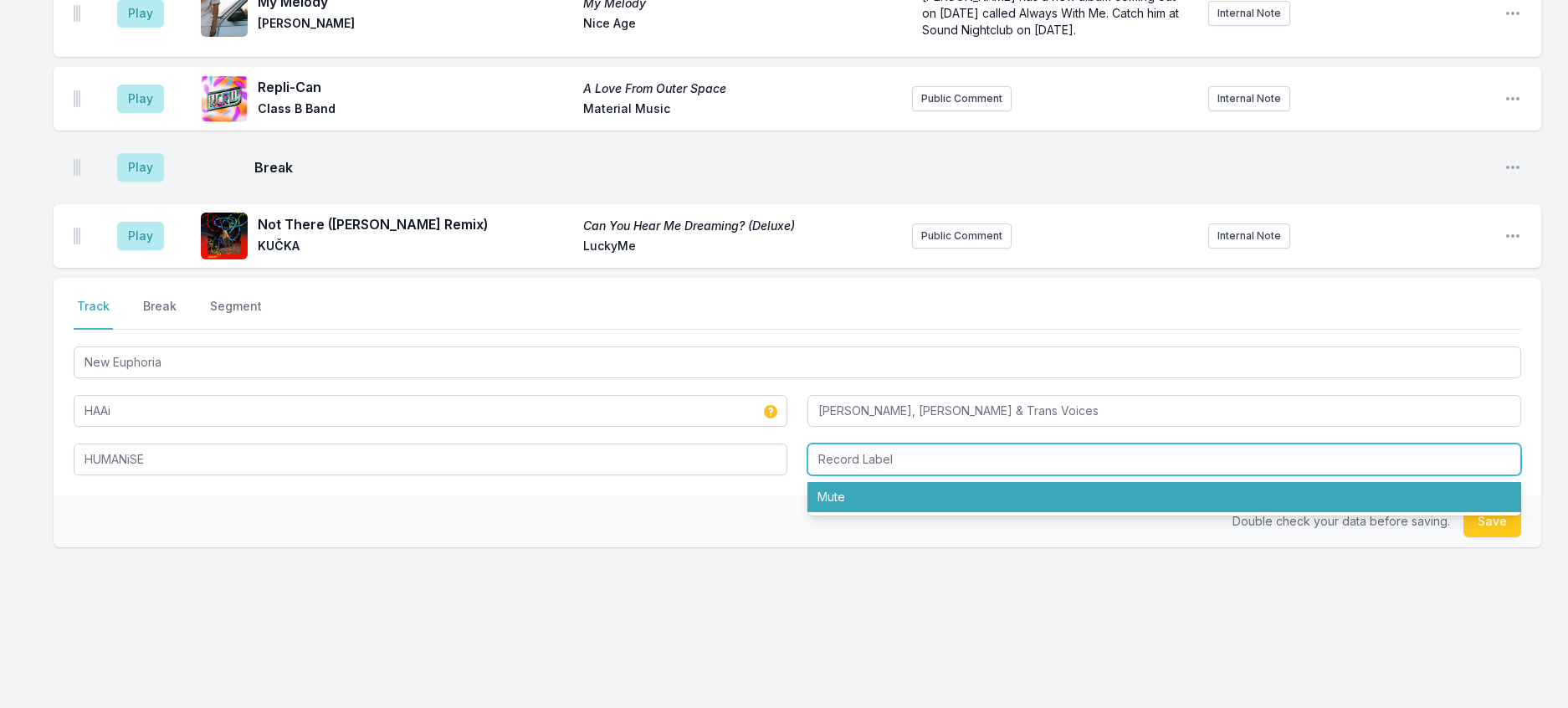
click at [861, 512] on li "Mute" at bounding box center [1163, 496] width 713 height 30
type input "Mute"
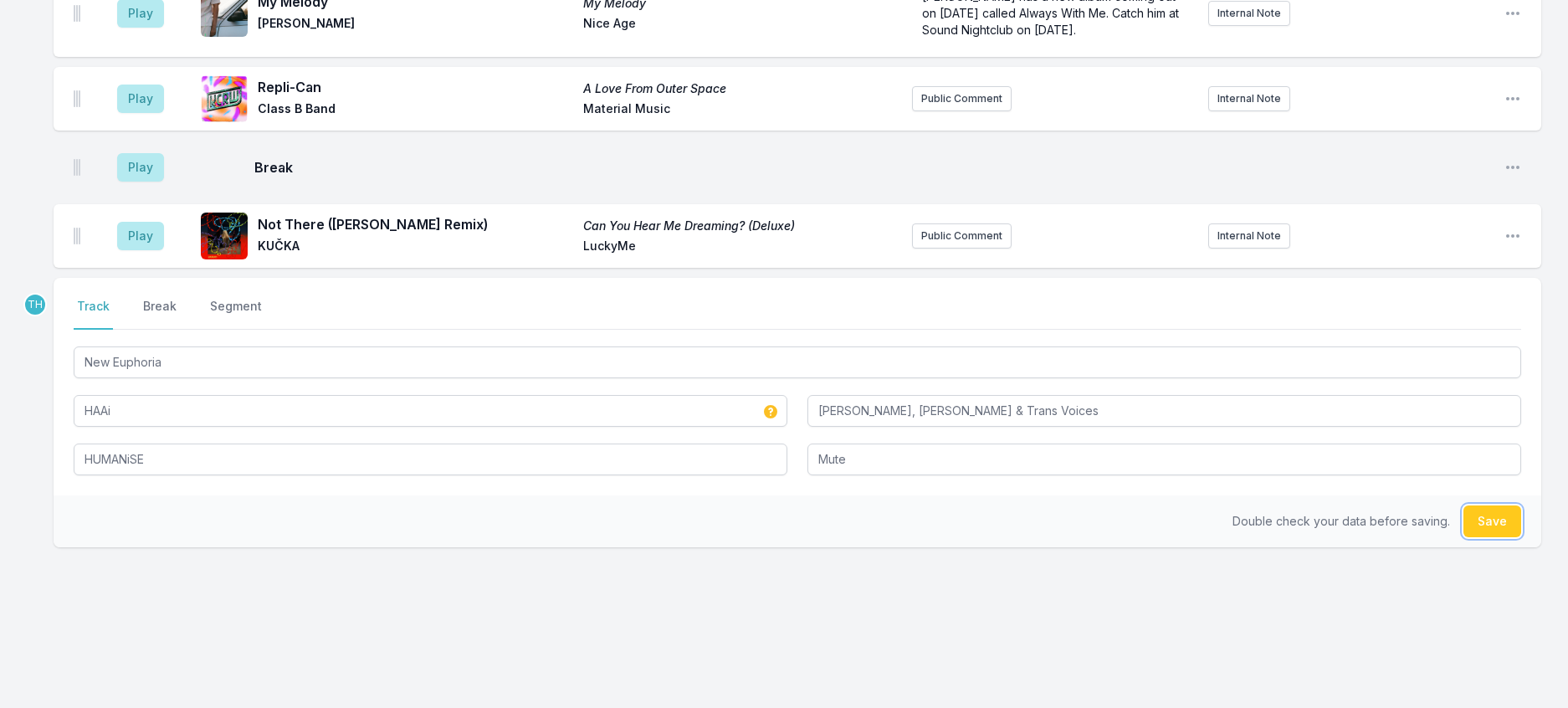
click at [1497, 537] on button "Save" at bounding box center [1492, 521] width 57 height 32
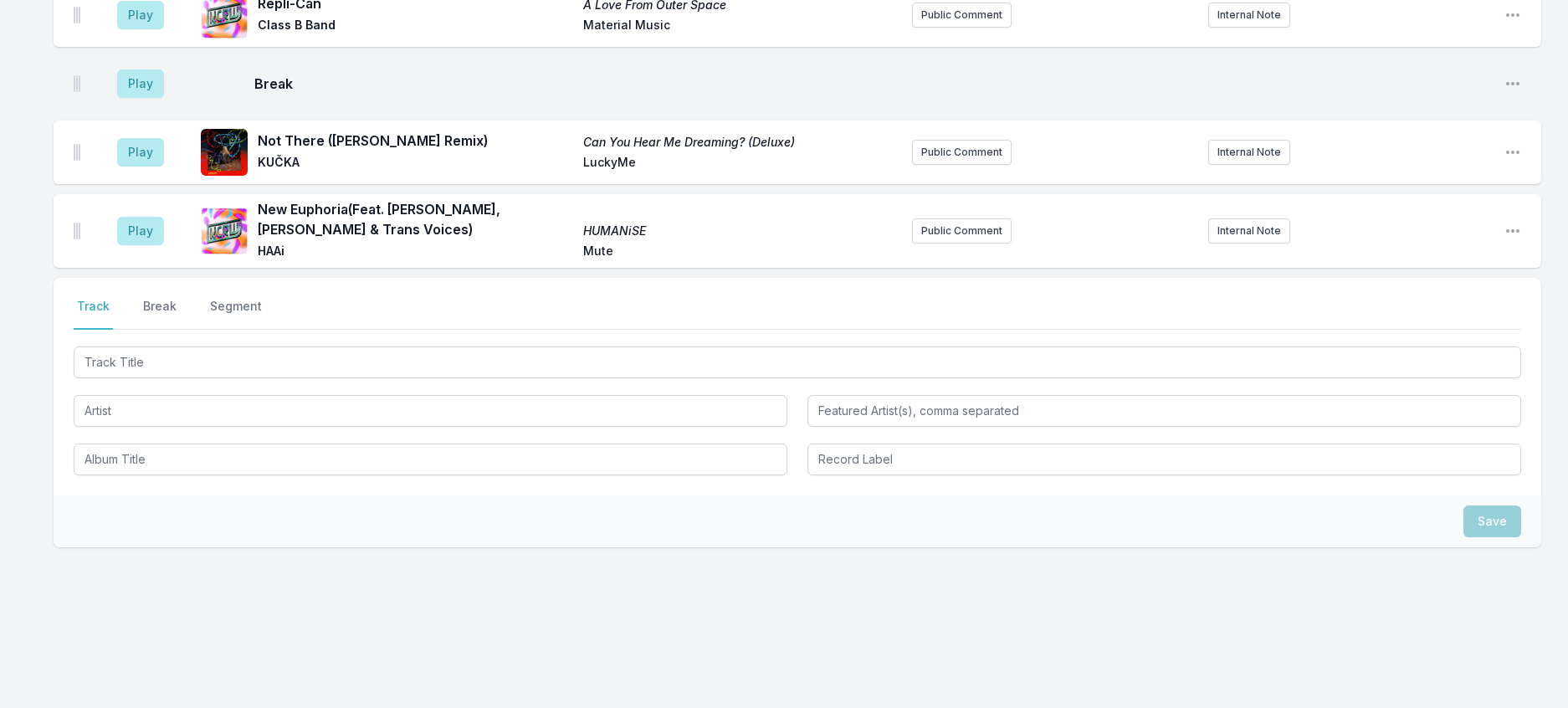
scroll to position [2447, 0]
click at [983, 243] on button "Public Comment" at bounding box center [962, 230] width 100 height 25
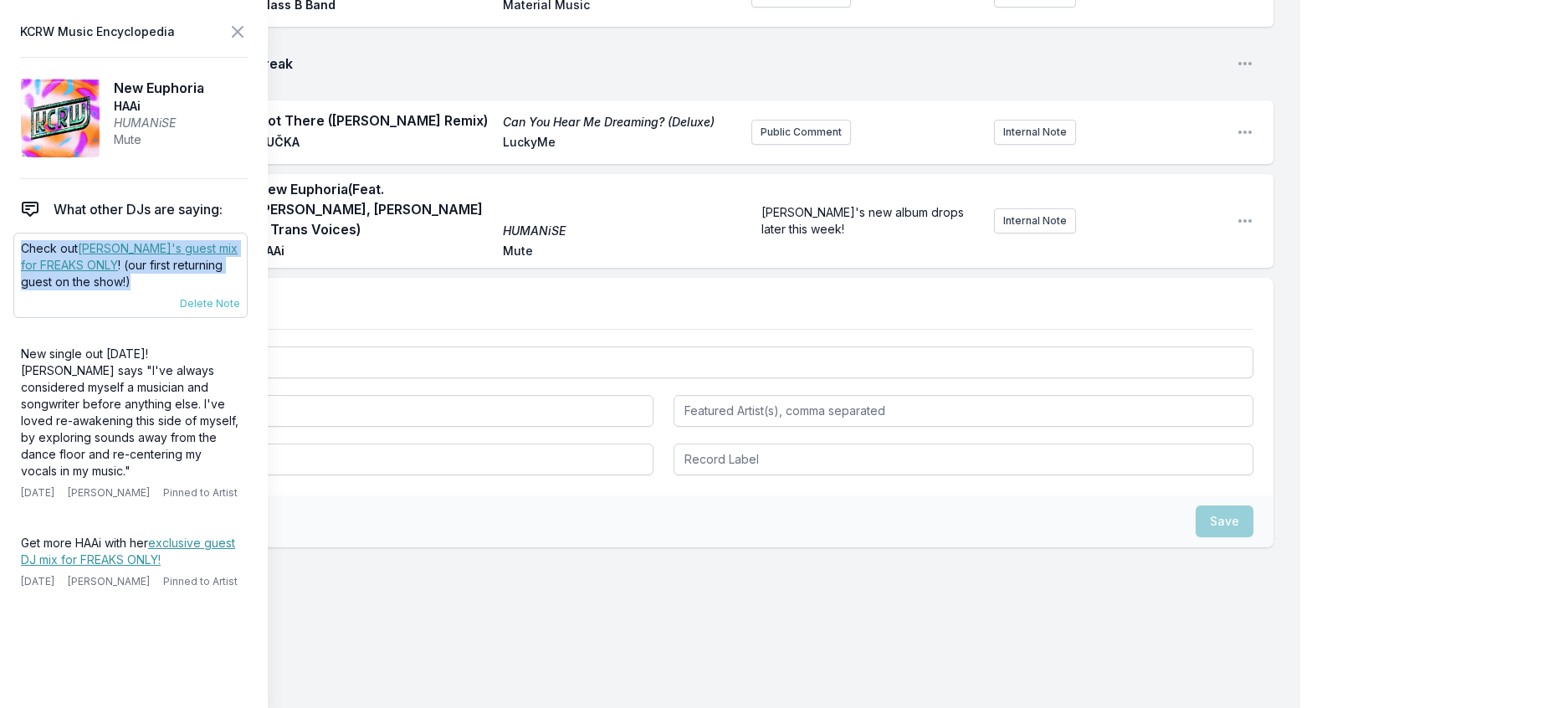
drag, startPoint x: 74, startPoint y: 313, endPoint x: 26, endPoint y: 287, distance: 54.6
click at [26, 287] on p "Check out HAAi's guest mix for FREAKS ONLY ! (our first returning guest on the …" at bounding box center [131, 265] width 220 height 50
copy p "Check out HAAi's guest mix for FREAKS ONLY ! (our first returning guest on the …"
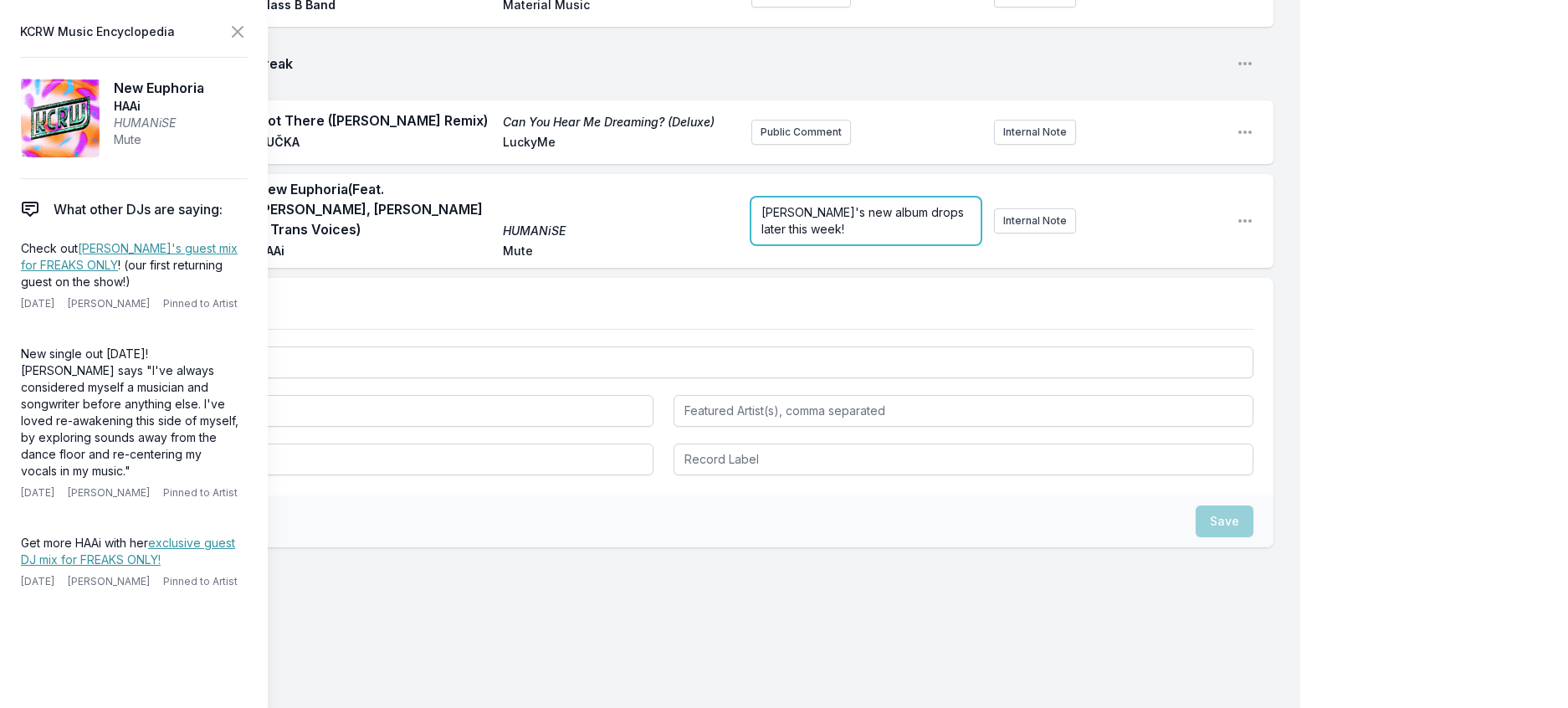
click at [828, 244] on form "HAAi's new album drops later this week!" at bounding box center [867, 221] width 230 height 46
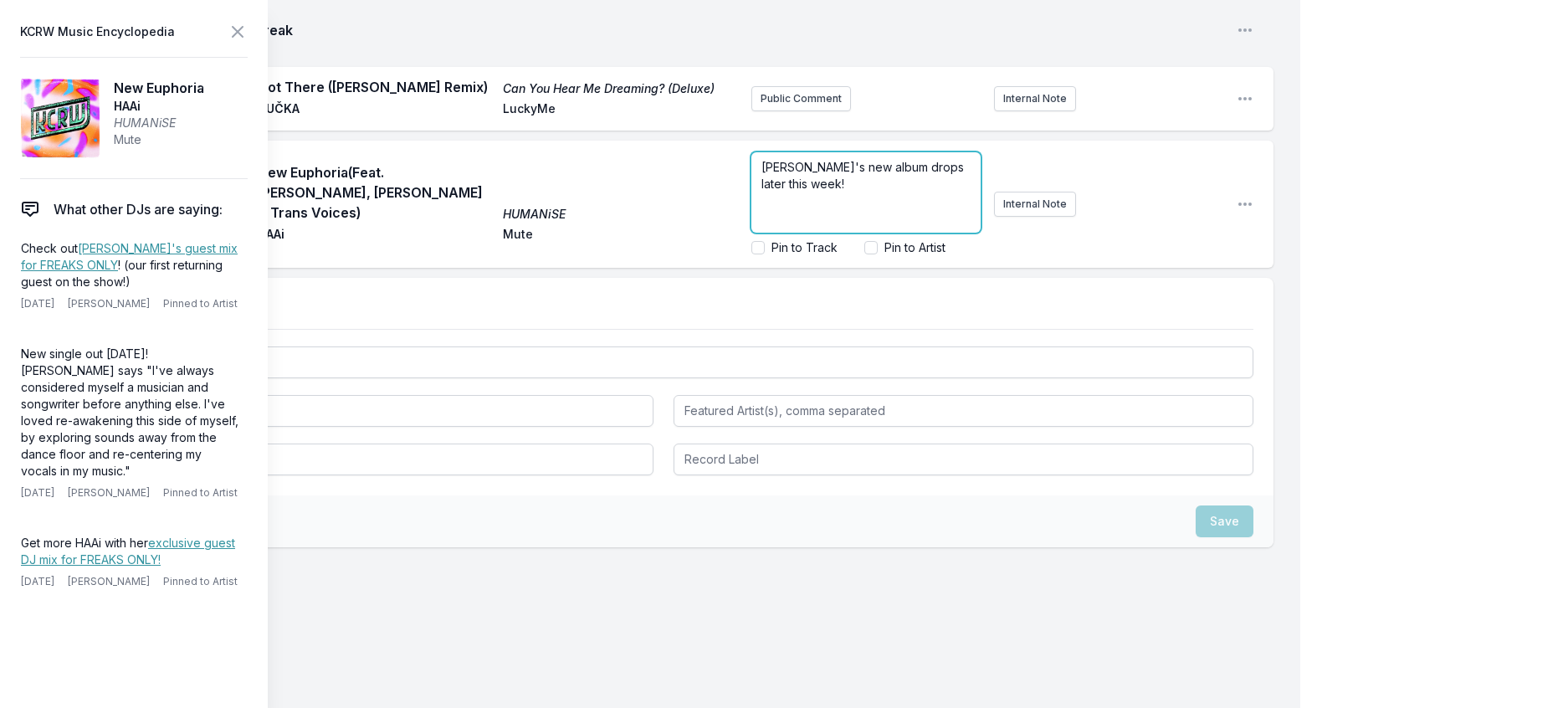
click at [831, 193] on p "HAAi's new album drops later this week!" at bounding box center [866, 176] width 209 height 34
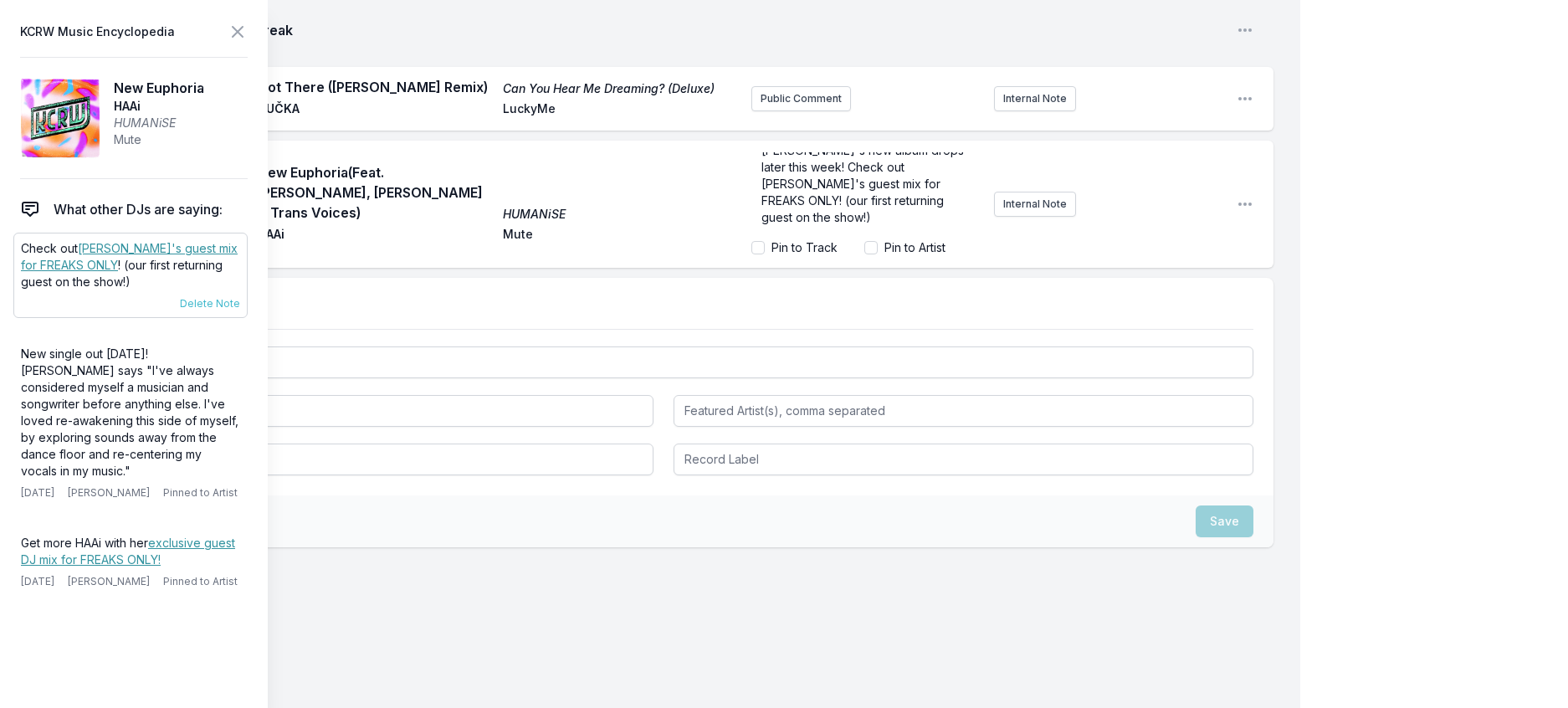
click at [226, 272] on link "HAAi's guest mix for FREAKS ONLY" at bounding box center [129, 256] width 217 height 31
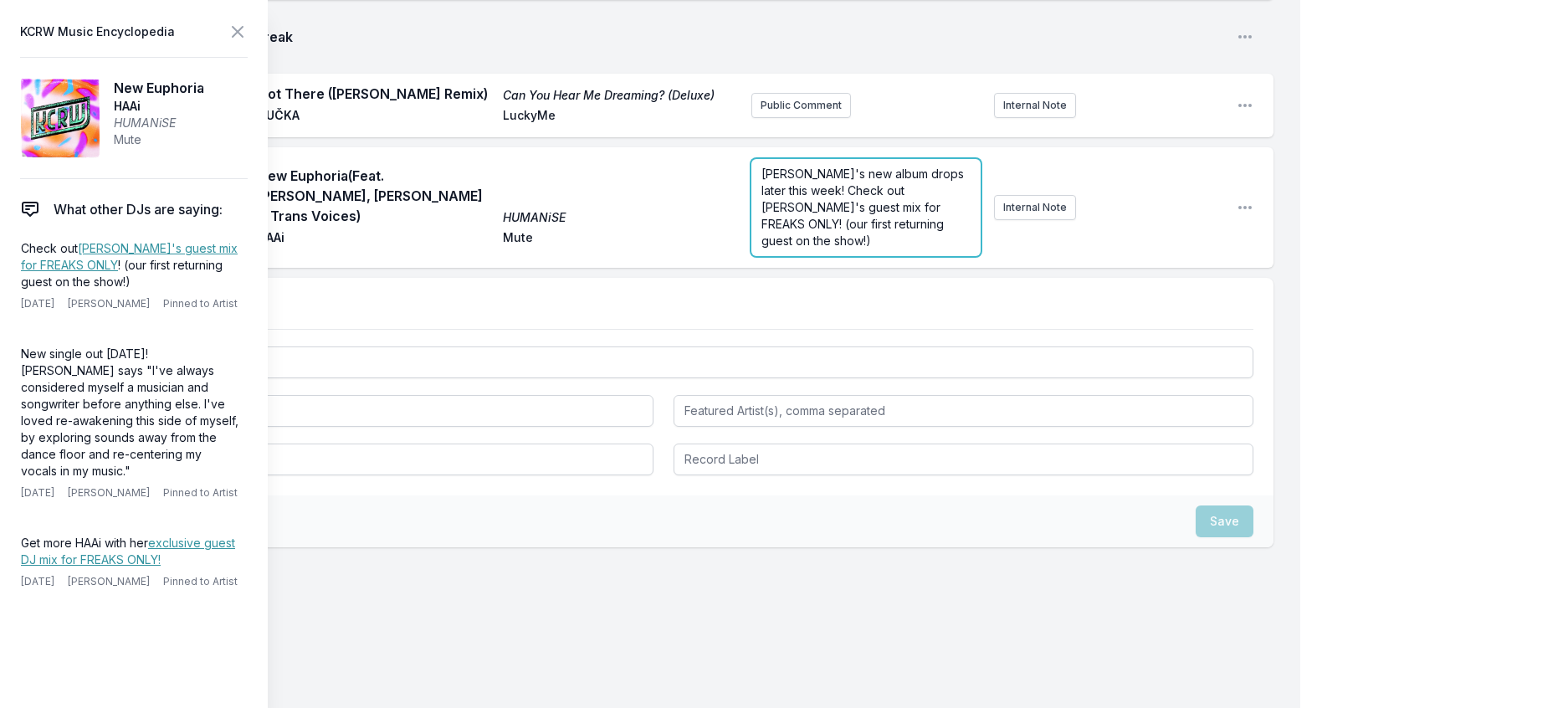
scroll to position [2508, 0]
click at [823, 256] on form "HAAi's new album drops later this week! Check out HAAi's guest mix for FREAKS O…" at bounding box center [867, 208] width 230 height 97
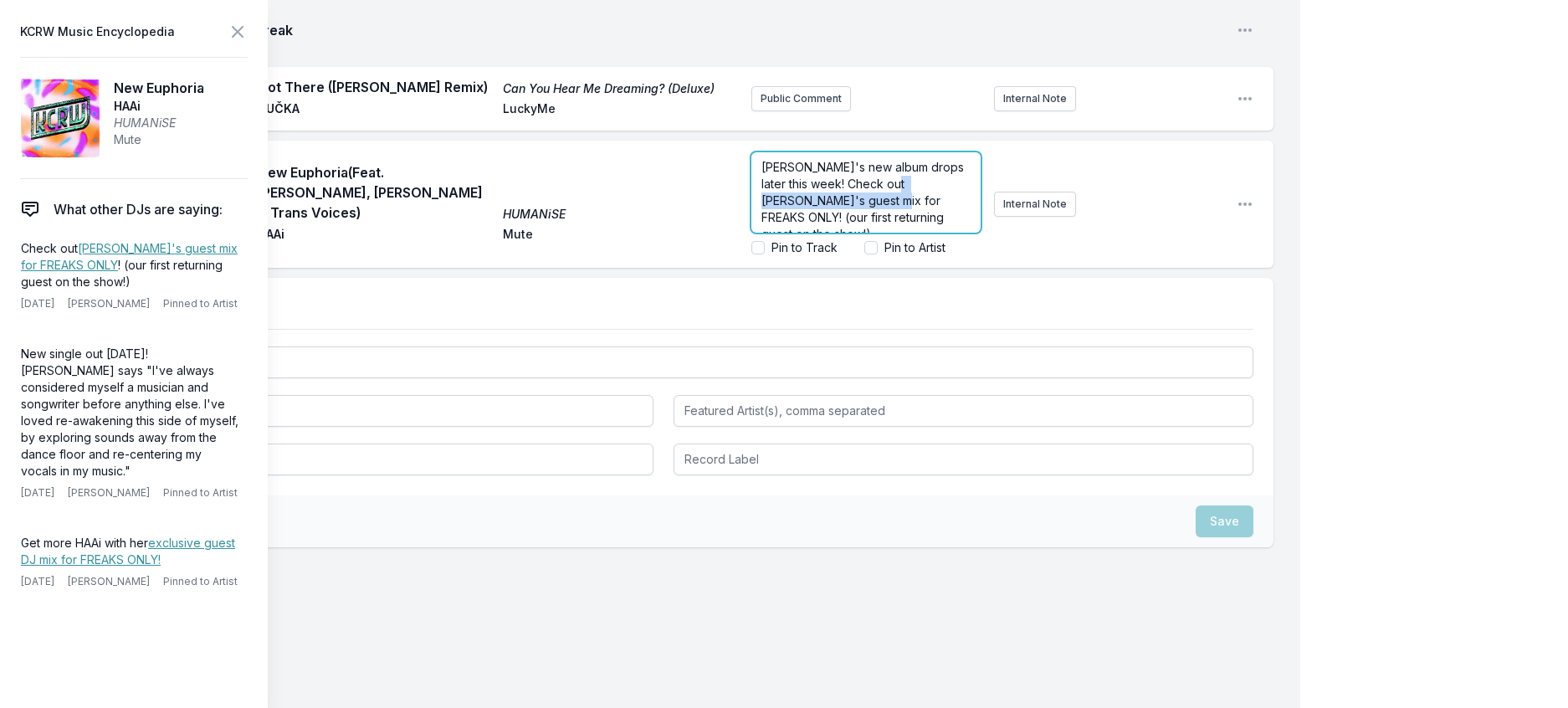
drag, startPoint x: 907, startPoint y: 481, endPoint x: 741, endPoint y: 477, distance: 166.0
click at [762, 241] on span "HAAi's new album drops later this week! Check out HAAi's guest mix for FREAKS O…" at bounding box center [865, 201] width 206 height 81
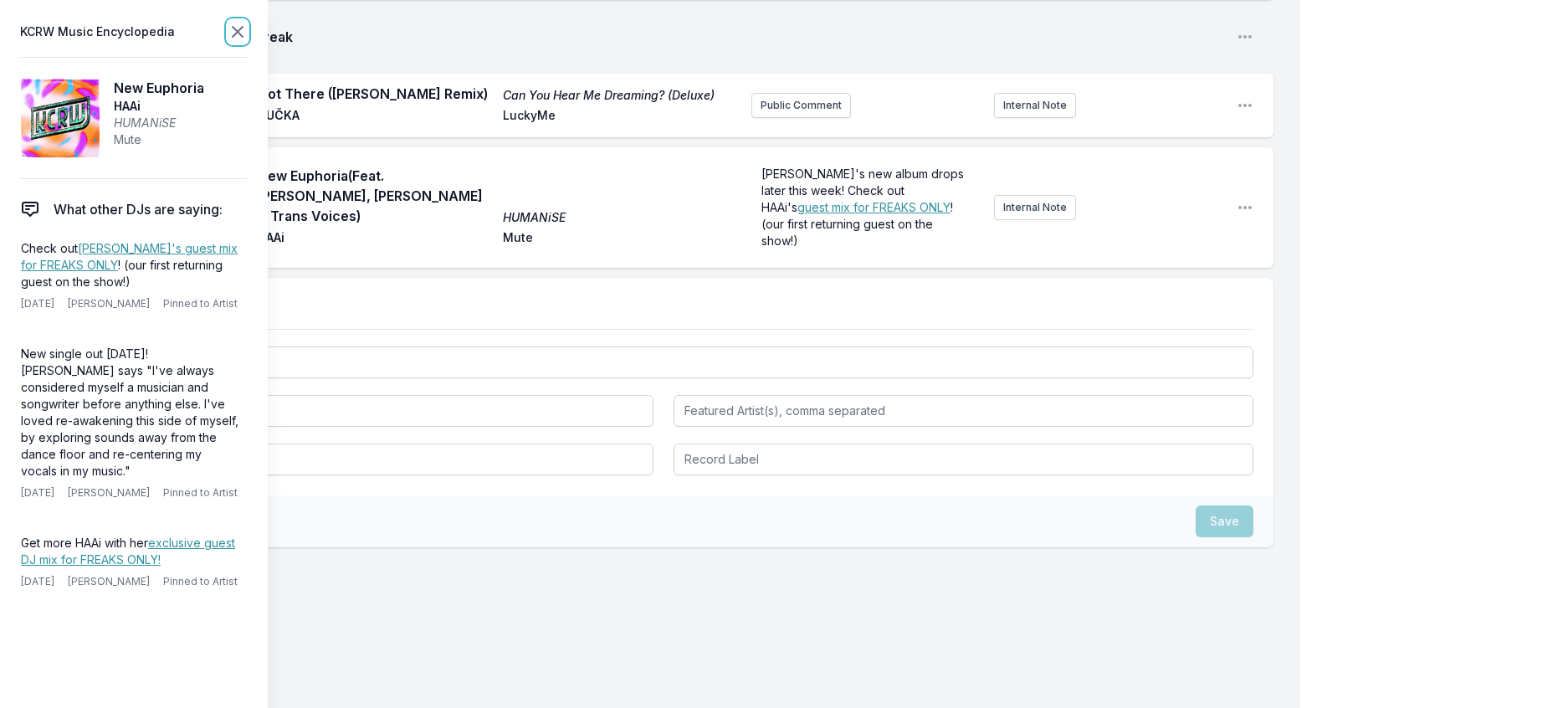
click at [247, 33] on icon at bounding box center [237, 32] width 20 height 20
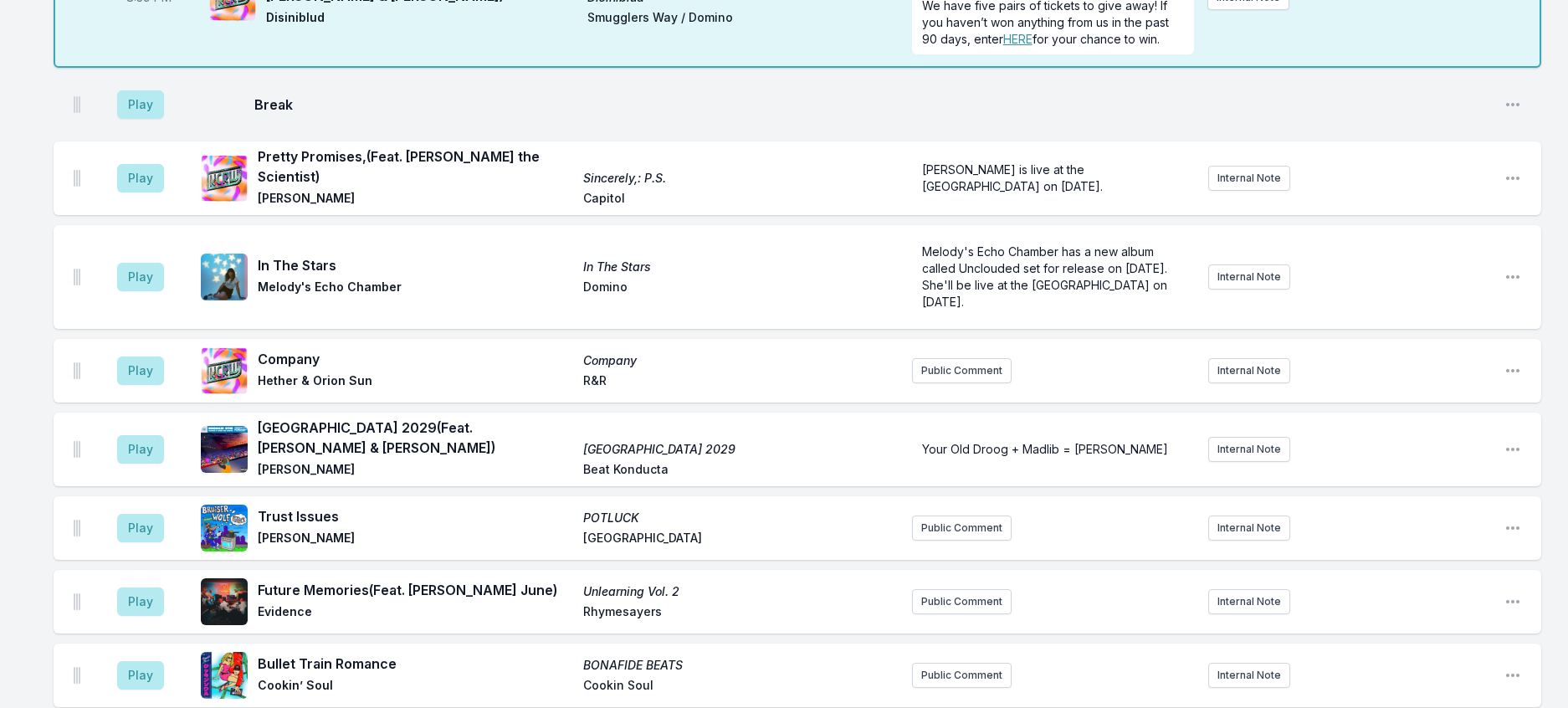
scroll to position [1078, 0]
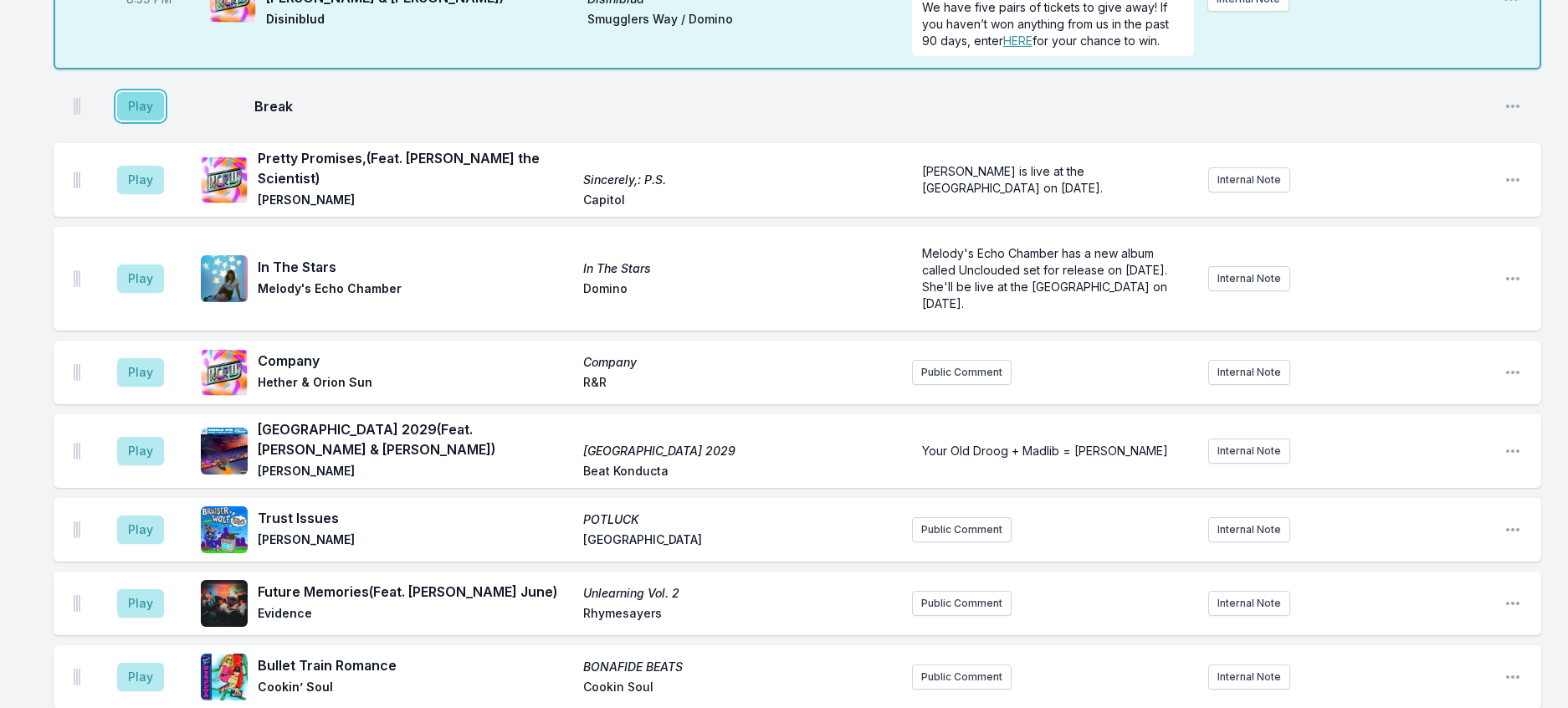
click at [150, 121] on button "Play" at bounding box center [139, 106] width 46 height 29
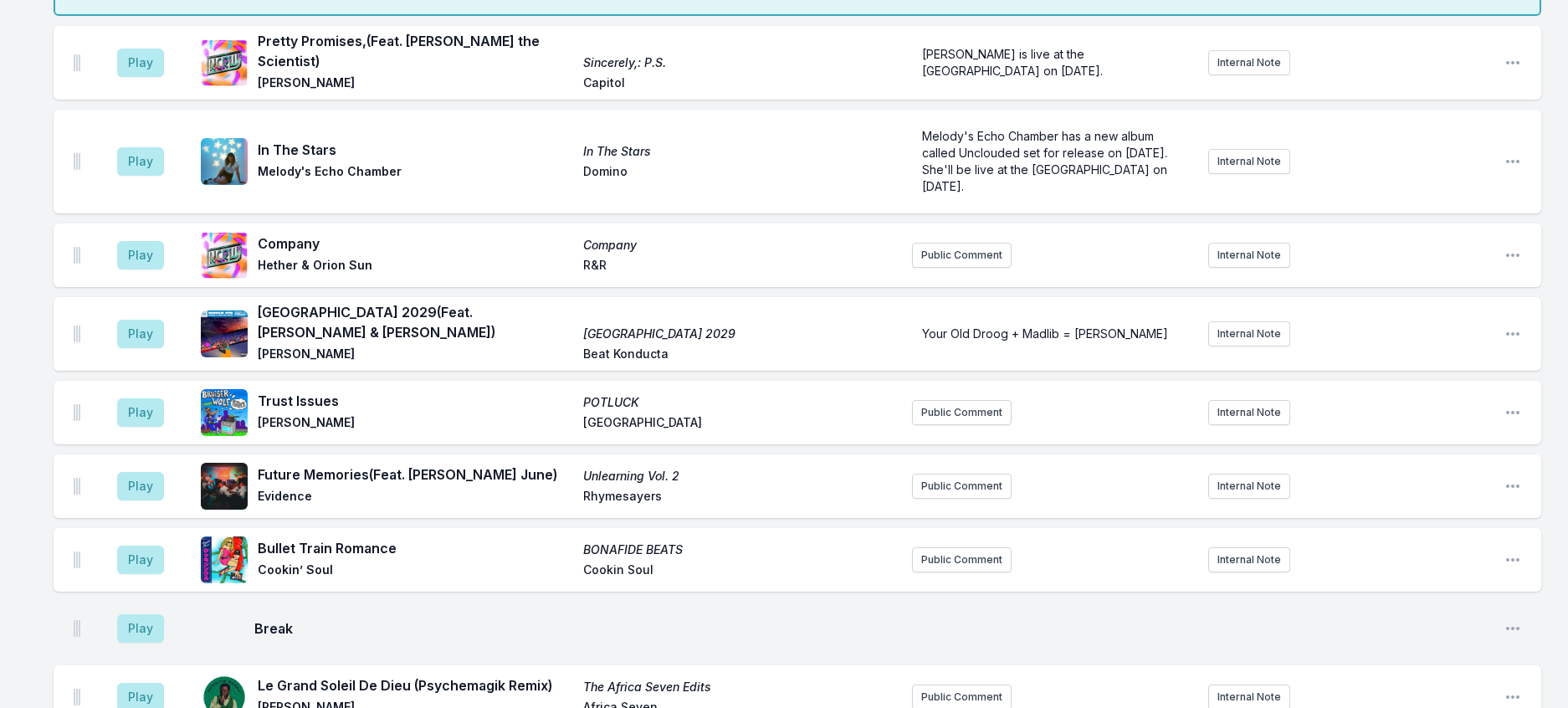
scroll to position [1162, 0]
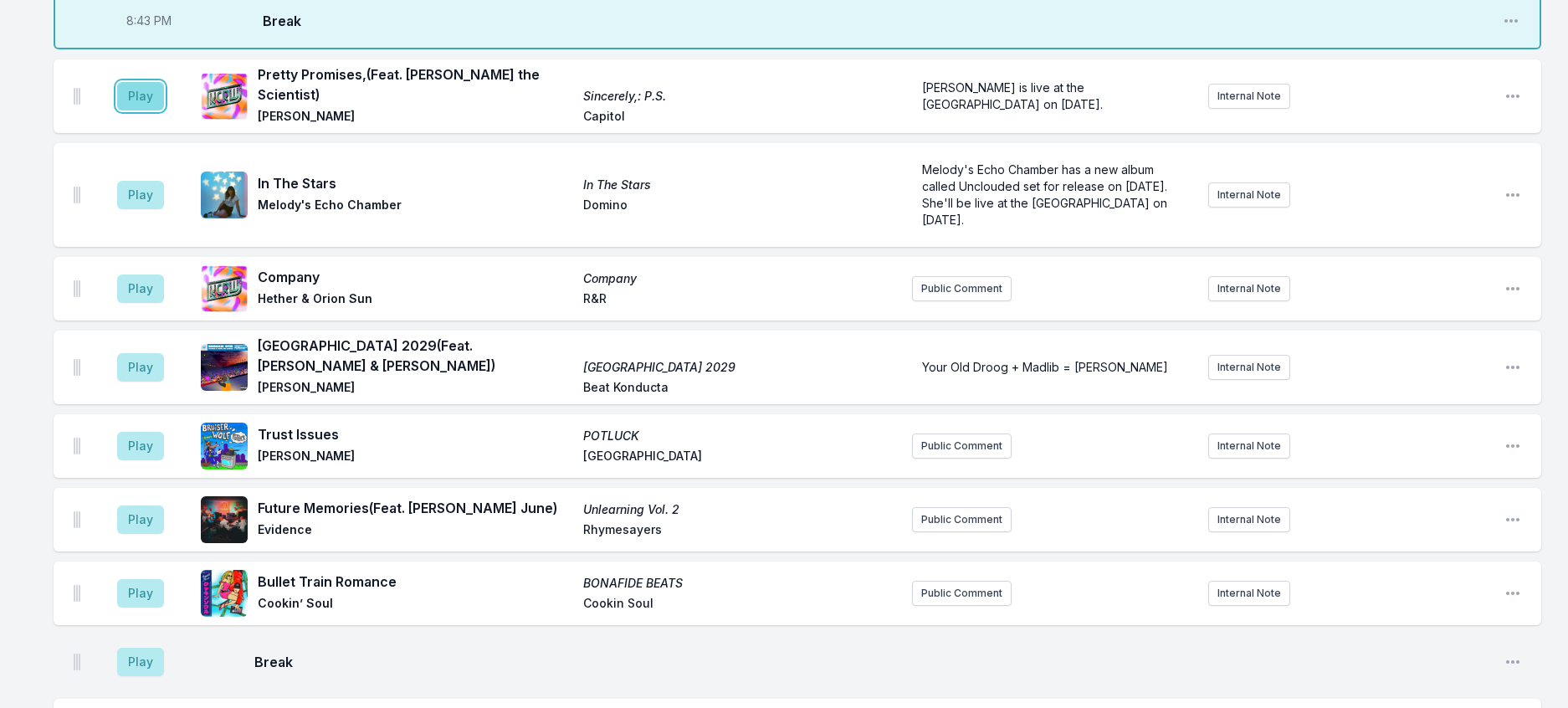
click at [154, 111] on button "Play" at bounding box center [139, 96] width 46 height 29
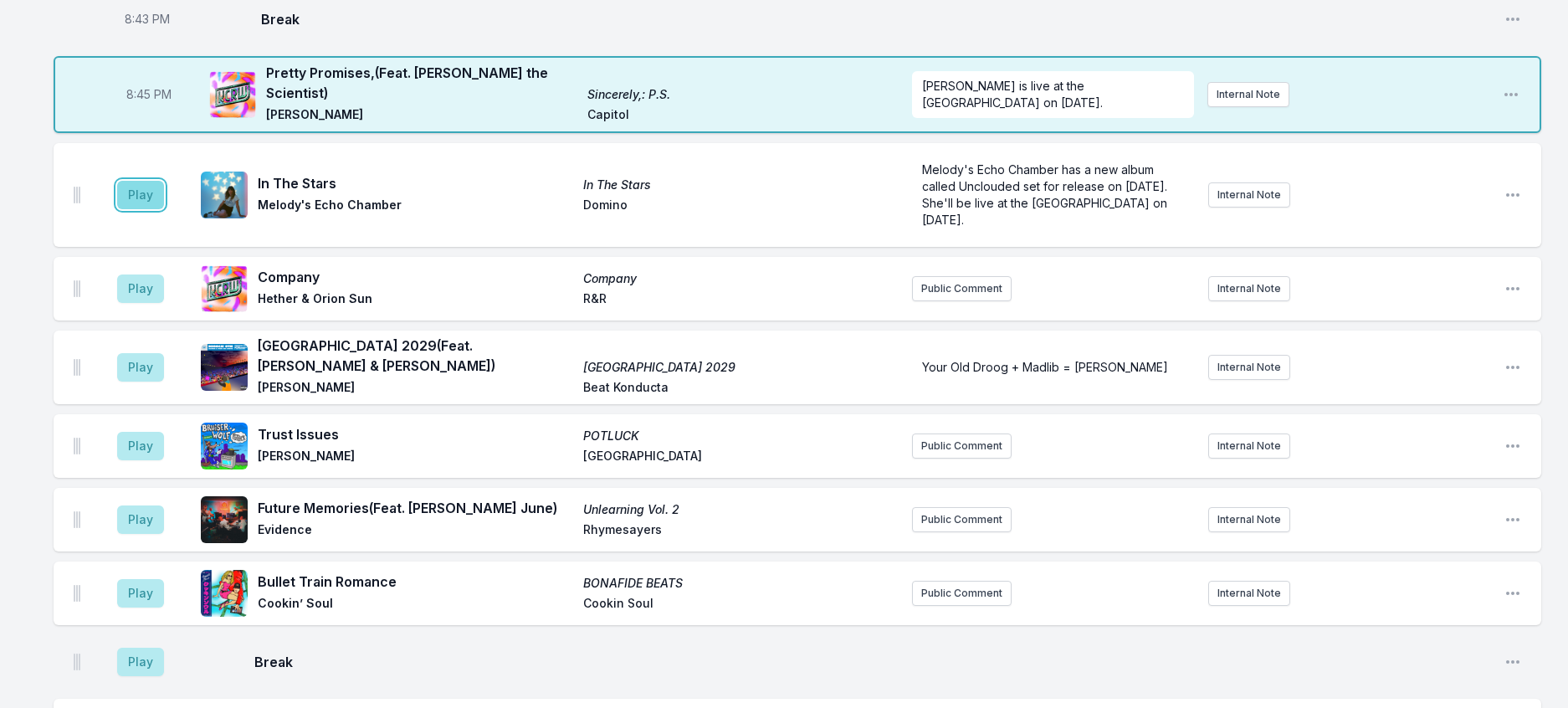
click at [149, 209] on button "Play" at bounding box center [139, 195] width 46 height 29
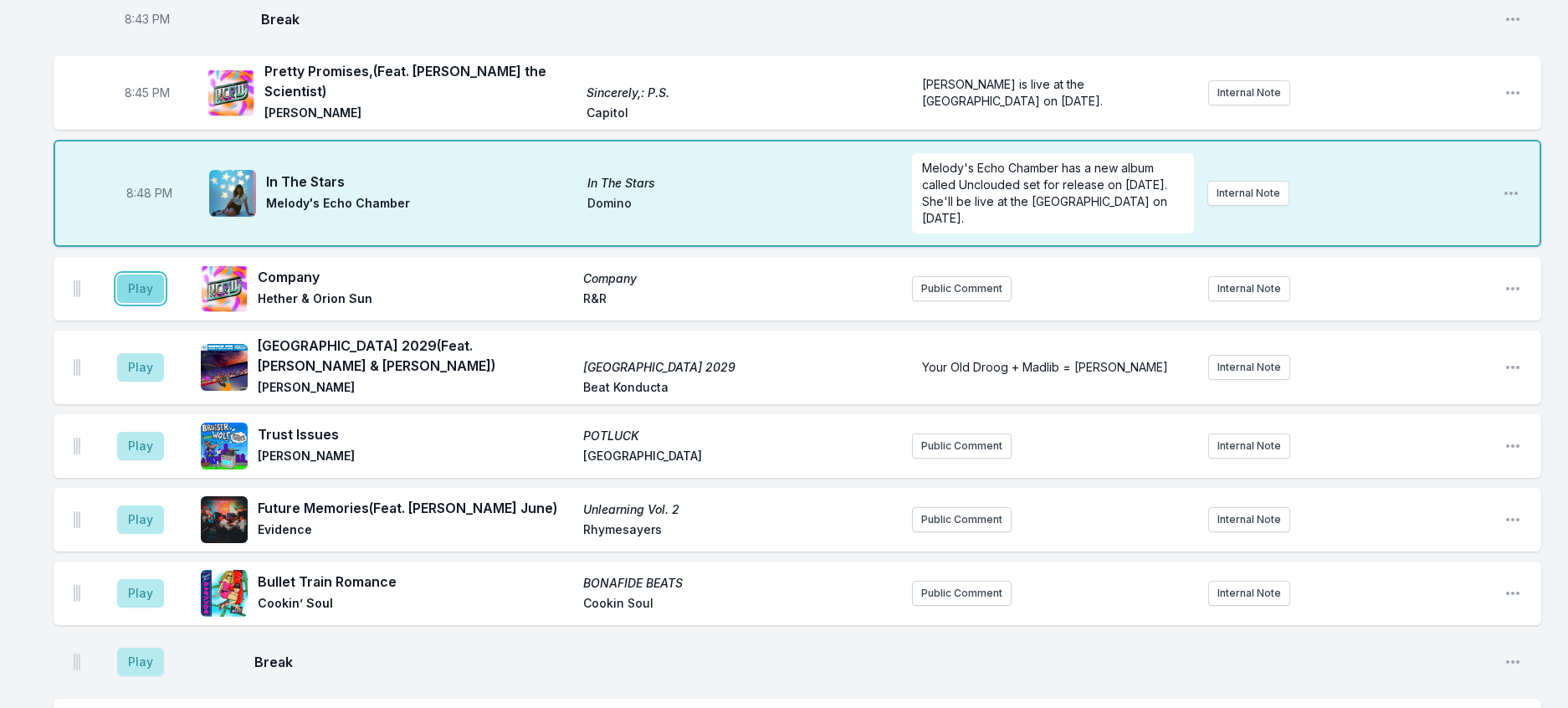
click at [164, 303] on button "Play" at bounding box center [139, 288] width 46 height 29
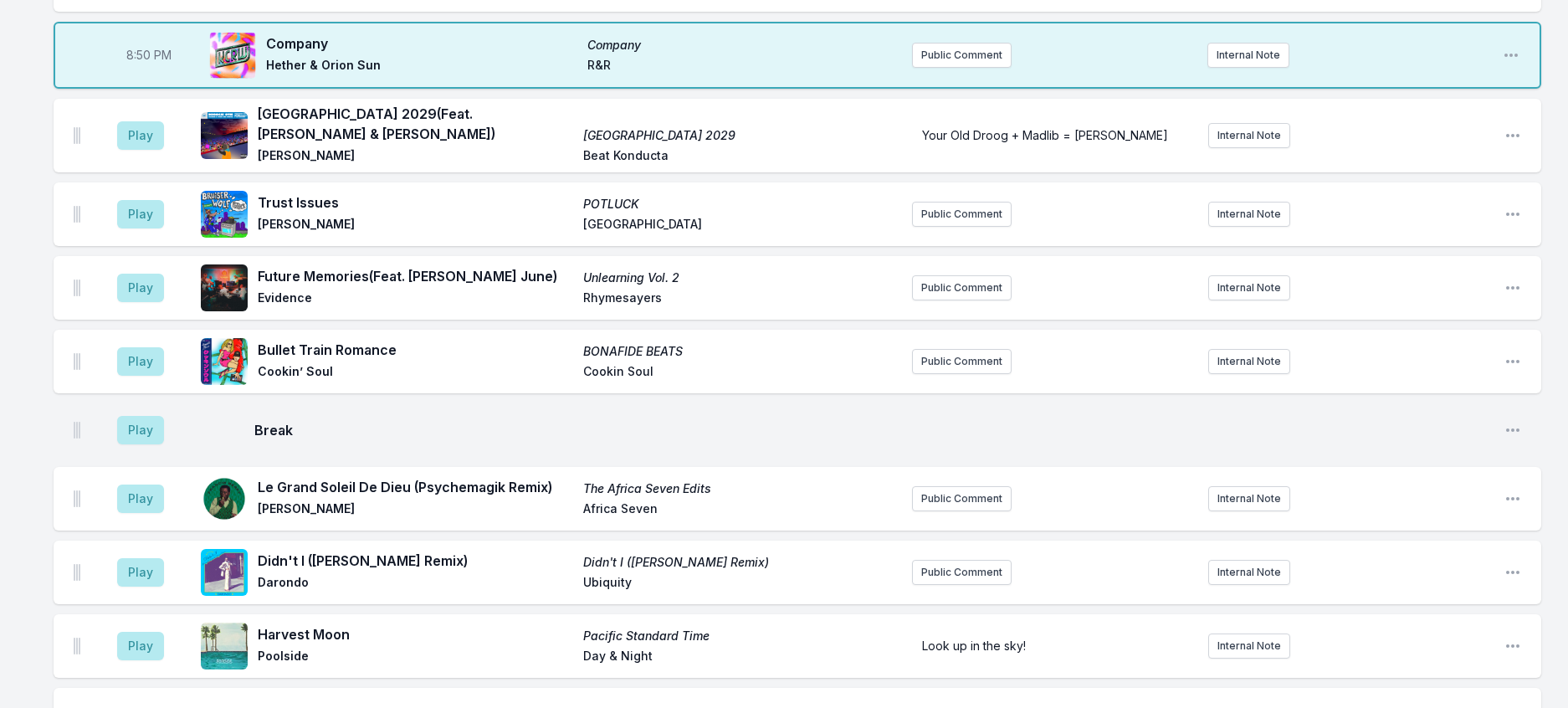
scroll to position [1329, 0]
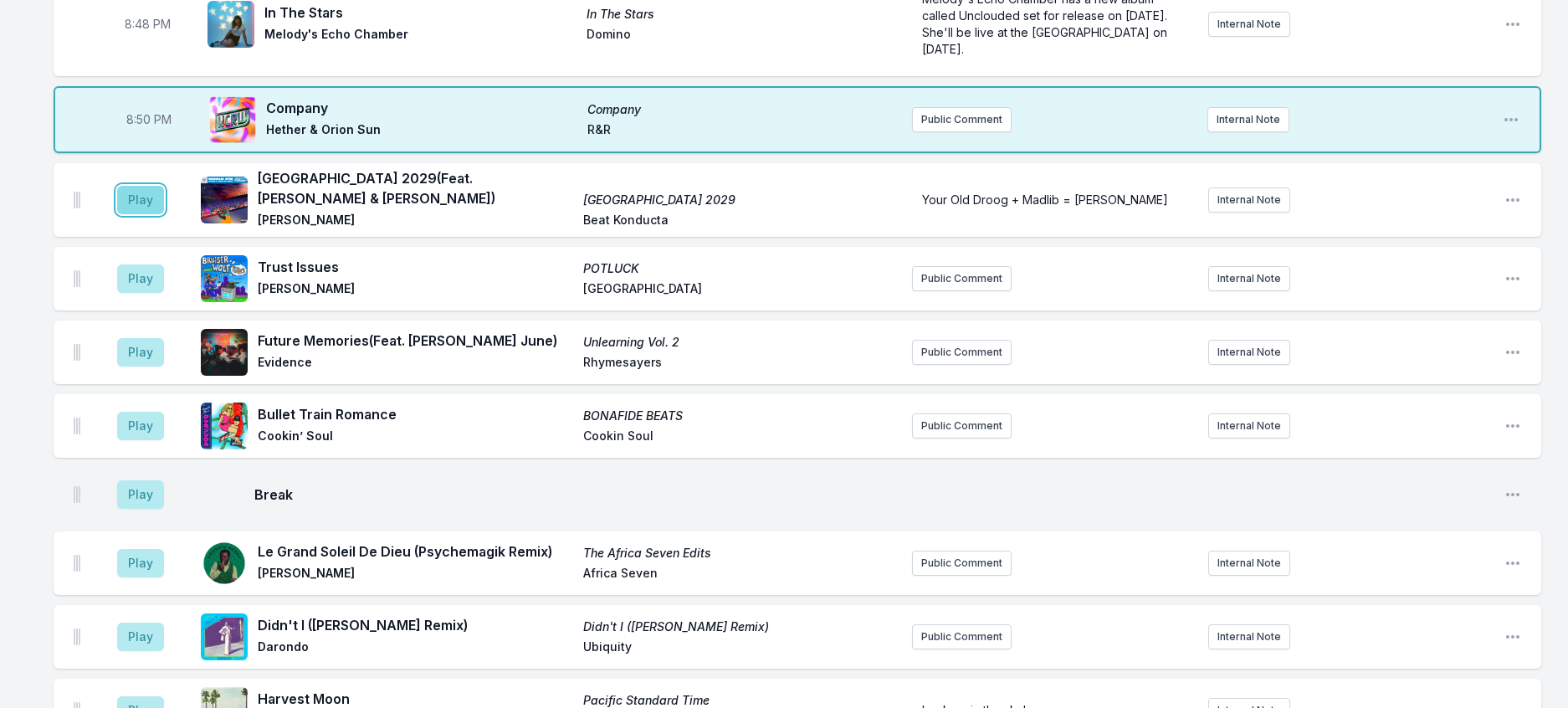
click at [139, 215] on button "Play" at bounding box center [139, 200] width 46 height 29
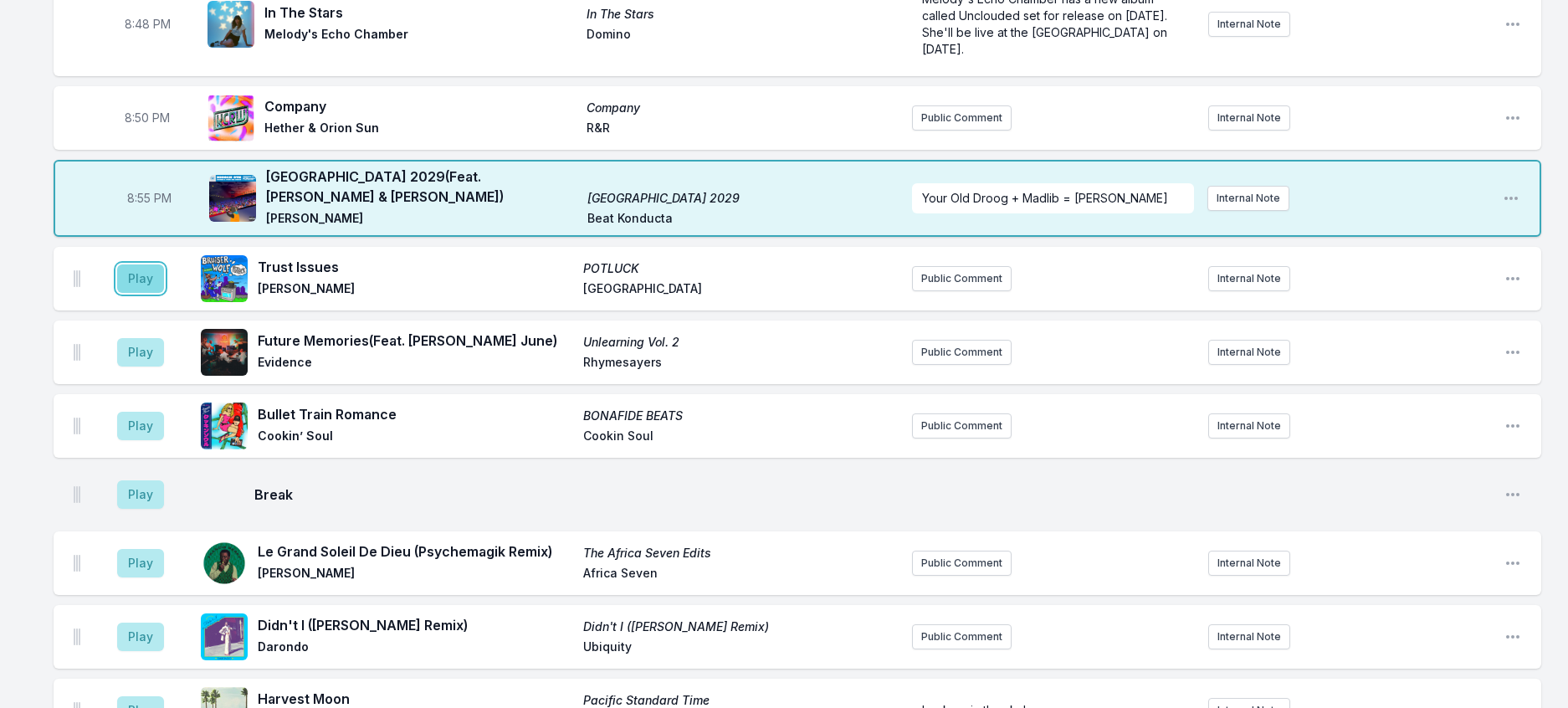
click at [154, 293] on button "Play" at bounding box center [139, 278] width 46 height 29
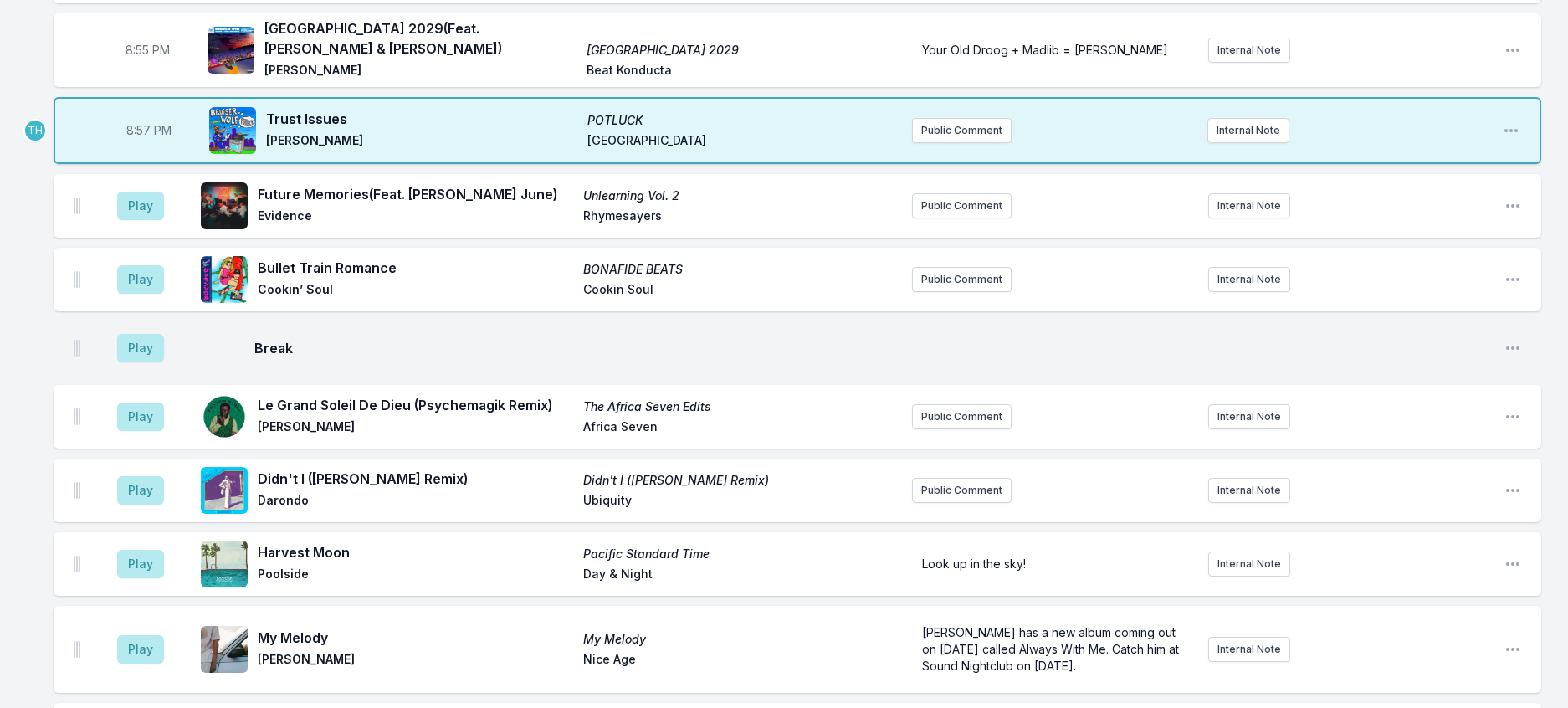
scroll to position [1496, 0]
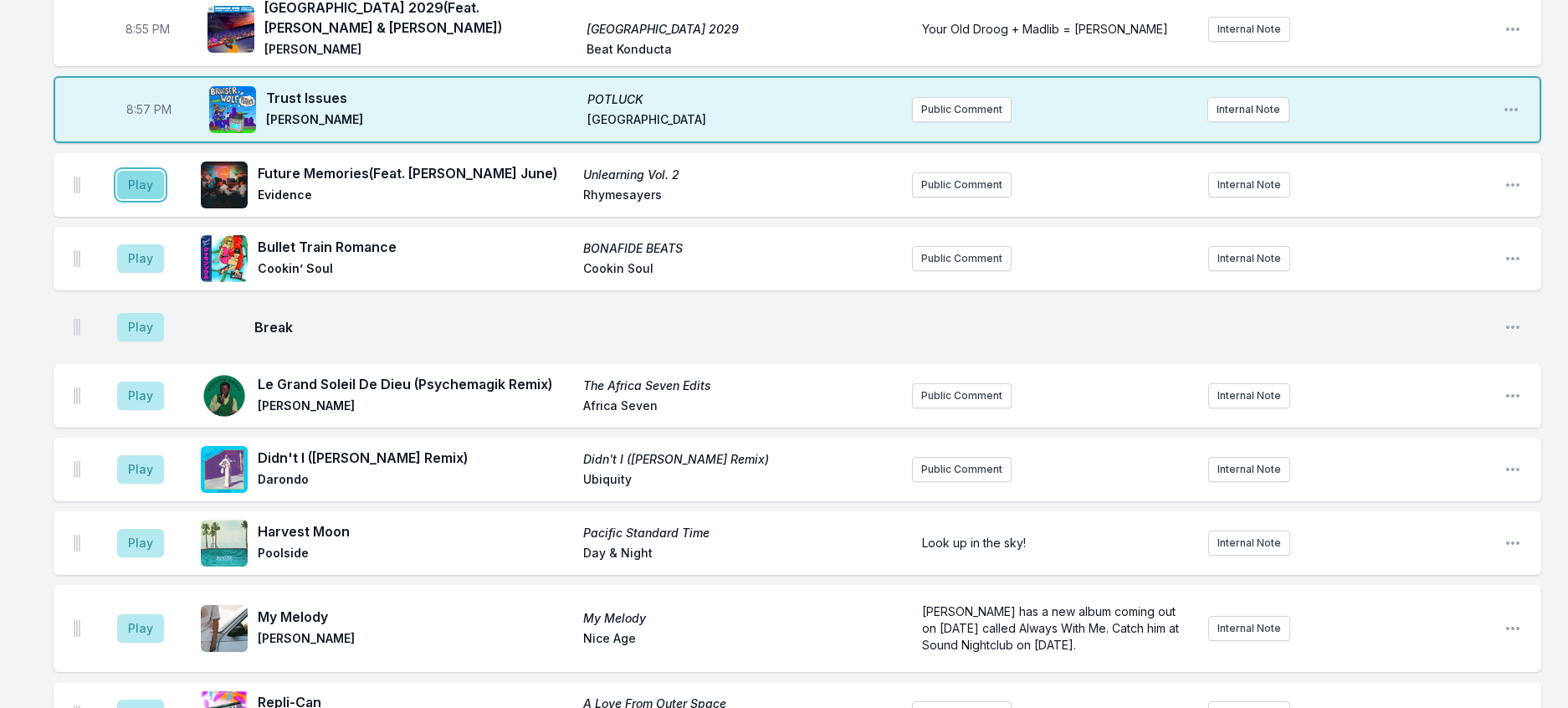
drag, startPoint x: 139, startPoint y: 443, endPoint x: 151, endPoint y: 439, distance: 12.6
click at [141, 199] on button "Play" at bounding box center [139, 185] width 46 height 29
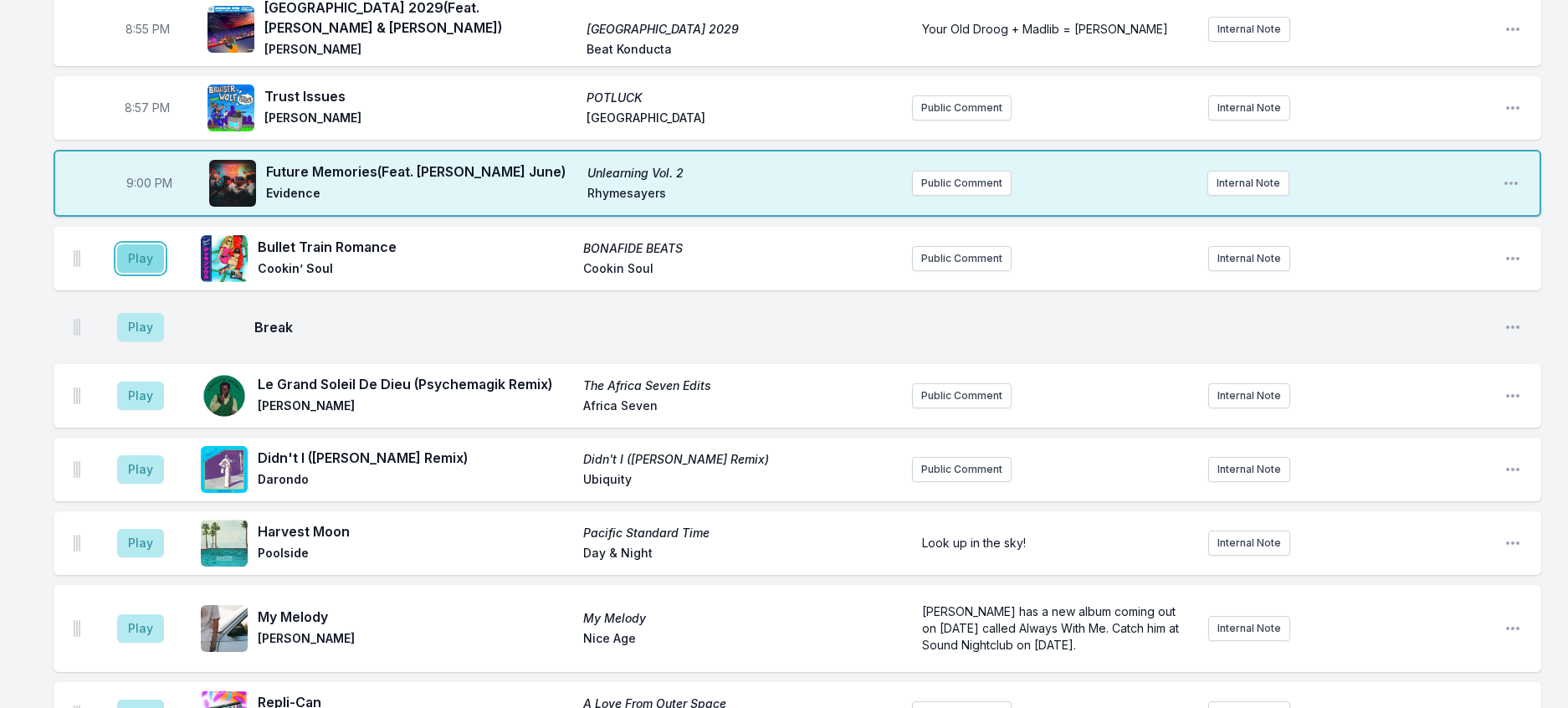
click at [161, 273] on button "Play" at bounding box center [139, 258] width 46 height 29
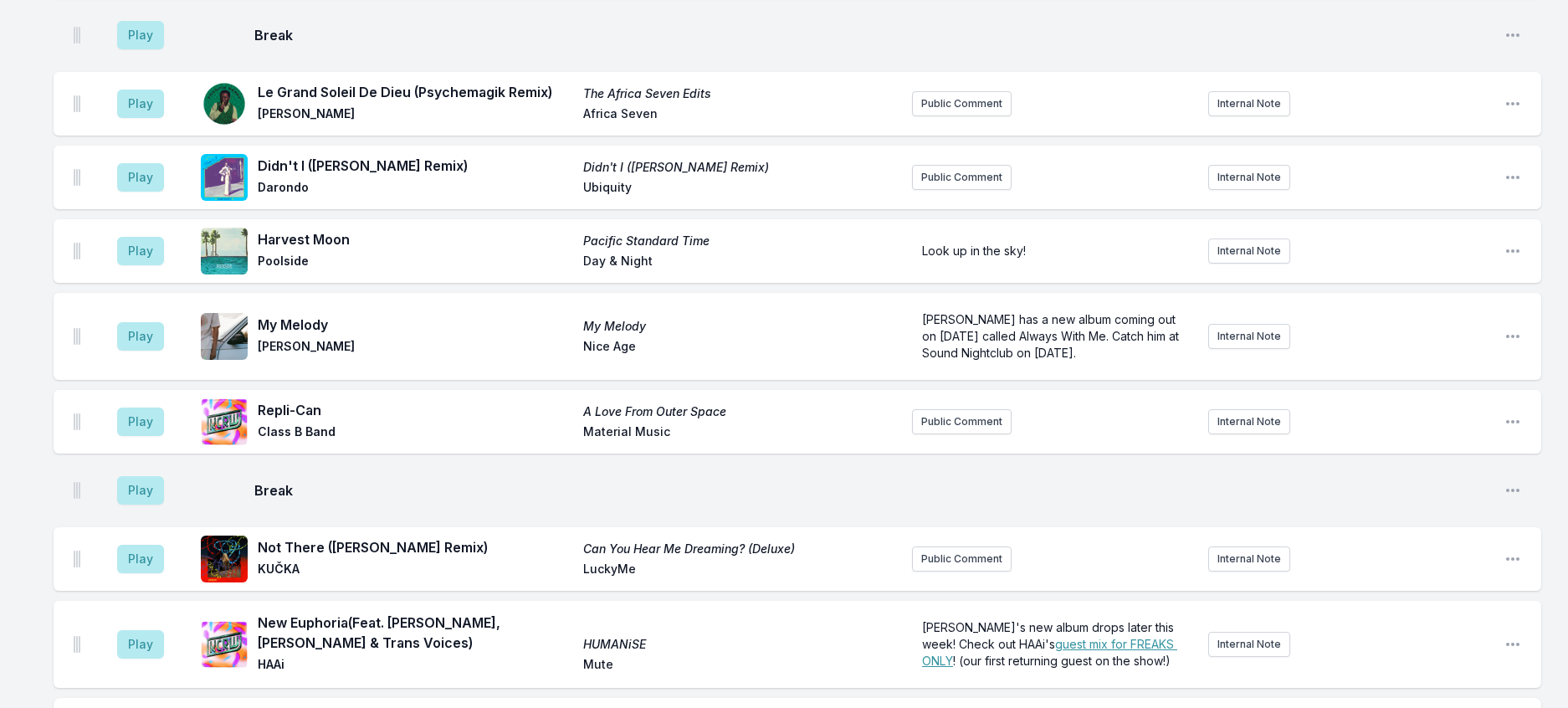
scroll to position [1831, 0]
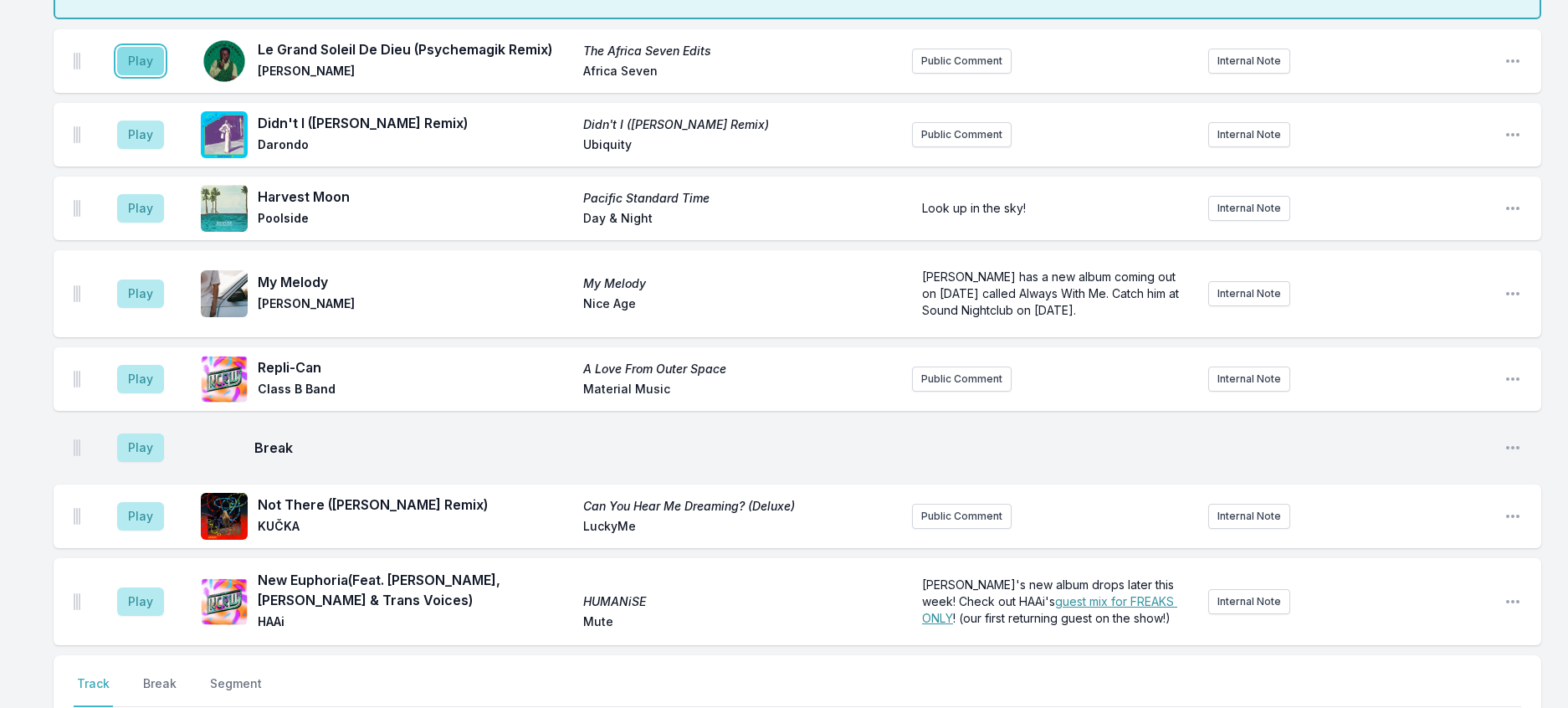
click at [148, 75] on button "Play" at bounding box center [139, 60] width 46 height 29
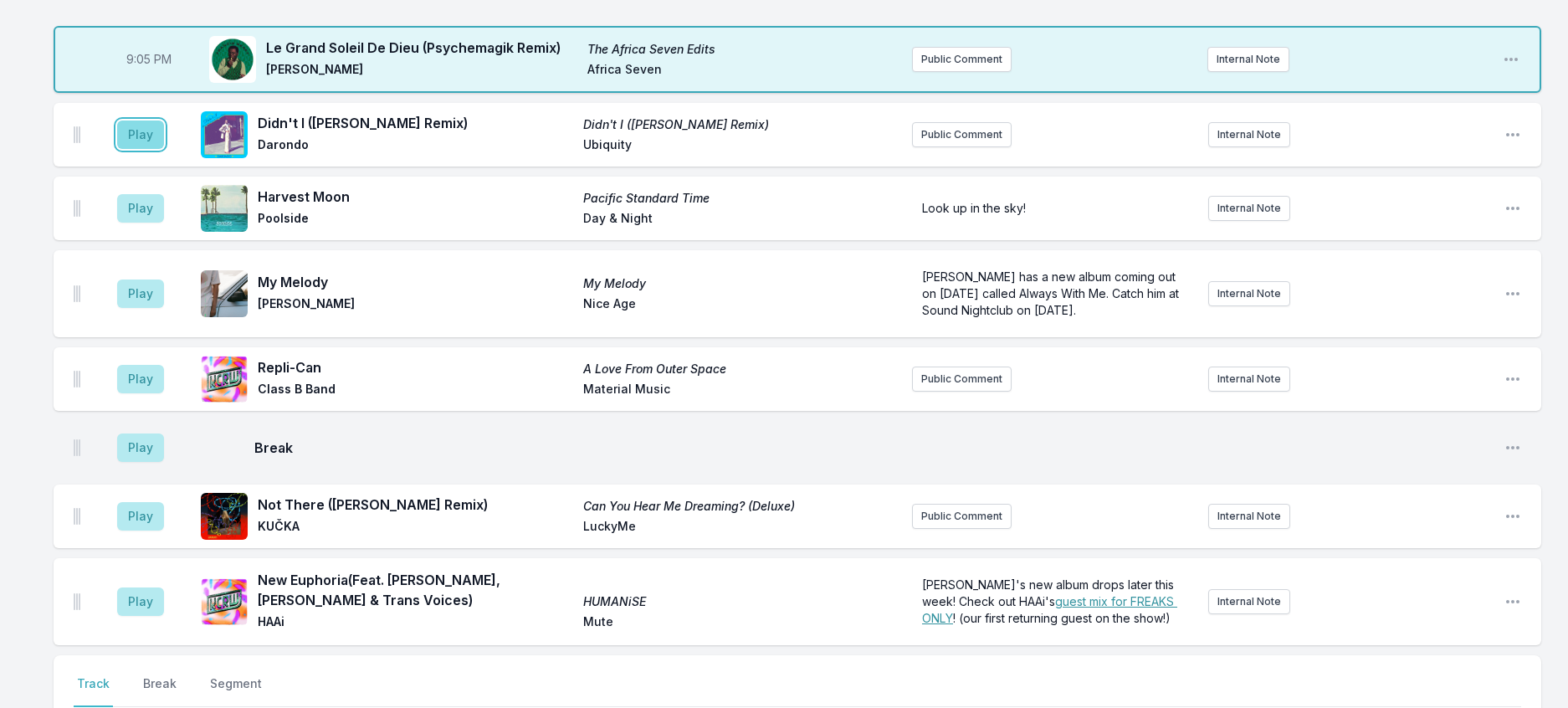
click at [164, 149] on button "Play" at bounding box center [139, 134] width 46 height 29
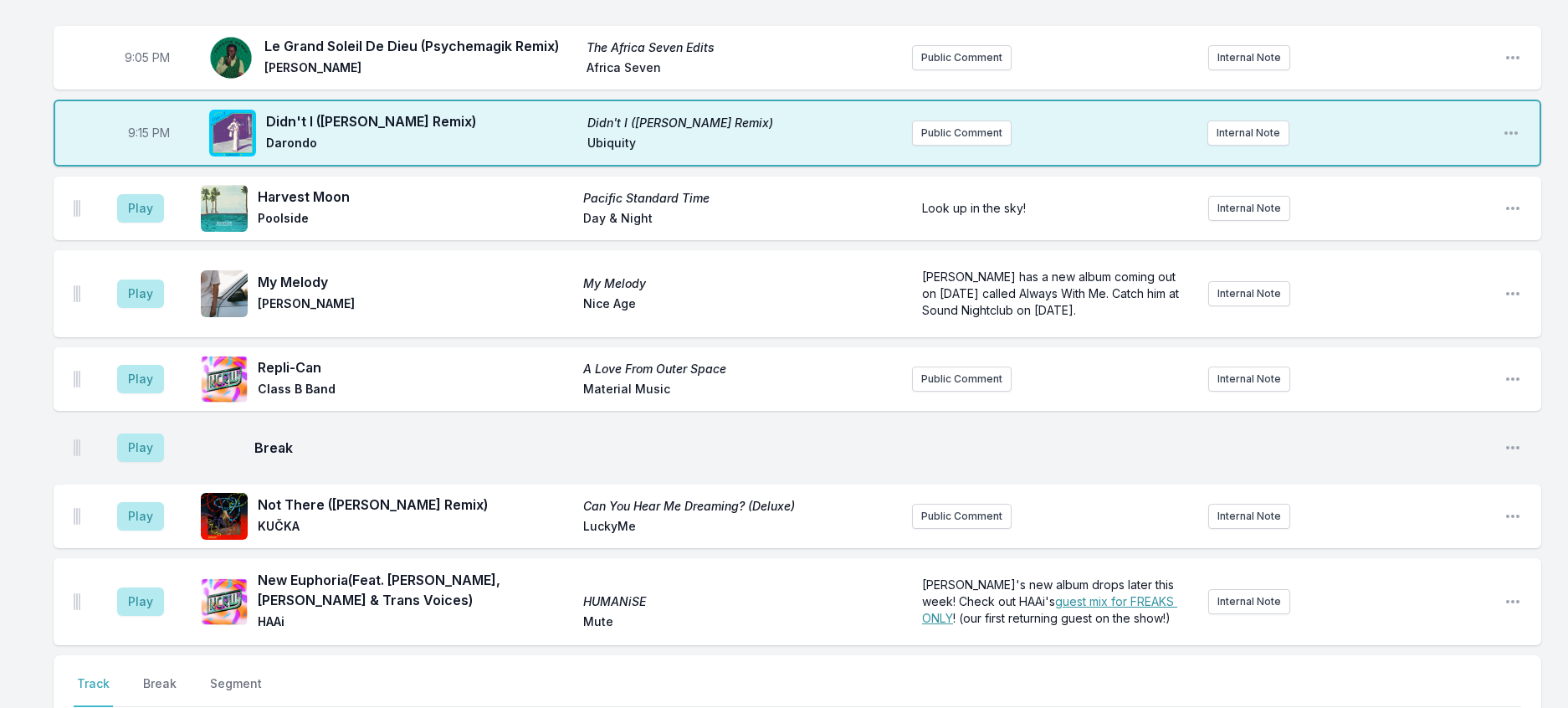
click at [165, 160] on aside "9:15 PM" at bounding box center [148, 133] width 94 height 53
click at [160, 141] on span "9:15 PM" at bounding box center [148, 133] width 42 height 17
click at [160, 149] on input "21:15" at bounding box center [148, 133] width 94 height 32
click at [151, 149] on input "21:15" at bounding box center [148, 133] width 94 height 32
type input "21:10"
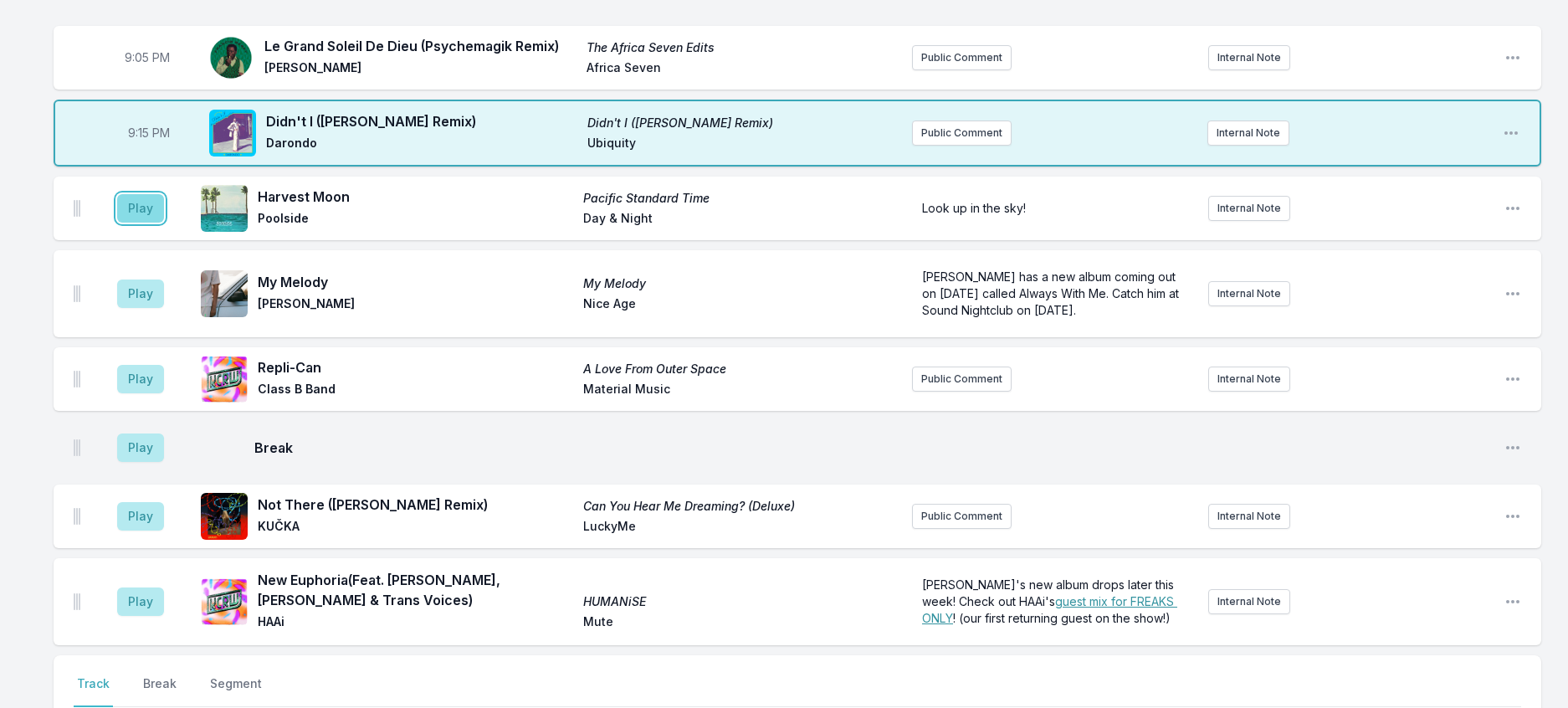
click at [160, 222] on button "Play" at bounding box center [139, 208] width 46 height 29
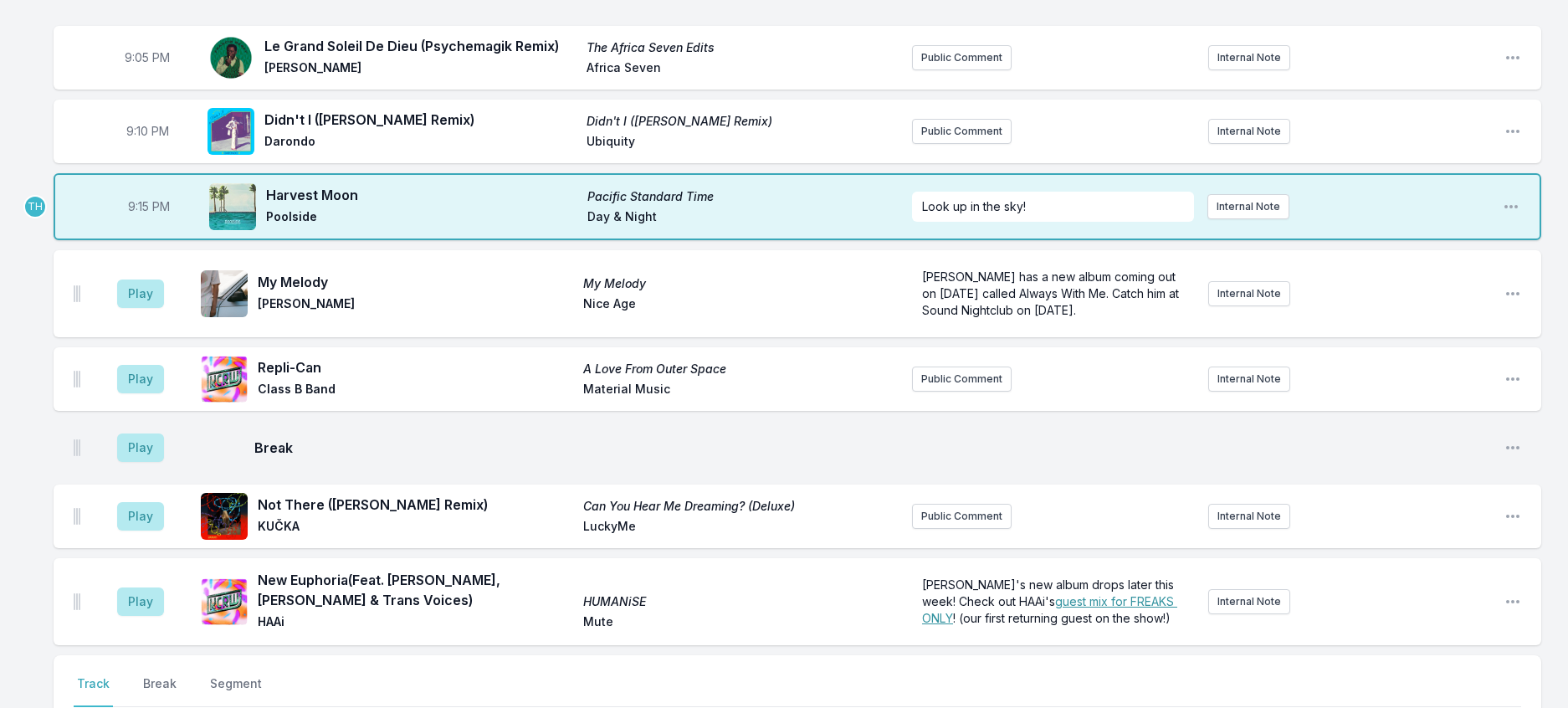
click at [160, 215] on span "9:15 PM" at bounding box center [148, 206] width 42 height 17
click at [160, 222] on input "21:15" at bounding box center [148, 207] width 94 height 32
type input "21:14"
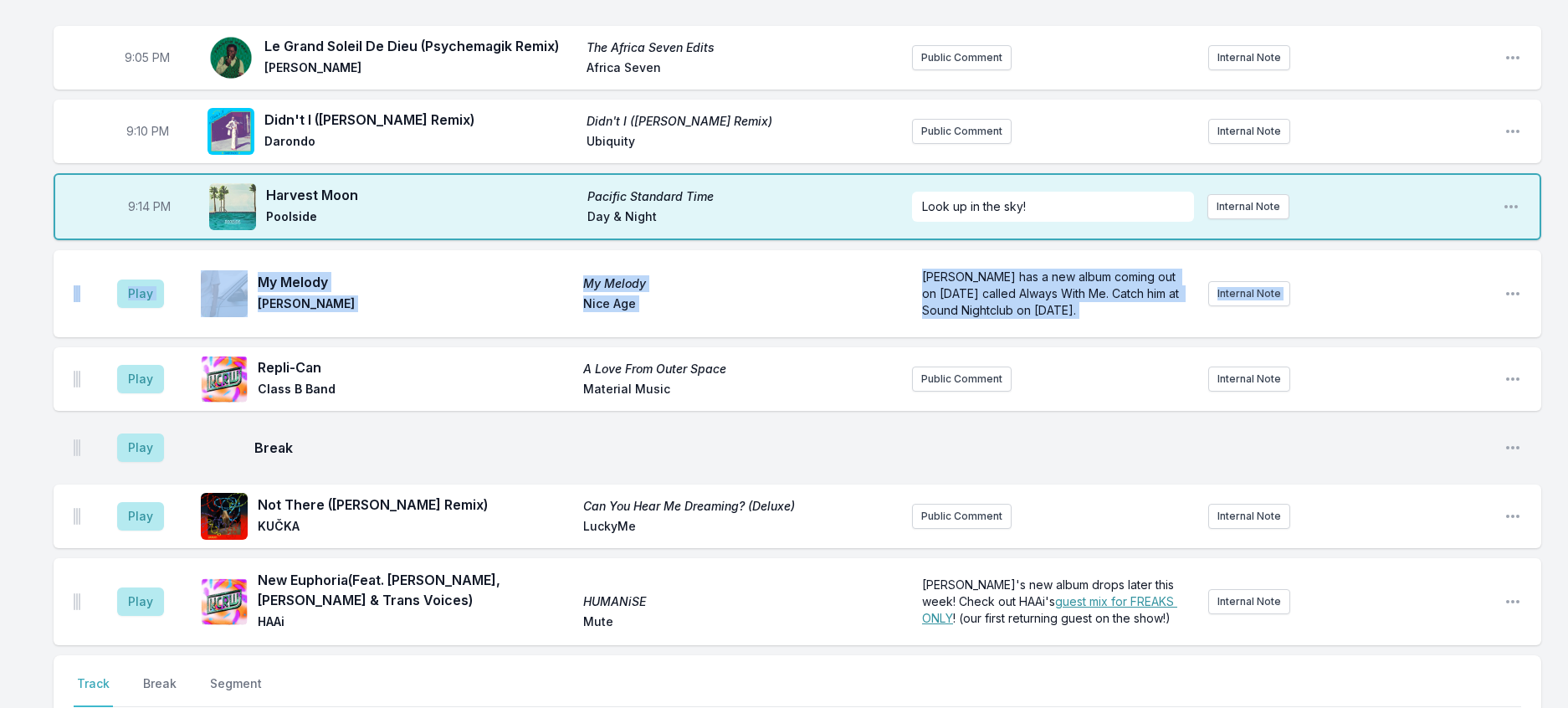
drag, startPoint x: 1567, startPoint y: 490, endPoint x: 1569, endPoint y: 572, distance: 82.0
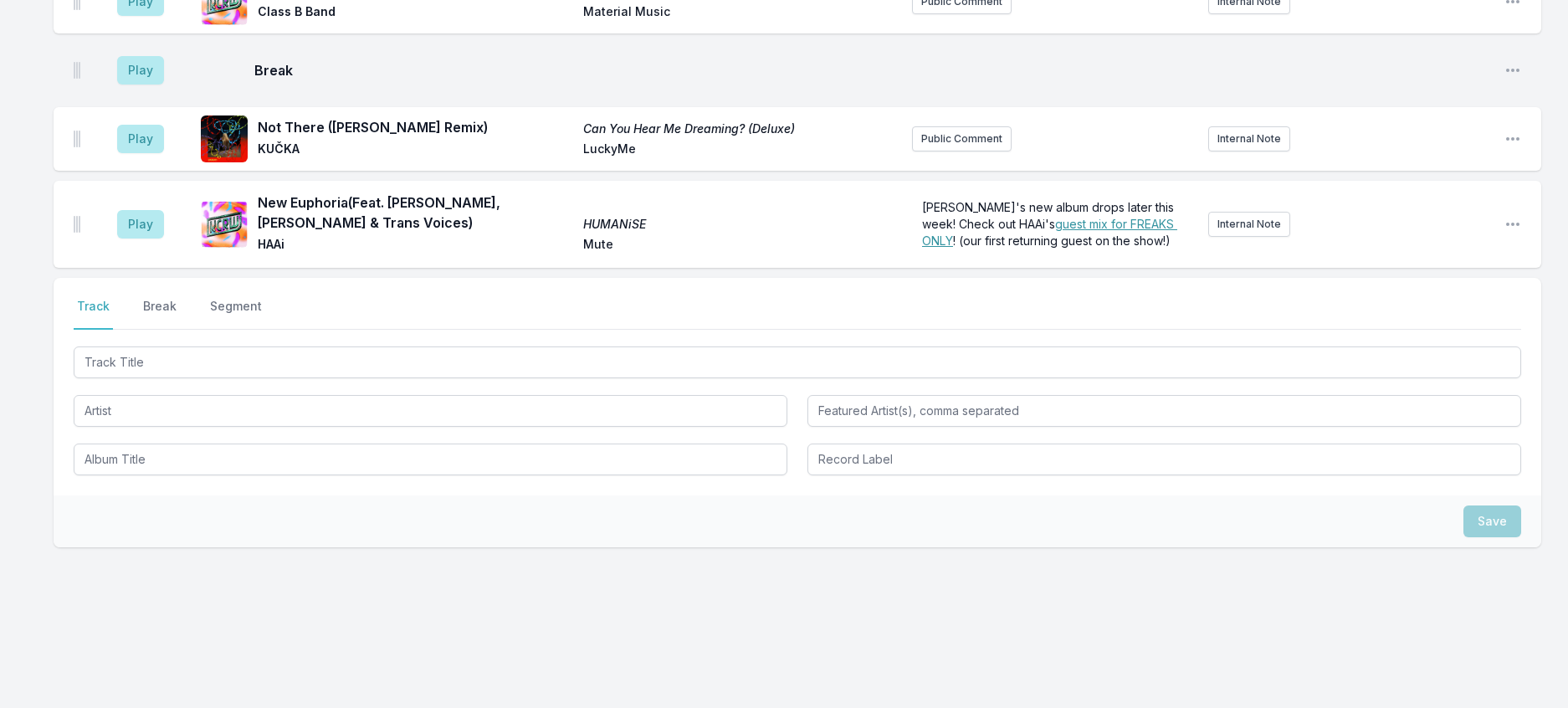
scroll to position [2309, 0]
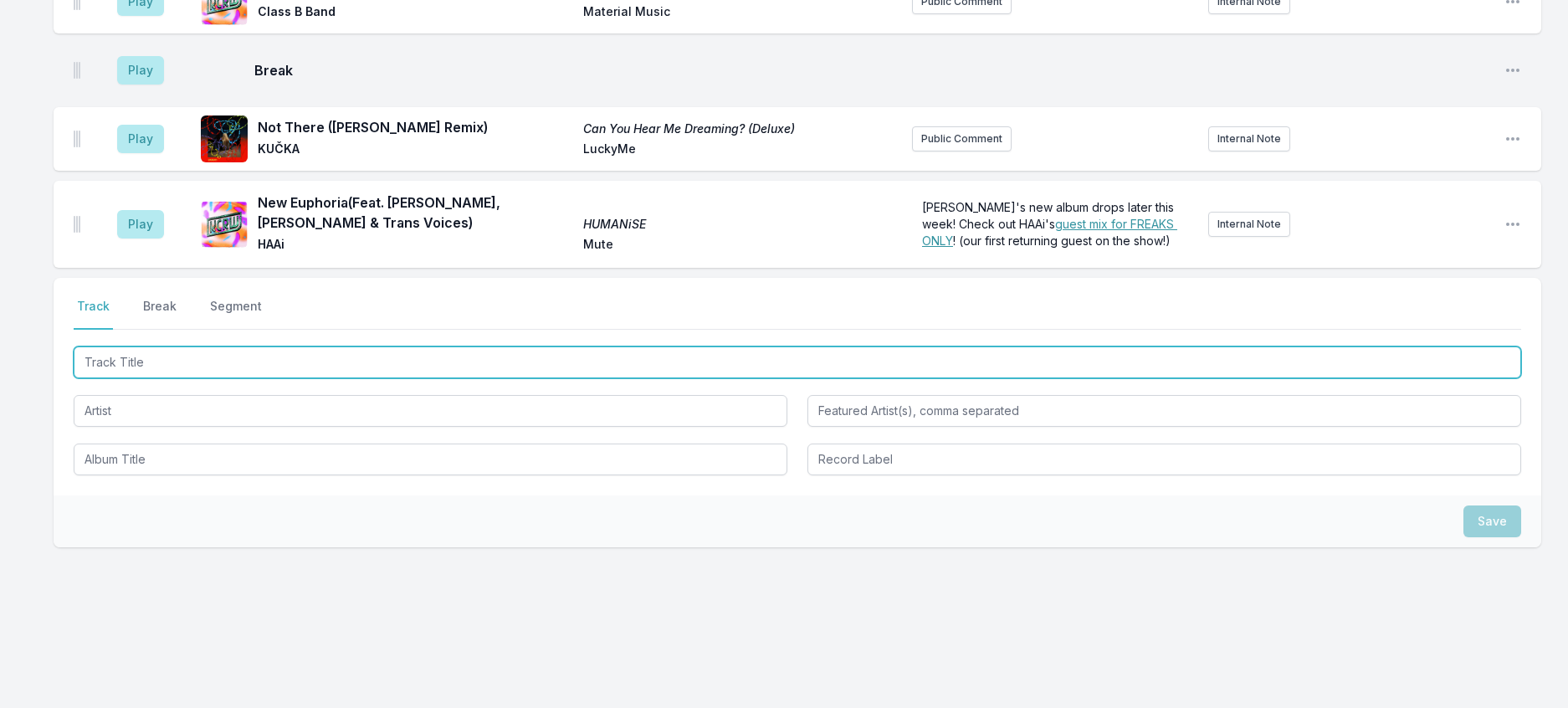
click at [102, 378] on input "Track Title" at bounding box center [796, 362] width 1447 height 32
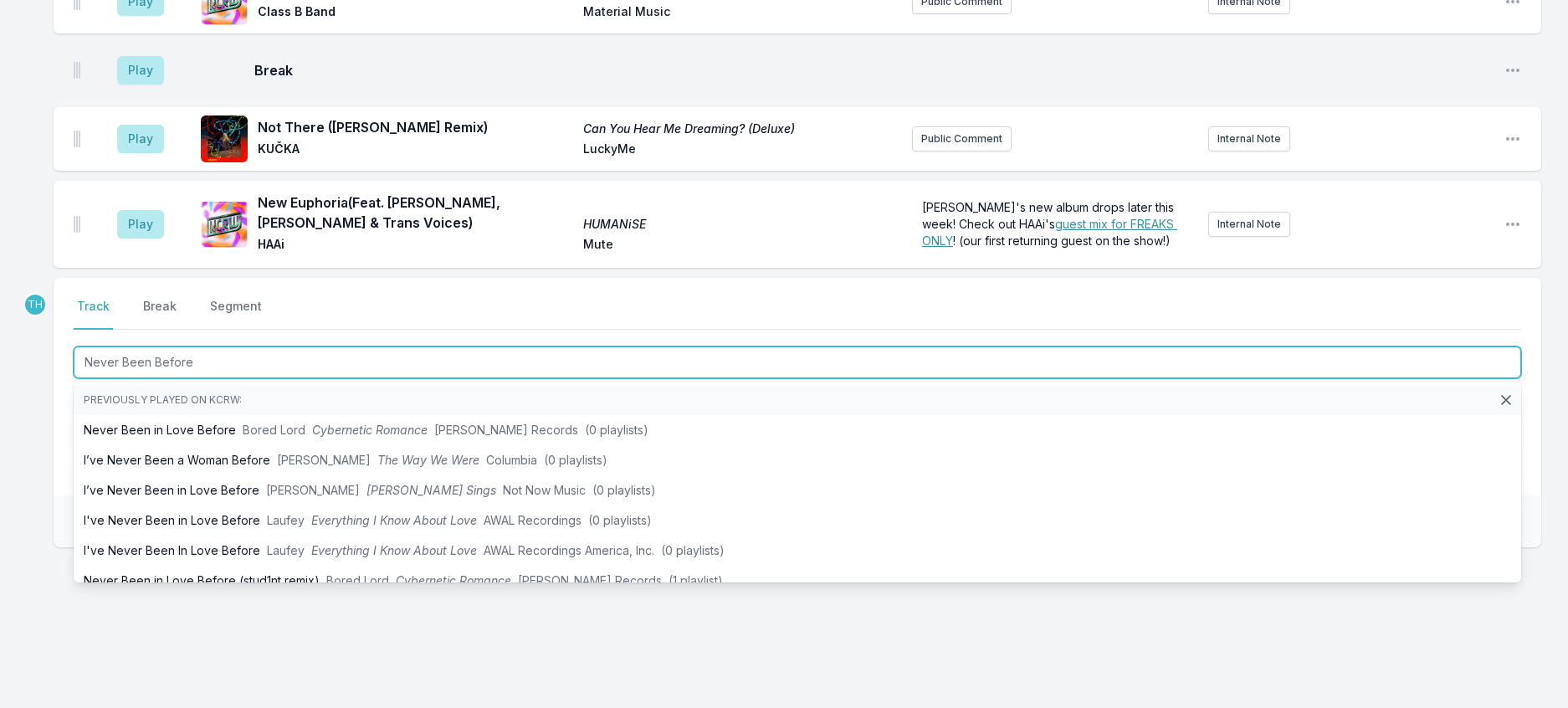
scroll to position [2559, 0]
type input "Never Been Before"
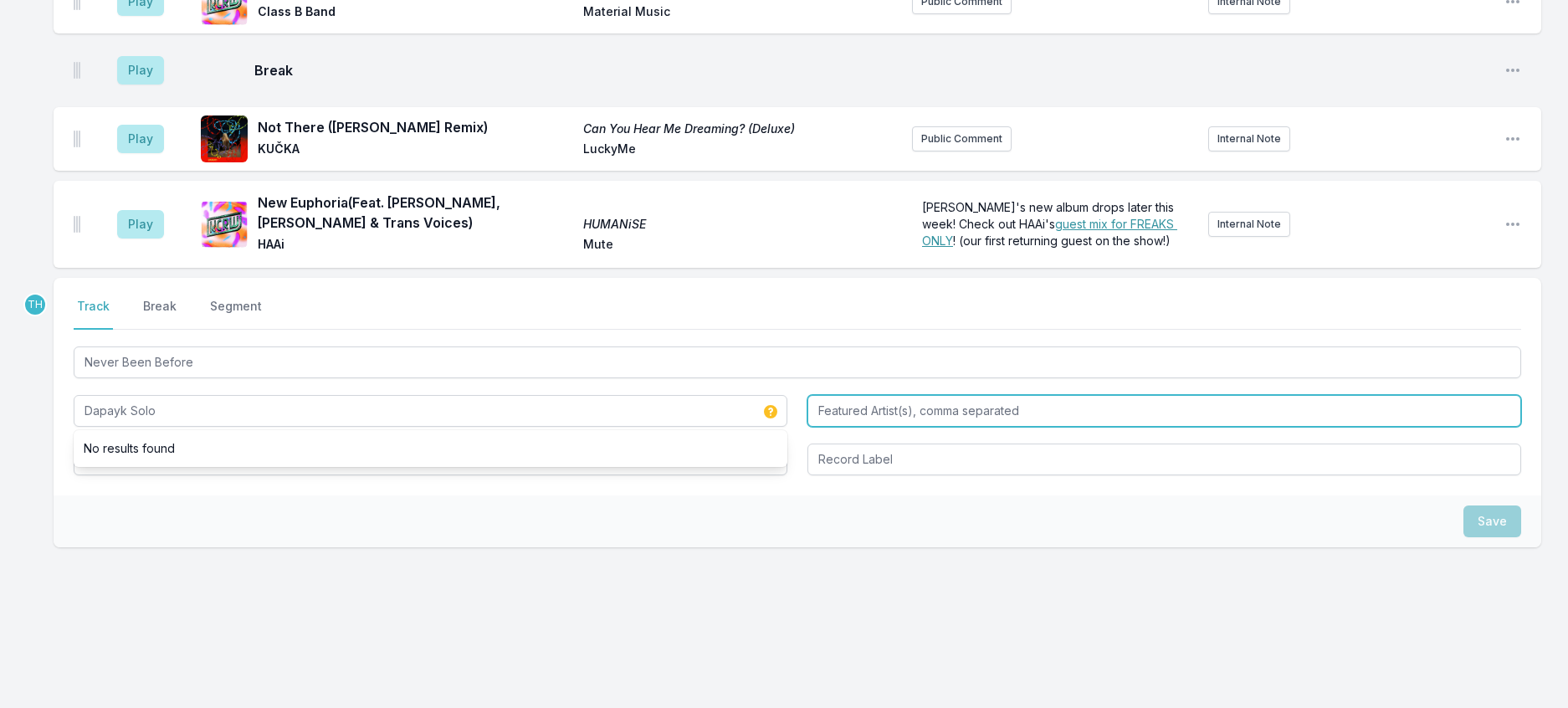
type input "Dapayk Solo"
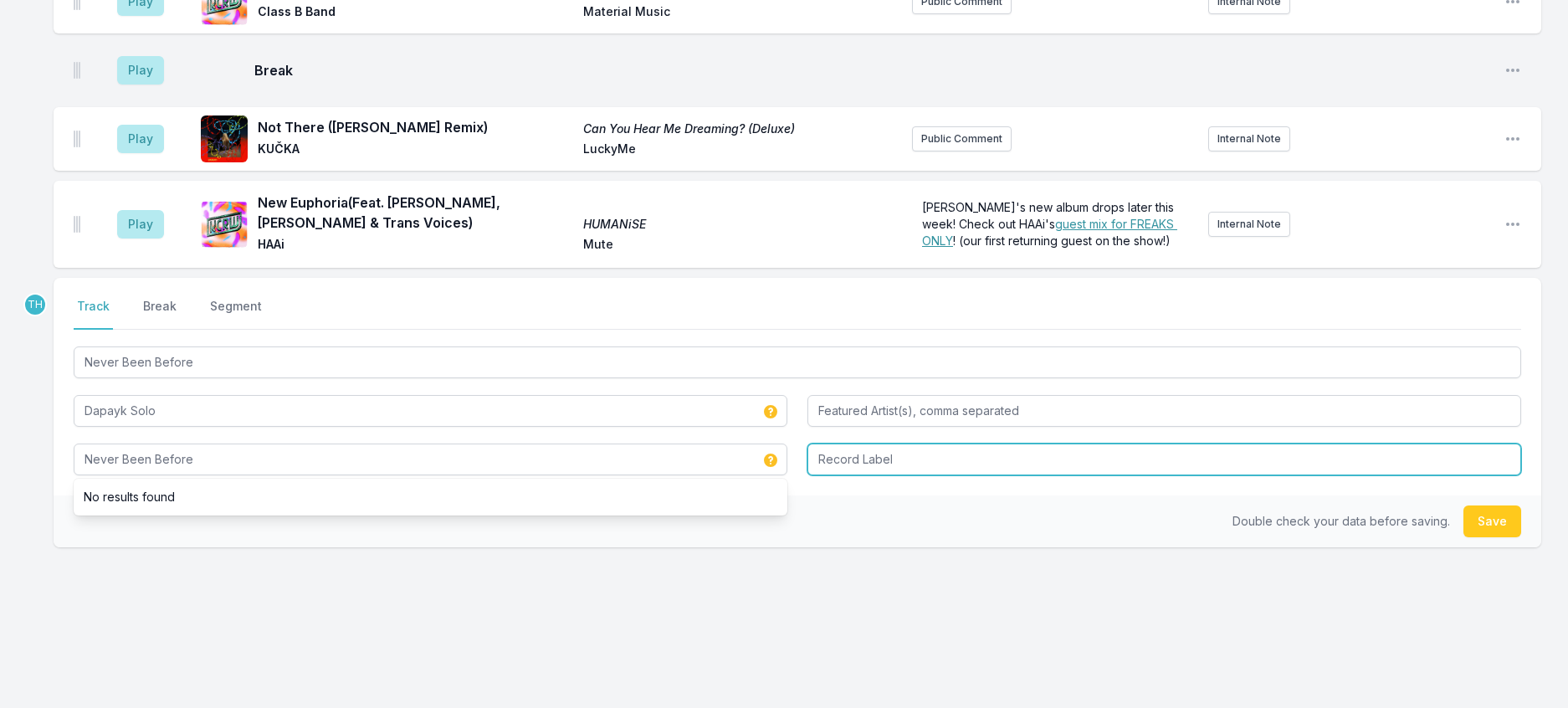
type input "Never Been Before"
type input "Besondering"
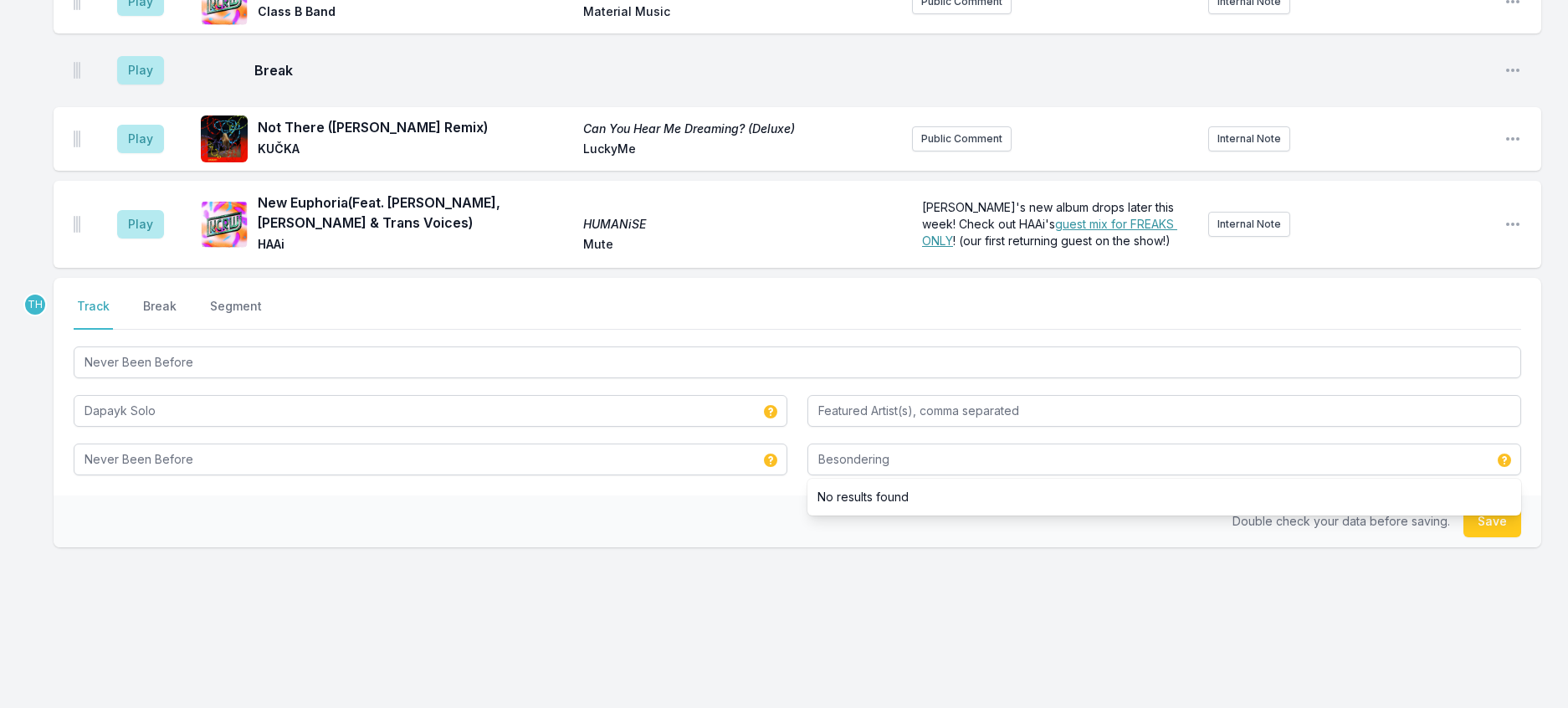
drag, startPoint x: 745, startPoint y: 592, endPoint x: 1136, endPoint y: 562, distance: 392.1
click at [757, 547] on div "Double check your data before saving. Save" at bounding box center [797, 521] width 1488 height 51
click at [1483, 537] on button "Save" at bounding box center [1492, 521] width 57 height 32
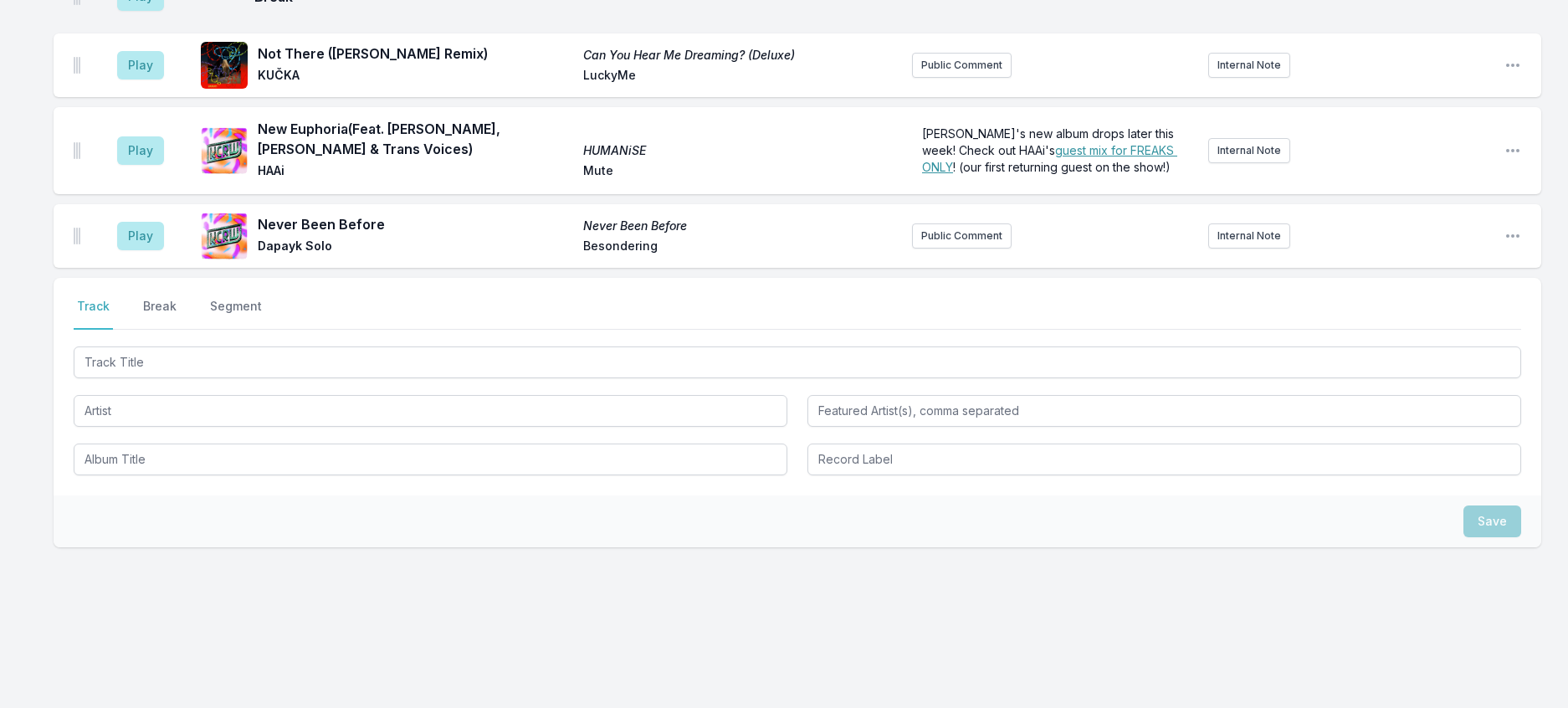
scroll to position [2642, 0]
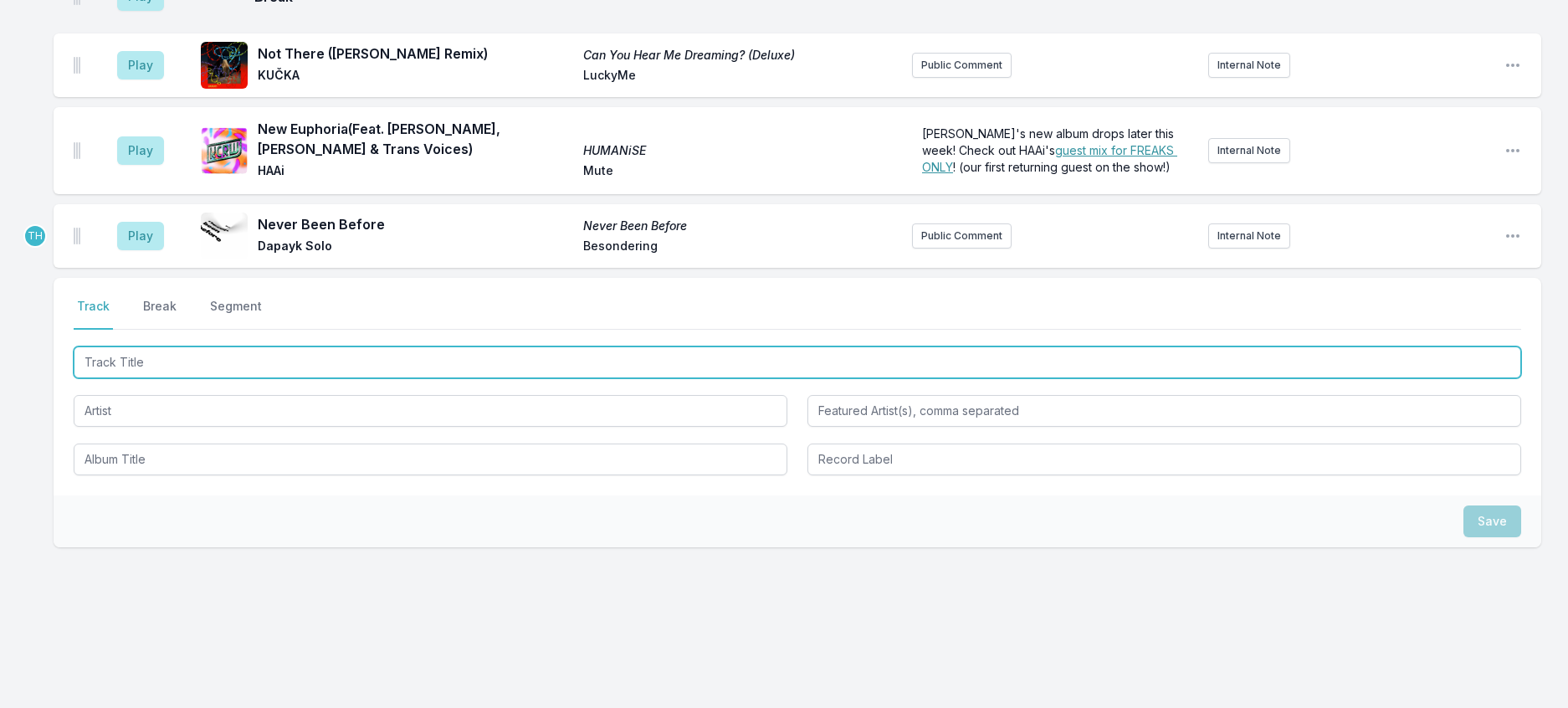
click at [337, 378] on input "Track Title" at bounding box center [796, 362] width 1447 height 32
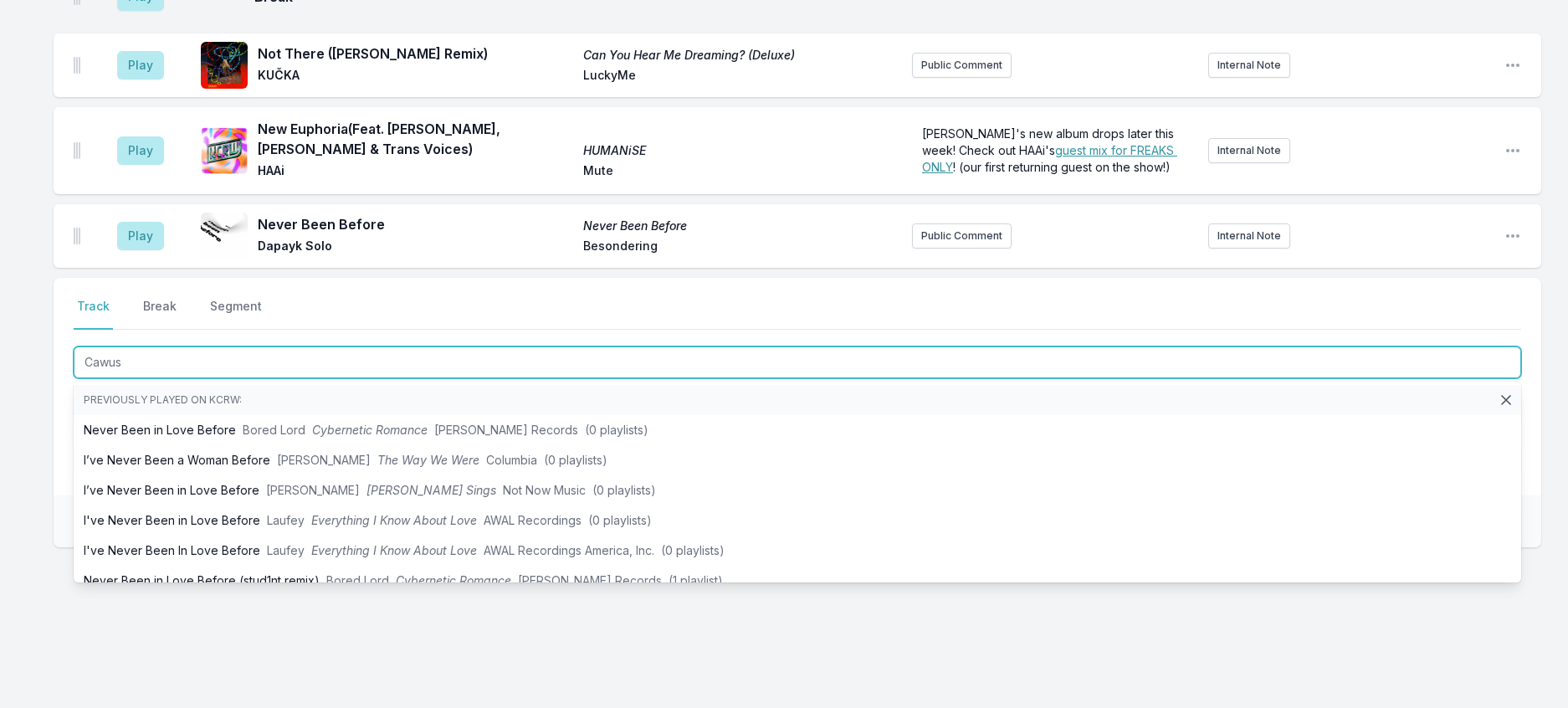
type input "Cawuso"
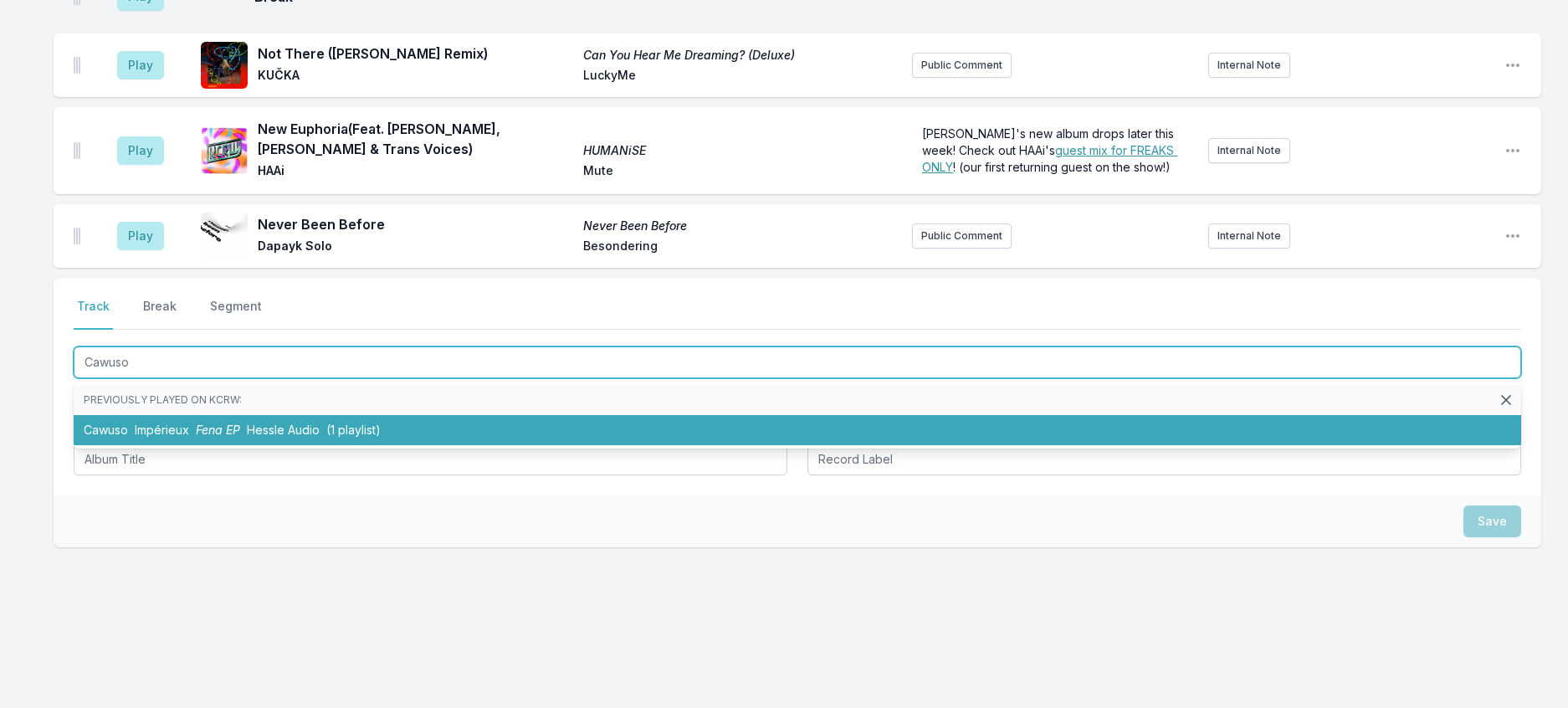
click at [320, 437] on span "Hessle Audio" at bounding box center [284, 429] width 73 height 14
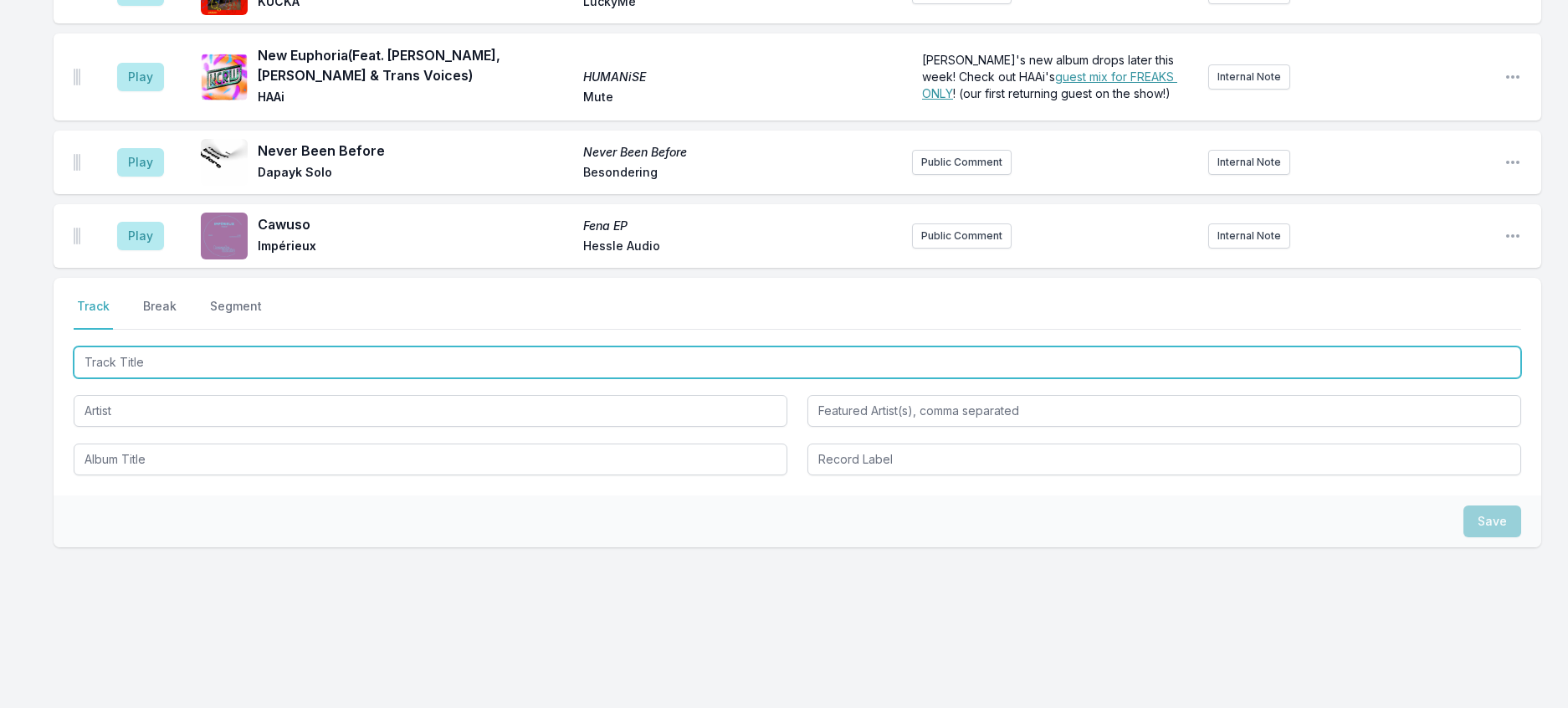
scroll to position [2725, 0]
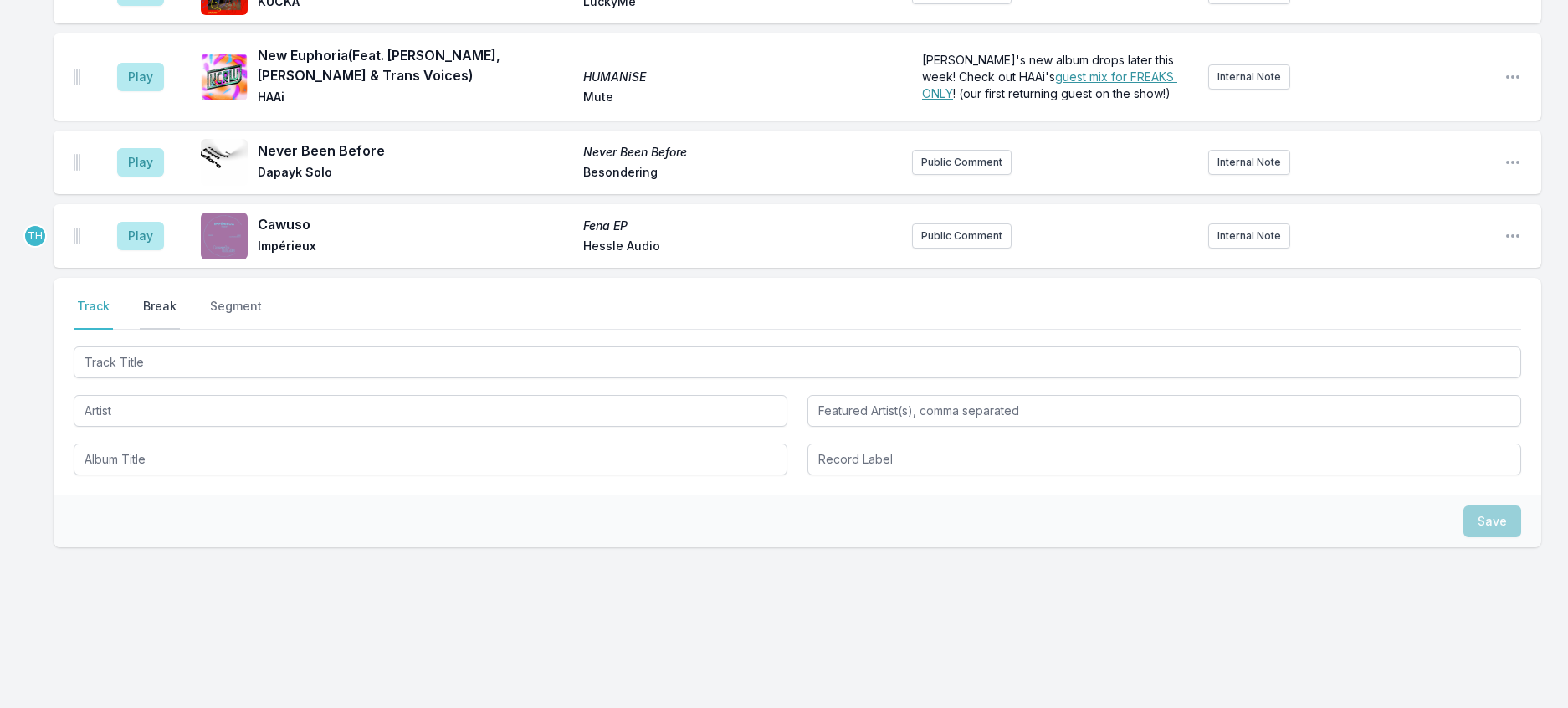
click at [180, 329] on button "Break" at bounding box center [159, 313] width 41 height 32
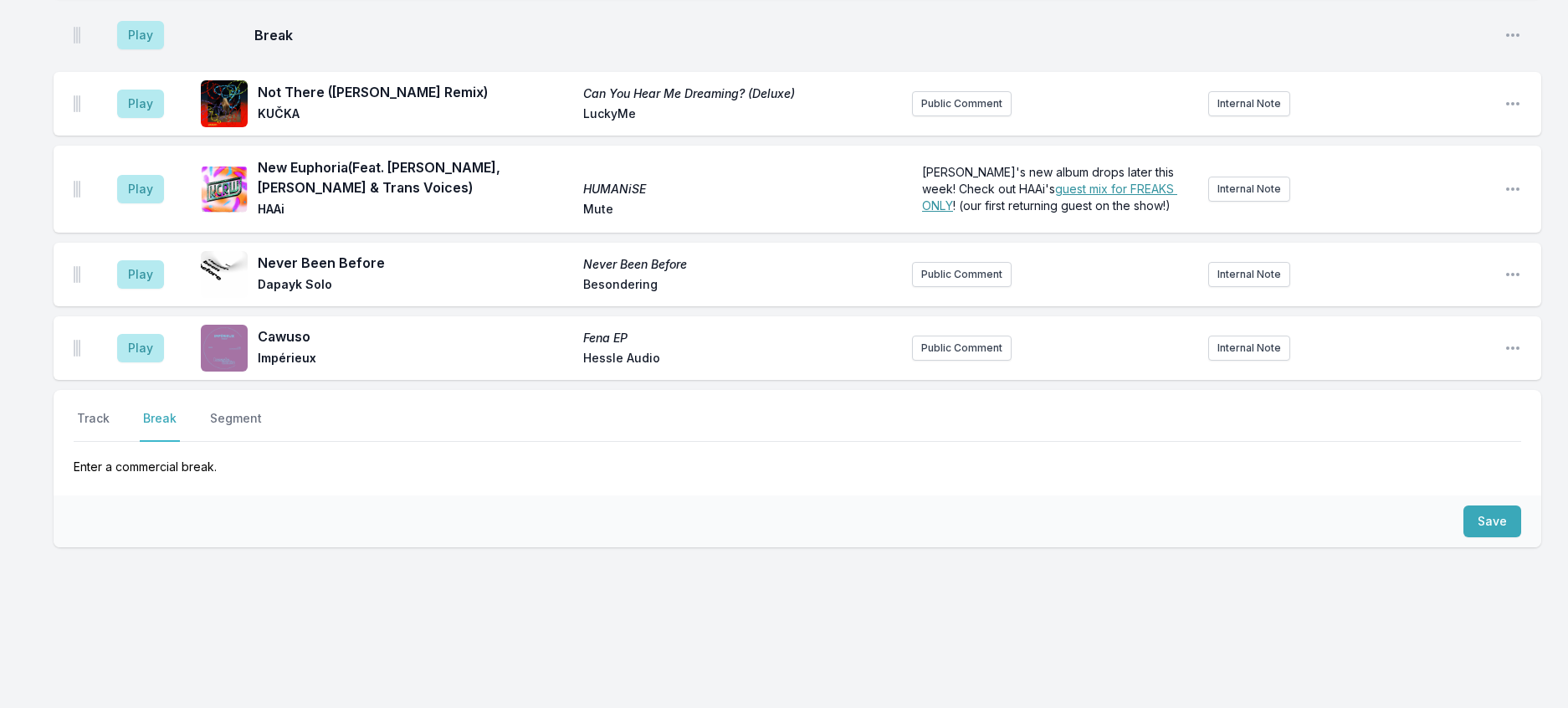
scroll to position [2705, 0]
click at [1490, 505] on button "Save" at bounding box center [1492, 521] width 57 height 32
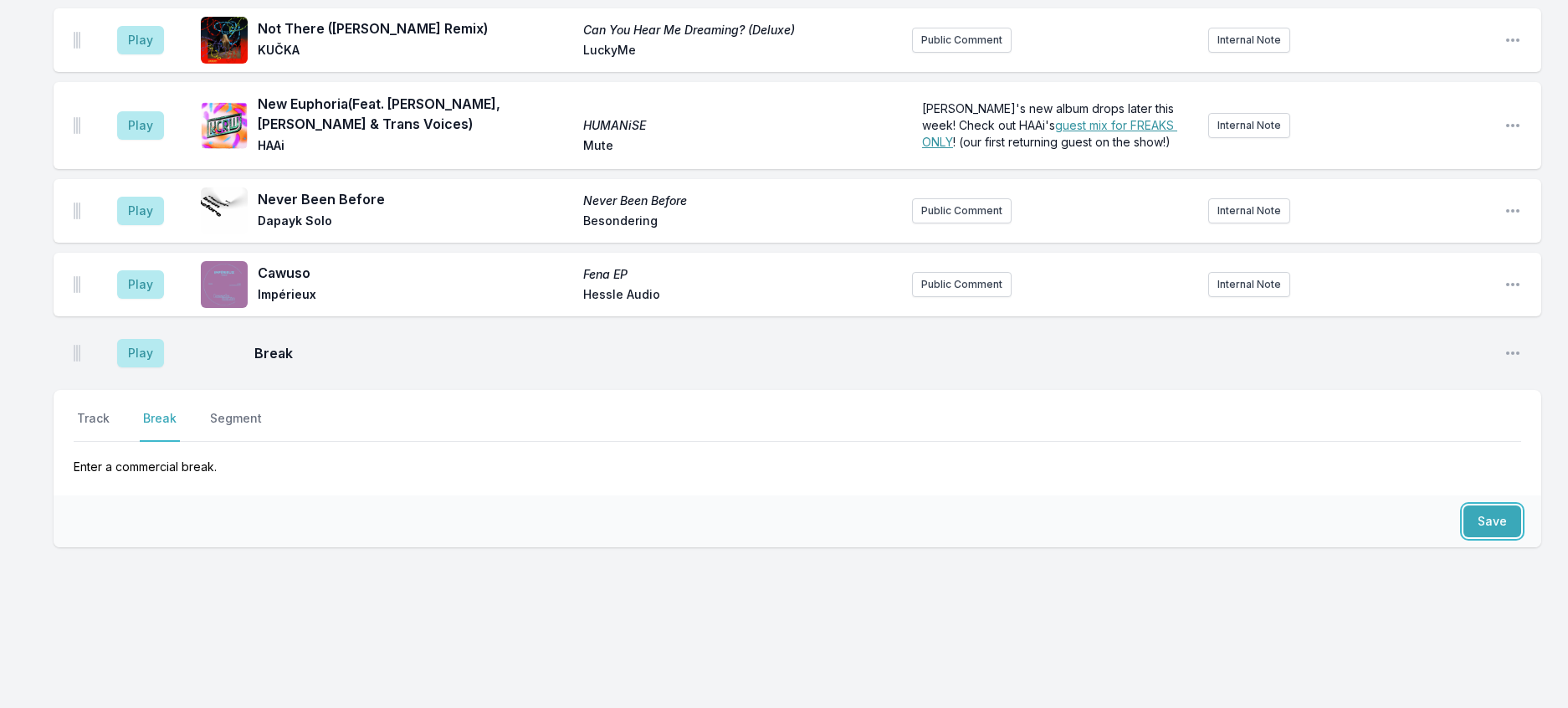
scroll to position [2777, 0]
click at [105, 409] on button "Track" at bounding box center [93, 425] width 40 height 32
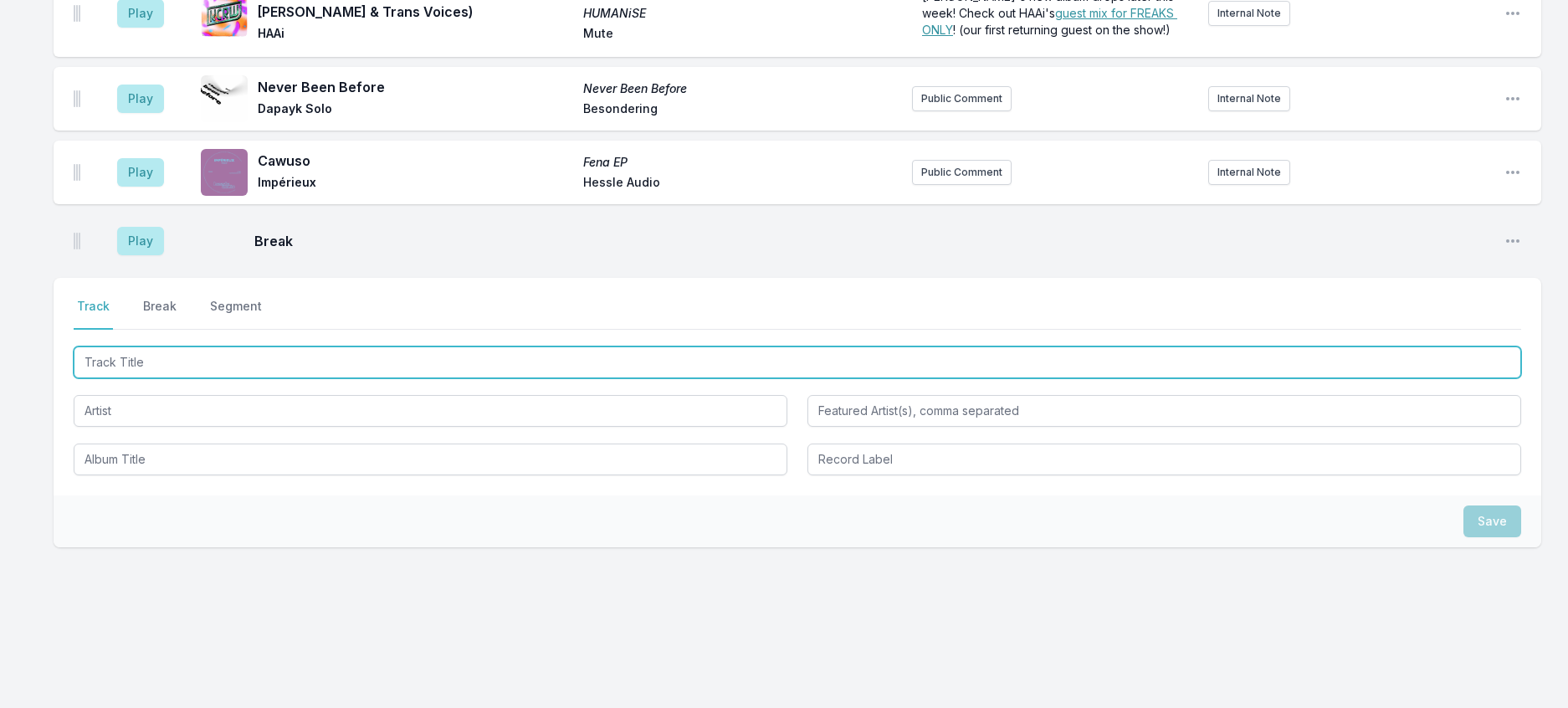
click at [147, 378] on input "Track Title" at bounding box center [796, 362] width 1447 height 32
type input "Leaves"
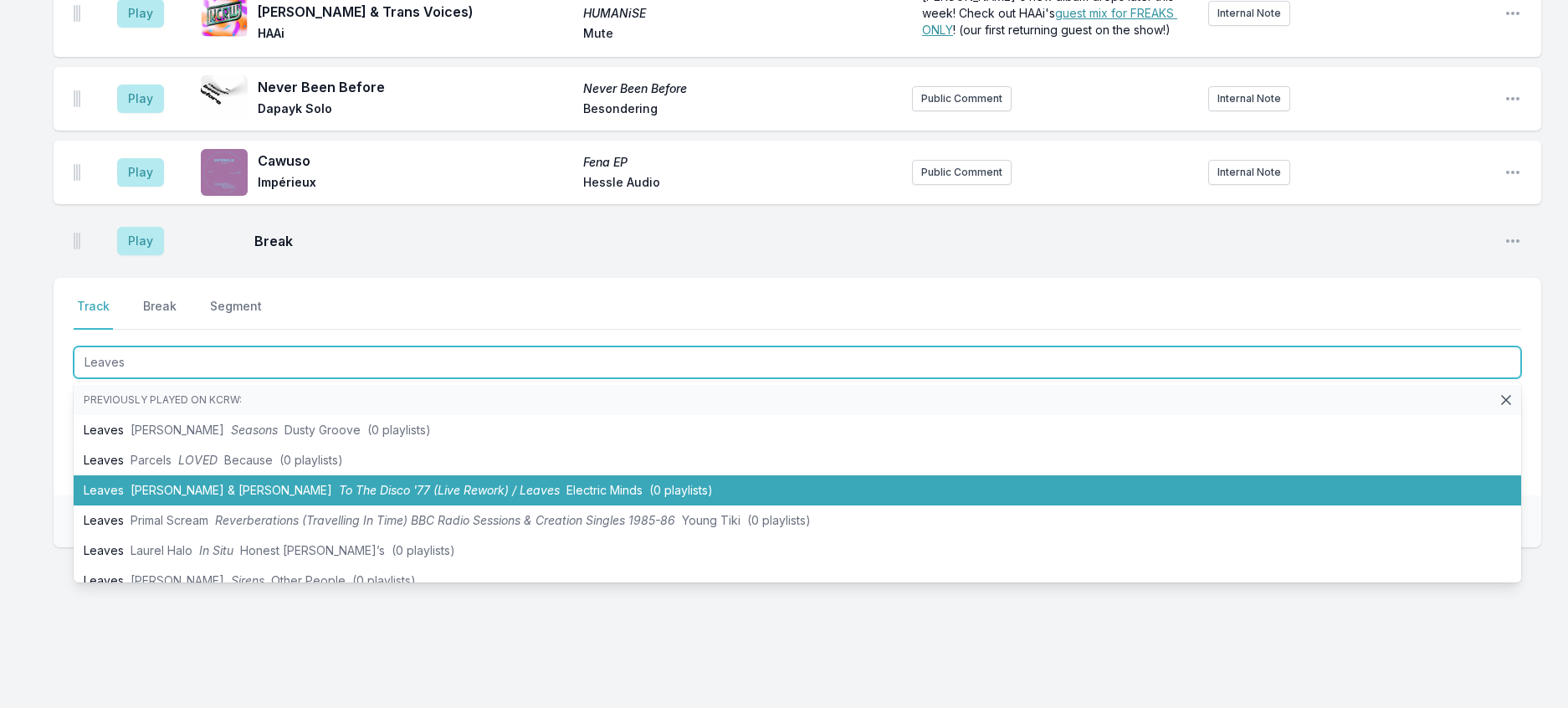
click at [266, 496] on span "Move D & Justin Carter" at bounding box center [231, 489] width 202 height 14
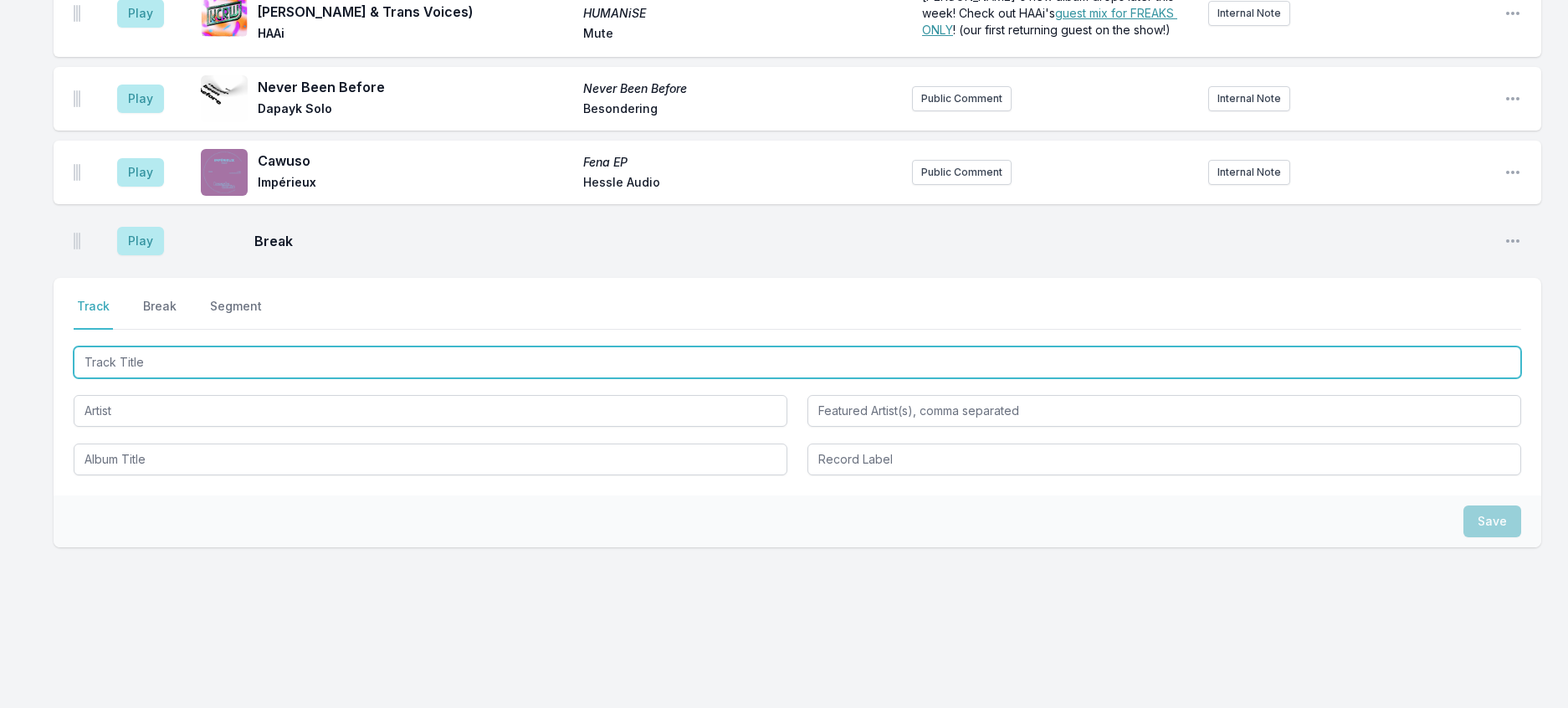
scroll to position [2860, 0]
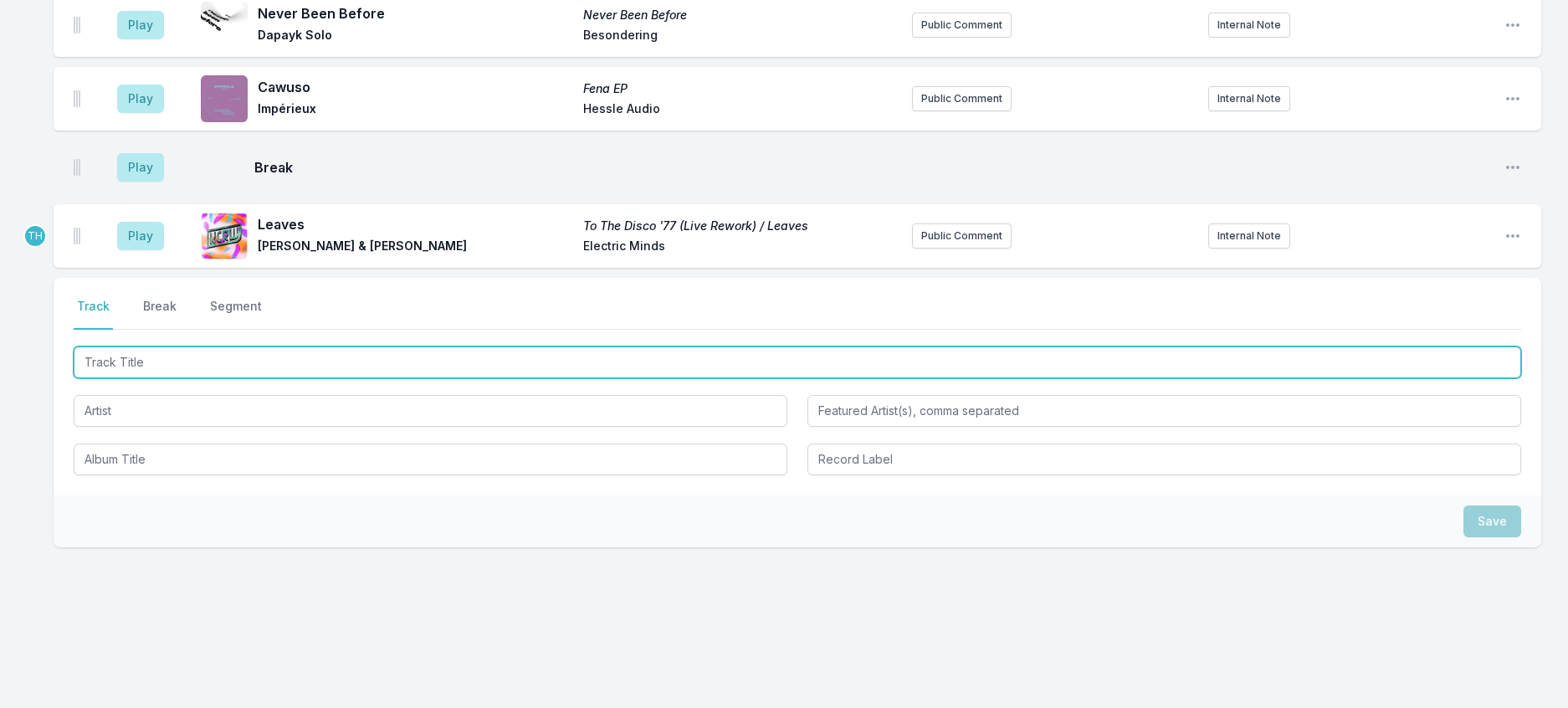
click at [565, 378] on input "Track Title" at bounding box center [796, 362] width 1447 height 32
type input "Seesaw Part"
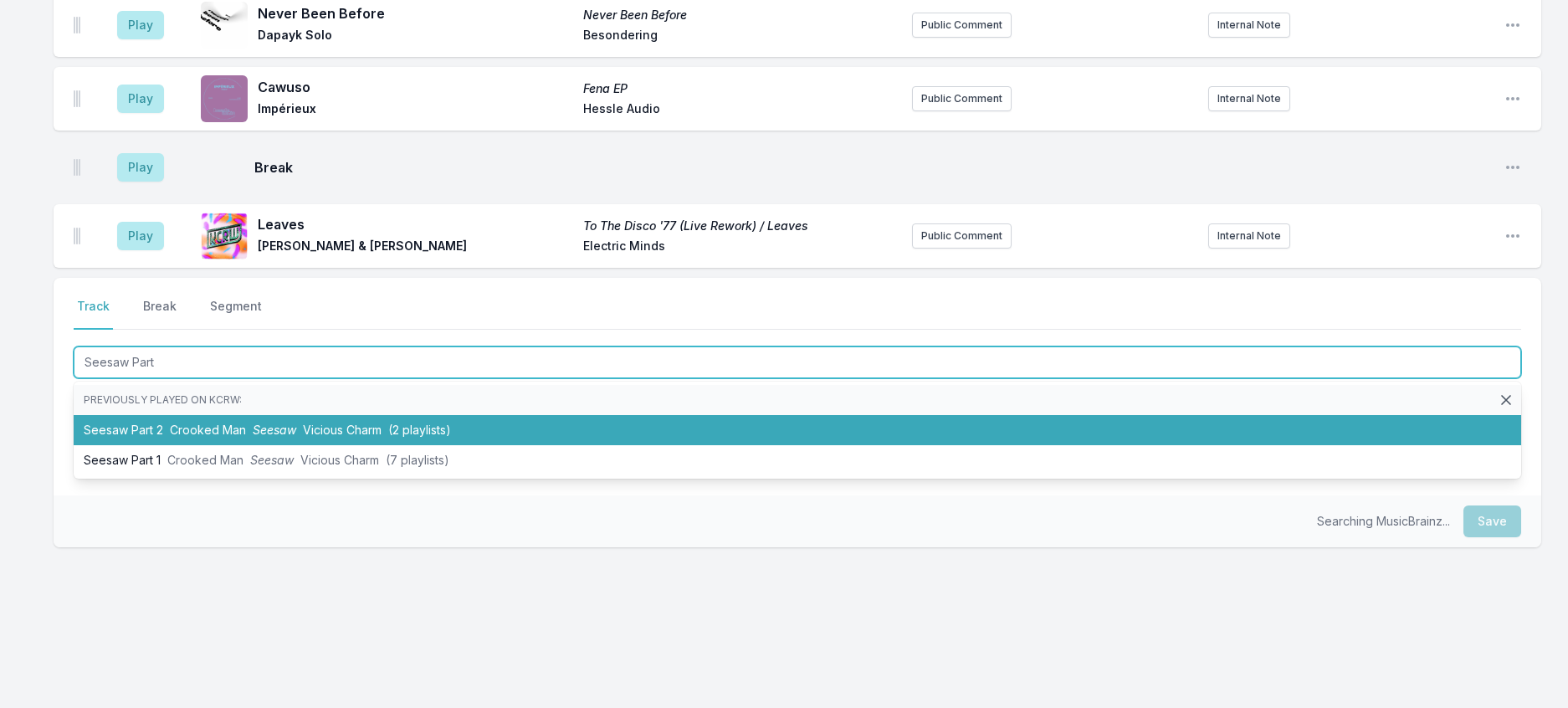
click at [424, 445] on li "Seesaw Part 2 Crooked Man Seesaw Vicious Charm (2 playlists)" at bounding box center [796, 430] width 1447 height 30
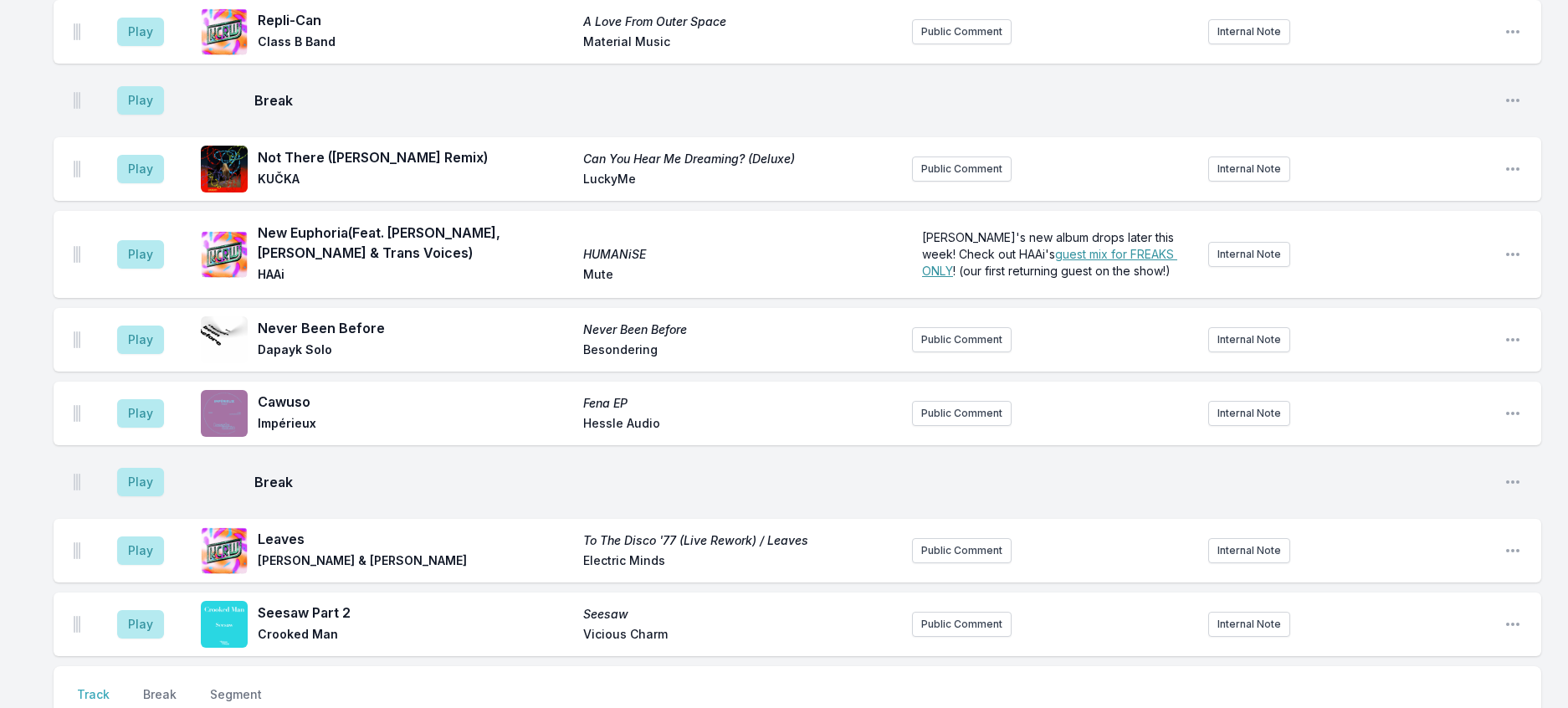
scroll to position [2106, 0]
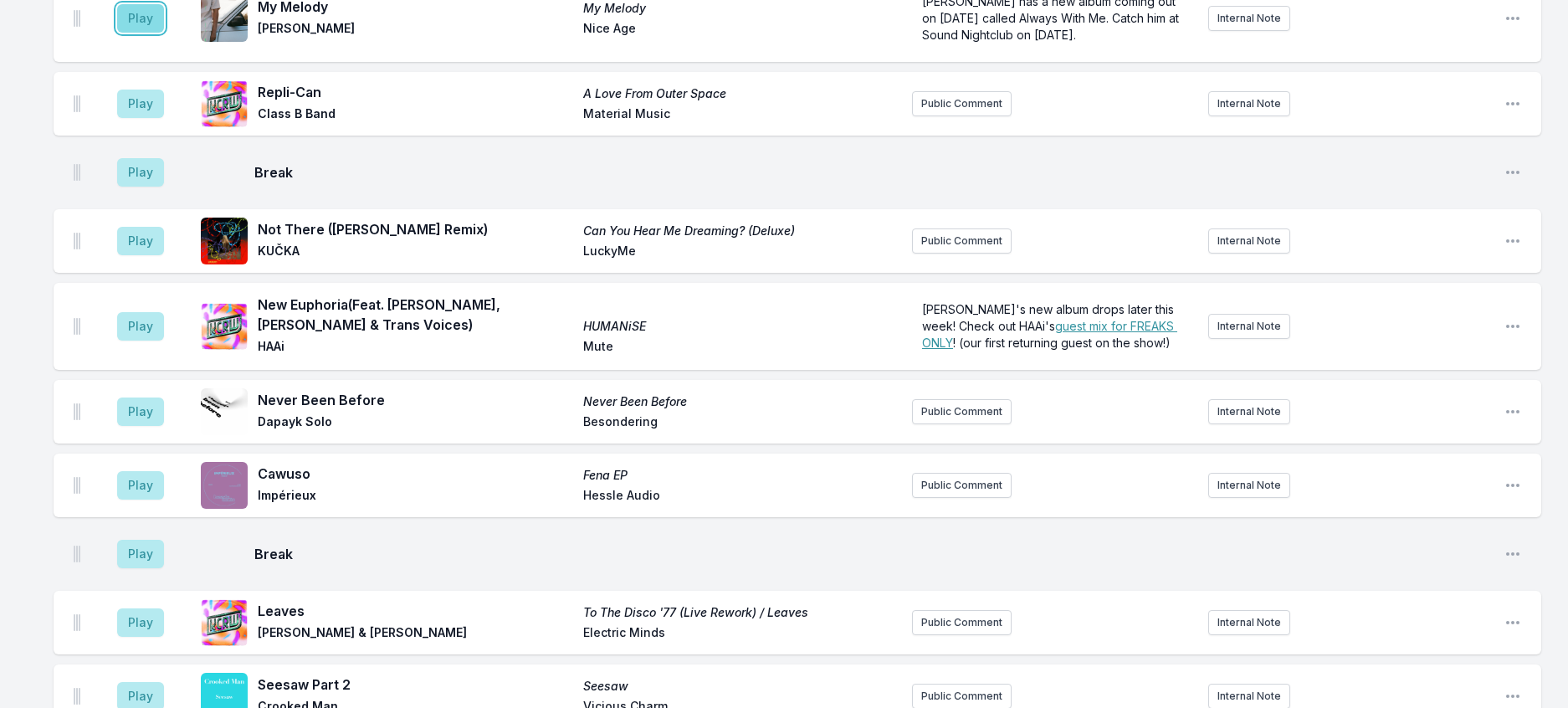
click at [163, 33] on button "Play" at bounding box center [139, 18] width 46 height 29
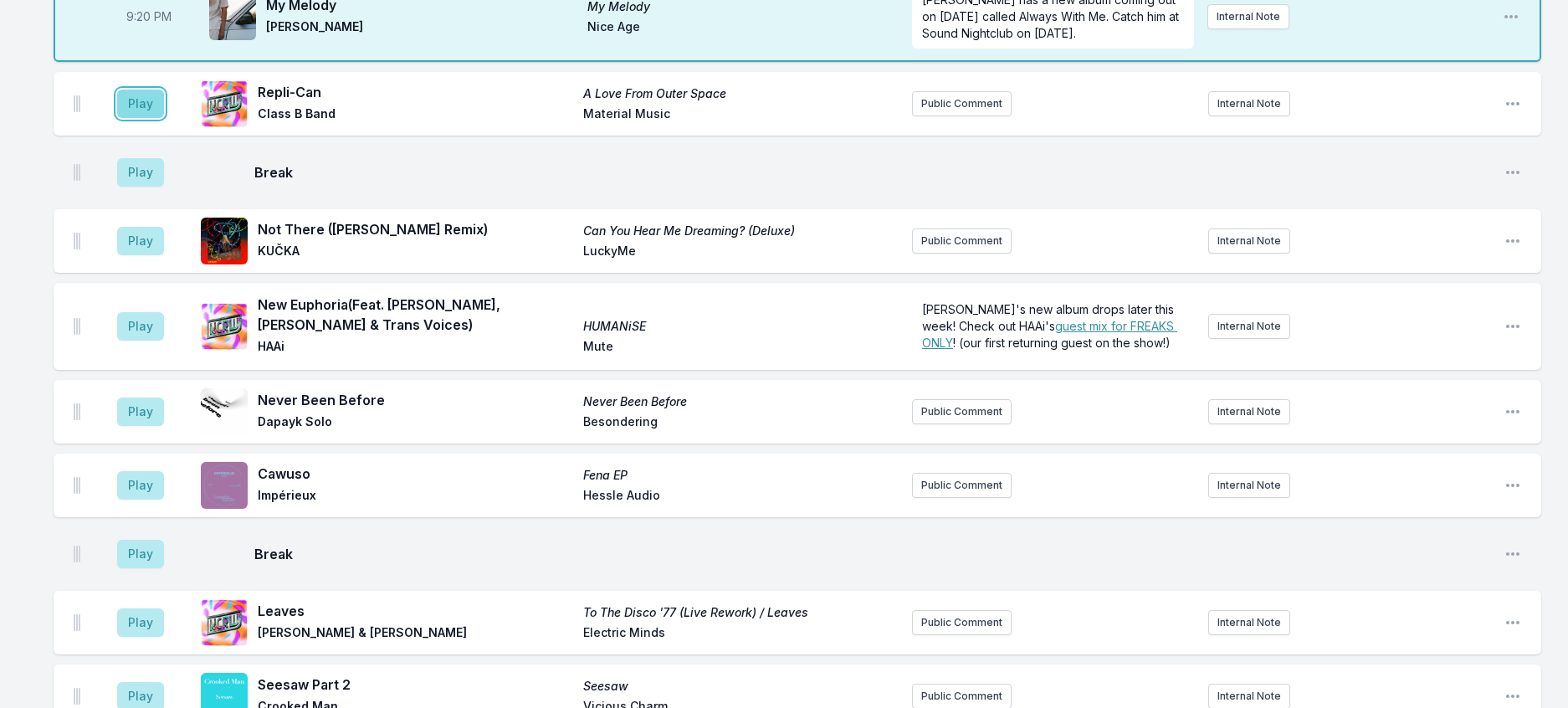
click at [145, 118] on button "Play" at bounding box center [139, 104] width 46 height 29
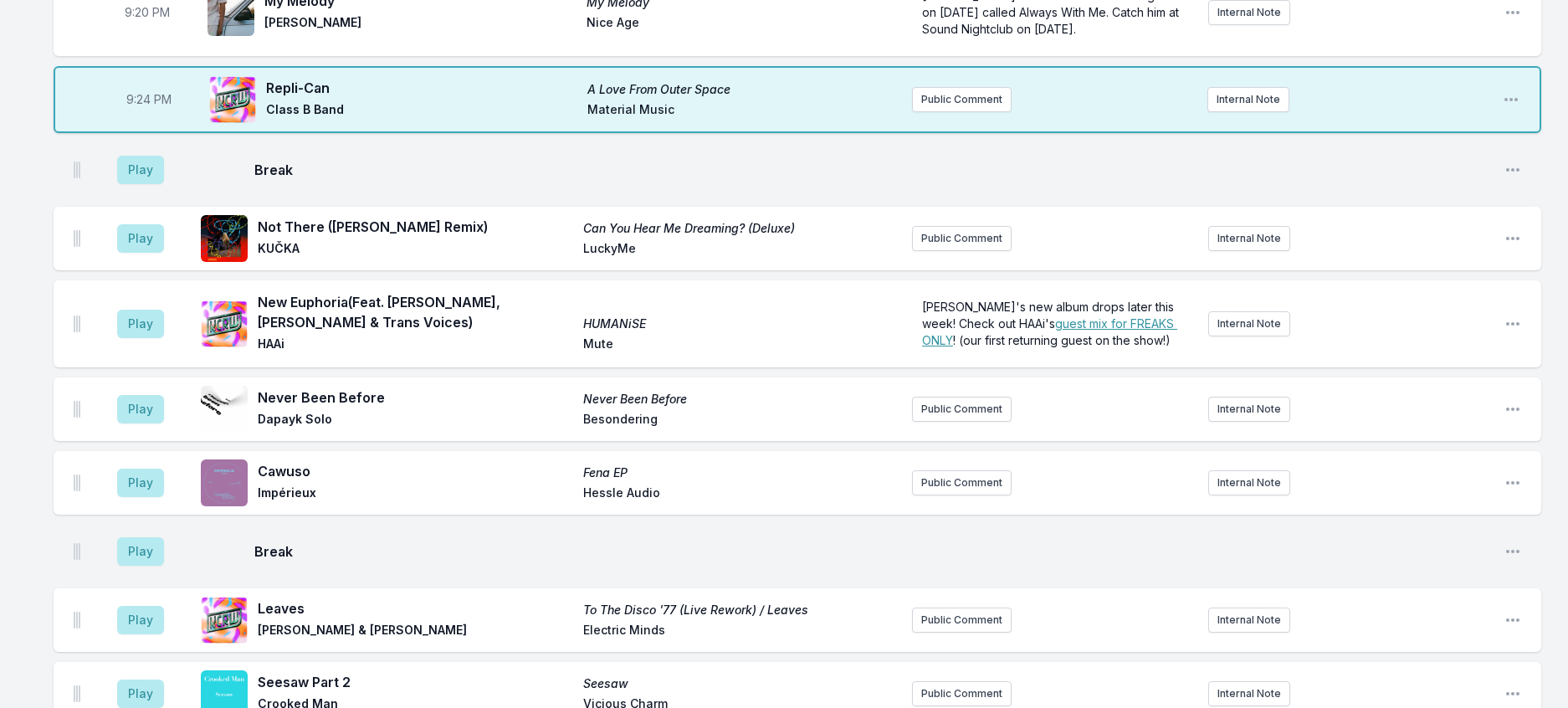
scroll to position [2524, 0]
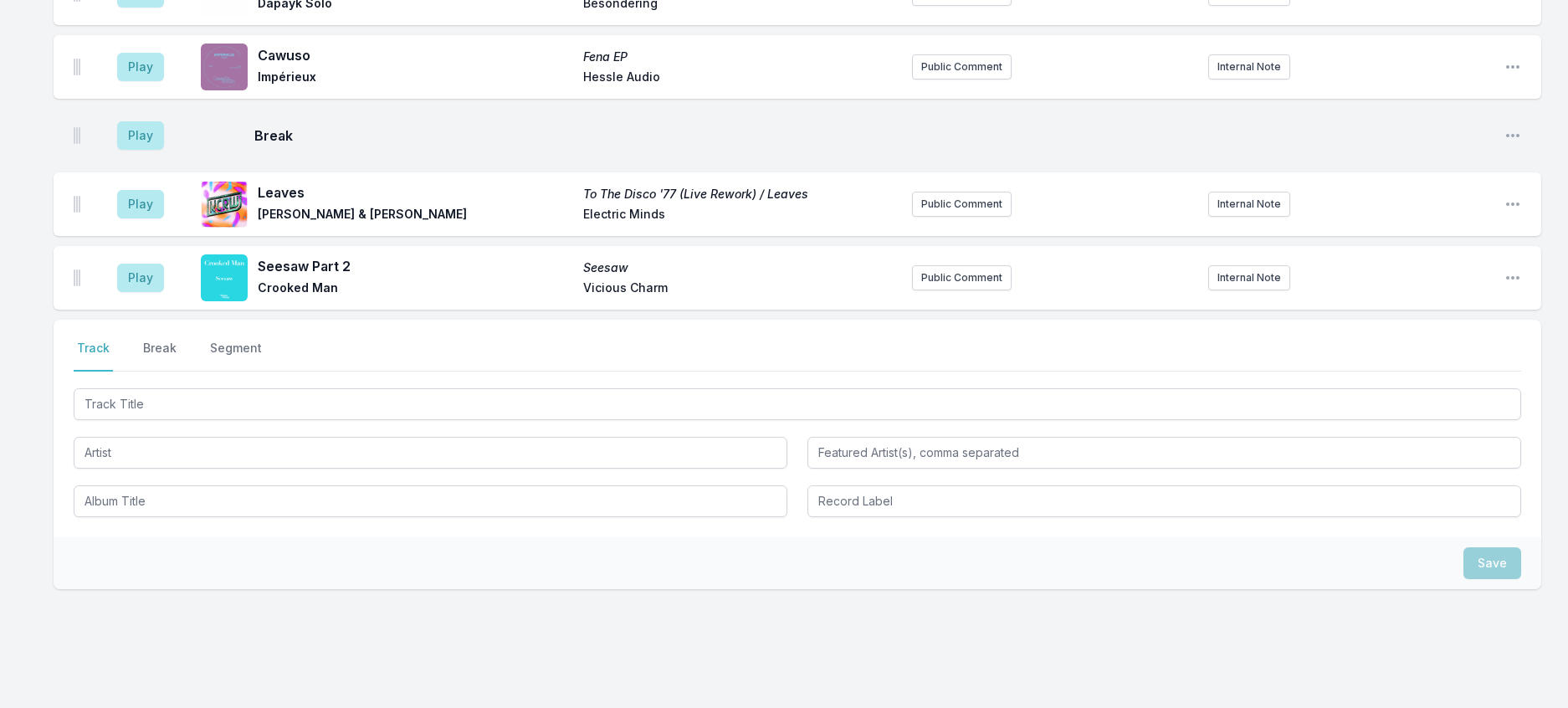
type input "21:25"
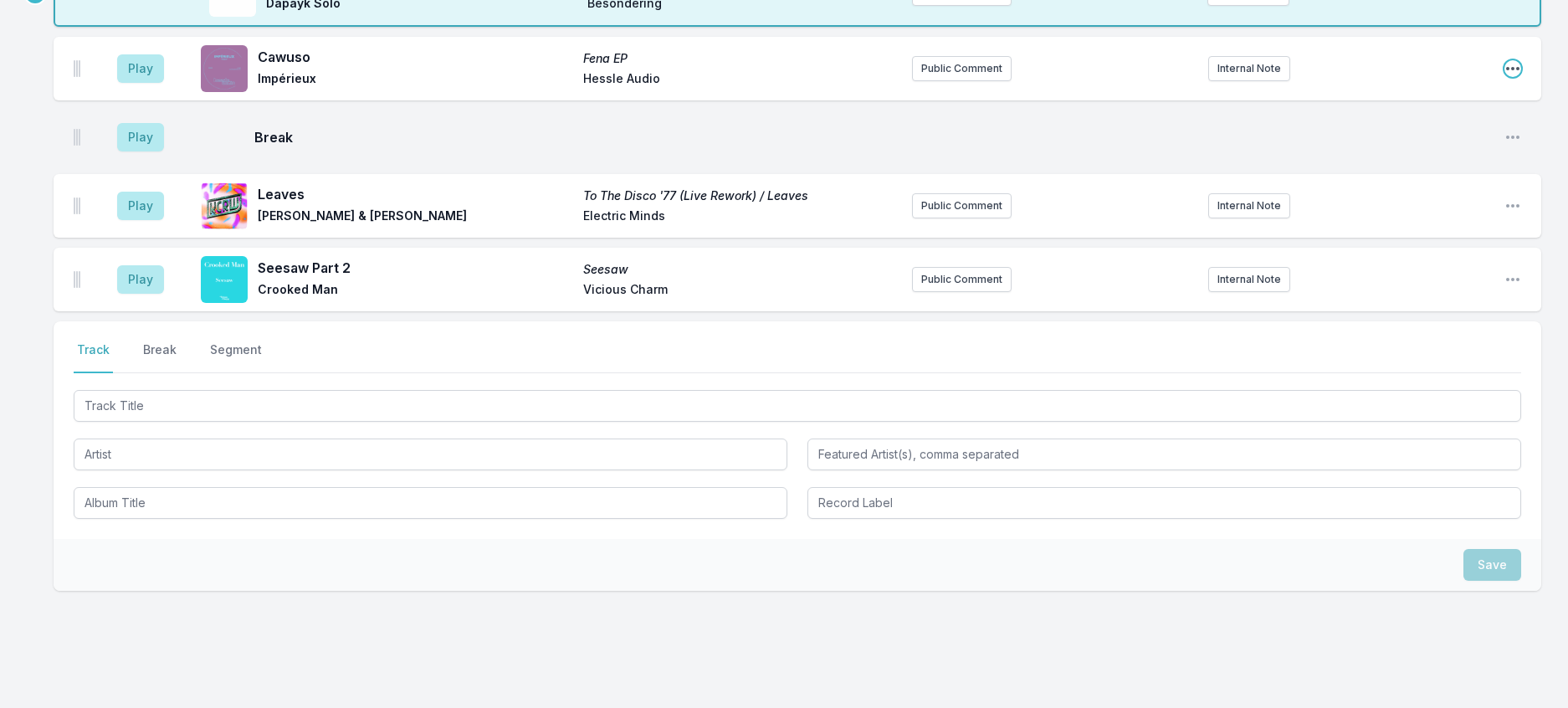
click at [1505, 77] on icon "Open playlist item options" at bounding box center [1513, 68] width 17 height 17
click at [1408, 177] on button "Delete Entry" at bounding box center [1427, 162] width 187 height 30
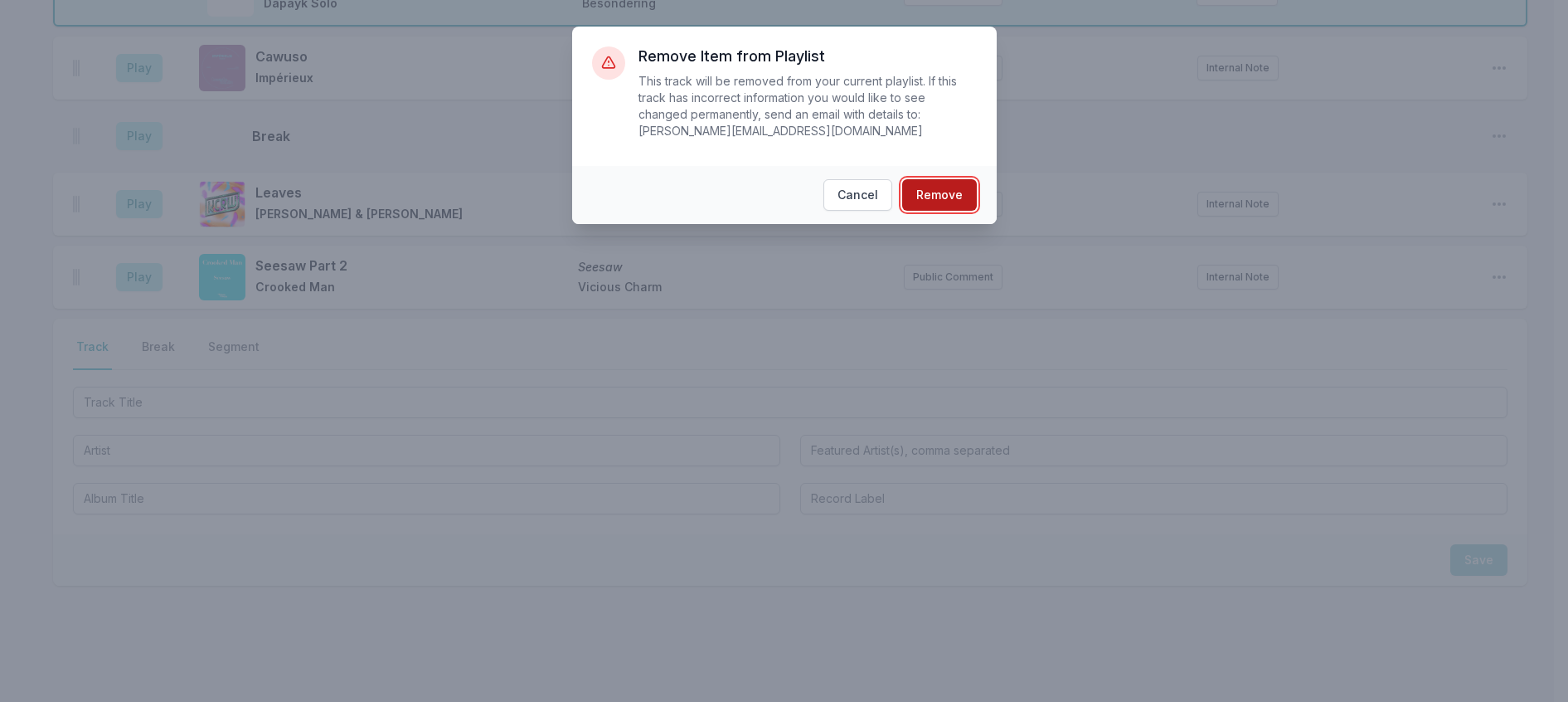
click at [977, 197] on button "Remove" at bounding box center [939, 195] width 75 height 31
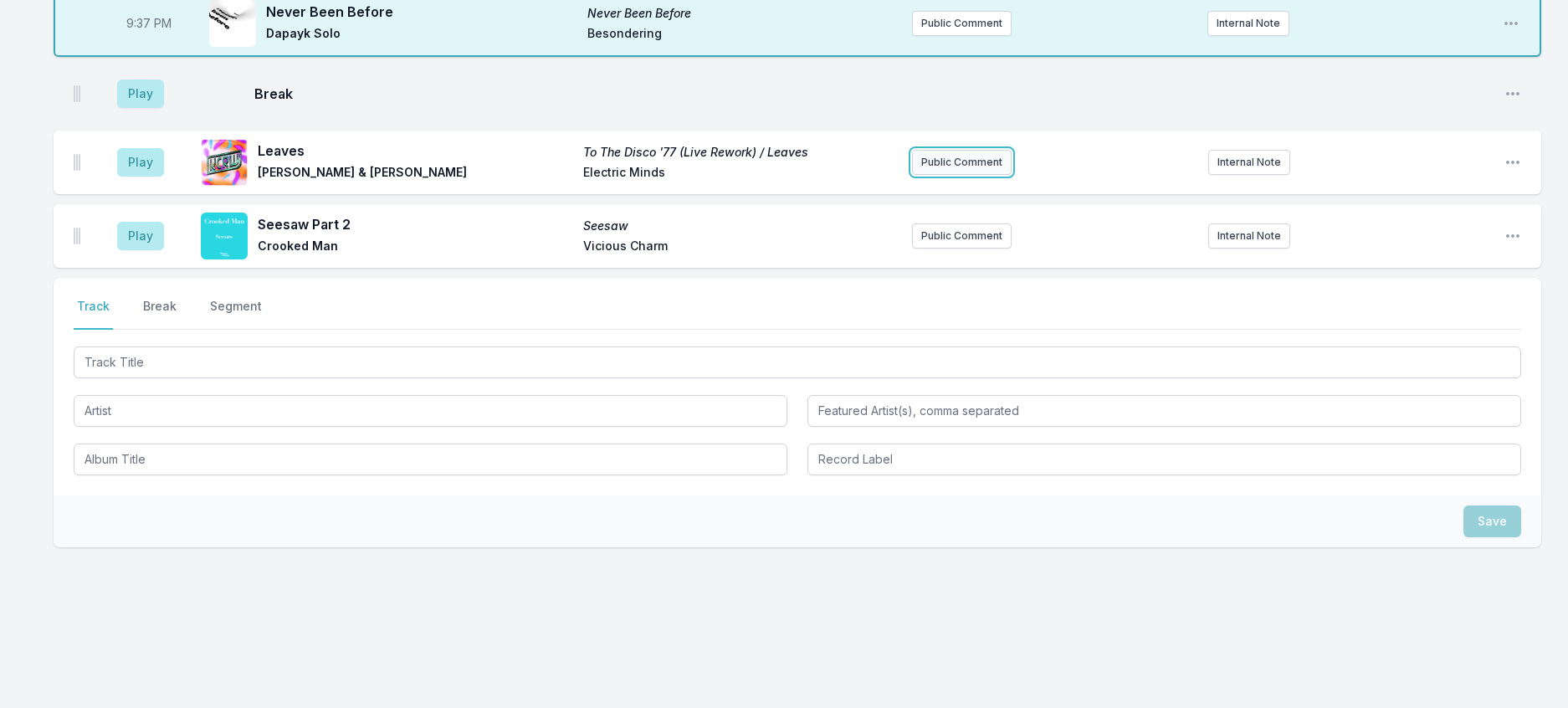
click at [931, 175] on button "Public Comment" at bounding box center [962, 161] width 100 height 25
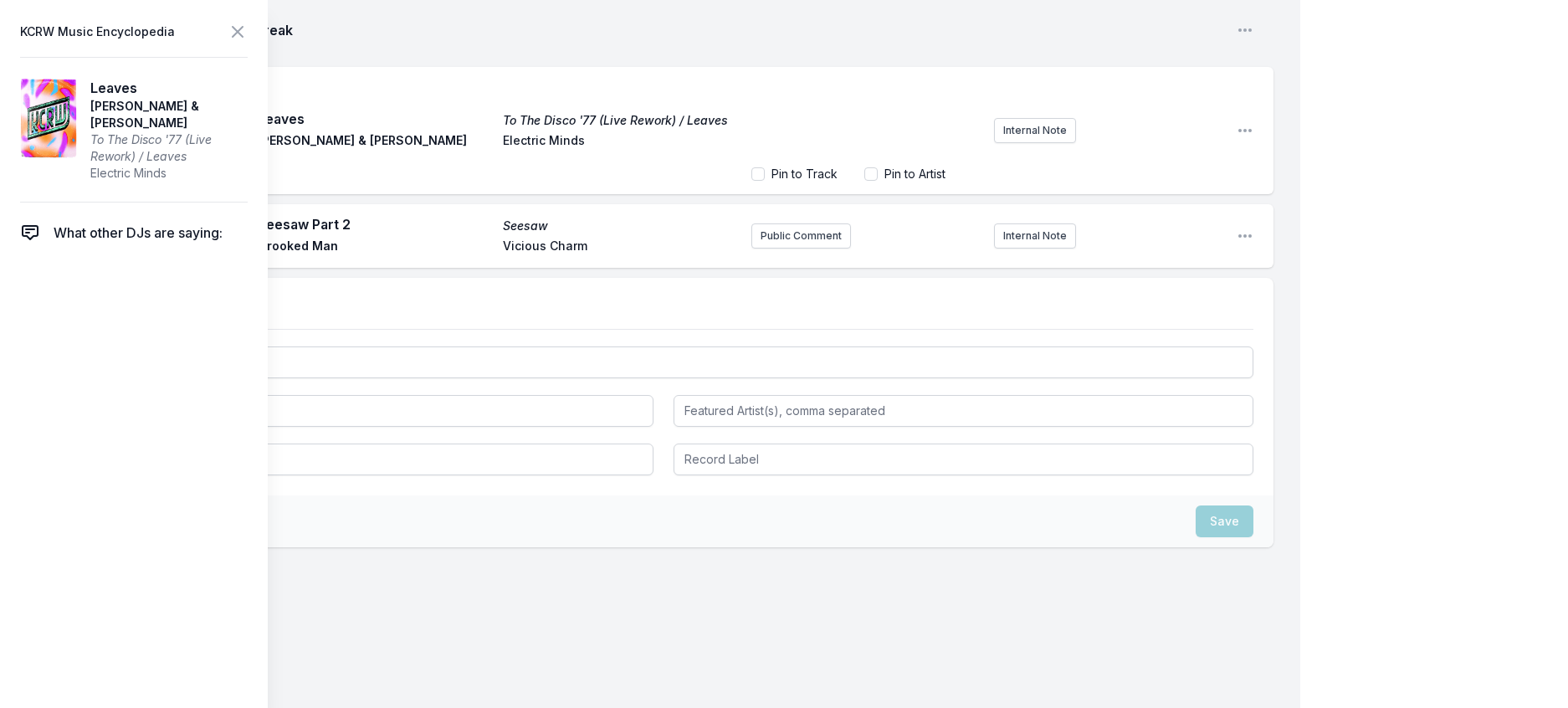
scroll to position [2941, 0]
click at [247, 28] on icon at bounding box center [237, 32] width 20 height 20
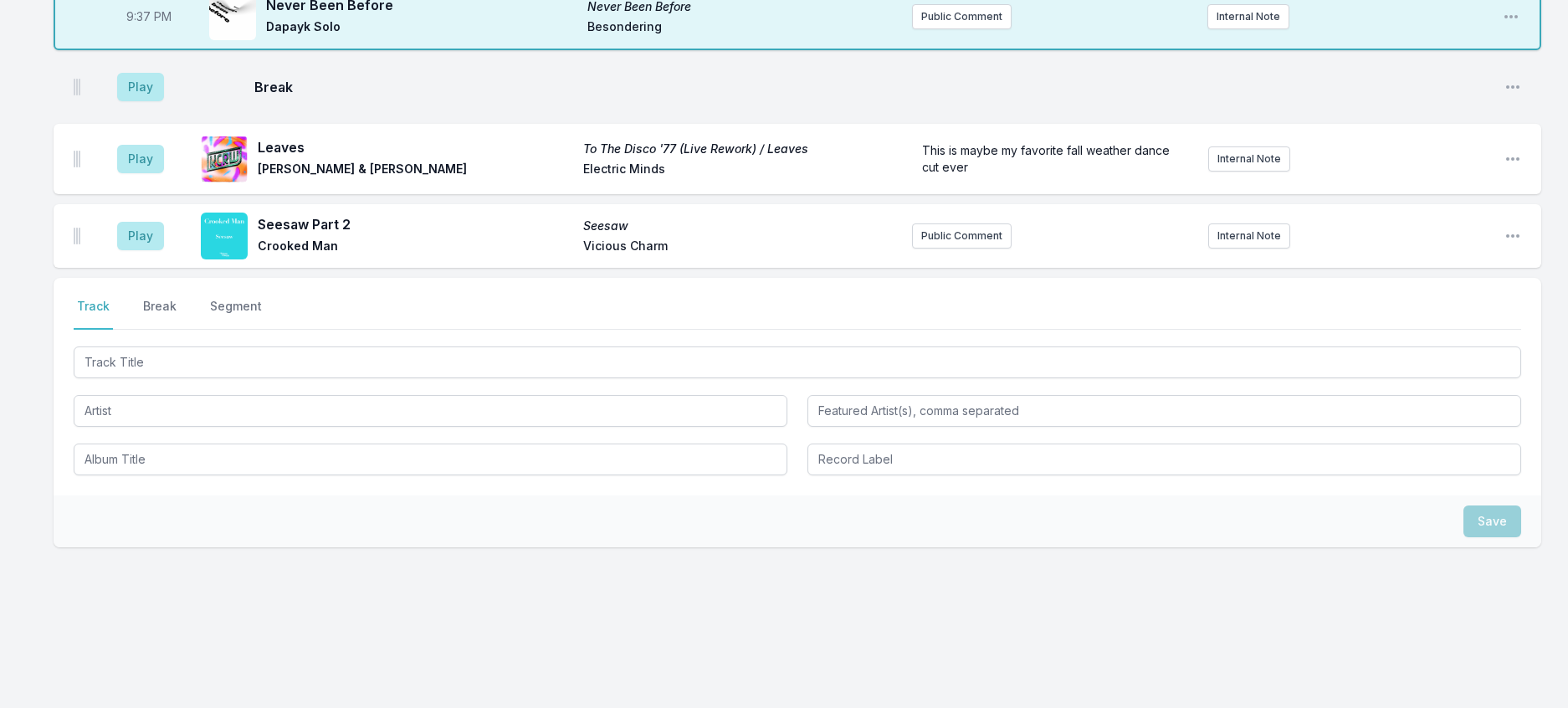
scroll to position [2522, 0]
click at [149, 101] on button "Play" at bounding box center [139, 87] width 46 height 29
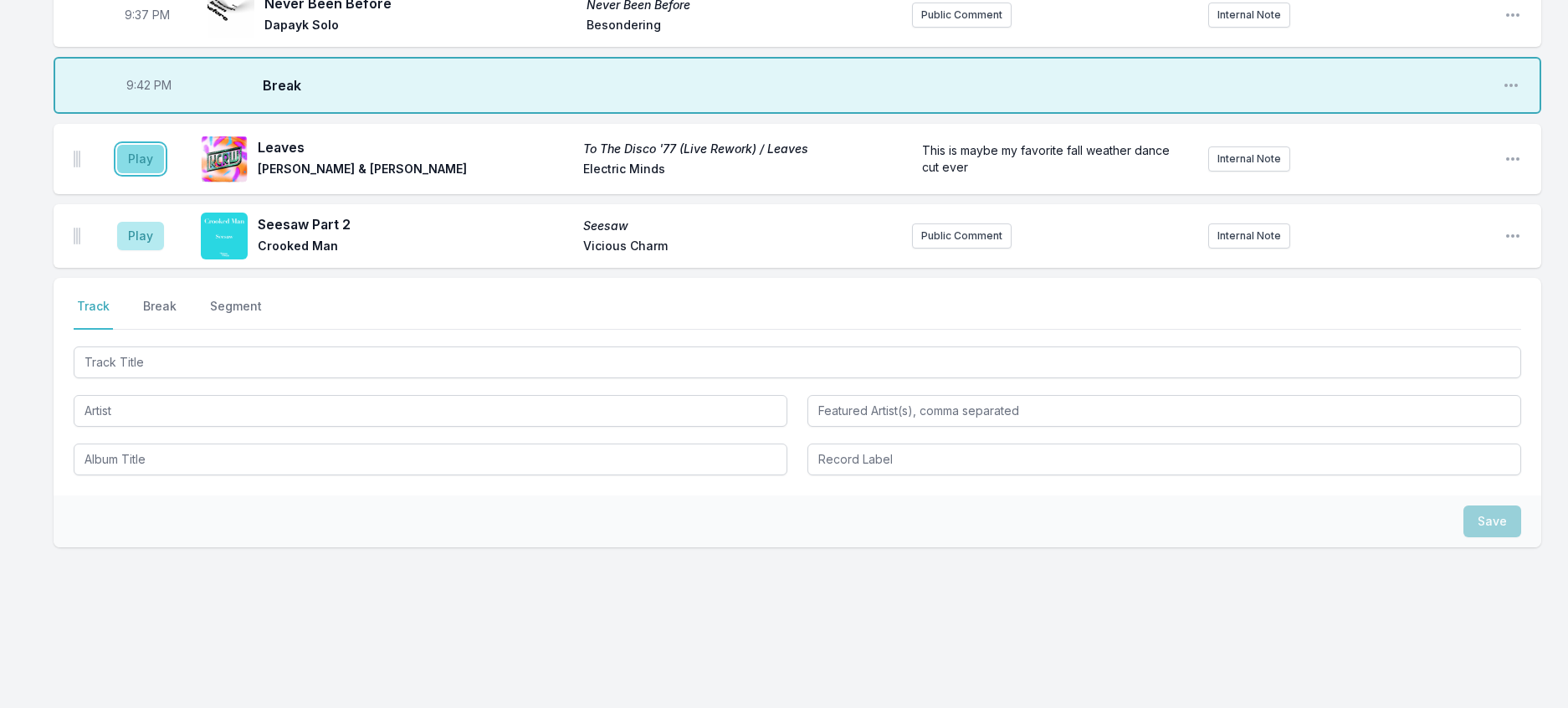
click at [151, 173] on button "Play" at bounding box center [139, 158] width 46 height 29
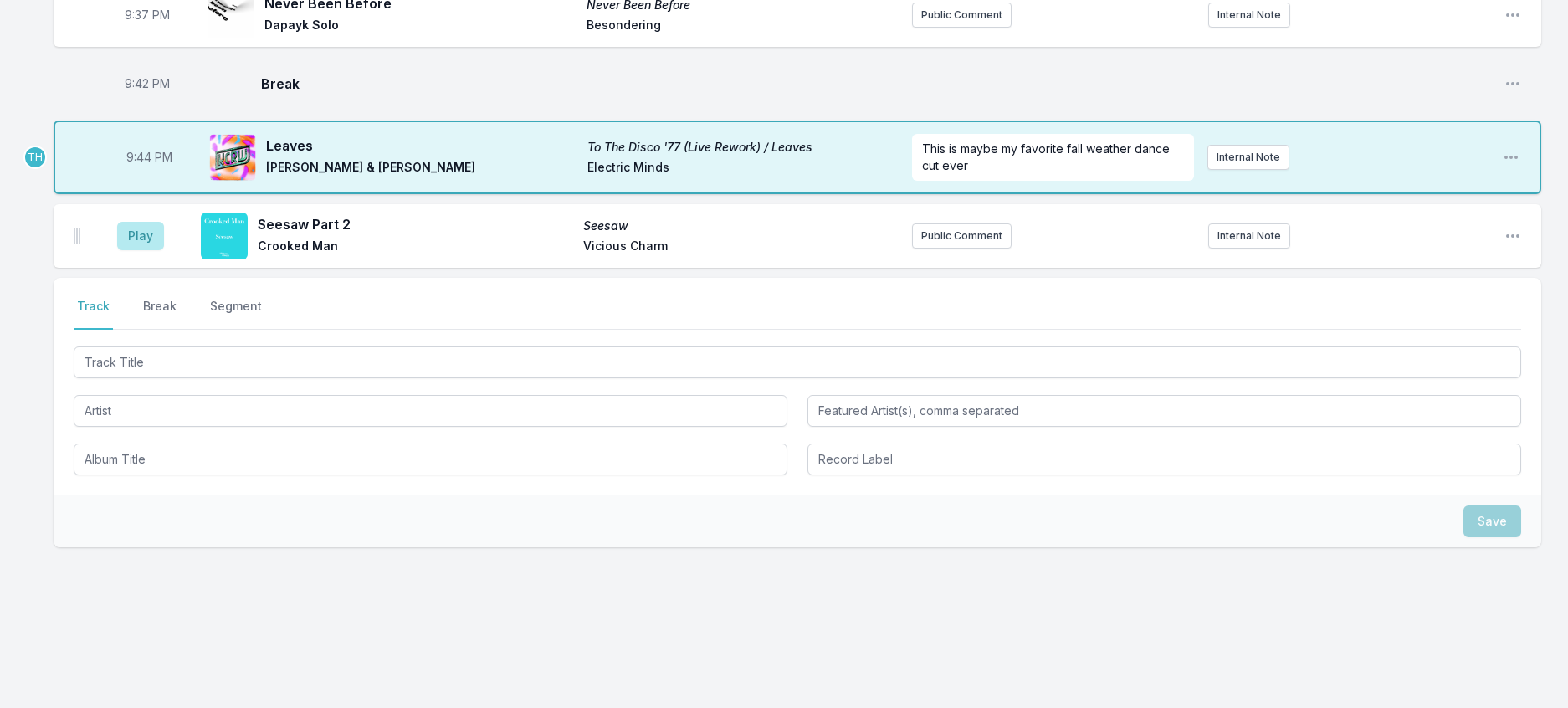
scroll to position [2941, 0]
click at [164, 221] on button "Play" at bounding box center [139, 235] width 46 height 29
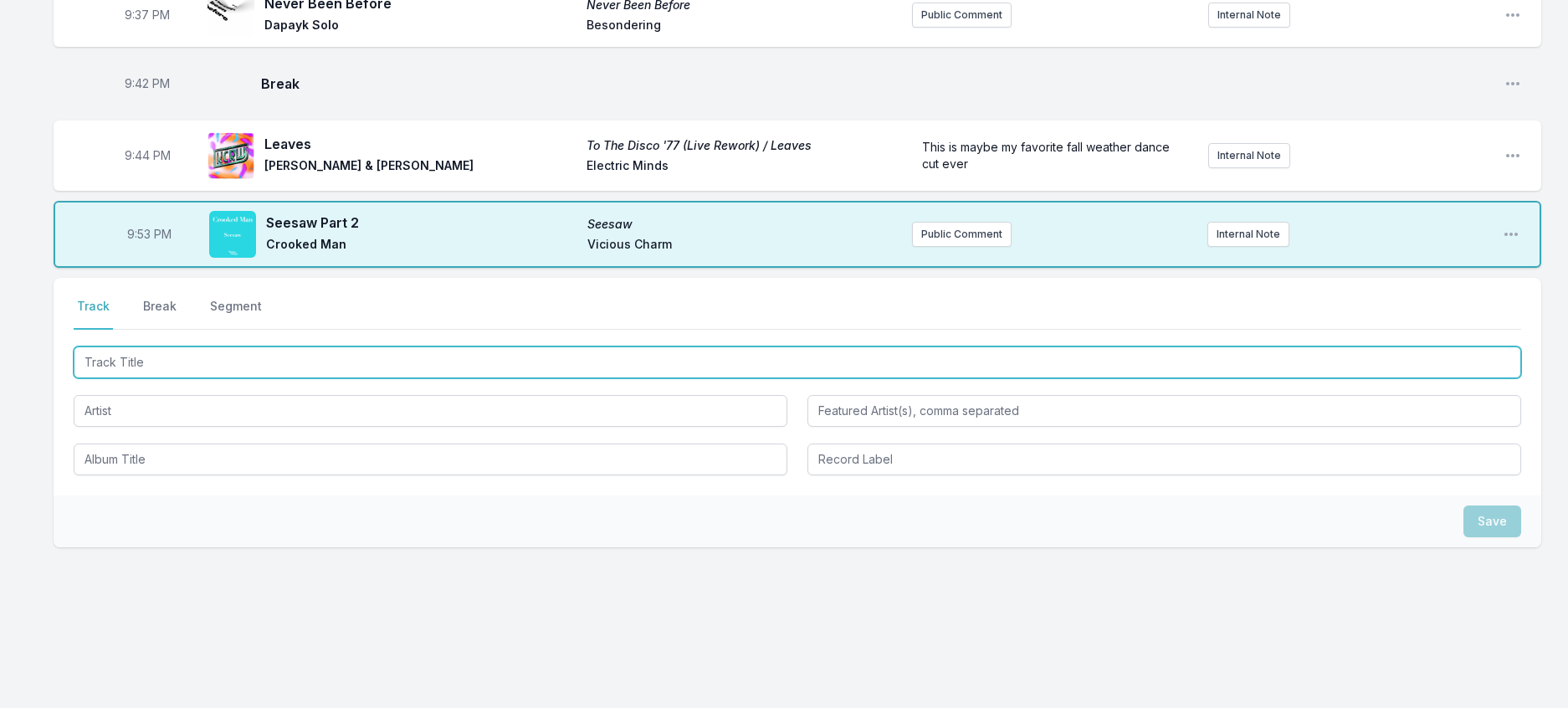
drag, startPoint x: 172, startPoint y: 381, endPoint x: 184, endPoint y: 378, distance: 12.4
click at [174, 378] on input "Track Title" at bounding box center [796, 362] width 1447 height 32
type input "Drums Are Danger"
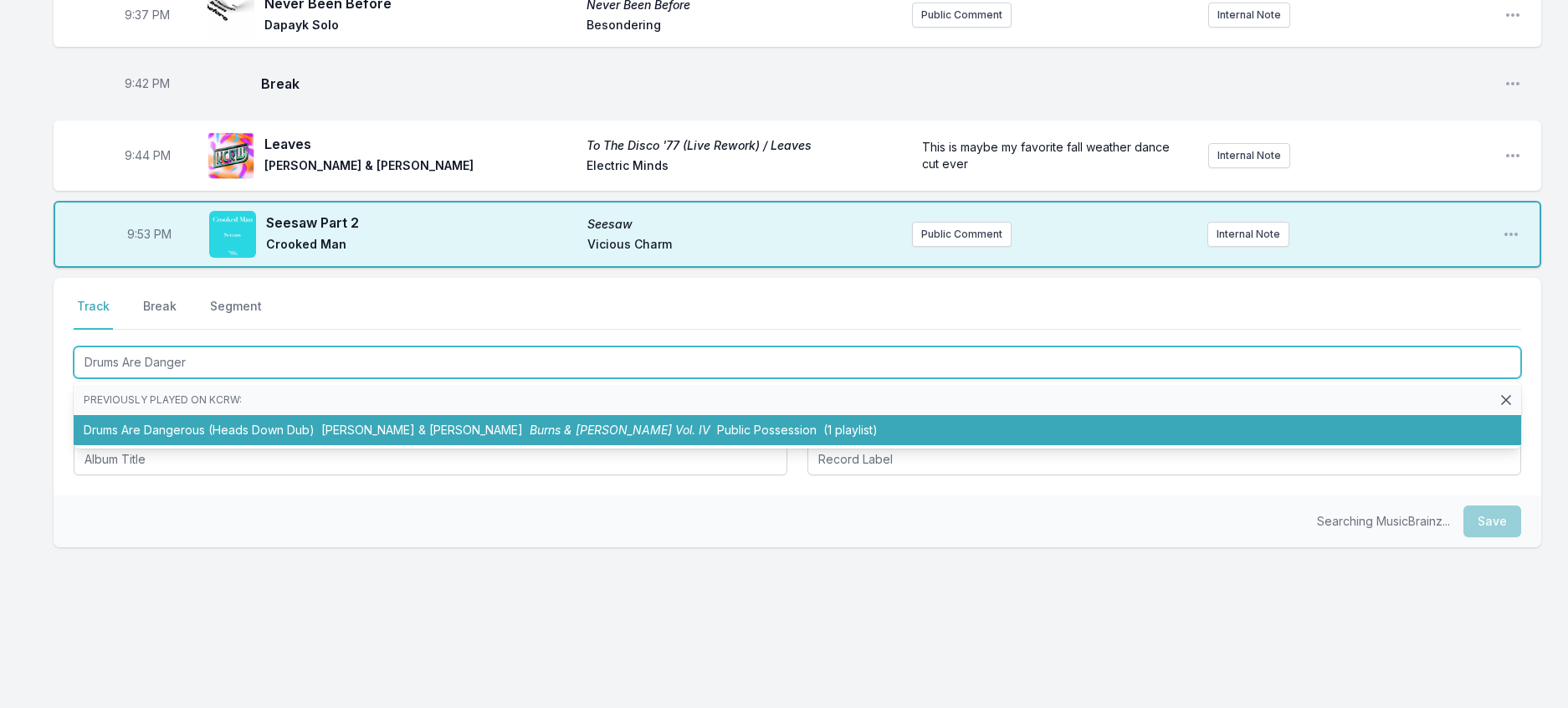
click at [470, 437] on span "Eden Burns & Christopher Tubbs" at bounding box center [422, 429] width 202 height 14
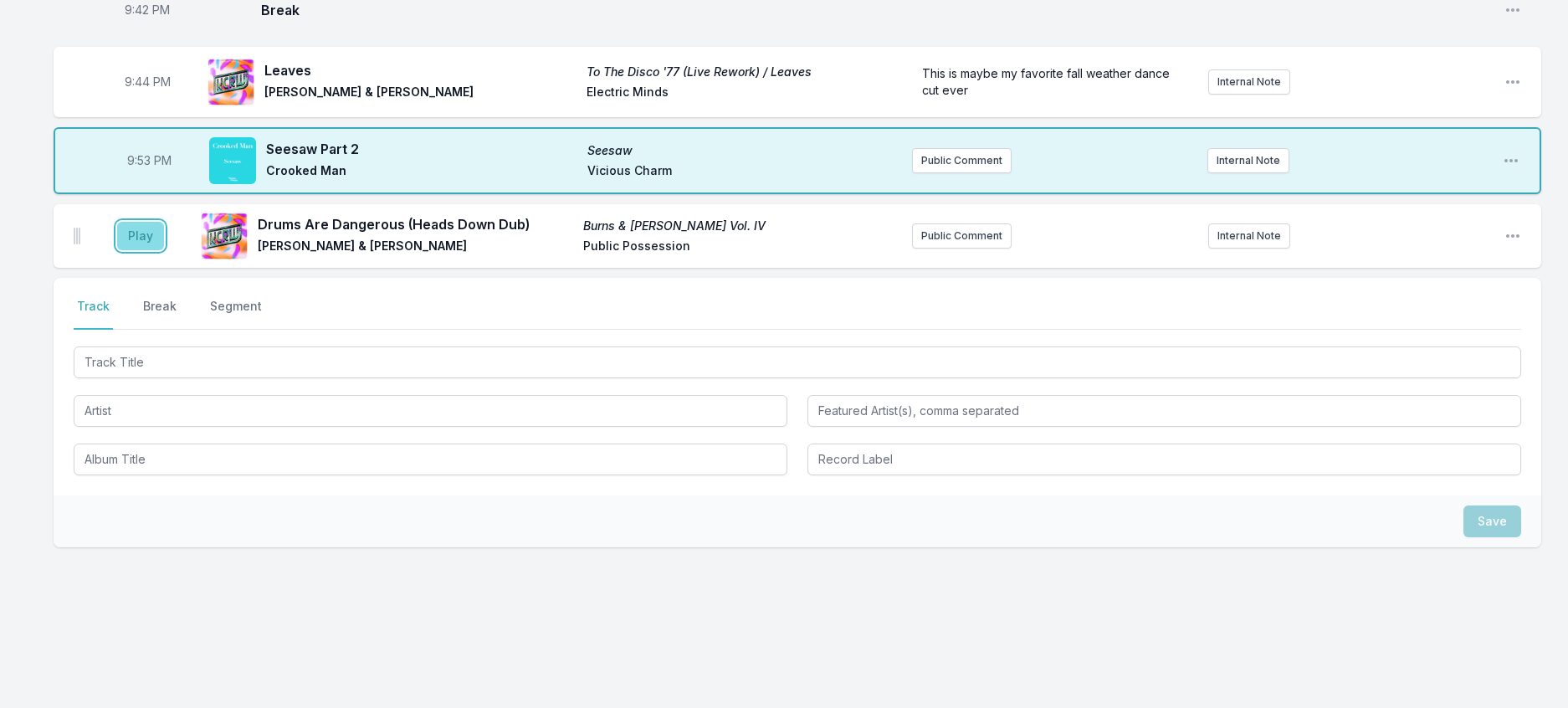
click at [149, 250] on button "Play" at bounding box center [139, 235] width 46 height 29
